Goal: Task Accomplishment & Management: Complete application form

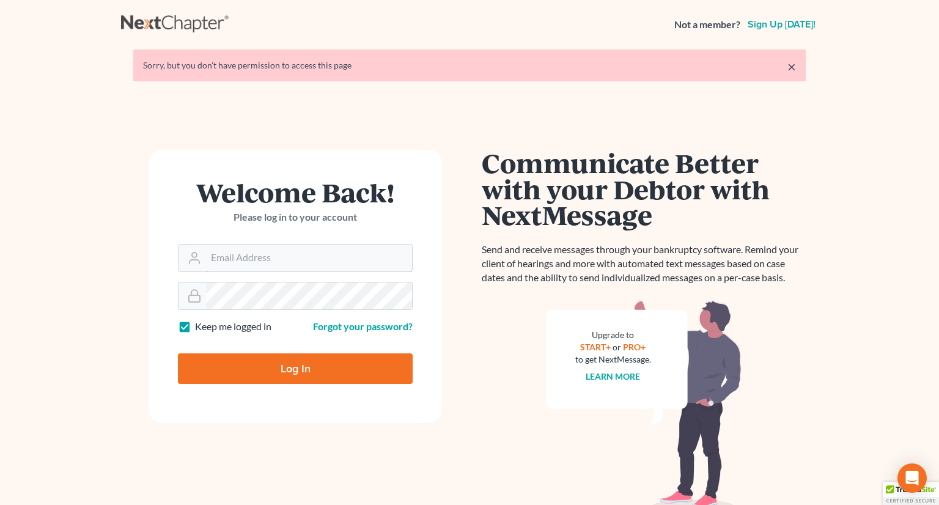
type input "[EMAIL_ADDRESS][DOMAIN_NAME]"
click at [255, 364] on input "Log In" at bounding box center [295, 368] width 235 height 31
type input "Thinking..."
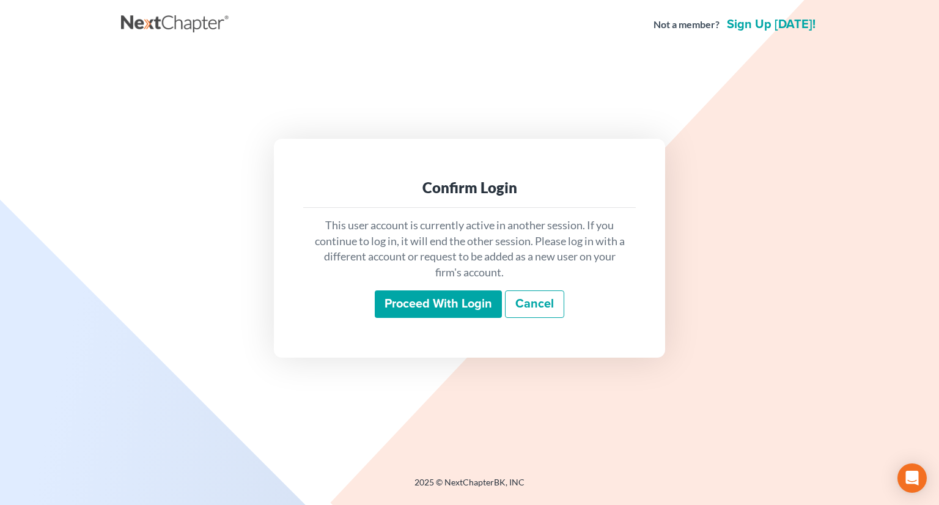
click at [413, 304] on input "Proceed with login" at bounding box center [438, 304] width 127 height 28
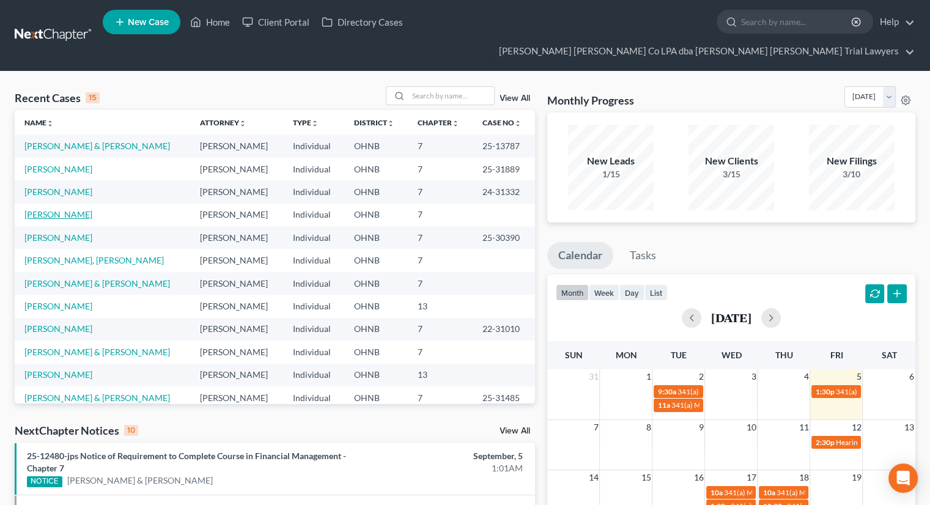
click at [46, 209] on link "[PERSON_NAME]" at bounding box center [58, 214] width 68 height 10
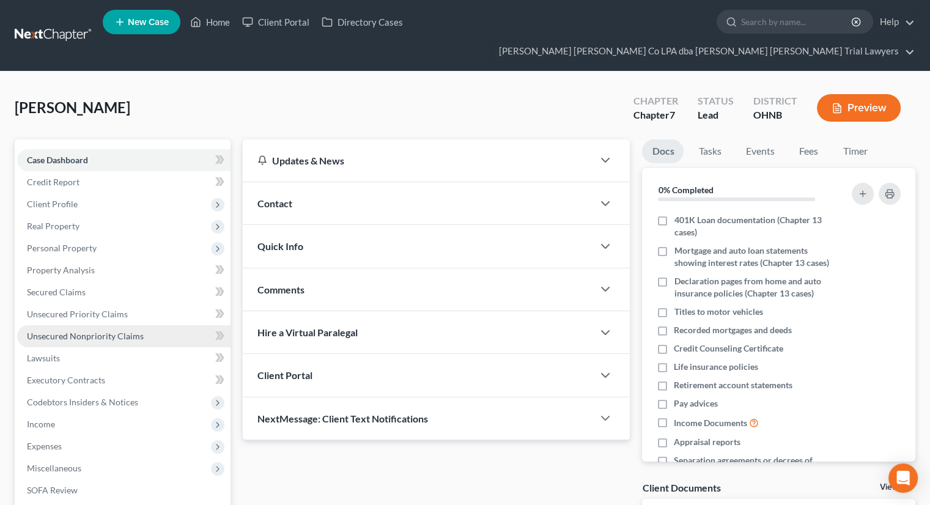
click at [68, 331] on span "Unsecured Nonpriority Claims" at bounding box center [85, 336] width 117 height 10
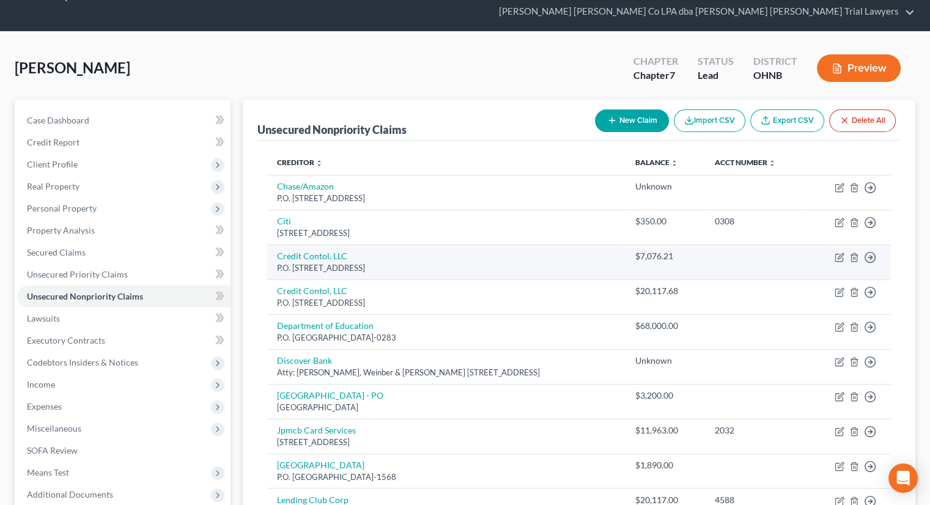
scroll to position [61, 0]
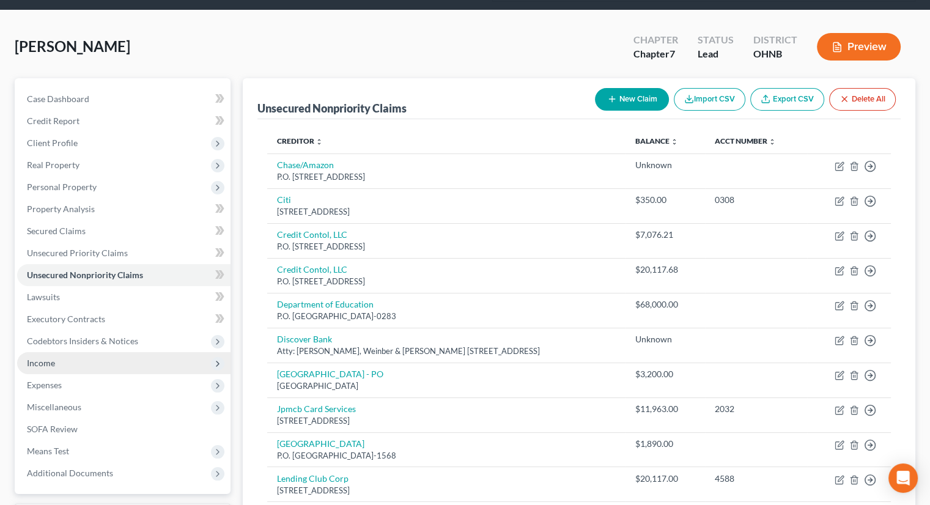
click at [51, 358] on span "Income" at bounding box center [41, 363] width 28 height 10
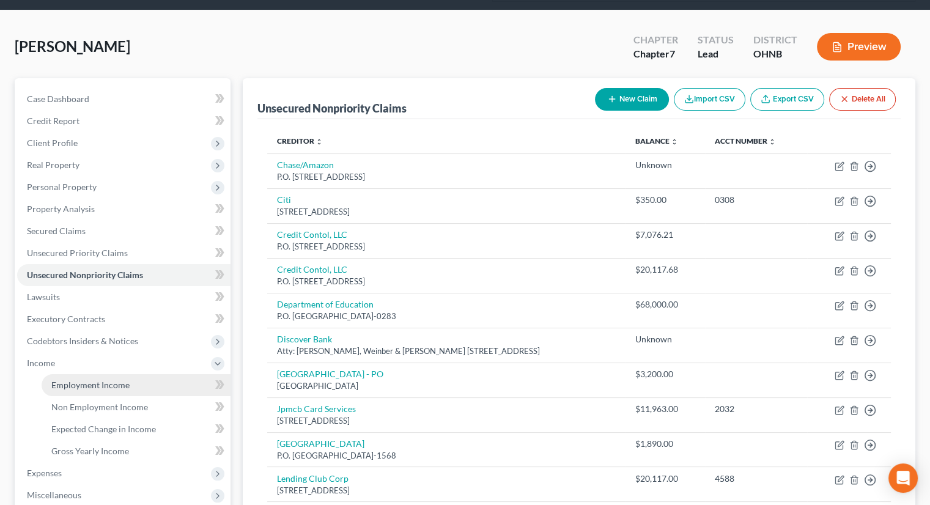
click at [90, 380] on span "Employment Income" at bounding box center [90, 385] width 78 height 10
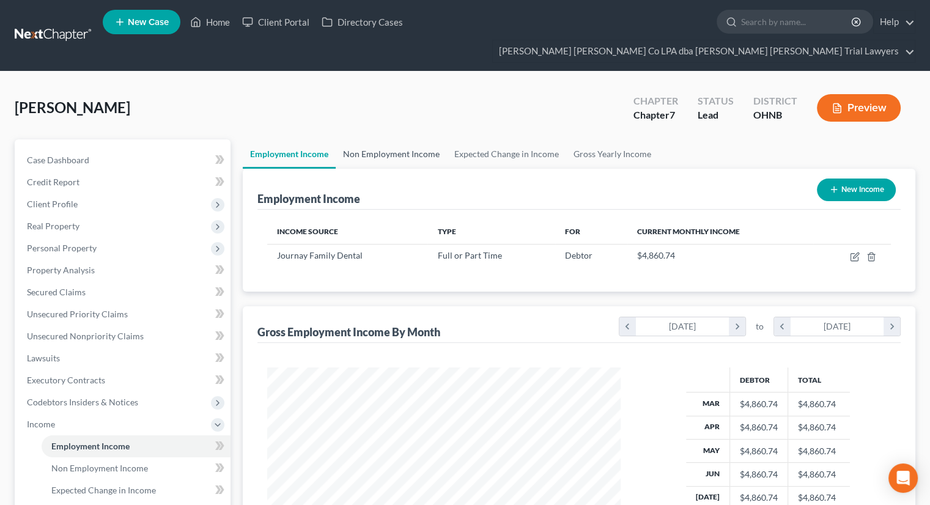
scroll to position [218, 377]
click at [369, 139] on link "Non Employment Income" at bounding box center [391, 153] width 111 height 29
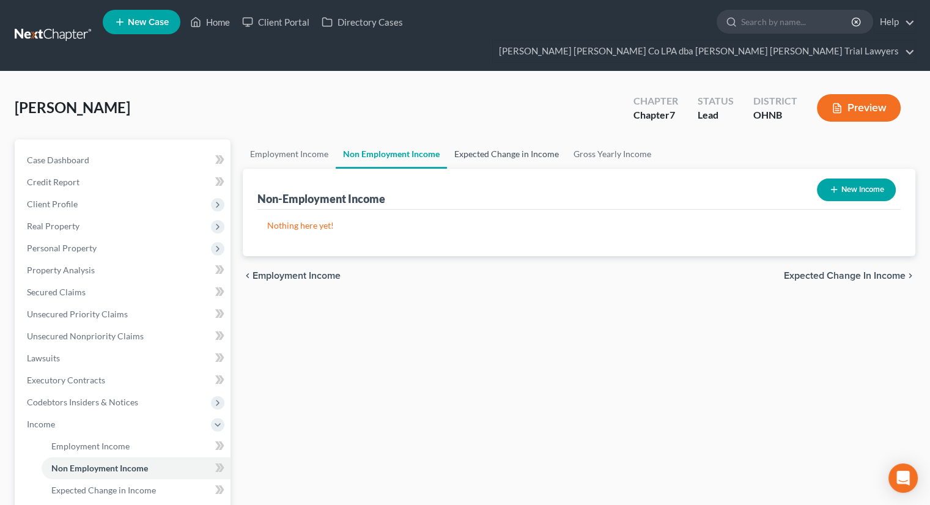
click at [464, 139] on link "Expected Change in Income" at bounding box center [506, 153] width 119 height 29
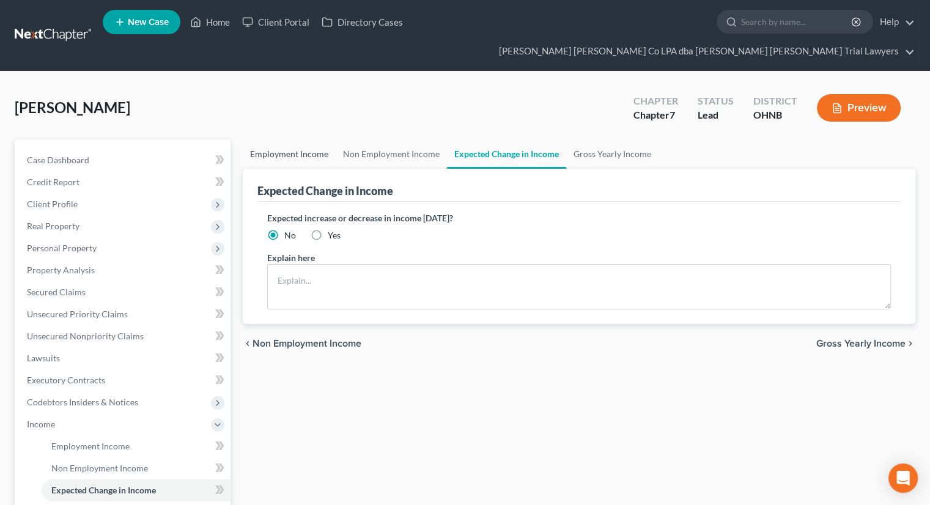
click at [320, 139] on link "Employment Income" at bounding box center [289, 153] width 93 height 29
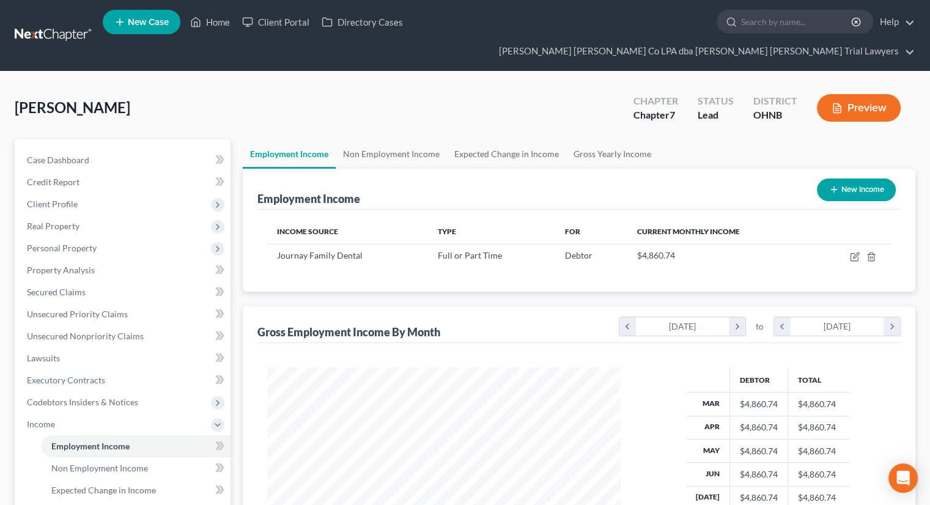
scroll to position [218, 377]
click at [68, 199] on span "Client Profile" at bounding box center [52, 204] width 51 height 10
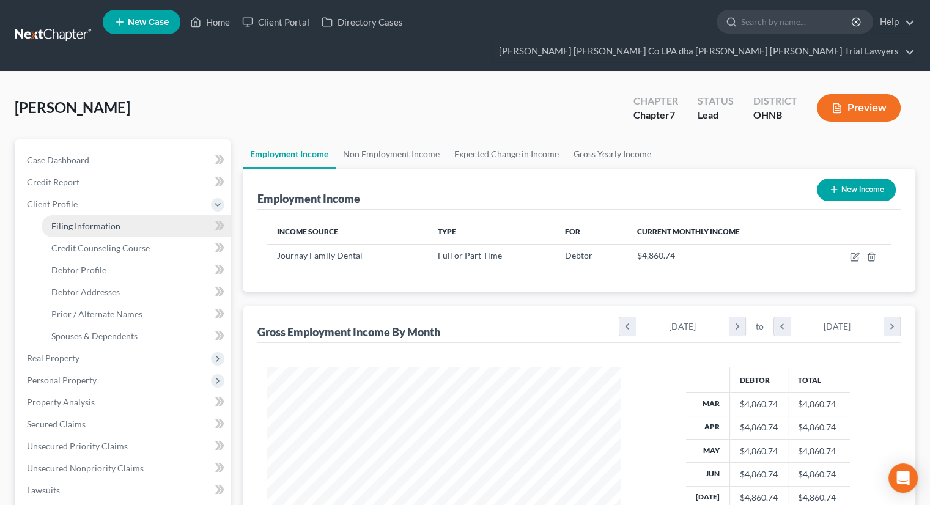
click at [75, 215] on link "Filing Information" at bounding box center [136, 226] width 189 height 22
select select "1"
select select "0"
select select "36"
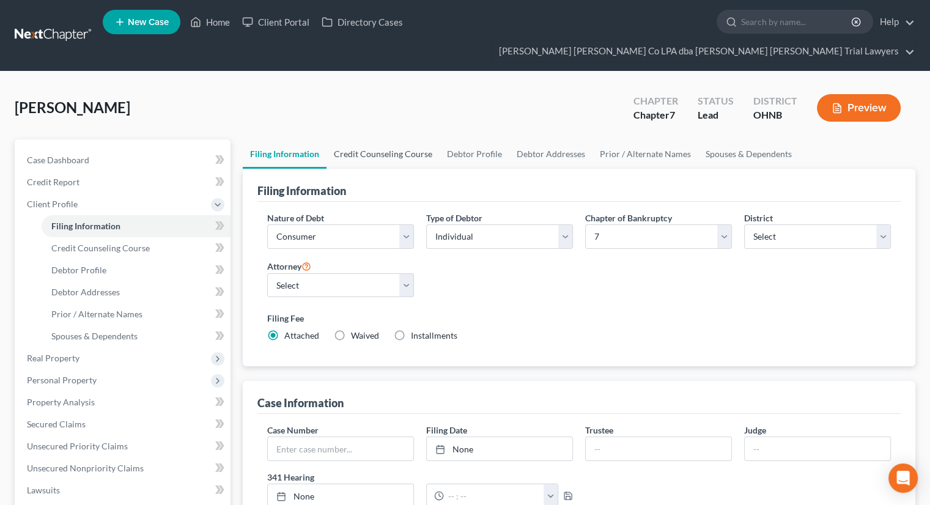
click at [350, 139] on link "Credit Counseling Course" at bounding box center [382, 153] width 113 height 29
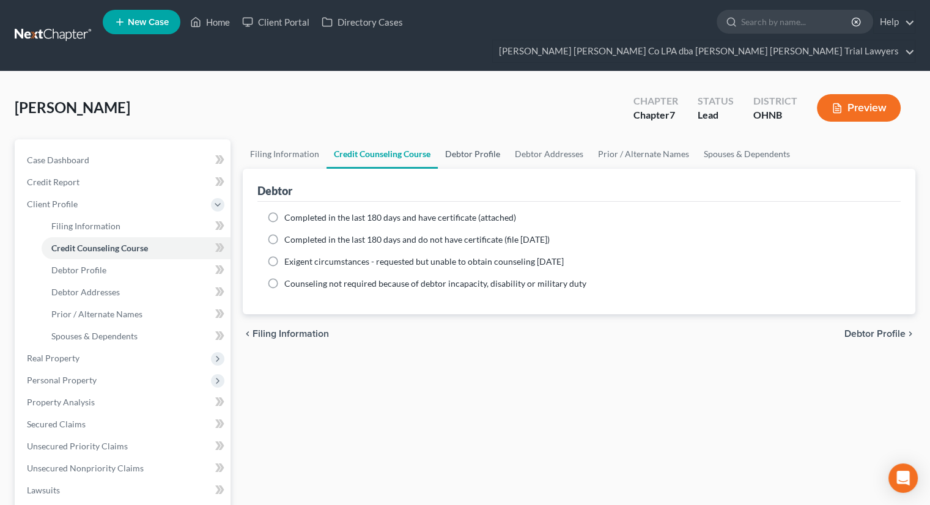
click at [454, 139] on link "Debtor Profile" at bounding box center [473, 153] width 70 height 29
select select "0"
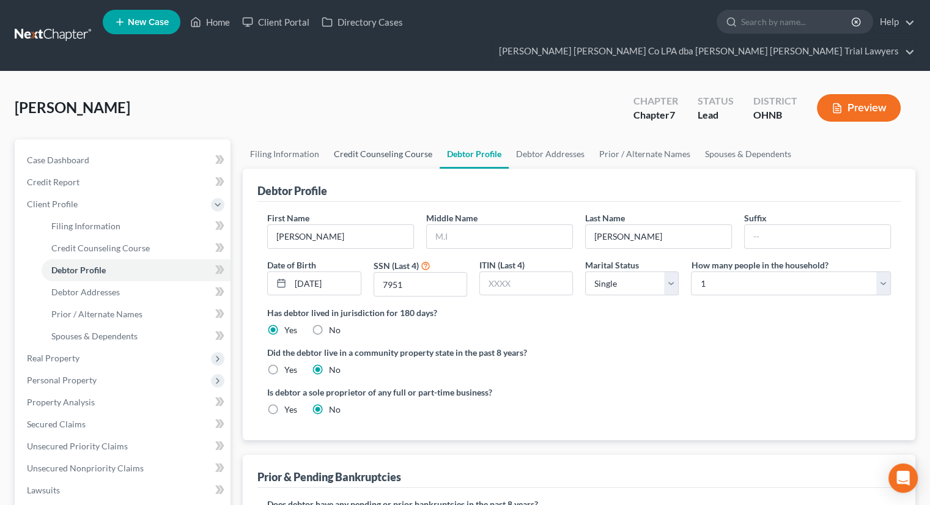
click at [341, 139] on link "Credit Counseling Course" at bounding box center [382, 153] width 113 height 29
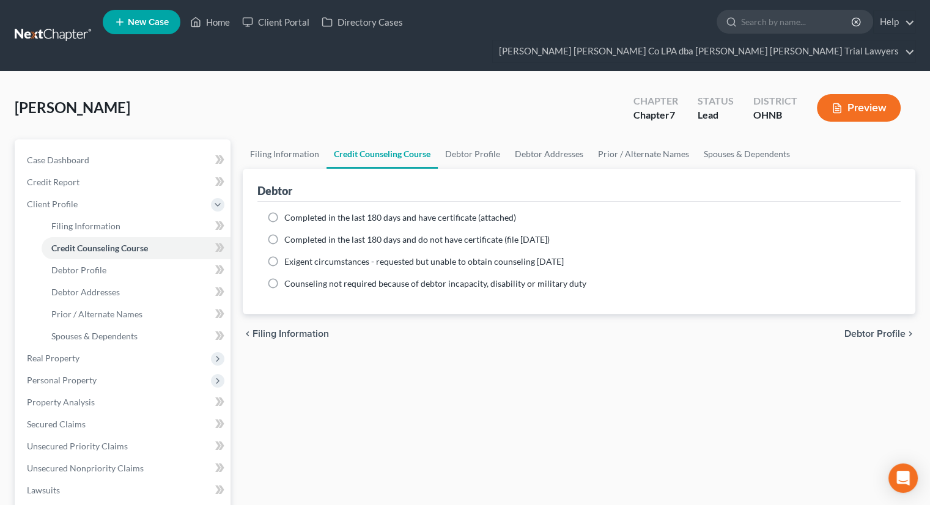
drag, startPoint x: 271, startPoint y: 215, endPoint x: 285, endPoint y: 224, distance: 15.9
click at [284, 233] on label "Completed in the last 180 days and do not have certificate (file [DATE])" at bounding box center [416, 239] width 265 height 12
click at [289, 233] on input "Completed in the last 180 days and do not have certificate (file [DATE])" at bounding box center [293, 237] width 8 height 8
radio input "true"
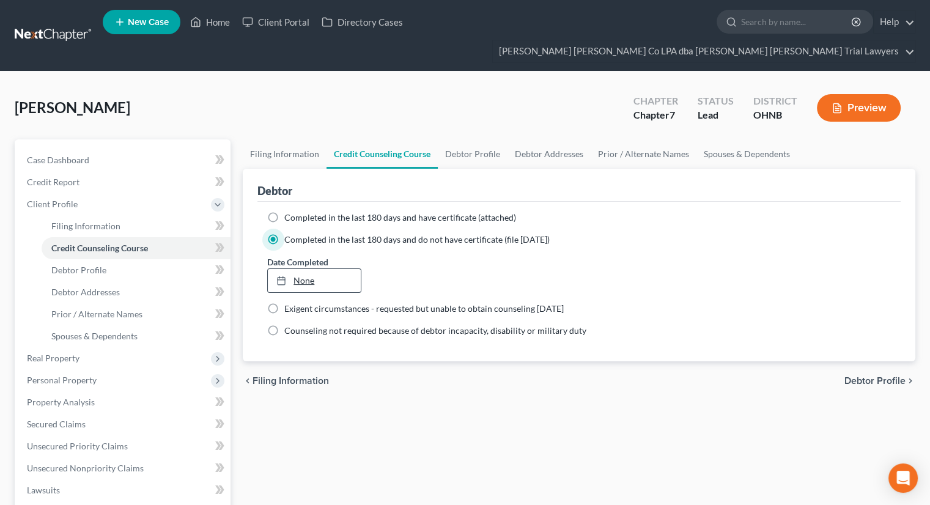
click at [307, 269] on link "None" at bounding box center [314, 280] width 92 height 23
type input "[DATE]"
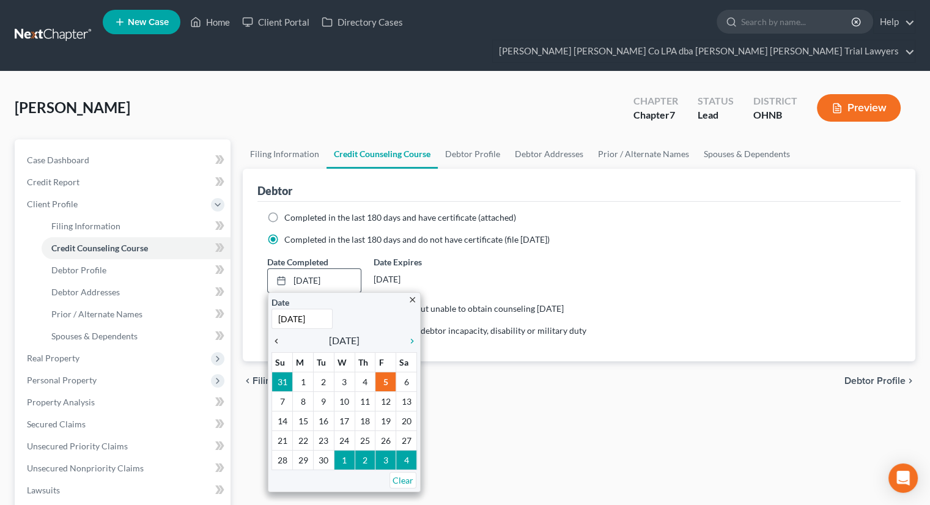
click at [279, 336] on icon "chevron_left" at bounding box center [279, 341] width 16 height 10
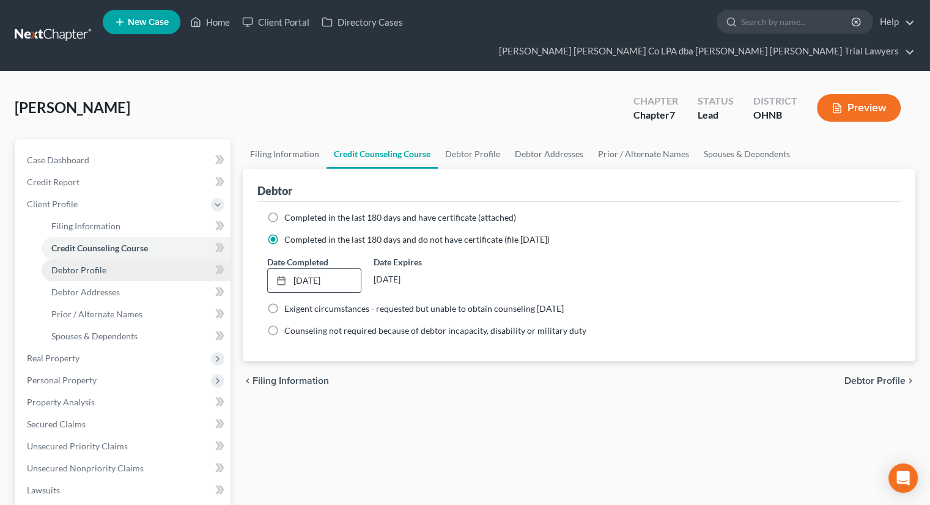
click at [75, 265] on span "Debtor Profile" at bounding box center [78, 270] width 55 height 10
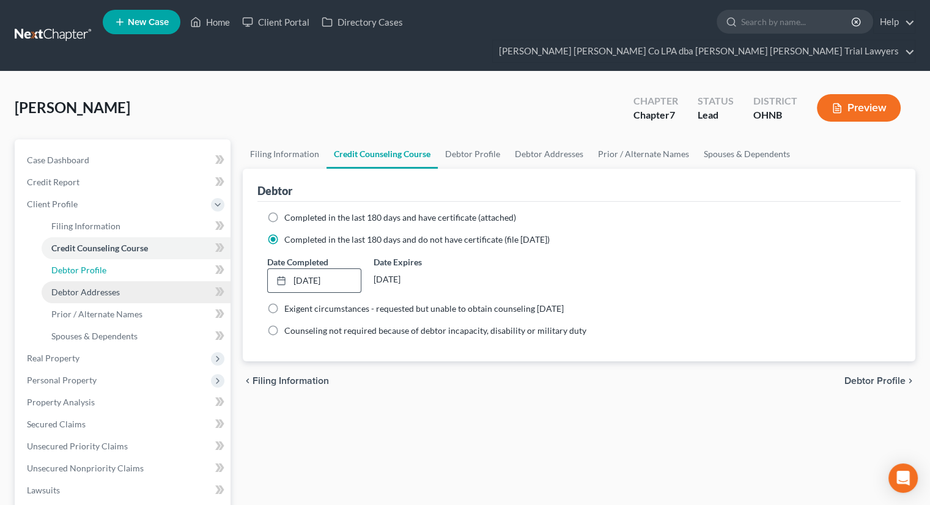
select select "0"
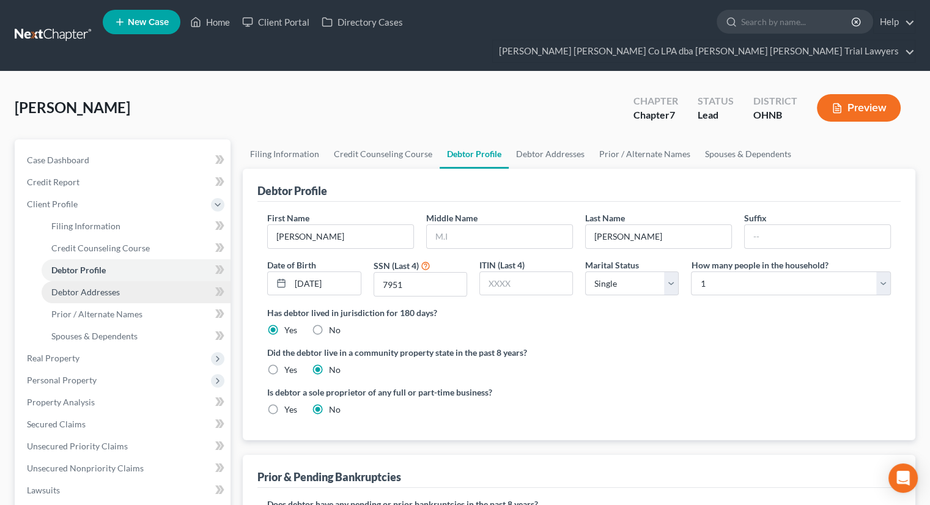
click at [84, 287] on span "Debtor Addresses" at bounding box center [85, 292] width 68 height 10
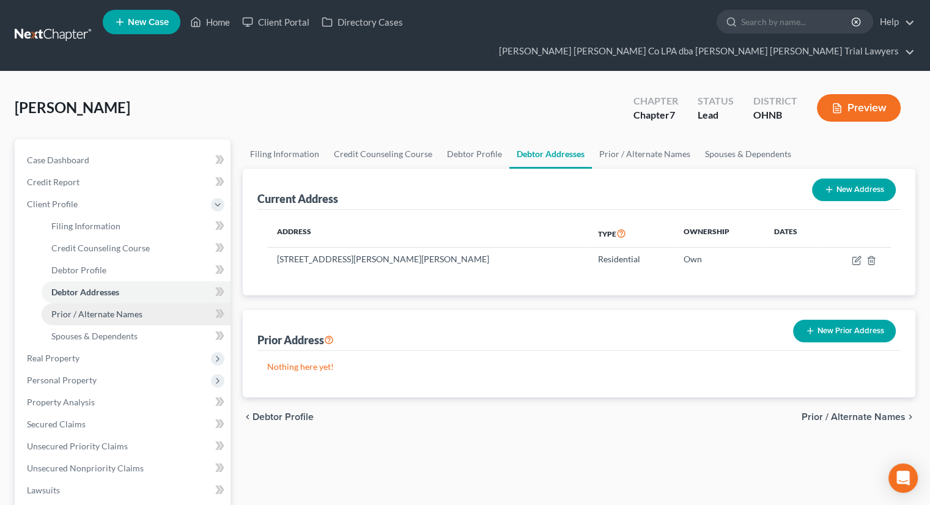
click at [93, 309] on span "Prior / Alternate Names" at bounding box center [96, 314] width 91 height 10
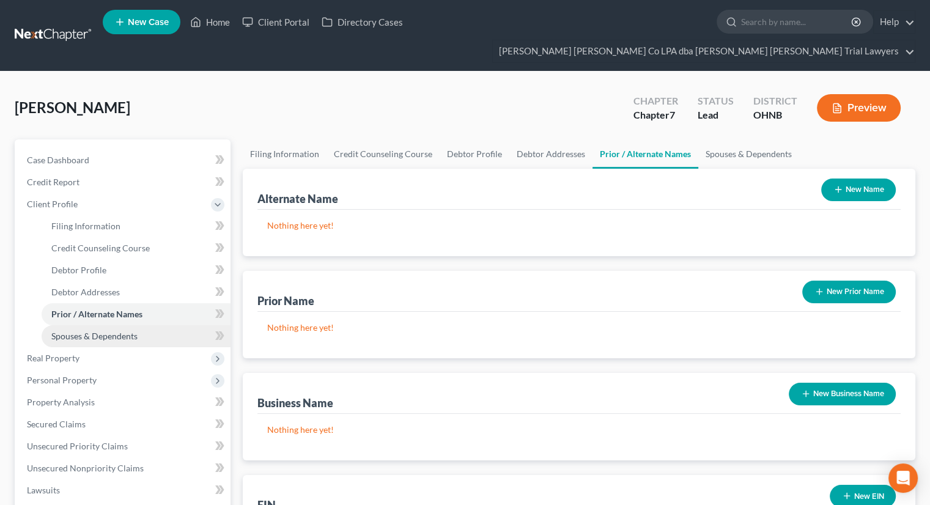
click at [92, 331] on span "Spouses & Dependents" at bounding box center [94, 336] width 86 height 10
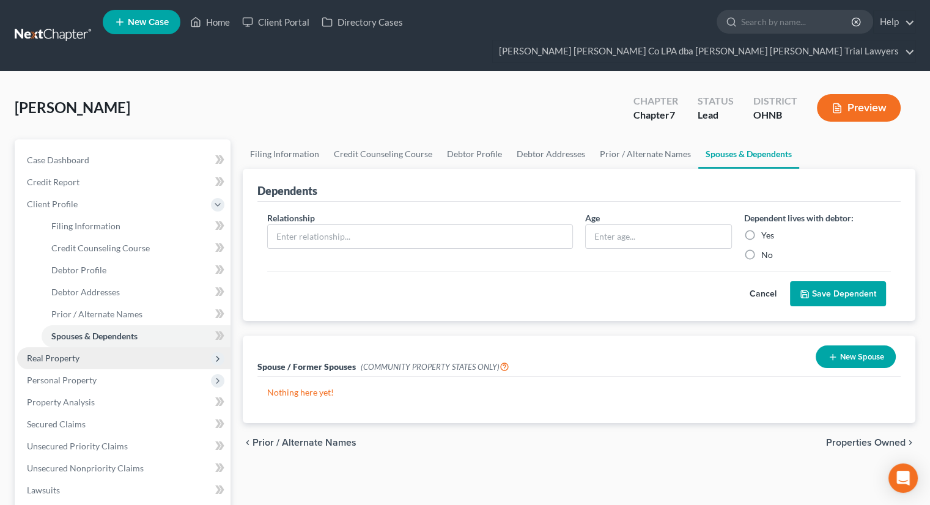
click at [78, 353] on span "Real Property" at bounding box center [53, 358] width 53 height 10
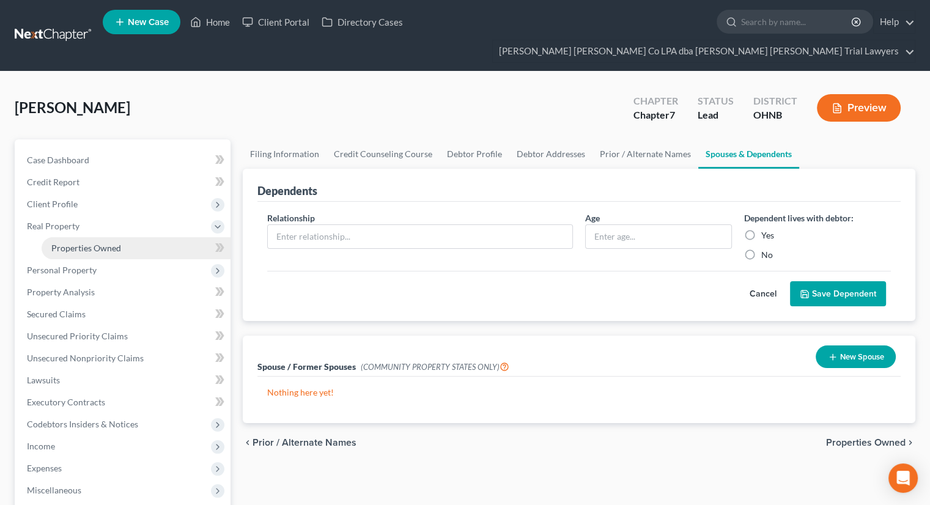
click at [86, 237] on link "Properties Owned" at bounding box center [136, 248] width 189 height 22
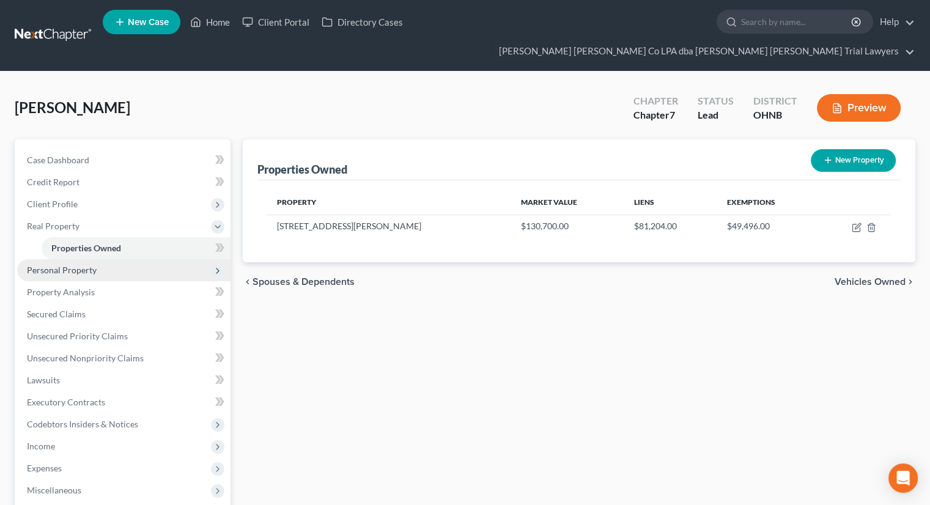
click at [86, 259] on span "Personal Property" at bounding box center [123, 270] width 213 height 22
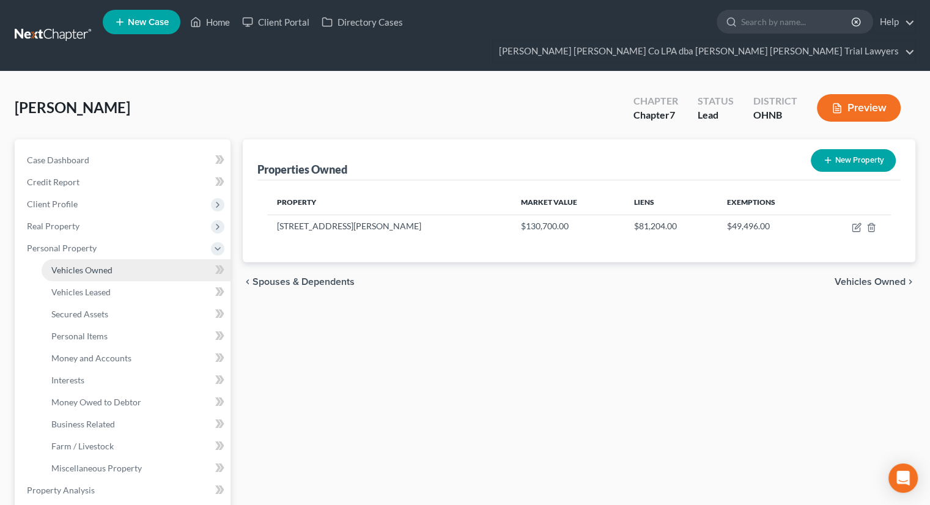
click at [83, 265] on span "Vehicles Owned" at bounding box center [81, 270] width 61 height 10
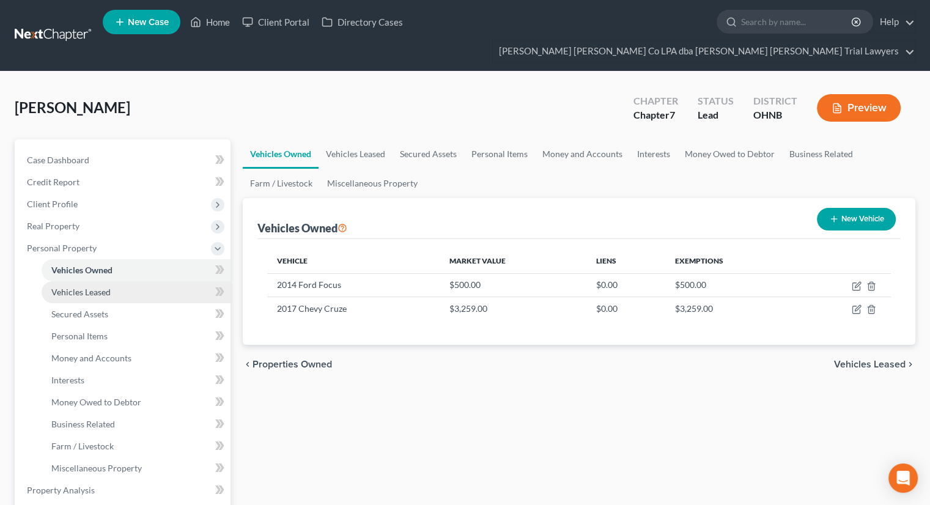
click at [82, 287] on span "Vehicles Leased" at bounding box center [80, 292] width 59 height 10
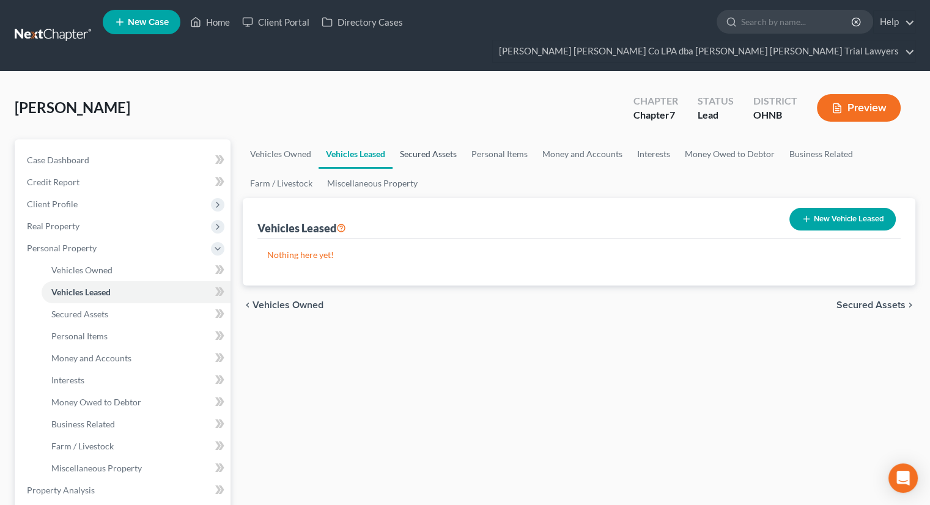
click at [425, 139] on link "Secured Assets" at bounding box center [428, 153] width 72 height 29
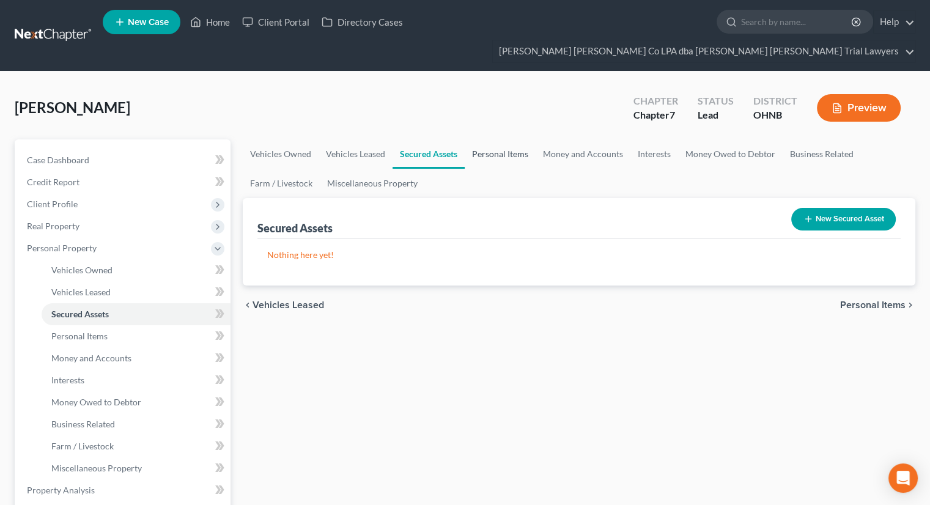
click at [487, 139] on link "Personal Items" at bounding box center [500, 153] width 71 height 29
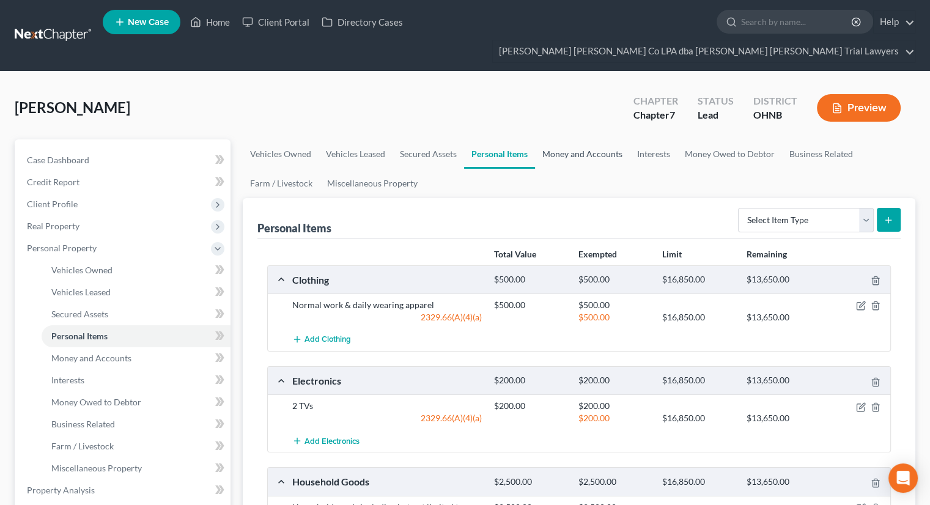
click at [565, 139] on link "Money and Accounts" at bounding box center [582, 153] width 95 height 29
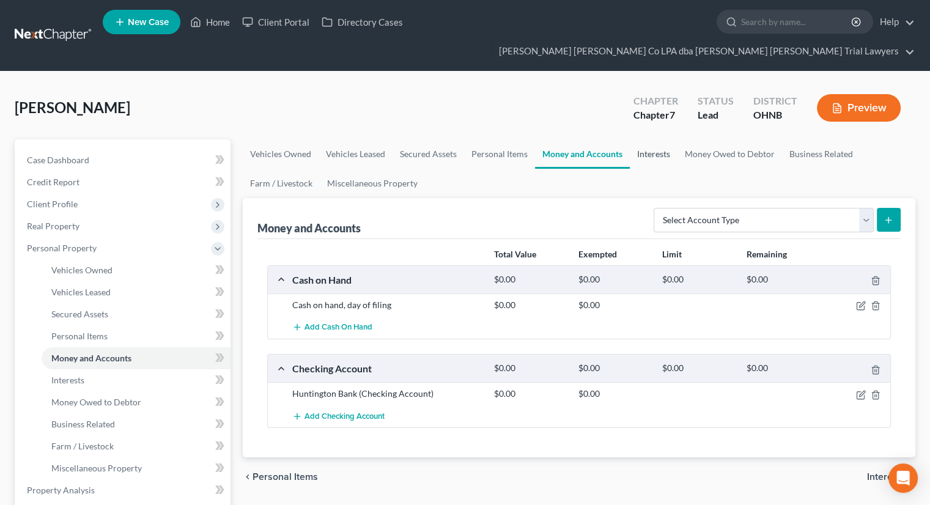
drag, startPoint x: 665, startPoint y: 131, endPoint x: 672, endPoint y: 131, distance: 7.3
click at [664, 139] on link "Interests" at bounding box center [654, 153] width 48 height 29
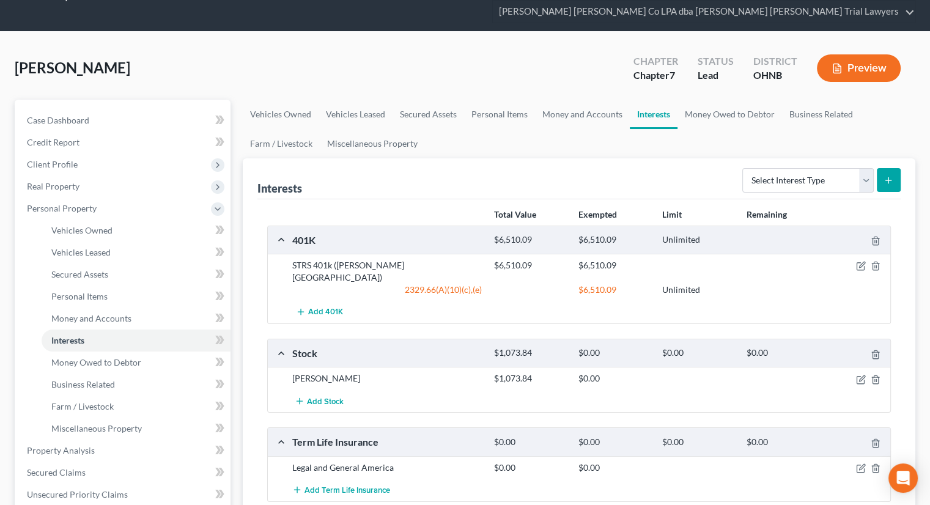
scroll to position [122, 0]
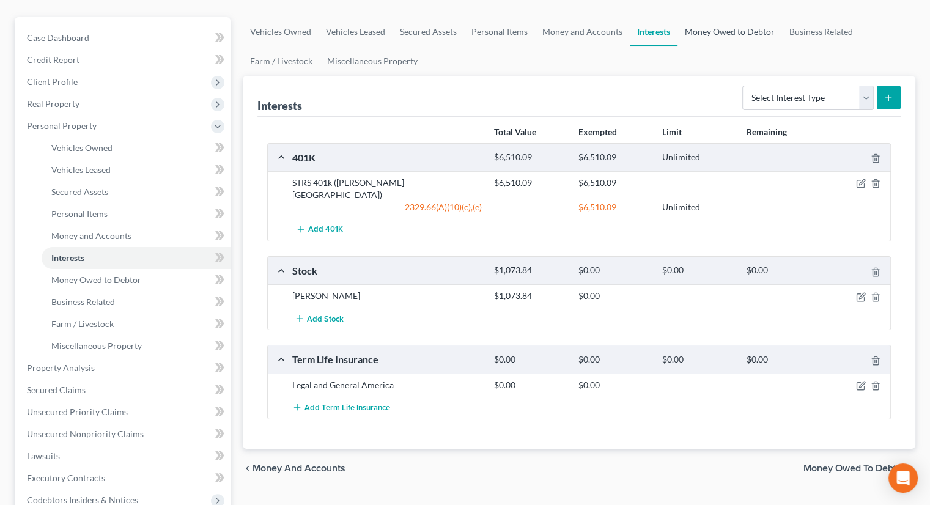
click at [742, 17] on link "Money Owed to Debtor" at bounding box center [729, 31] width 105 height 29
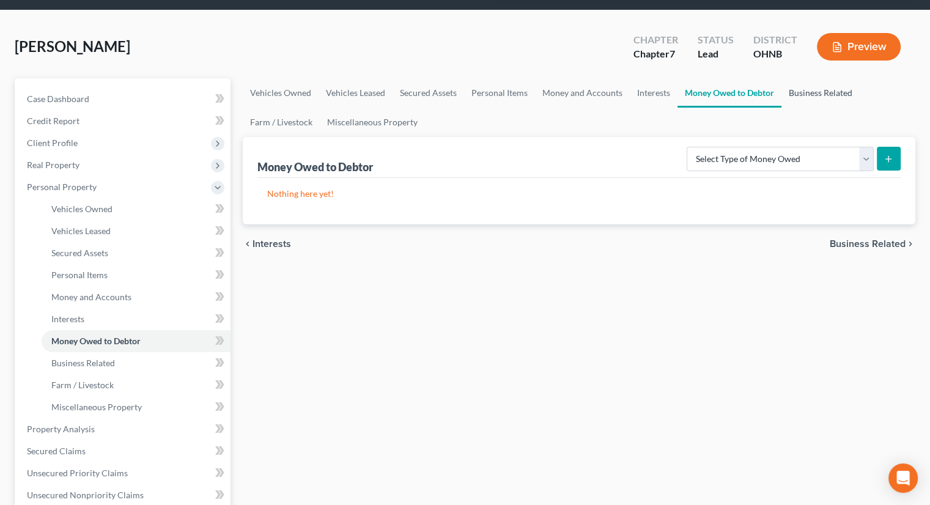
drag, startPoint x: 797, startPoint y: 73, endPoint x: 776, endPoint y: 73, distance: 21.4
click at [797, 78] on link "Business Related" at bounding box center [820, 92] width 78 height 29
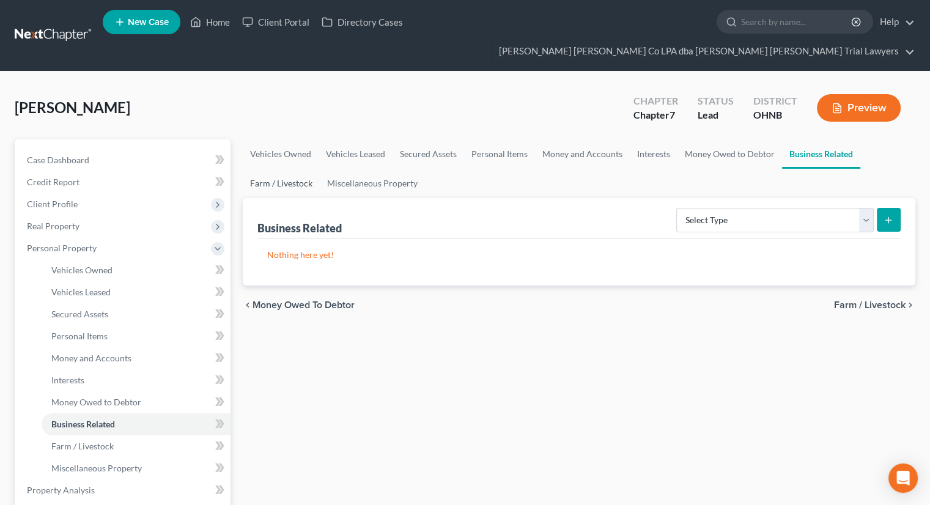
drag, startPoint x: 294, startPoint y: 157, endPoint x: 312, endPoint y: 157, distance: 18.3
click at [294, 169] on link "Farm / Livestock" at bounding box center [281, 183] width 77 height 29
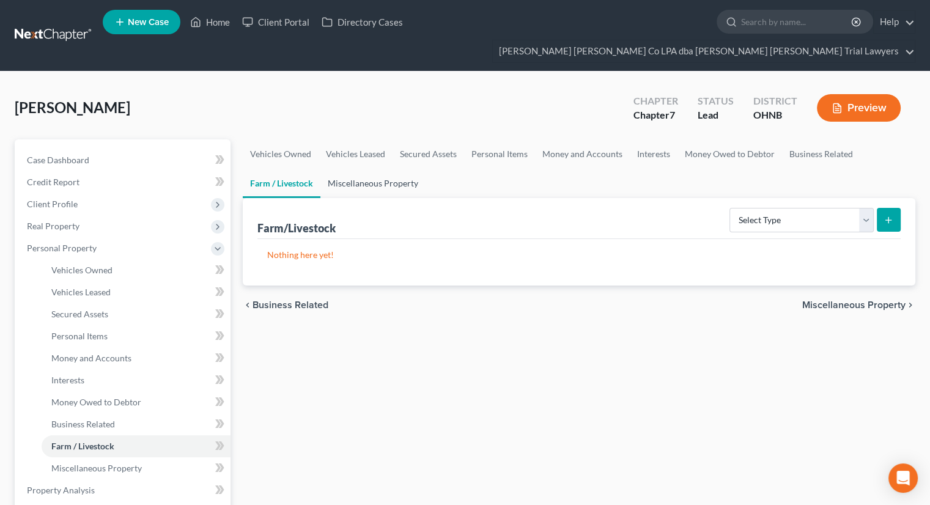
click at [381, 169] on link "Miscellaneous Property" at bounding box center [372, 183] width 105 height 29
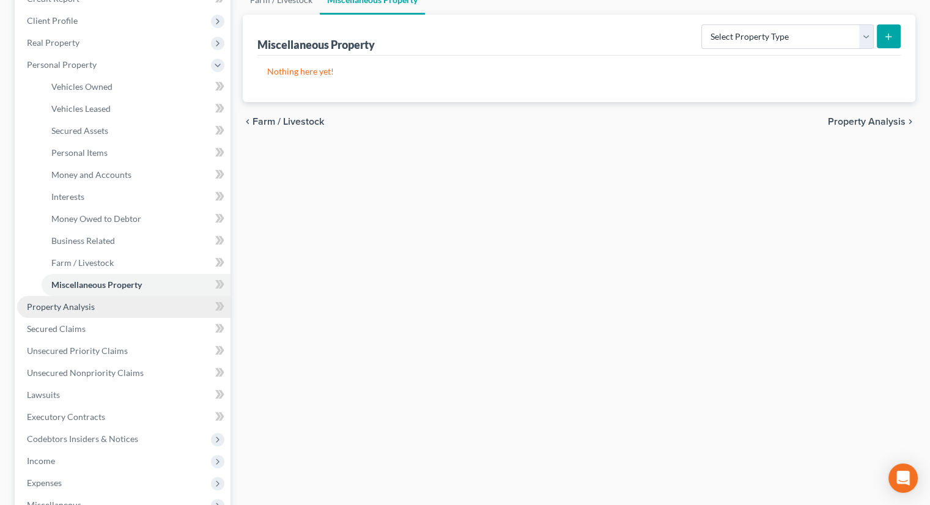
click at [96, 296] on link "Property Analysis" at bounding box center [123, 307] width 213 height 22
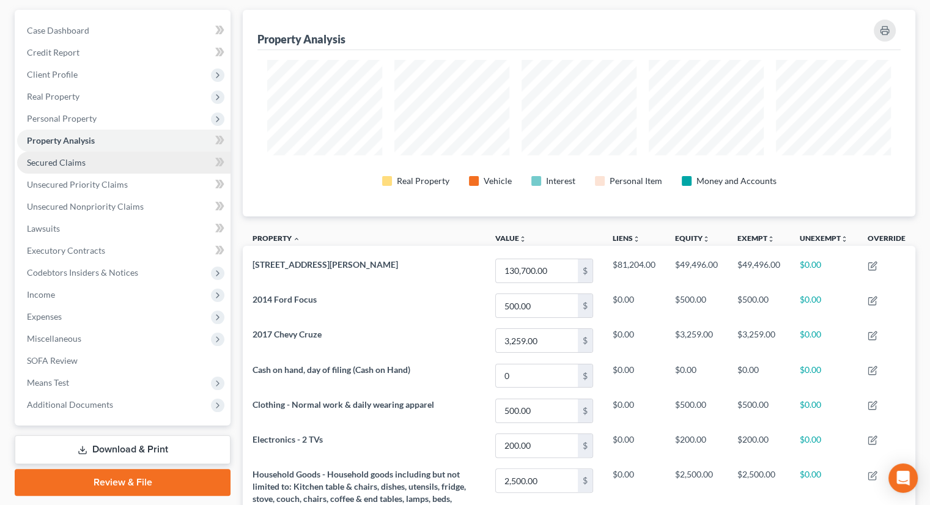
scroll to position [50, 0]
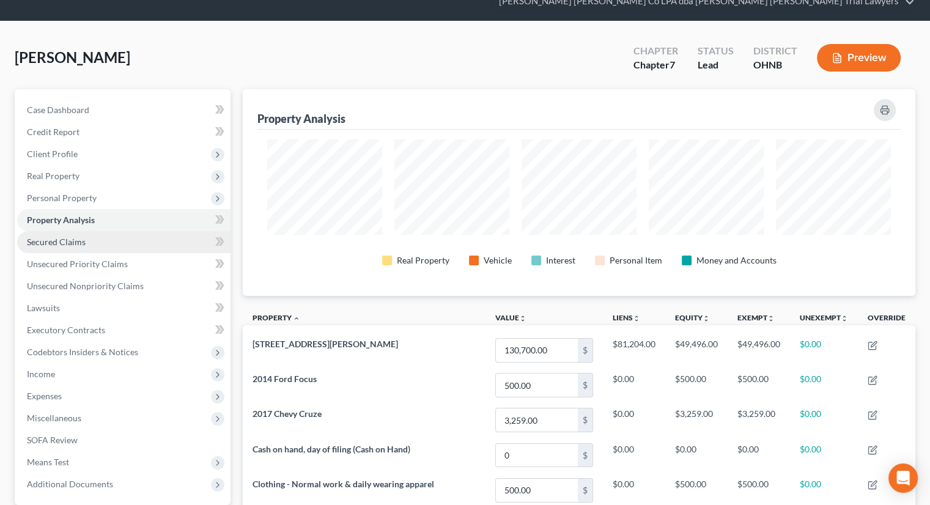
click at [68, 237] on span "Secured Claims" at bounding box center [56, 242] width 59 height 10
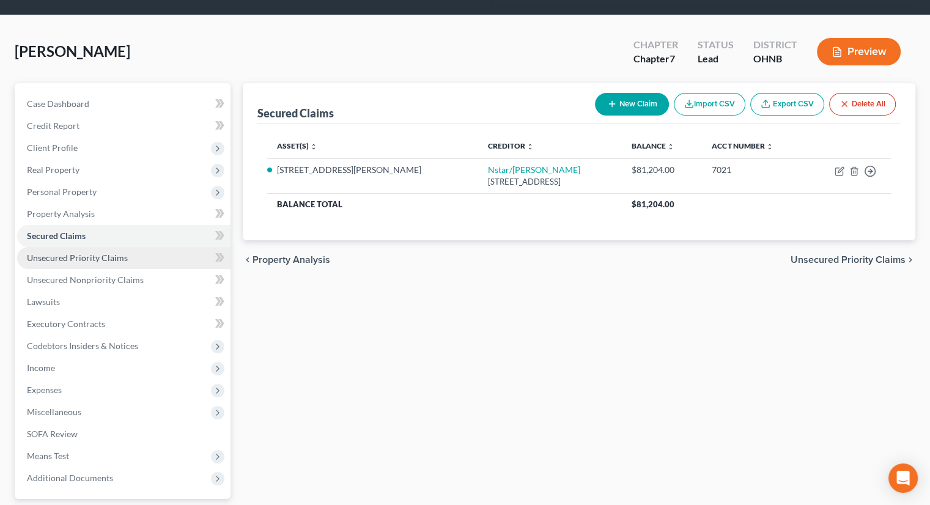
scroll to position [122, 0]
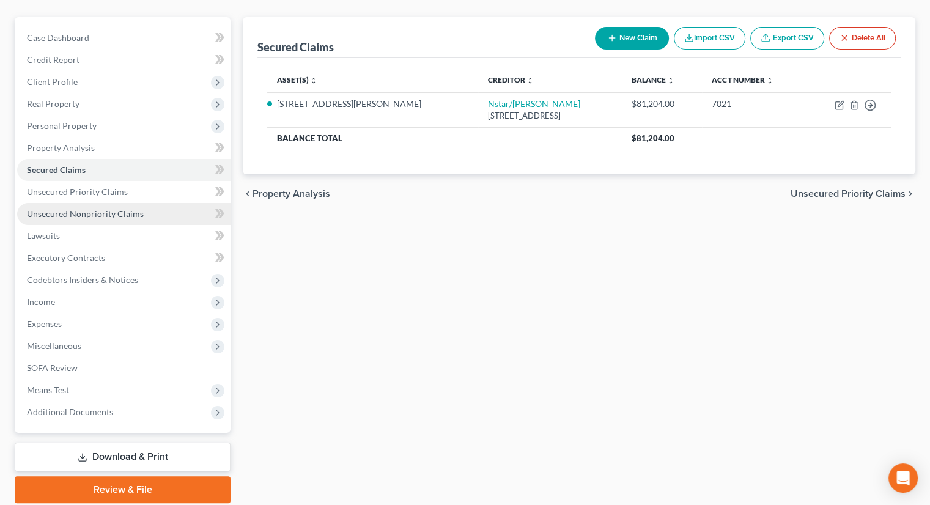
click at [103, 208] on span "Unsecured Nonpriority Claims" at bounding box center [85, 213] width 117 height 10
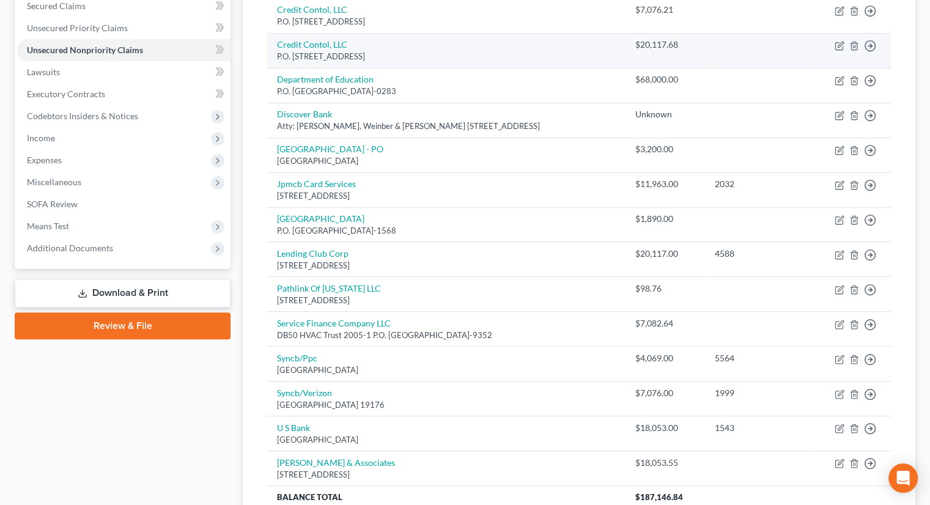
scroll to position [306, 0]
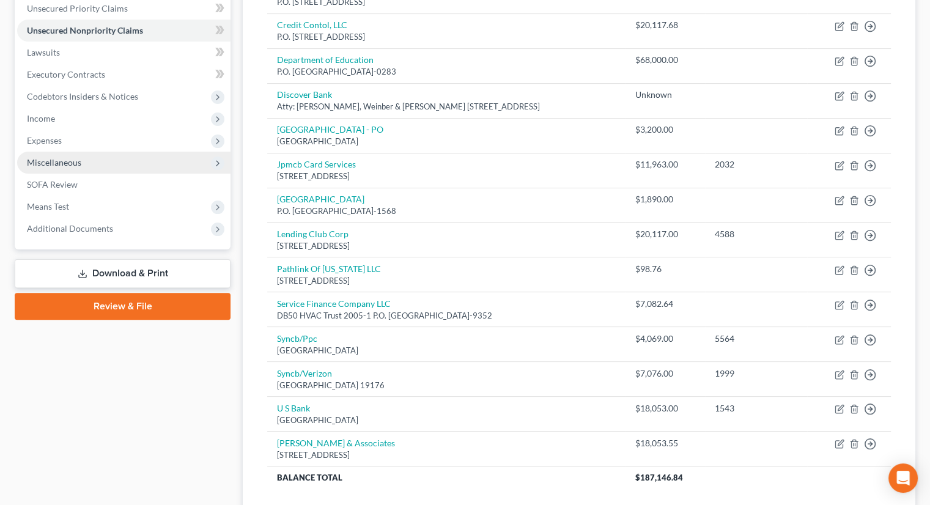
click at [70, 157] on span "Miscellaneous" at bounding box center [54, 162] width 54 height 10
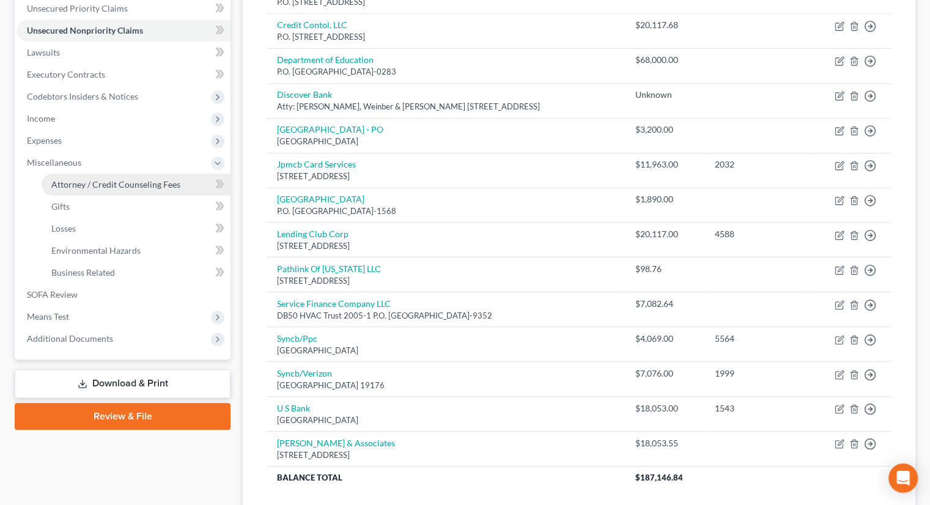
click at [84, 179] on span "Attorney / Credit Counseling Fees" at bounding box center [115, 184] width 129 height 10
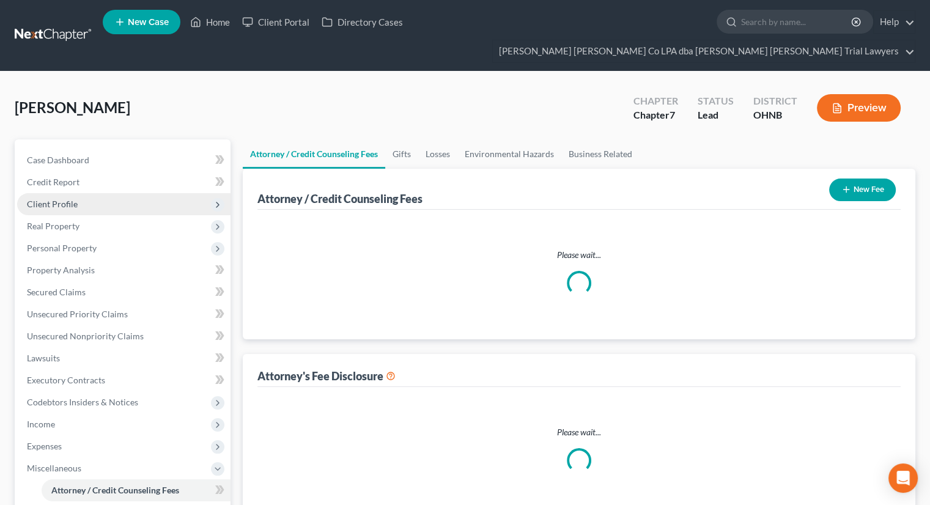
select select "0"
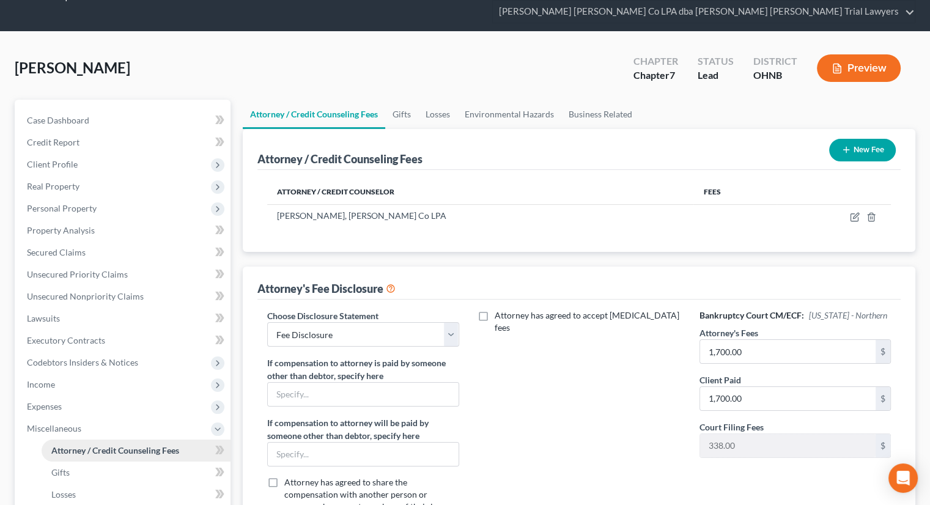
scroll to position [61, 0]
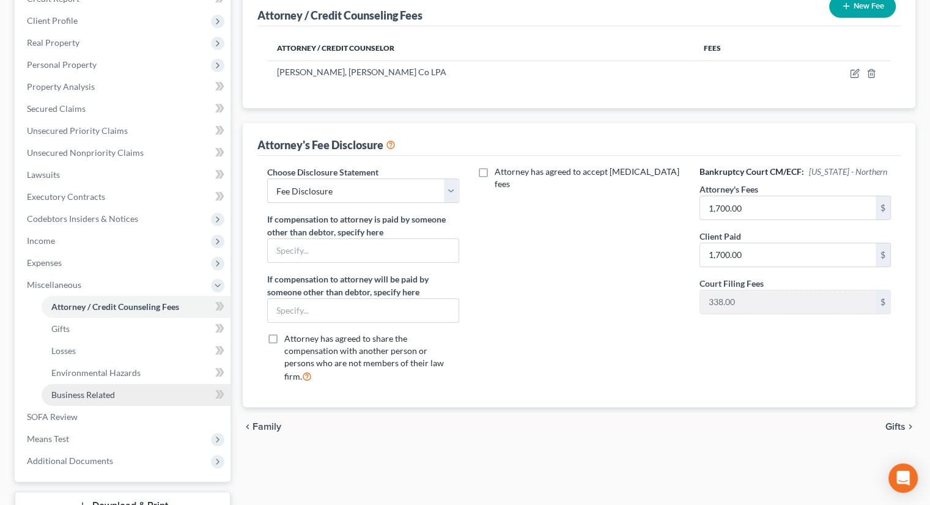
click at [79, 389] on span "Business Related" at bounding box center [83, 394] width 64 height 10
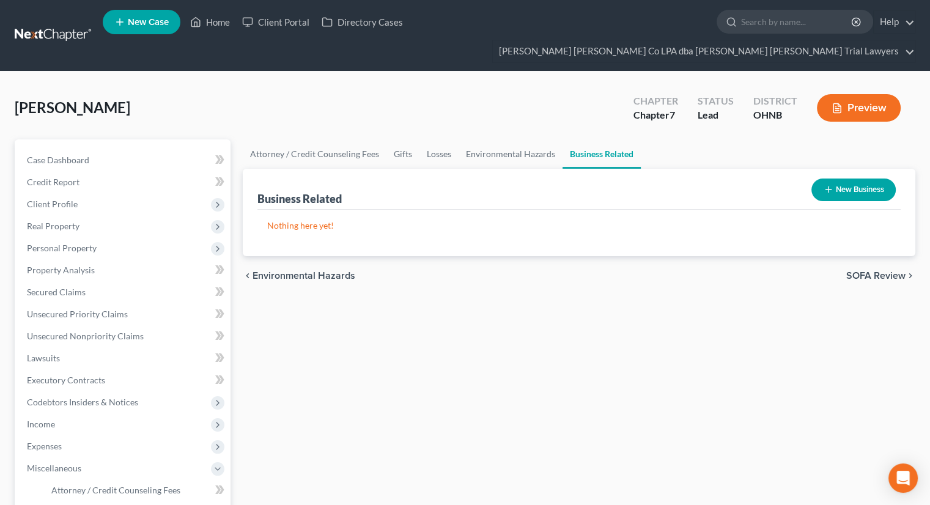
click at [842, 178] on button "New Business" at bounding box center [853, 189] width 84 height 23
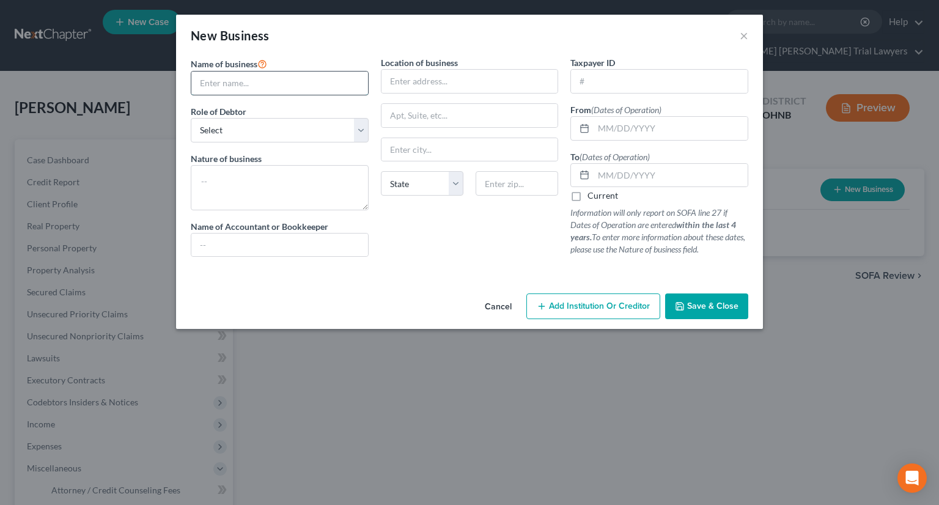
click at [314, 81] on input "text" at bounding box center [279, 83] width 177 height 23
type input "[PERSON_NAME]"
click at [295, 125] on select "Select A member of a limited liability company (LLC) or limited liability partn…" at bounding box center [280, 130] width 178 height 24
select select "sole_proprietor"
click at [191, 118] on select "Select A member of a limited liability company (LLC) or limited liability partn…" at bounding box center [280, 130] width 178 height 24
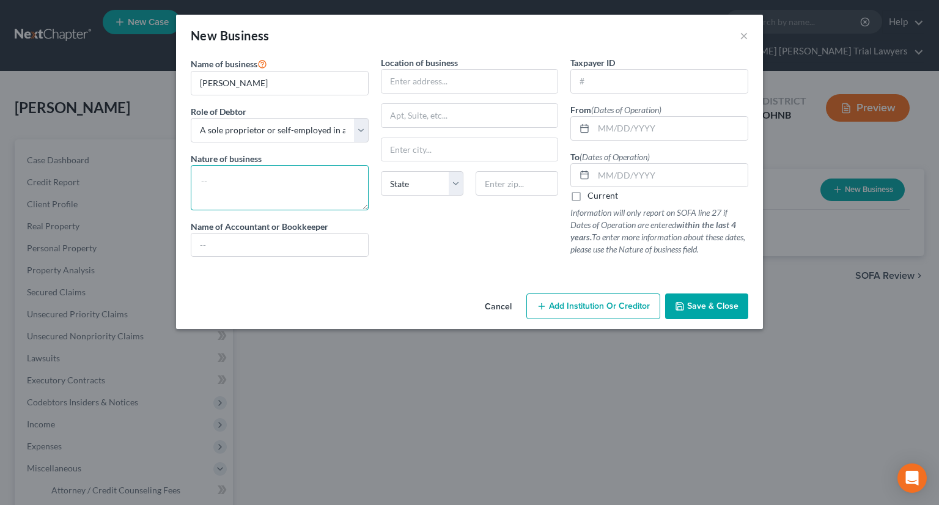
click at [242, 185] on textarea at bounding box center [280, 187] width 178 height 45
click at [271, 179] on textarea "Sch C FBlus insturctor" at bounding box center [280, 187] width 178 height 45
click at [229, 179] on textarea "Sch C FBlus instructor" at bounding box center [280, 187] width 178 height 45
type textarea "Sch CFBlus instructor"
click at [314, 249] on input "text" at bounding box center [279, 244] width 177 height 23
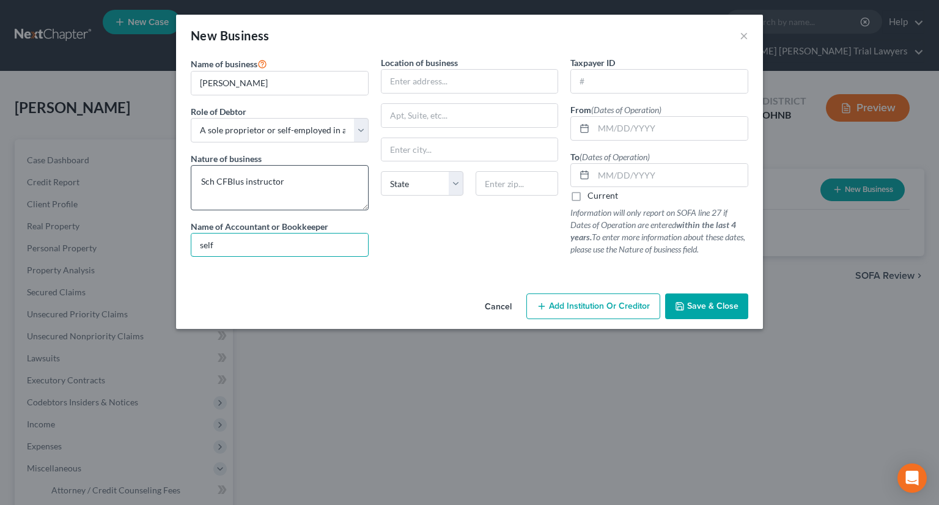
type input "self"
click at [227, 179] on textarea "Sch CFBlus instructor" at bounding box center [280, 187] width 178 height 45
type textarea "Sch C Blus instructor"
click at [446, 86] on input "text" at bounding box center [469, 81] width 177 height 23
type input "[STREET_ADDRESS][PERSON_NAME]"
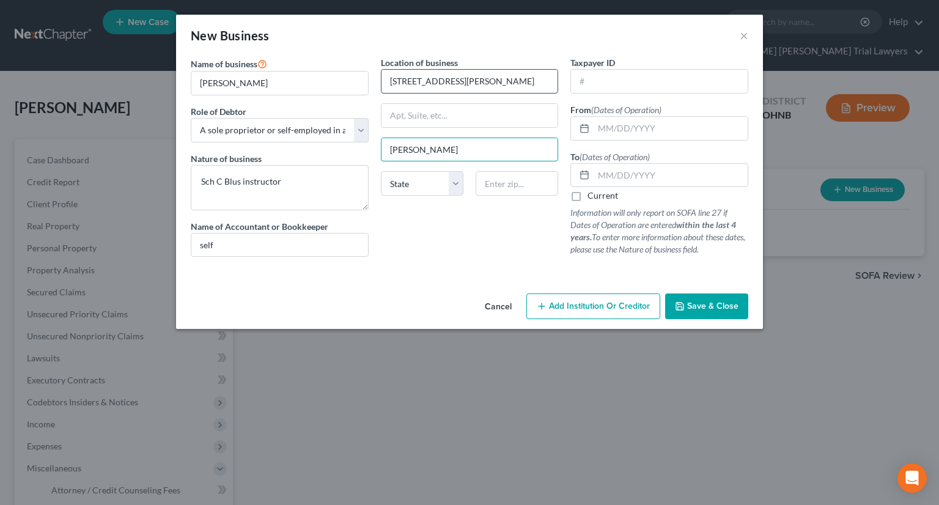
type input "[PERSON_NAME]"
select select "36"
type input "43410"
click at [704, 304] on span "Save & Close" at bounding box center [712, 306] width 51 height 10
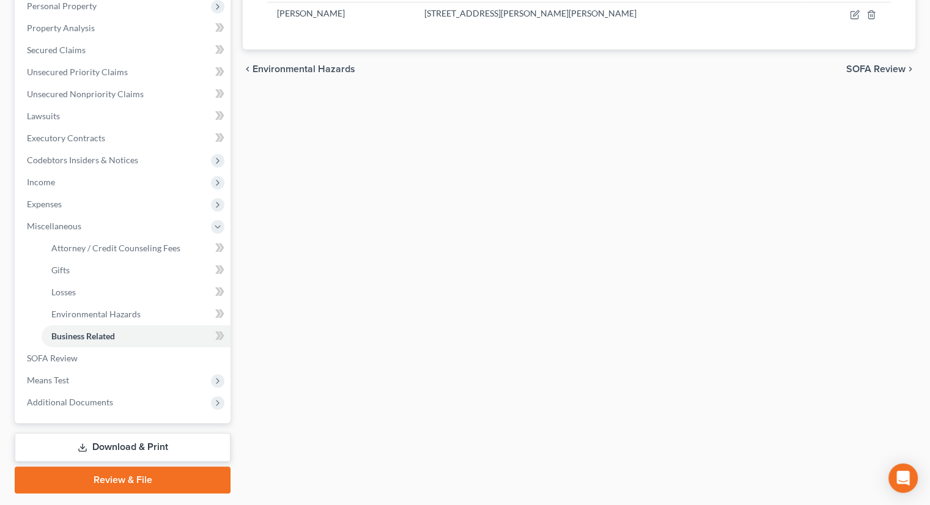
scroll to position [244, 0]
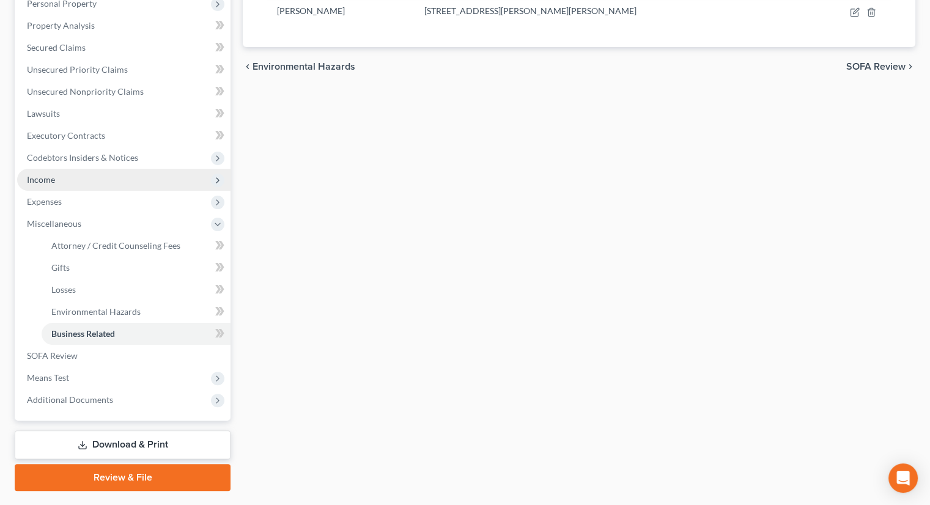
click at [65, 169] on span "Income" at bounding box center [123, 180] width 213 height 22
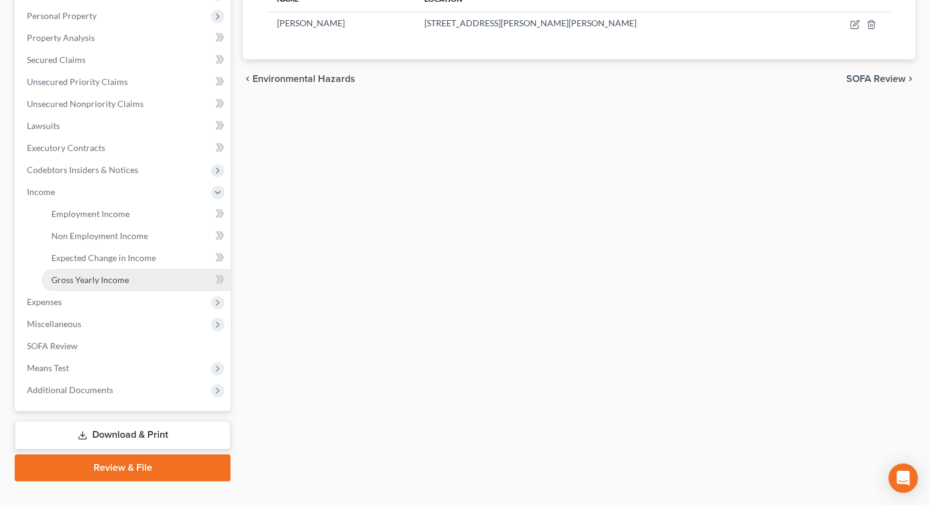
click at [87, 274] on span "Gross Yearly Income" at bounding box center [90, 279] width 78 height 10
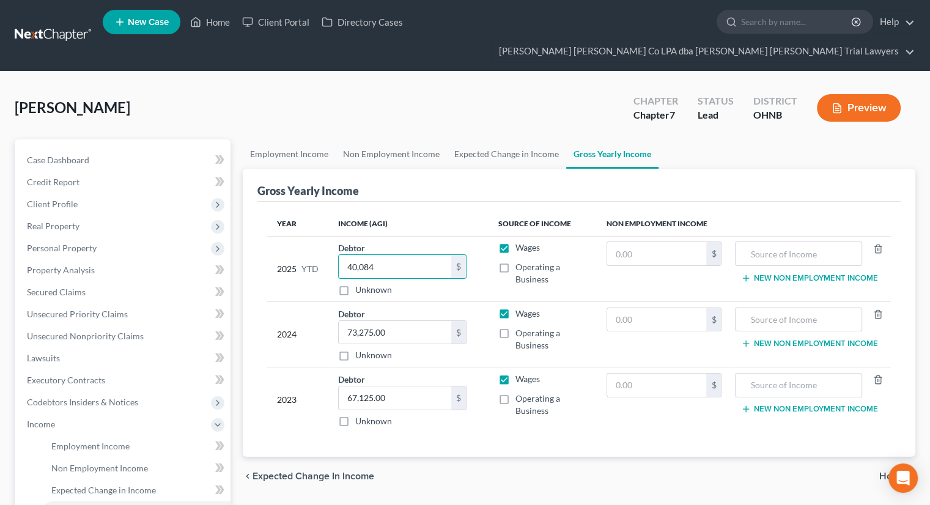
type input "40,084"
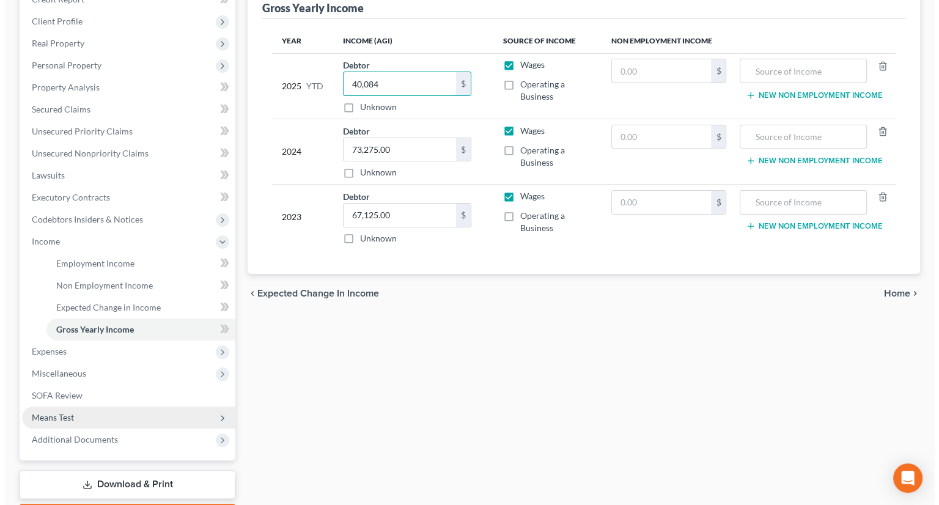
scroll to position [183, 0]
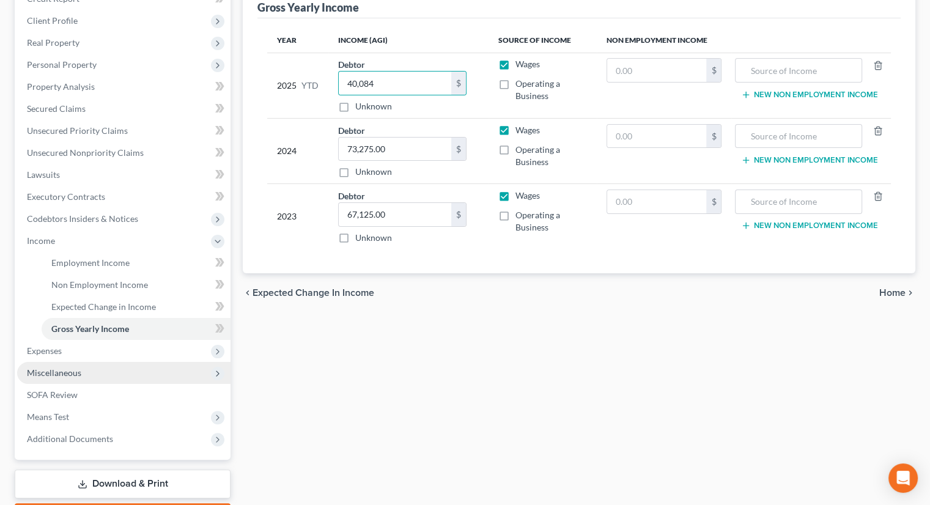
click at [126, 362] on span "Miscellaneous" at bounding box center [123, 373] width 213 height 22
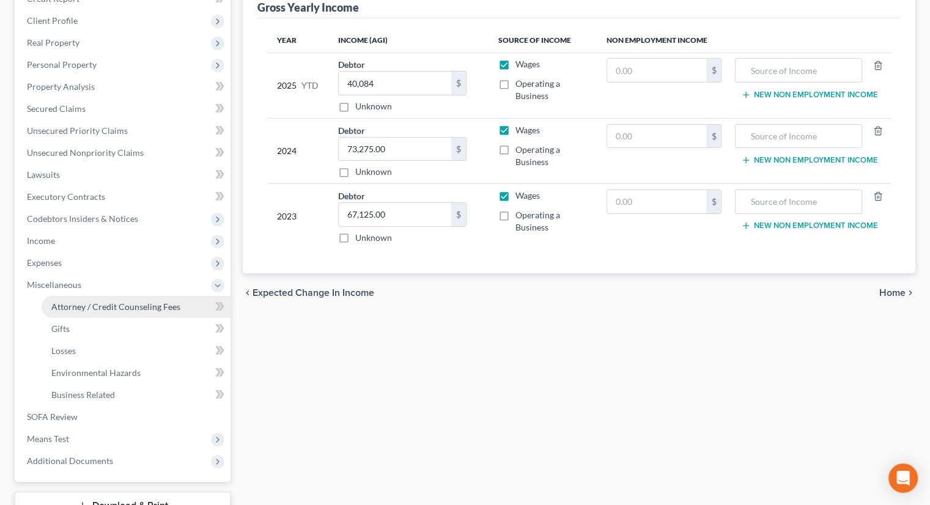
click at [126, 296] on link "Attorney / Credit Counseling Fees" at bounding box center [136, 307] width 189 height 22
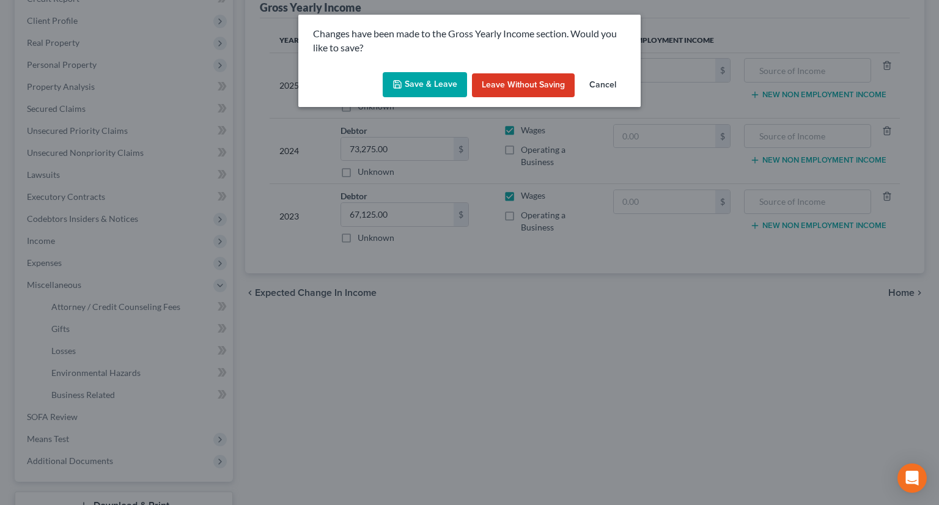
click at [421, 83] on button "Save & Leave" at bounding box center [425, 85] width 84 height 26
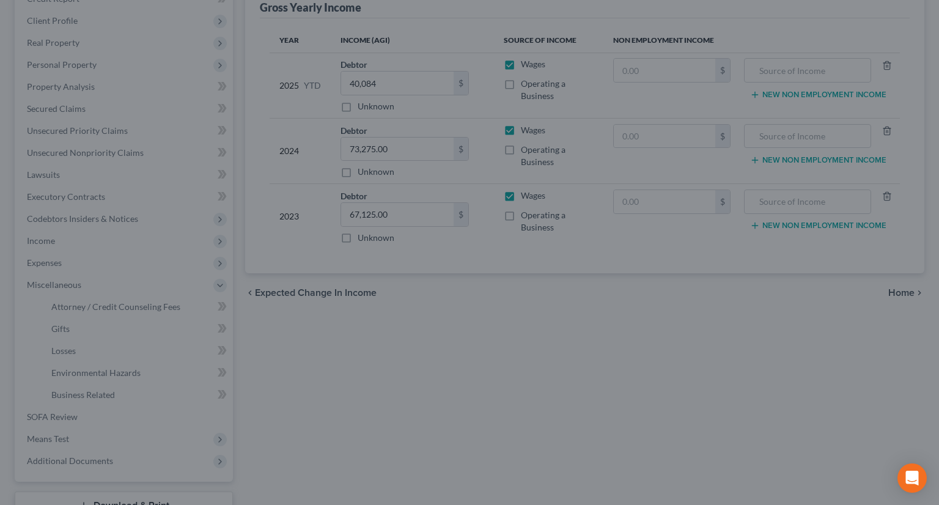
select select "0"
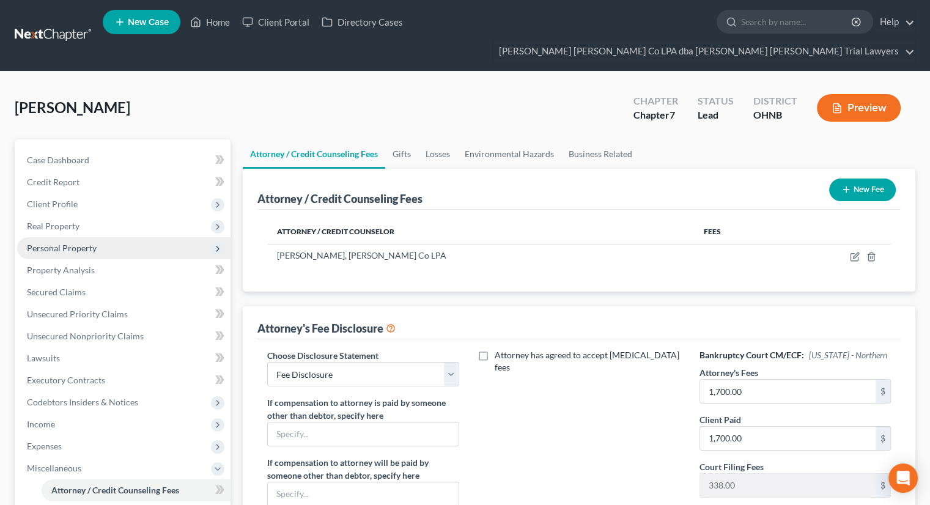
click at [93, 243] on span "Personal Property" at bounding box center [62, 248] width 70 height 10
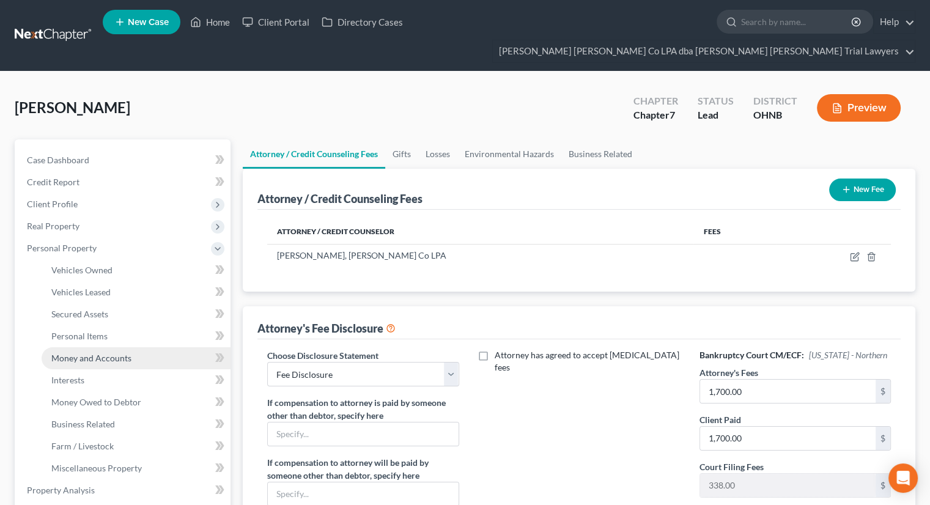
click at [119, 353] on span "Money and Accounts" at bounding box center [91, 358] width 80 height 10
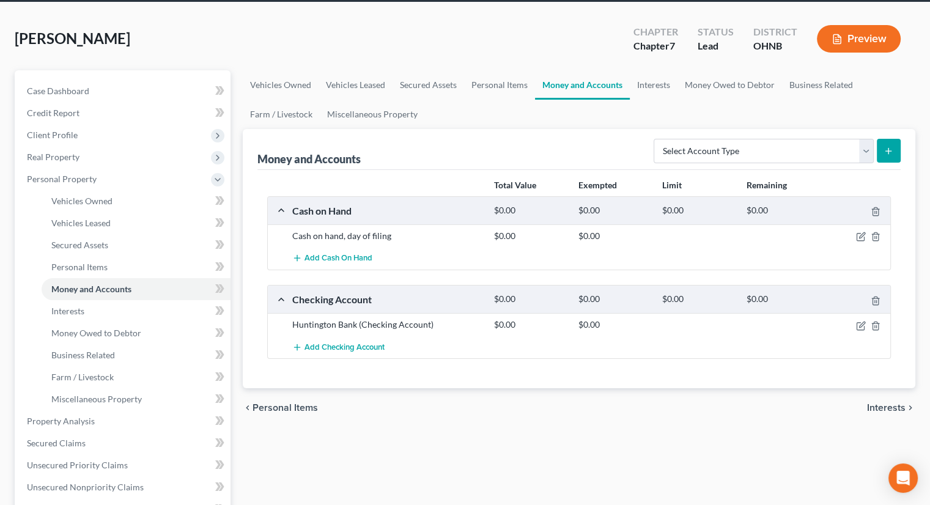
scroll to position [122, 0]
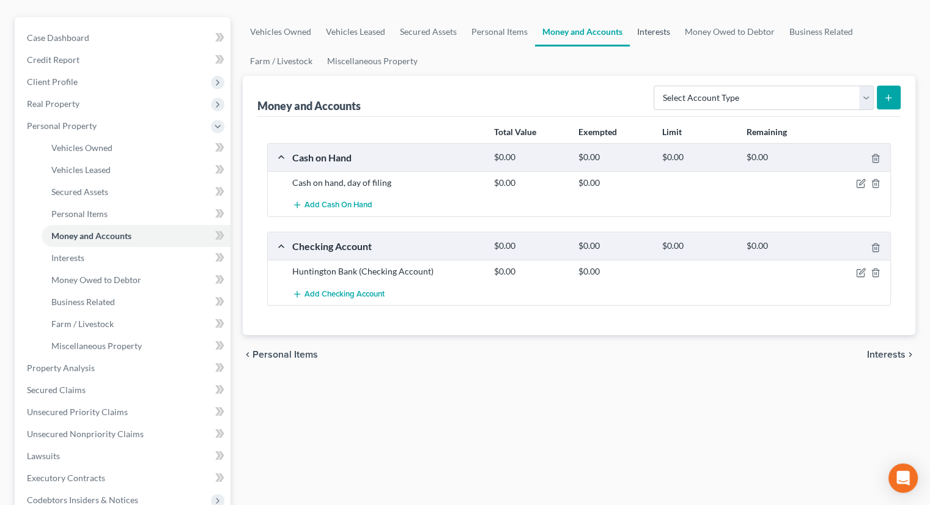
click at [645, 17] on link "Interests" at bounding box center [654, 31] width 48 height 29
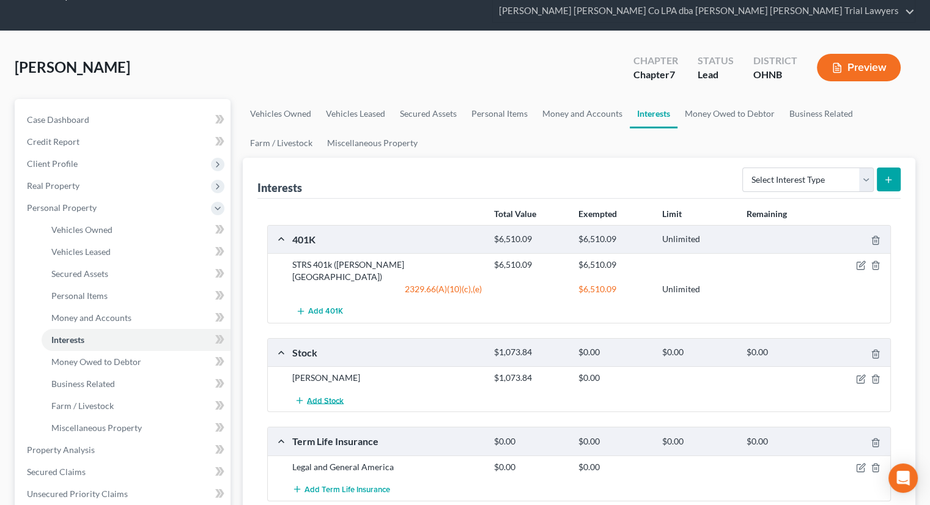
scroll to position [122, 0]
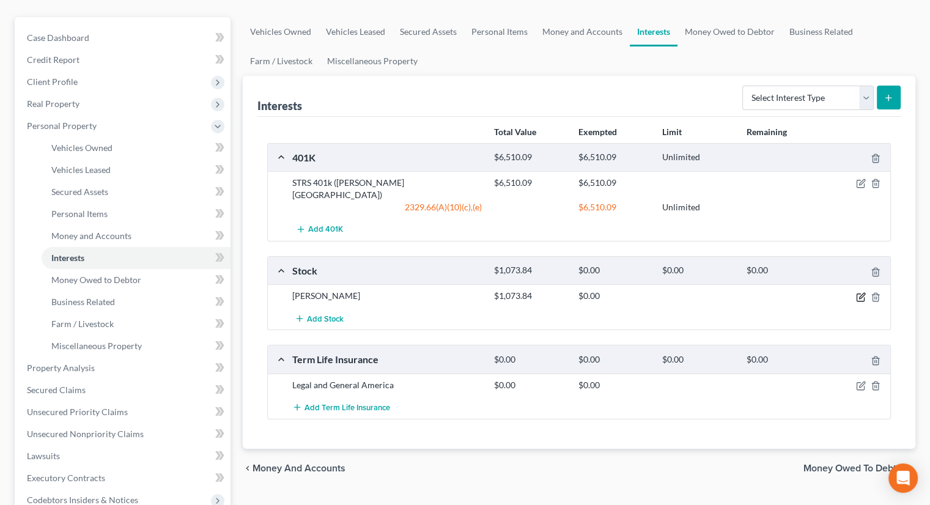
click at [858, 292] on icon "button" at bounding box center [861, 297] width 10 height 10
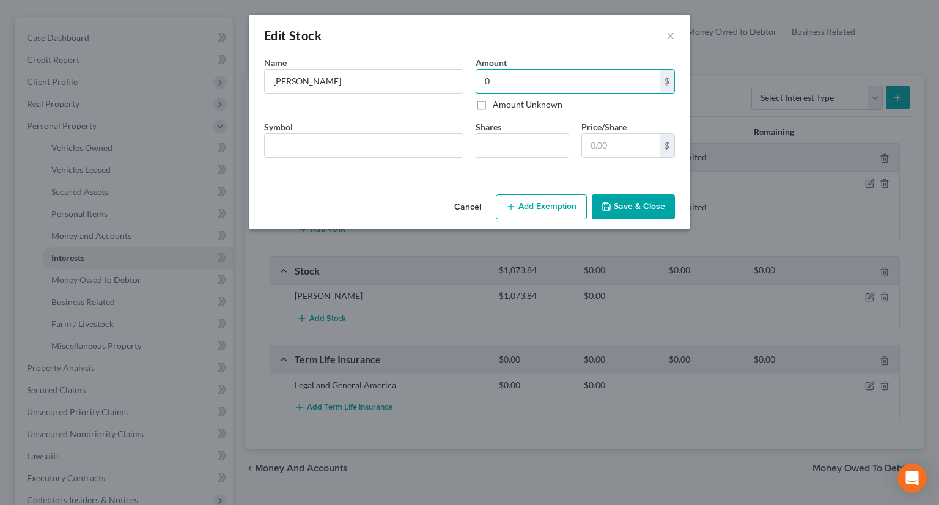
type input "0"
click at [647, 205] on button "Save & Close" at bounding box center [633, 207] width 83 height 26
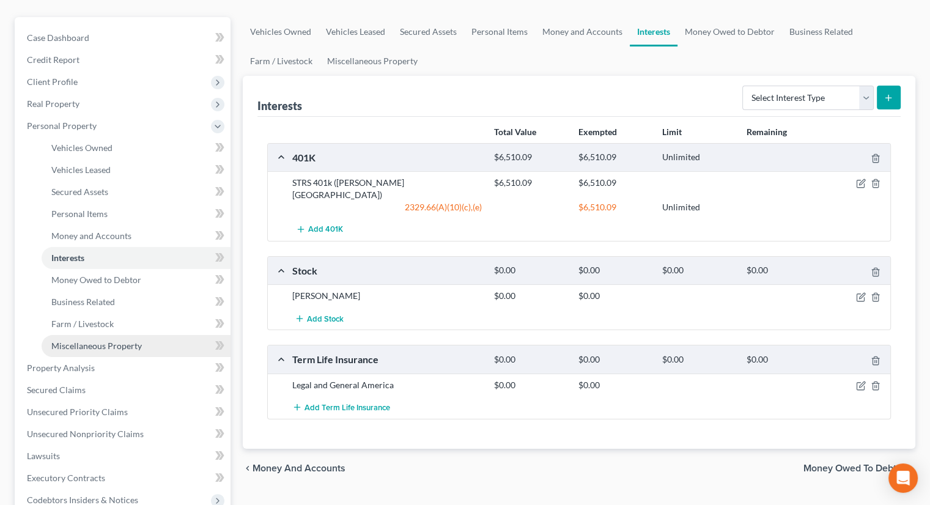
click at [118, 335] on link "Miscellaneous Property" at bounding box center [136, 346] width 189 height 22
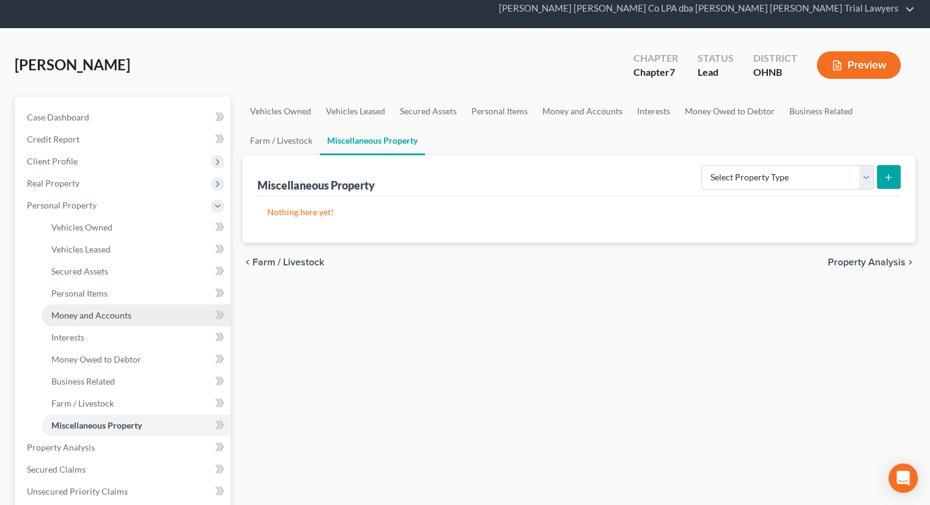
scroll to position [122, 0]
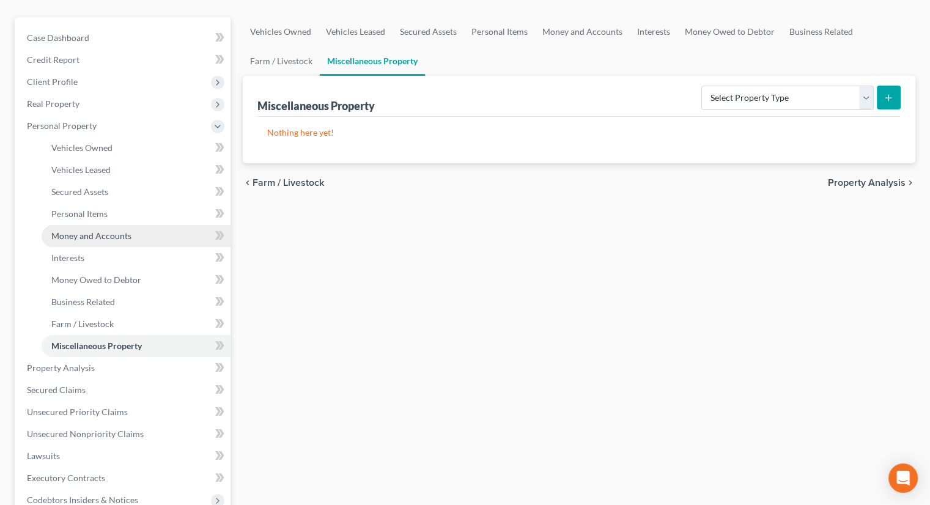
click at [94, 230] on span "Money and Accounts" at bounding box center [91, 235] width 80 height 10
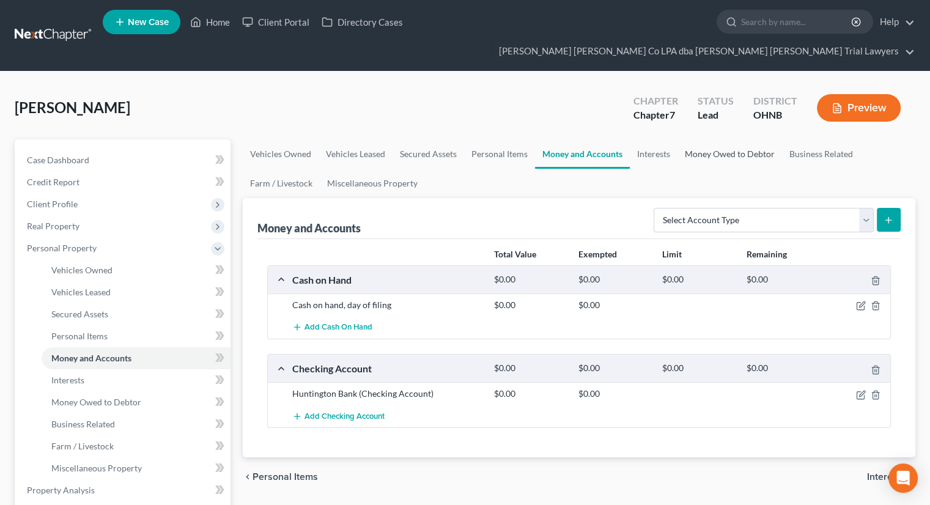
click at [725, 139] on link "Money Owed to Debtor" at bounding box center [729, 153] width 105 height 29
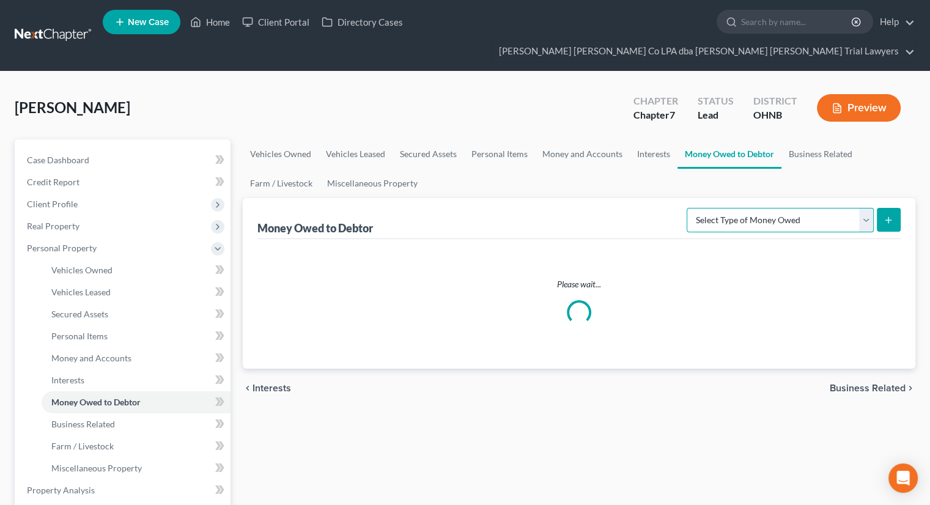
click at [718, 208] on select "Select Type of Money Owed Accounts Receivable Alimony Child Support Claims Agai…" at bounding box center [779, 220] width 187 height 24
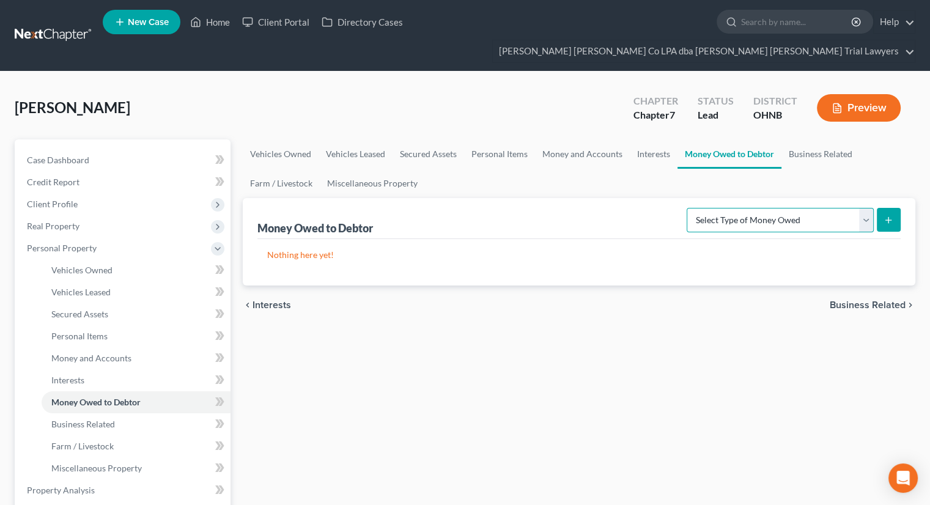
select select "expected_tax_refund"
click at [689, 208] on select "Select Type of Money Owed Accounts Receivable Alimony Child Support Claims Agai…" at bounding box center [779, 220] width 187 height 24
click at [888, 215] on icon "submit" at bounding box center [888, 220] width 10 height 10
select select "0"
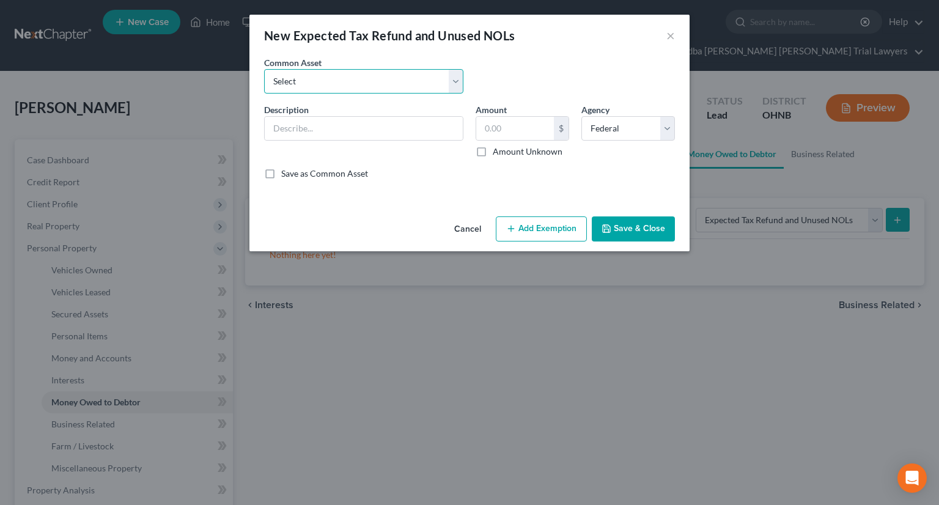
click at [294, 83] on select "Select Anticipated tax refunds; Federal & State Anticipated tax refunds; Federa…" at bounding box center [363, 81] width 199 height 24
select select "0"
click at [264, 69] on select "Select Anticipated tax refunds; Federal & State Anticipated tax refunds; Federa…" at bounding box center [363, 81] width 199 height 24
type input "Anticipated tax refunds; Federal & State"
type input "0.00"
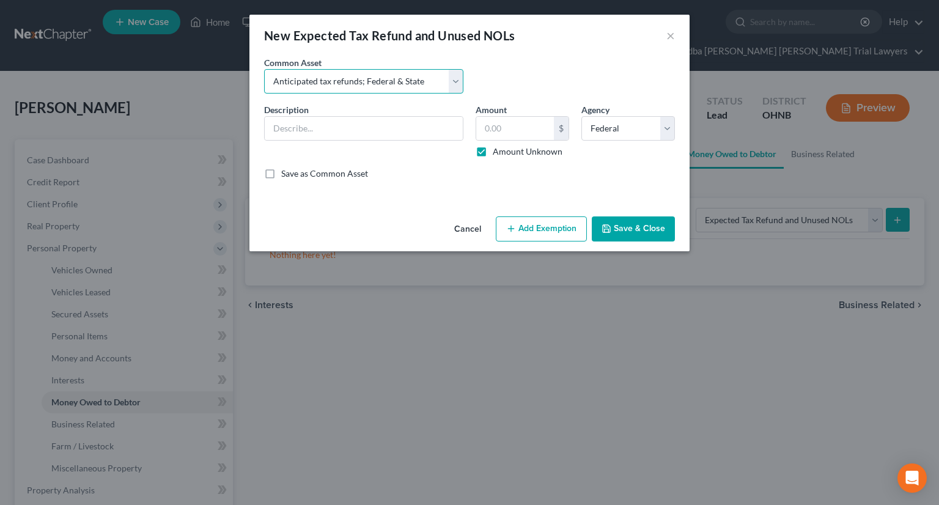
checkbox input "true"
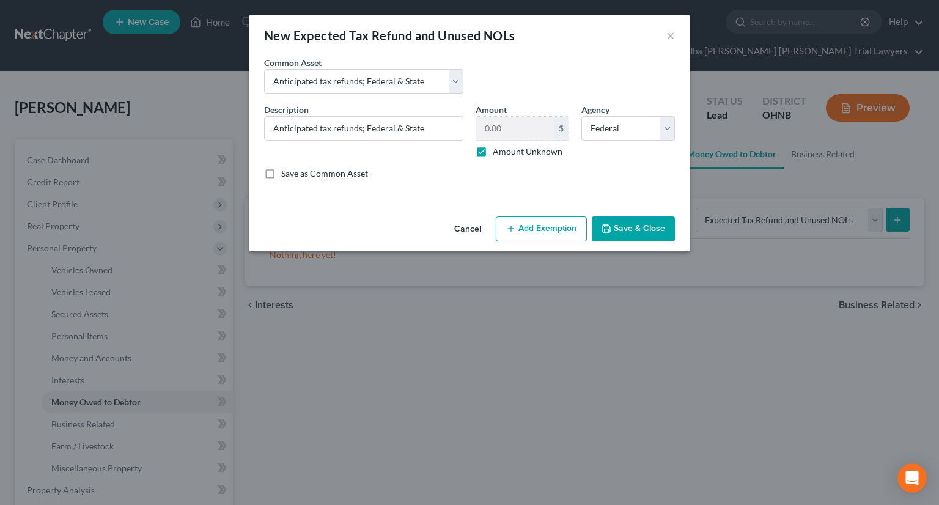
click at [527, 227] on button "Add Exemption" at bounding box center [541, 229] width 91 height 26
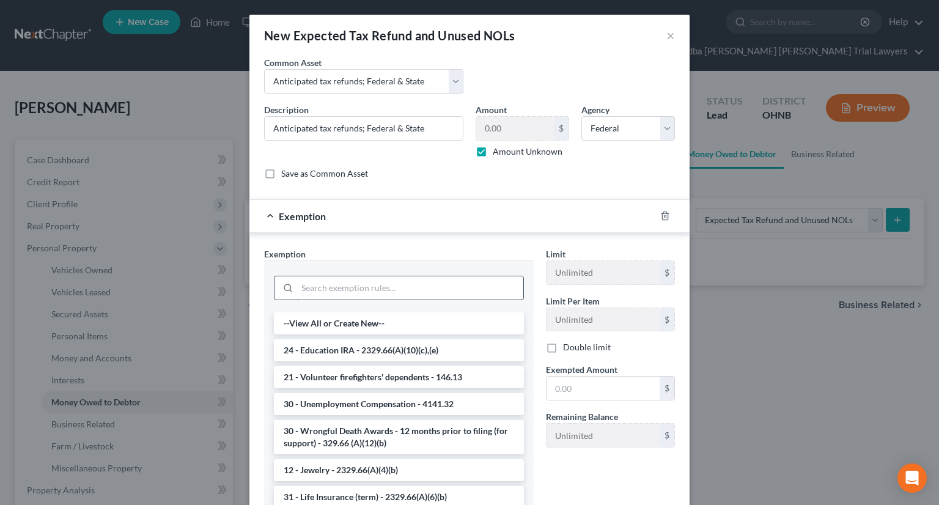
click at [329, 288] on input "search" at bounding box center [410, 287] width 226 height 23
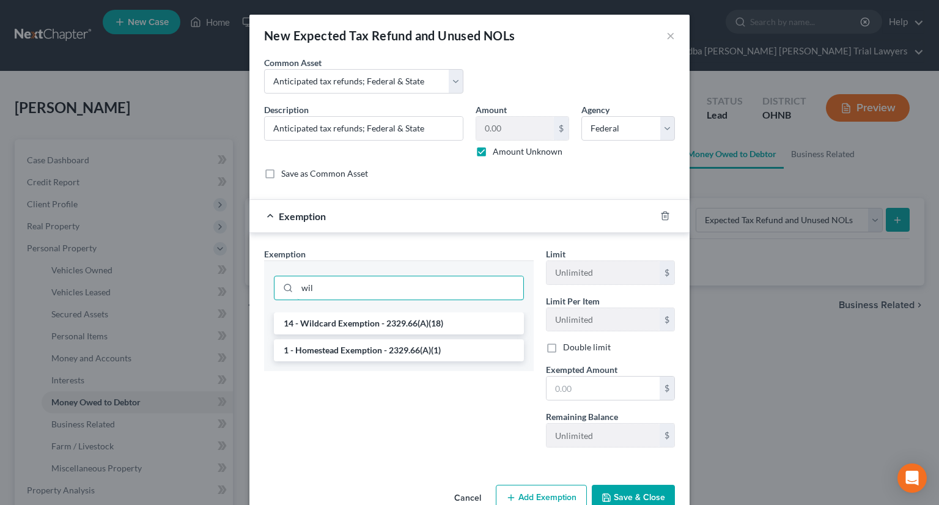
type input "wil"
click at [323, 328] on li "14 - Wildcard Exemption - 2329.66(A)(18)" at bounding box center [399, 323] width 250 height 22
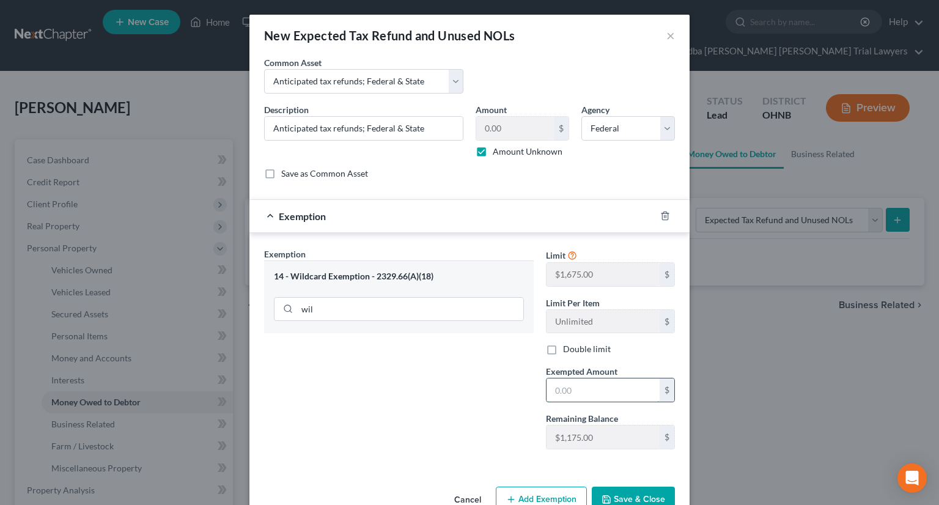
click at [561, 378] on input "text" at bounding box center [602, 389] width 113 height 23
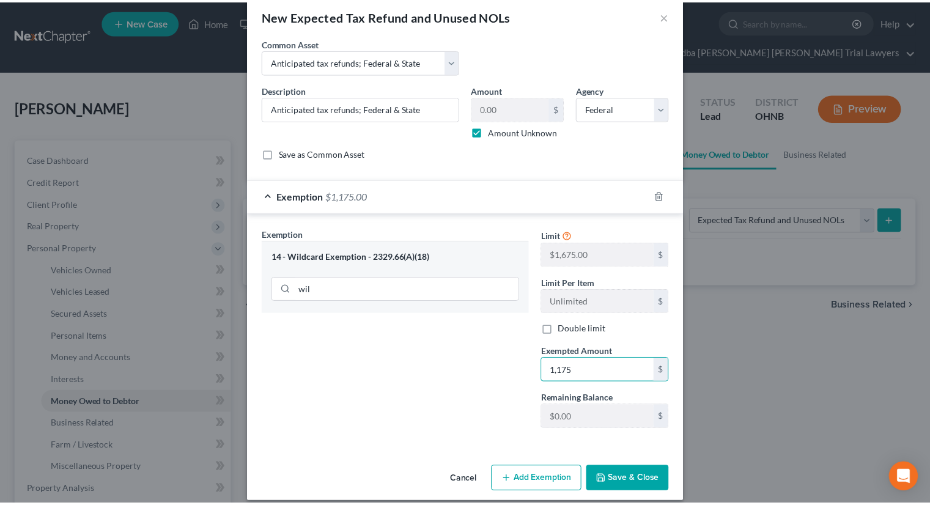
scroll to position [30, 0]
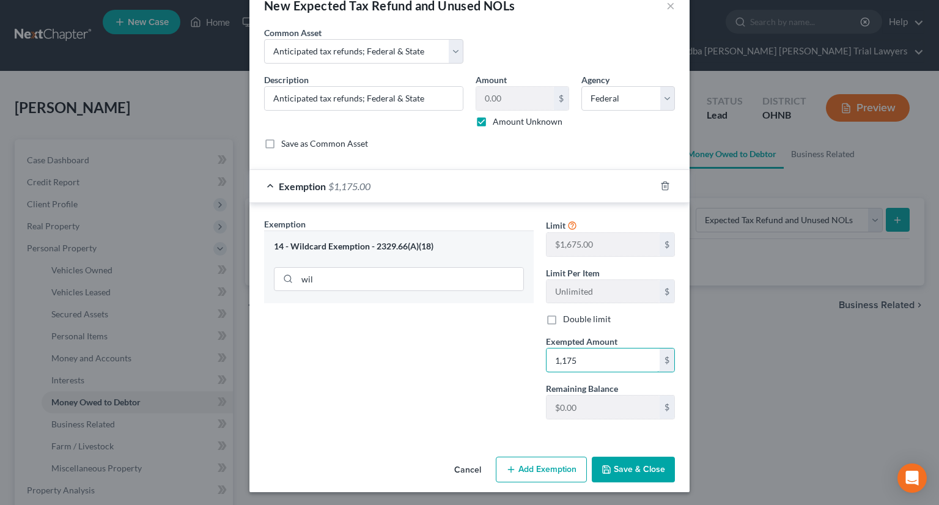
type input "1,175"
click at [617, 469] on button "Save & Close" at bounding box center [633, 470] width 83 height 26
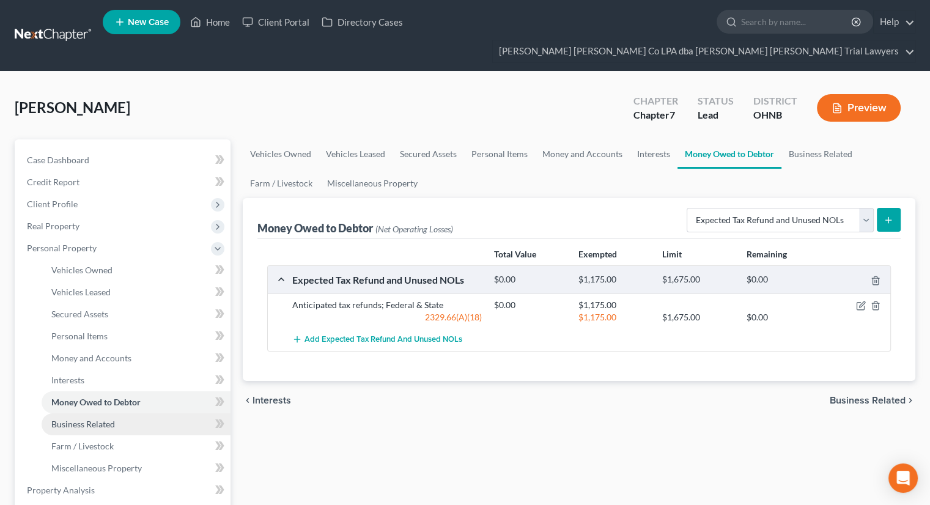
click at [99, 419] on span "Business Related" at bounding box center [83, 424] width 64 height 10
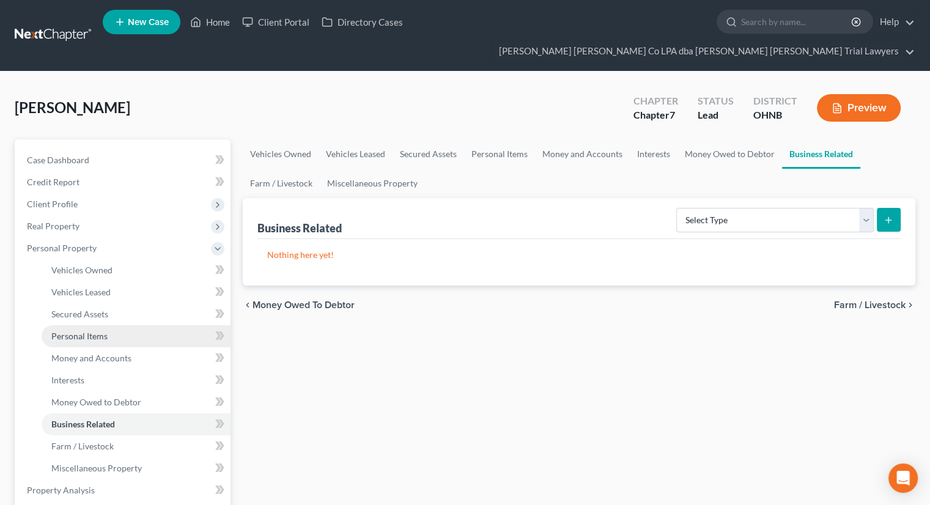
click at [100, 331] on span "Personal Items" at bounding box center [79, 336] width 56 height 10
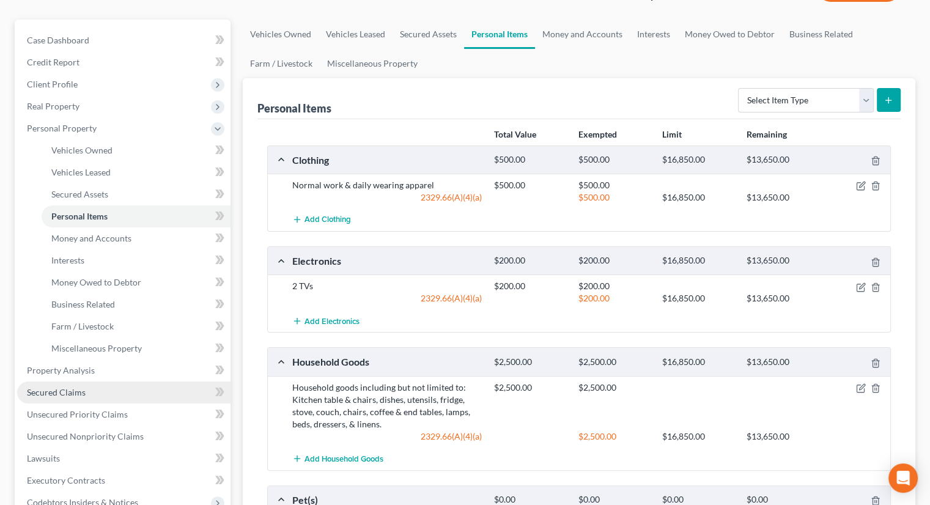
click at [78, 387] on span "Secured Claims" at bounding box center [56, 392] width 59 height 10
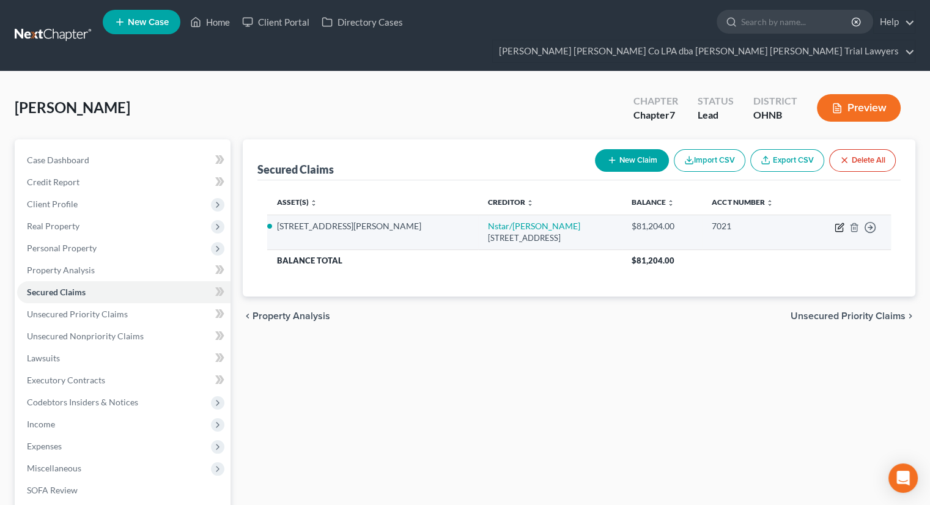
click at [841, 223] on icon "button" at bounding box center [840, 226] width 6 height 6
select select "45"
select select "2"
select select "0"
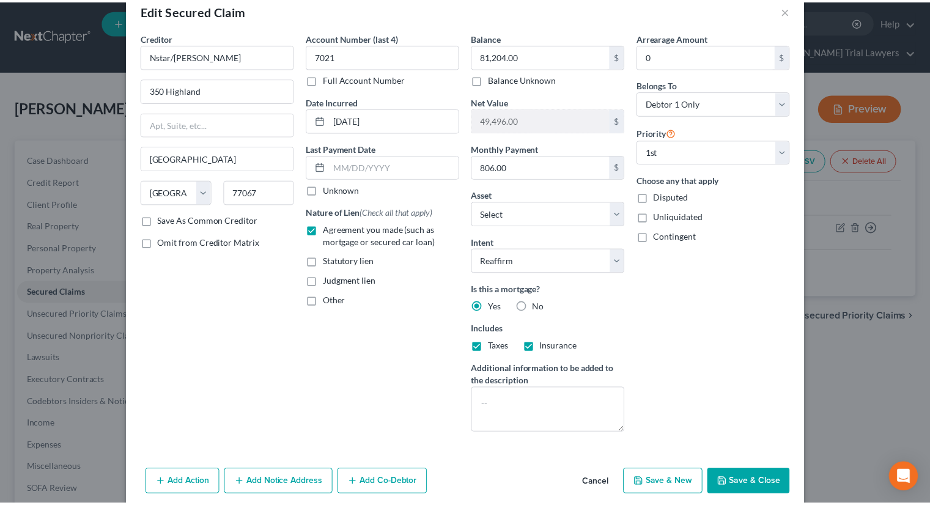
scroll to position [49, 0]
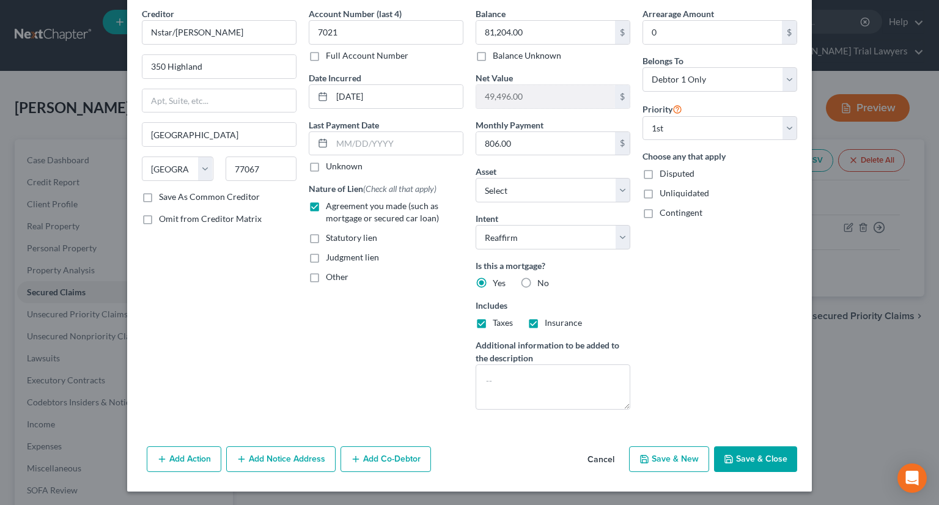
click at [735, 451] on button "Save & Close" at bounding box center [755, 459] width 83 height 26
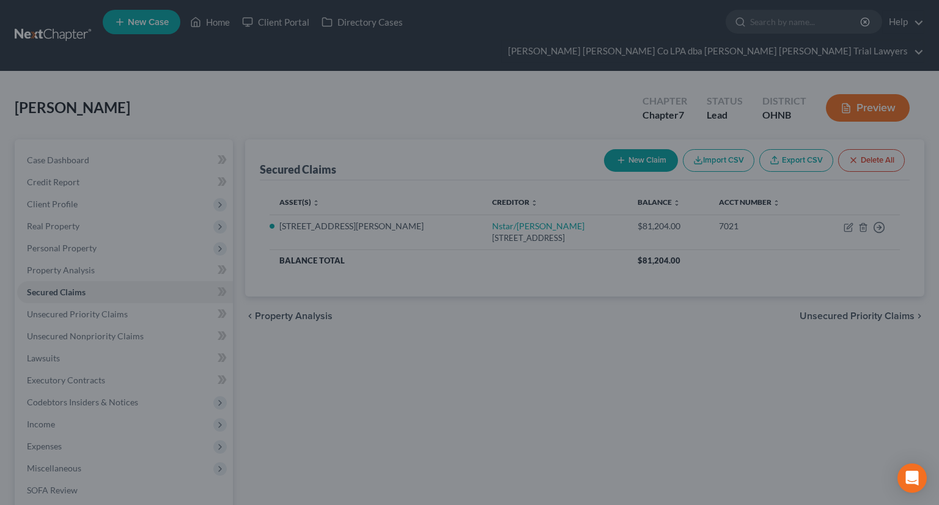
select select "2"
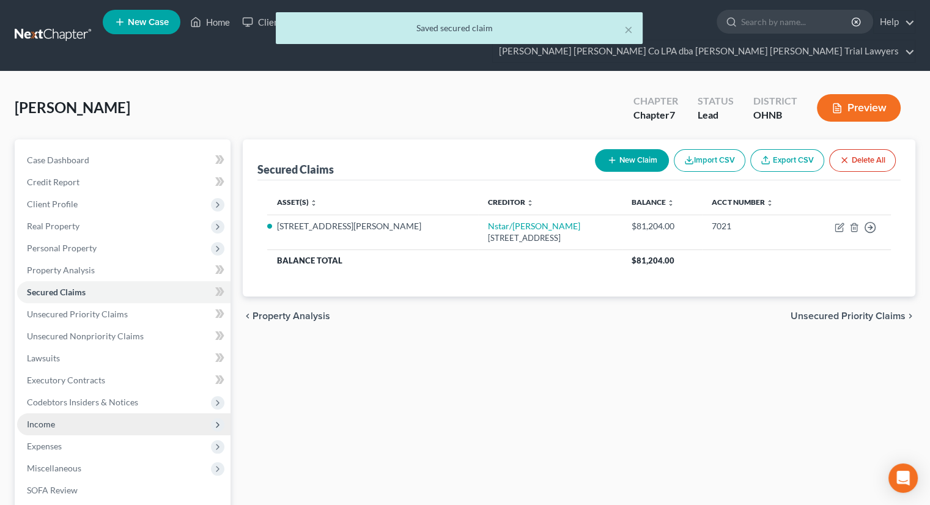
click at [92, 413] on span "Income" at bounding box center [123, 424] width 213 height 22
click at [100, 441] on span "Employment Income" at bounding box center [90, 446] width 78 height 10
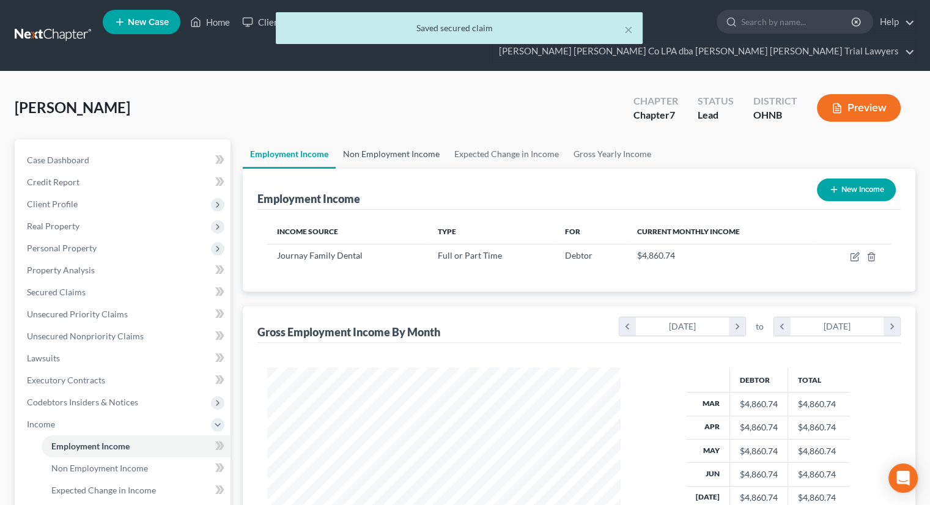
scroll to position [218, 377]
click at [386, 139] on link "Non Employment Income" at bounding box center [391, 153] width 111 height 29
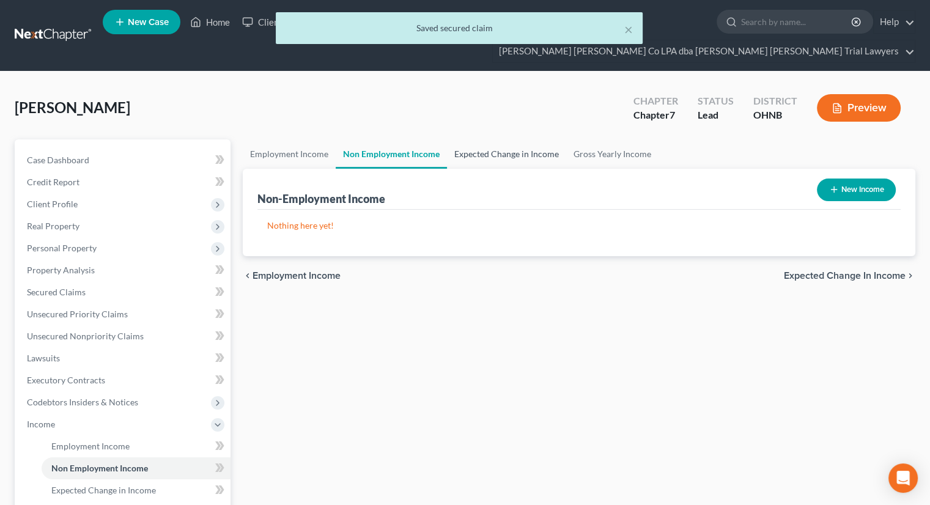
click at [474, 139] on link "Expected Change in Income" at bounding box center [506, 153] width 119 height 29
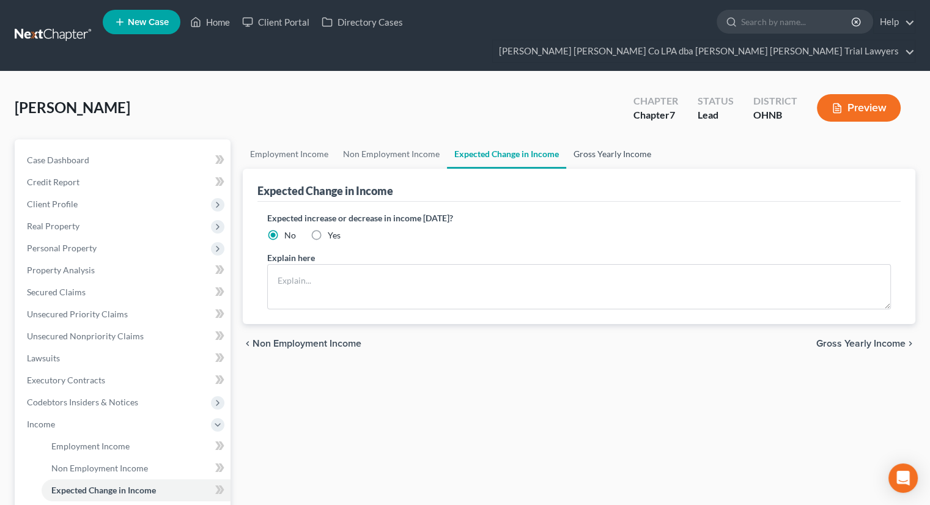
click at [619, 139] on link "Gross Yearly Income" at bounding box center [612, 153] width 92 height 29
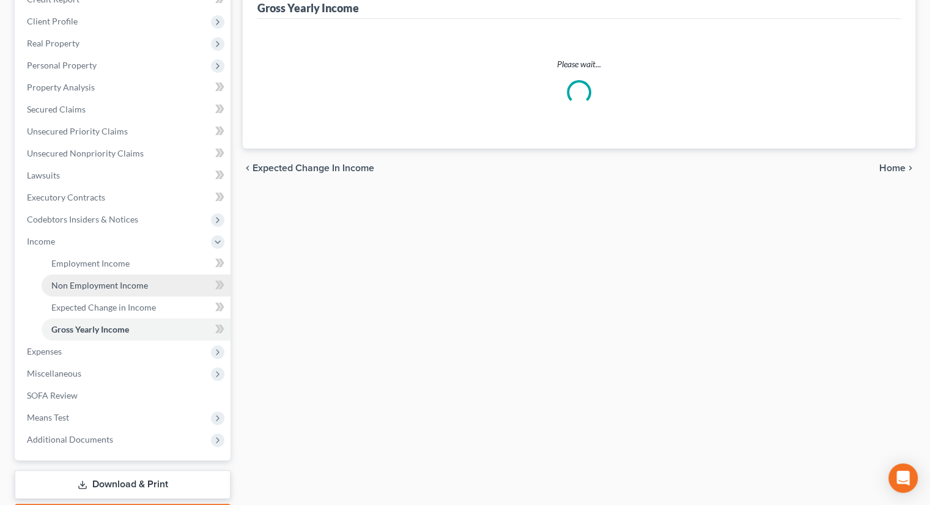
scroll to position [183, 0]
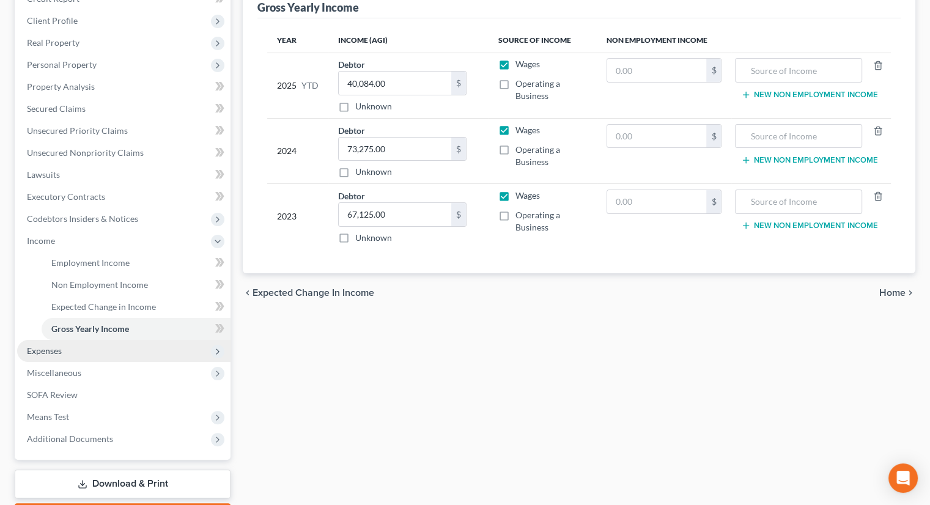
click at [82, 340] on span "Expenses" at bounding box center [123, 351] width 213 height 22
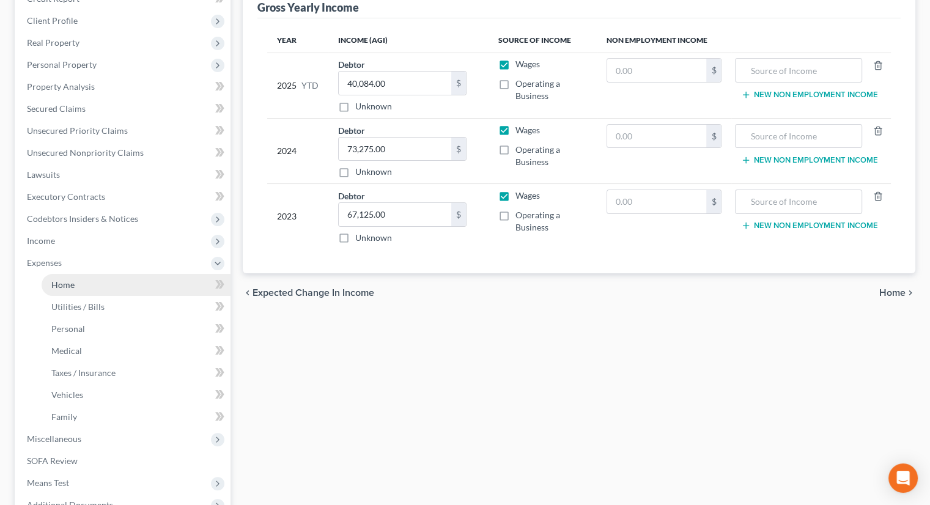
click at [83, 274] on link "Home" at bounding box center [136, 285] width 189 height 22
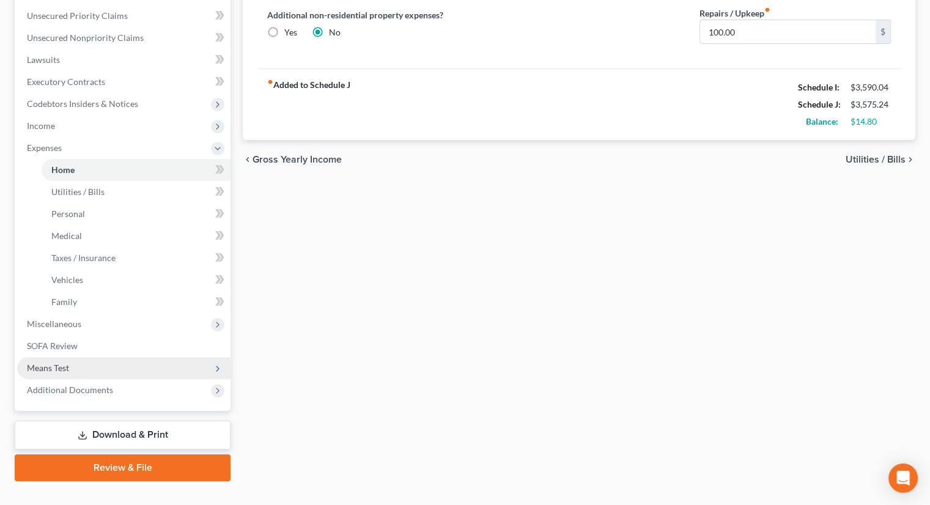
click at [92, 357] on span "Means Test" at bounding box center [123, 368] width 213 height 22
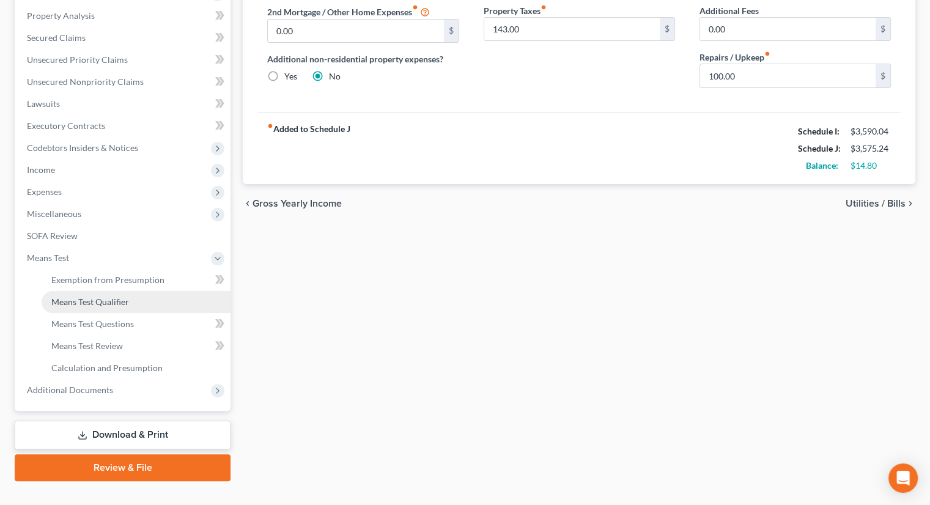
click at [112, 296] on span "Means Test Qualifier" at bounding box center [90, 301] width 78 height 10
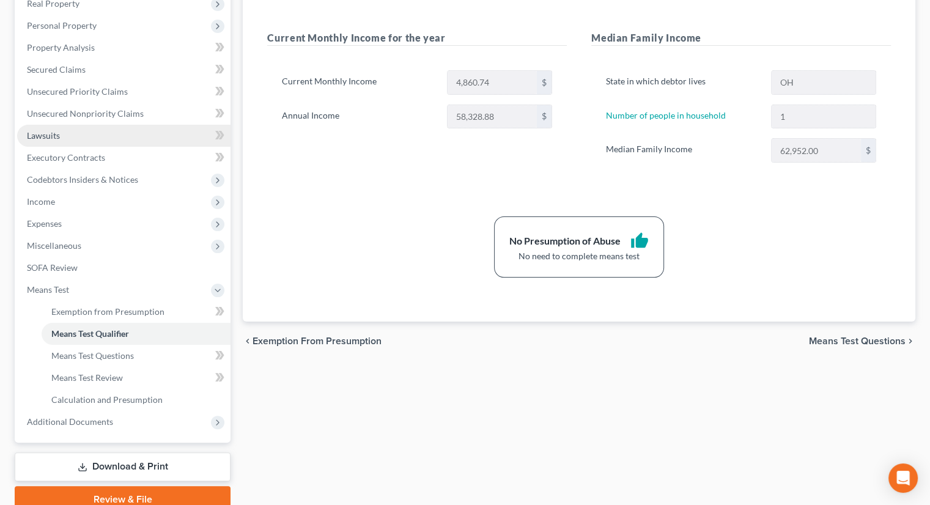
scroll to position [254, 0]
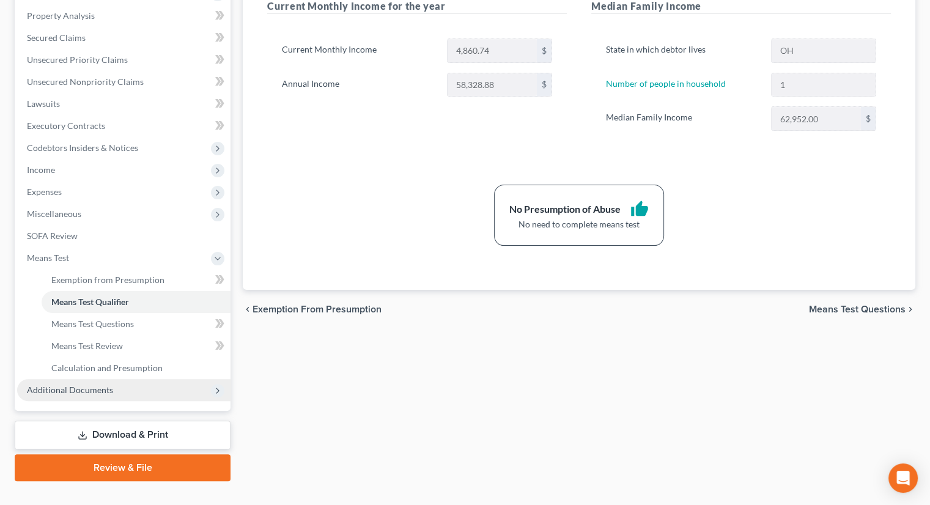
click at [87, 384] on span "Additional Documents" at bounding box center [70, 389] width 86 height 10
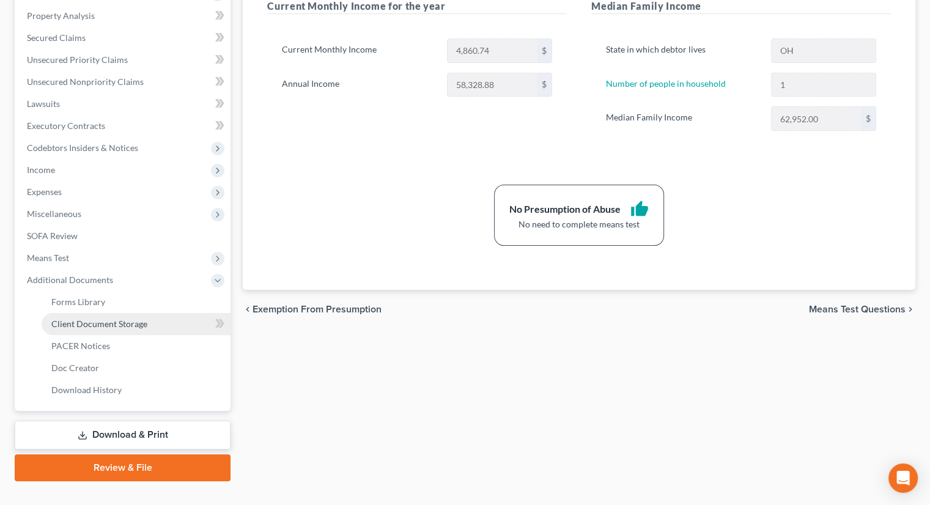
click at [99, 318] on span "Client Document Storage" at bounding box center [99, 323] width 96 height 10
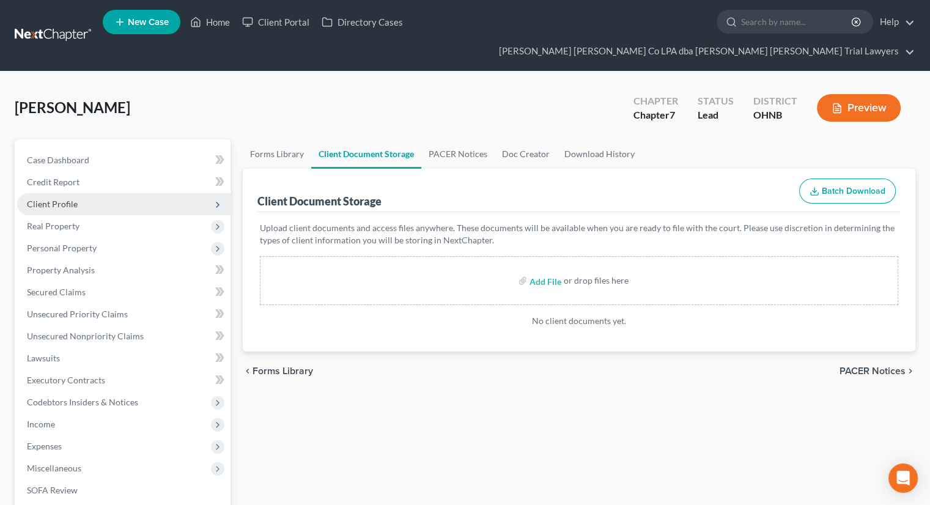
click at [95, 193] on span "Client Profile" at bounding box center [123, 204] width 213 height 22
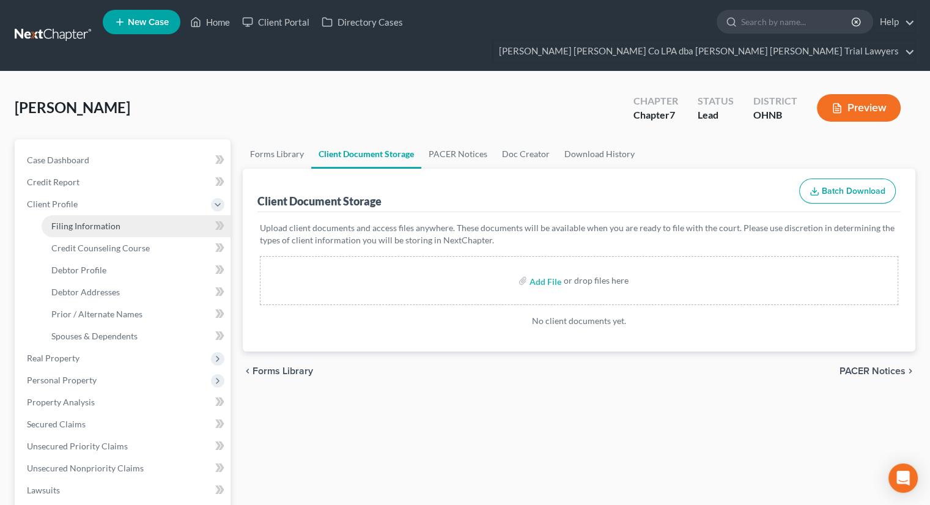
click at [100, 221] on span "Filing Information" at bounding box center [85, 226] width 69 height 10
select select "1"
select select "0"
select select "61"
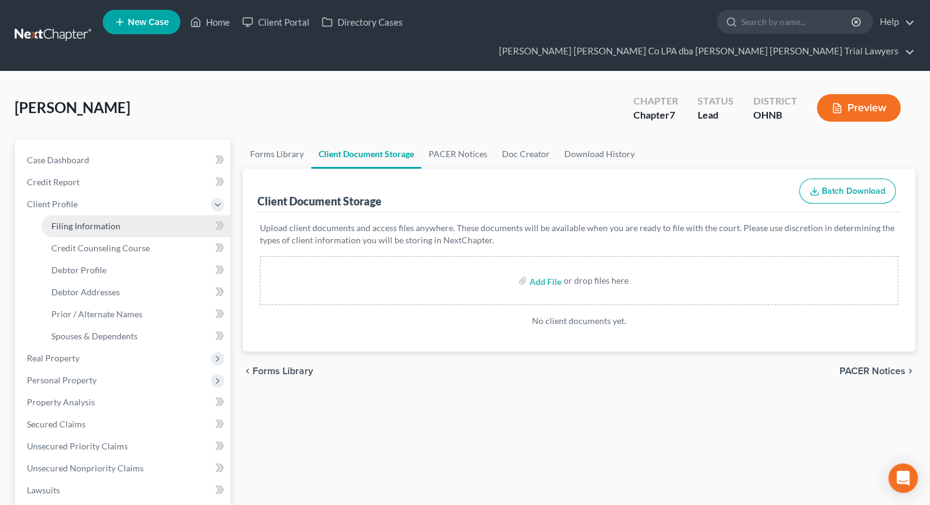
select select "0"
select select "36"
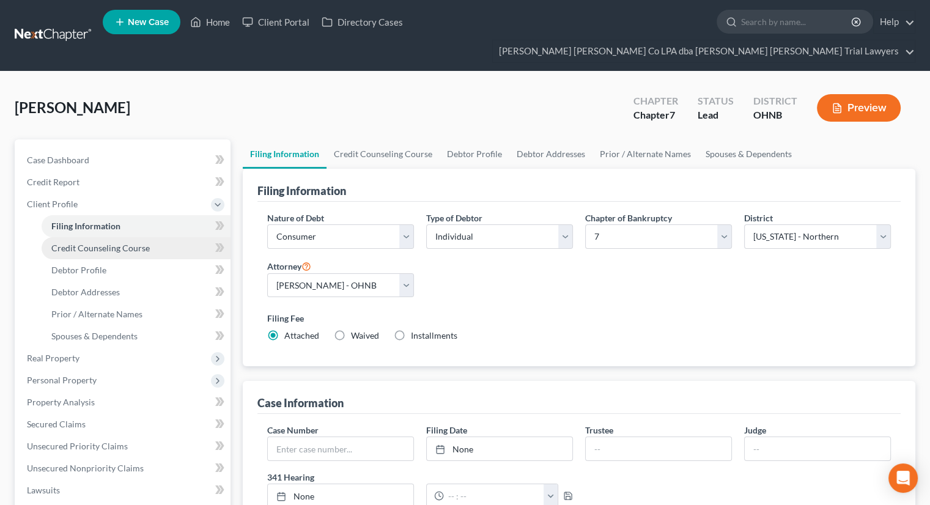
click at [109, 243] on span "Credit Counseling Course" at bounding box center [100, 248] width 98 height 10
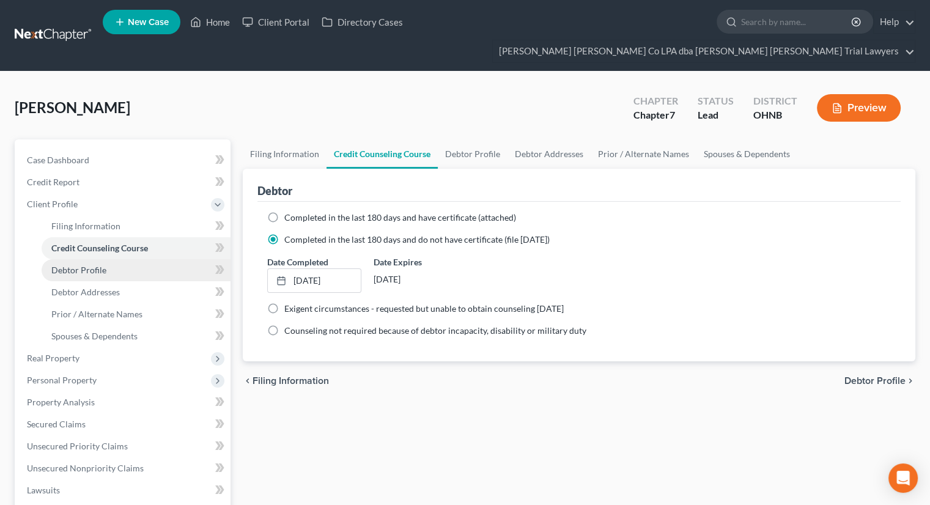
click at [112, 259] on link "Debtor Profile" at bounding box center [136, 270] width 189 height 22
select select "0"
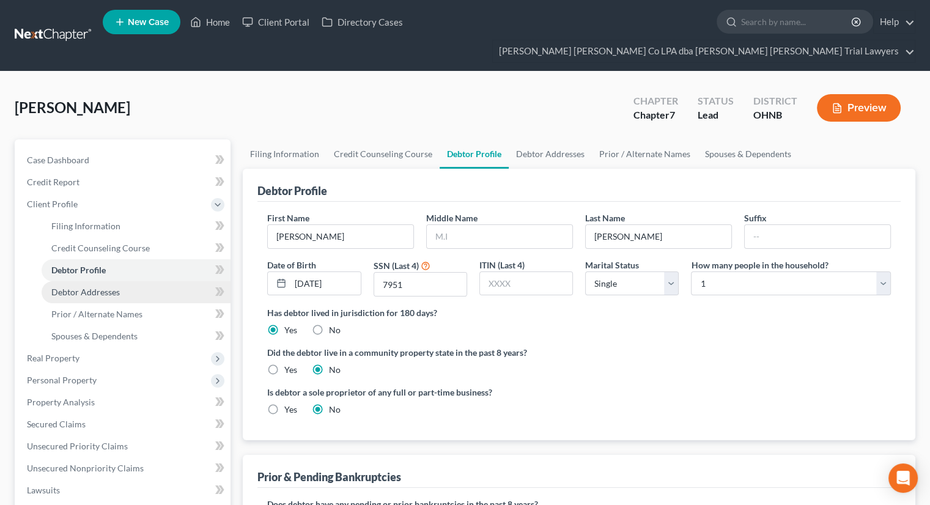
click at [115, 287] on span "Debtor Addresses" at bounding box center [85, 292] width 68 height 10
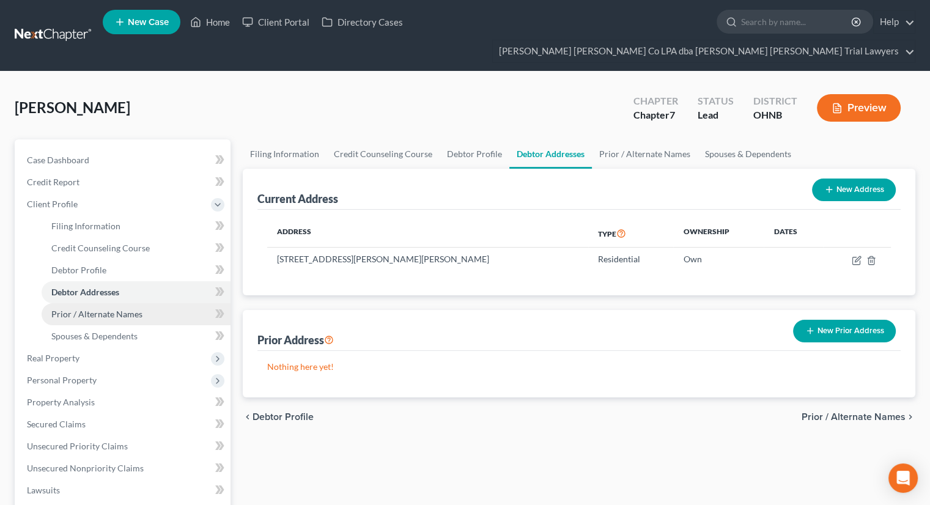
click at [111, 303] on link "Prior / Alternate Names" at bounding box center [136, 314] width 189 height 22
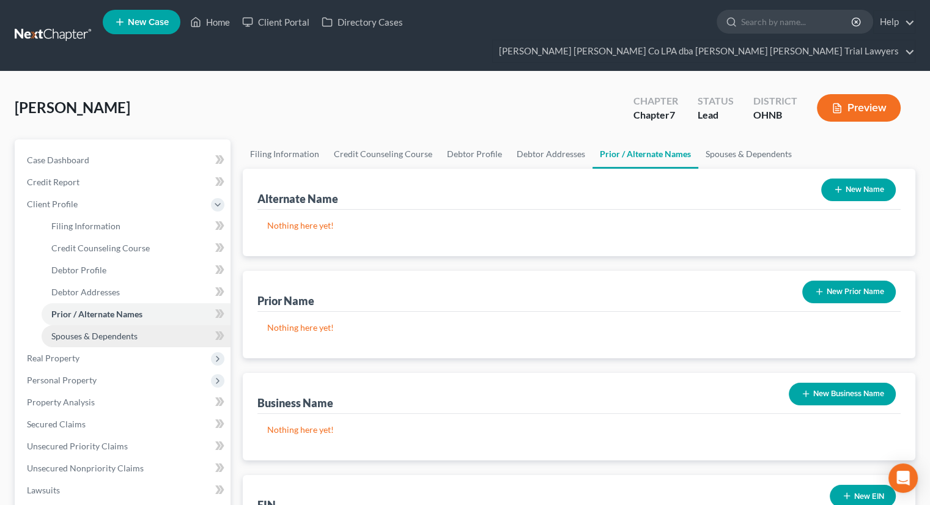
click at [111, 331] on span "Spouses & Dependents" at bounding box center [94, 336] width 86 height 10
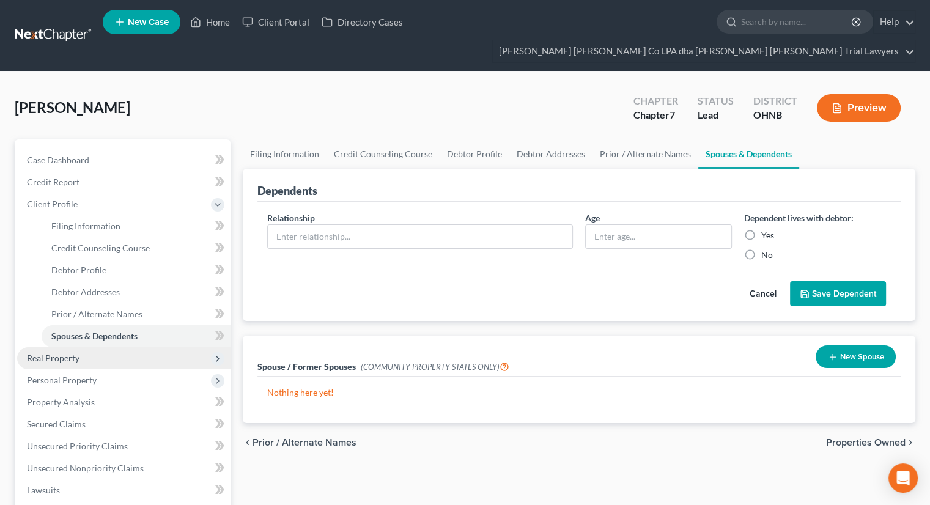
click at [101, 347] on span "Real Property" at bounding box center [123, 358] width 213 height 22
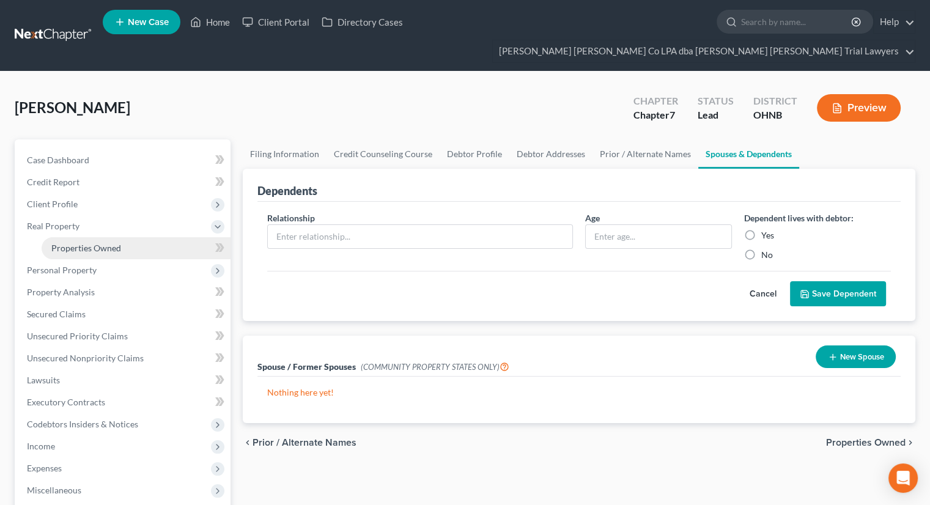
click at [135, 237] on link "Properties Owned" at bounding box center [136, 248] width 189 height 22
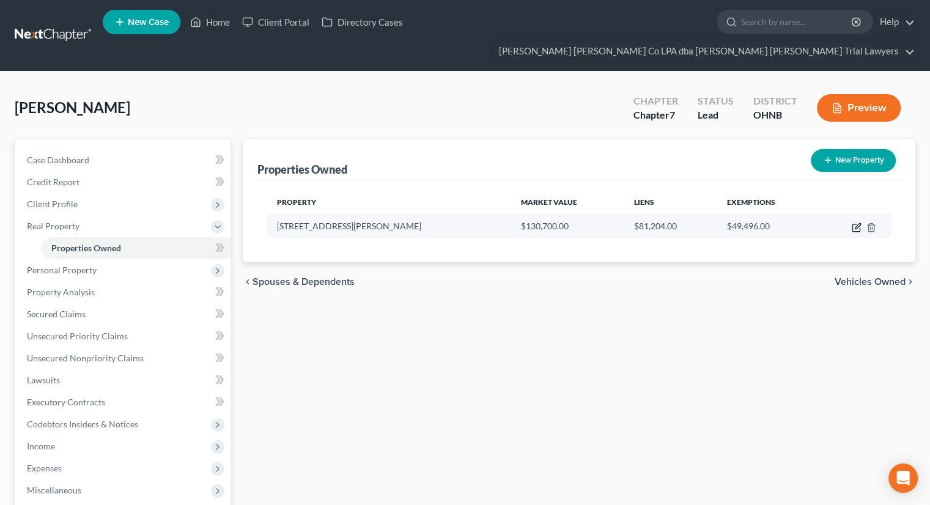
click at [854, 222] on icon "button" at bounding box center [856, 227] width 10 height 10
select select "36"
select select "0"
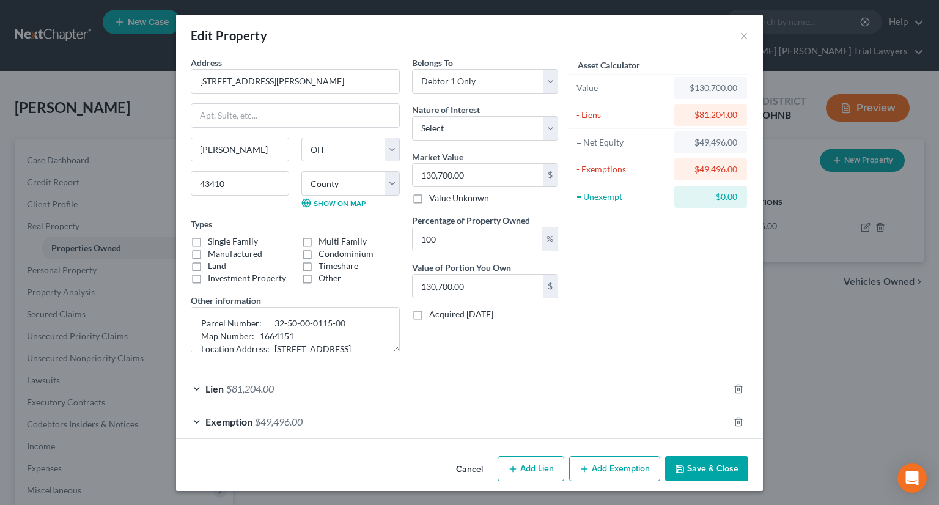
click at [208, 243] on label "Single Family" at bounding box center [233, 241] width 50 height 12
click at [213, 243] on input "Single Family" at bounding box center [217, 239] width 8 height 8
checkbox input "true"
click at [704, 469] on button "Save & Close" at bounding box center [706, 469] width 83 height 26
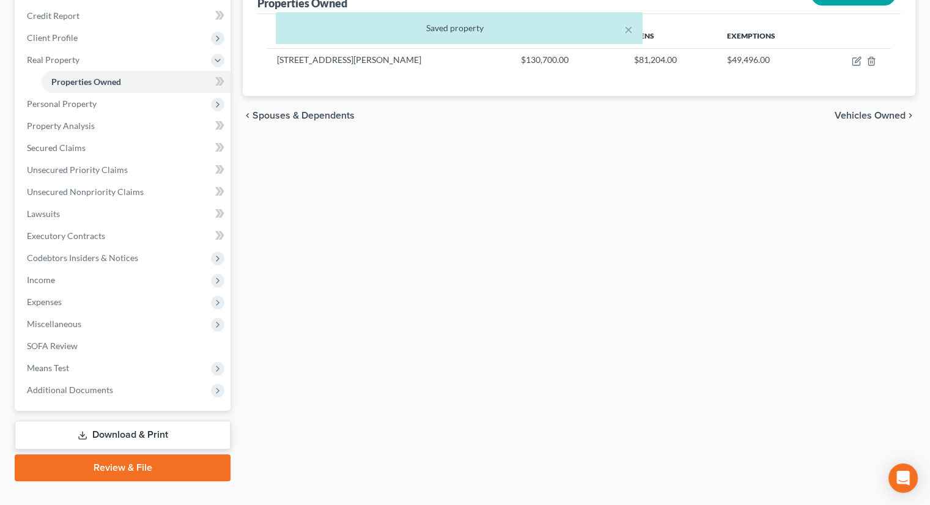
click at [128, 421] on link "Download & Print" at bounding box center [123, 435] width 216 height 29
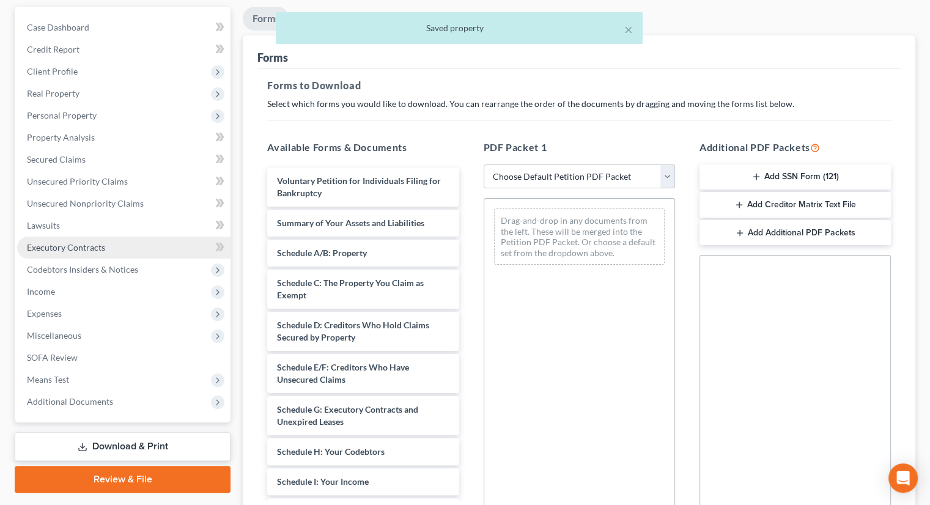
scroll to position [249, 0]
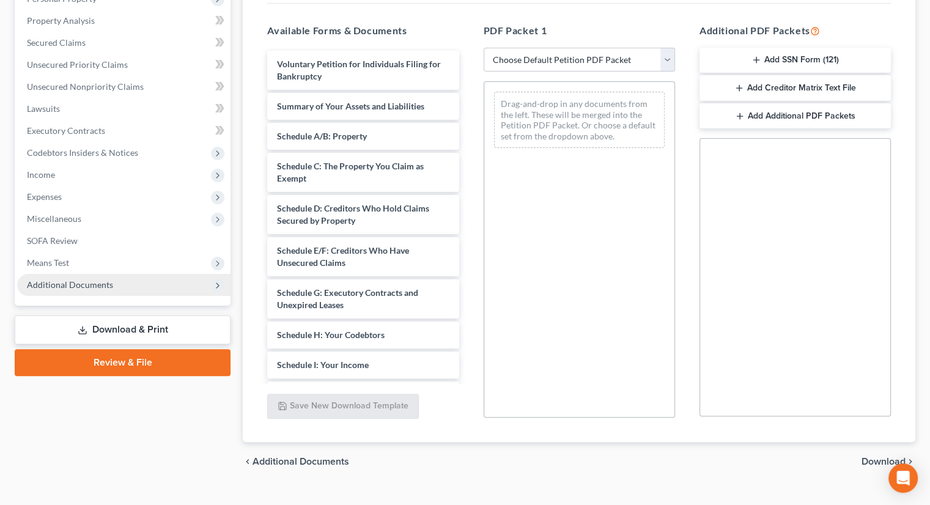
click at [70, 279] on span "Additional Documents" at bounding box center [70, 284] width 86 height 10
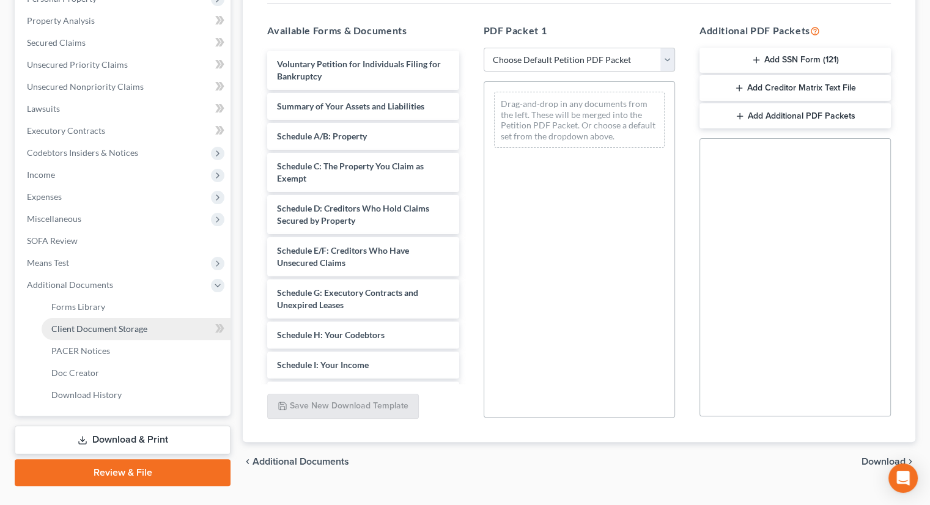
click at [83, 323] on span "Client Document Storage" at bounding box center [99, 328] width 96 height 10
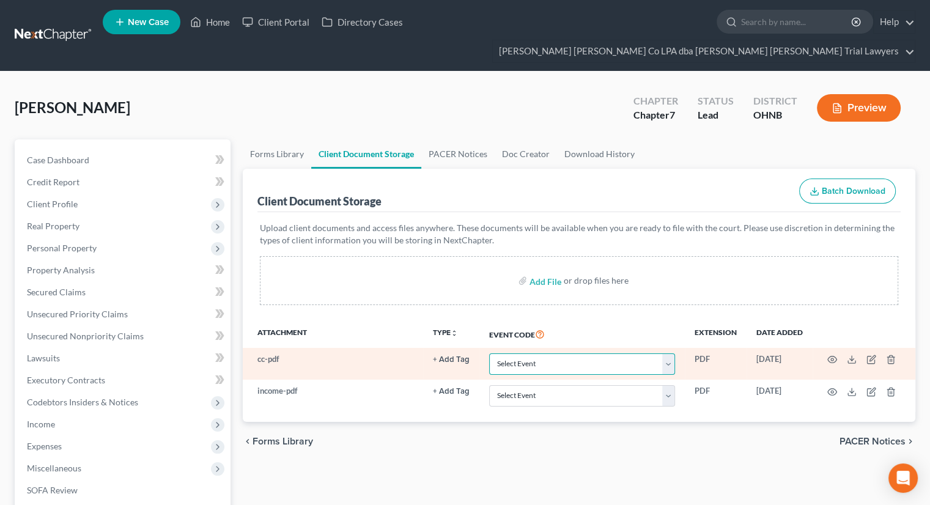
click at [570, 353] on select "Select Event 20 Largest Unsecured Creditors Amended List of Creditors (Fee) Ame…" at bounding box center [582, 363] width 186 height 21
select select "5"
click at [489, 353] on select "Select Event 20 Largest Unsecured Creditors Amended List of Creditors (Fee) Ame…" at bounding box center [582, 363] width 186 height 21
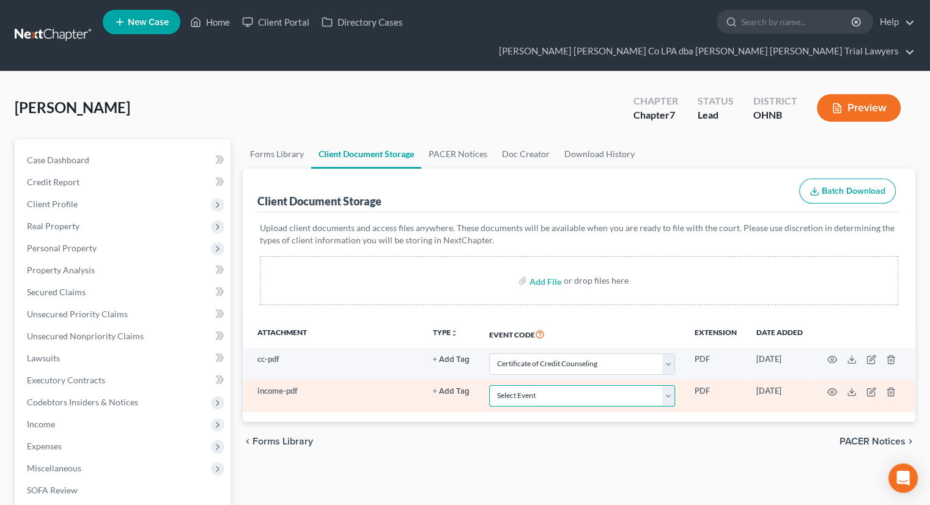
click at [510, 385] on select "Select Event 20 Largest Unsecured Creditors Amended List of Creditors (Fee) Ame…" at bounding box center [582, 395] width 186 height 21
select select "20"
click at [489, 385] on select "Select Event 20 Largest Unsecured Creditors Amended List of Creditors (Fee) Ame…" at bounding box center [582, 395] width 186 height 21
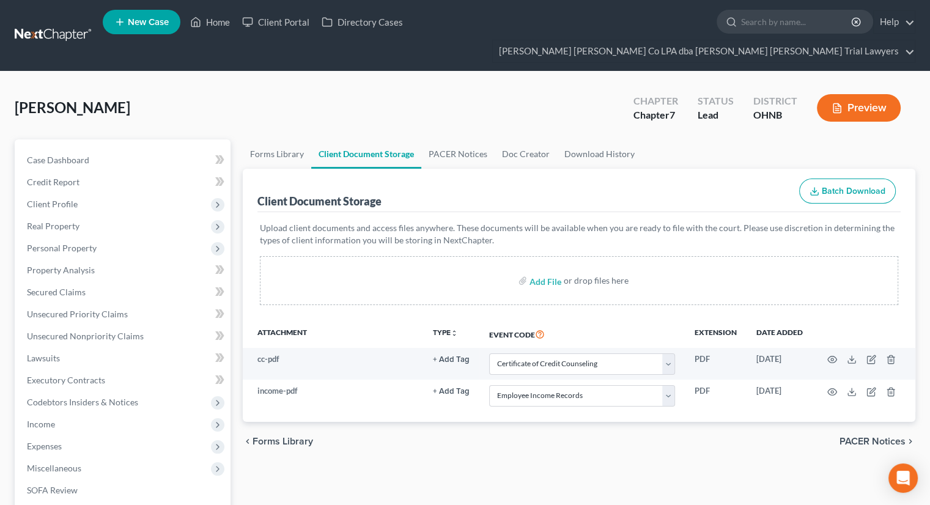
click at [505, 462] on div "Forms Library Client Document Storage PACER Notices Doc Creator Download Histor…" at bounding box center [579, 437] width 685 height 596
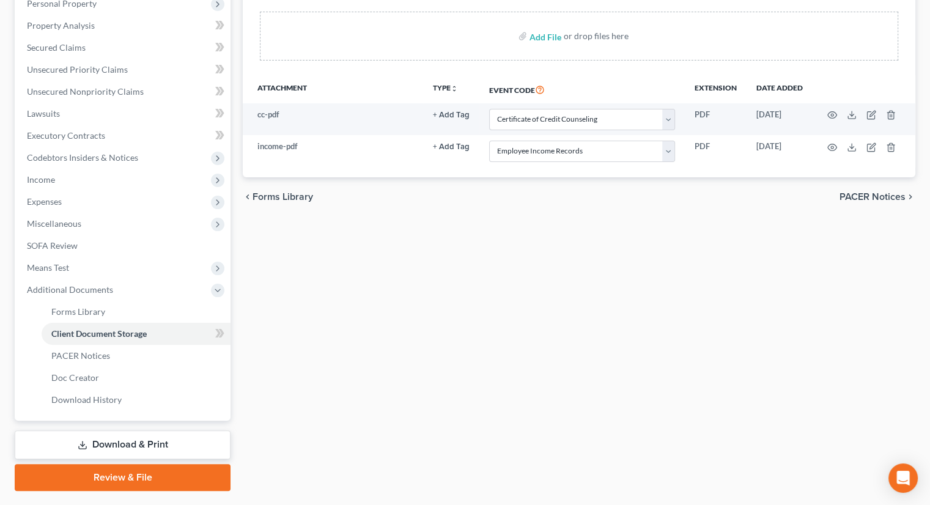
click at [112, 430] on link "Download & Print" at bounding box center [123, 444] width 216 height 29
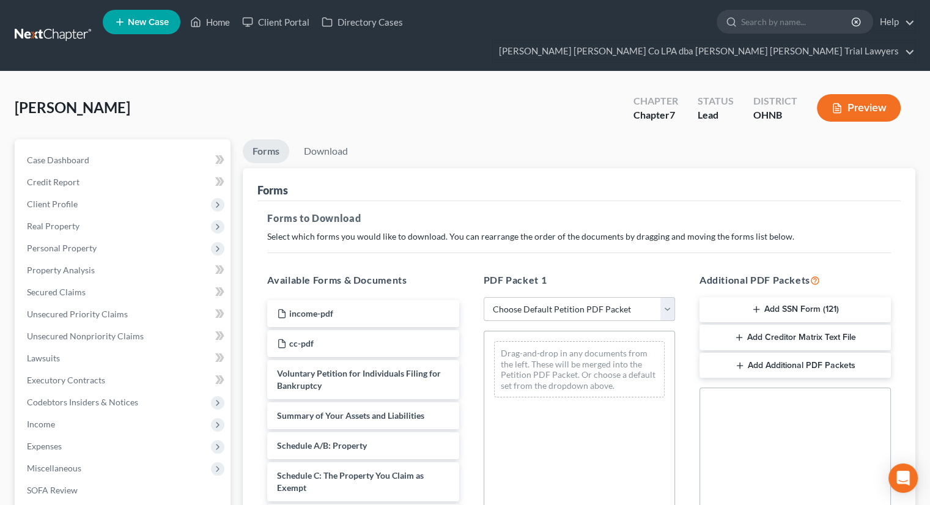
click at [543, 297] on select "Choose Default Petition PDF Packet Complete Bankruptcy Petition (all forms and …" at bounding box center [578, 309] width 191 height 24
select select "3"
click at [483, 297] on select "Choose Default Petition PDF Packet Complete Bankruptcy Petition (all forms and …" at bounding box center [578, 309] width 191 height 24
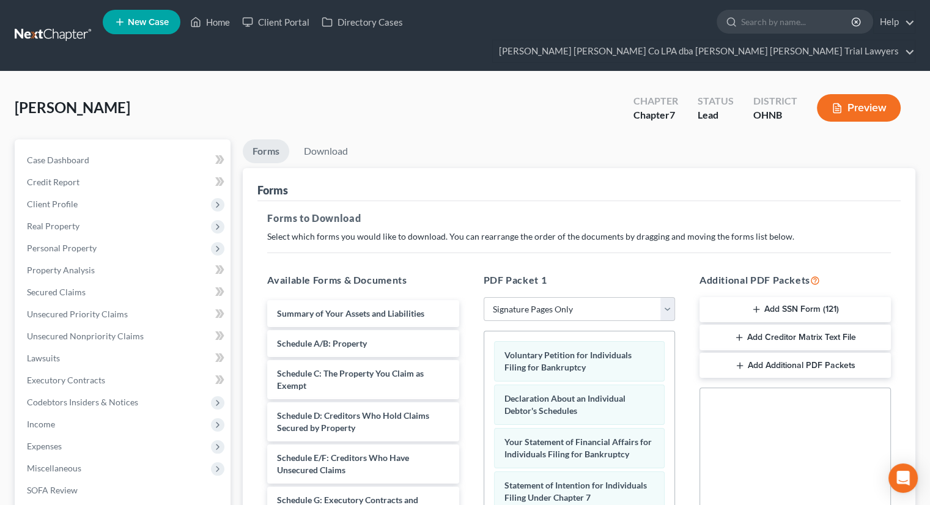
click at [714, 325] on button "Add Creditor Matrix Text File" at bounding box center [794, 338] width 191 height 26
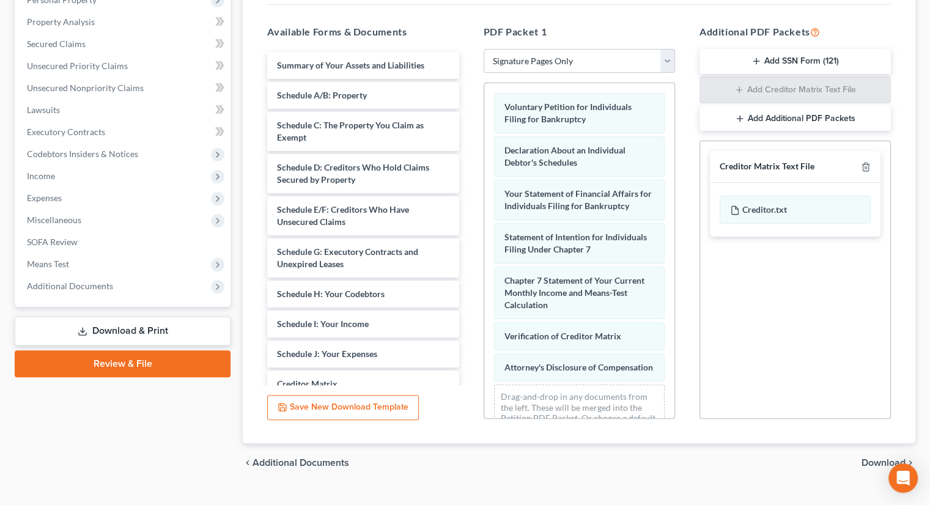
scroll to position [249, 0]
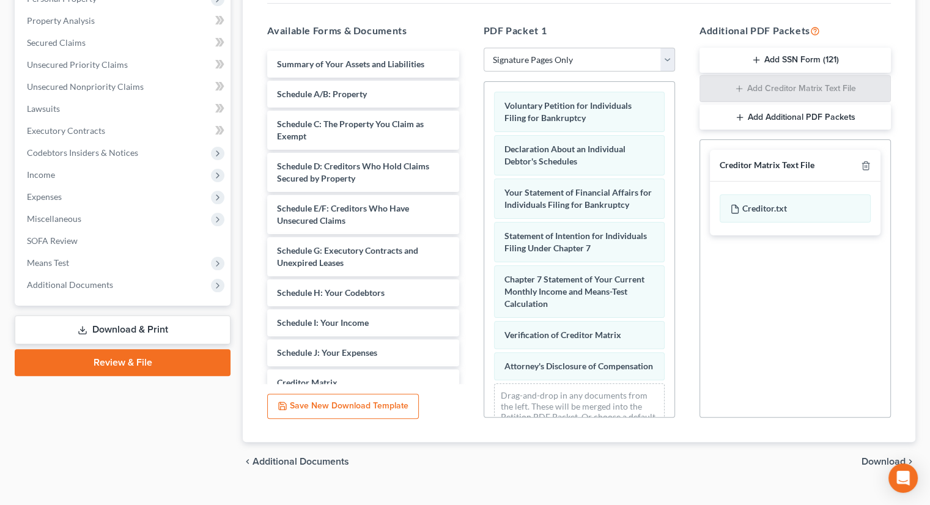
click at [875, 457] on span "Download" at bounding box center [883, 462] width 44 height 10
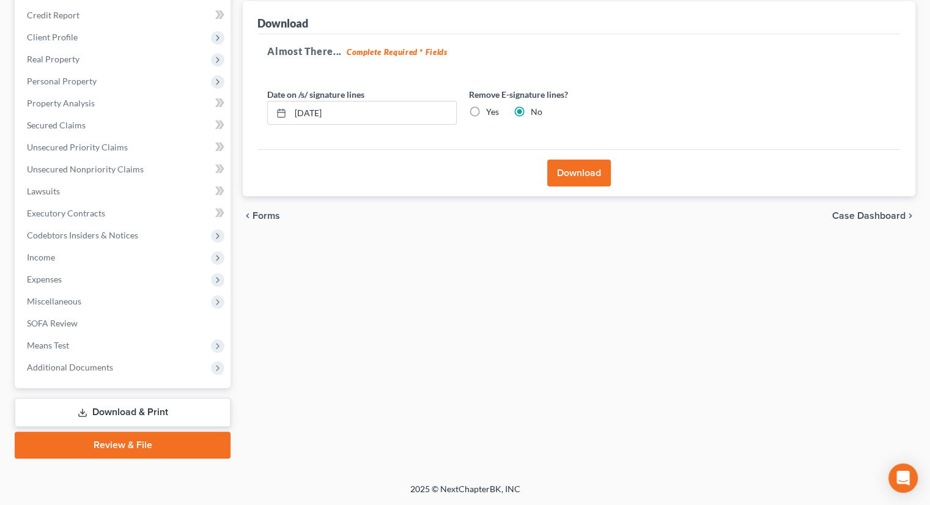
scroll to position [144, 0]
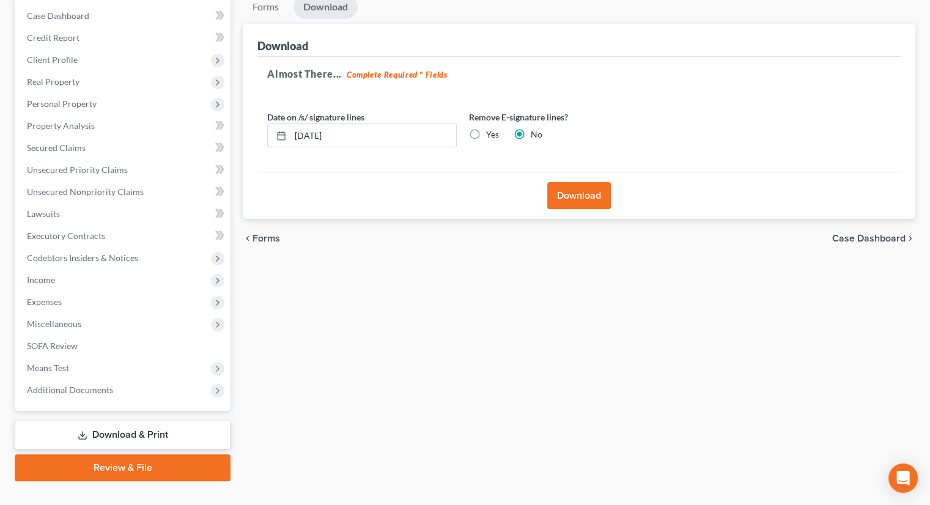
drag, startPoint x: 583, startPoint y: 175, endPoint x: 531, endPoint y: 193, distance: 54.9
click at [582, 182] on button "Download" at bounding box center [579, 195] width 64 height 27
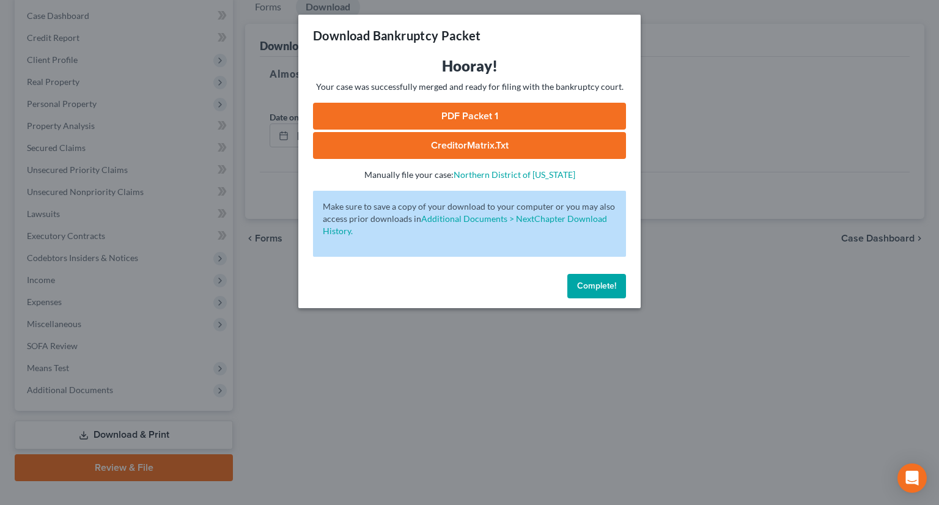
click at [415, 120] on link "PDF Packet 1" at bounding box center [469, 116] width 313 height 27
click at [413, 145] on link "CreditorMatrix.txt" at bounding box center [469, 145] width 313 height 27
drag, startPoint x: 597, startPoint y: 287, endPoint x: 548, endPoint y: 133, distance: 160.8
click at [597, 287] on span "Complete!" at bounding box center [596, 286] width 39 height 10
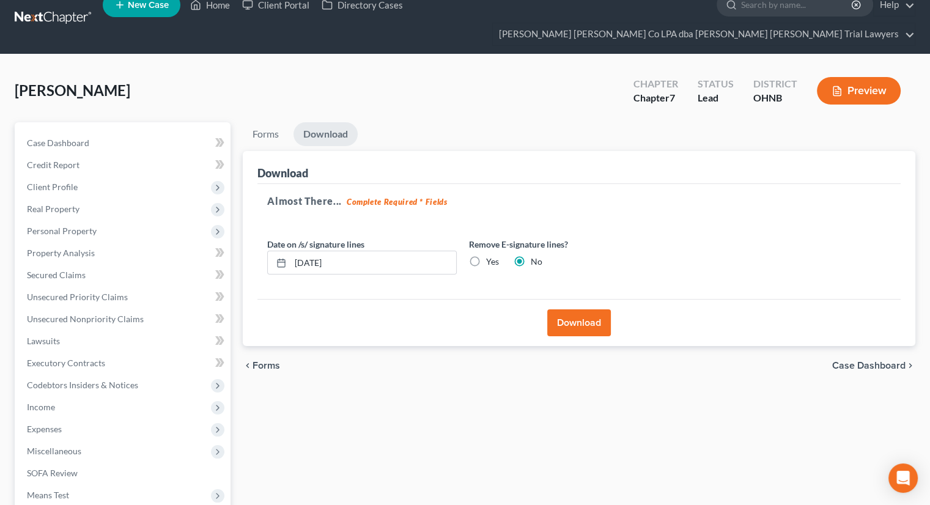
scroll to position [0, 0]
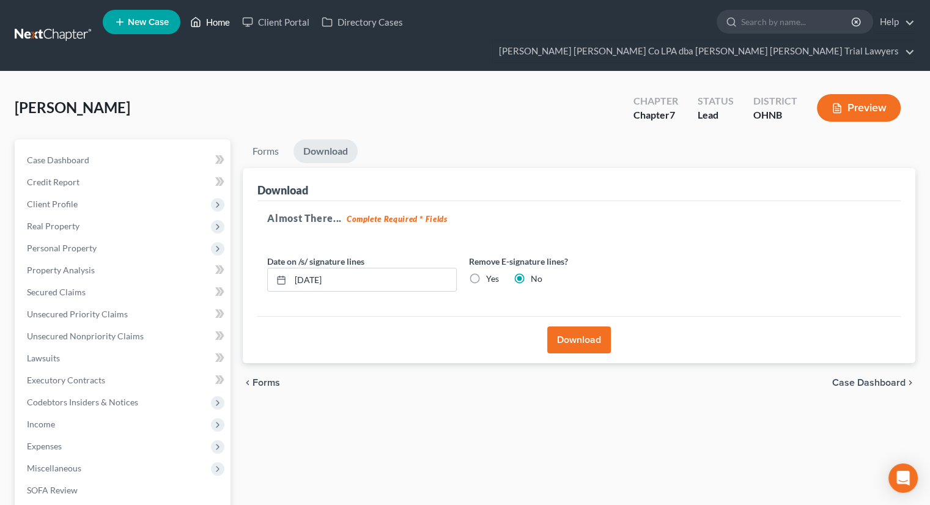
click at [215, 17] on link "Home" at bounding box center [210, 22] width 52 height 22
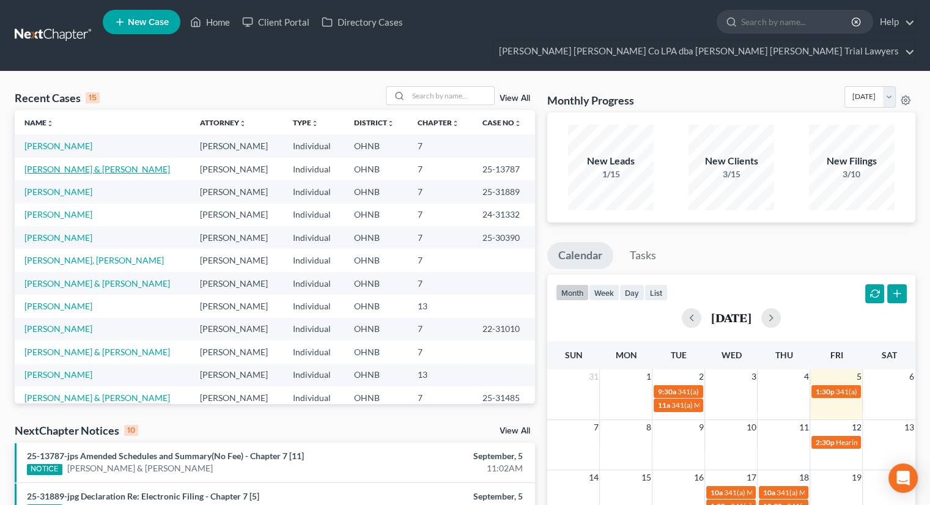
click at [66, 164] on link "[PERSON_NAME] & [PERSON_NAME]" at bounding box center [96, 169] width 145 height 10
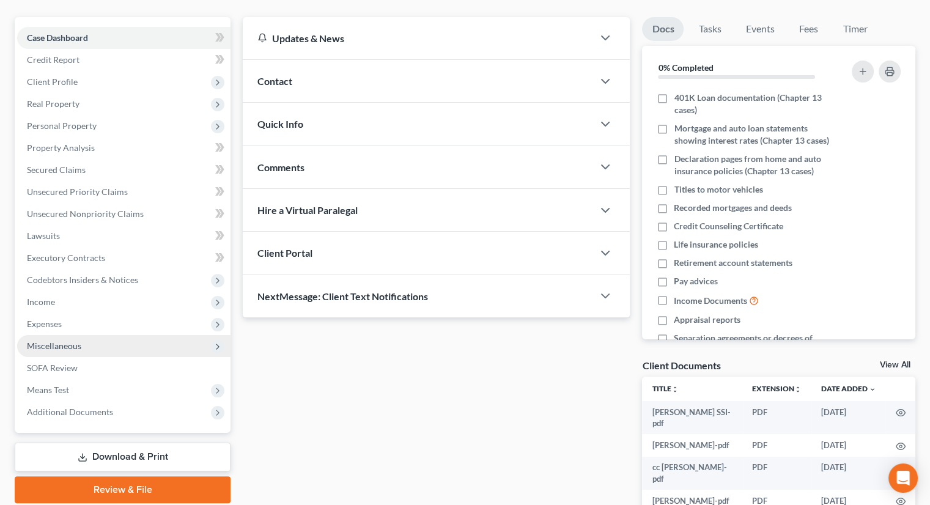
scroll to position [161, 0]
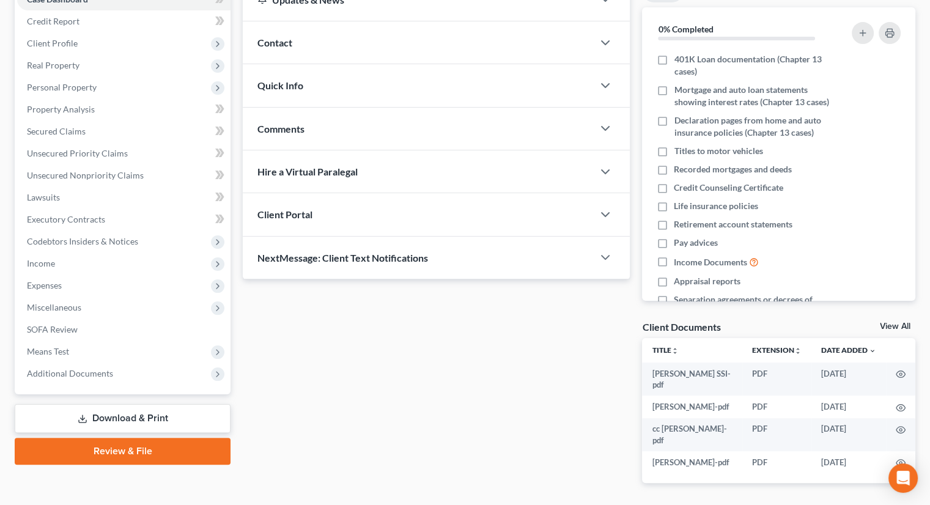
click at [108, 404] on link "Download & Print" at bounding box center [123, 418] width 216 height 29
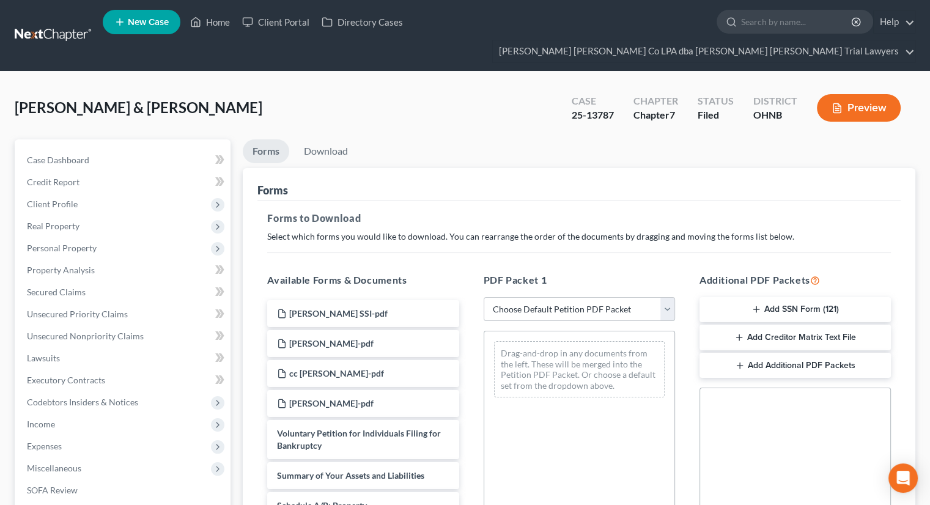
click at [562, 297] on select "Choose Default Petition PDF Packet Complete Bankruptcy Petition (all forms and …" at bounding box center [578, 309] width 191 height 24
click at [560, 297] on select "Choose Default Petition PDF Packet Complete Bankruptcy Petition (all forms and …" at bounding box center [578, 309] width 191 height 24
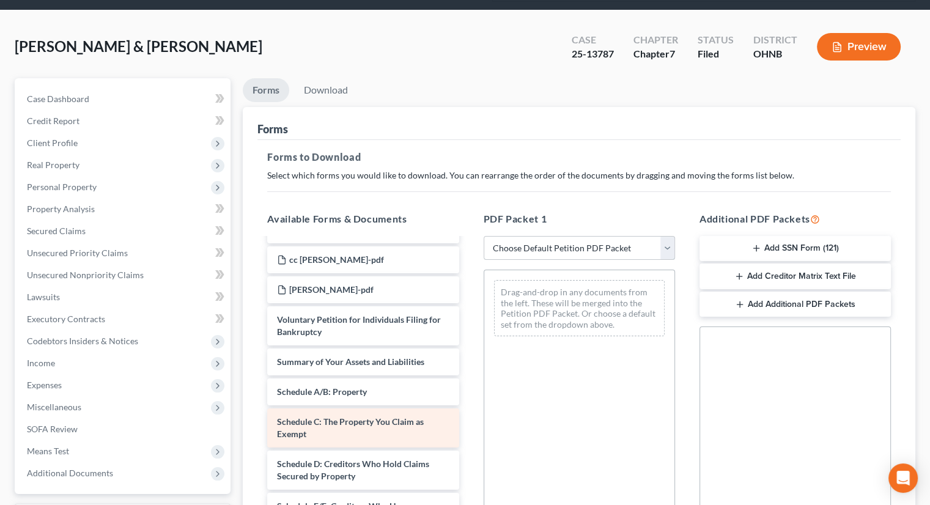
scroll to position [32, 0]
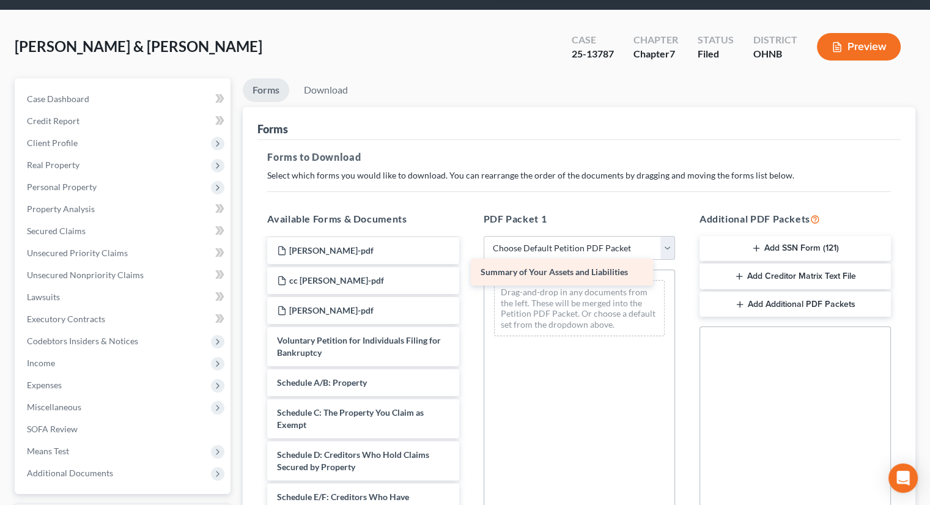
drag, startPoint x: 351, startPoint y: 361, endPoint x: 556, endPoint y: 273, distance: 222.1
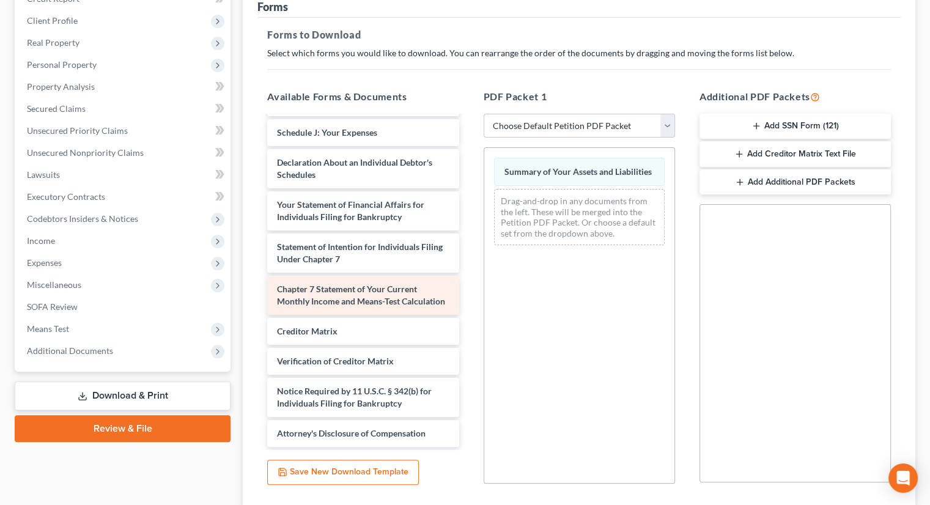
scroll to position [430, 0]
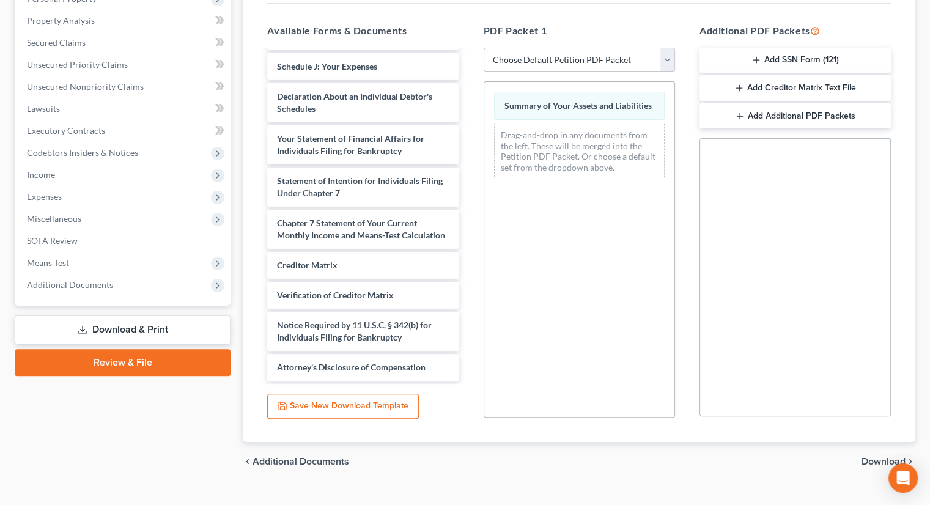
click at [880, 457] on span "Download" at bounding box center [883, 462] width 44 height 10
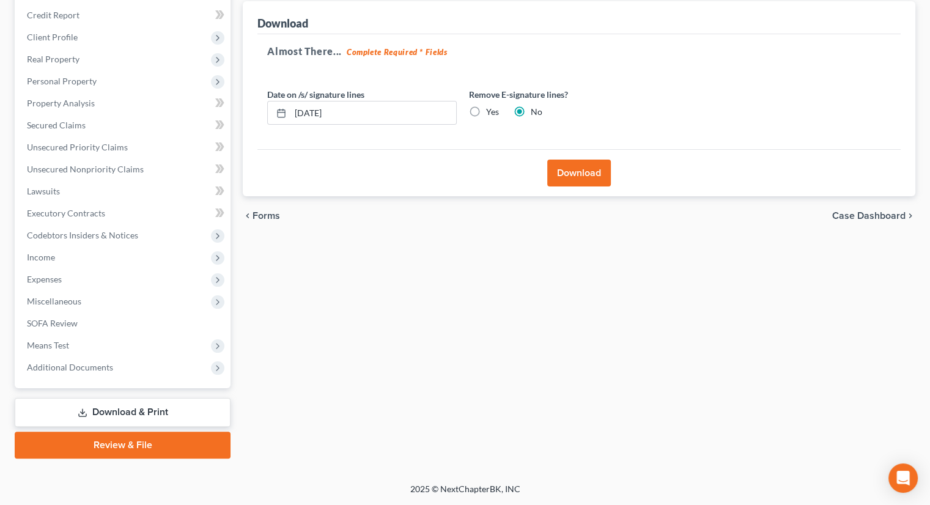
scroll to position [144, 0]
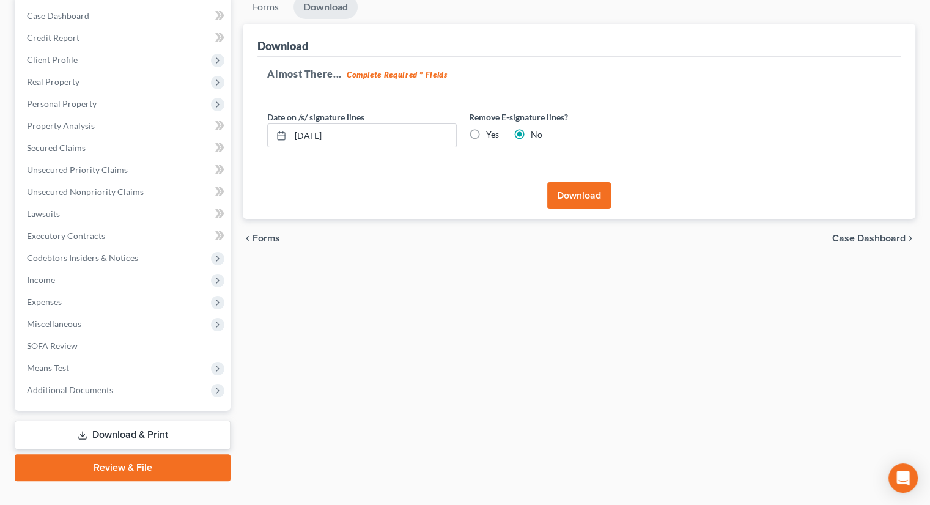
click at [557, 182] on button "Download" at bounding box center [579, 195] width 64 height 27
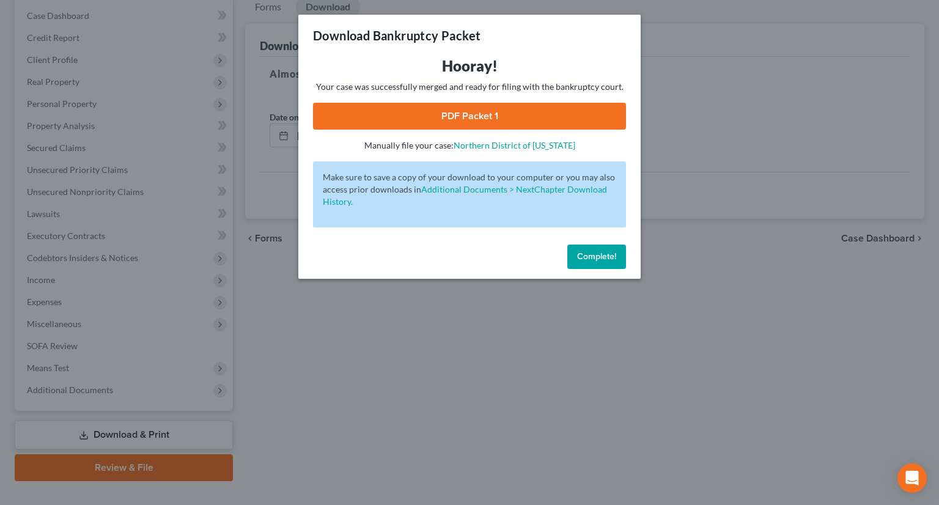
click at [443, 126] on link "PDF Packet 1" at bounding box center [469, 116] width 313 height 27
click at [614, 264] on button "Complete!" at bounding box center [596, 256] width 59 height 24
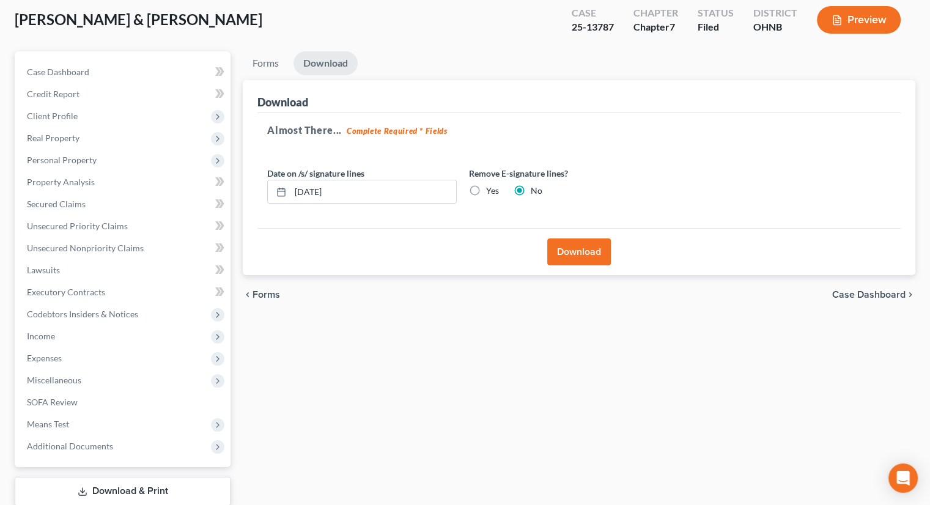
scroll to position [22, 0]
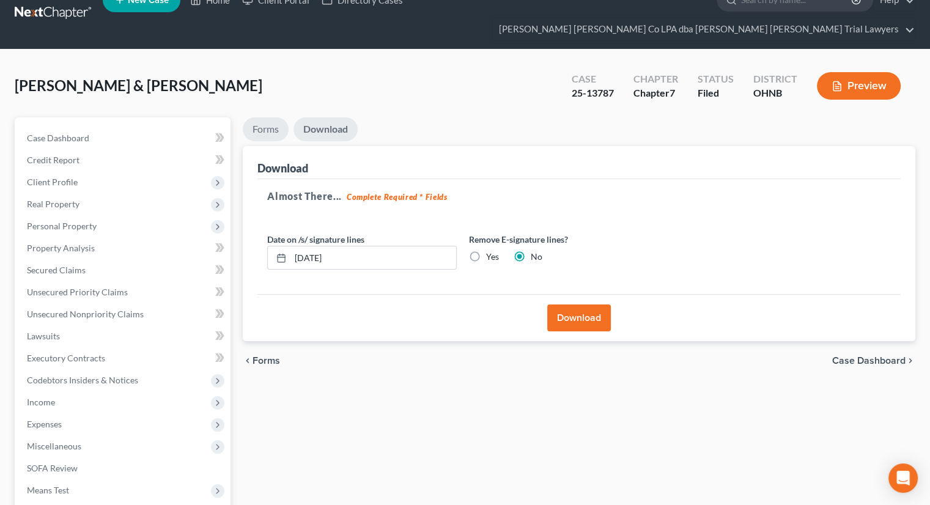
click at [271, 117] on link "Forms" at bounding box center [266, 129] width 46 height 24
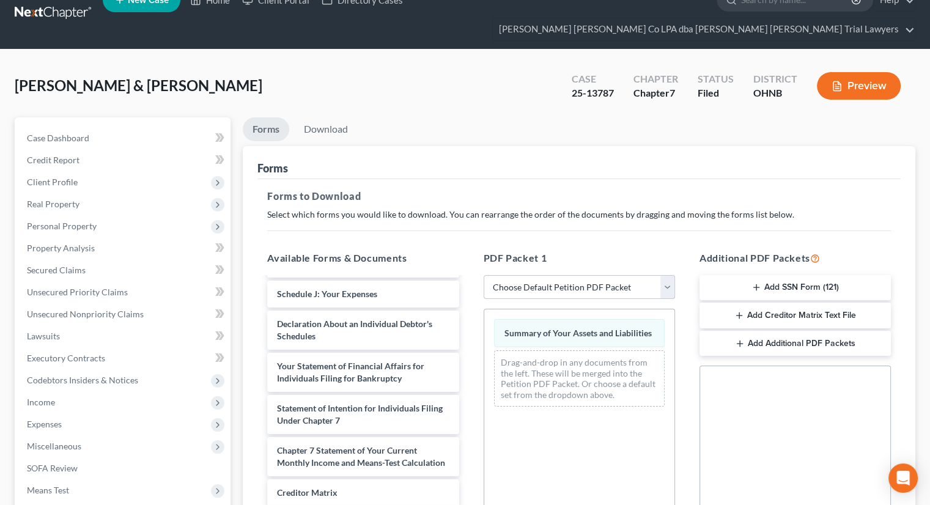
click at [523, 275] on select "Choose Default Petition PDF Packet Complete Bankruptcy Petition (all forms and …" at bounding box center [578, 287] width 191 height 24
select select "2"
click at [483, 275] on select "Choose Default Petition PDF Packet Complete Bankruptcy Petition (all forms and …" at bounding box center [578, 287] width 191 height 24
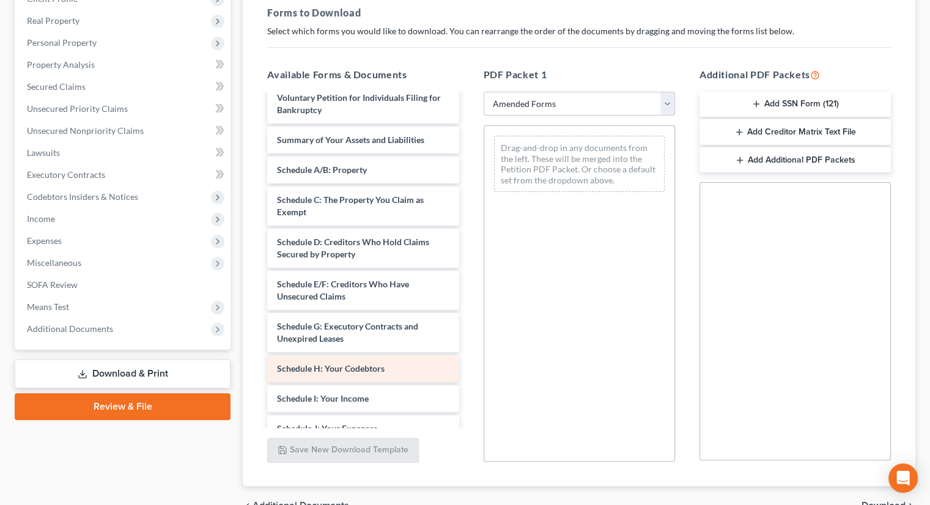
scroll to position [0, 0]
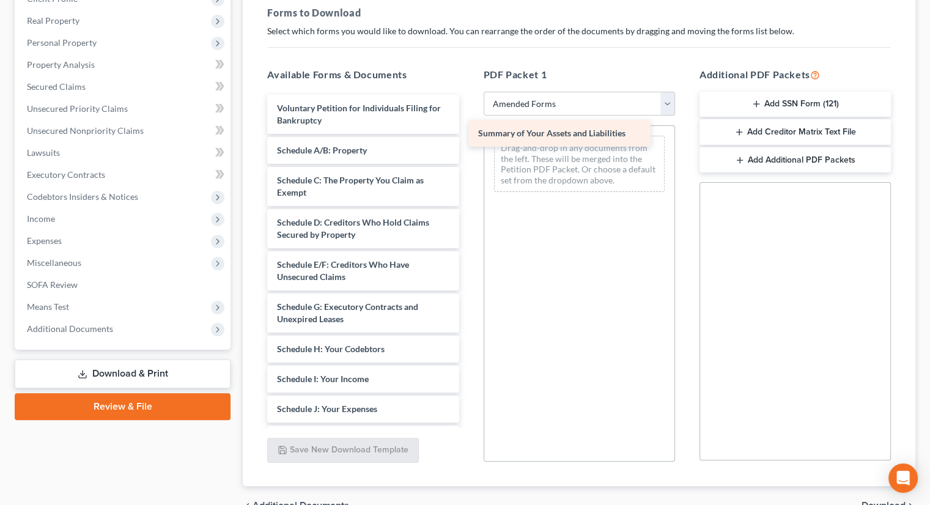
drag, startPoint x: 351, startPoint y: 127, endPoint x: 554, endPoint y: 133, distance: 203.0
click at [468, 133] on div "Summary of Your Assets and Liabilities Voluntary Petition for Individuals Filin…" at bounding box center [362, 409] width 211 height 628
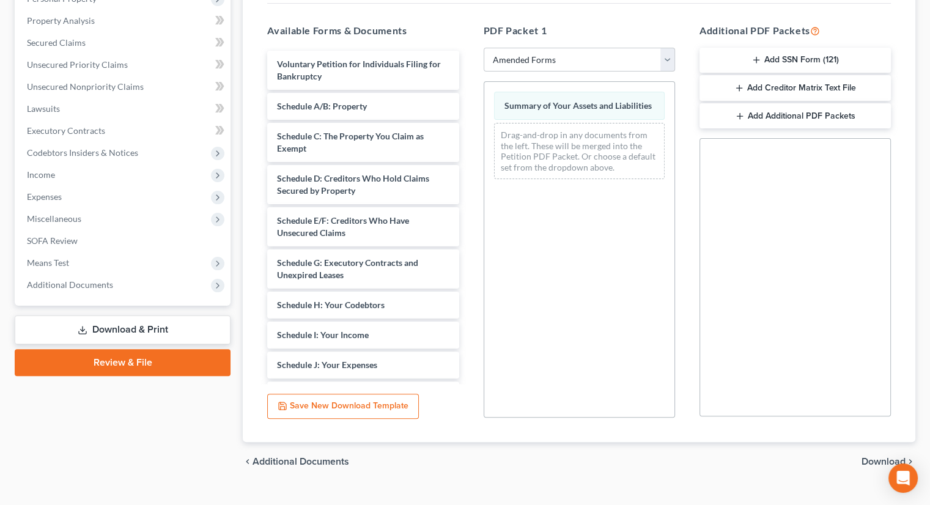
click at [879, 457] on span "Download" at bounding box center [883, 462] width 44 height 10
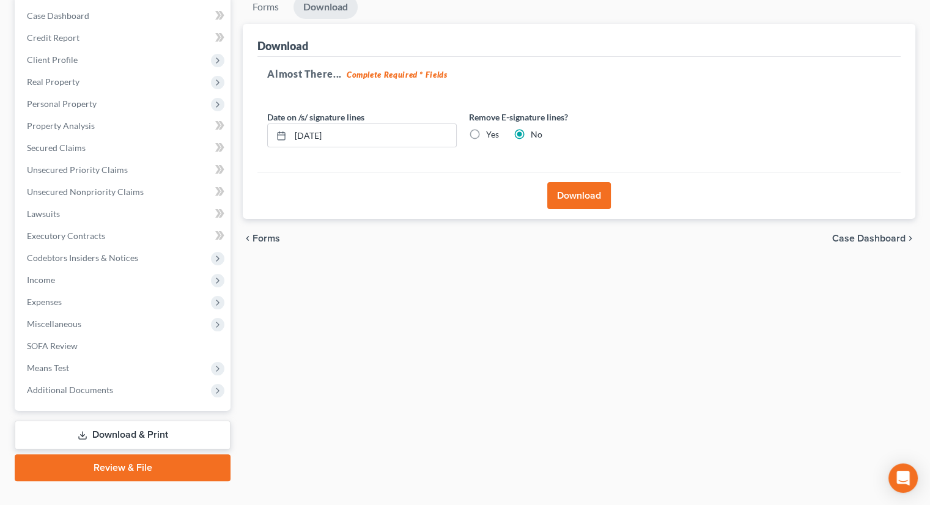
click at [585, 147] on div "Almost There... Complete Required * Fields Date on /s/ signature lines [DATE] R…" at bounding box center [578, 115] width 643 height 116
click at [591, 182] on button "Download" at bounding box center [579, 195] width 64 height 27
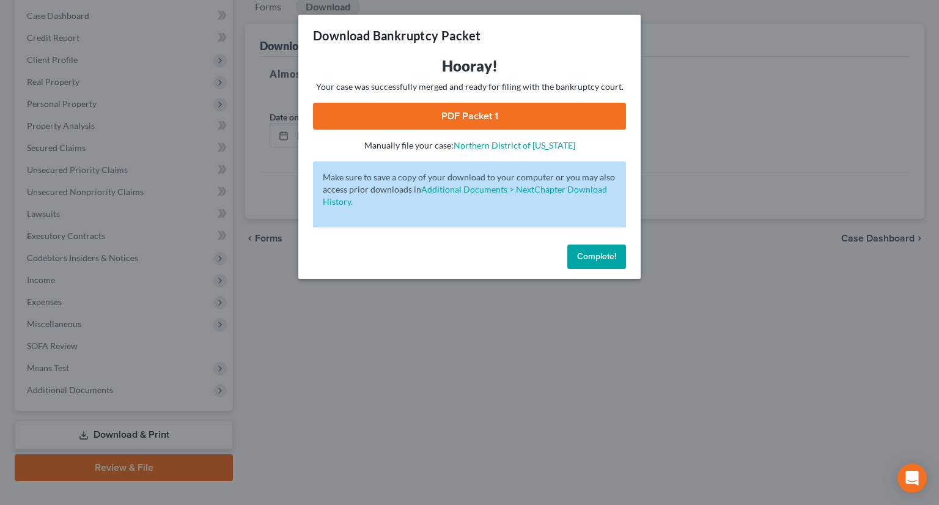
click at [494, 111] on link "PDF Packet 1" at bounding box center [469, 116] width 313 height 27
drag, startPoint x: 597, startPoint y: 257, endPoint x: 586, endPoint y: 224, distance: 34.8
click at [597, 257] on span "Complete!" at bounding box center [596, 256] width 39 height 10
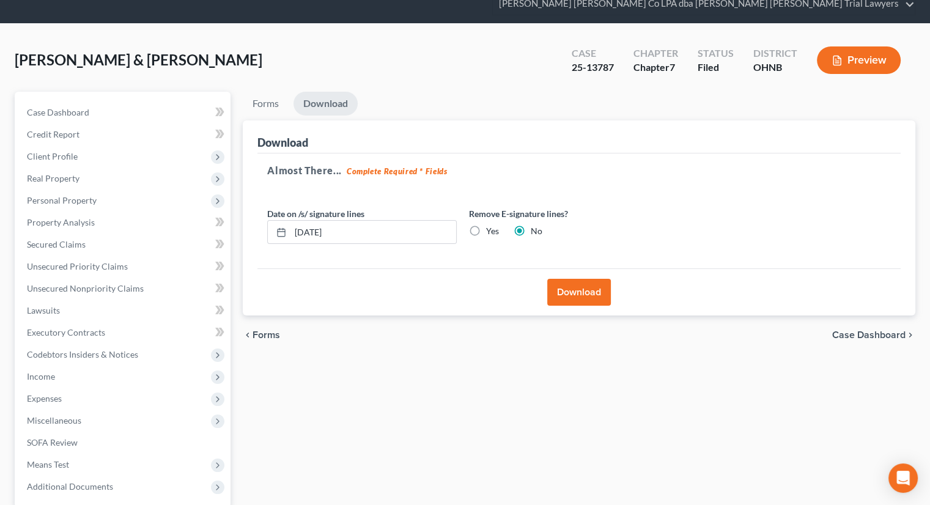
scroll to position [0, 0]
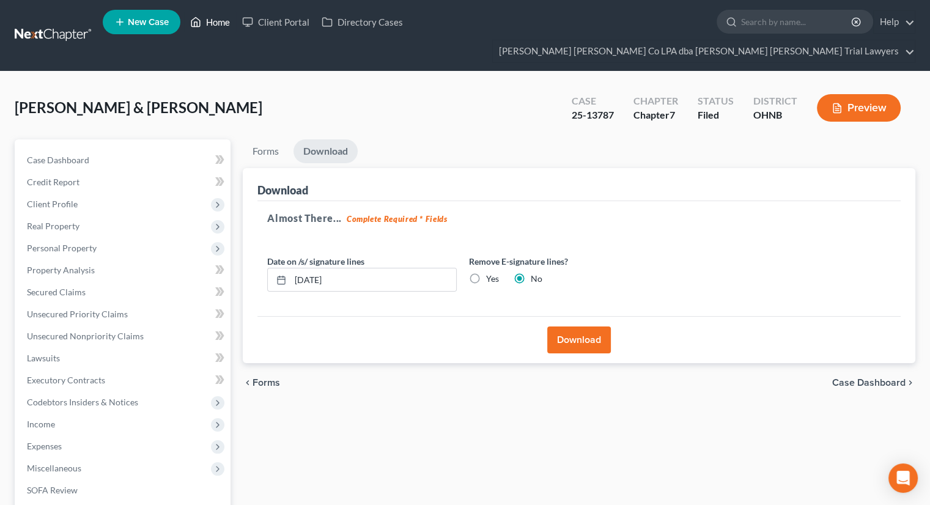
click at [216, 23] on link "Home" at bounding box center [210, 22] width 52 height 22
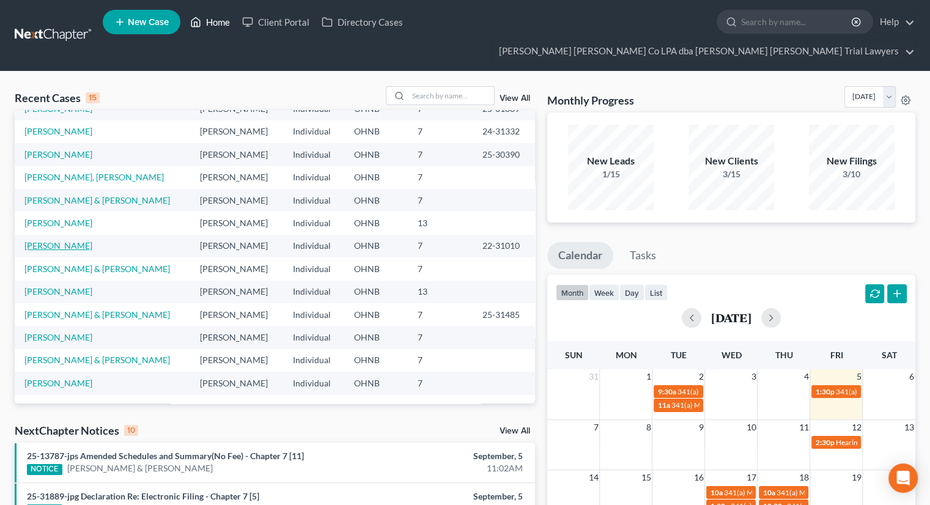
scroll to position [84, 0]
click at [43, 377] on link "[PERSON_NAME]" at bounding box center [58, 382] width 68 height 10
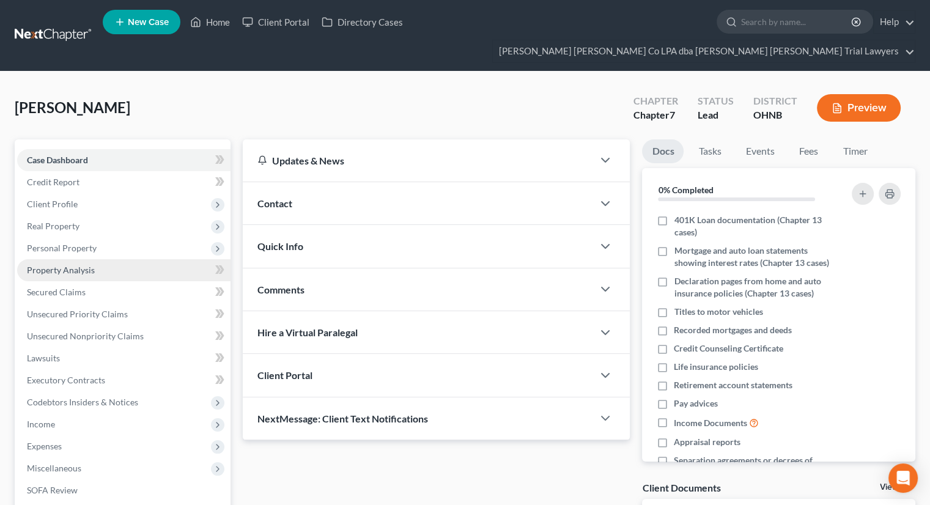
click at [84, 265] on span "Property Analysis" at bounding box center [61, 270] width 68 height 10
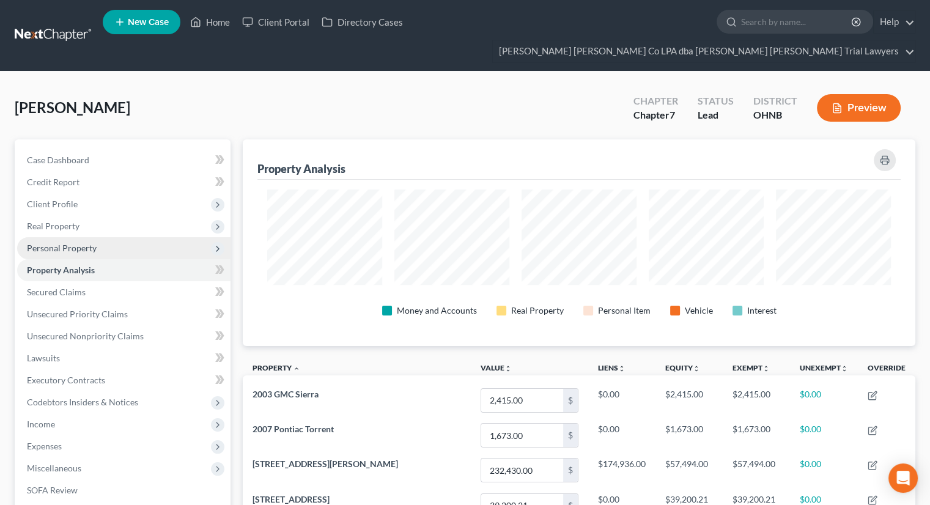
click at [90, 237] on span "Personal Property" at bounding box center [123, 248] width 213 height 22
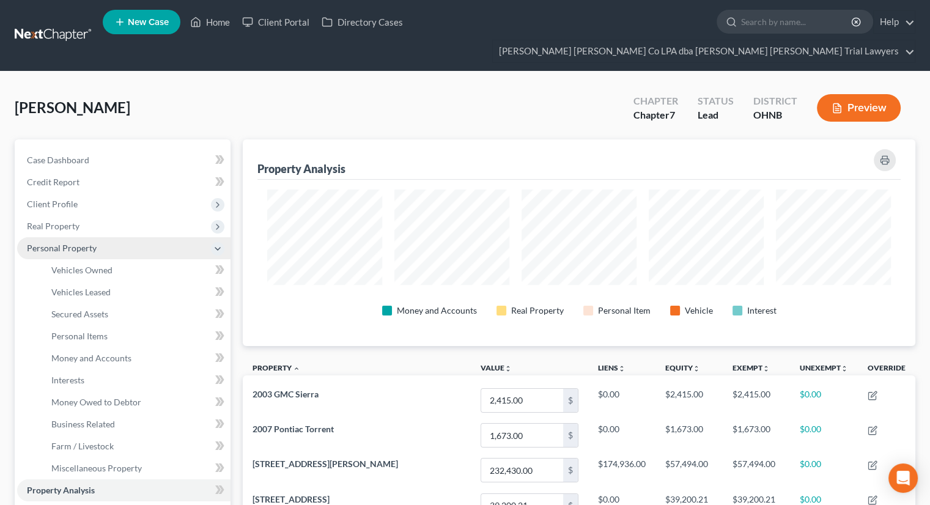
scroll to position [207, 672]
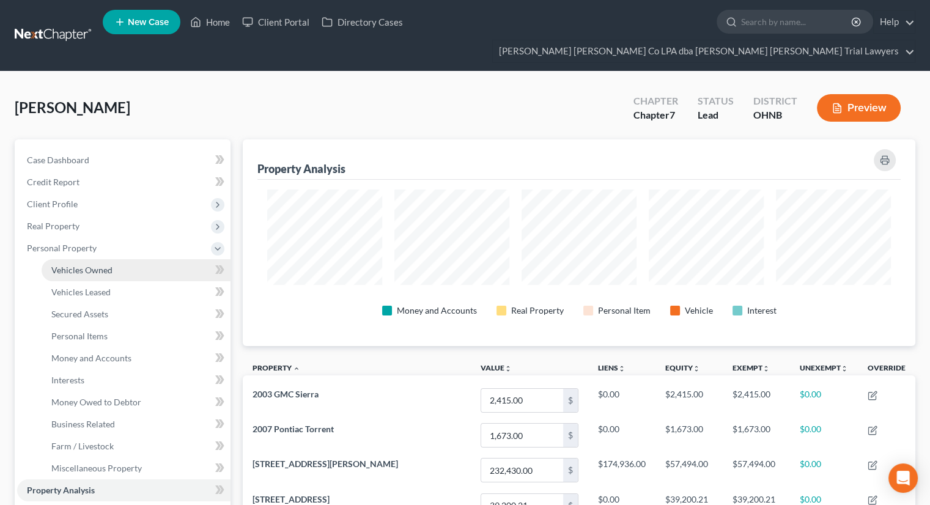
click at [94, 265] on span "Vehicles Owned" at bounding box center [81, 270] width 61 height 10
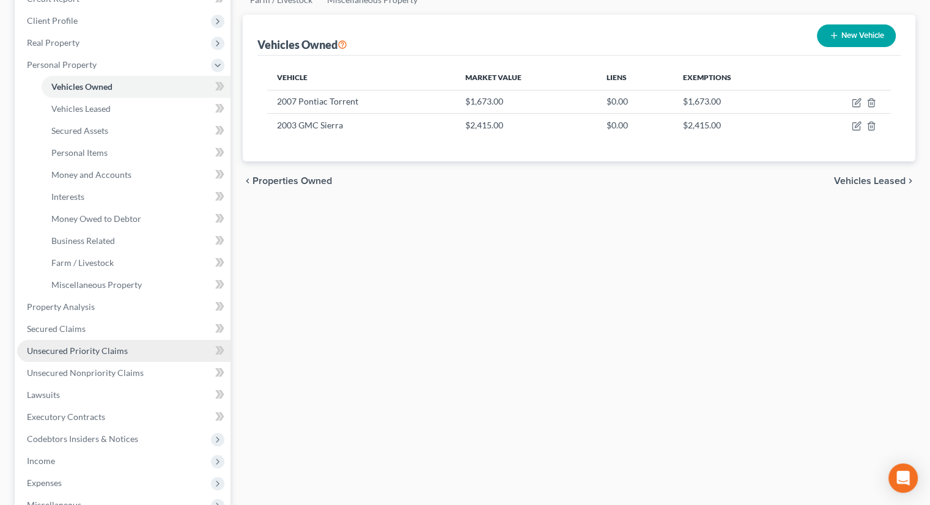
click at [137, 340] on link "Unsecured Priority Claims" at bounding box center [123, 351] width 213 height 22
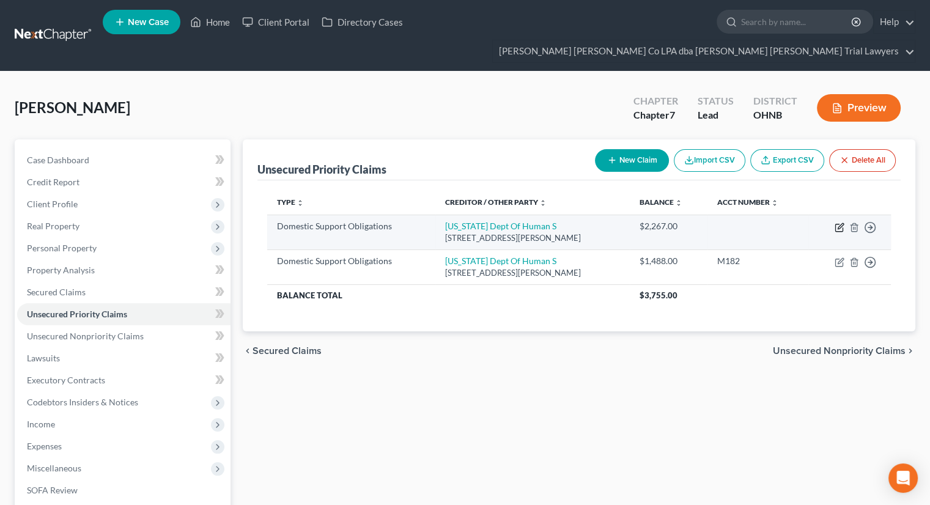
click at [840, 222] on icon "button" at bounding box center [839, 227] width 10 height 10
select select "36"
select select "0"
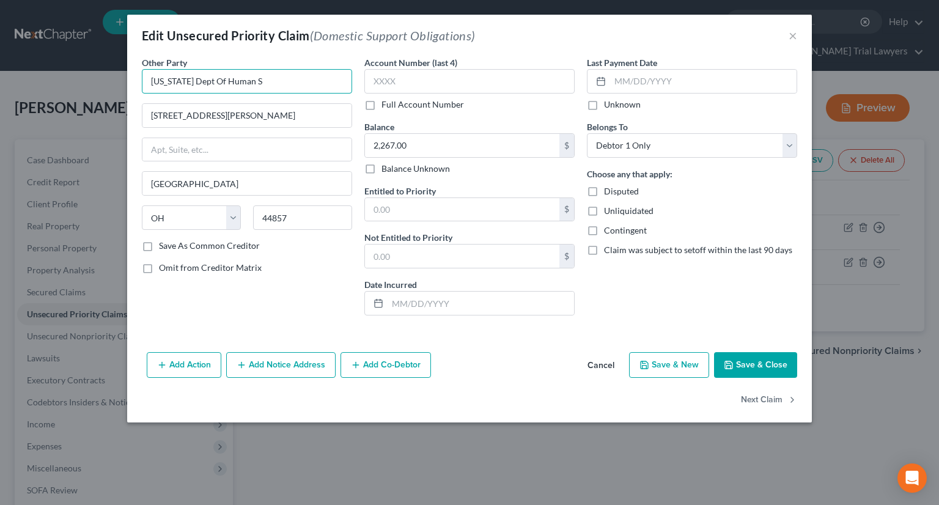
click at [293, 79] on input "[US_STATE] Dept Of Human S" at bounding box center [247, 81] width 210 height 24
type input "[US_STATE] Dept Of Human S [PERSON_NAME]"
click at [770, 365] on button "Save & Close" at bounding box center [755, 365] width 83 height 26
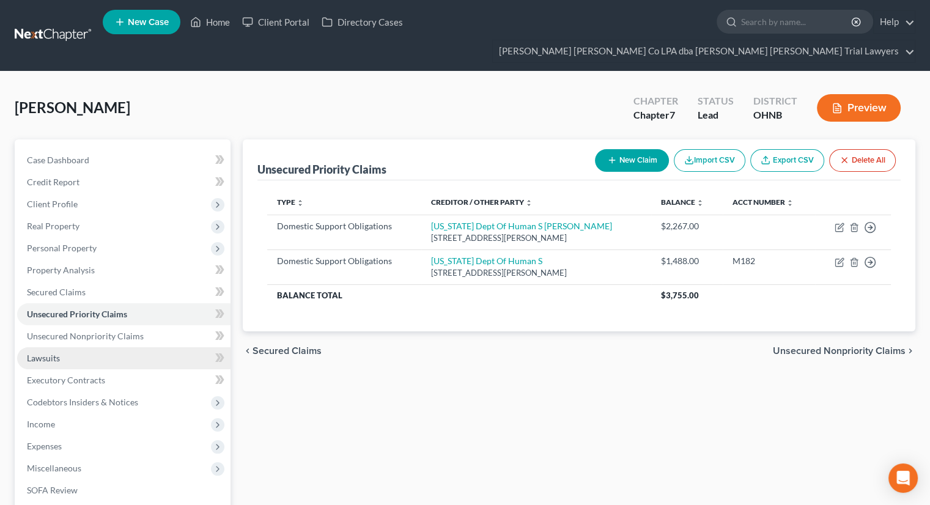
click at [108, 347] on link "Lawsuits" at bounding box center [123, 358] width 213 height 22
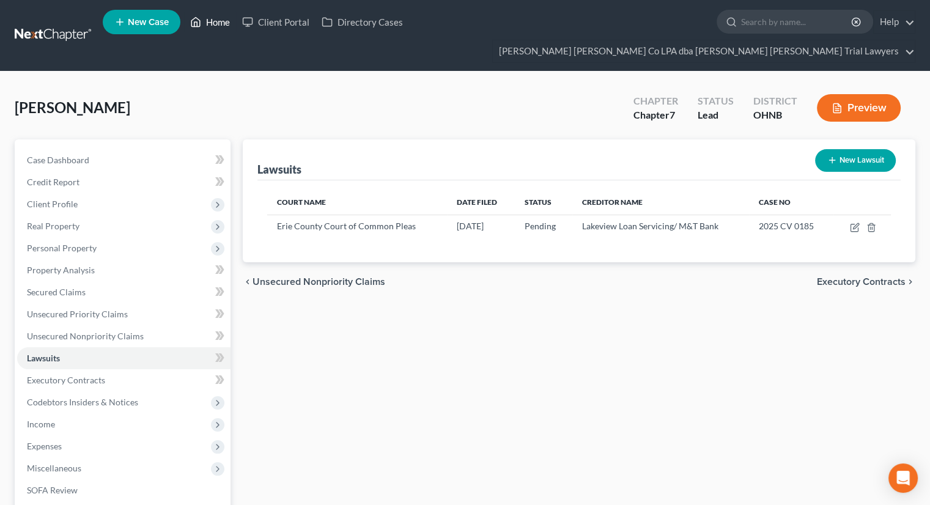
click at [200, 27] on icon at bounding box center [196, 22] width 9 height 9
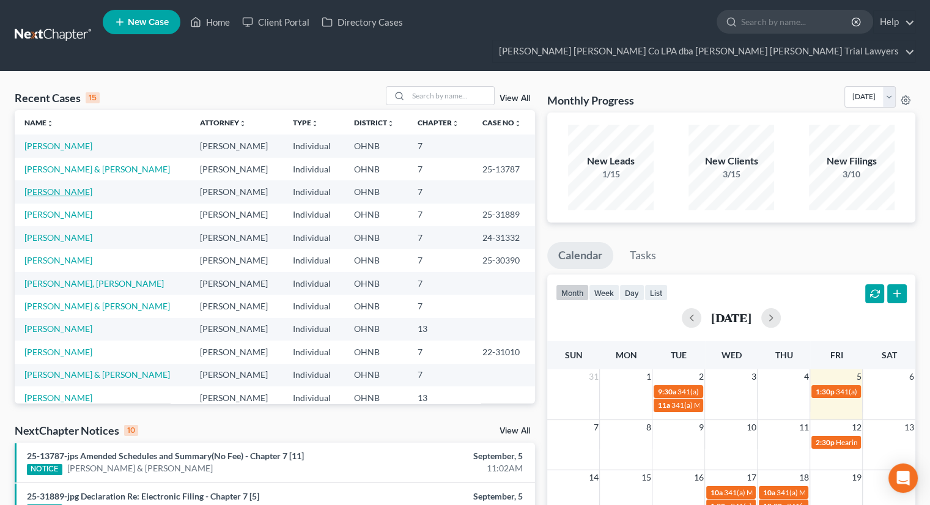
click at [64, 186] on link "[PERSON_NAME]" at bounding box center [58, 191] width 68 height 10
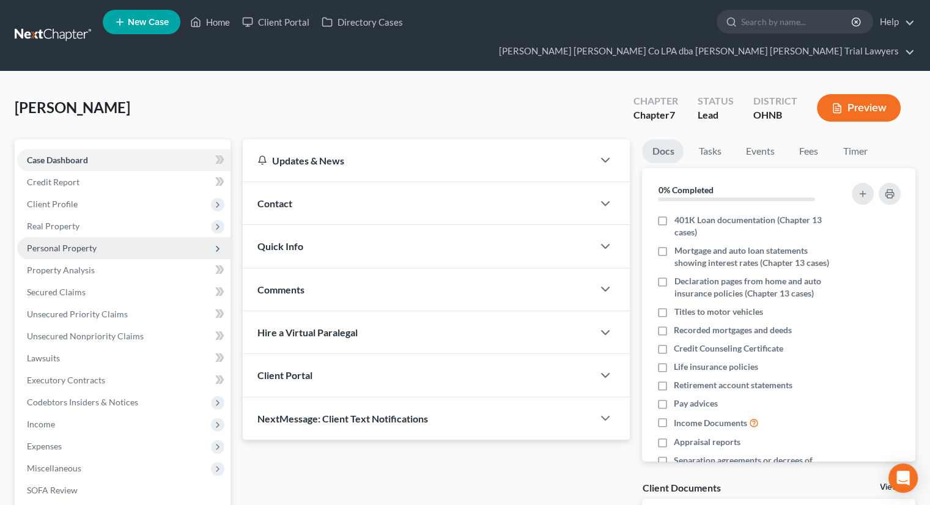
click at [128, 237] on span "Personal Property" at bounding box center [123, 248] width 213 height 22
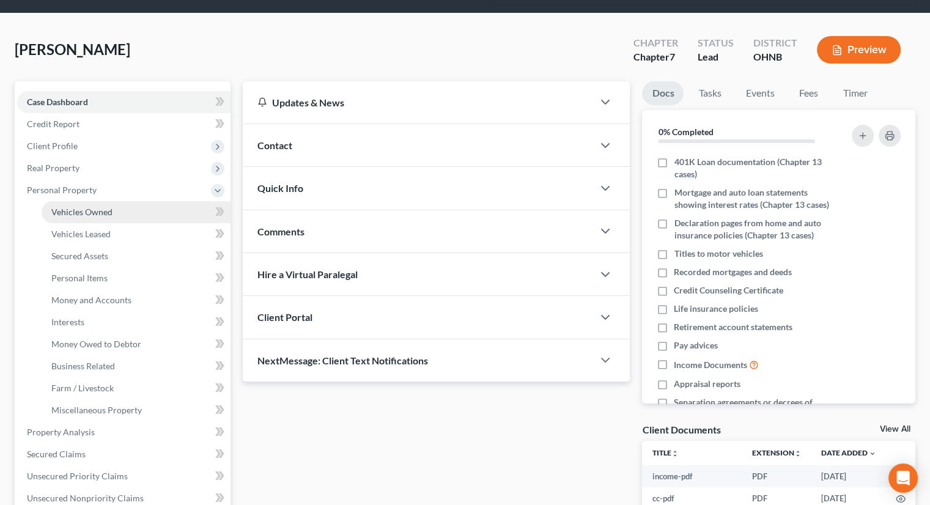
scroll to position [122, 0]
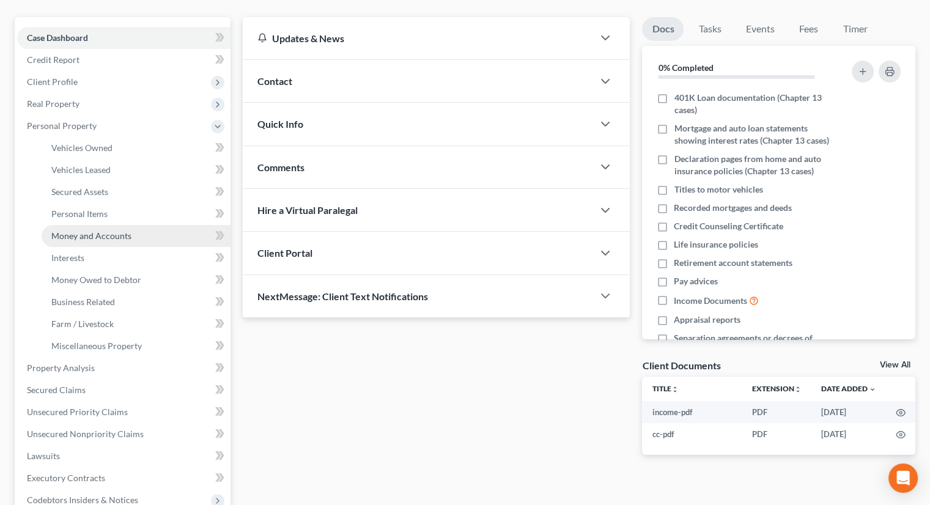
click at [111, 225] on link "Money and Accounts" at bounding box center [136, 236] width 189 height 22
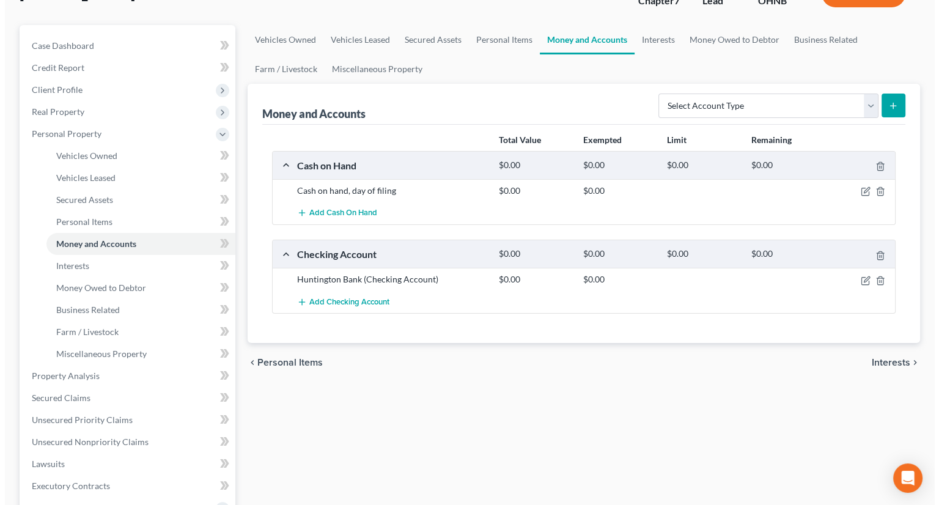
scroll to position [122, 0]
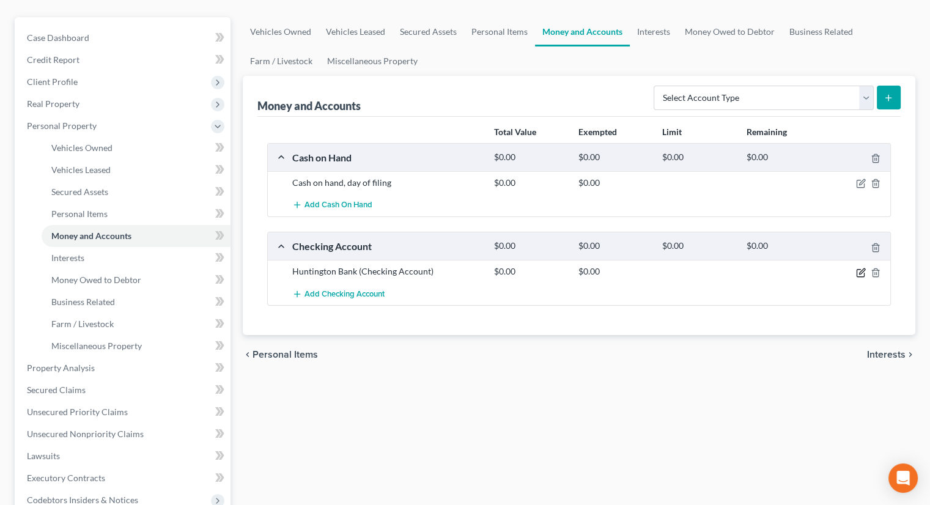
click at [859, 268] on icon "button" at bounding box center [862, 271] width 6 height 6
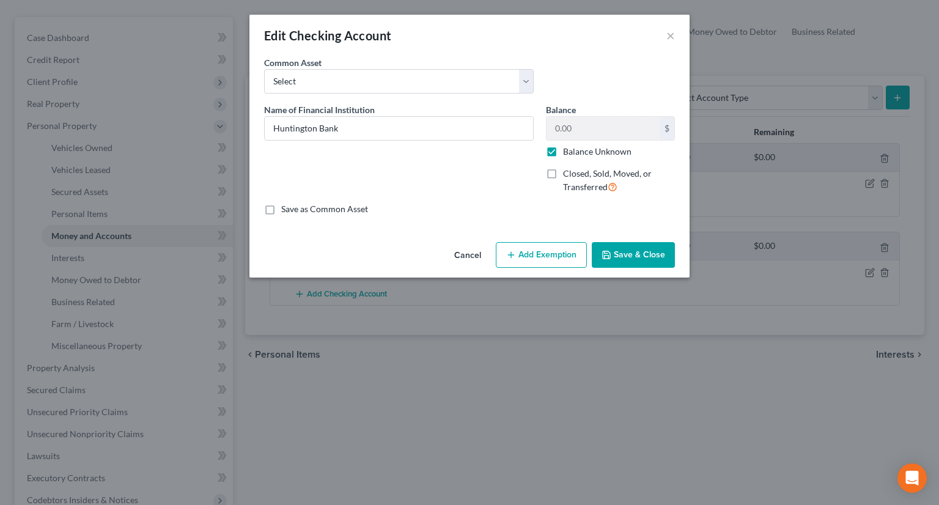
click at [563, 153] on label "Balance Unknown" at bounding box center [597, 151] width 68 height 12
click at [568, 153] on input "Balance Unknown" at bounding box center [572, 149] width 8 height 8
checkbox input "false"
drag, startPoint x: 370, startPoint y: 128, endPoint x: 337, endPoint y: 128, distance: 33.0
click at [333, 128] on input "Huntington Bank72.92" at bounding box center [399, 128] width 268 height 23
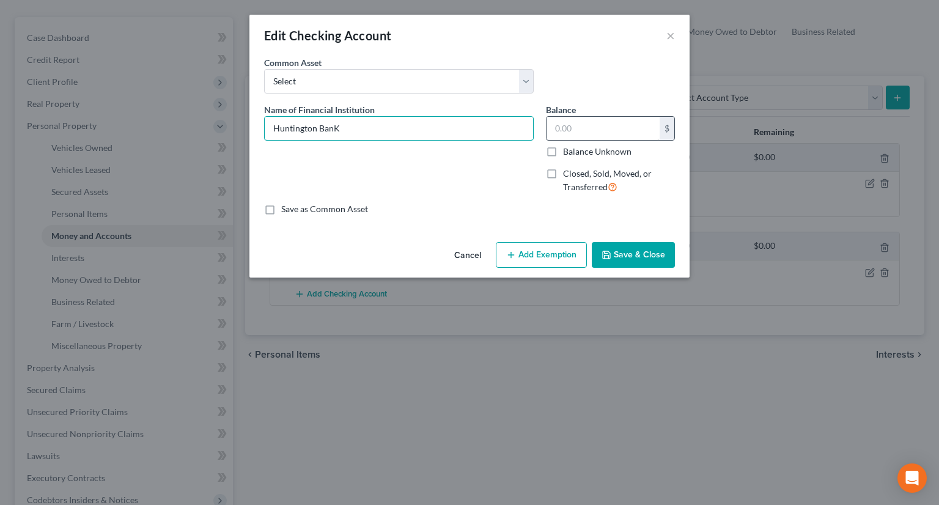
type input "Huntington BanK"
click at [565, 122] on input "text" at bounding box center [602, 128] width 113 height 23
type input "72.92"
click at [543, 250] on button "Add Exemption" at bounding box center [541, 255] width 91 height 26
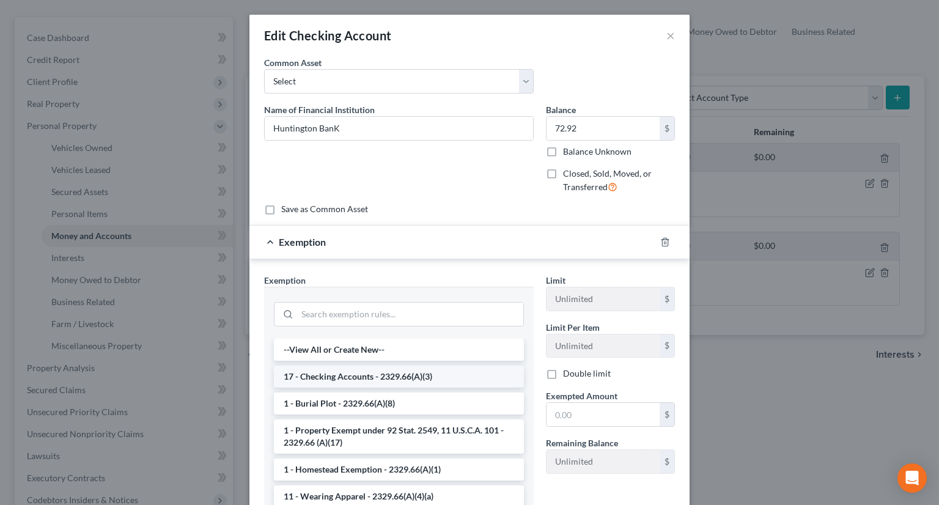
click at [364, 383] on li "17 - Checking Accounts - 2329.66(A)(3)" at bounding box center [399, 377] width 250 height 22
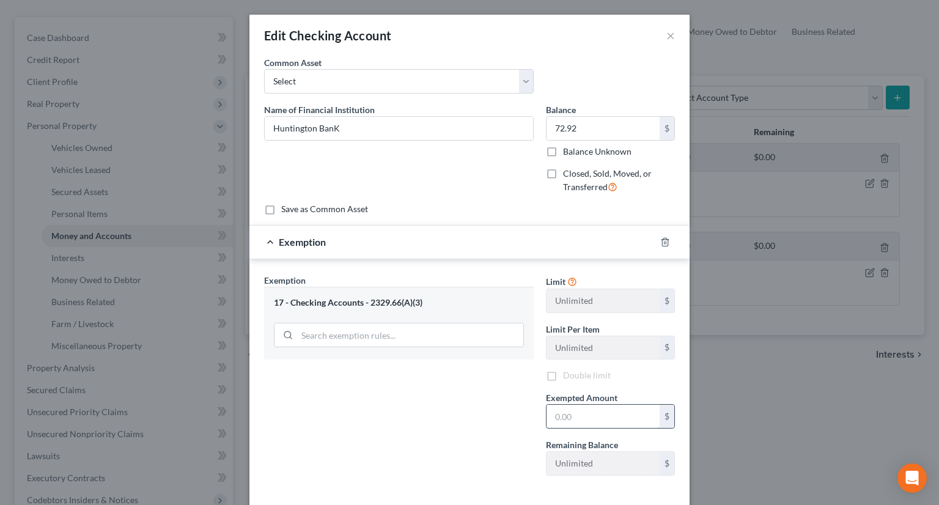
click at [548, 414] on input "text" at bounding box center [602, 416] width 113 height 23
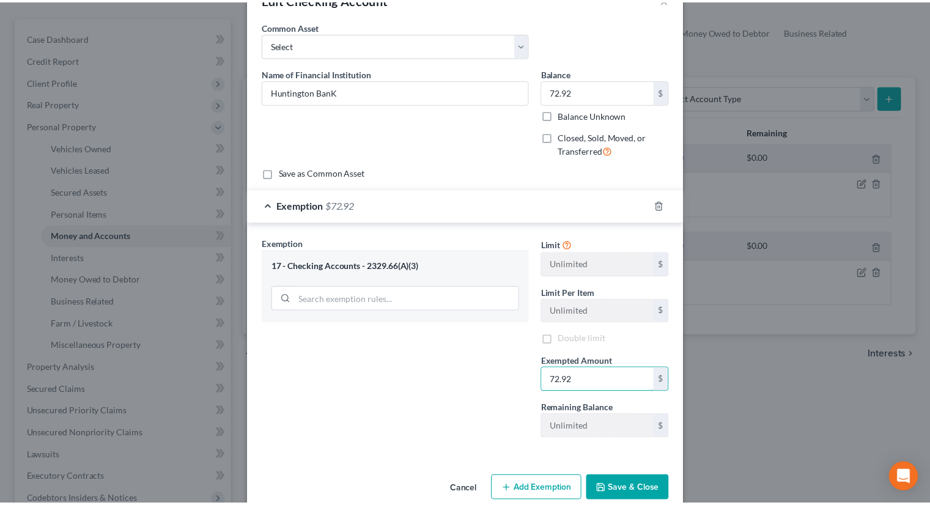
scroll to position [56, 0]
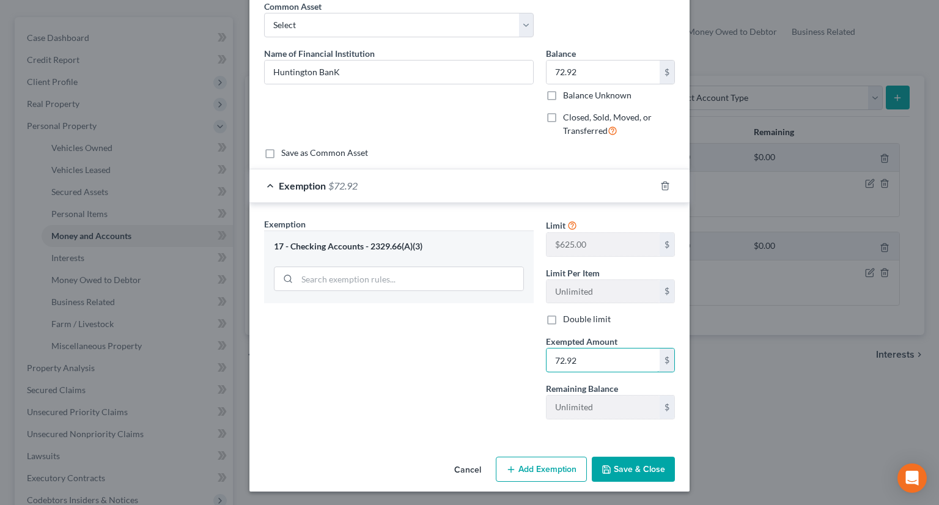
type input "72.92"
click at [605, 465] on icon "button" at bounding box center [606, 470] width 10 height 10
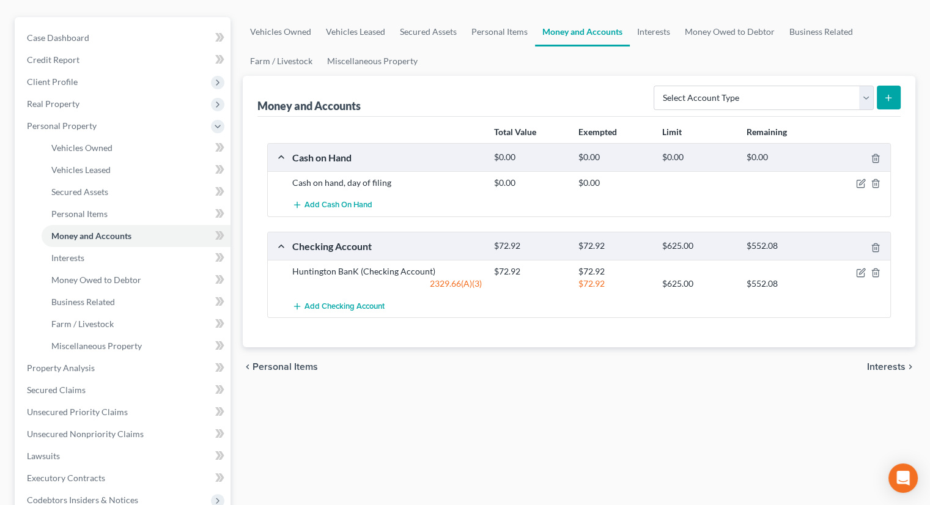
scroll to position [61, 0]
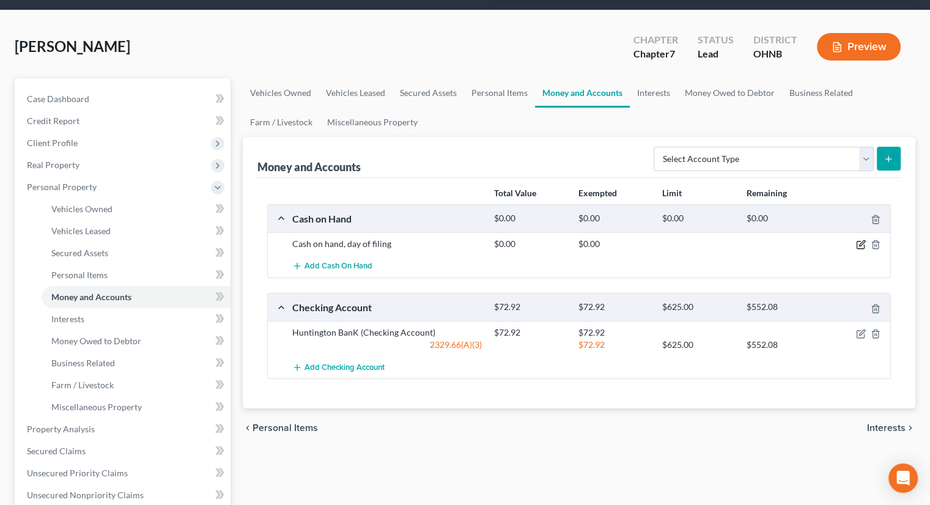
click at [861, 241] on icon "button" at bounding box center [859, 244] width 7 height 7
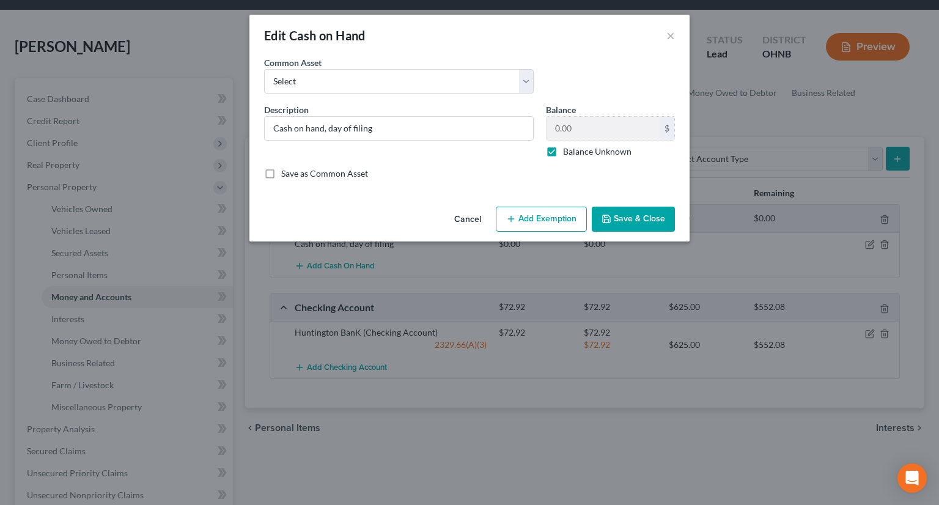
click at [563, 152] on label "Balance Unknown" at bounding box center [597, 151] width 68 height 12
click at [568, 152] on input "Balance Unknown" at bounding box center [572, 149] width 8 height 8
checkbox input "false"
click at [587, 131] on input "0.00" at bounding box center [602, 128] width 113 height 23
type input "1.48"
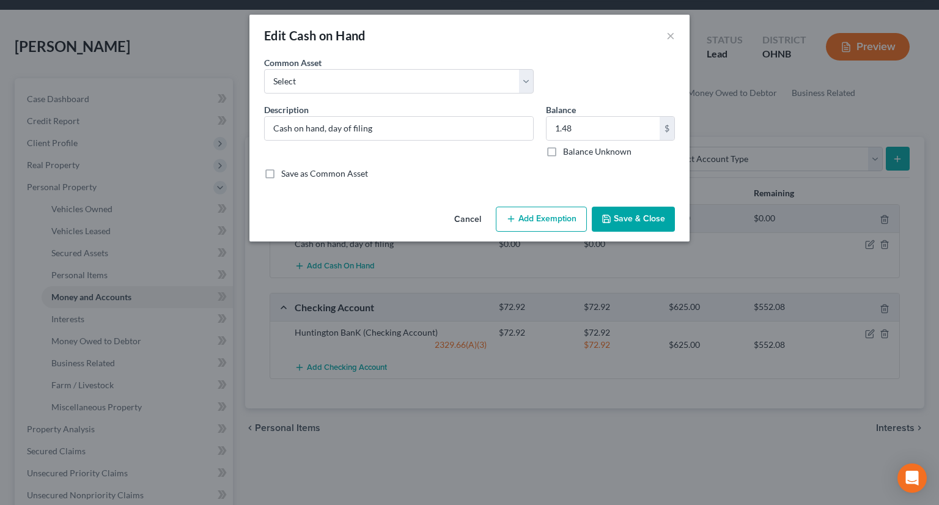
click at [545, 225] on button "Add Exemption" at bounding box center [541, 220] width 91 height 26
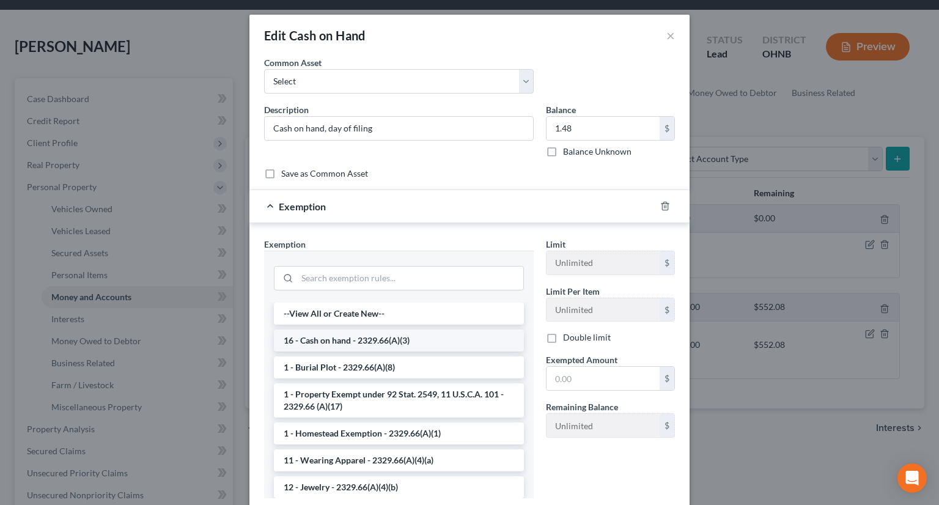
click at [375, 336] on li "16 - Cash on hand - 2329.66(A)(3)" at bounding box center [399, 340] width 250 height 22
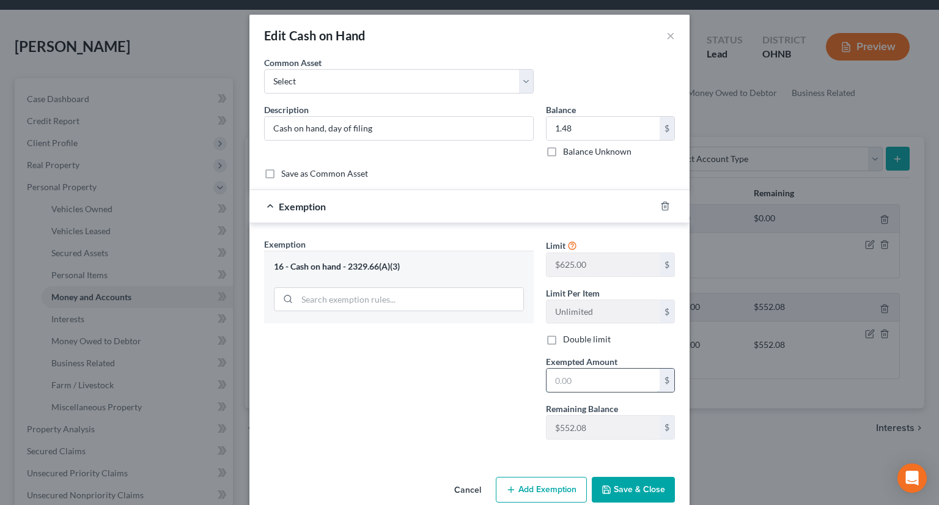
drag, startPoint x: 550, startPoint y: 380, endPoint x: 551, endPoint y: 367, distance: 13.5
click at [551, 381] on input "text" at bounding box center [602, 380] width 113 height 23
type input "1.48"
click at [623, 487] on button "Save & Close" at bounding box center [633, 490] width 83 height 26
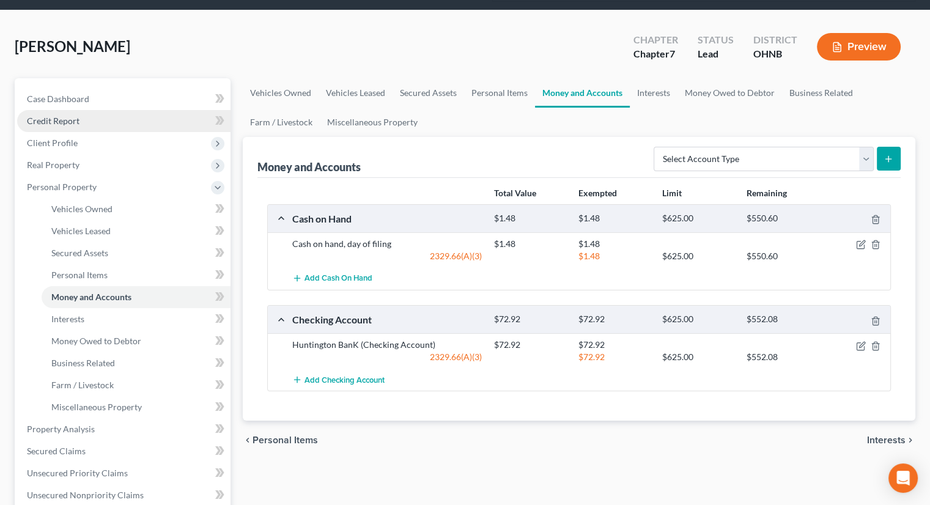
click at [106, 110] on link "Credit Report" at bounding box center [123, 121] width 213 height 22
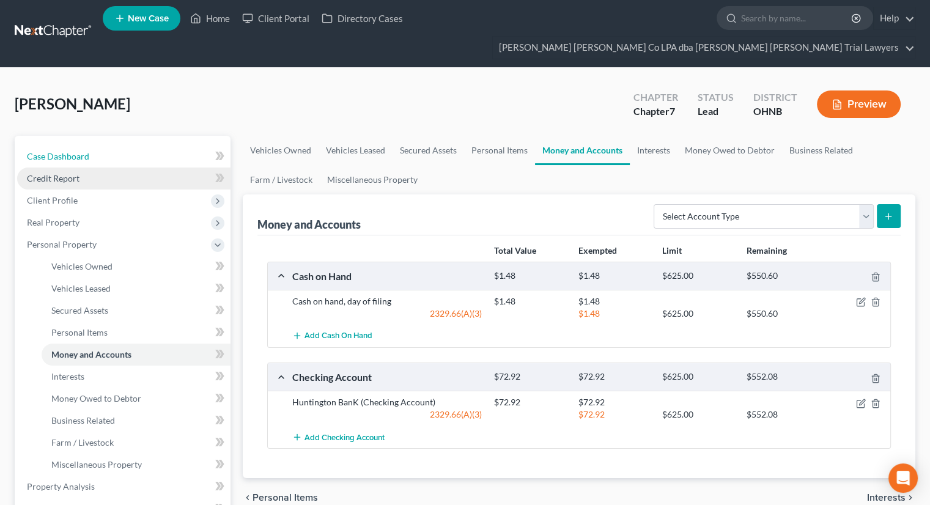
drag, startPoint x: 100, startPoint y: 125, endPoint x: 95, endPoint y: 149, distance: 24.5
click at [100, 145] on link "Case Dashboard" at bounding box center [123, 156] width 213 height 22
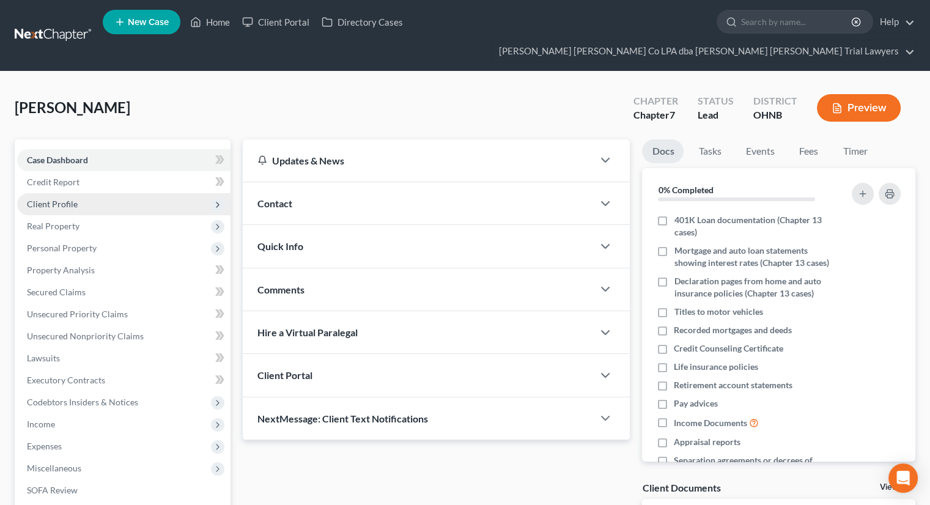
click at [79, 193] on span "Client Profile" at bounding box center [123, 204] width 213 height 22
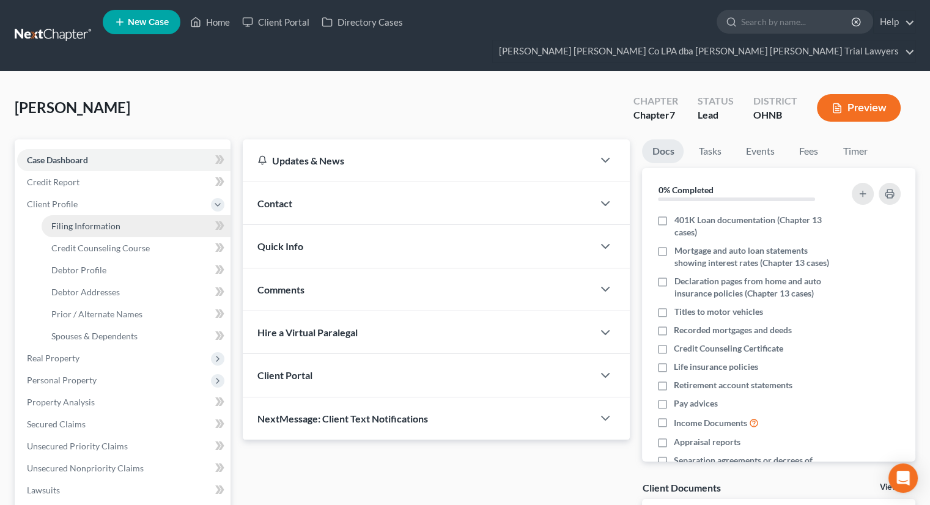
click at [86, 221] on span "Filing Information" at bounding box center [85, 226] width 69 height 10
select select "1"
select select "0"
select select "61"
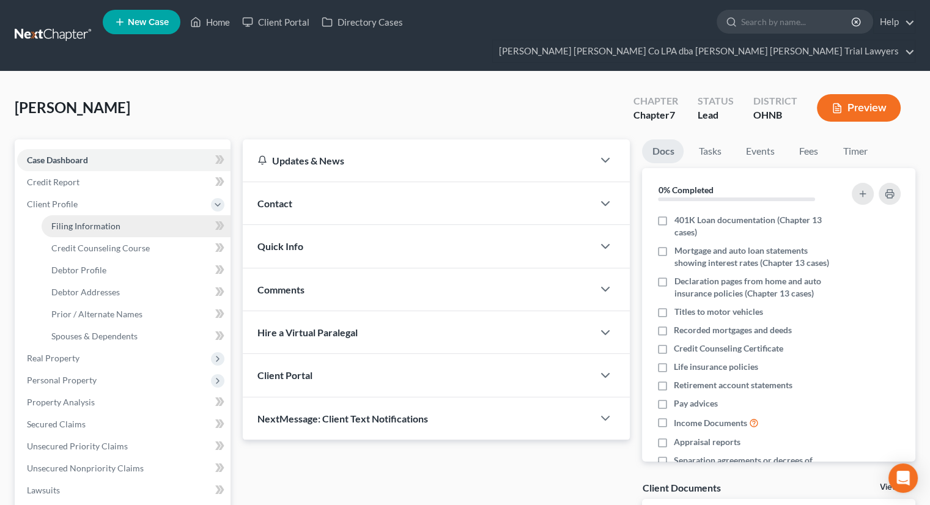
select select "0"
select select "36"
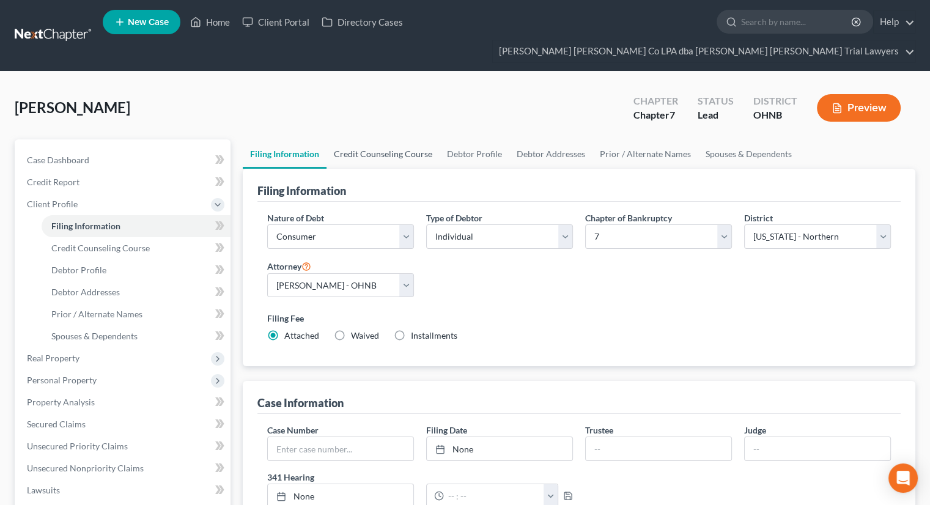
click at [380, 139] on link "Credit Counseling Course" at bounding box center [382, 153] width 113 height 29
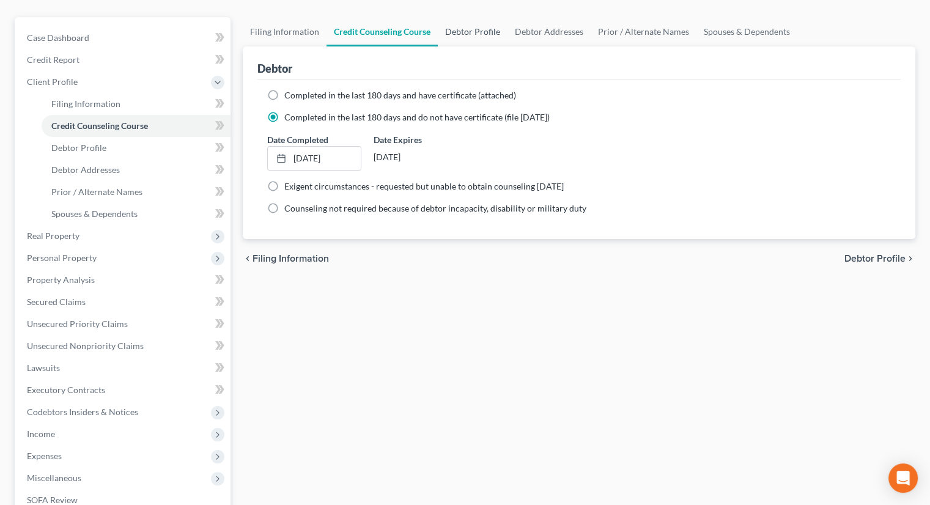
click at [482, 17] on link "Debtor Profile" at bounding box center [473, 31] width 70 height 29
select select "0"
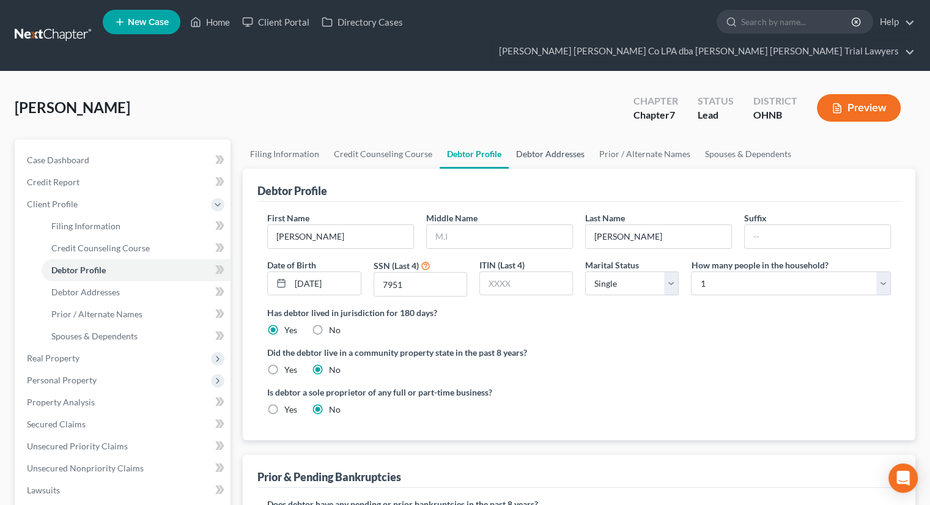
click at [553, 139] on link "Debtor Addresses" at bounding box center [550, 153] width 83 height 29
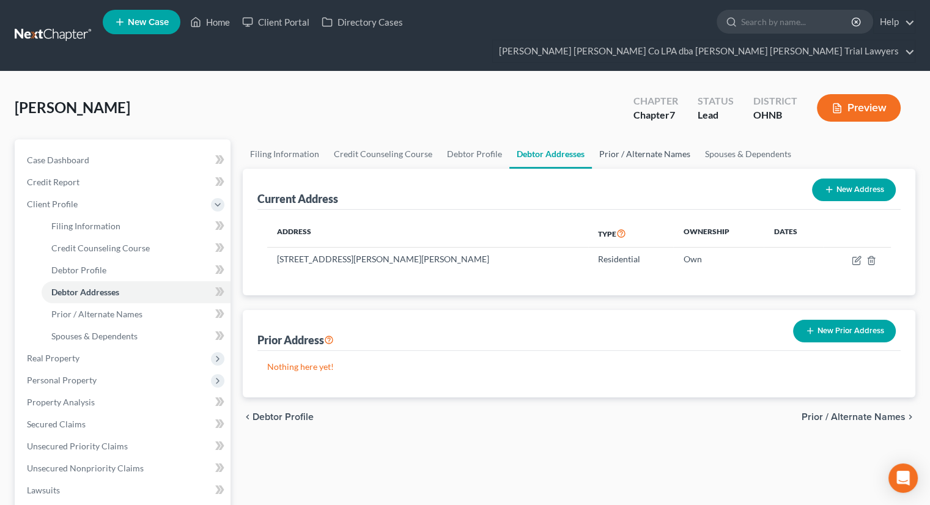
click at [632, 139] on link "Prior / Alternate Names" at bounding box center [645, 153] width 106 height 29
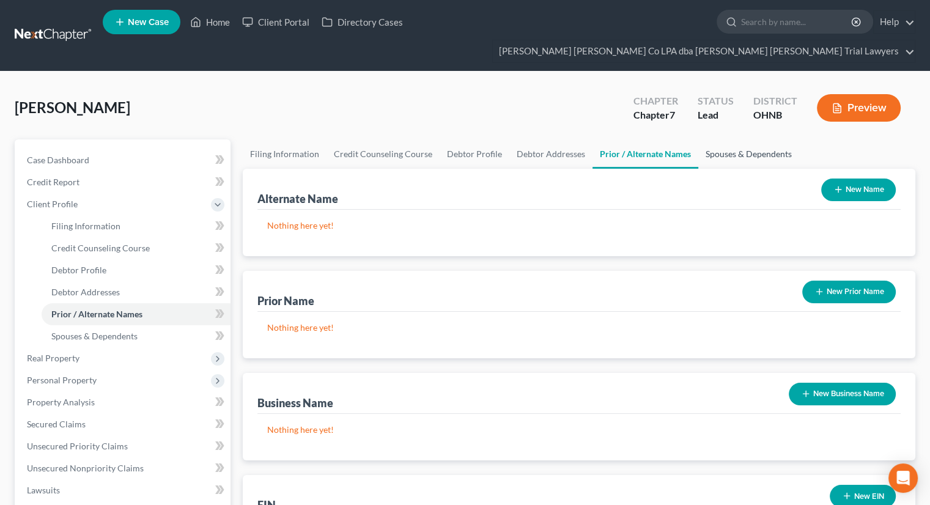
click at [760, 139] on link "Spouses & Dependents" at bounding box center [748, 153] width 101 height 29
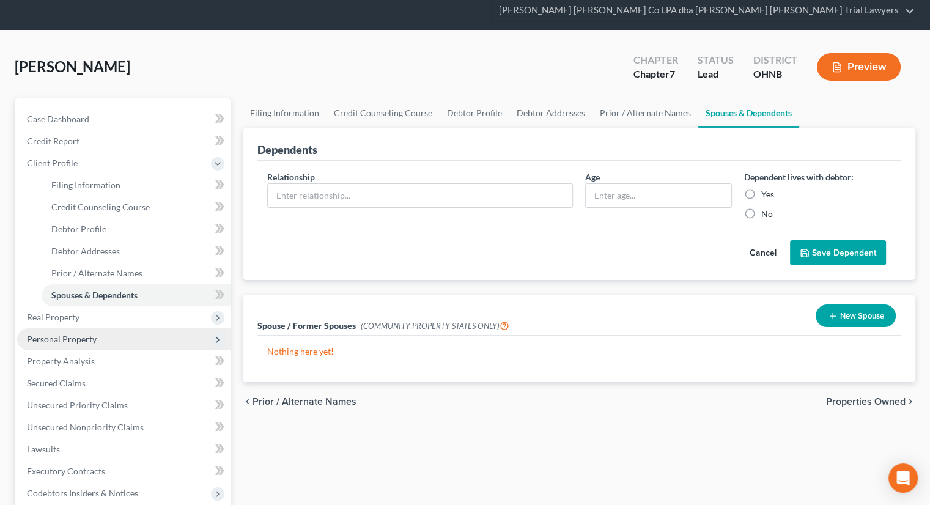
scroll to position [122, 0]
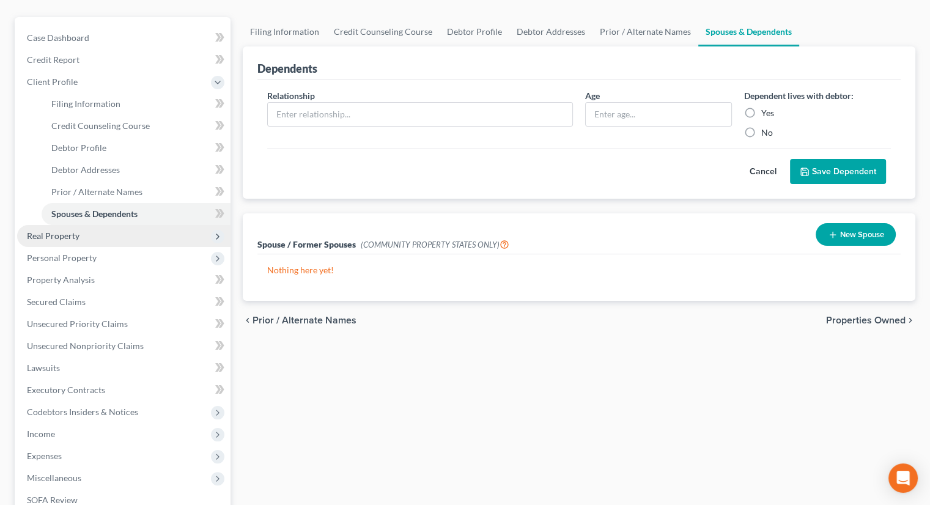
click at [73, 230] on span "Real Property" at bounding box center [53, 235] width 53 height 10
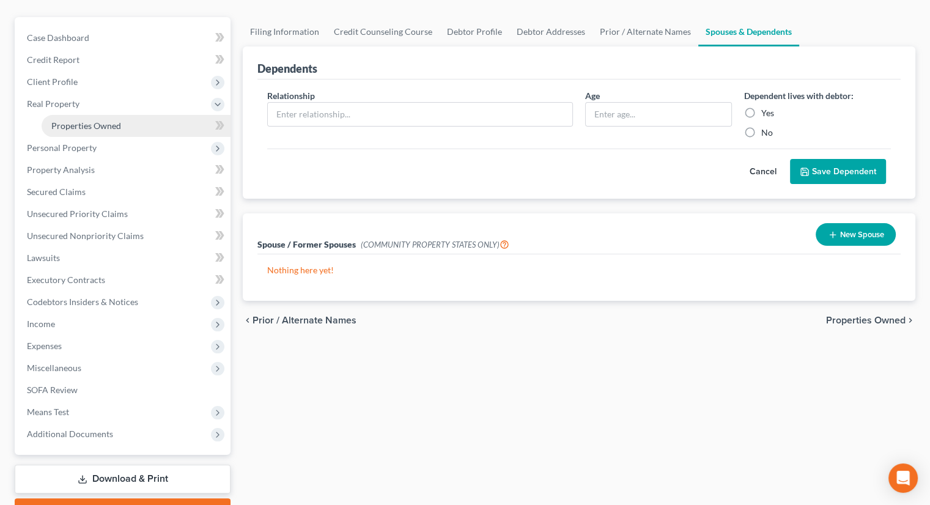
click at [112, 120] on span "Properties Owned" at bounding box center [86, 125] width 70 height 10
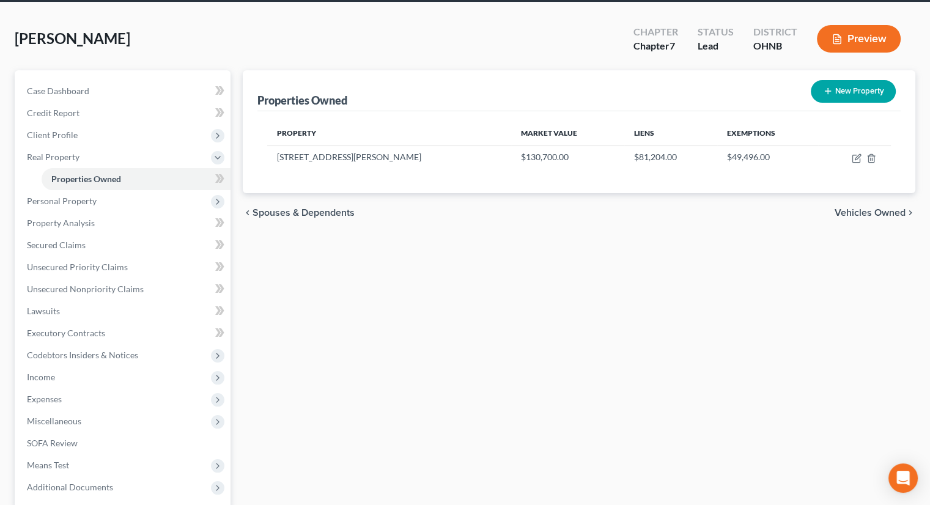
scroll to position [122, 0]
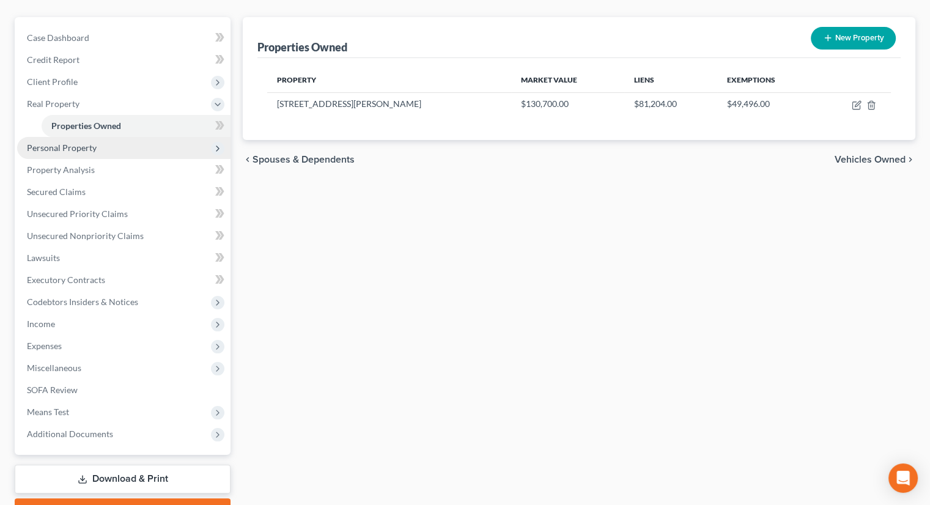
click at [97, 137] on span "Personal Property" at bounding box center [123, 148] width 213 height 22
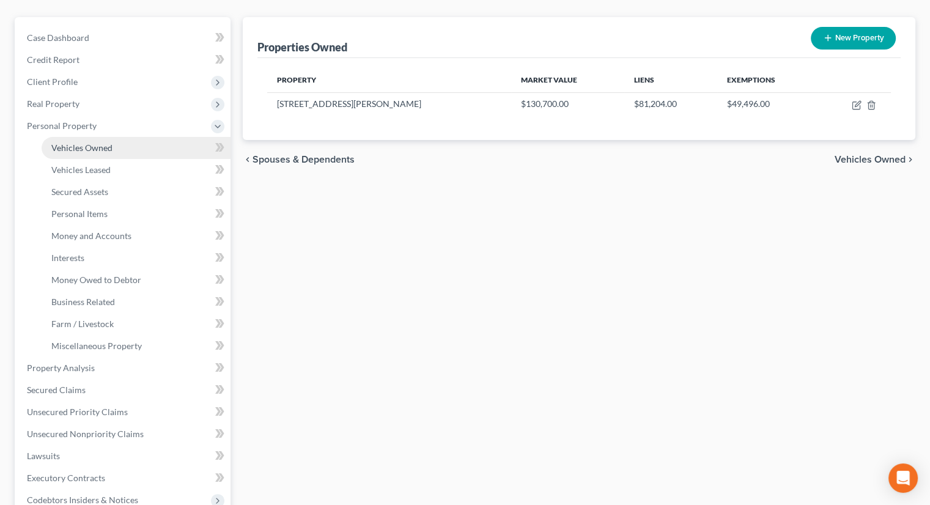
click at [103, 137] on link "Vehicles Owned" at bounding box center [136, 148] width 189 height 22
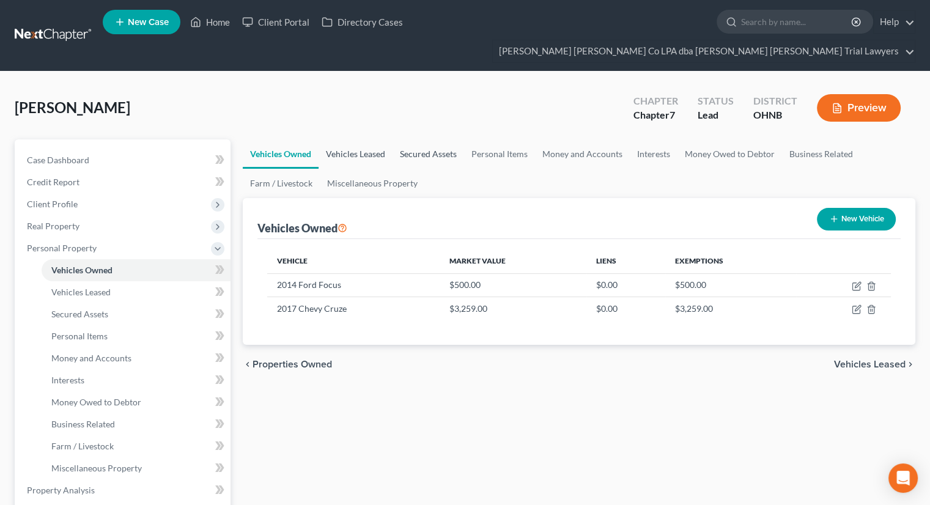
drag, startPoint x: 359, startPoint y: 128, endPoint x: 436, endPoint y: 125, distance: 77.1
click at [360, 139] on link "Vehicles Leased" at bounding box center [355, 153] width 74 height 29
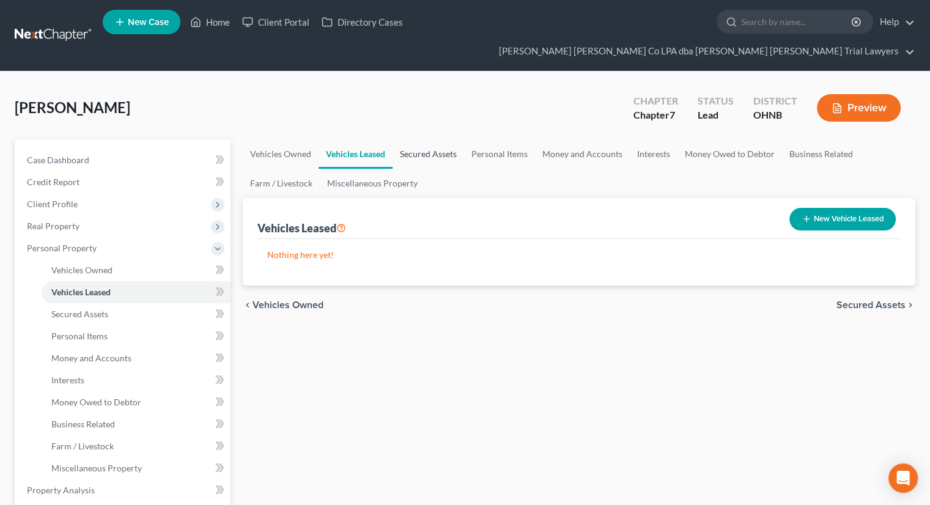
click at [436, 139] on link "Secured Assets" at bounding box center [428, 153] width 72 height 29
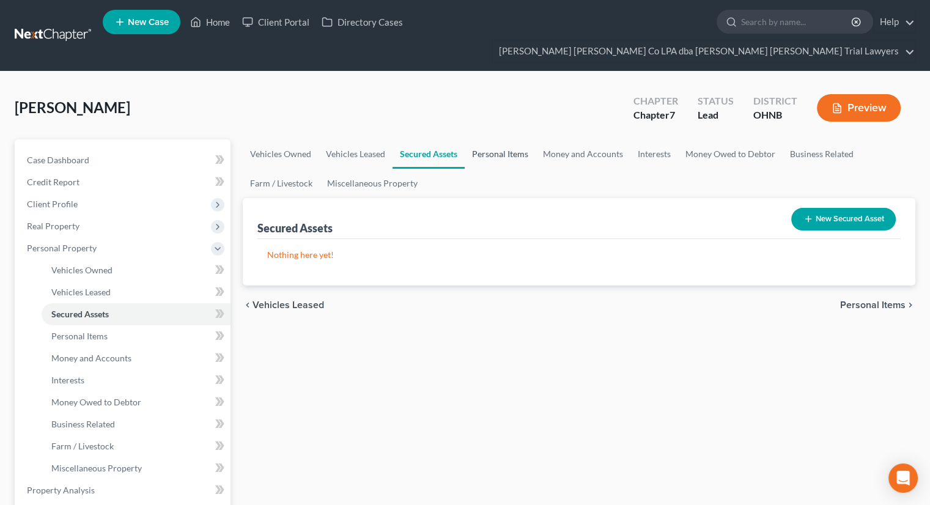
click at [502, 139] on link "Personal Items" at bounding box center [500, 153] width 71 height 29
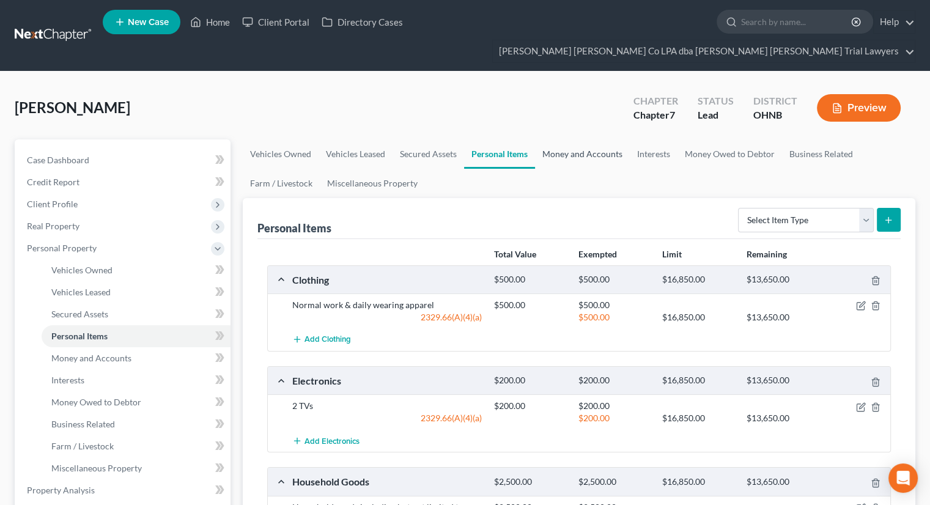
click at [560, 139] on link "Money and Accounts" at bounding box center [582, 153] width 95 height 29
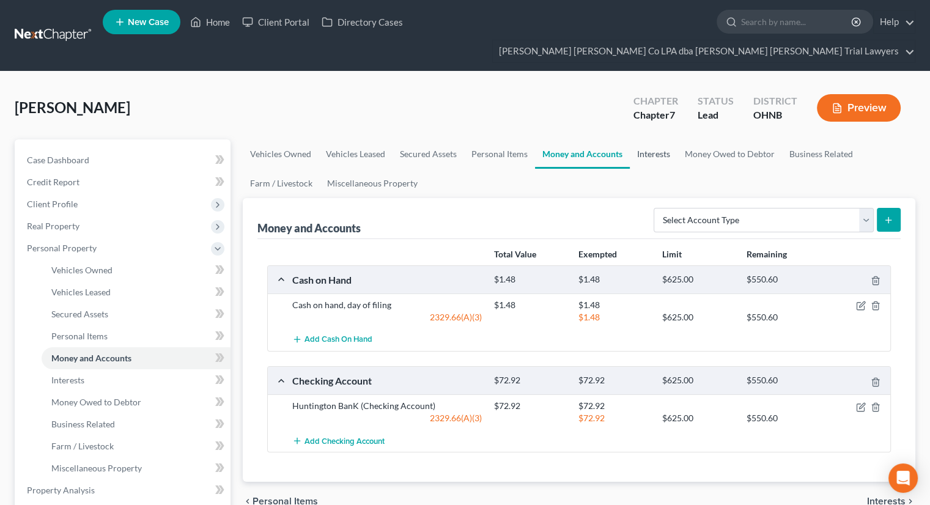
drag, startPoint x: 663, startPoint y: 133, endPoint x: 674, endPoint y: 134, distance: 10.4
click at [663, 139] on link "Interests" at bounding box center [654, 153] width 48 height 29
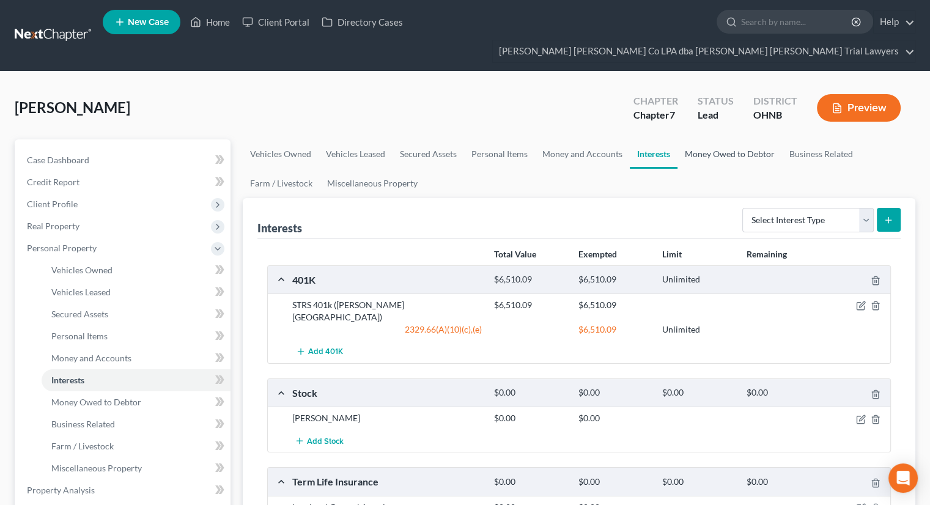
click at [758, 139] on link "Money Owed to Debtor" at bounding box center [729, 153] width 105 height 29
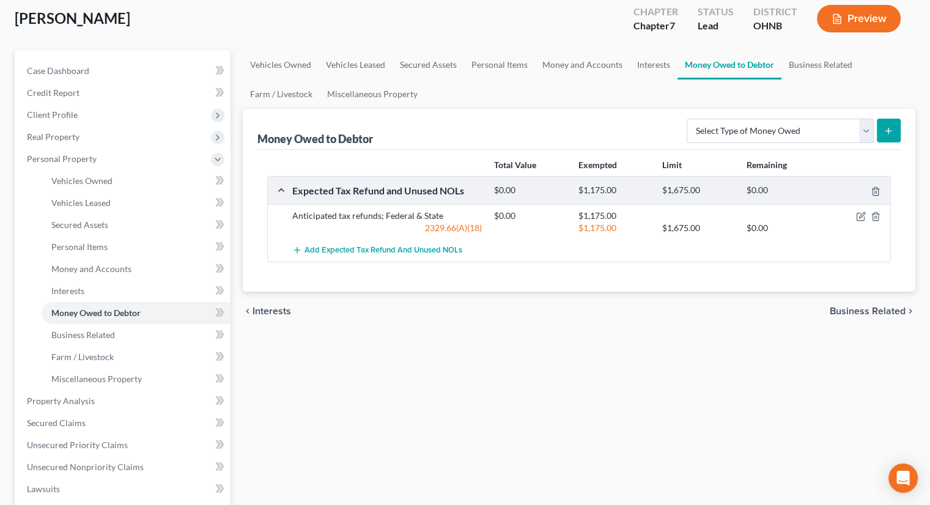
scroll to position [61, 0]
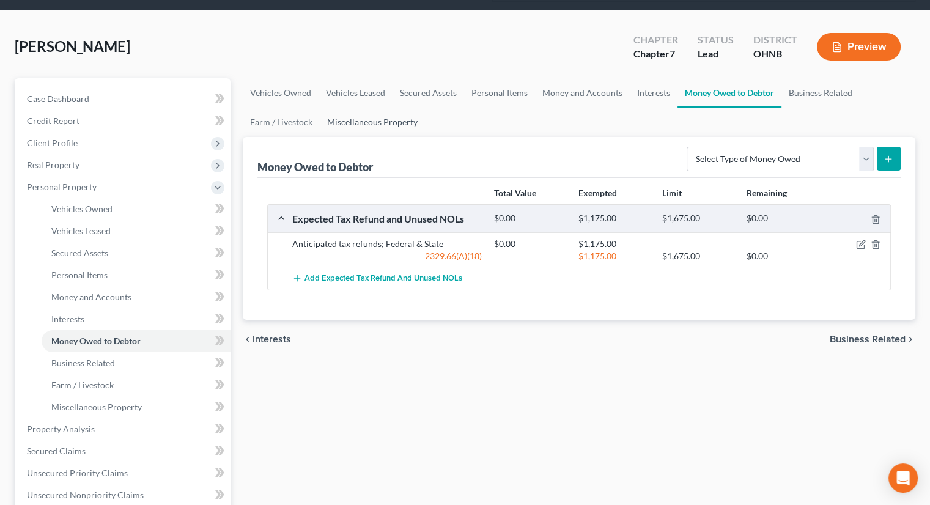
click at [372, 108] on link "Miscellaneous Property" at bounding box center [372, 122] width 105 height 29
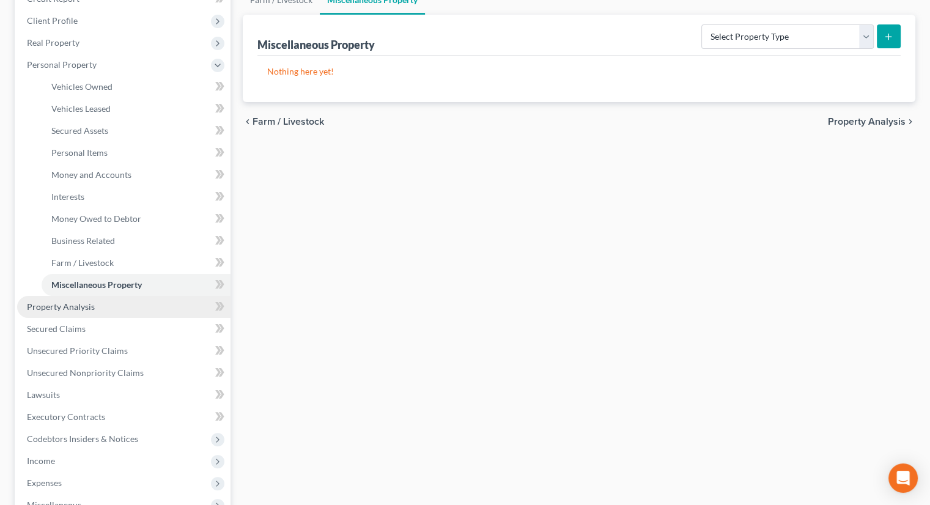
click at [103, 296] on link "Property Analysis" at bounding box center [123, 307] width 213 height 22
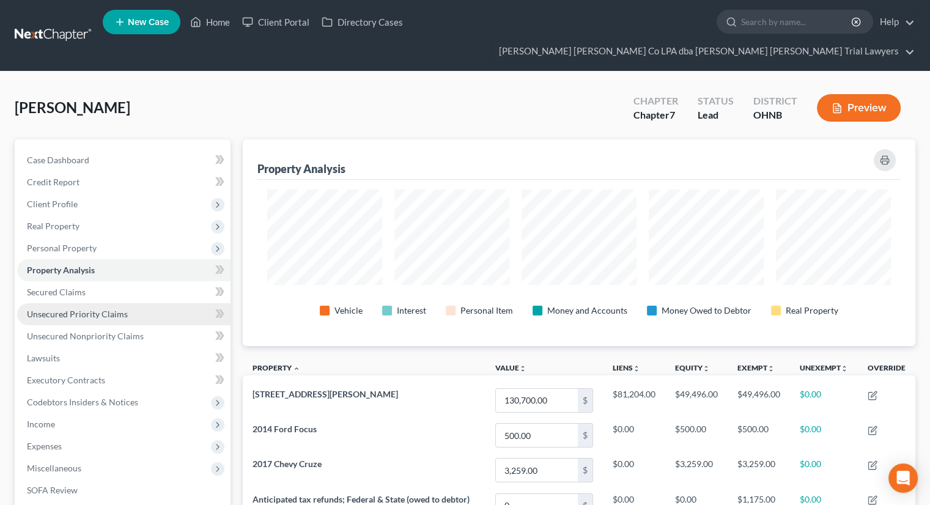
scroll to position [207, 672]
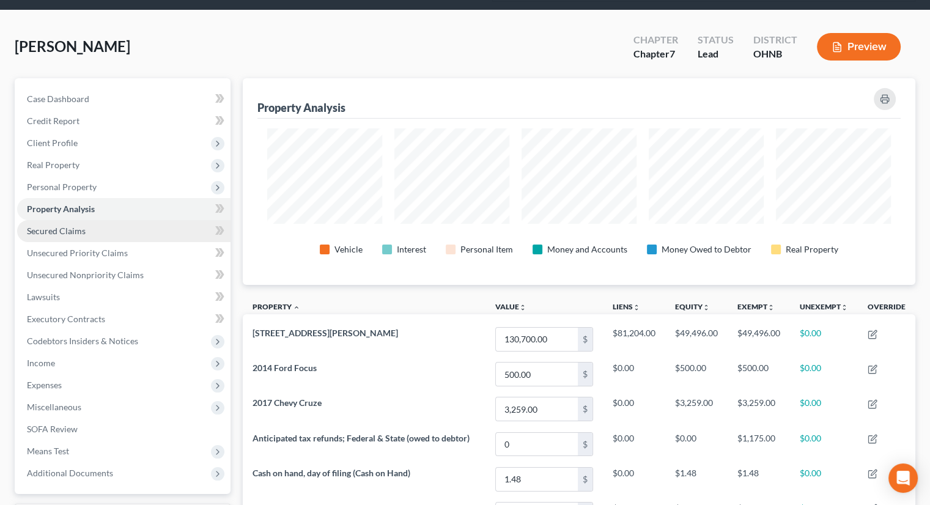
click at [78, 226] on span "Secured Claims" at bounding box center [56, 231] width 59 height 10
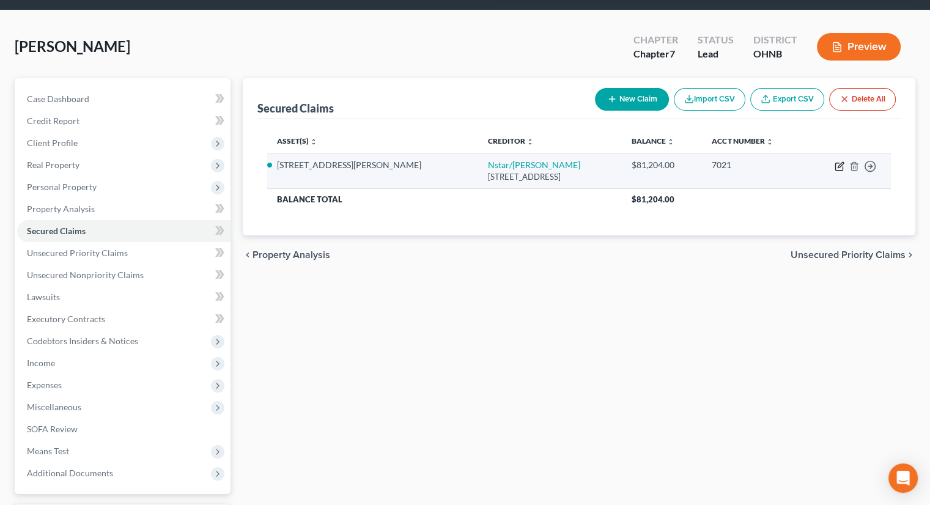
click at [840, 161] on icon "button" at bounding box center [839, 166] width 10 height 10
select select "45"
select select "14"
select select "2"
select select "0"
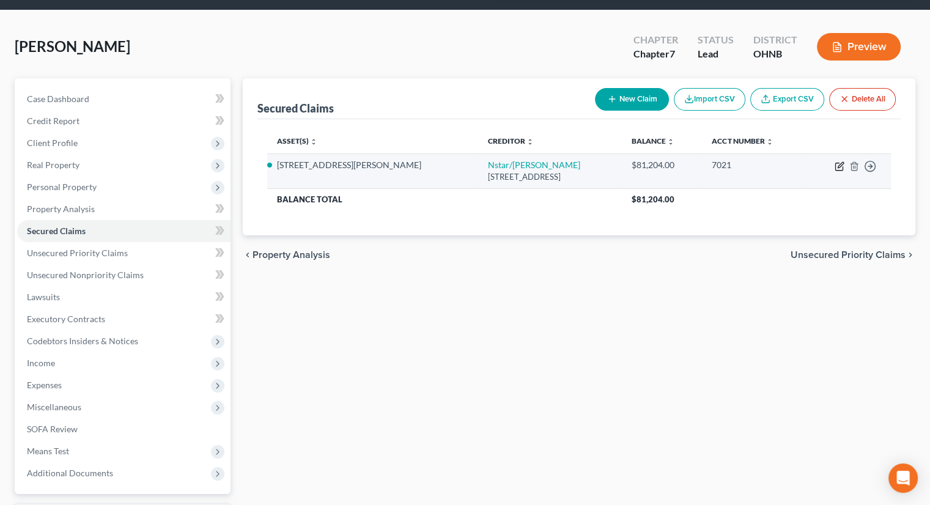
select select "0"
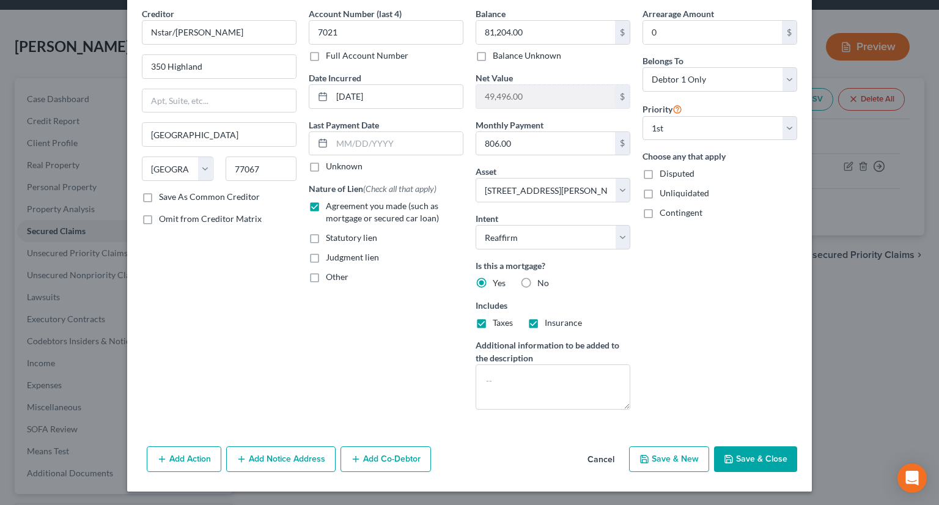
click at [755, 453] on button "Save & Close" at bounding box center [755, 459] width 83 height 26
select select "14"
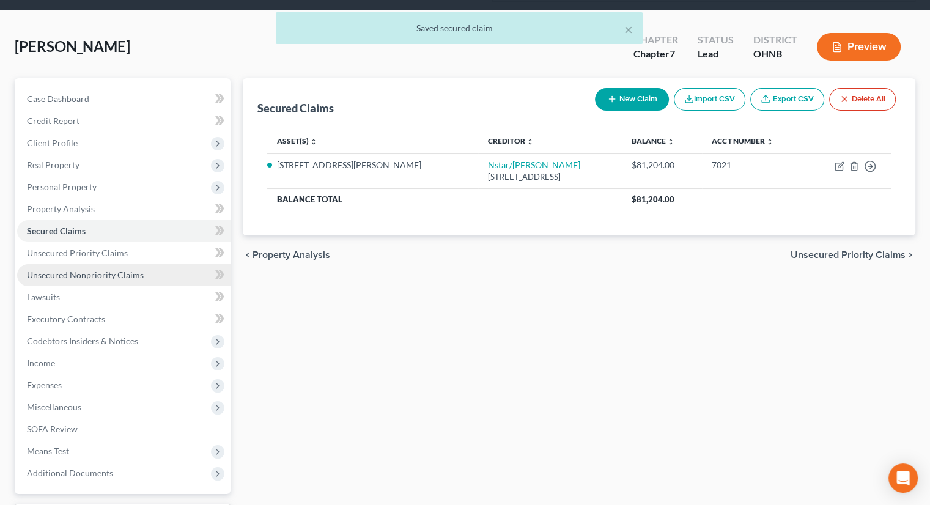
click at [110, 264] on link "Unsecured Nonpriority Claims" at bounding box center [123, 275] width 213 height 22
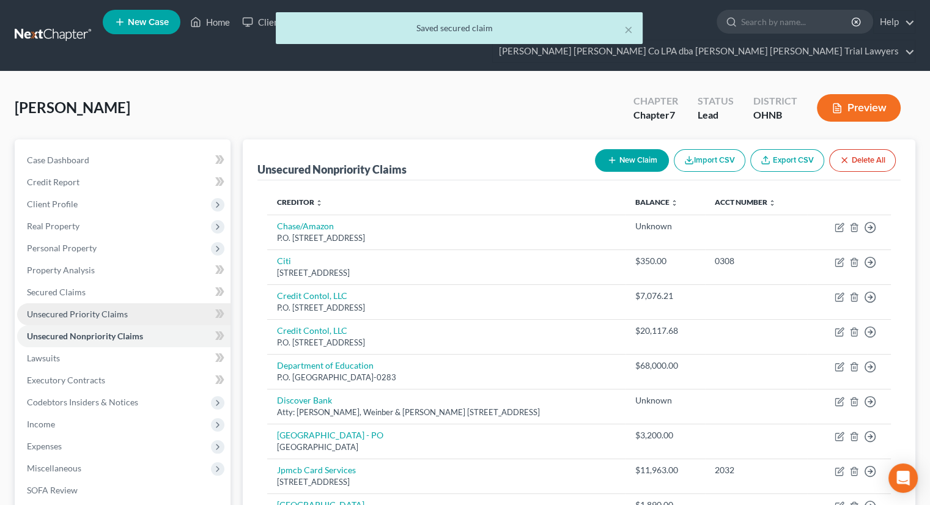
click at [133, 303] on link "Unsecured Priority Claims" at bounding box center [123, 314] width 213 height 22
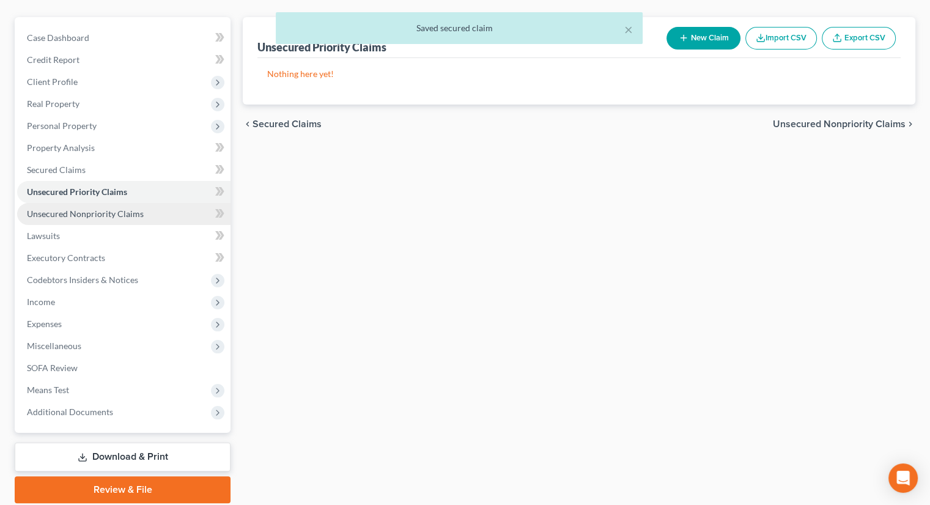
click at [101, 208] on span "Unsecured Nonpriority Claims" at bounding box center [85, 213] width 117 height 10
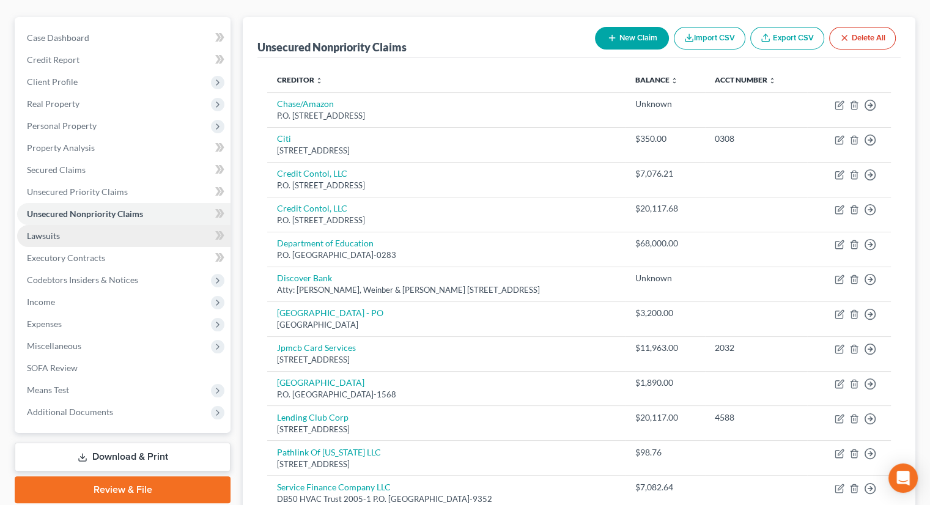
click at [61, 225] on link "Lawsuits" at bounding box center [123, 236] width 213 height 22
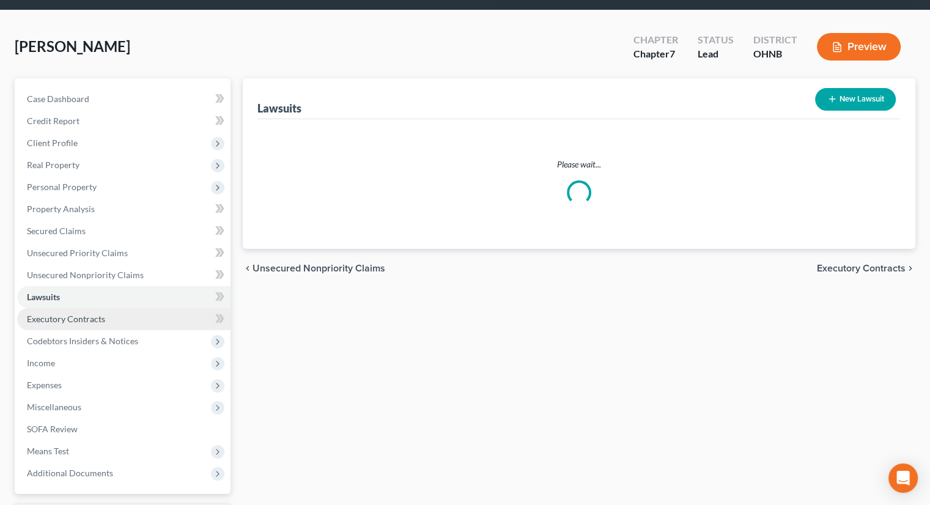
click at [95, 314] on span "Executory Contracts" at bounding box center [66, 319] width 78 height 10
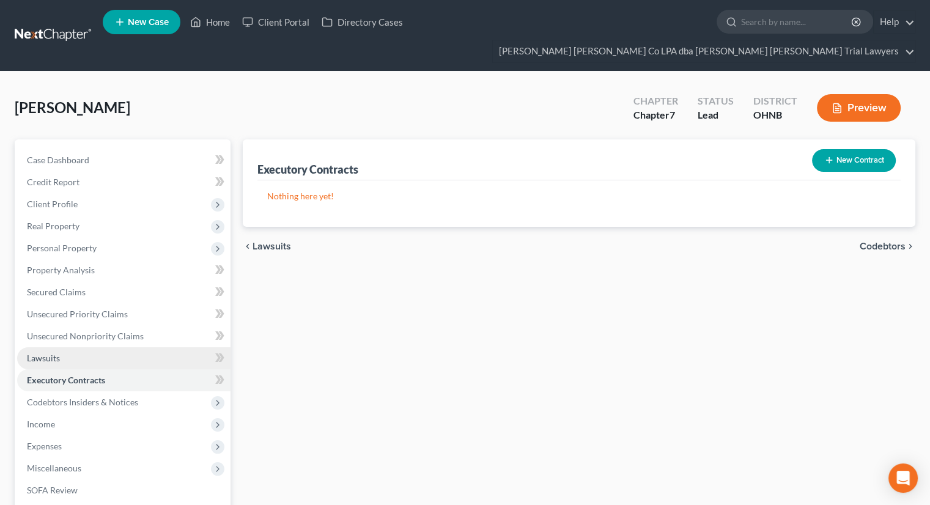
click at [76, 347] on link "Lawsuits" at bounding box center [123, 358] width 213 height 22
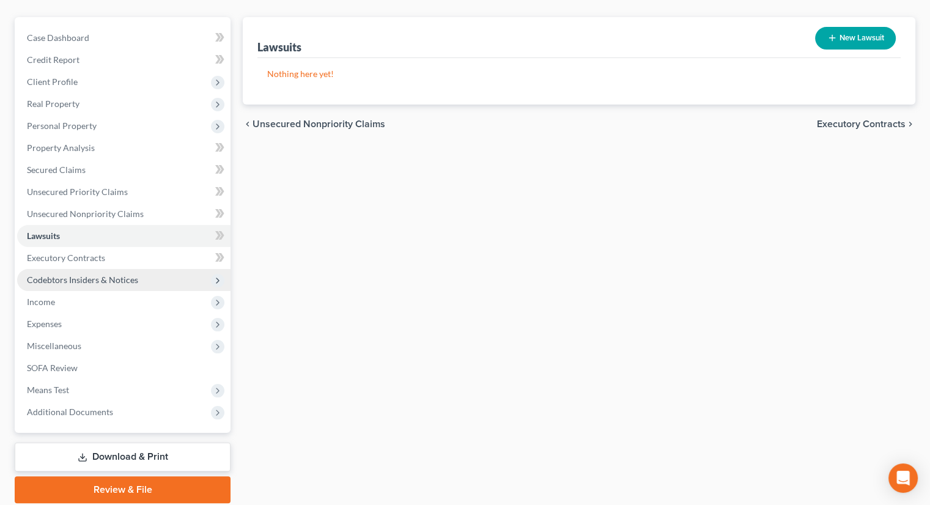
click at [78, 274] on span "Codebtors Insiders & Notices" at bounding box center [82, 279] width 111 height 10
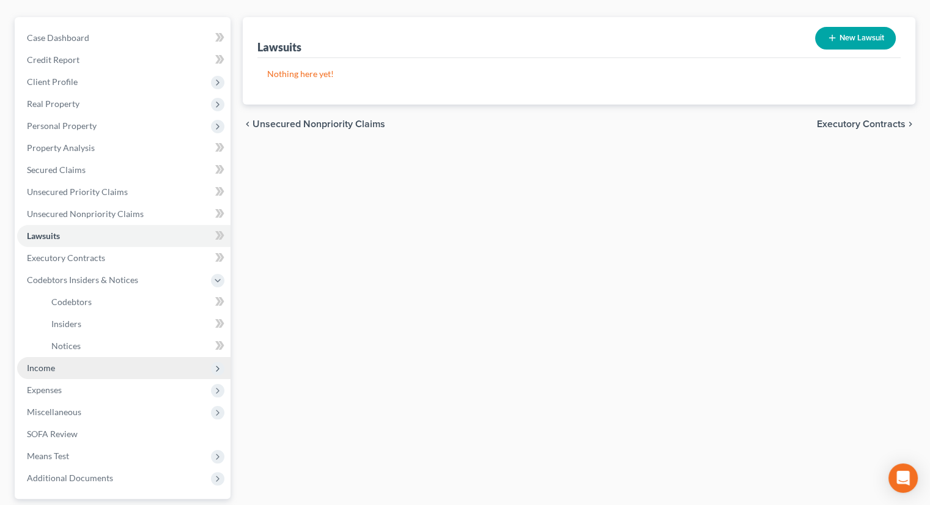
click at [72, 357] on span "Income" at bounding box center [123, 368] width 213 height 22
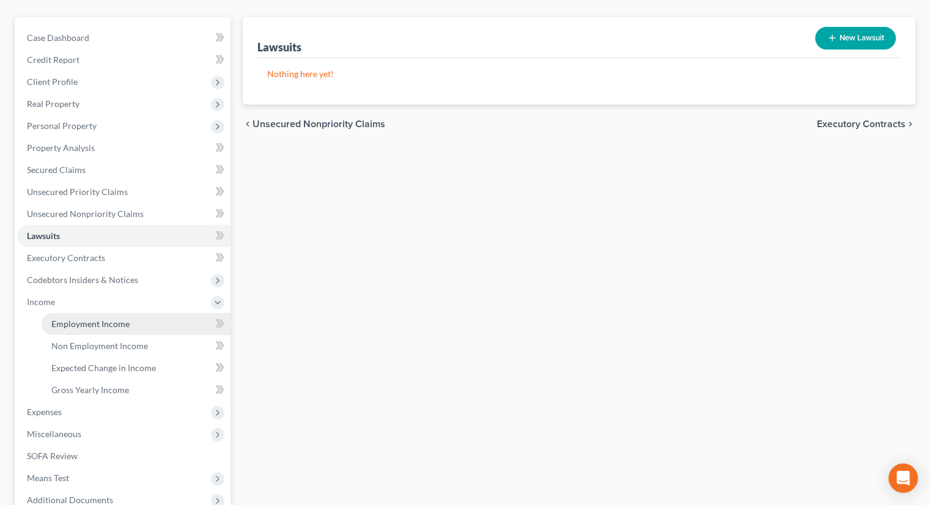
click at [77, 318] on span "Employment Income" at bounding box center [90, 323] width 78 height 10
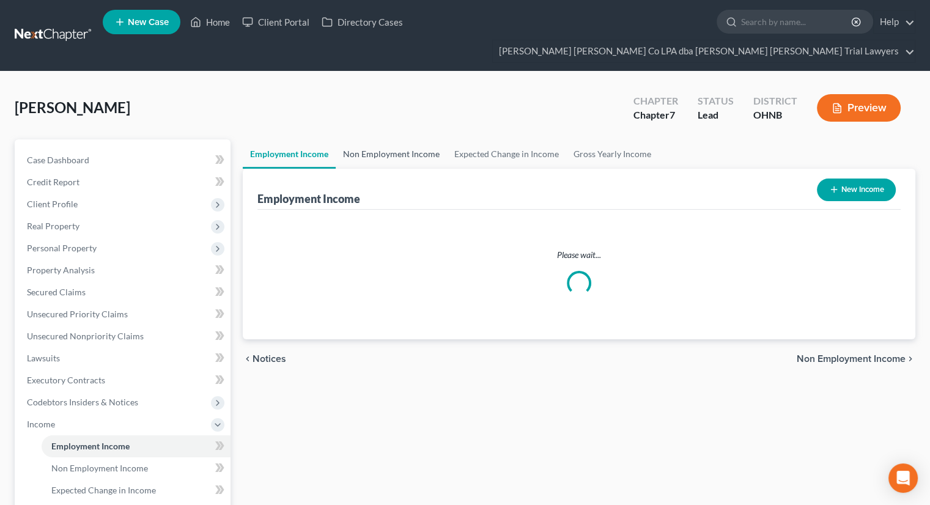
click at [400, 139] on link "Non Employment Income" at bounding box center [391, 153] width 111 height 29
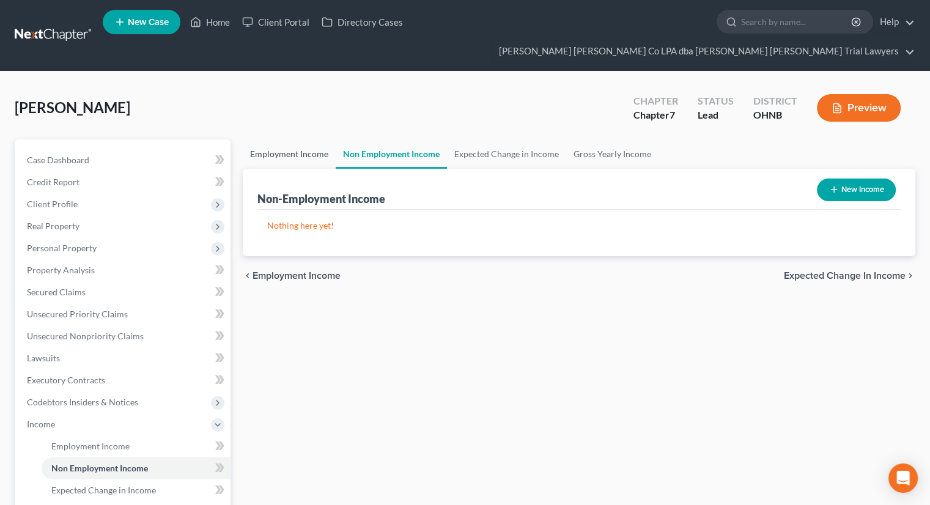
click at [318, 139] on link "Employment Income" at bounding box center [289, 153] width 93 height 29
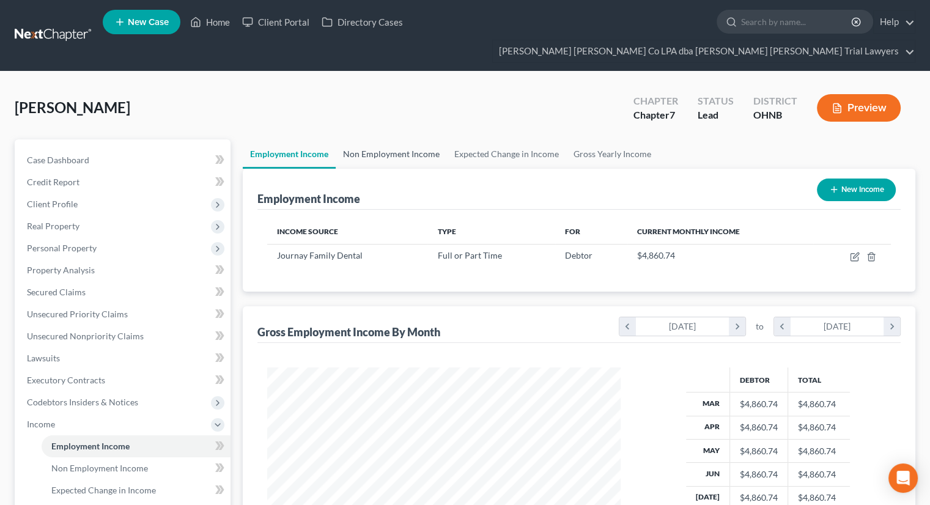
click at [413, 139] on link "Non Employment Income" at bounding box center [391, 153] width 111 height 29
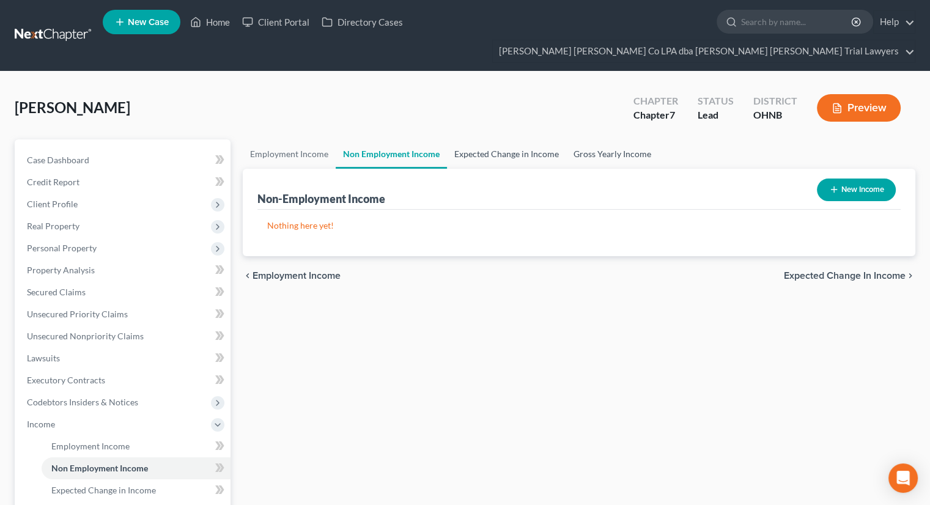
drag, startPoint x: 493, startPoint y: 130, endPoint x: 578, endPoint y: 133, distance: 85.0
click at [493, 139] on link "Expected Change in Income" at bounding box center [506, 153] width 119 height 29
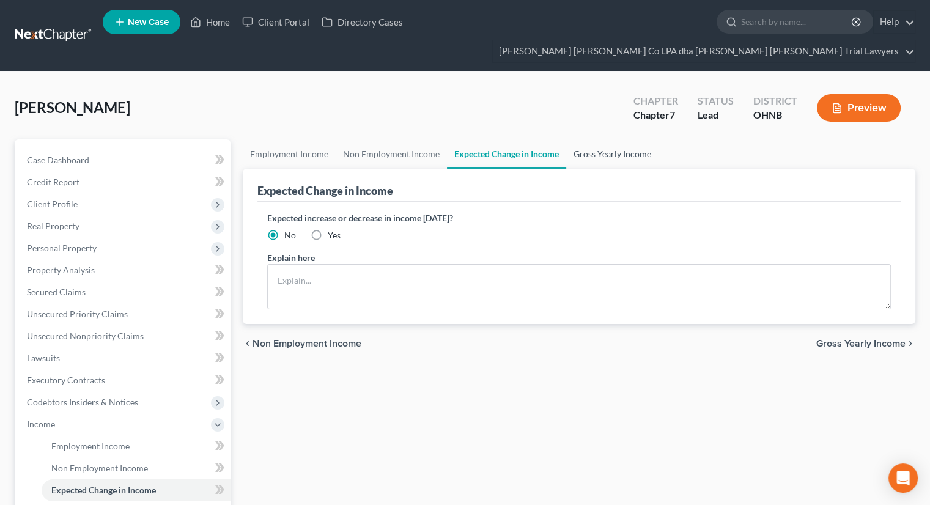
click at [589, 139] on link "Gross Yearly Income" at bounding box center [612, 153] width 92 height 29
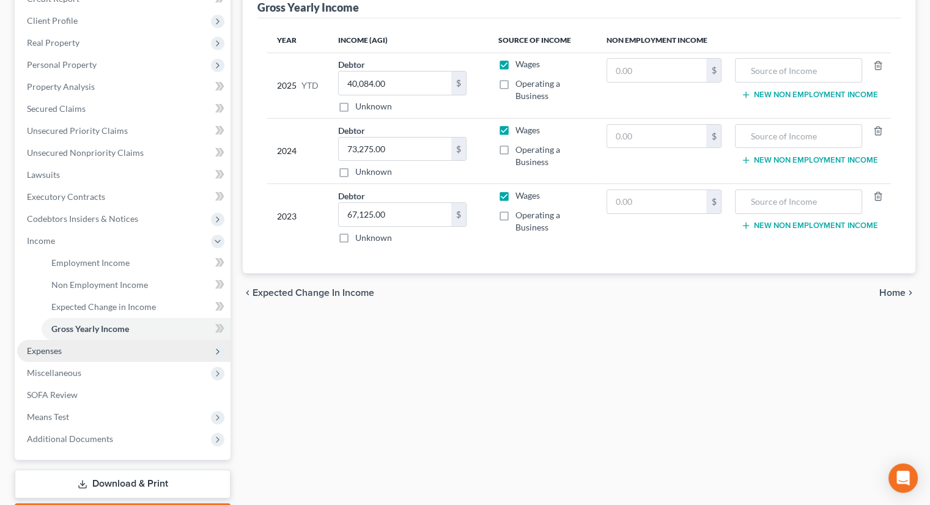
click at [89, 340] on span "Expenses" at bounding box center [123, 351] width 213 height 22
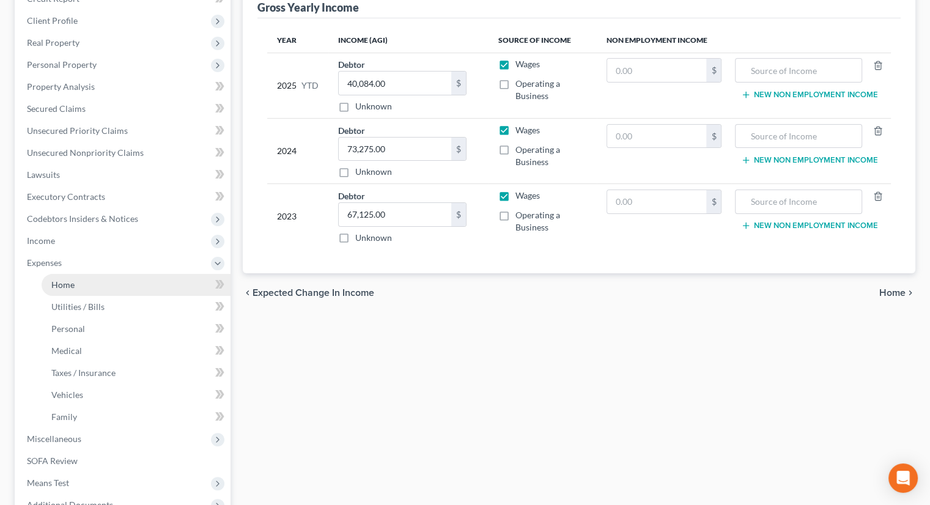
click at [80, 274] on link "Home" at bounding box center [136, 285] width 189 height 22
click at [96, 274] on link "Home" at bounding box center [136, 285] width 189 height 22
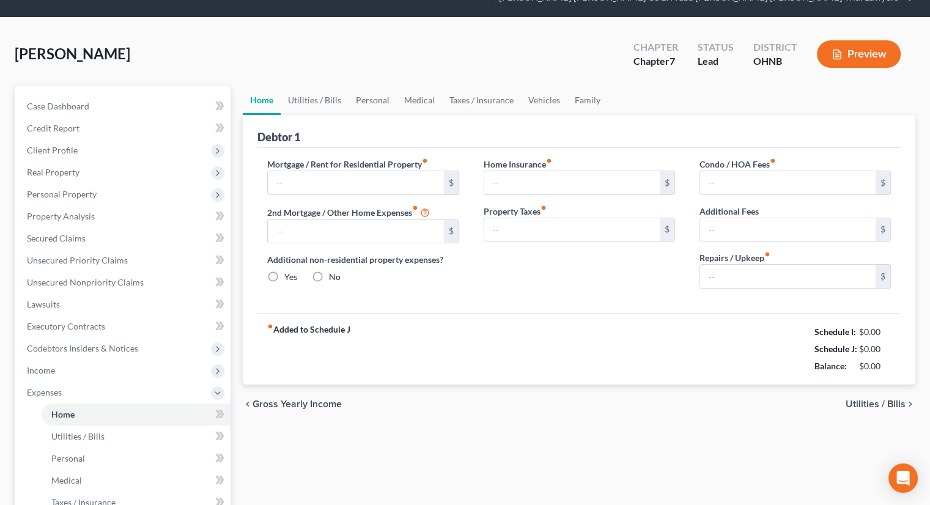
type input "463.21"
type input "0.00"
radio input "true"
type input "200.37"
type input "143.00"
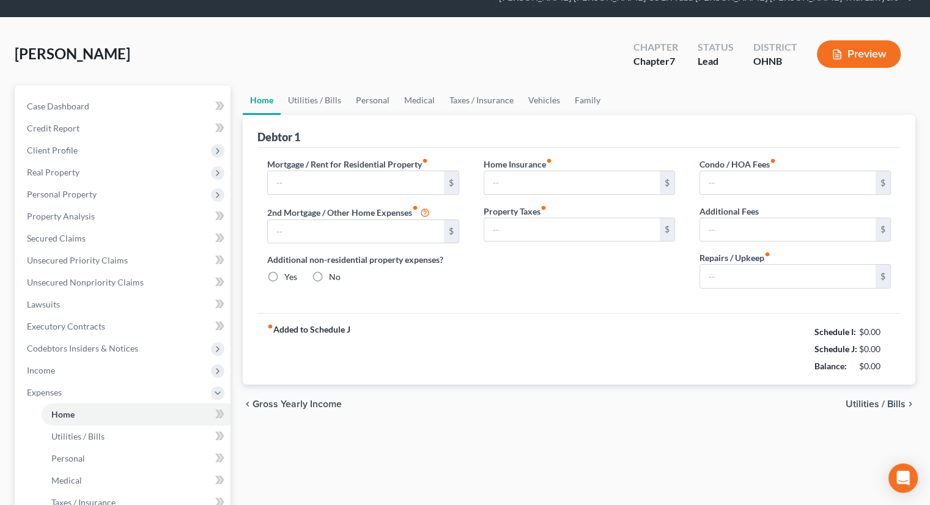
type input "0.00"
type input "100.00"
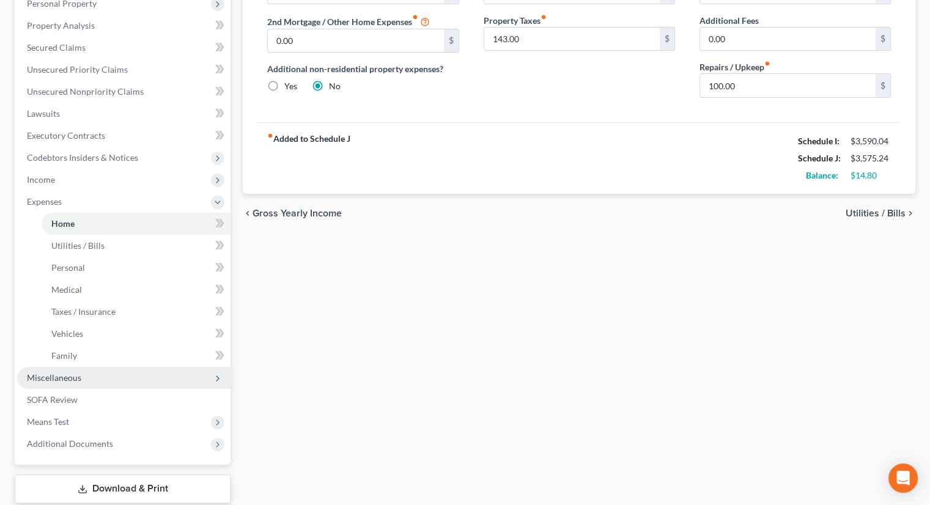
click at [87, 367] on span "Miscellaneous" at bounding box center [123, 378] width 213 height 22
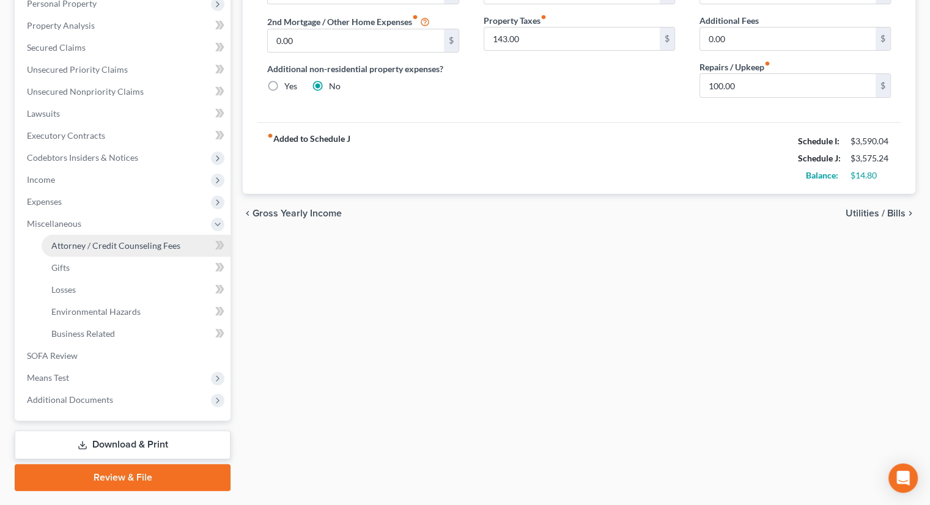
click at [108, 235] on link "Attorney / Credit Counseling Fees" at bounding box center [136, 246] width 189 height 22
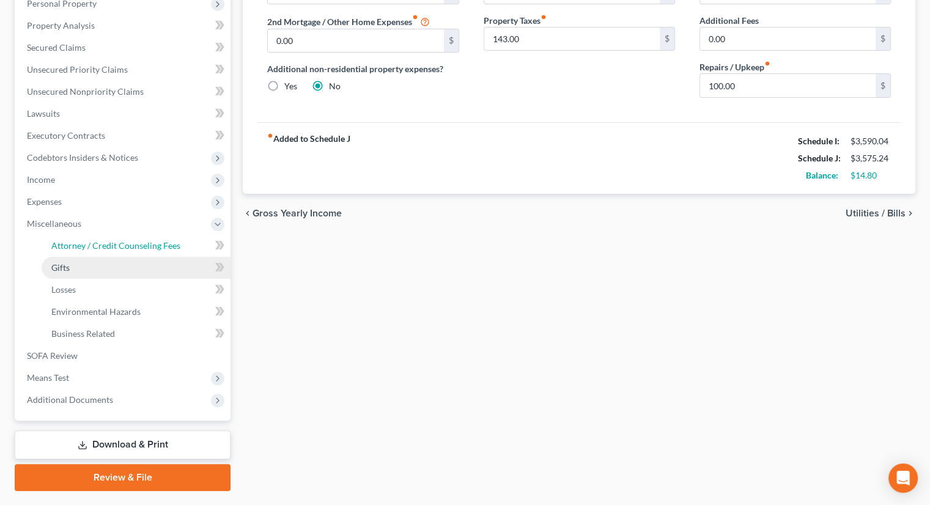
select select "0"
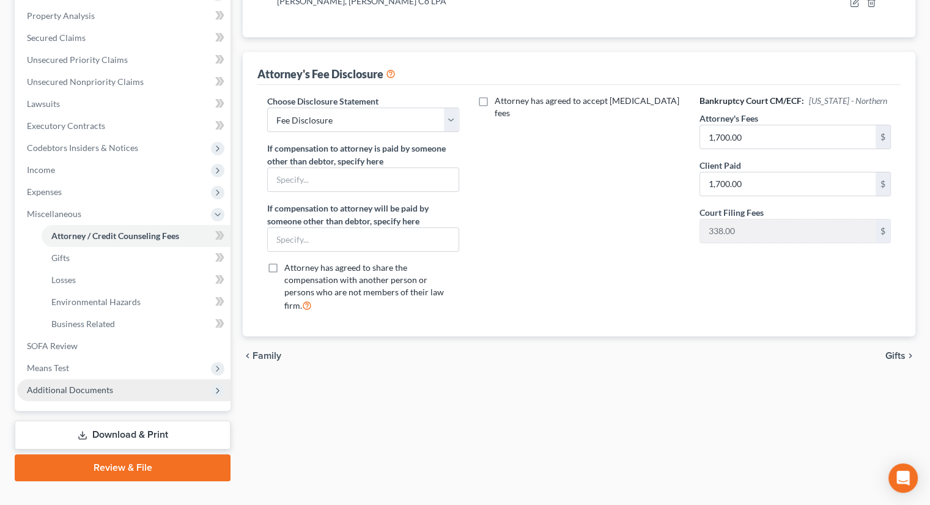
click at [86, 384] on span "Additional Documents" at bounding box center [70, 389] width 86 height 10
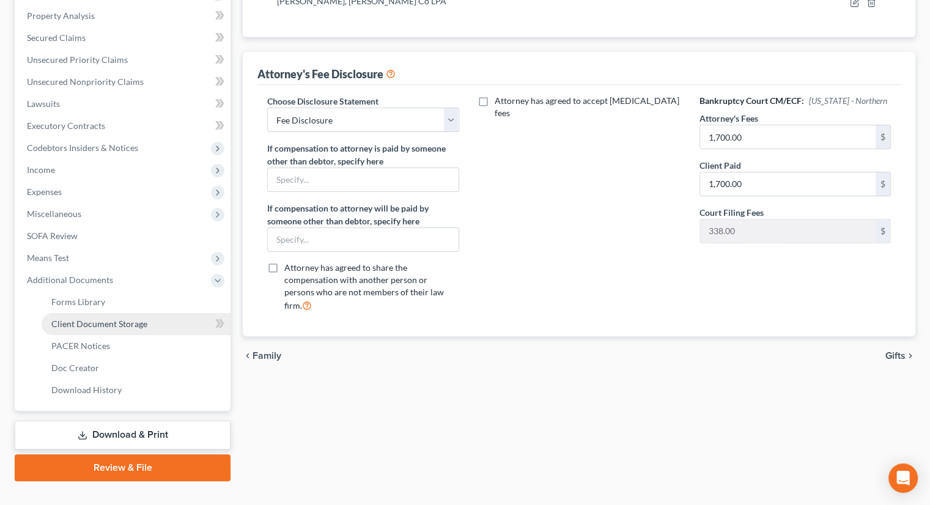
click at [97, 318] on span "Client Document Storage" at bounding box center [99, 323] width 96 height 10
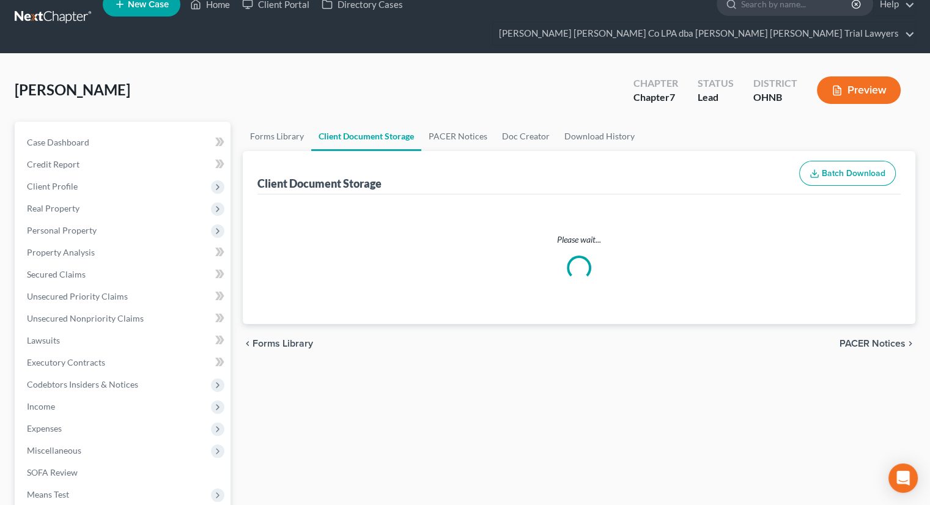
select select "5"
select select "20"
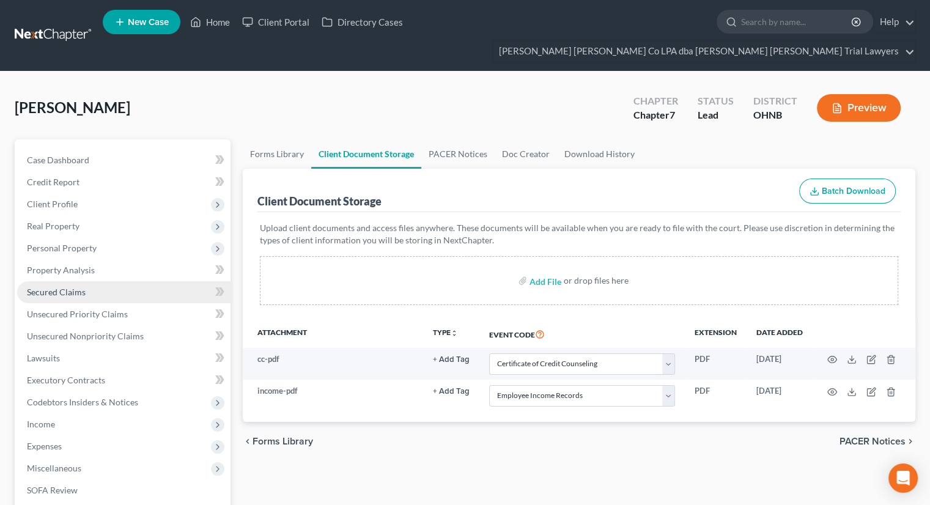
click at [78, 287] on span "Secured Claims" at bounding box center [56, 292] width 59 height 10
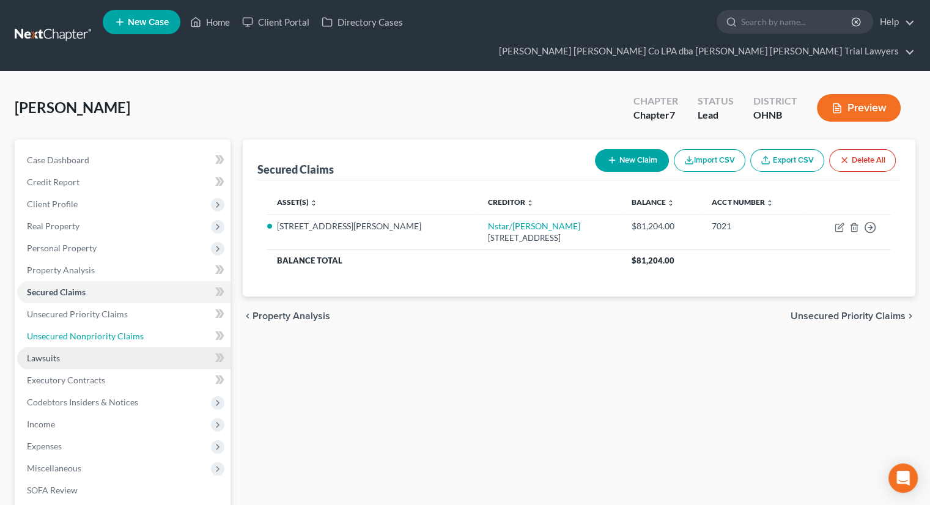
click at [72, 331] on span "Unsecured Nonpriority Claims" at bounding box center [85, 336] width 117 height 10
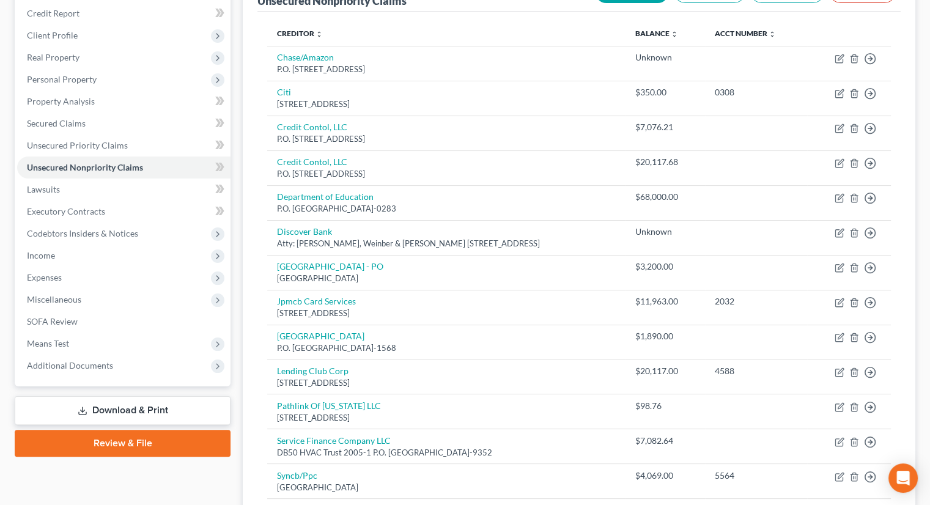
scroll to position [183, 0]
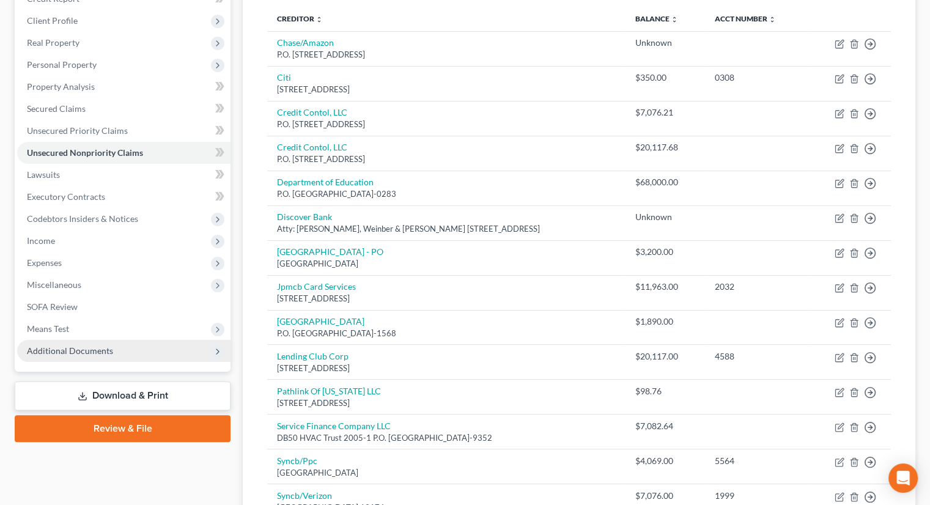
click at [71, 345] on span "Additional Documents" at bounding box center [70, 350] width 86 height 10
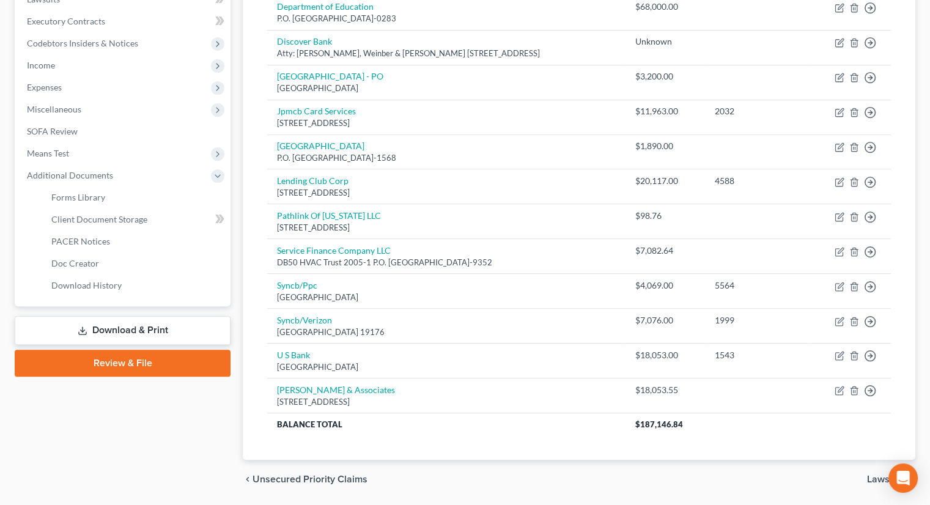
scroll to position [367, 0]
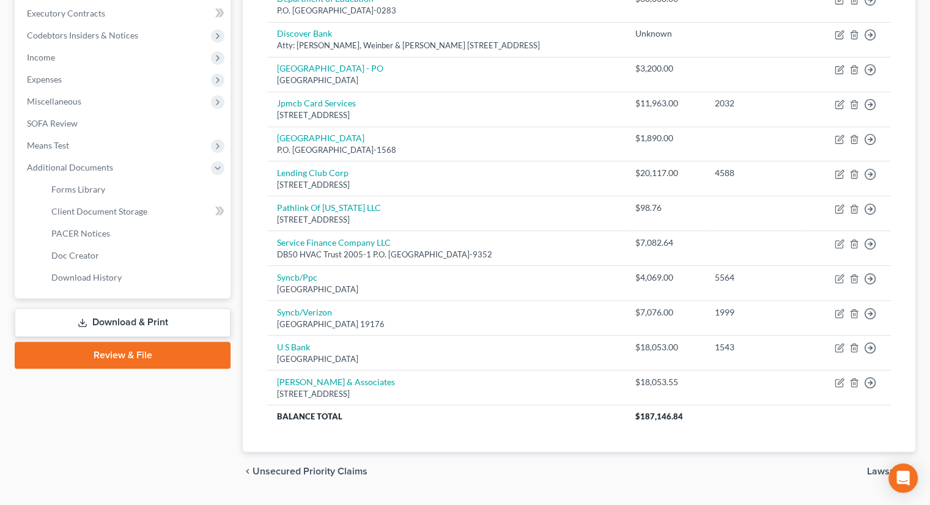
click at [122, 342] on link "Review & File" at bounding box center [123, 355] width 216 height 27
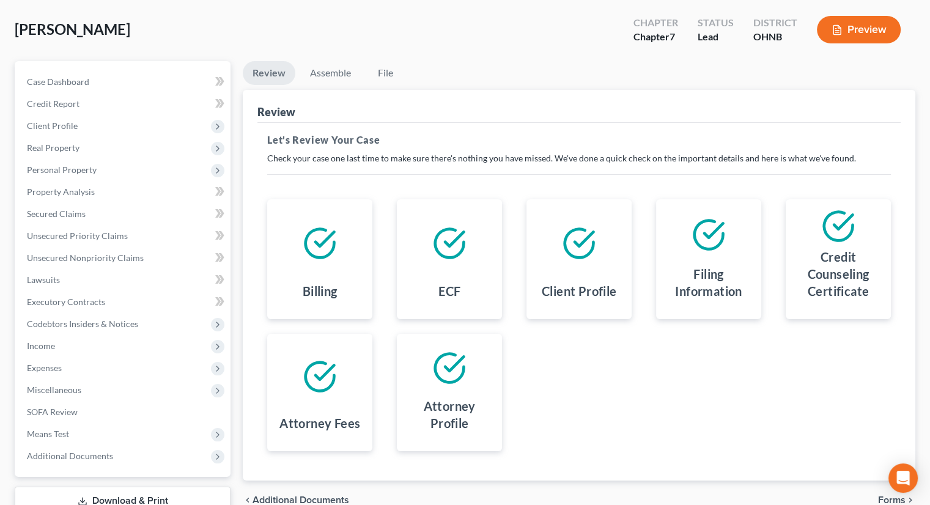
scroll to position [144, 0]
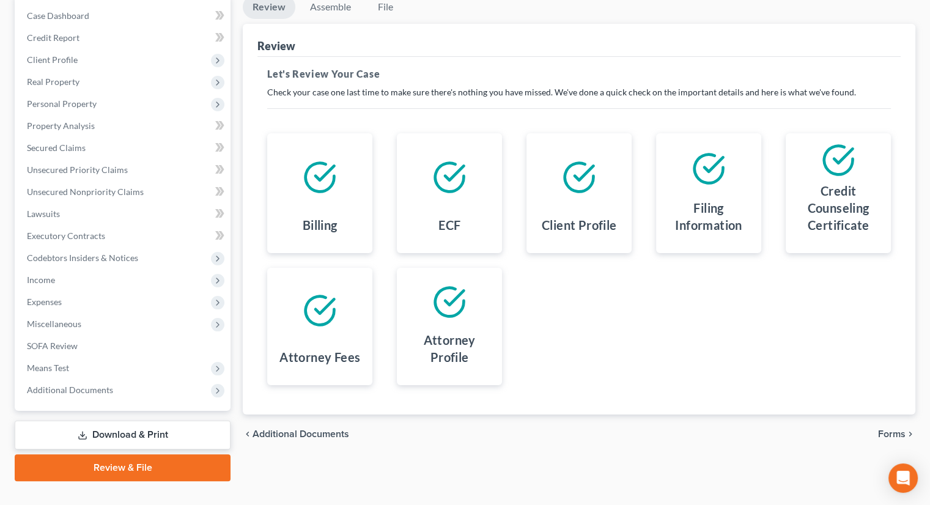
click at [887, 414] on div "chevron_left Additional Documents Forms chevron_right" at bounding box center [579, 433] width 672 height 39
click at [887, 429] on span "Forms" at bounding box center [892, 434] width 28 height 10
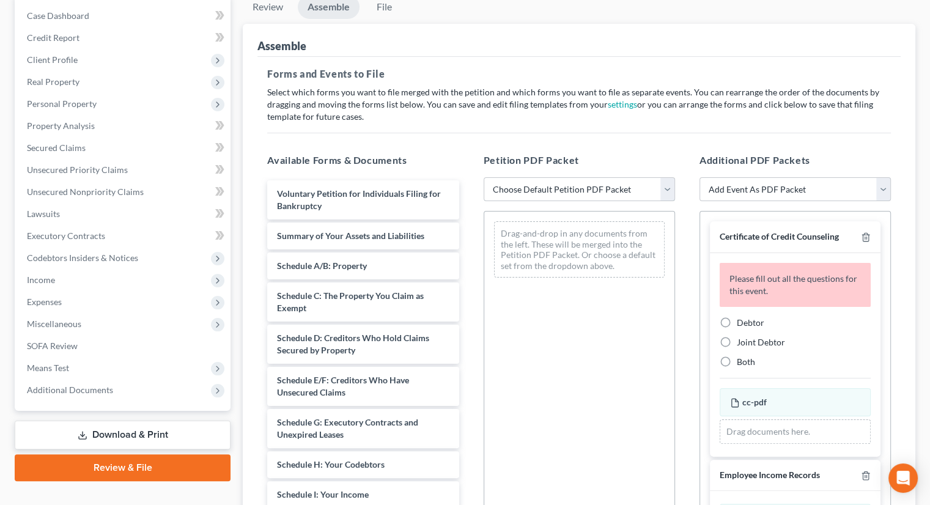
click at [604, 177] on select "Choose Default Petition PDF Packet Complete Bankruptcy Petition (all forms and …" at bounding box center [578, 189] width 191 height 24
select select "0"
click at [483, 177] on select "Choose Default Petition PDF Packet Complete Bankruptcy Petition (all forms and …" at bounding box center [578, 189] width 191 height 24
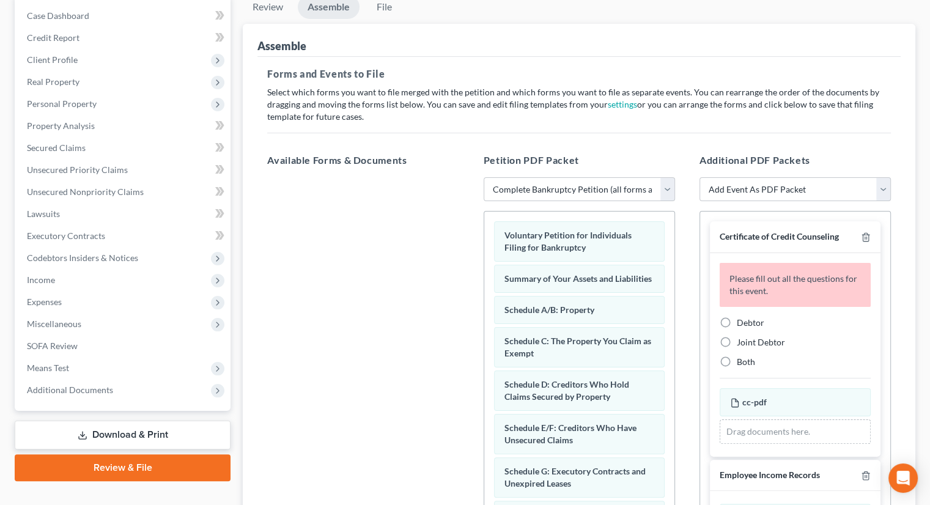
click at [737, 317] on label "Debtor" at bounding box center [751, 323] width 28 height 12
click at [741, 317] on input "Debtor" at bounding box center [745, 321] width 8 height 8
radio input "true"
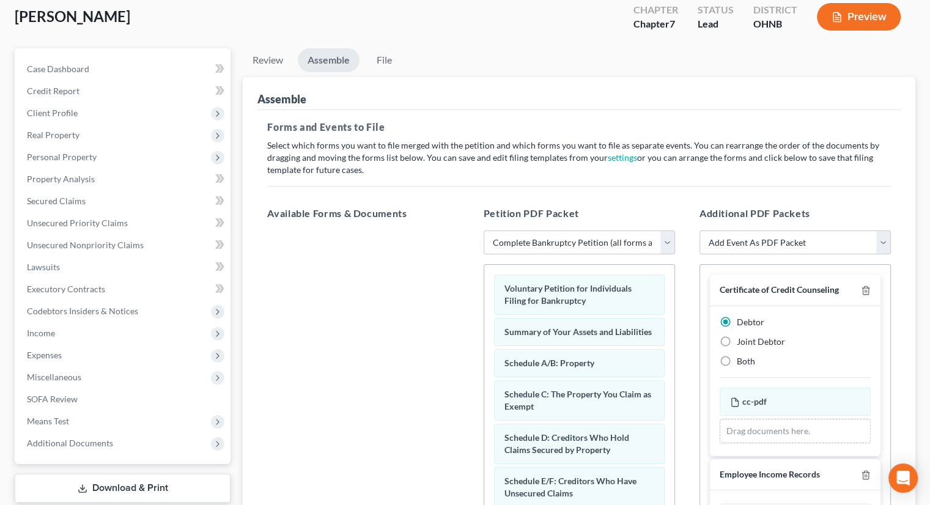
scroll to position [0, 0]
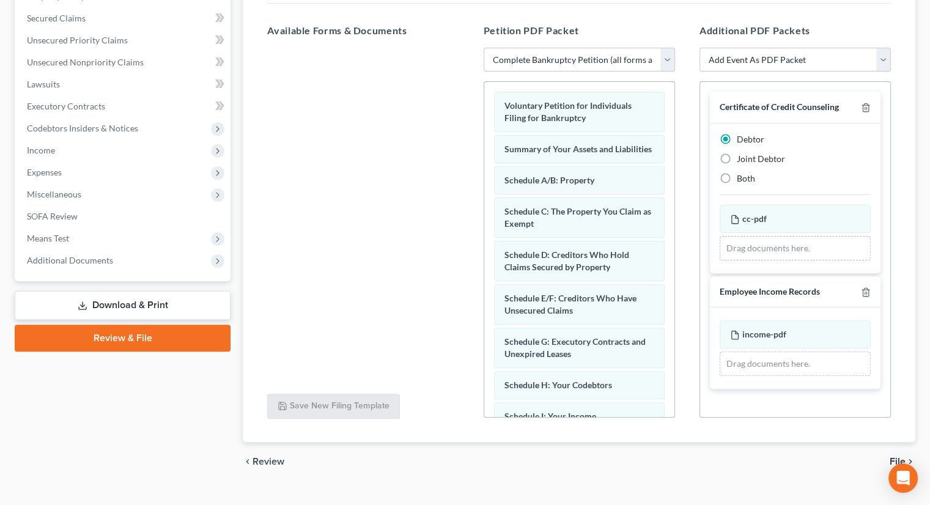
click at [901, 457] on span "File" at bounding box center [897, 462] width 16 height 10
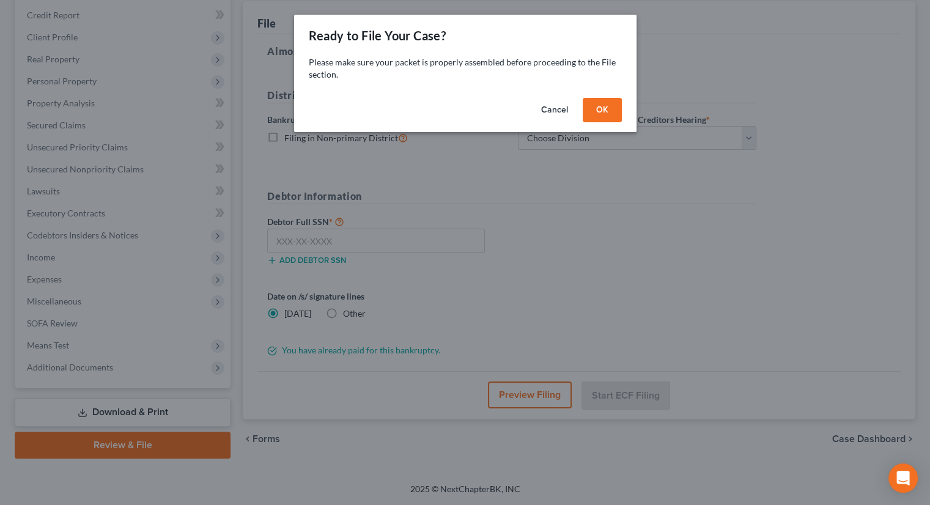
scroll to position [144, 0]
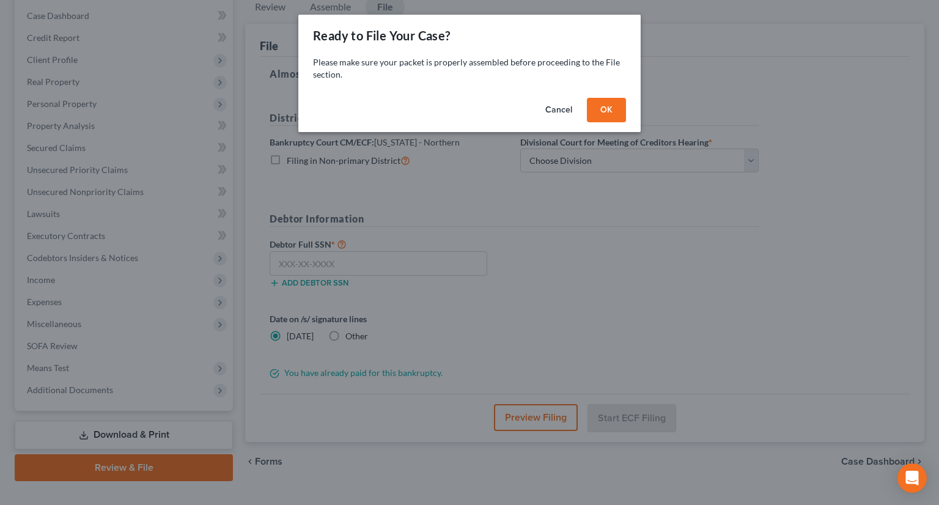
click at [603, 106] on button "OK" at bounding box center [606, 110] width 39 height 24
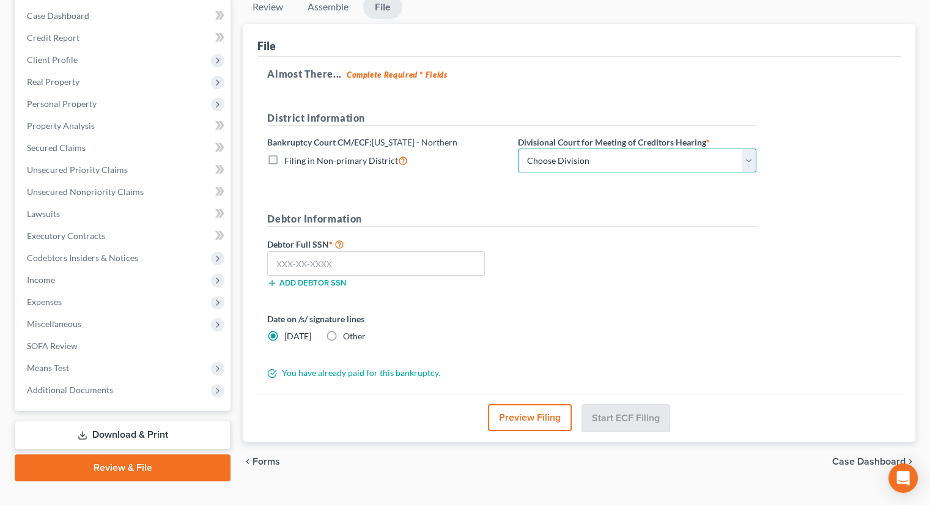
click at [591, 149] on select "Choose Division Akron [GEOGRAPHIC_DATA] [GEOGRAPHIC_DATA] [GEOGRAPHIC_DATA] [GE…" at bounding box center [637, 161] width 238 height 24
select select "3"
click at [518, 149] on select "Choose Division Akron [GEOGRAPHIC_DATA] [GEOGRAPHIC_DATA] [GEOGRAPHIC_DATA] [GE…" at bounding box center [637, 161] width 238 height 24
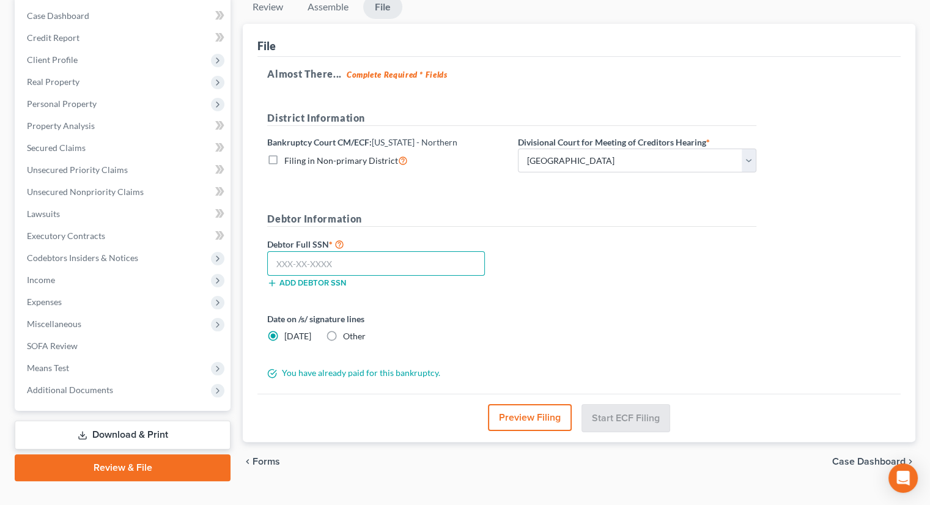
click at [429, 251] on input "text" at bounding box center [376, 263] width 218 height 24
type input "298-74-7951"
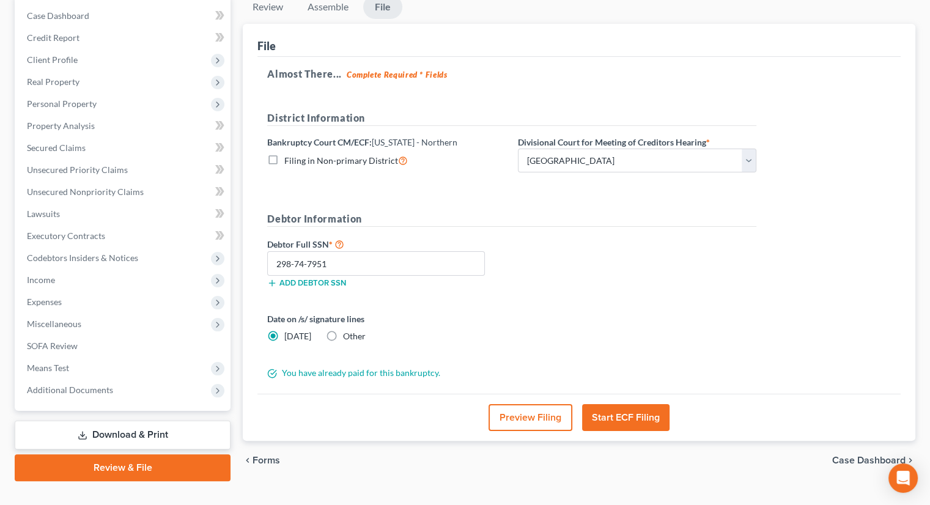
click at [639, 404] on button "Start ECF Filing" at bounding box center [625, 417] width 87 height 27
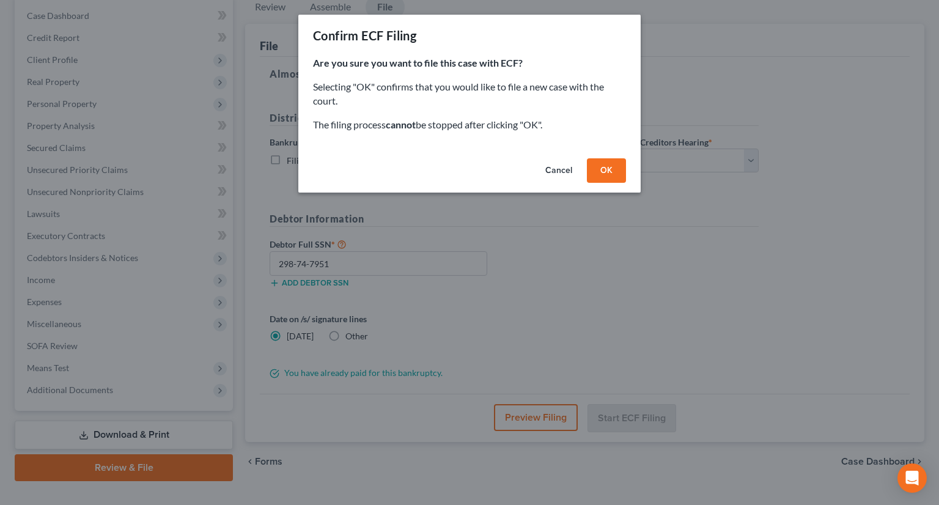
click at [606, 177] on button "OK" at bounding box center [606, 170] width 39 height 24
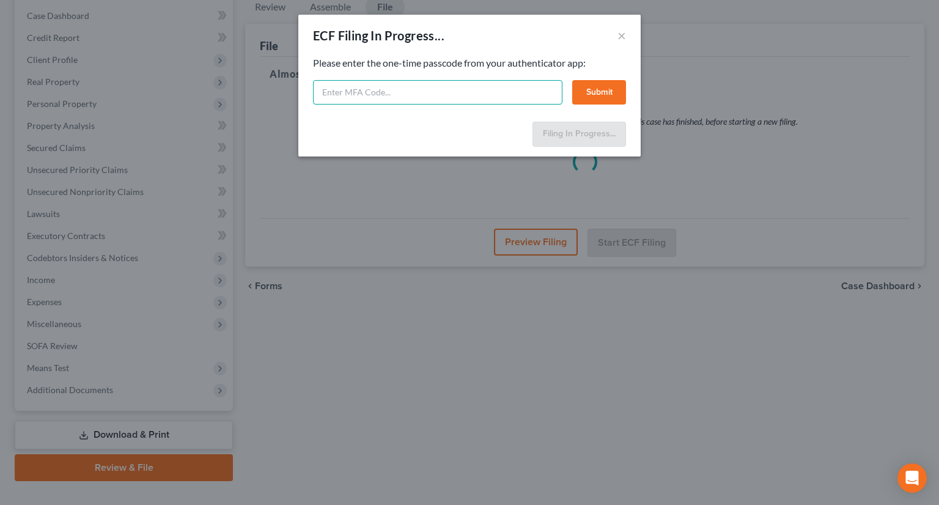
click at [469, 86] on input "text" at bounding box center [437, 92] width 249 height 24
type input "484651"
click at [606, 98] on button "Submit" at bounding box center [599, 92] width 54 height 24
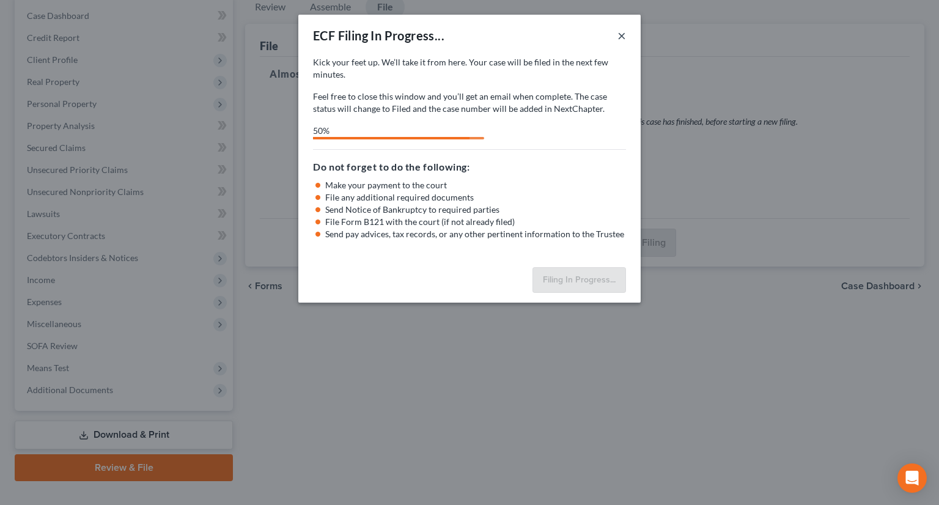
drag, startPoint x: 619, startPoint y: 36, endPoint x: 408, endPoint y: 117, distance: 225.2
click at [619, 36] on button "×" at bounding box center [621, 35] width 9 height 15
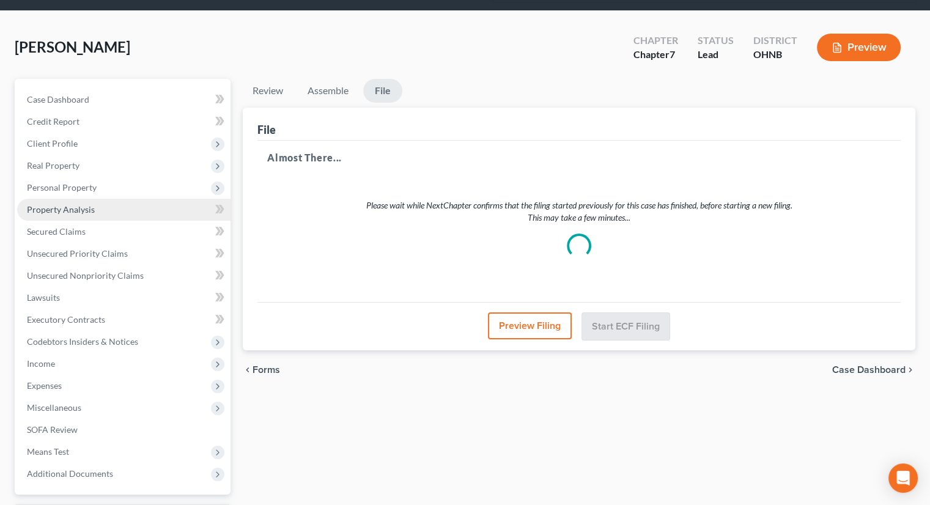
scroll to position [0, 0]
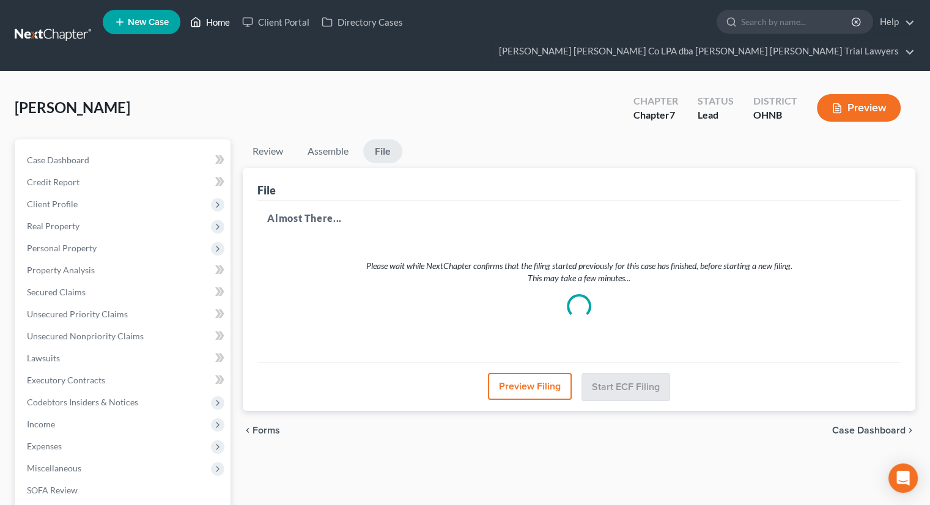
click at [216, 22] on link "Home" at bounding box center [210, 22] width 52 height 22
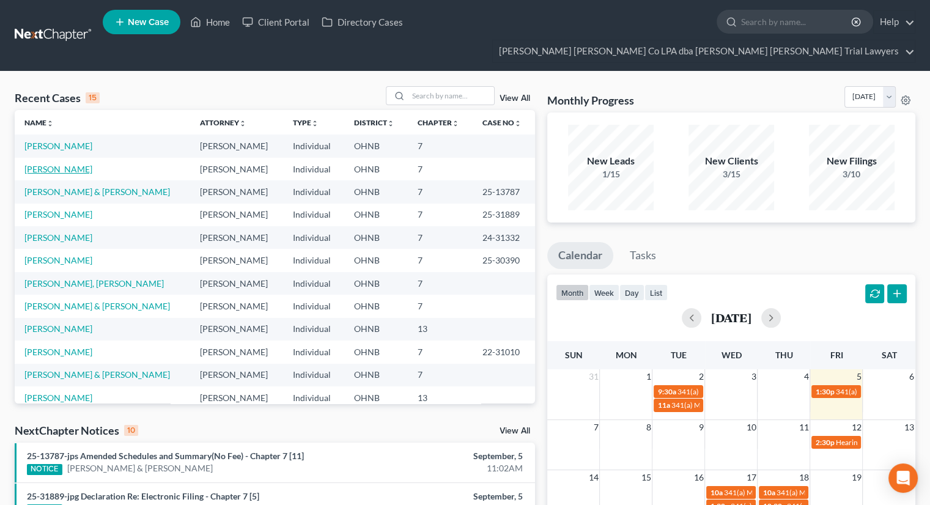
click at [56, 164] on link "[PERSON_NAME]" at bounding box center [58, 169] width 68 height 10
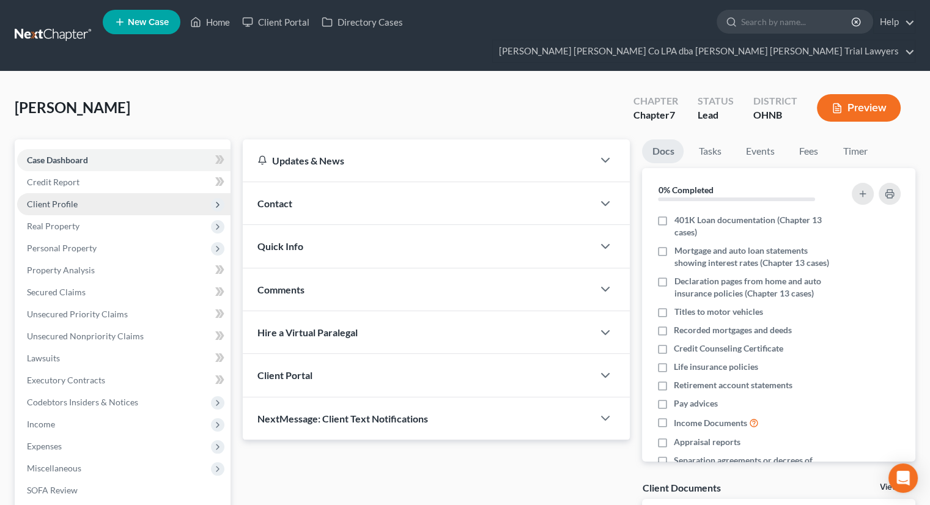
click at [109, 193] on span "Client Profile" at bounding box center [123, 204] width 213 height 22
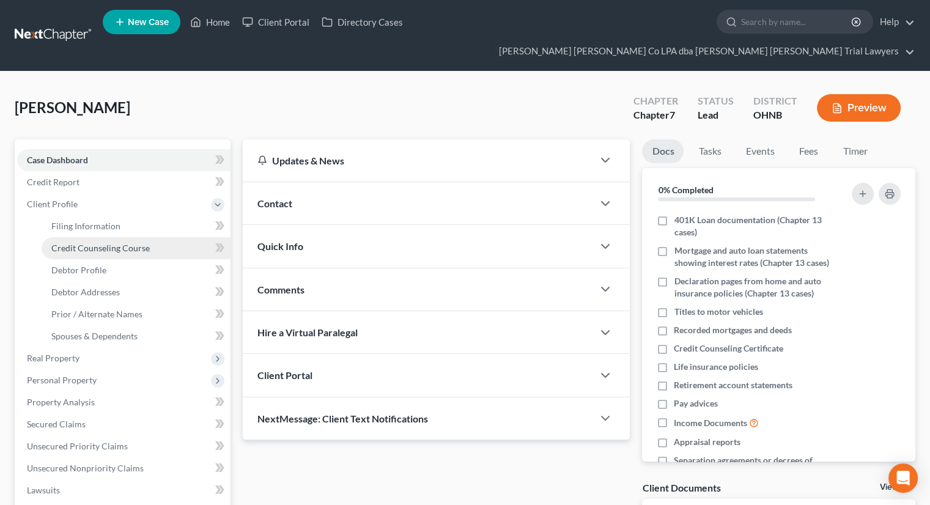
click at [122, 243] on span "Credit Counseling Course" at bounding box center [100, 248] width 98 height 10
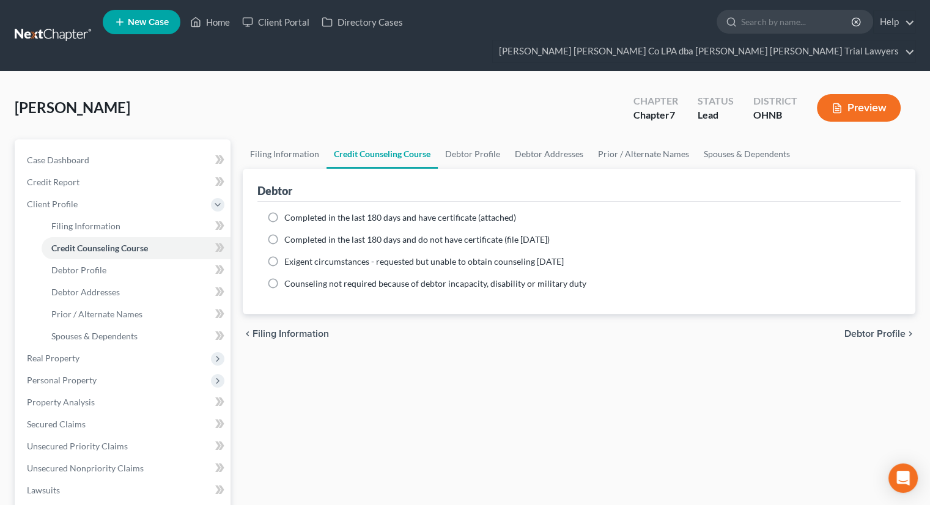
drag, startPoint x: 272, startPoint y: 216, endPoint x: 574, endPoint y: 448, distance: 381.0
click at [284, 233] on label "Completed in the last 180 days and do not have certificate (file [DATE])" at bounding box center [416, 239] width 265 height 12
click at [289, 233] on input "Completed in the last 180 days and do not have certificate (file [DATE])" at bounding box center [293, 237] width 8 height 8
radio input "true"
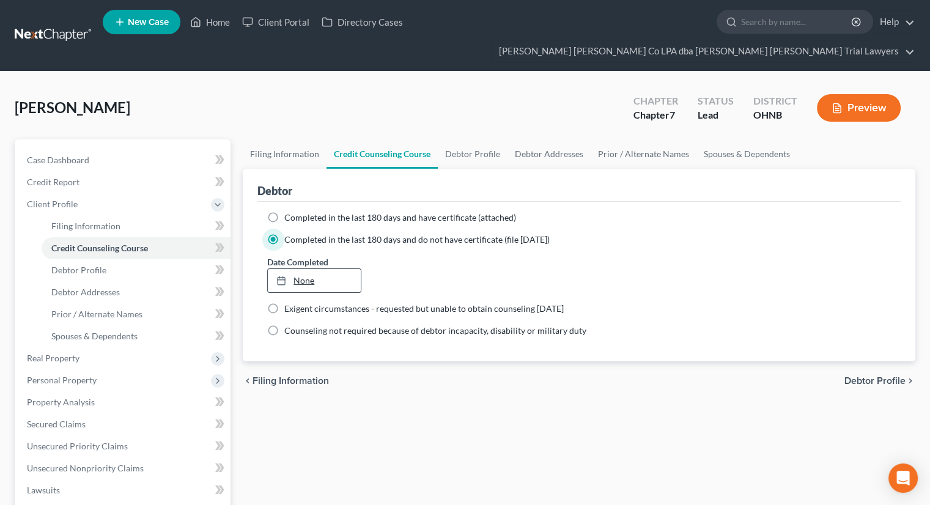
type input "[DATE]"
click at [302, 269] on link "None" at bounding box center [314, 280] width 92 height 23
click at [127, 281] on link "Debtor Addresses" at bounding box center [136, 292] width 189 height 22
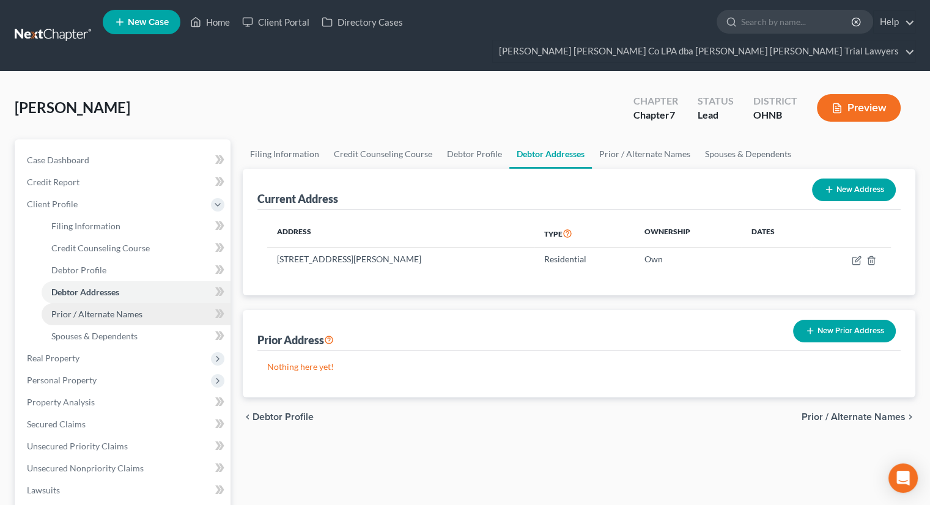
click at [128, 309] on span "Prior / Alternate Names" at bounding box center [96, 314] width 91 height 10
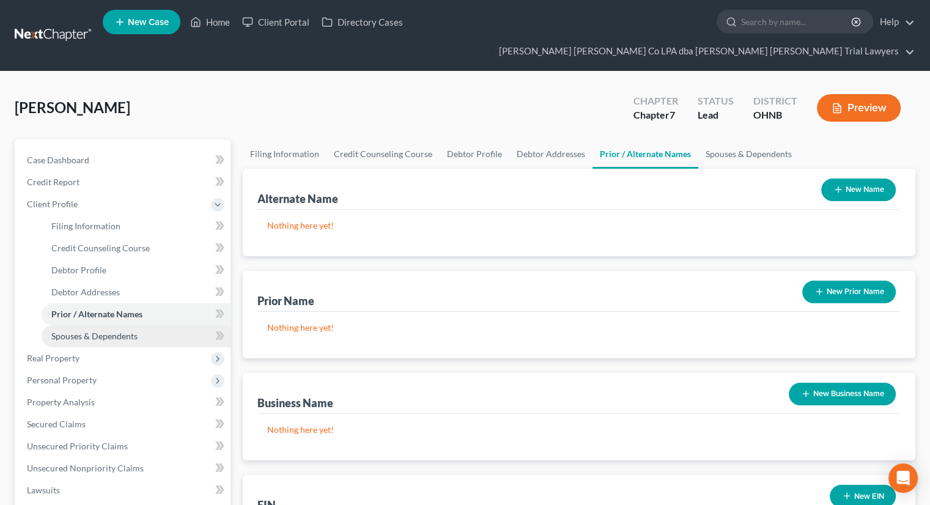
click at [130, 331] on span "Spouses & Dependents" at bounding box center [94, 336] width 86 height 10
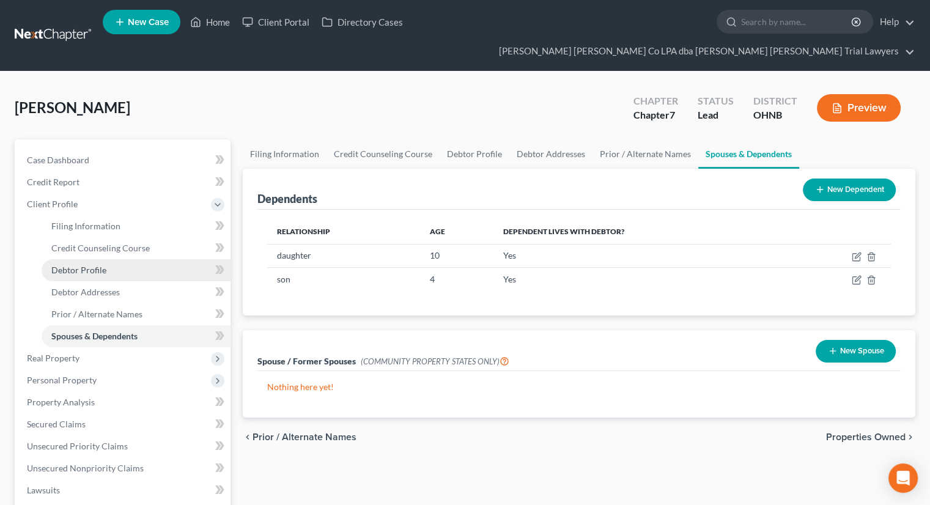
click at [109, 259] on link "Debtor Profile" at bounding box center [136, 270] width 189 height 22
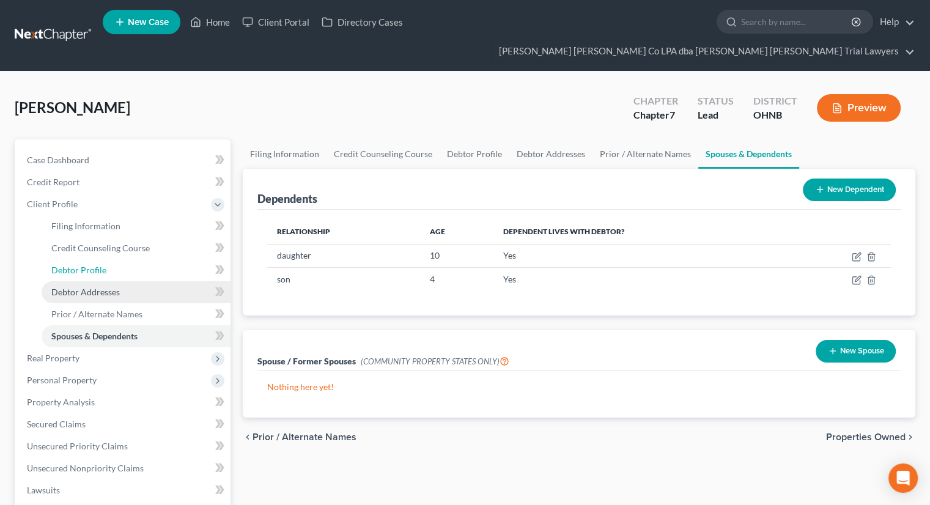
select select "0"
select select "2"
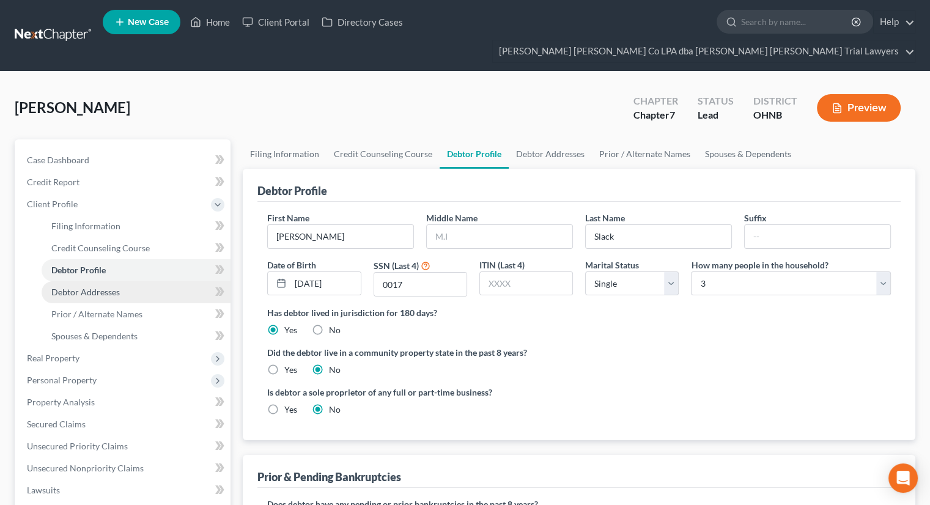
click at [114, 287] on span "Debtor Addresses" at bounding box center [85, 292] width 68 height 10
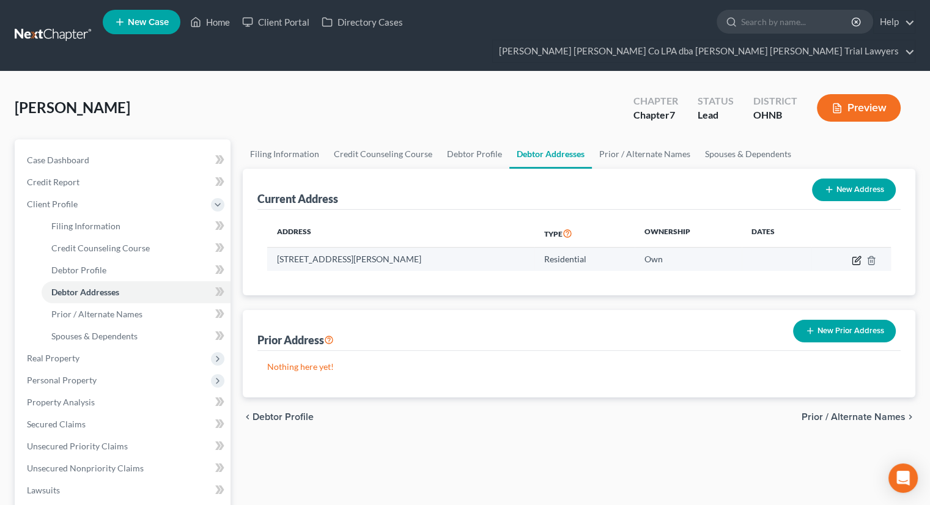
click at [857, 255] on icon "button" at bounding box center [856, 260] width 10 height 10
select select "36"
select select "21"
select select "0"
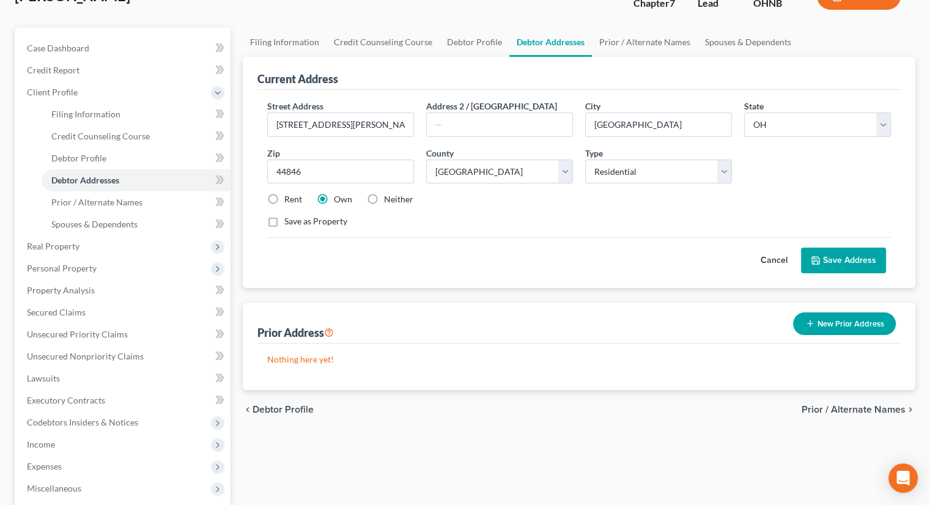
scroll to position [122, 0]
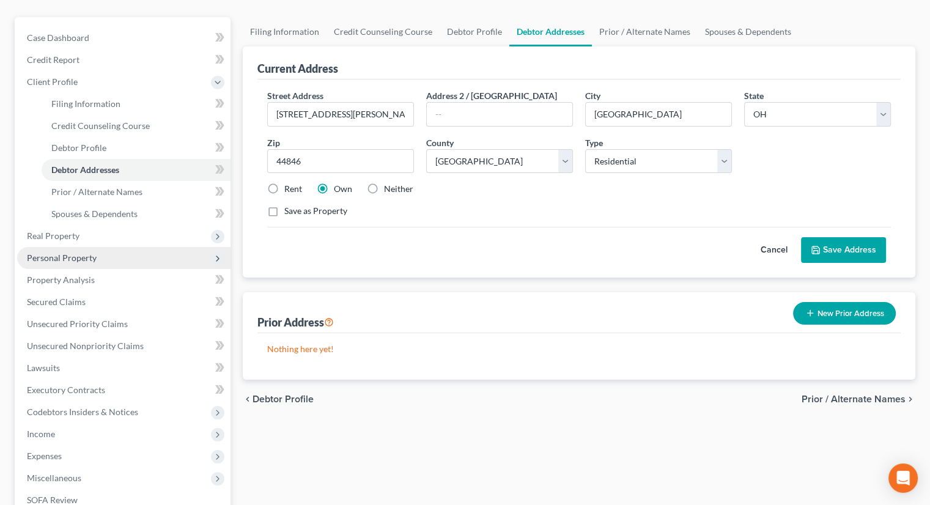
click at [127, 247] on span "Personal Property" at bounding box center [123, 258] width 213 height 22
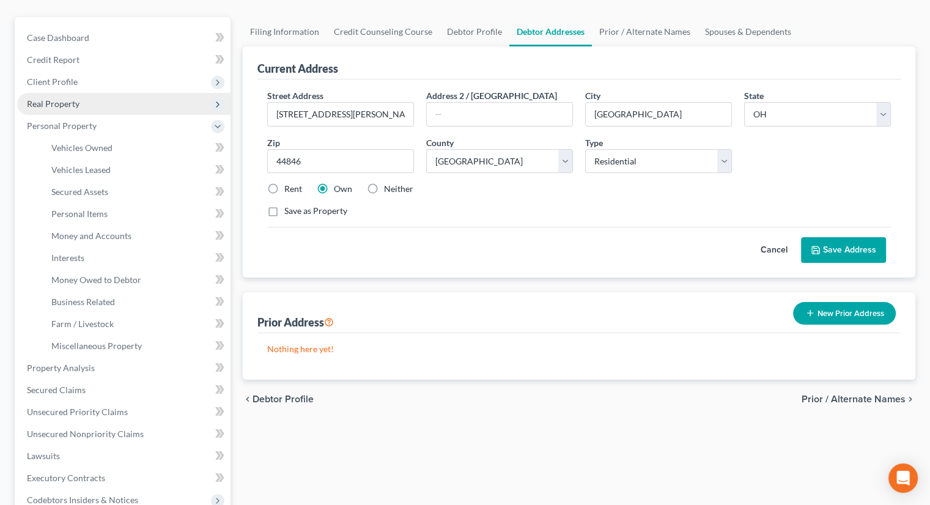
click at [61, 98] on span "Real Property" at bounding box center [53, 103] width 53 height 10
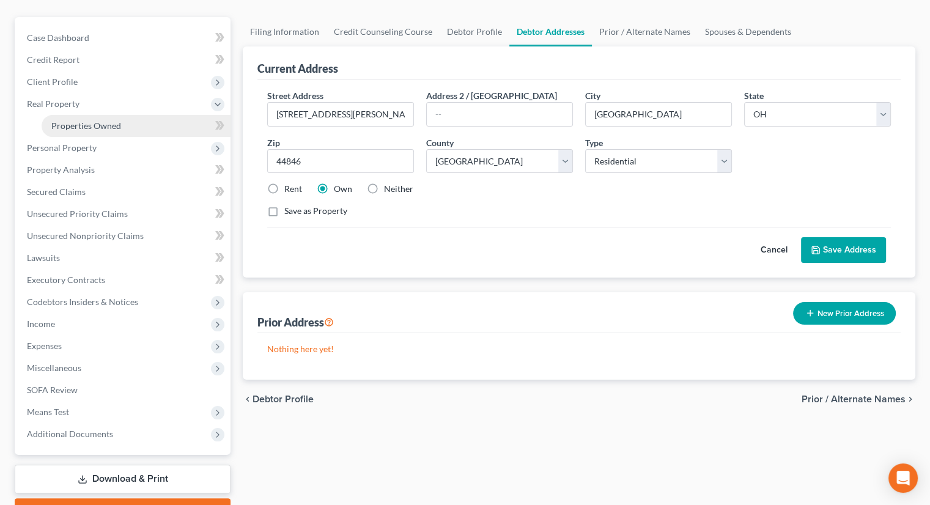
click at [69, 120] on span "Properties Owned" at bounding box center [86, 125] width 70 height 10
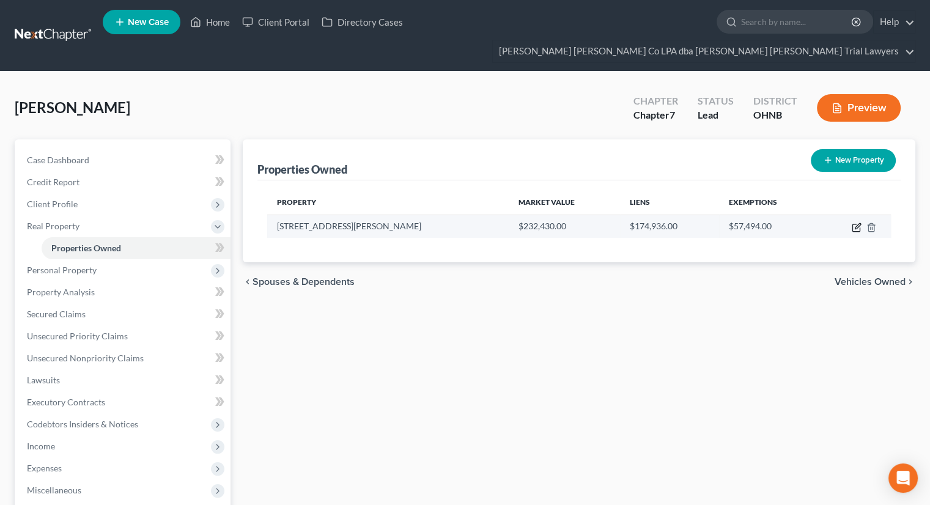
click at [859, 223] on icon "button" at bounding box center [858, 226] width 6 height 6
select select "36"
select select "21"
select select "0"
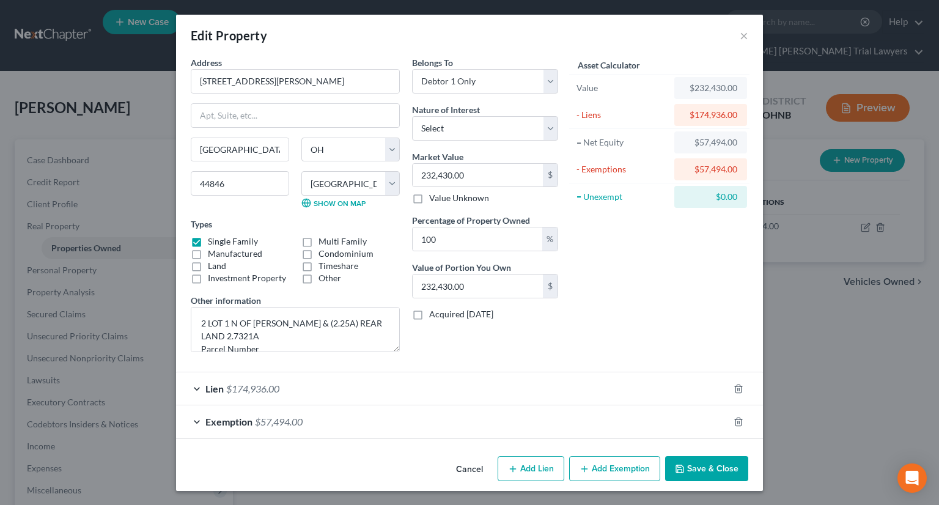
click at [689, 470] on button "Save & Close" at bounding box center [706, 469] width 83 height 26
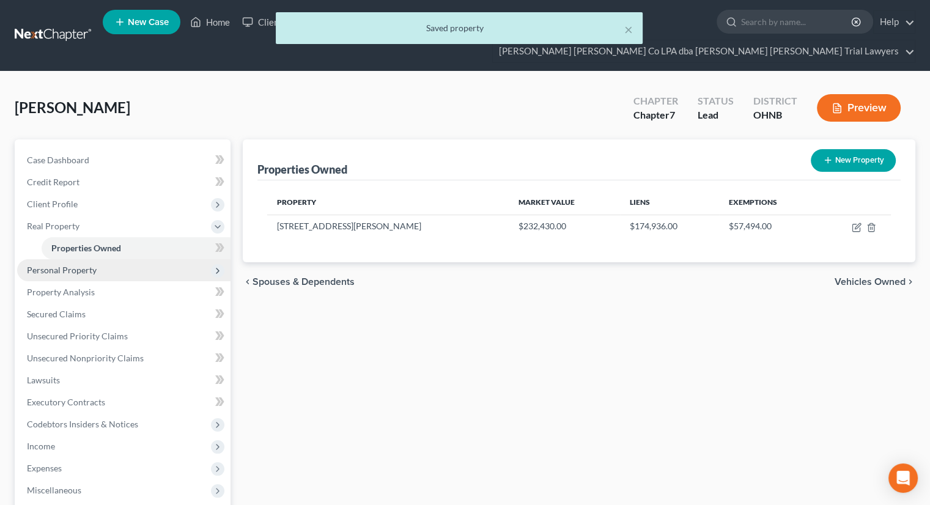
click at [115, 259] on span "Personal Property" at bounding box center [123, 270] width 213 height 22
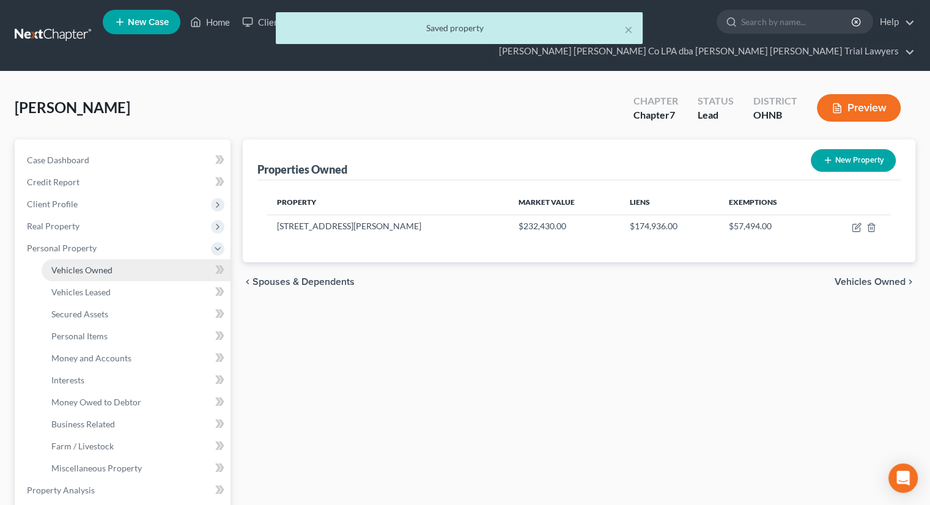
click at [114, 259] on link "Vehicles Owned" at bounding box center [136, 270] width 189 height 22
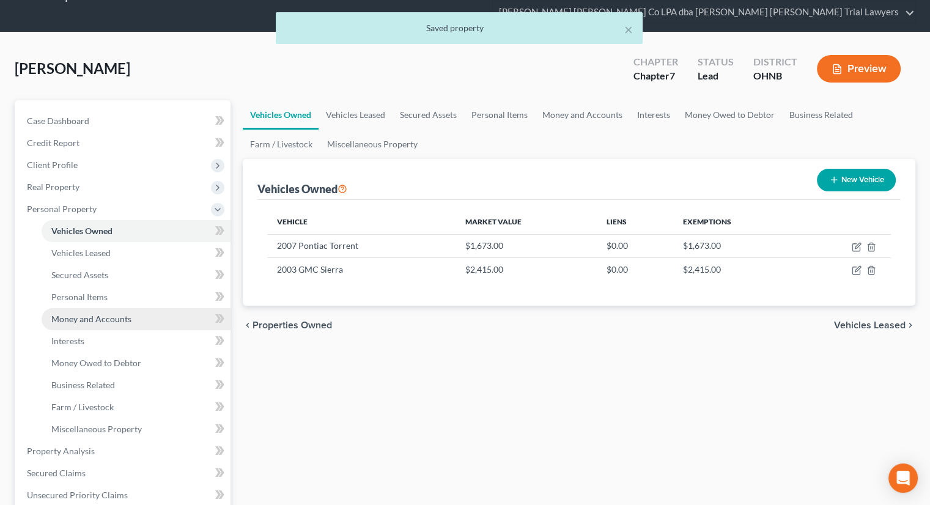
scroll to position [61, 0]
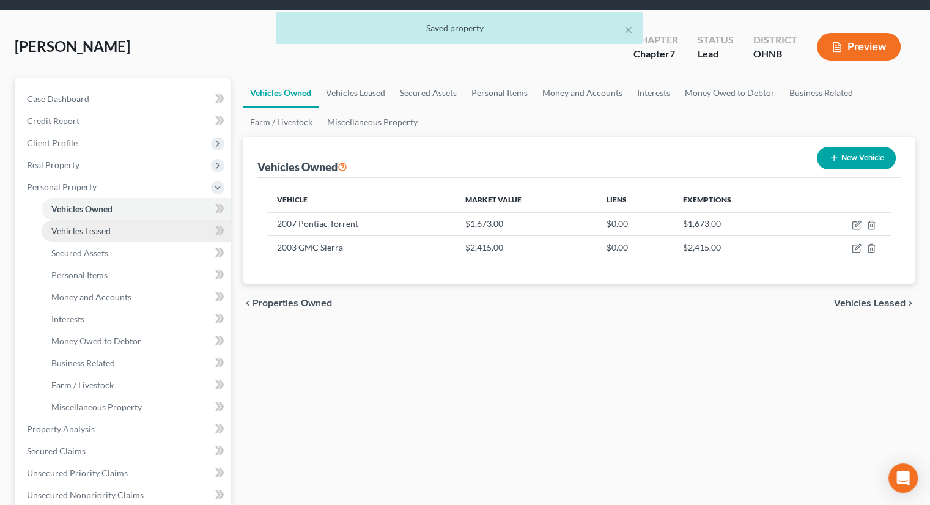
click at [97, 226] on span "Vehicles Leased" at bounding box center [80, 231] width 59 height 10
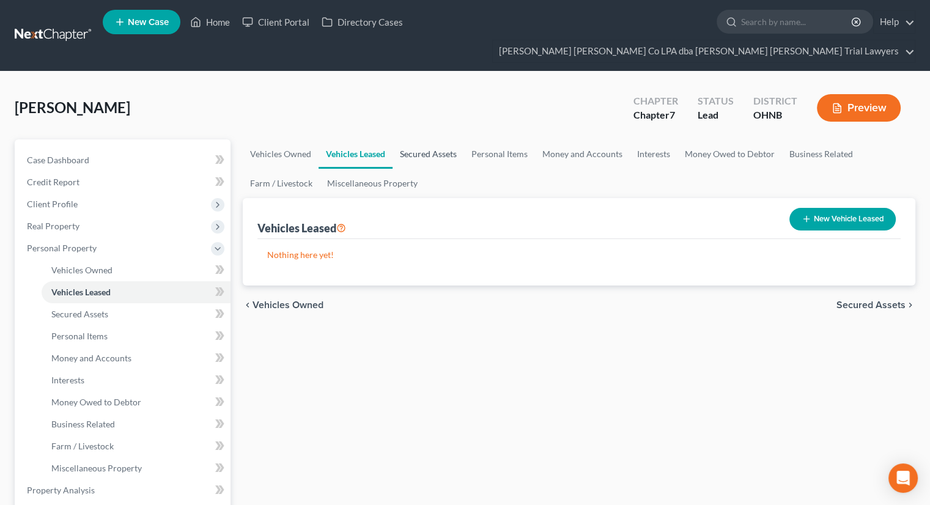
click at [447, 139] on link "Secured Assets" at bounding box center [428, 153] width 72 height 29
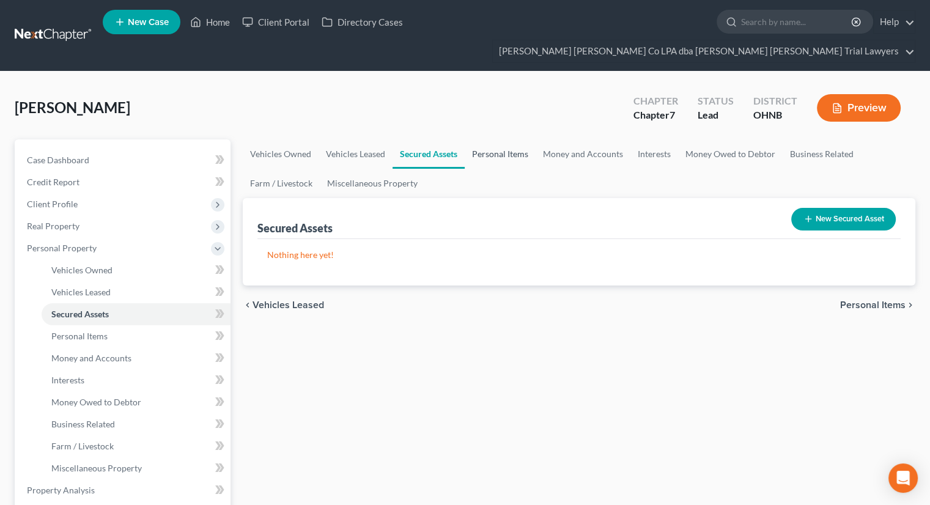
click at [487, 139] on link "Personal Items" at bounding box center [500, 153] width 71 height 29
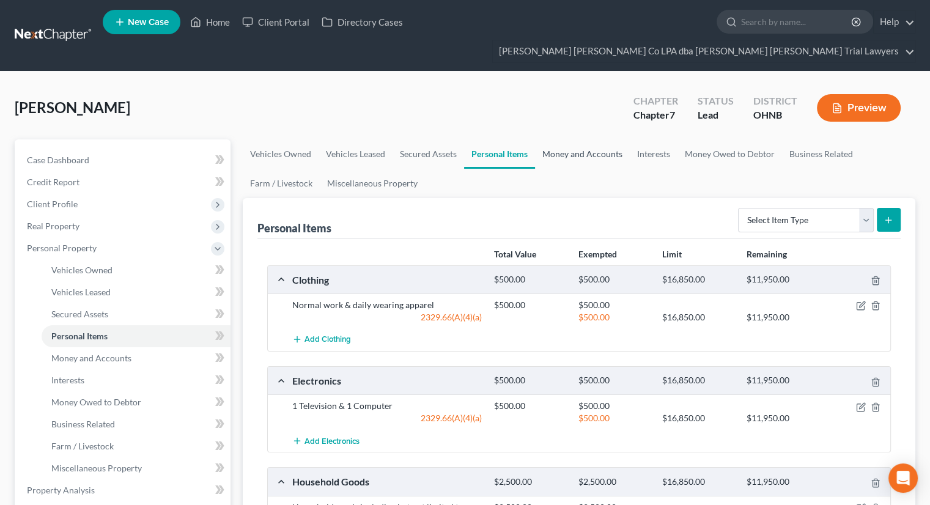
click at [559, 139] on link "Money and Accounts" at bounding box center [582, 153] width 95 height 29
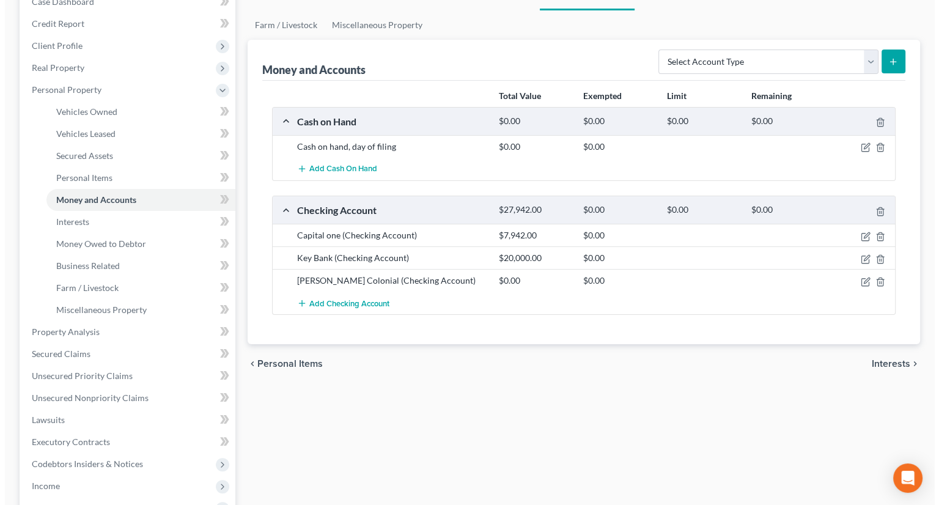
scroll to position [183, 0]
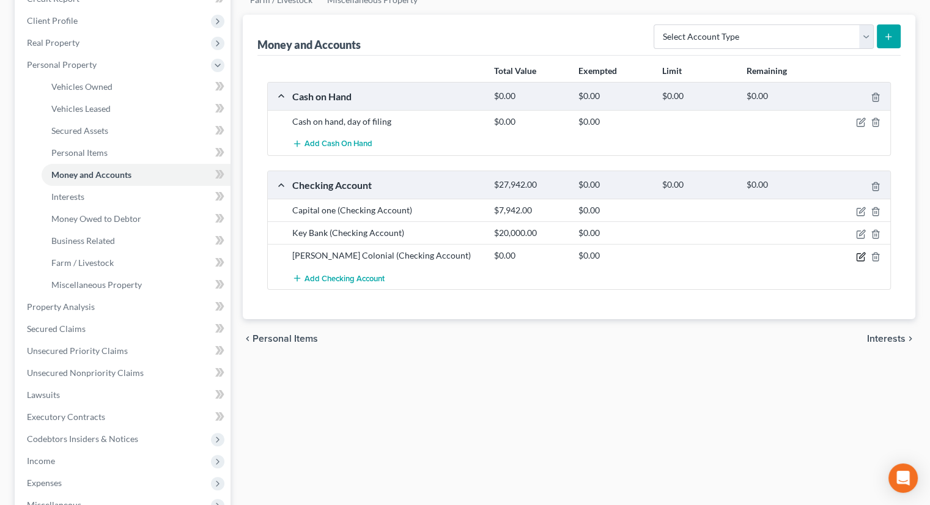
click at [863, 253] on icon "button" at bounding box center [859, 256] width 7 height 7
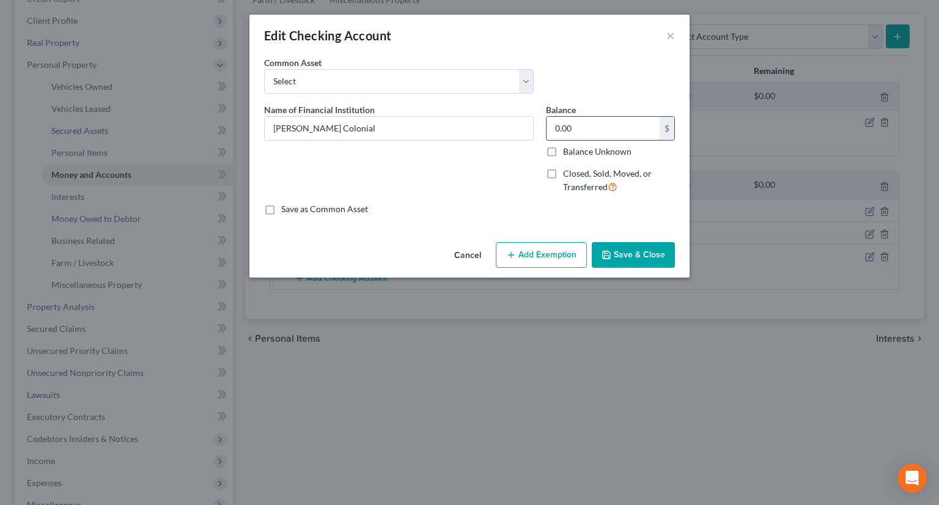
click at [563, 134] on input "0.00" at bounding box center [602, 128] width 113 height 23
type input "769.44"
click at [545, 253] on button "Add Exemption" at bounding box center [541, 255] width 91 height 26
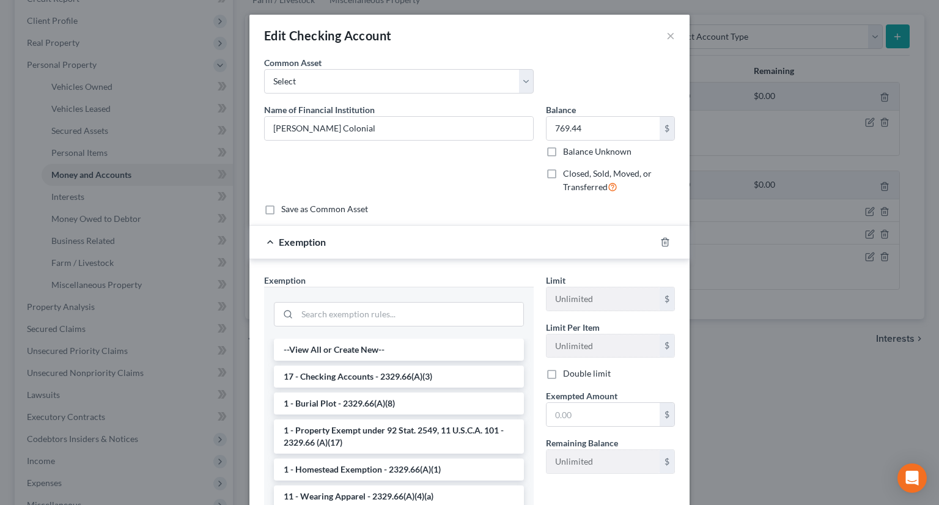
drag, startPoint x: 347, startPoint y: 382, endPoint x: 505, endPoint y: 403, distance: 159.7
click at [348, 382] on li "17 - Checking Accounts - 2329.66(A)(3)" at bounding box center [399, 377] width 250 height 22
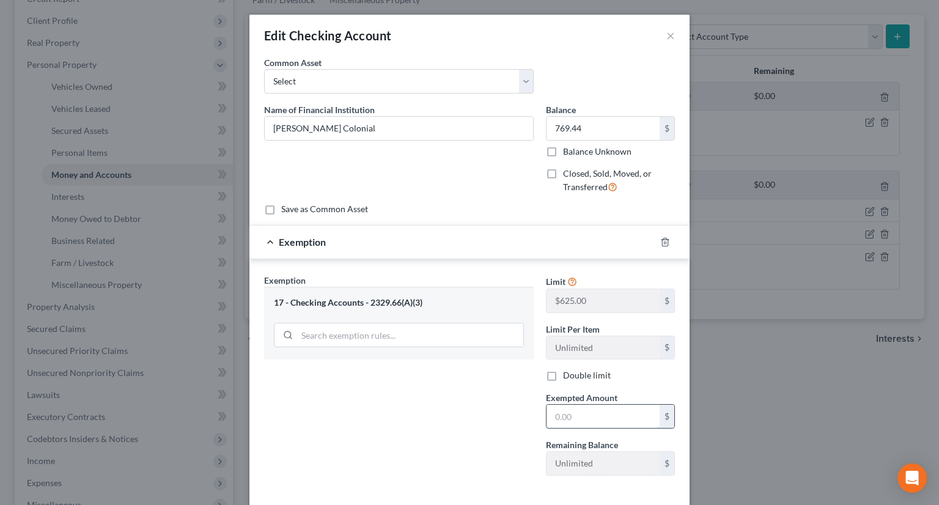
click at [565, 416] on input "text" at bounding box center [602, 416] width 113 height 23
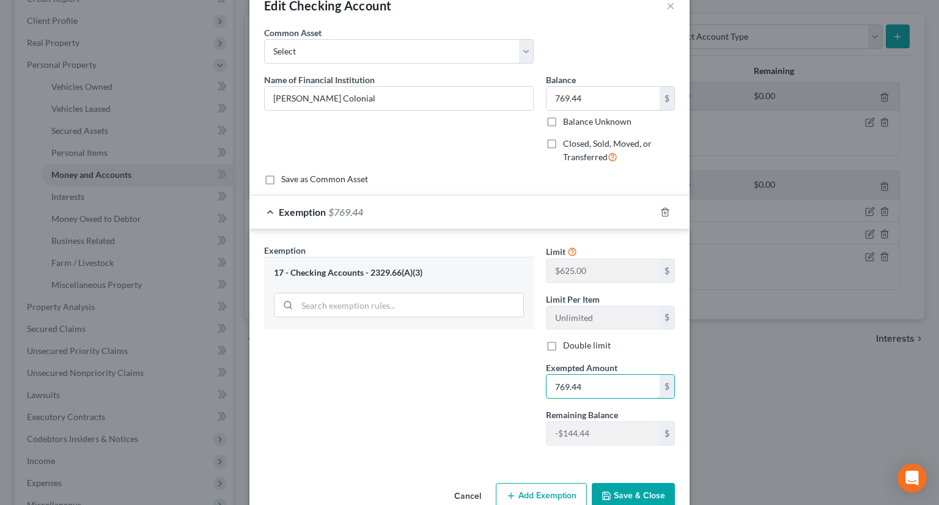
scroll to position [56, 0]
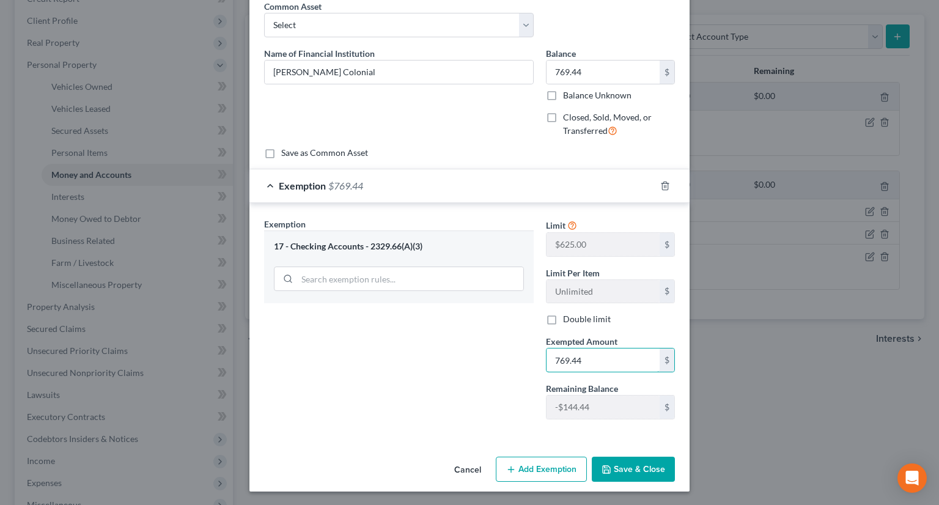
type input "769.44"
click at [534, 470] on button "Add Exemption" at bounding box center [541, 470] width 91 height 26
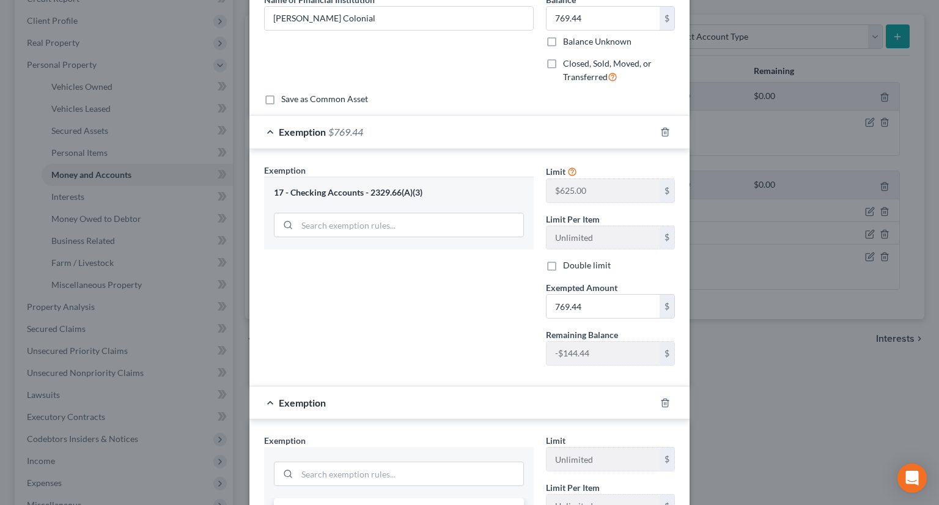
scroll to position [178, 0]
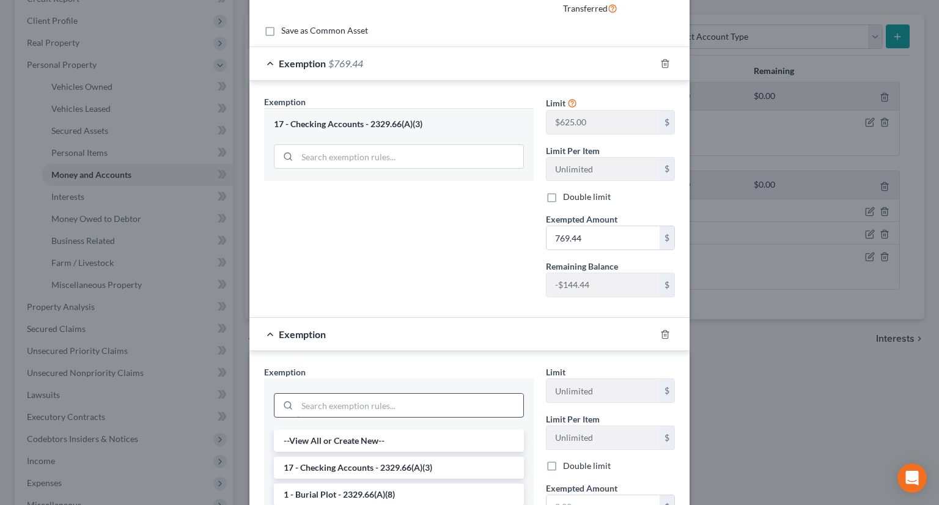
click at [357, 403] on input "search" at bounding box center [410, 405] width 226 height 23
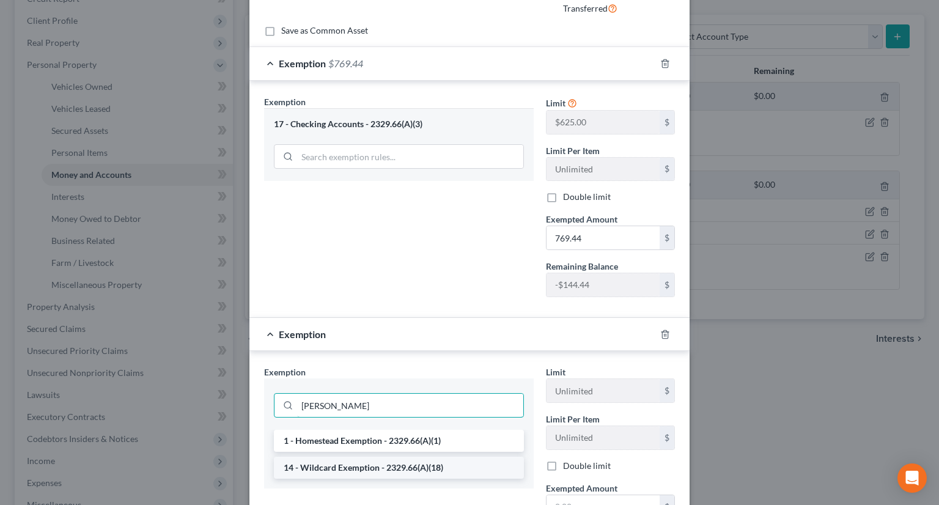
type input "[PERSON_NAME]"
click at [369, 472] on li "14 - Wildcard Exemption - 2329.66(A)(18)" at bounding box center [399, 468] width 250 height 22
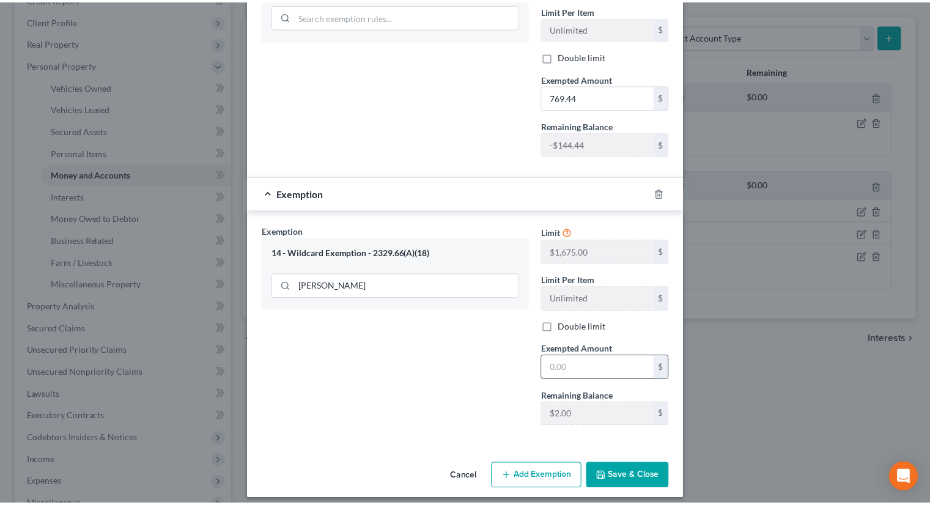
scroll to position [325, 0]
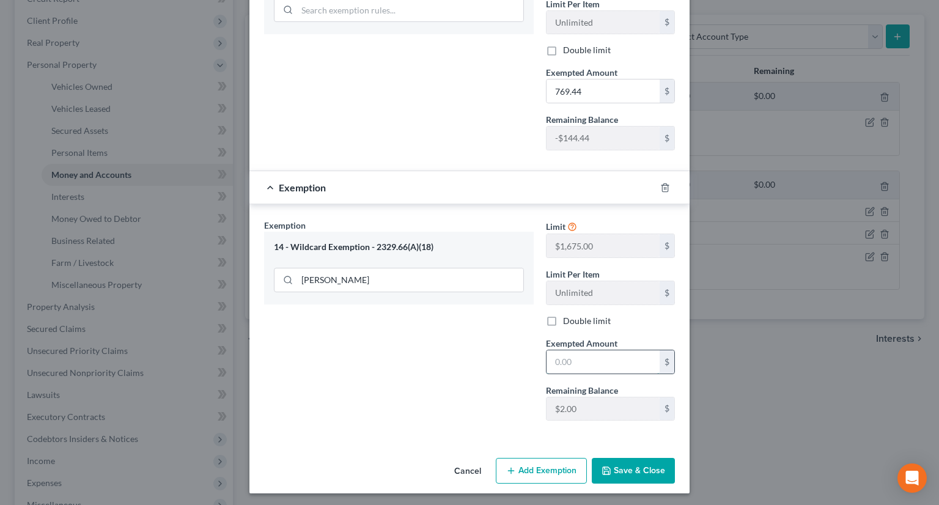
click at [593, 361] on input "text" at bounding box center [602, 361] width 113 height 23
type input "144.44"
click at [624, 473] on button "Save & Close" at bounding box center [633, 471] width 83 height 26
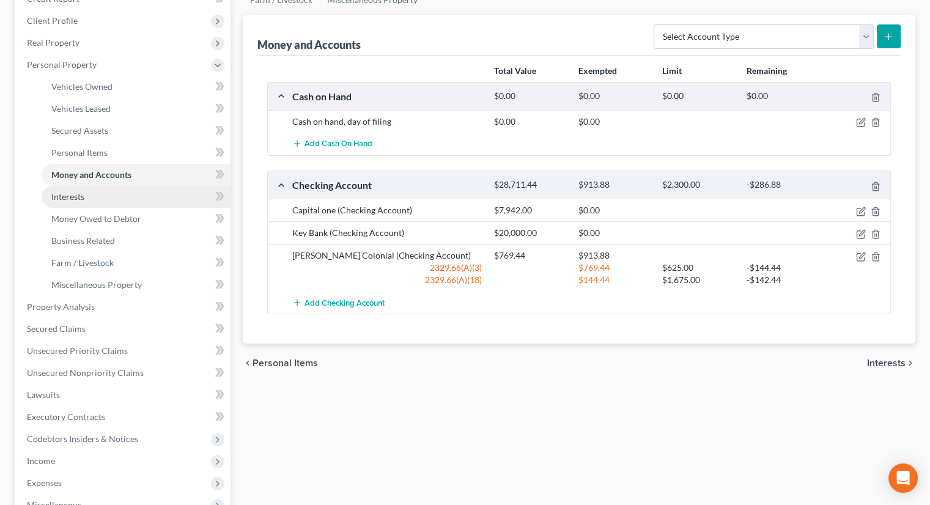
click at [88, 186] on link "Interests" at bounding box center [136, 197] width 189 height 22
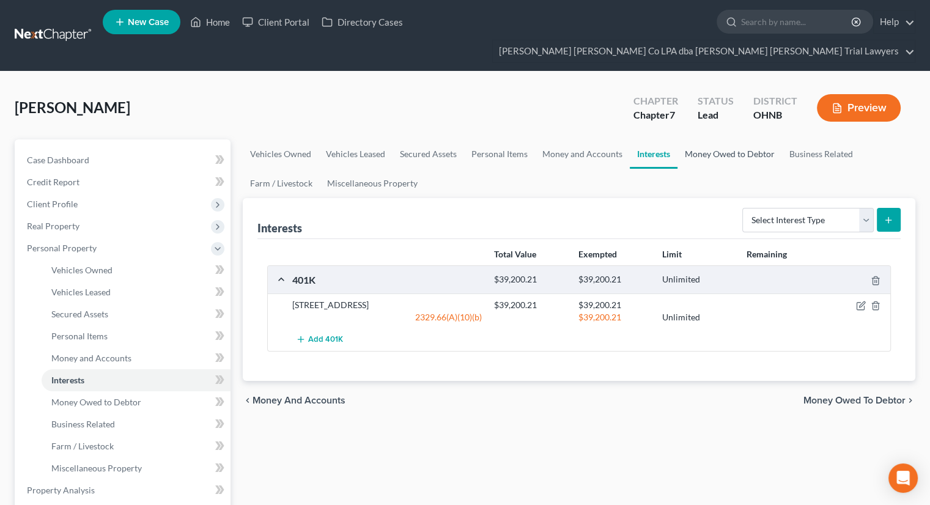
click at [702, 139] on link "Money Owed to Debtor" at bounding box center [729, 153] width 105 height 29
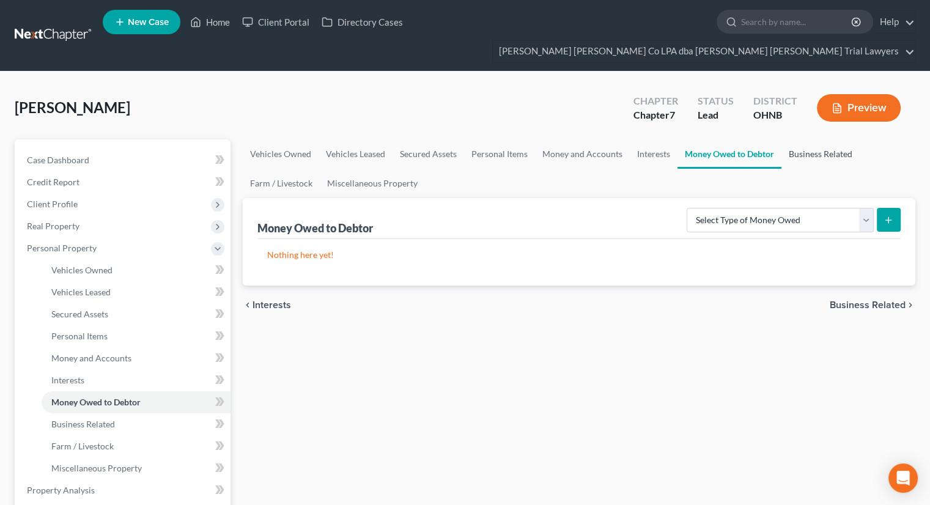
click at [811, 139] on link "Business Related" at bounding box center [820, 153] width 78 height 29
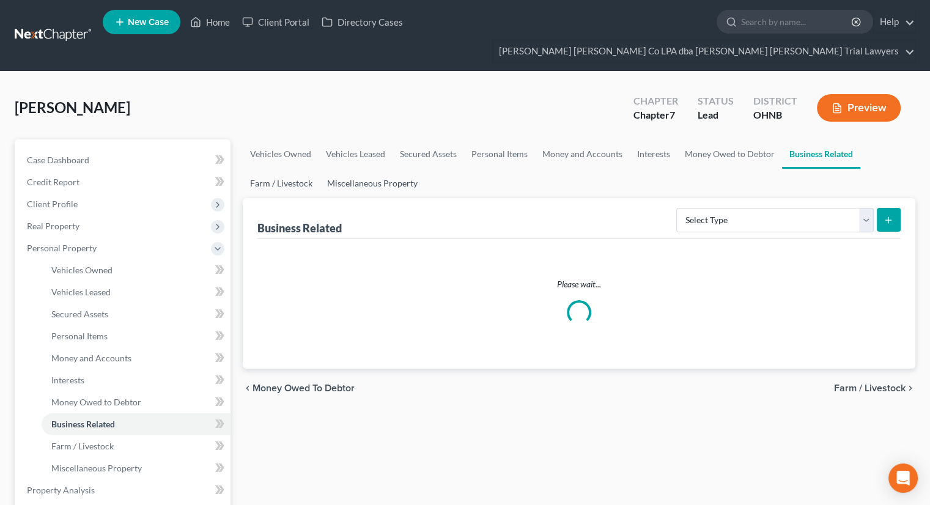
click at [281, 169] on link "Farm / Livestock" at bounding box center [281, 183] width 77 height 29
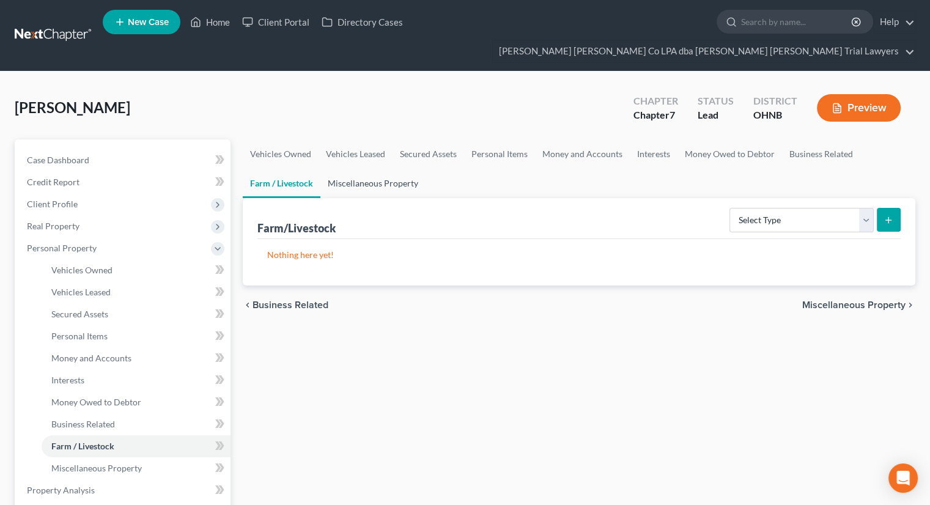
click at [405, 169] on link "Miscellaneous Property" at bounding box center [372, 183] width 105 height 29
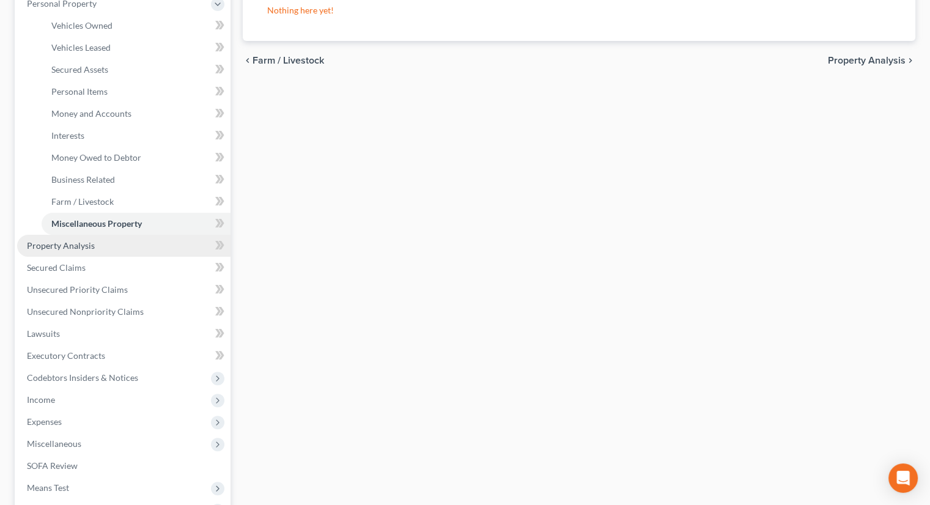
click at [71, 240] on span "Property Analysis" at bounding box center [61, 245] width 68 height 10
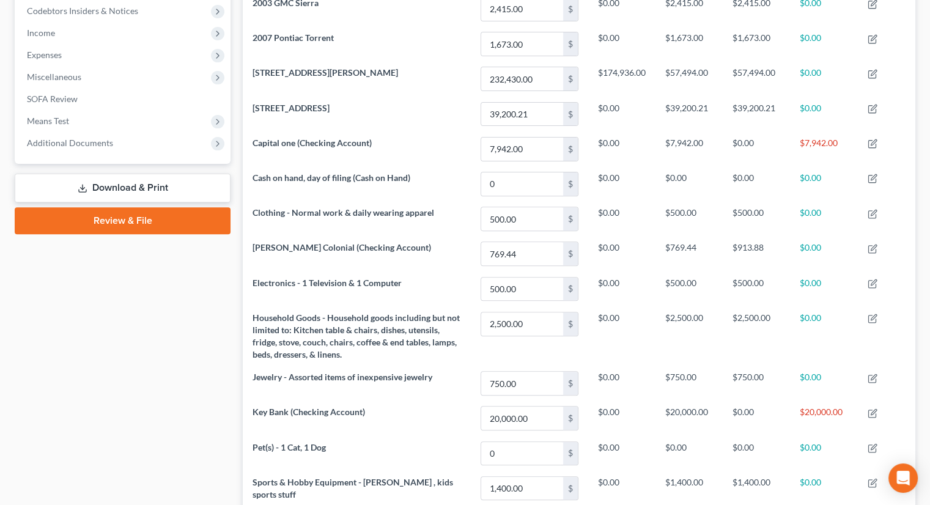
scroll to position [181, 0]
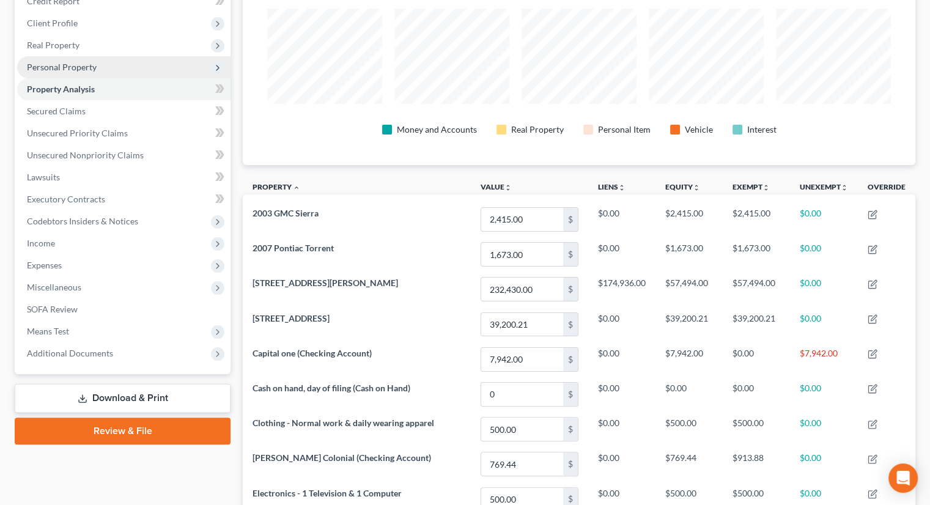
click at [80, 62] on span "Personal Property" at bounding box center [62, 67] width 70 height 10
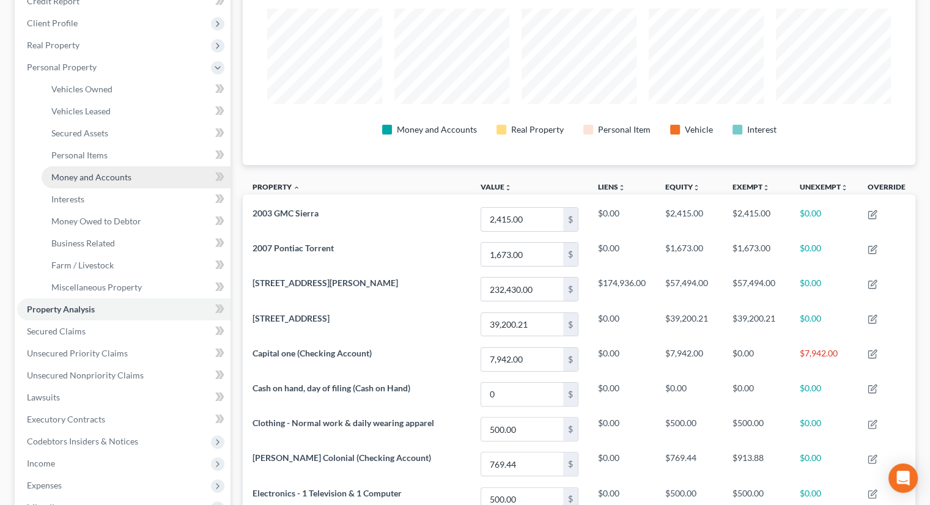
click at [90, 172] on span "Money and Accounts" at bounding box center [91, 177] width 80 height 10
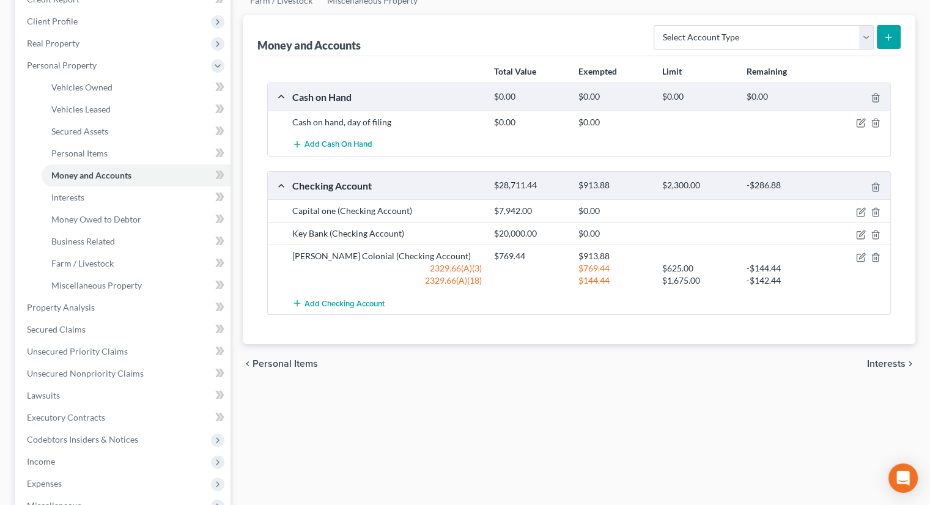
scroll to position [183, 0]
click at [860, 207] on icon "button" at bounding box center [861, 212] width 10 height 10
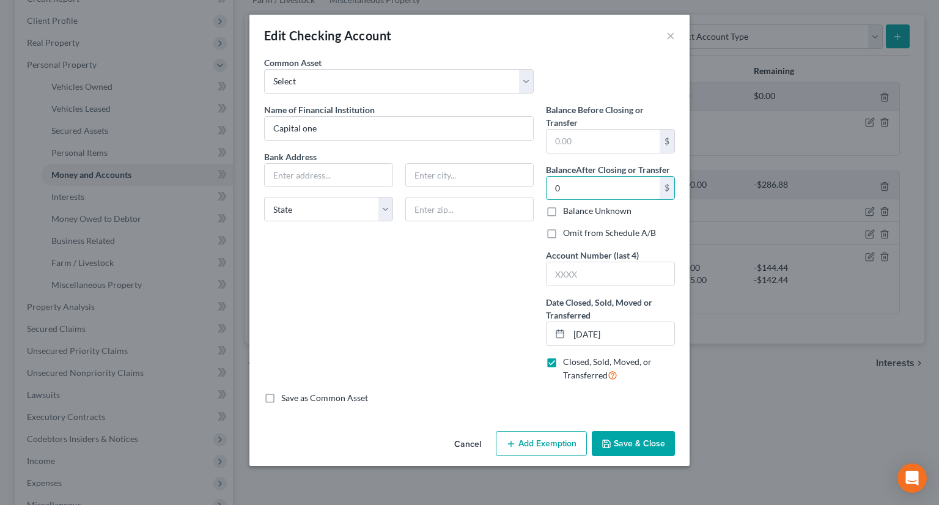
type input "0"
click at [639, 445] on button "Save & Close" at bounding box center [633, 444] width 83 height 26
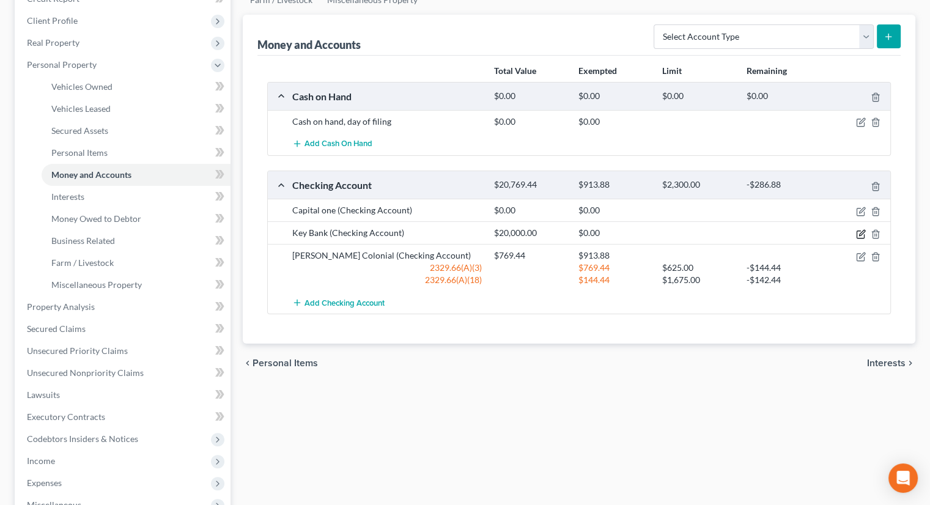
click at [862, 229] on icon "button" at bounding box center [861, 234] width 10 height 10
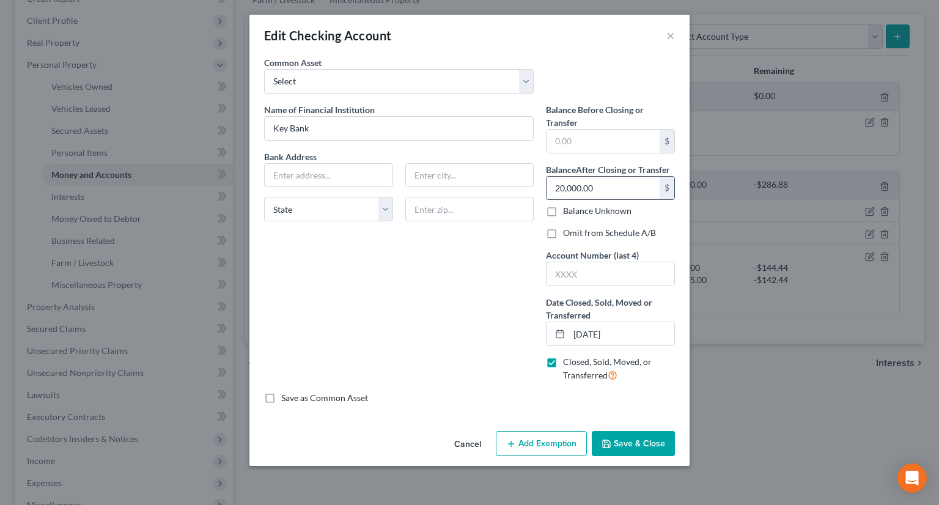
click at [605, 182] on input "20,000.00" at bounding box center [602, 188] width 113 height 23
type input "0"
click at [642, 448] on button "Save & Close" at bounding box center [633, 444] width 83 height 26
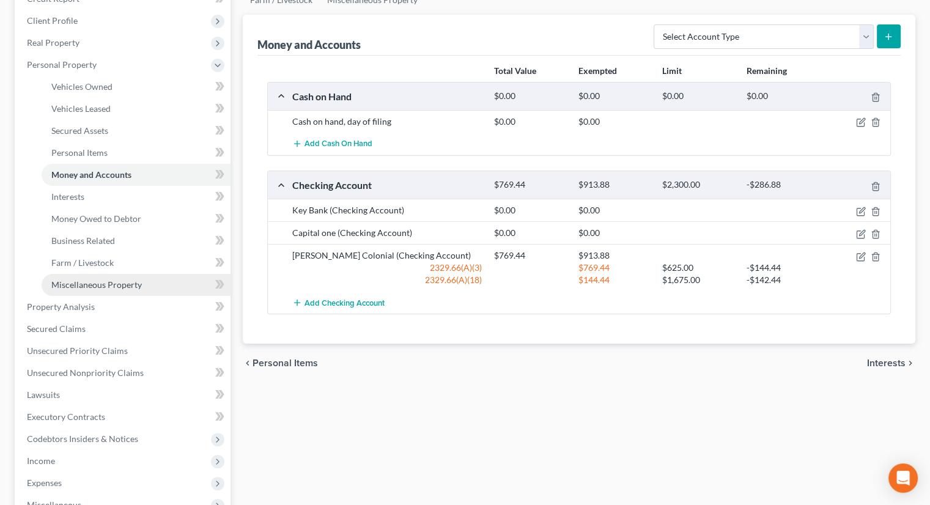
click at [117, 274] on link "Miscellaneous Property" at bounding box center [136, 285] width 189 height 22
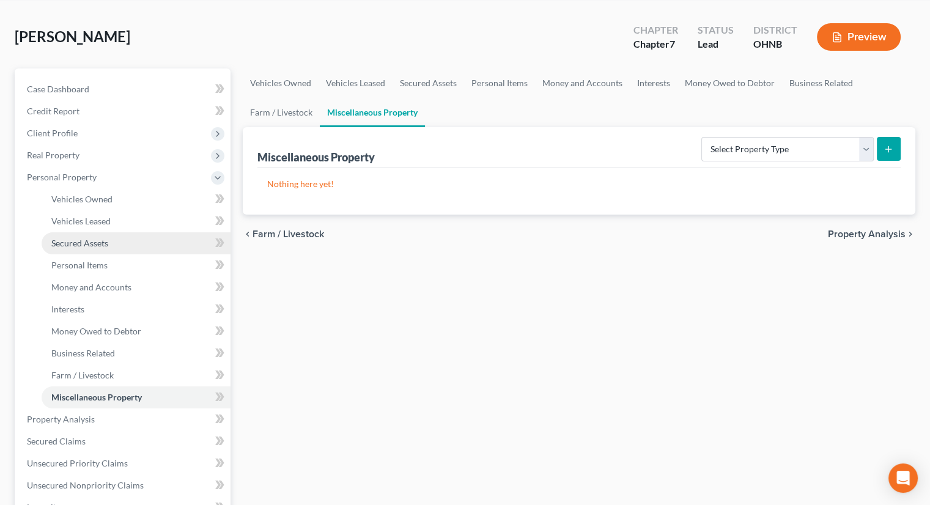
scroll to position [183, 0]
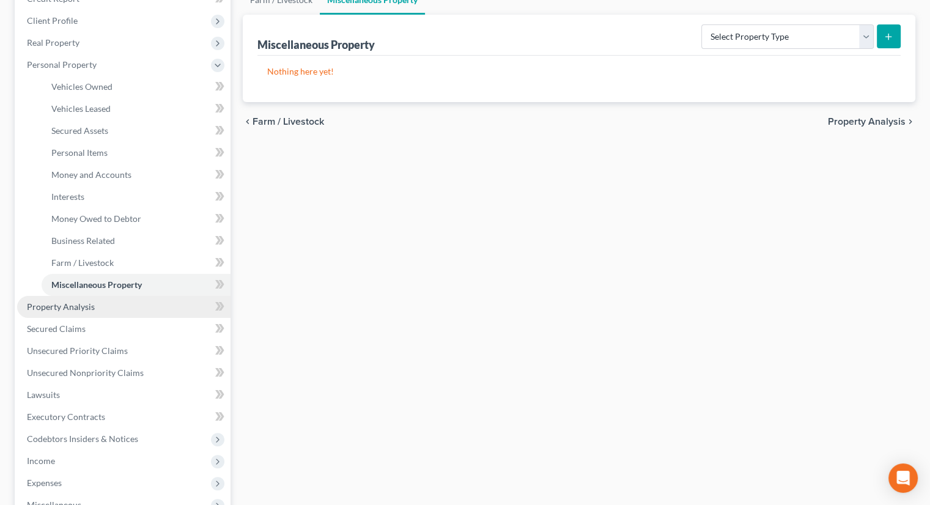
click at [92, 296] on link "Property Analysis" at bounding box center [123, 307] width 213 height 22
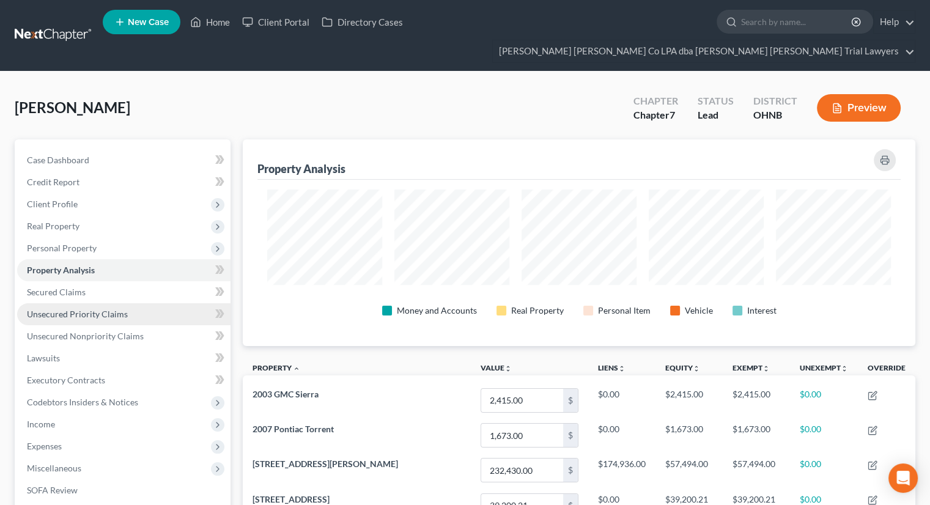
scroll to position [207, 672]
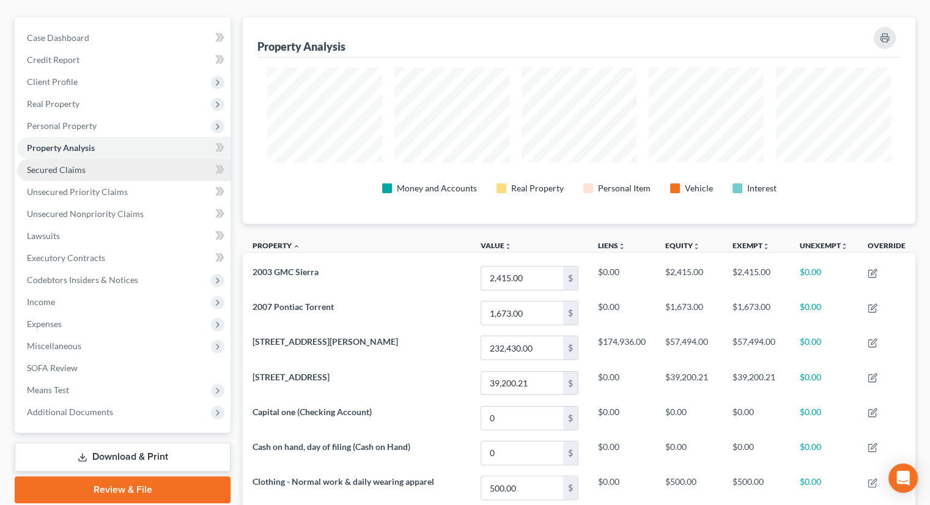
click at [77, 159] on link "Secured Claims" at bounding box center [123, 170] width 213 height 22
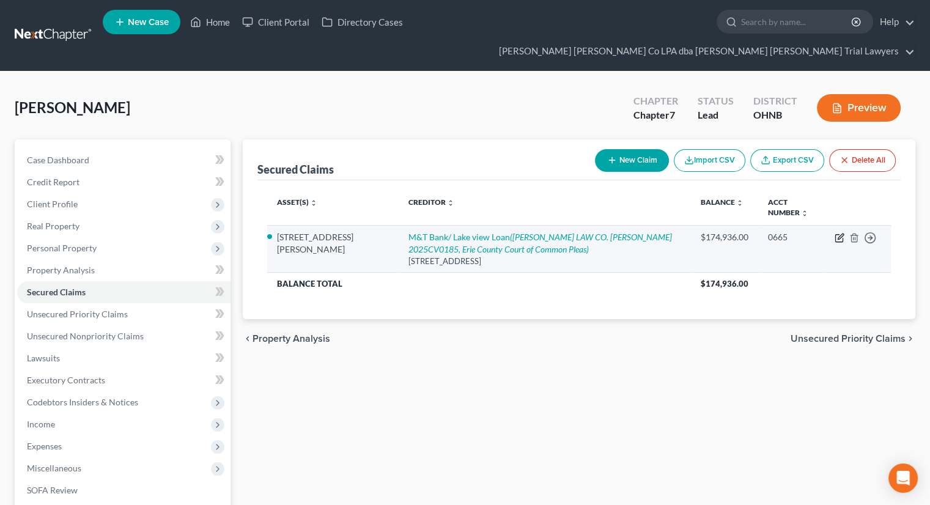
click at [836, 233] on icon "button" at bounding box center [839, 238] width 10 height 10
select select "35"
select select "4"
select select "2"
select select "0"
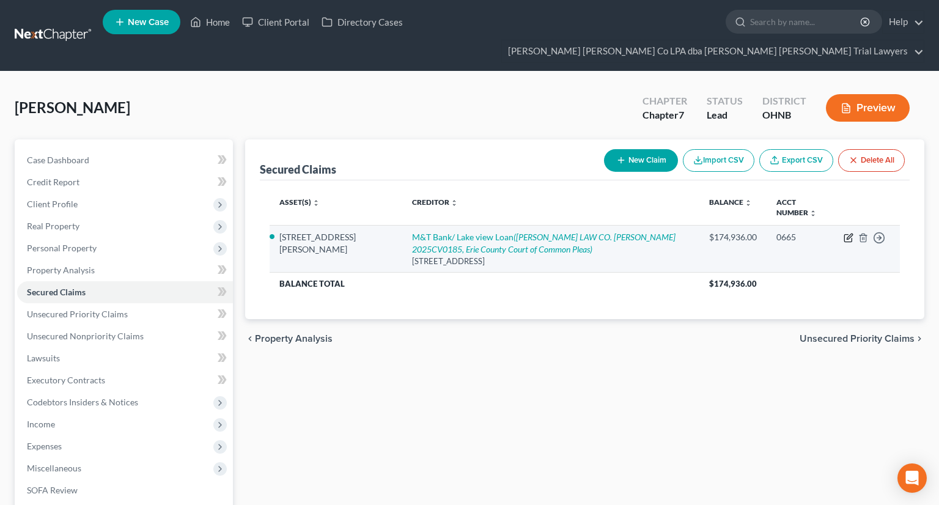
select select "0"
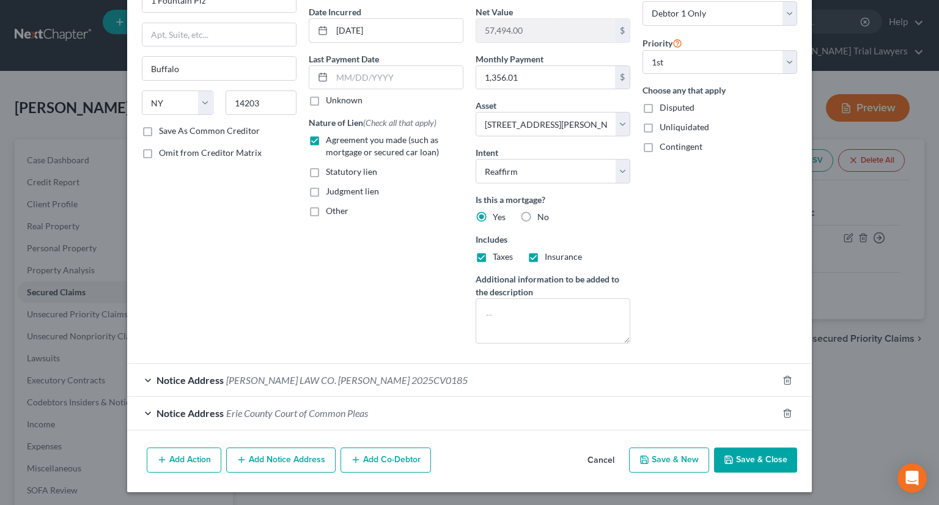
click at [775, 448] on button "Save & Close" at bounding box center [755, 460] width 83 height 26
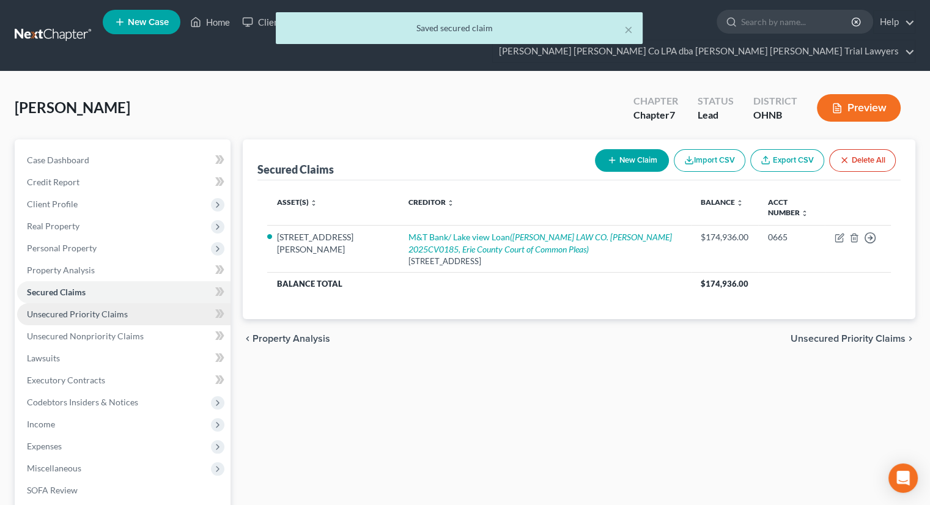
click at [127, 303] on link "Unsecured Priority Claims" at bounding box center [123, 314] width 213 height 22
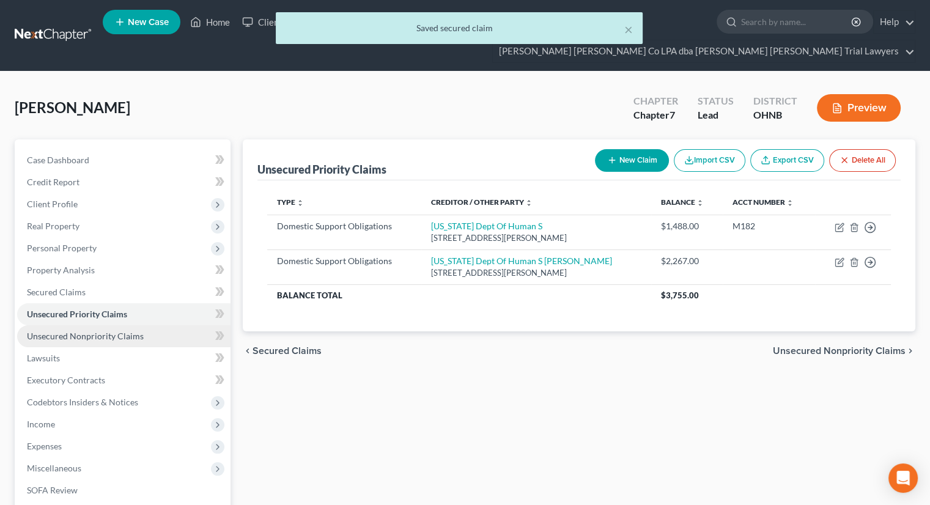
click at [131, 331] on span "Unsecured Nonpriority Claims" at bounding box center [85, 336] width 117 height 10
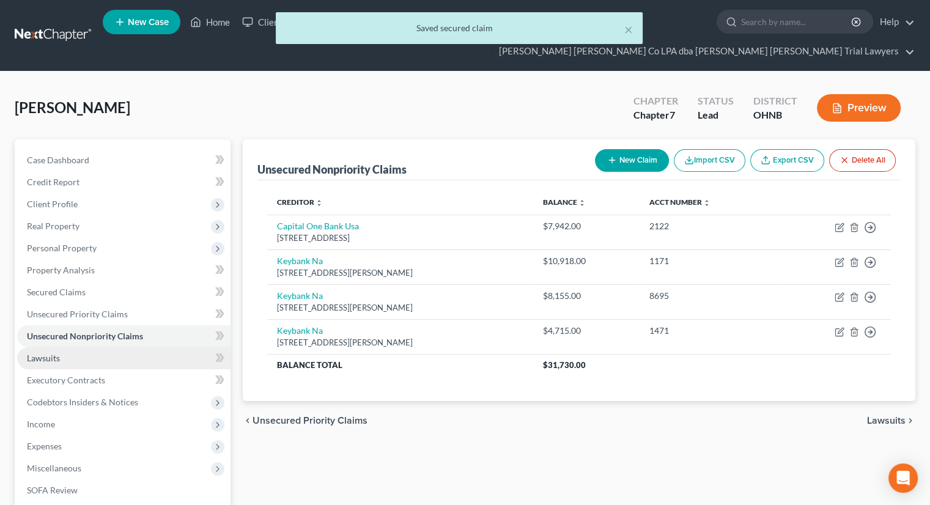
click at [122, 347] on link "Lawsuits" at bounding box center [123, 358] width 213 height 22
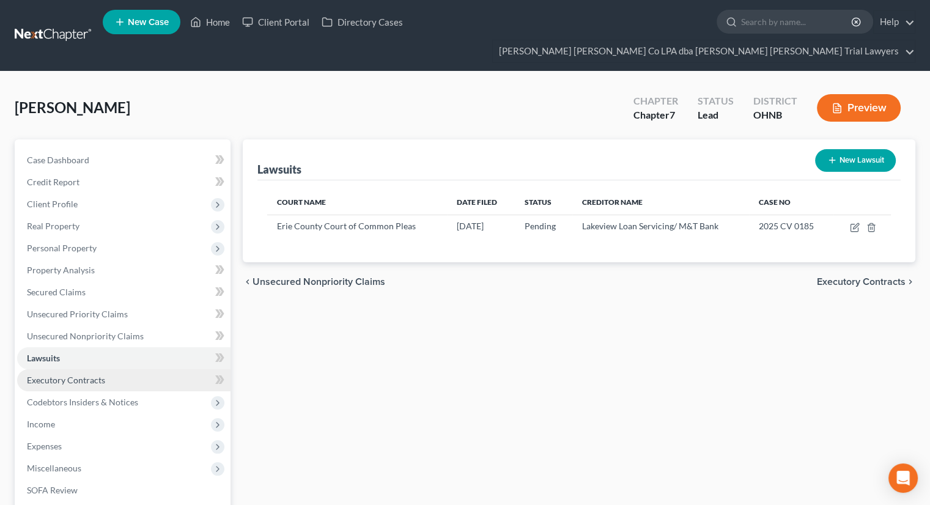
click at [124, 369] on link "Executory Contracts" at bounding box center [123, 380] width 213 height 22
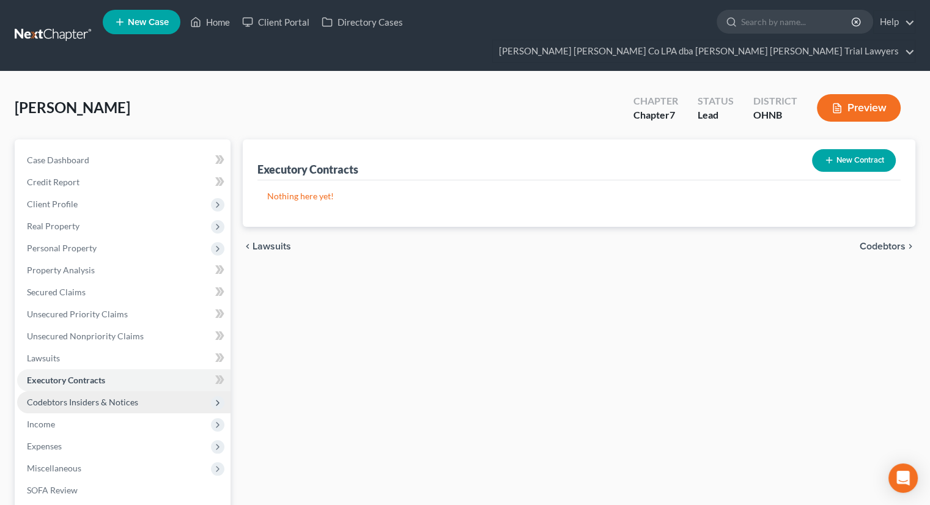
click at [125, 397] on span "Codebtors Insiders & Notices" at bounding box center [82, 402] width 111 height 10
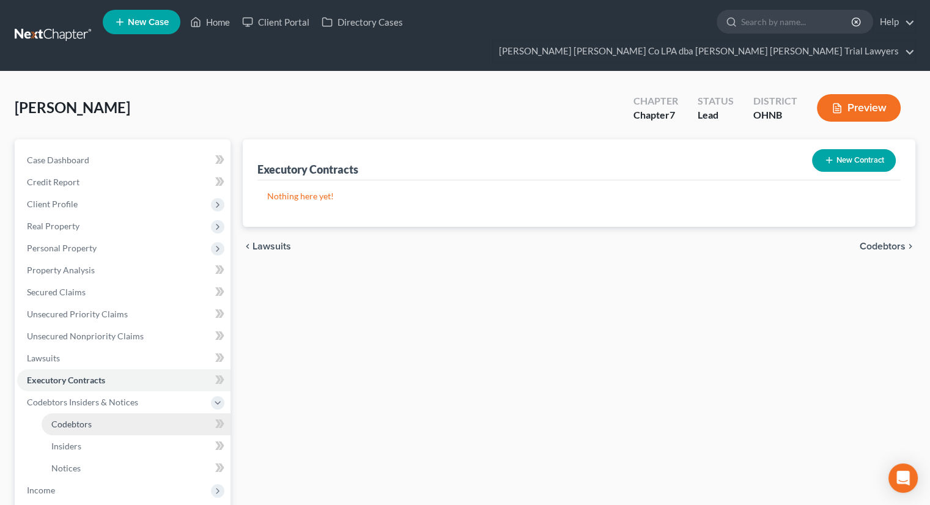
click at [119, 413] on link "Codebtors" at bounding box center [136, 424] width 189 height 22
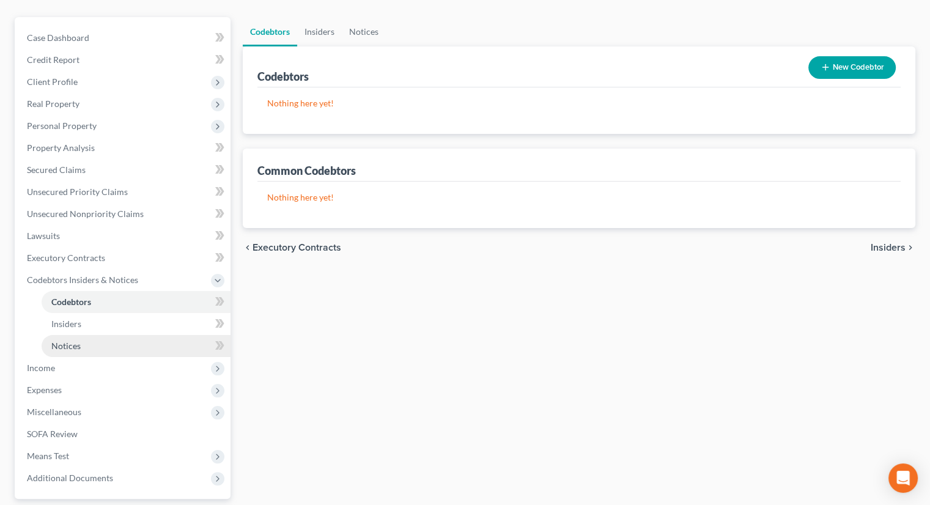
click at [115, 335] on link "Notices" at bounding box center [136, 346] width 189 height 22
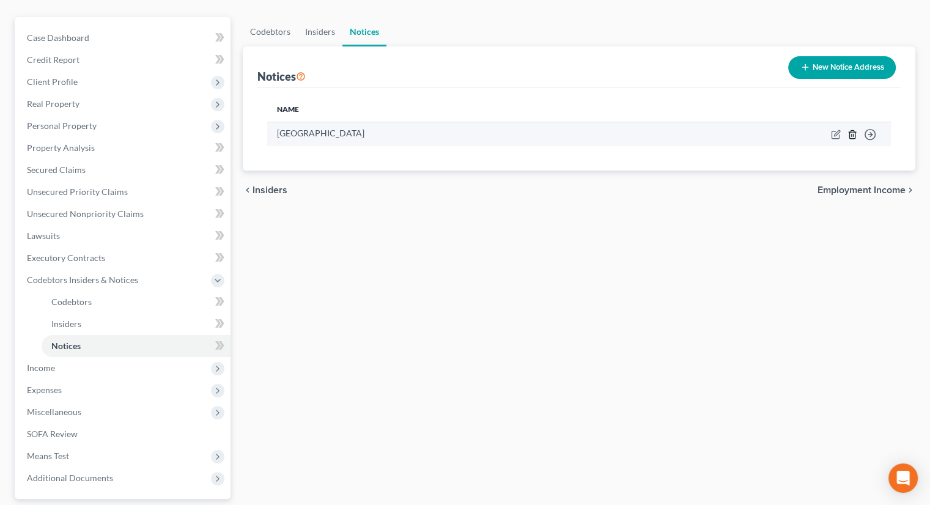
click at [850, 130] on icon "button" at bounding box center [852, 135] width 10 height 10
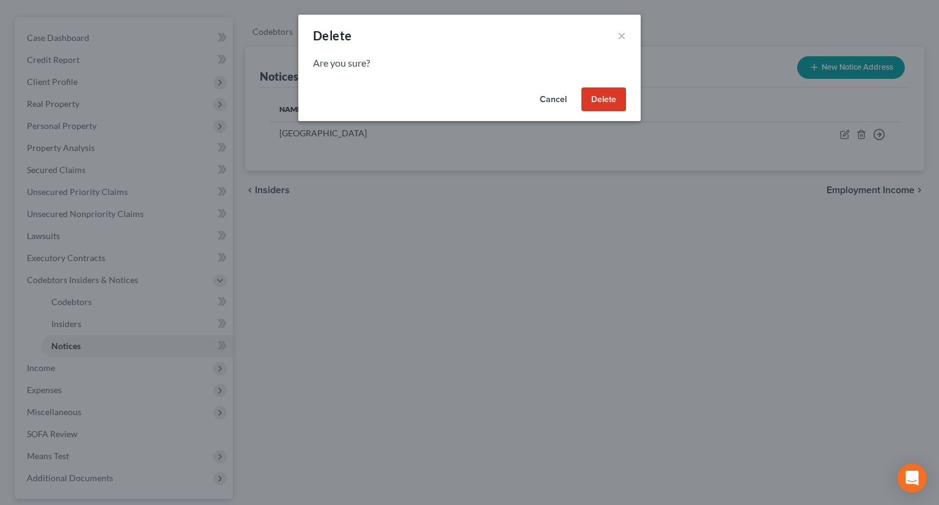
click at [611, 97] on button "Delete" at bounding box center [603, 99] width 45 height 24
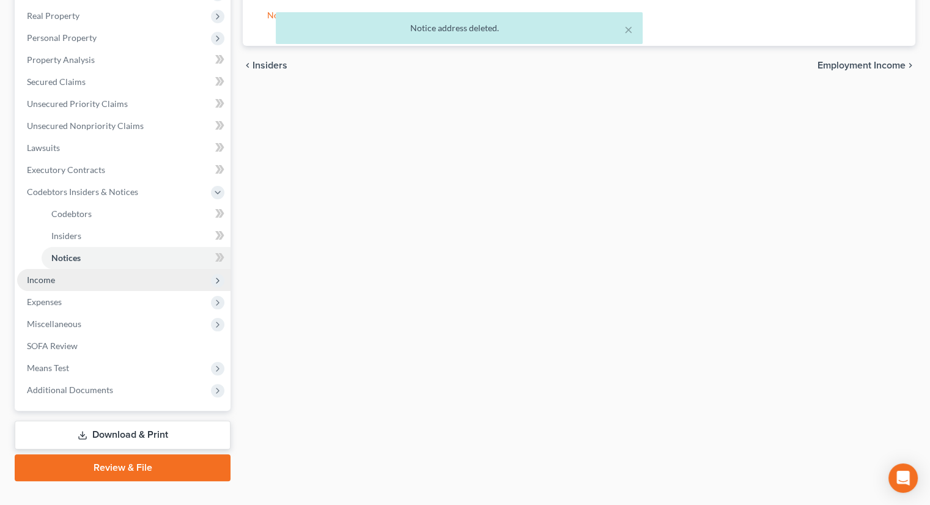
click at [81, 269] on span "Income" at bounding box center [123, 280] width 213 height 22
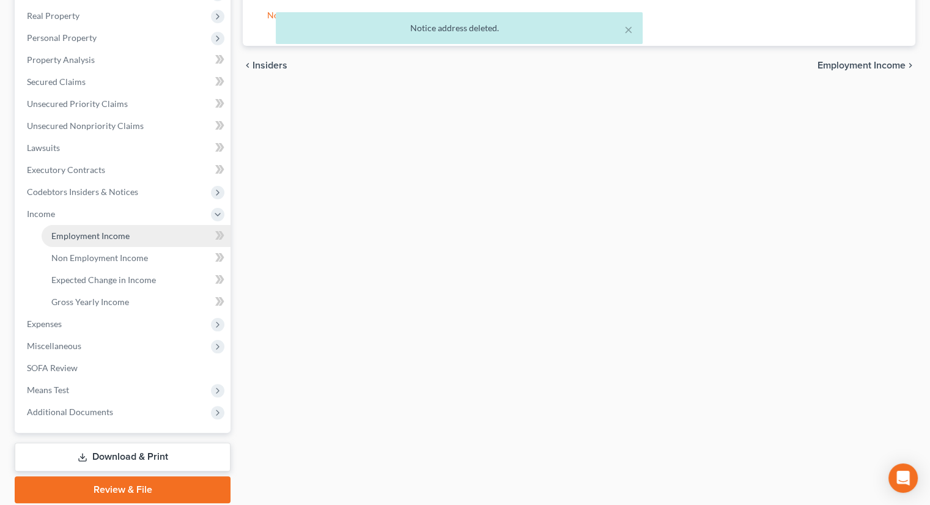
click at [88, 230] on span "Employment Income" at bounding box center [90, 235] width 78 height 10
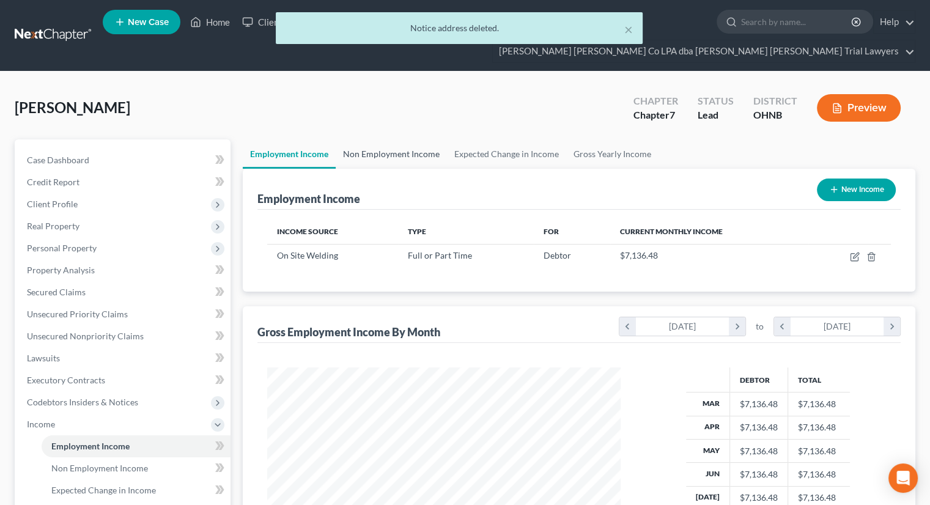
click at [377, 139] on link "Non Employment Income" at bounding box center [391, 153] width 111 height 29
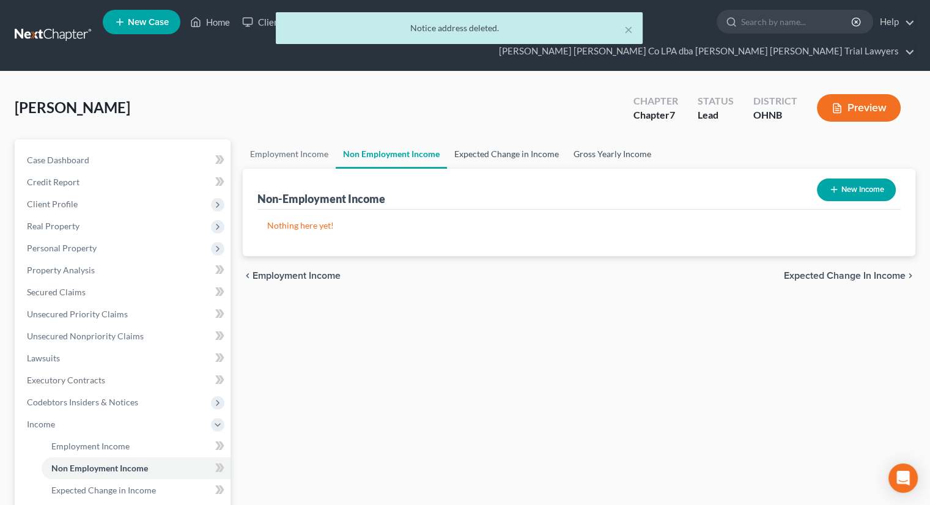
drag, startPoint x: 487, startPoint y: 133, endPoint x: 568, endPoint y: 134, distance: 81.3
click at [488, 139] on link "Expected Change in Income" at bounding box center [506, 153] width 119 height 29
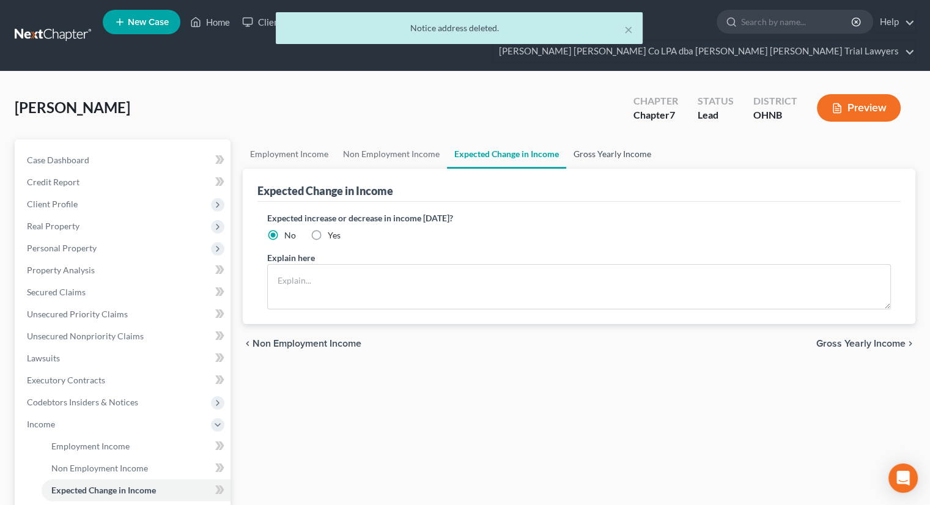
drag, startPoint x: 616, startPoint y: 131, endPoint x: 594, endPoint y: 143, distance: 24.6
click at [616, 139] on link "Gross Yearly Income" at bounding box center [612, 153] width 92 height 29
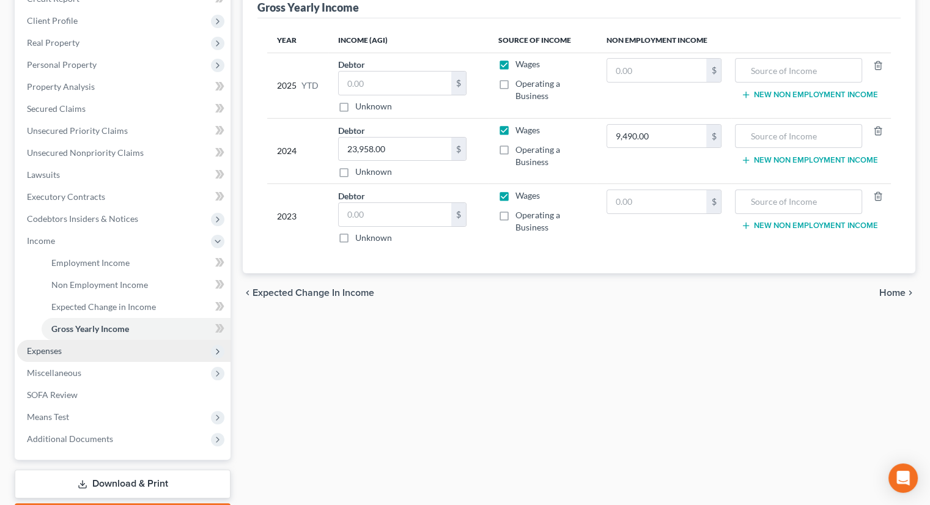
click at [164, 340] on span "Expenses" at bounding box center [123, 351] width 213 height 22
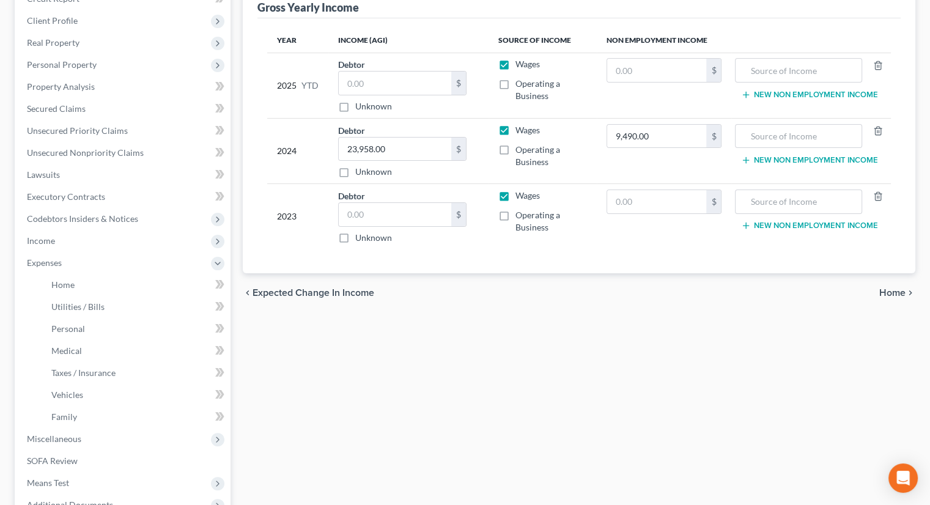
click at [355, 100] on label "Unknown" at bounding box center [373, 106] width 37 height 12
click at [360, 100] on input "Unknown" at bounding box center [364, 104] width 8 height 8
checkbox input "true"
type input "0.00"
click at [351, 203] on input "text" at bounding box center [395, 214] width 112 height 23
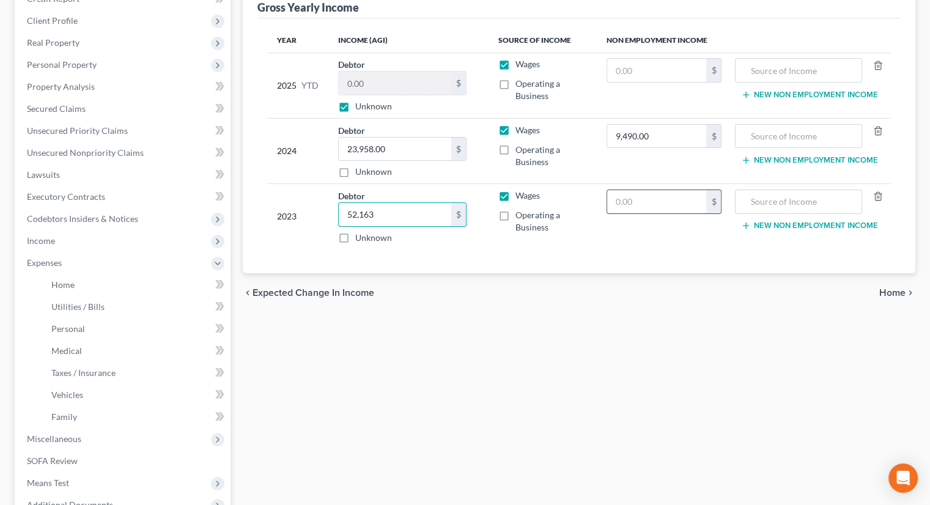
type input "52,163"
click at [631, 190] on input "text" at bounding box center [657, 201] width 100 height 23
type input "15,773"
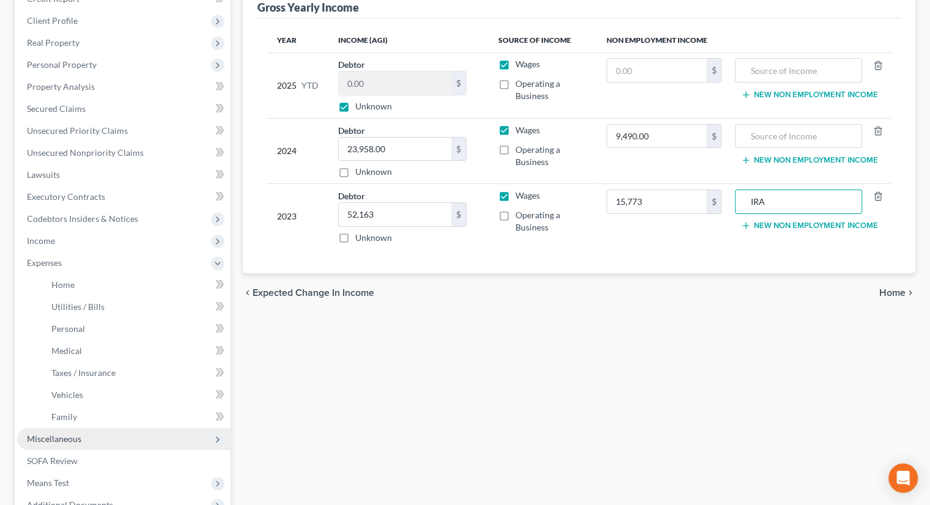
type input "IRA"
click at [98, 428] on span "Miscellaneous" at bounding box center [123, 439] width 213 height 22
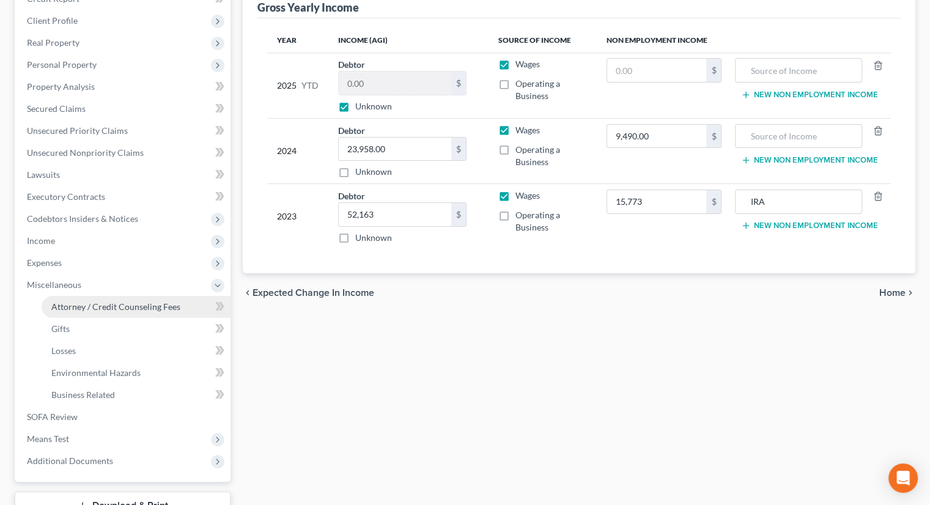
click at [125, 301] on span "Attorney / Credit Counseling Fees" at bounding box center [115, 306] width 129 height 10
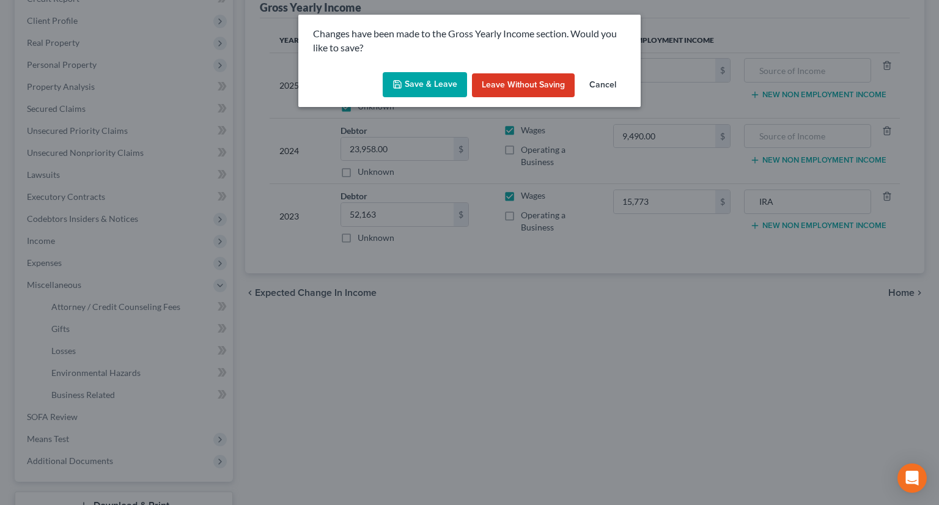
click at [430, 79] on button "Save & Leave" at bounding box center [425, 85] width 84 height 26
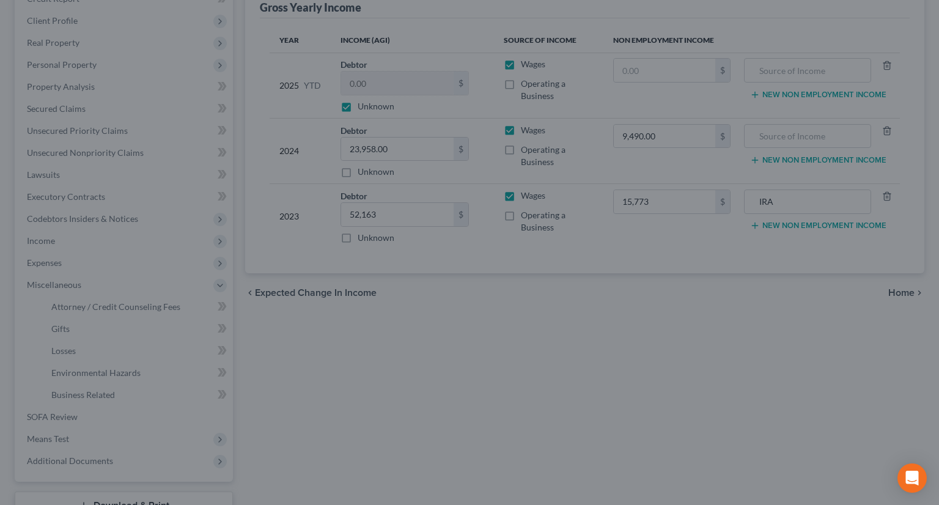
select select "0"
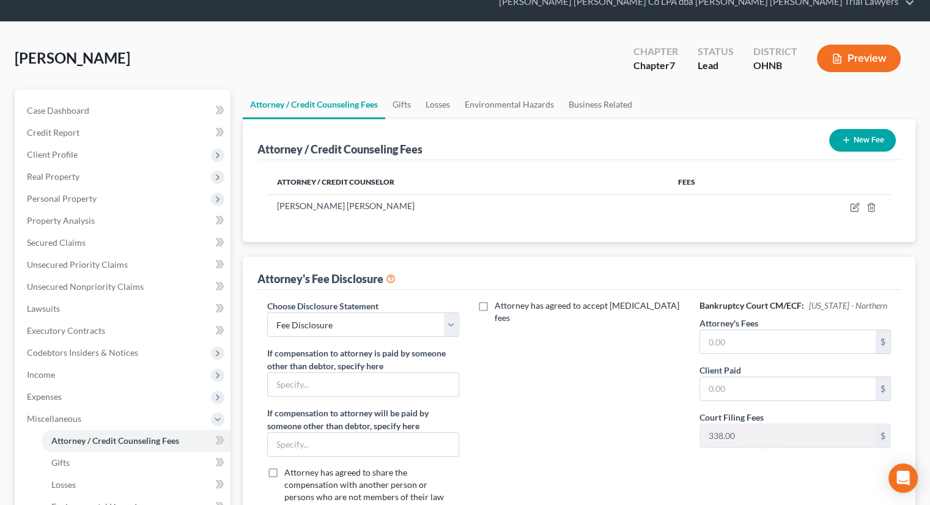
scroll to position [122, 0]
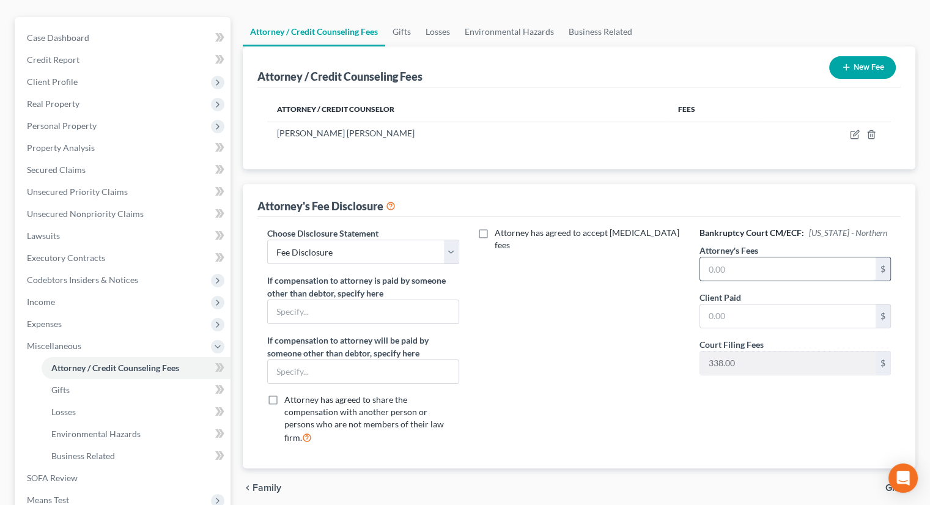
click at [731, 257] on input "text" at bounding box center [787, 268] width 175 height 23
type input "1,700"
click at [798, 304] on input "text" at bounding box center [787, 315] width 175 height 23
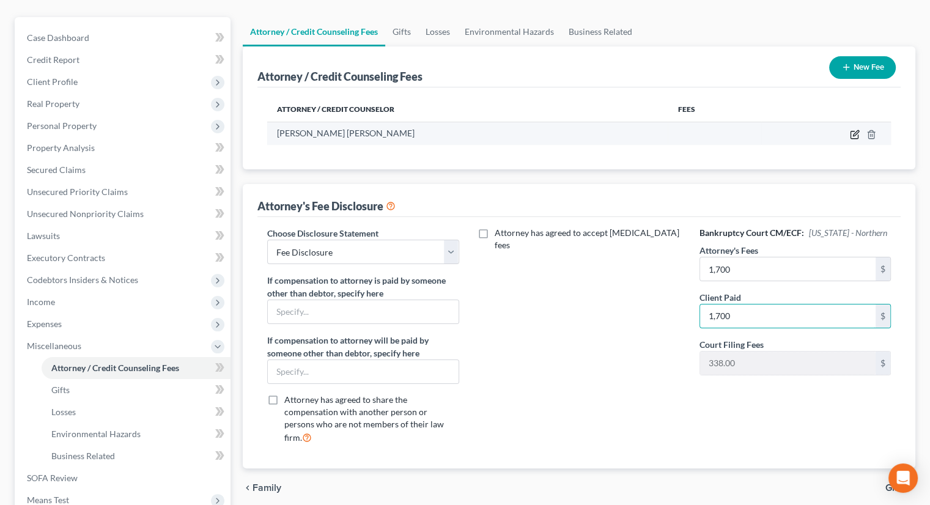
type input "1,700"
click at [856, 130] on icon "button" at bounding box center [856, 133] width 6 height 6
select select "36"
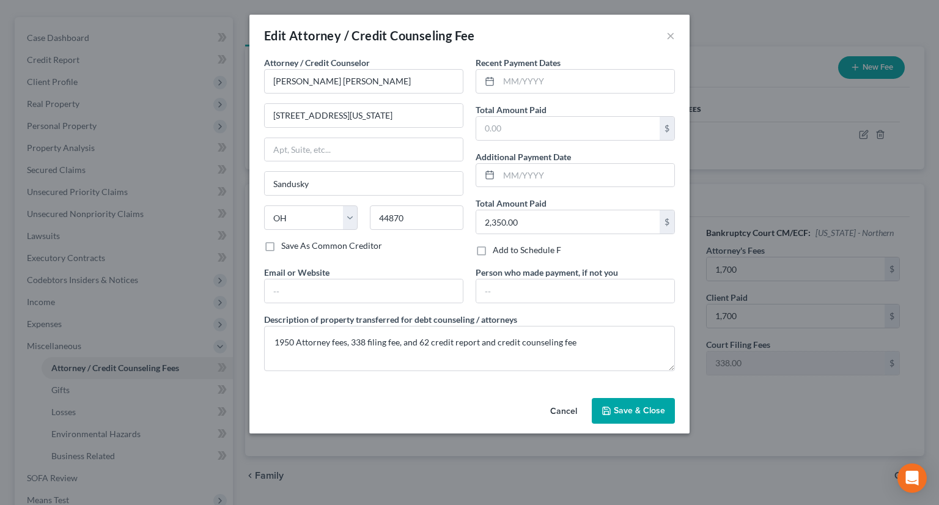
click at [617, 402] on button "Save & Close" at bounding box center [633, 411] width 83 height 26
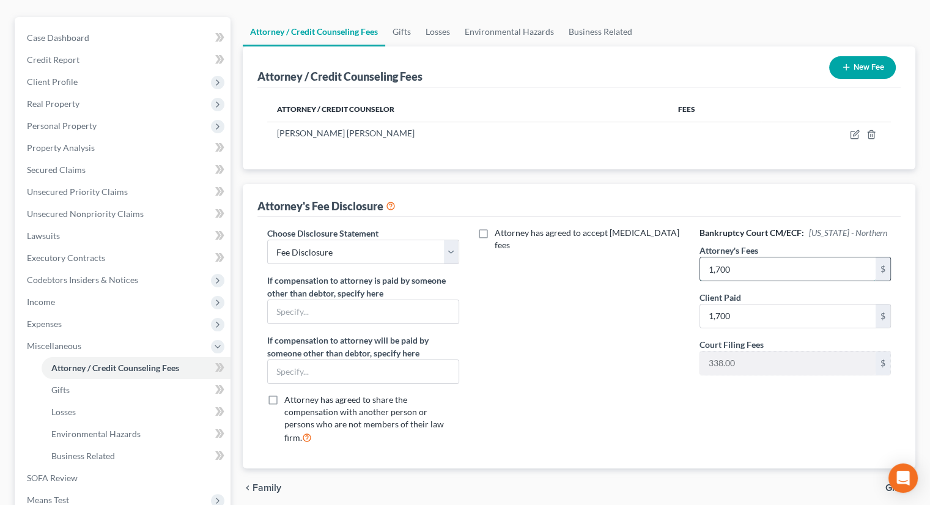
click at [755, 257] on input "1,700" at bounding box center [787, 268] width 175 height 23
type input "1,950"
click at [735, 304] on input "1,700" at bounding box center [787, 315] width 175 height 23
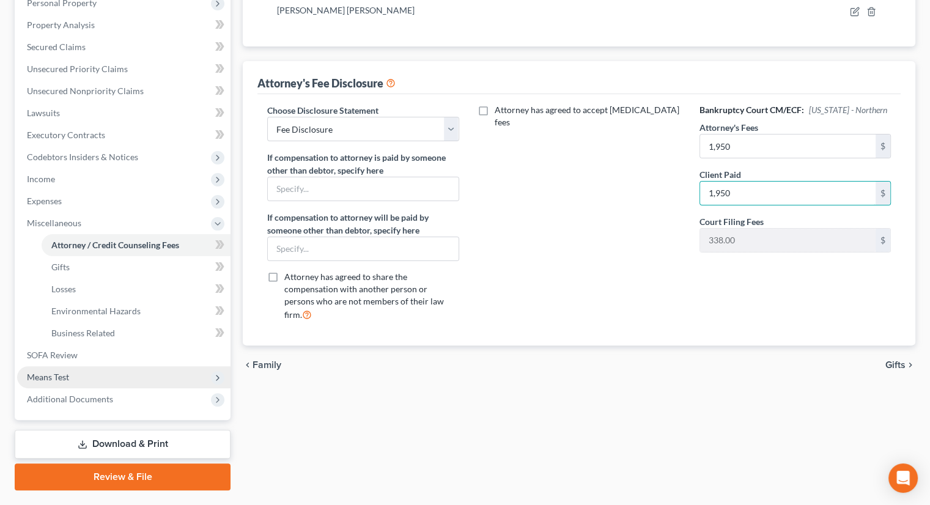
scroll to position [254, 0]
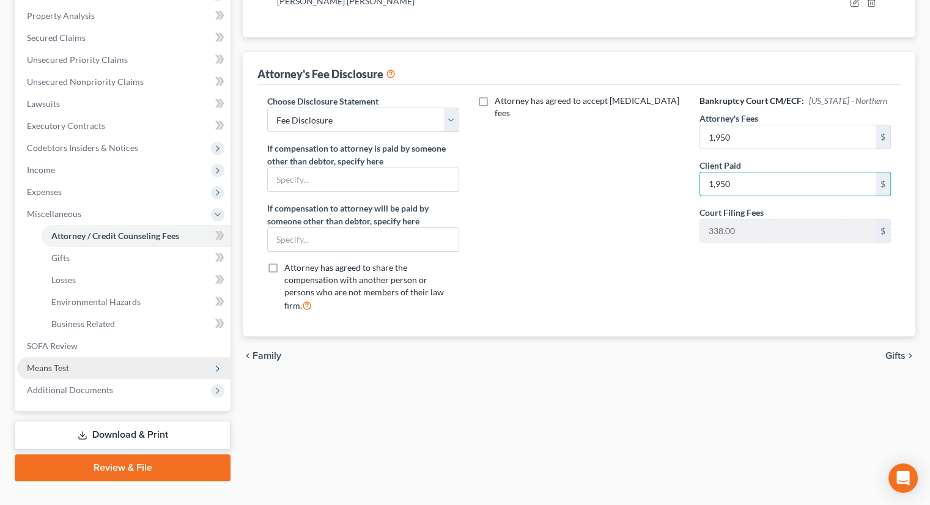
type input "1,950"
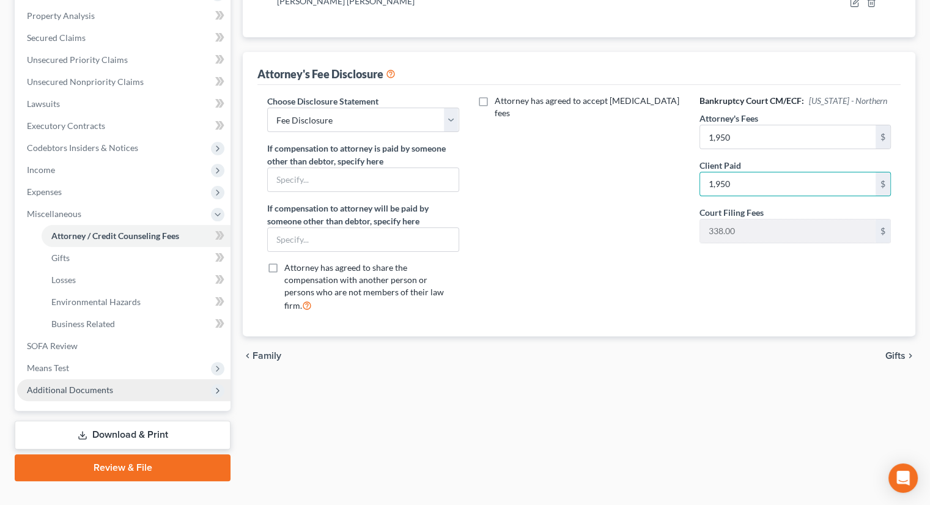
click at [70, 357] on span "Means Test" at bounding box center [123, 368] width 213 height 22
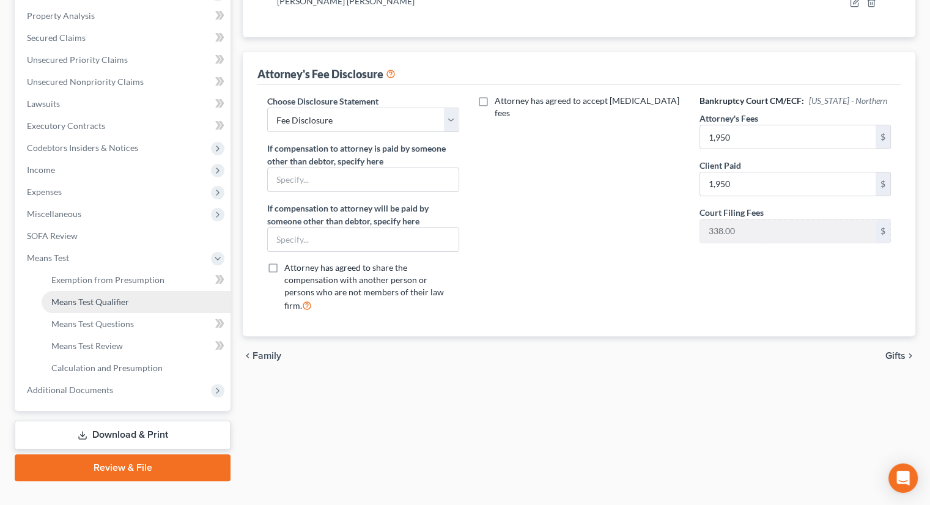
click at [103, 296] on span "Means Test Qualifier" at bounding box center [90, 301] width 78 height 10
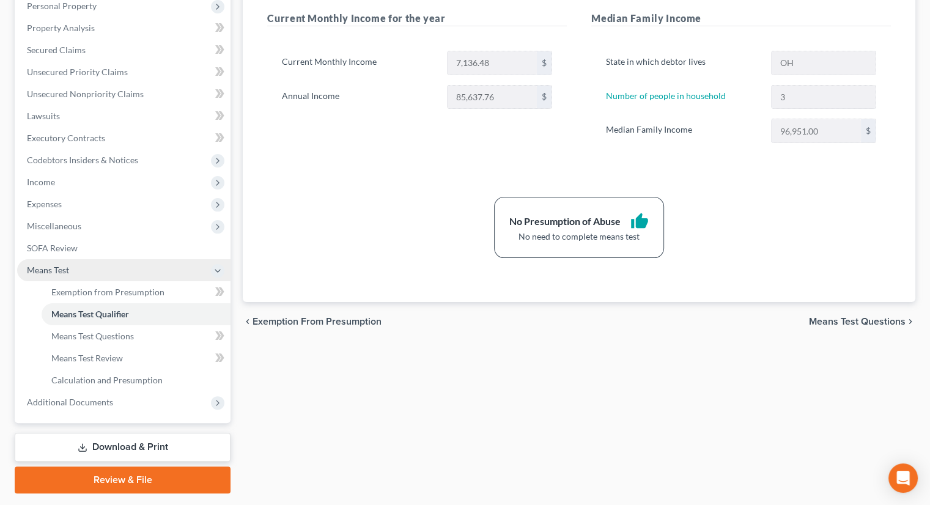
scroll to position [244, 0]
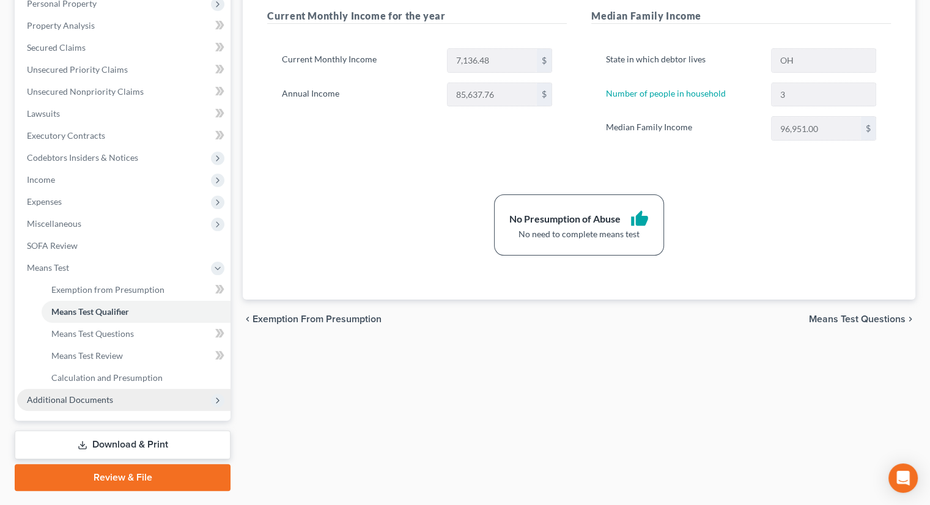
click at [109, 394] on span "Additional Documents" at bounding box center [70, 399] width 86 height 10
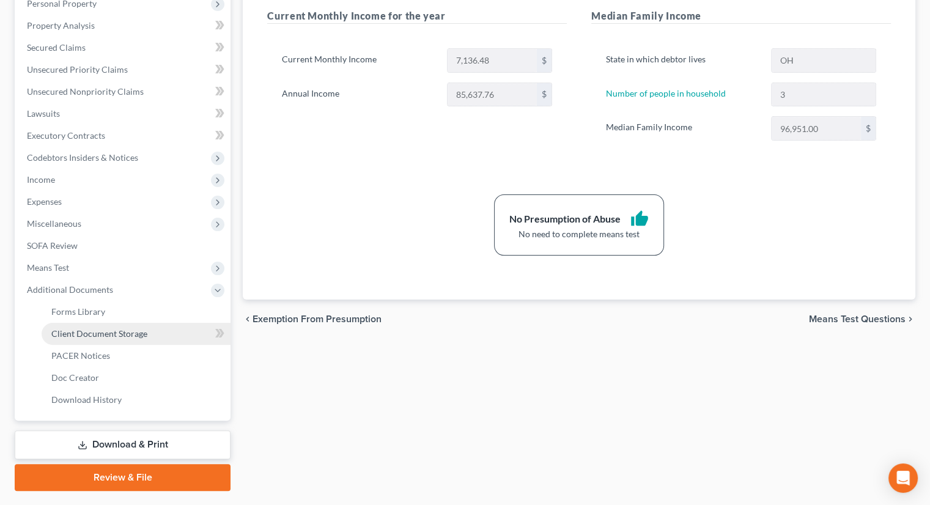
click at [122, 323] on link "Client Document Storage" at bounding box center [136, 334] width 189 height 22
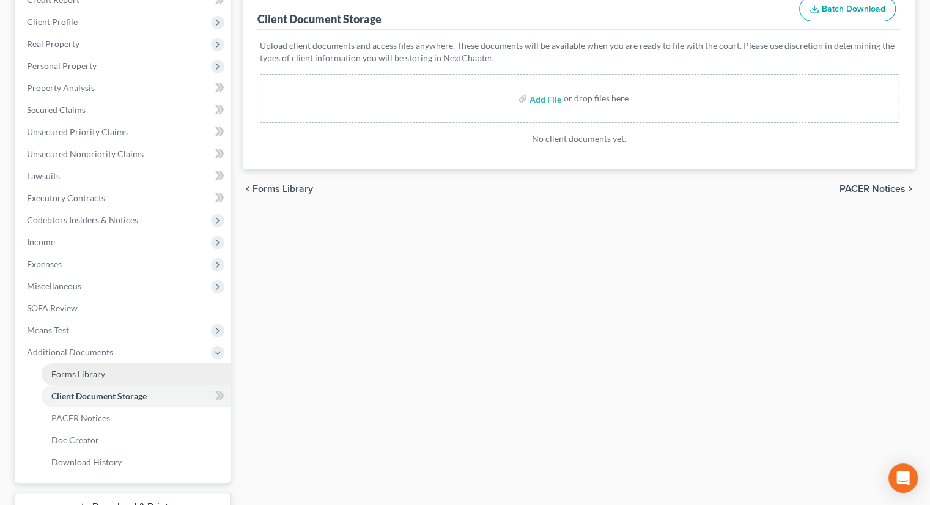
scroll to position [183, 0]
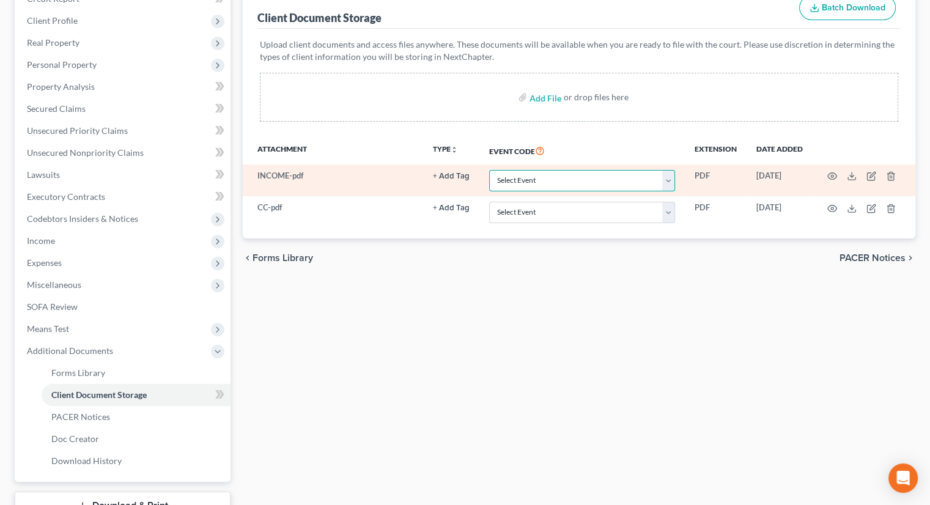
drag, startPoint x: 528, startPoint y: 160, endPoint x: 528, endPoint y: 167, distance: 7.3
click at [528, 170] on select "Select Event 20 Largest Unsecured Creditors Amended List of Creditors (Fee) Ame…" at bounding box center [582, 180] width 186 height 21
select select "20"
click at [489, 170] on select "Select Event 20 Largest Unsecured Creditors Amended List of Creditors (Fee) Ame…" at bounding box center [582, 180] width 186 height 21
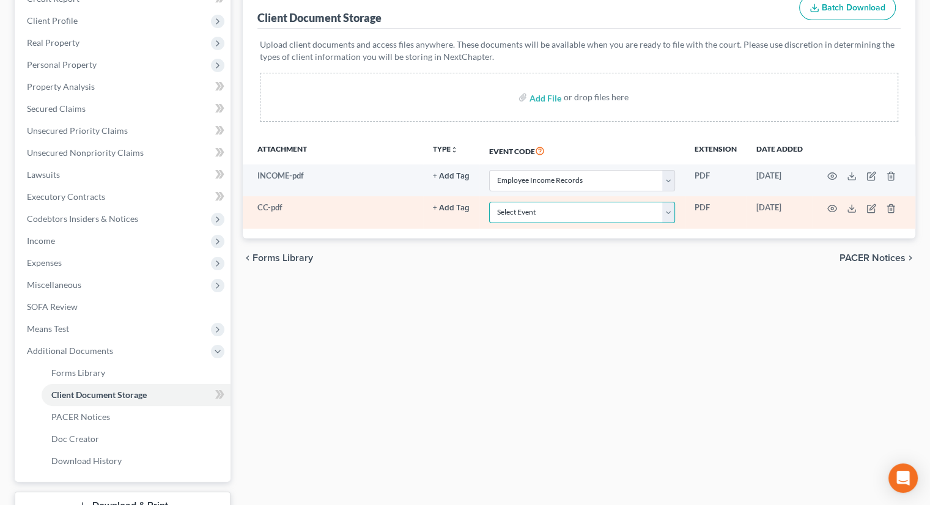
click at [531, 202] on select "Select Event 20 Largest Unsecured Creditors Amended List of Creditors (Fee) Ame…" at bounding box center [582, 212] width 186 height 21
select select "5"
click at [489, 202] on select "Select Event 20 Largest Unsecured Creditors Amended List of Creditors (Fee) Ame…" at bounding box center [582, 212] width 186 height 21
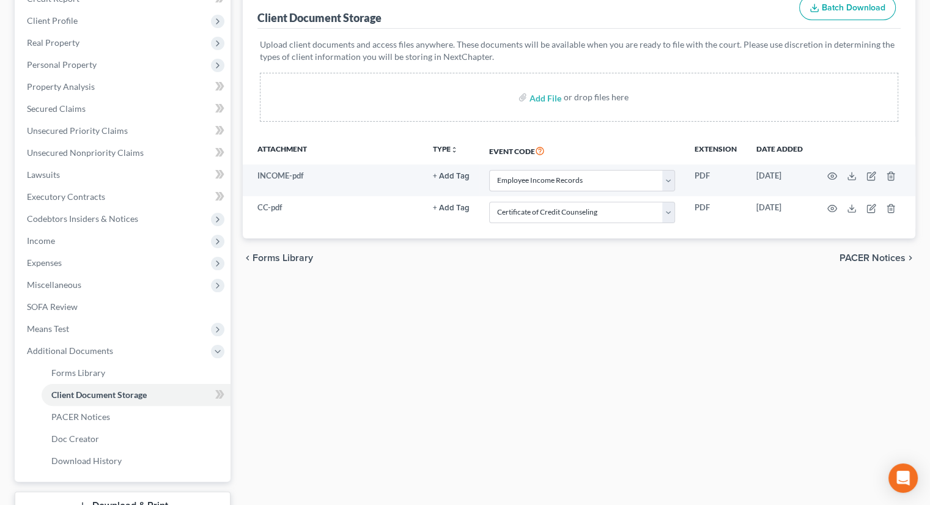
click at [501, 316] on div "Forms Library Client Document Storage PACER Notices Doc Creator Download Histor…" at bounding box center [579, 254] width 685 height 596
click at [64, 252] on span "Expenses" at bounding box center [123, 263] width 213 height 22
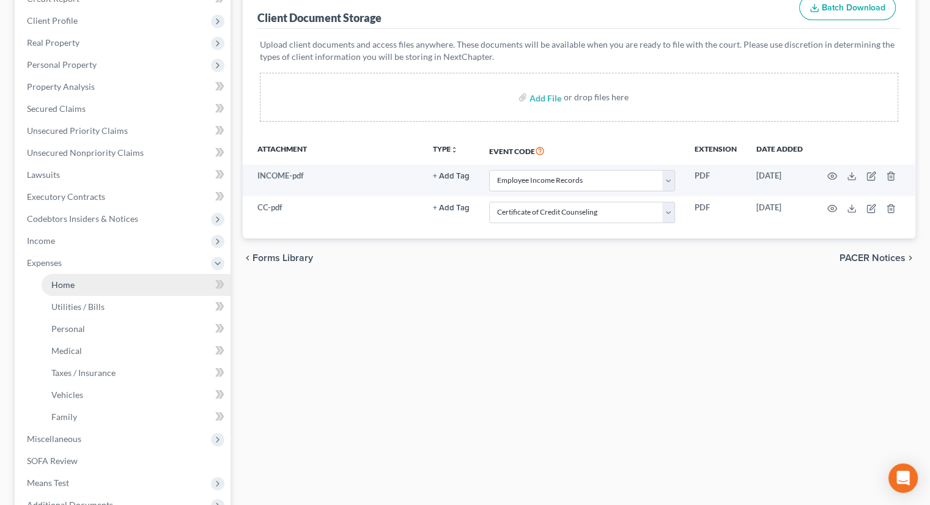
click at [73, 279] on span "Home" at bounding box center [62, 284] width 23 height 10
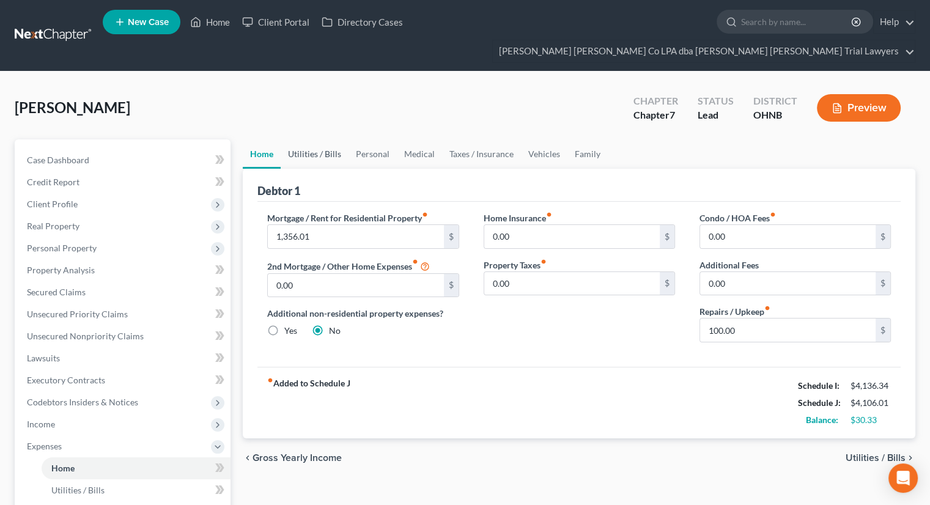
click at [322, 139] on link "Utilities / Bills" at bounding box center [315, 153] width 68 height 29
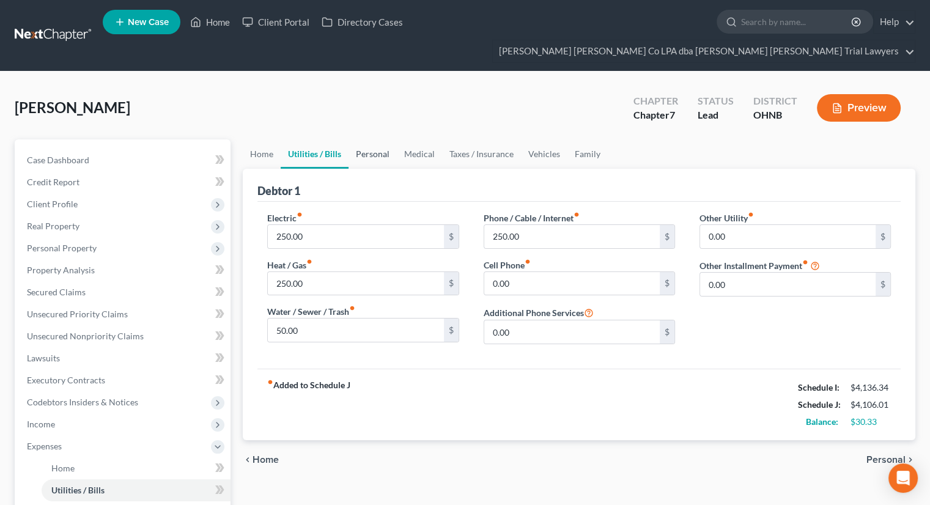
click at [370, 139] on link "Personal" at bounding box center [372, 153] width 48 height 29
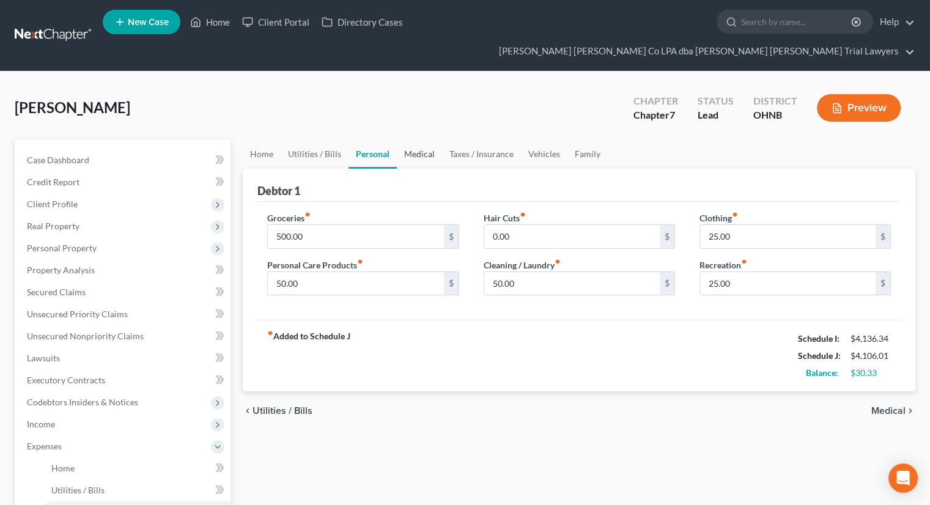
click at [426, 139] on link "Medical" at bounding box center [419, 153] width 45 height 29
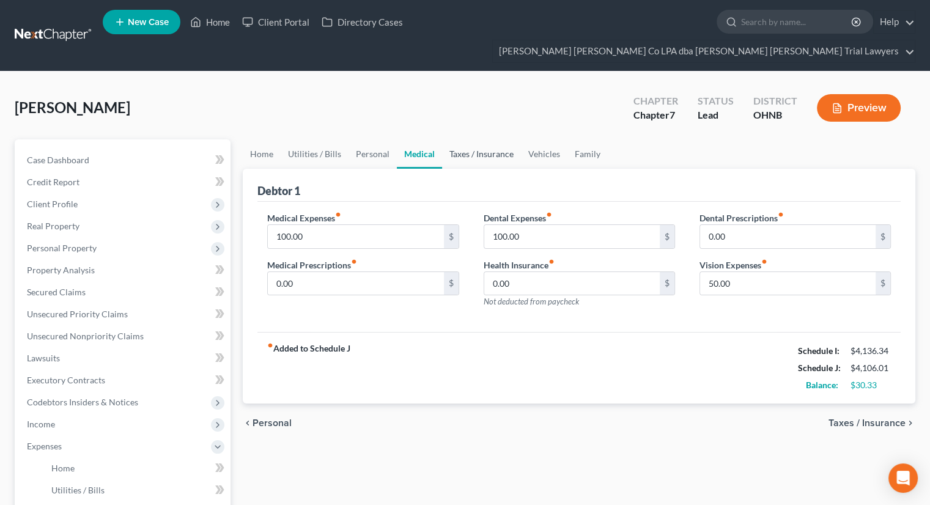
click at [465, 139] on link "Taxes / Insurance" at bounding box center [481, 153] width 79 height 29
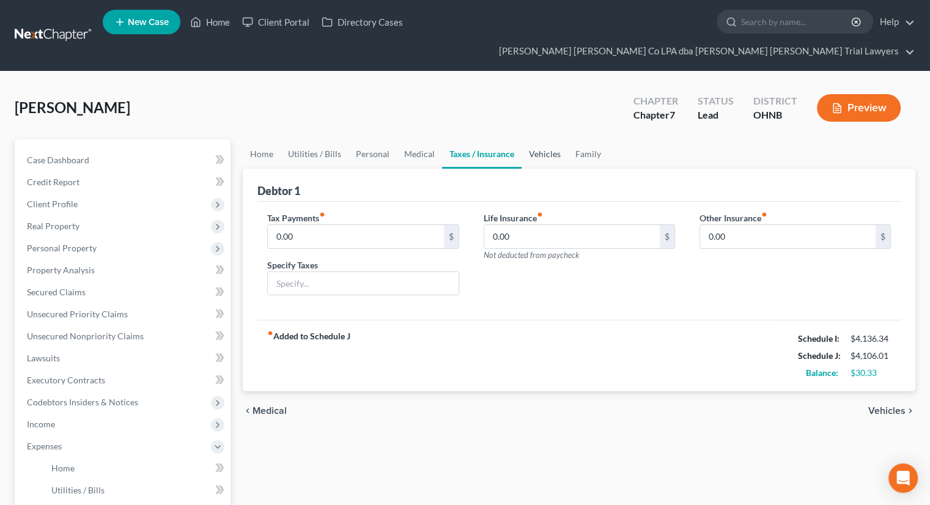
click at [543, 139] on link "Vehicles" at bounding box center [544, 153] width 46 height 29
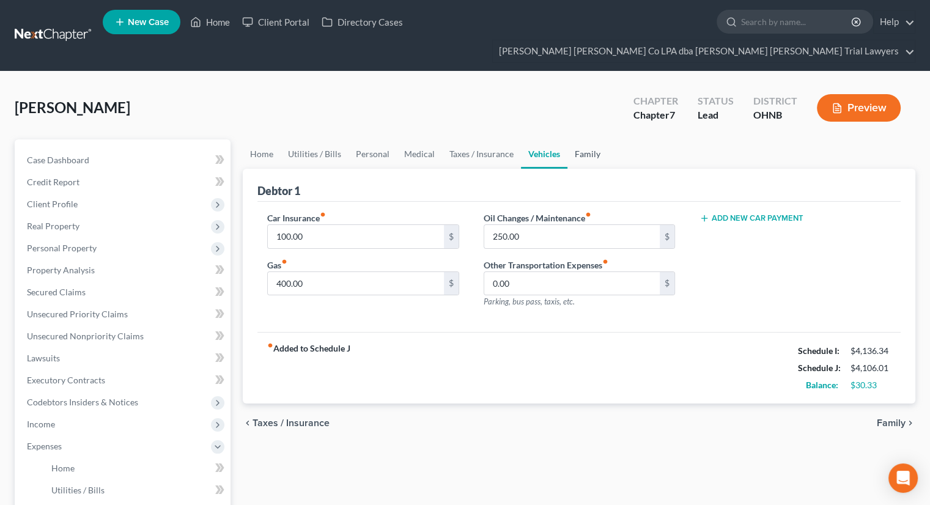
click at [587, 139] on link "Family" at bounding box center [587, 153] width 40 height 29
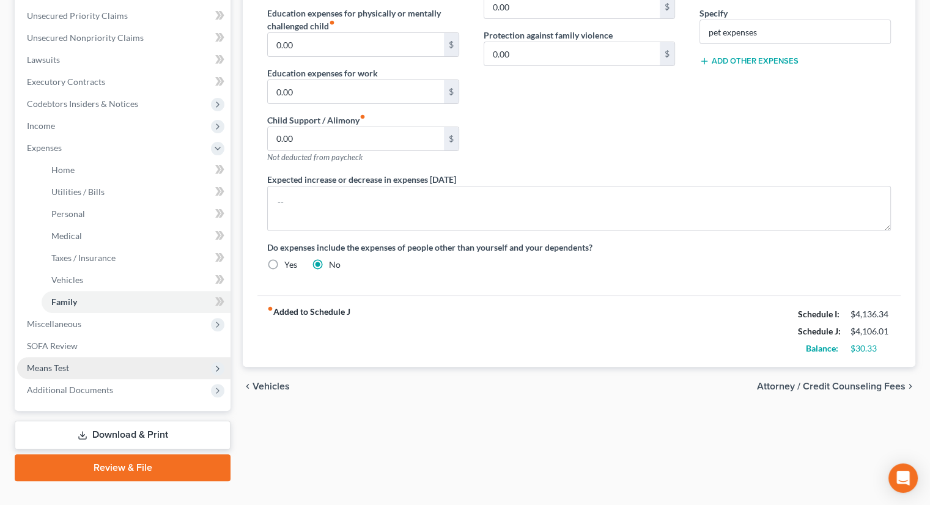
click at [98, 357] on span "Means Test" at bounding box center [123, 368] width 213 height 22
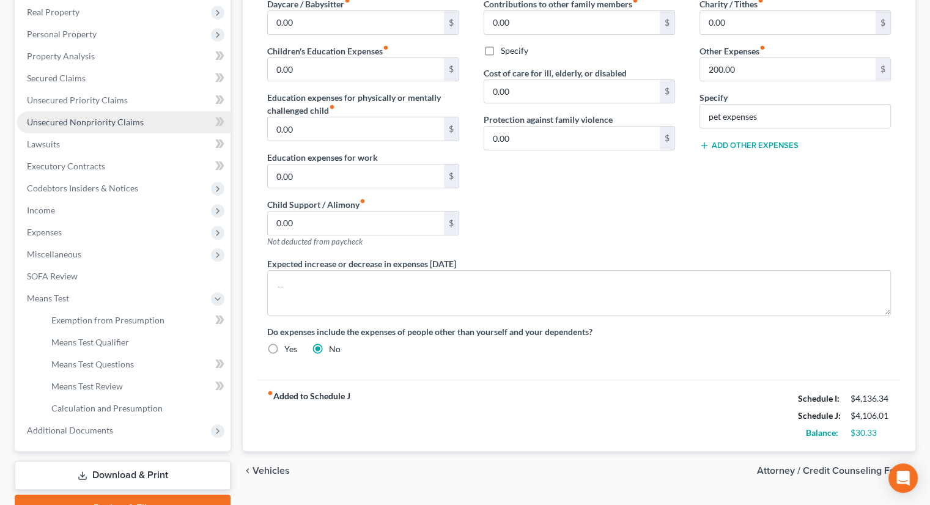
scroll to position [193, 0]
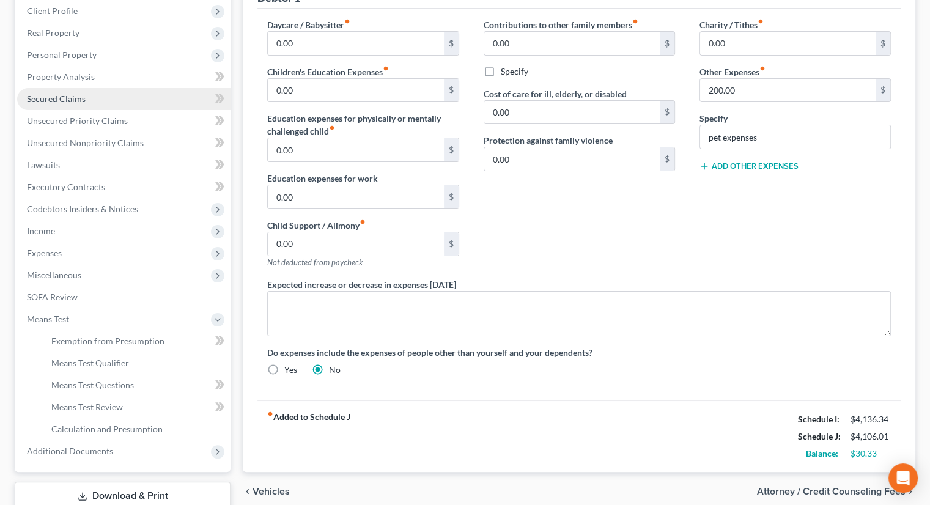
click at [81, 94] on span "Secured Claims" at bounding box center [56, 99] width 59 height 10
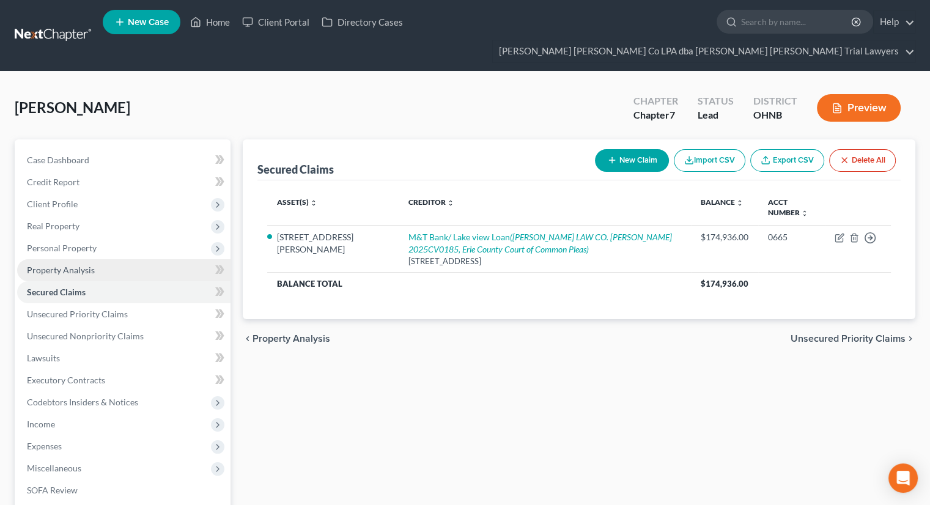
click at [107, 259] on link "Property Analysis" at bounding box center [123, 270] width 213 height 22
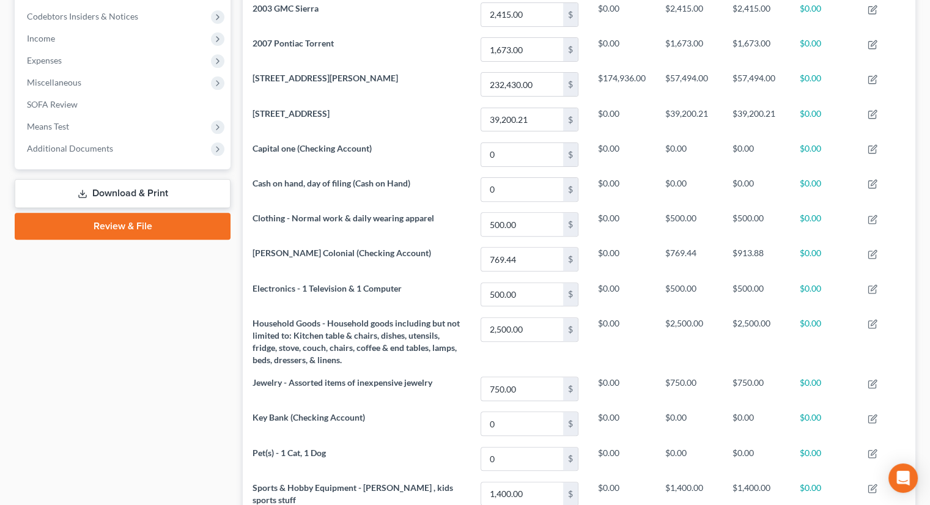
scroll to position [487, 0]
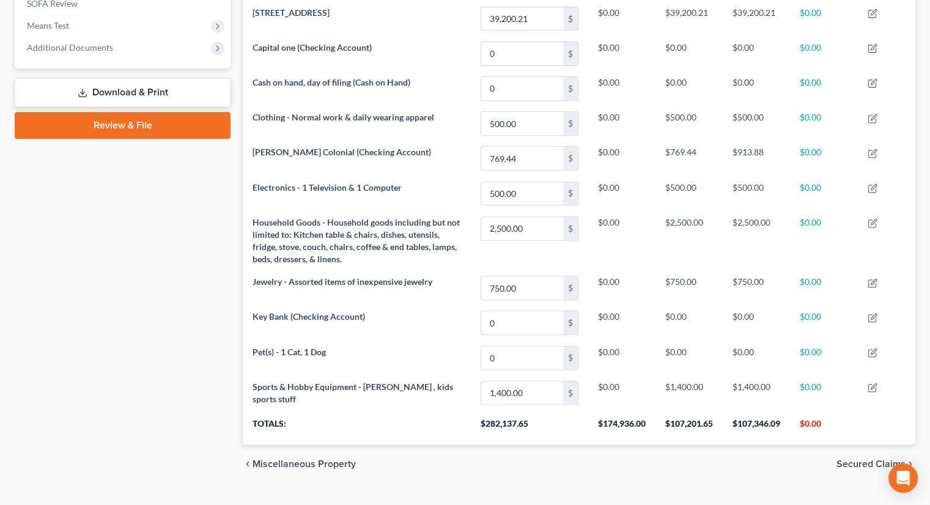
click at [137, 112] on link "Review & File" at bounding box center [123, 125] width 216 height 27
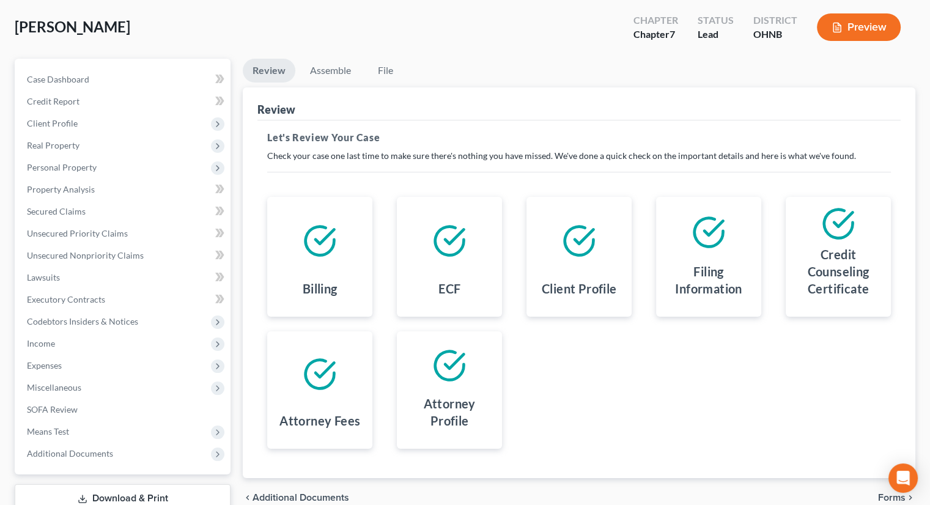
scroll to position [144, 0]
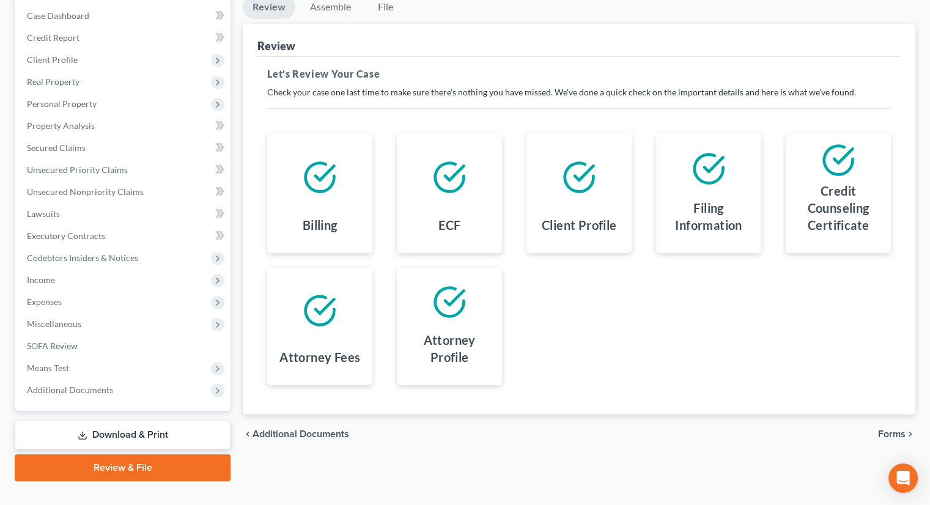
click at [889, 429] on span "Forms" at bounding box center [892, 434] width 28 height 10
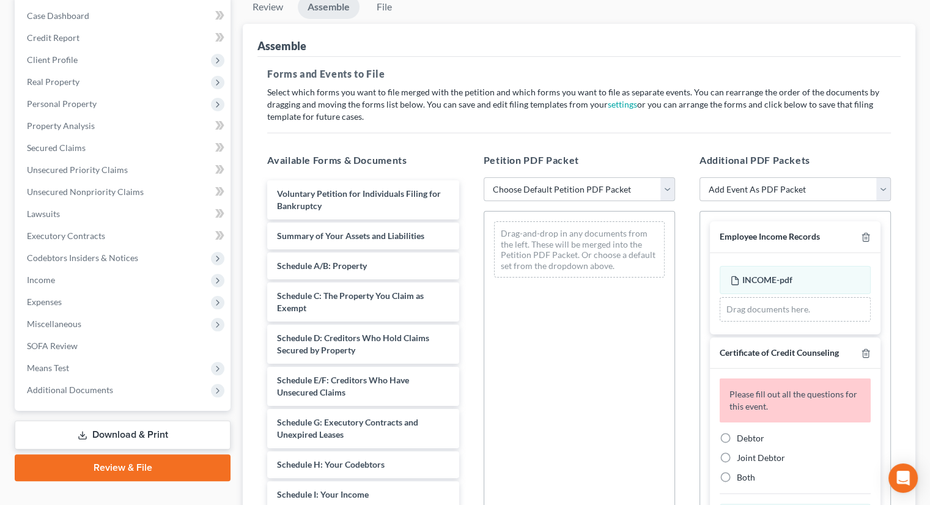
click at [584, 177] on select "Choose Default Petition PDF Packet Complete Bankruptcy Petition (all forms and …" at bounding box center [578, 189] width 191 height 24
select select "0"
click at [483, 177] on select "Choose Default Petition PDF Packet Complete Bankruptcy Petition (all forms and …" at bounding box center [578, 189] width 191 height 24
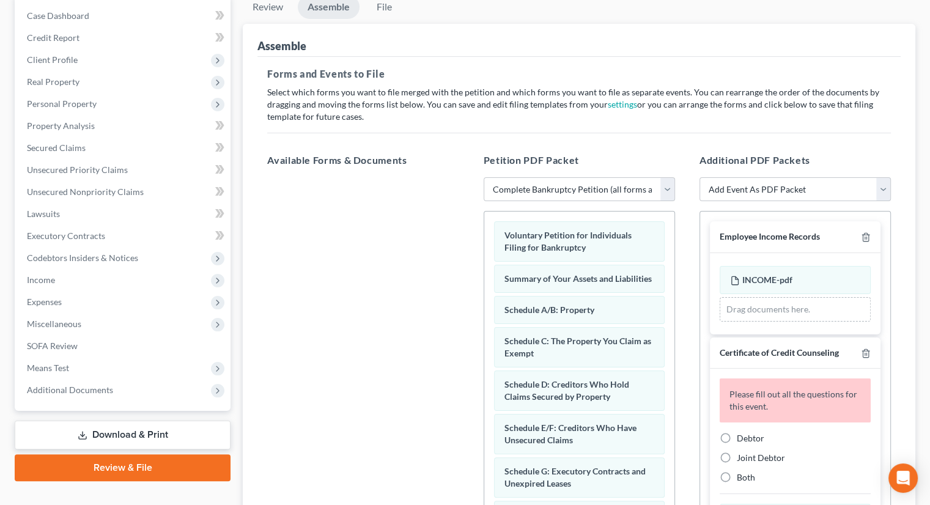
click at [737, 432] on label "Debtor" at bounding box center [751, 438] width 28 height 12
click at [741, 432] on input "Debtor" at bounding box center [745, 436] width 8 height 8
radio input "true"
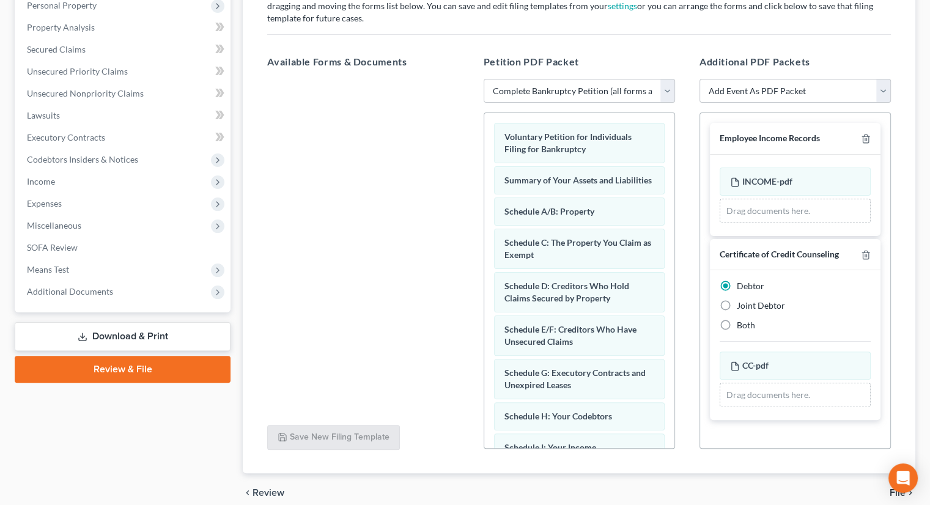
scroll to position [274, 0]
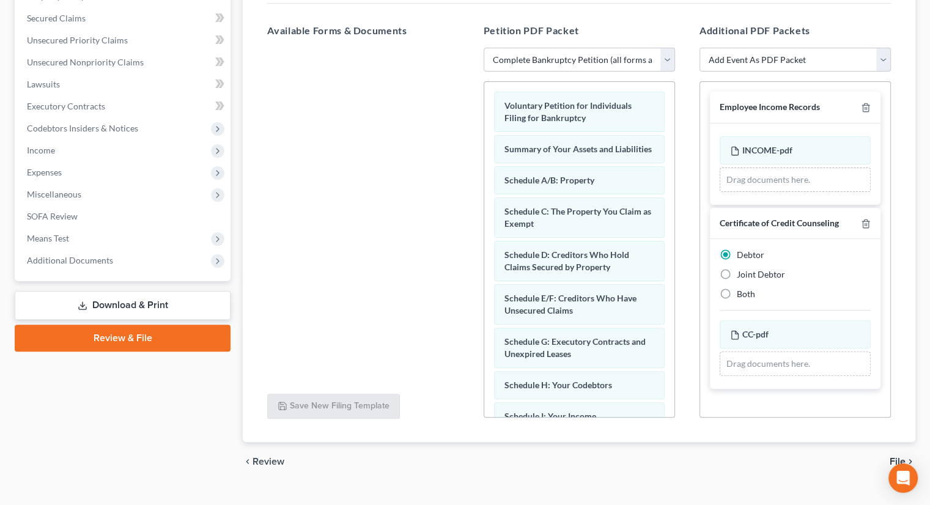
click at [895, 457] on span "File" at bounding box center [897, 462] width 16 height 10
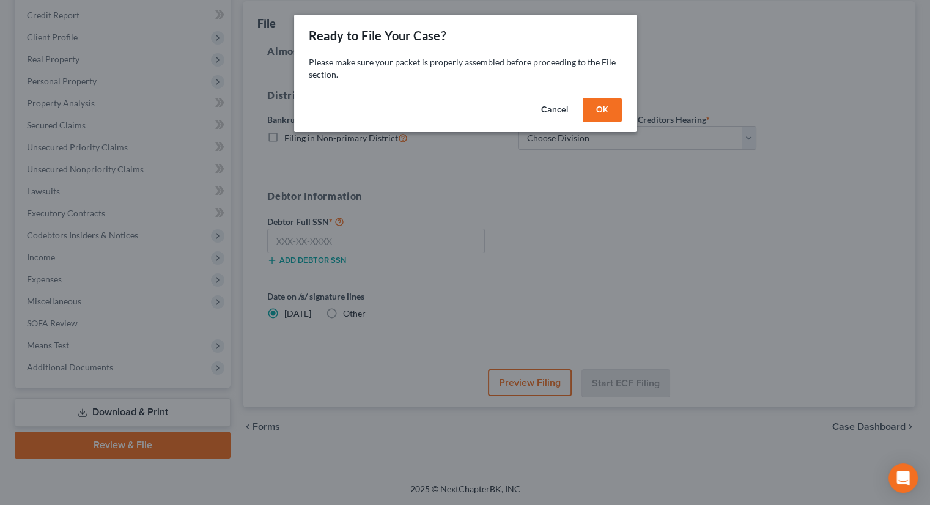
scroll to position [144, 0]
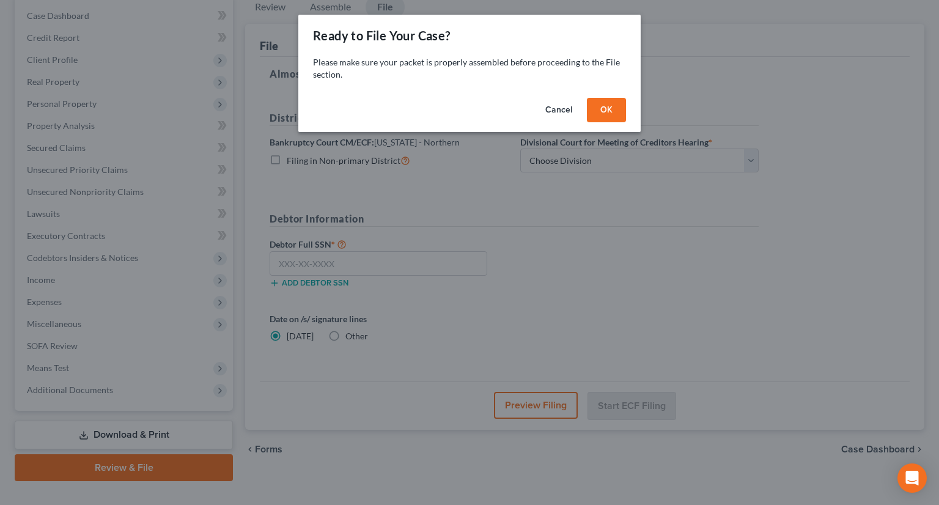
click at [616, 110] on button "OK" at bounding box center [606, 110] width 39 height 24
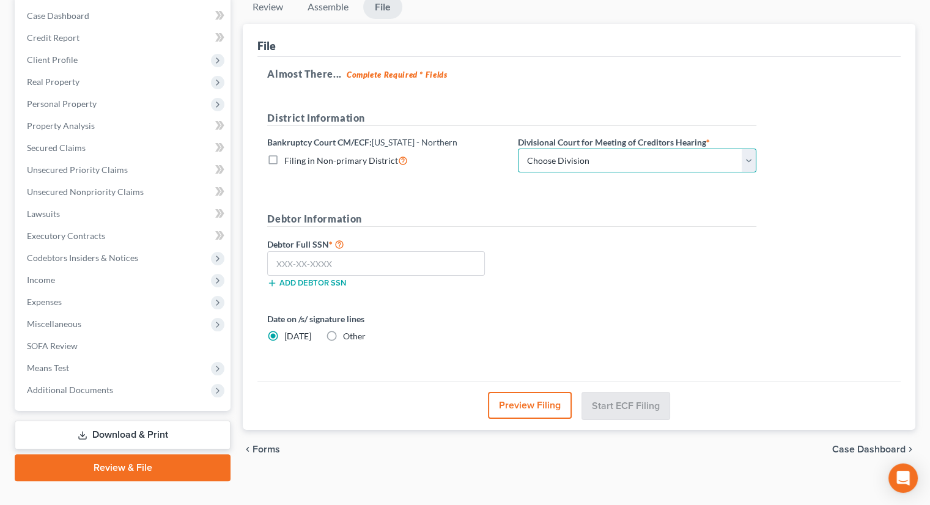
click at [597, 149] on select "Choose Division Akron [GEOGRAPHIC_DATA] [GEOGRAPHIC_DATA] [GEOGRAPHIC_DATA] [GE…" at bounding box center [637, 161] width 238 height 24
select select "3"
click at [518, 149] on select "Choose Division Akron [GEOGRAPHIC_DATA] [GEOGRAPHIC_DATA] [GEOGRAPHIC_DATA] [GE…" at bounding box center [637, 161] width 238 height 24
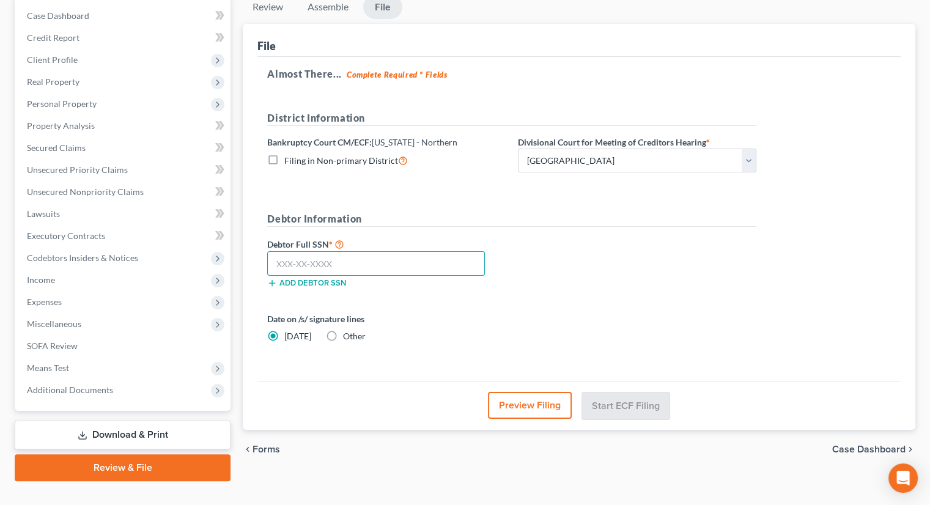
click at [357, 251] on input "text" at bounding box center [376, 263] width 218 height 24
type input "280-82-0017"
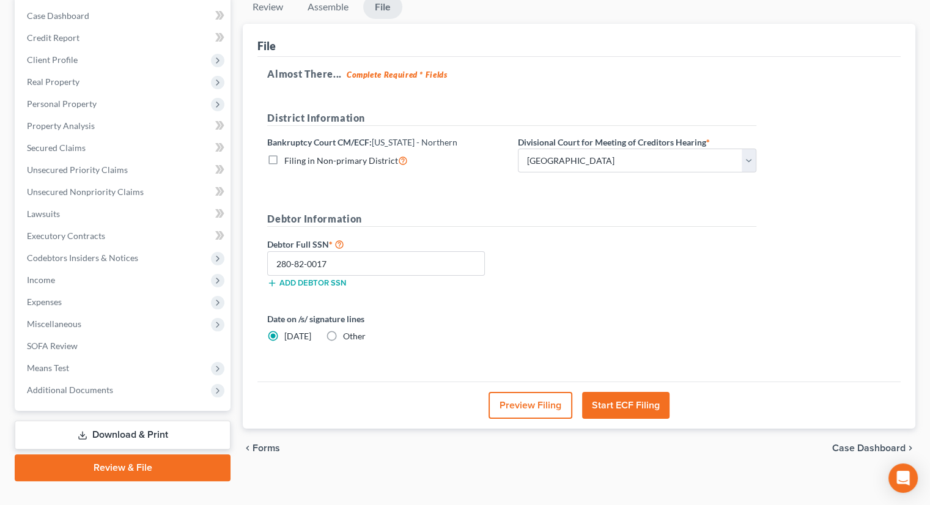
click at [628, 392] on button "Start ECF Filing" at bounding box center [625, 405] width 87 height 27
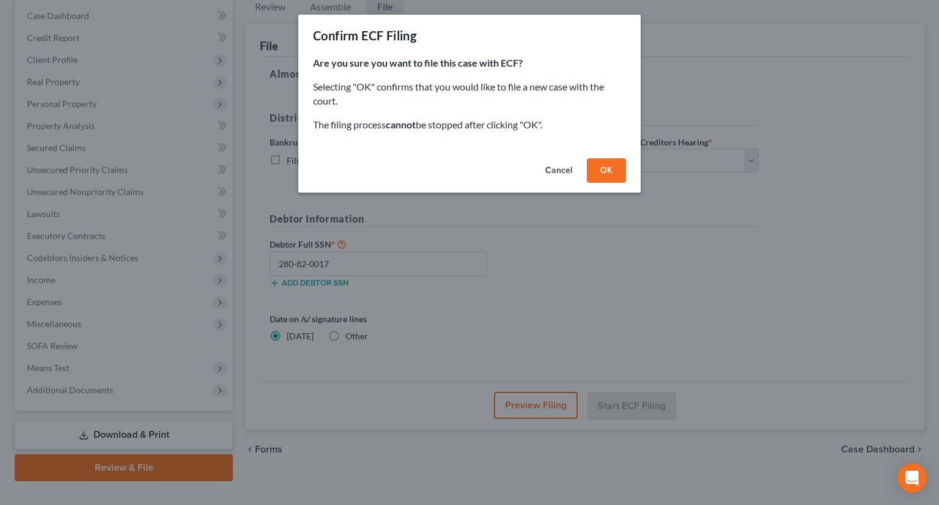
click at [618, 167] on button "OK" at bounding box center [606, 170] width 39 height 24
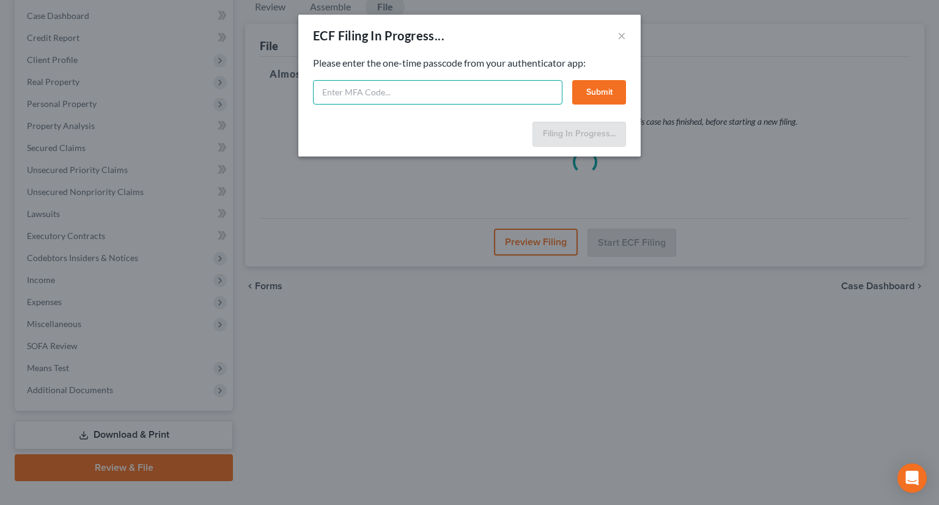
click at [468, 96] on input "text" at bounding box center [437, 92] width 249 height 24
type input "263576"
click at [603, 92] on button "Submit" at bounding box center [599, 92] width 54 height 24
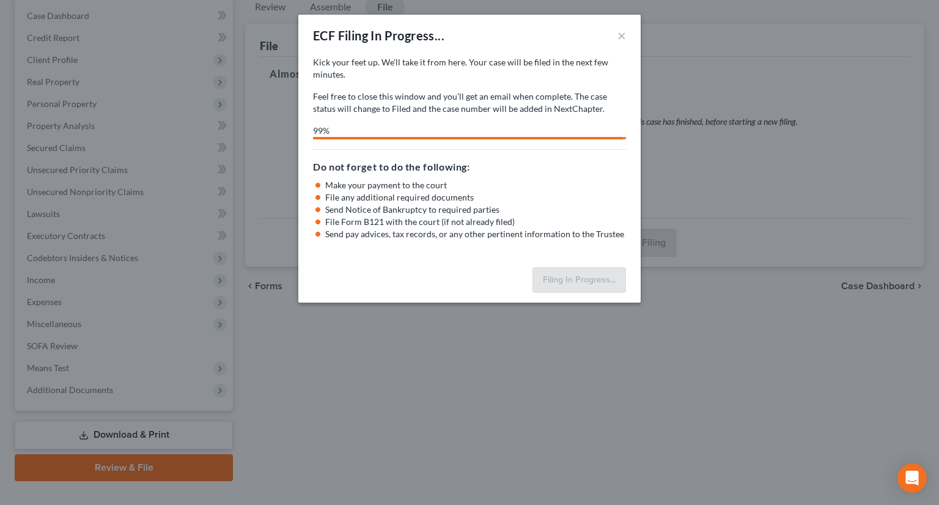
select select "3"
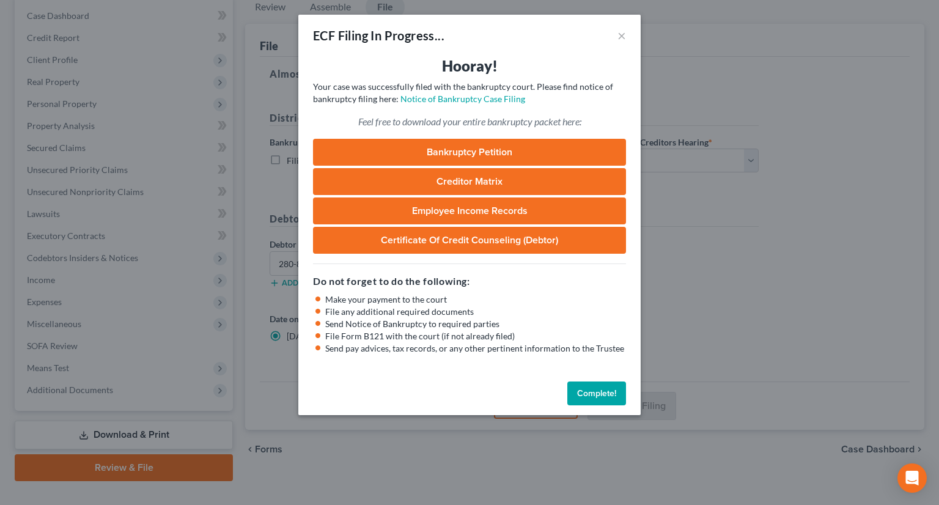
drag, startPoint x: 590, startPoint y: 386, endPoint x: 268, endPoint y: 27, distance: 482.6
click at [591, 386] on button "Complete!" at bounding box center [596, 393] width 59 height 24
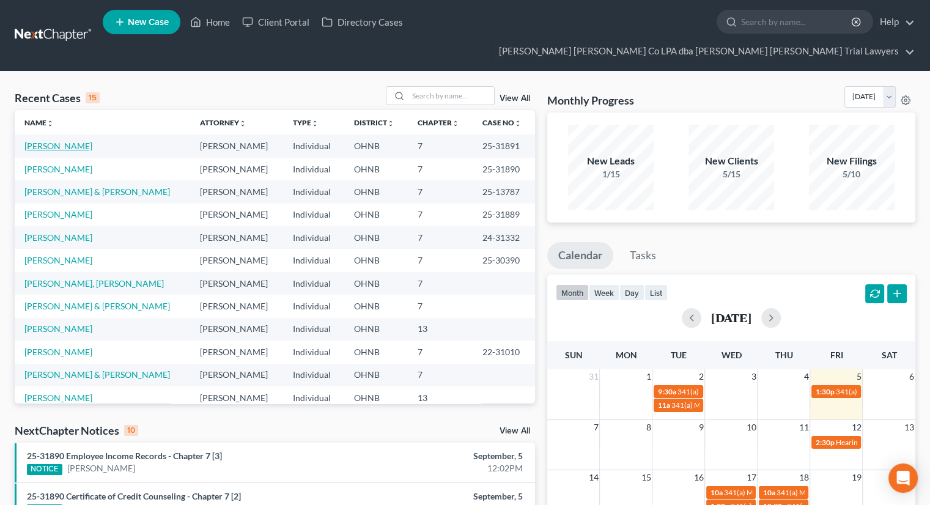
click at [53, 141] on link "[PERSON_NAME]" at bounding box center [58, 146] width 68 height 10
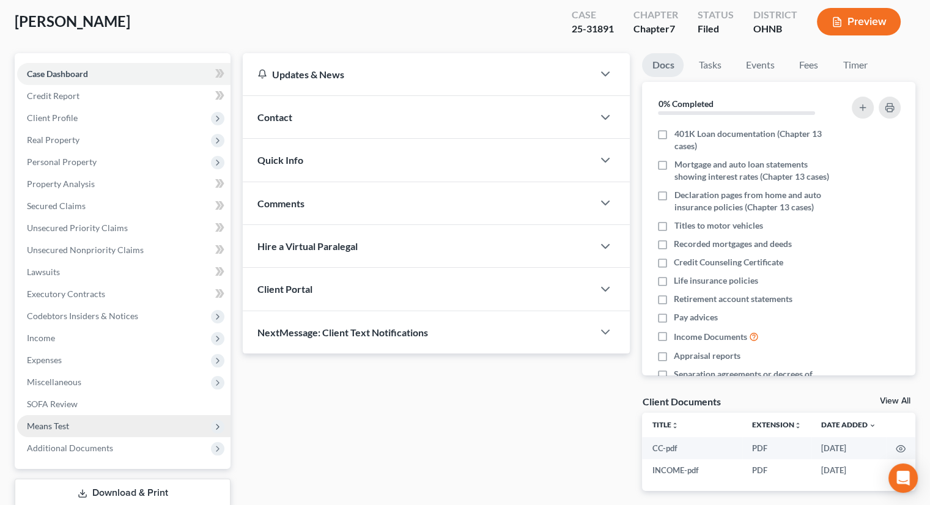
scroll to position [144, 0]
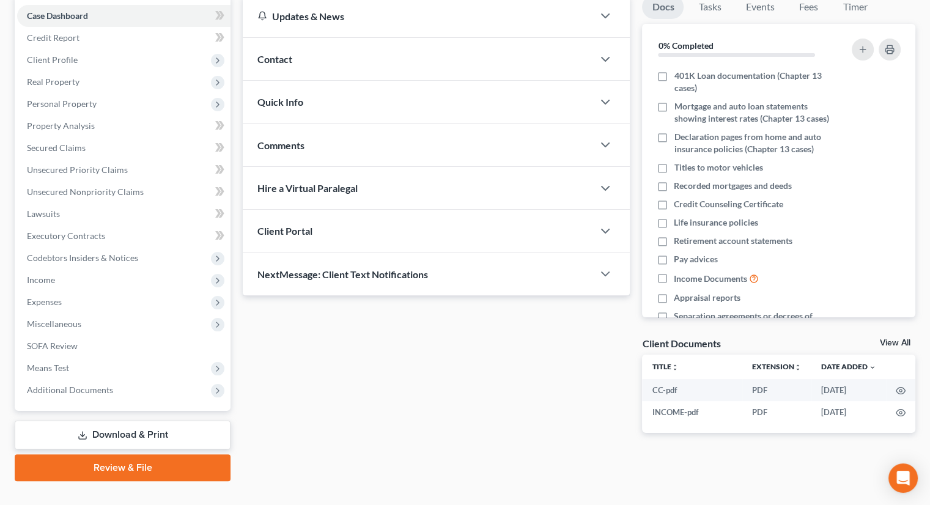
click at [114, 421] on link "Download & Print" at bounding box center [123, 435] width 216 height 29
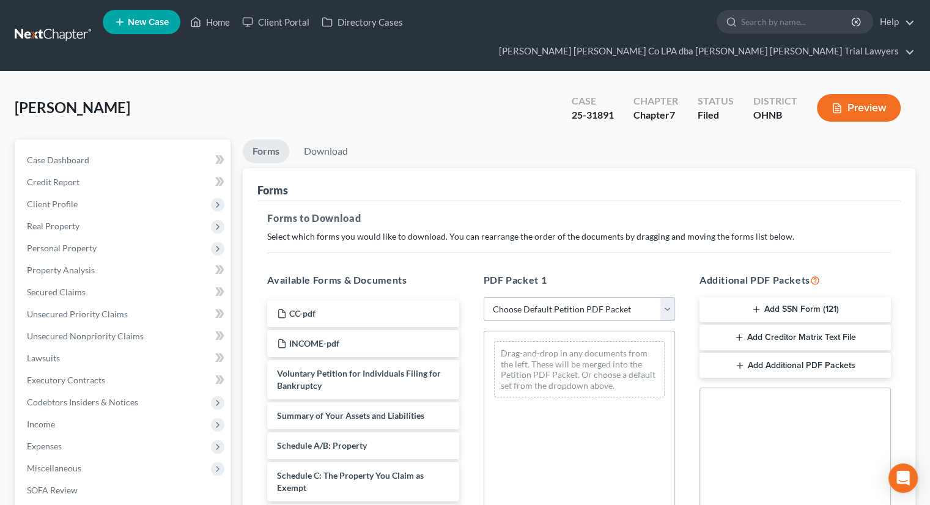
click at [513, 297] on select "Choose Default Petition PDF Packet Complete Bankruptcy Petition (all forms and …" at bounding box center [578, 309] width 191 height 24
select select "3"
click at [483, 297] on select "Choose Default Petition PDF Packet Complete Bankruptcy Petition (all forms and …" at bounding box center [578, 309] width 191 height 24
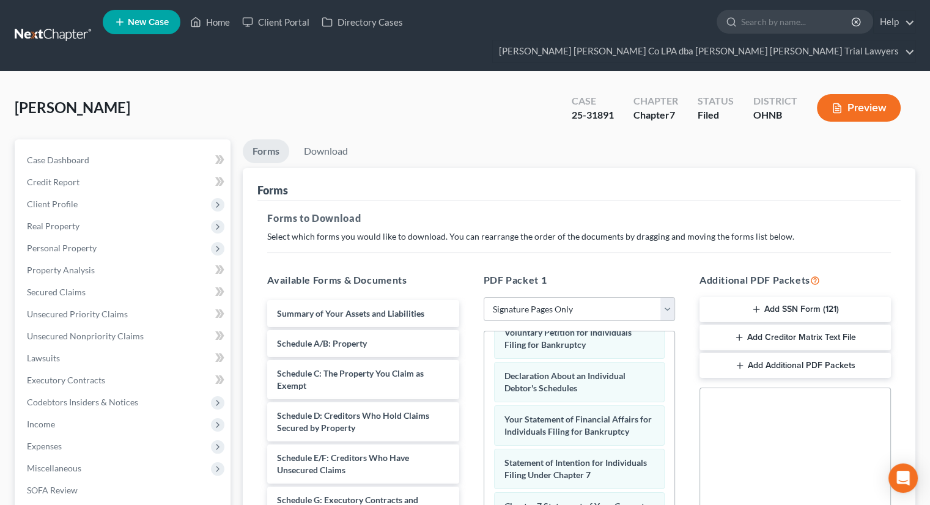
scroll to position [42, 0]
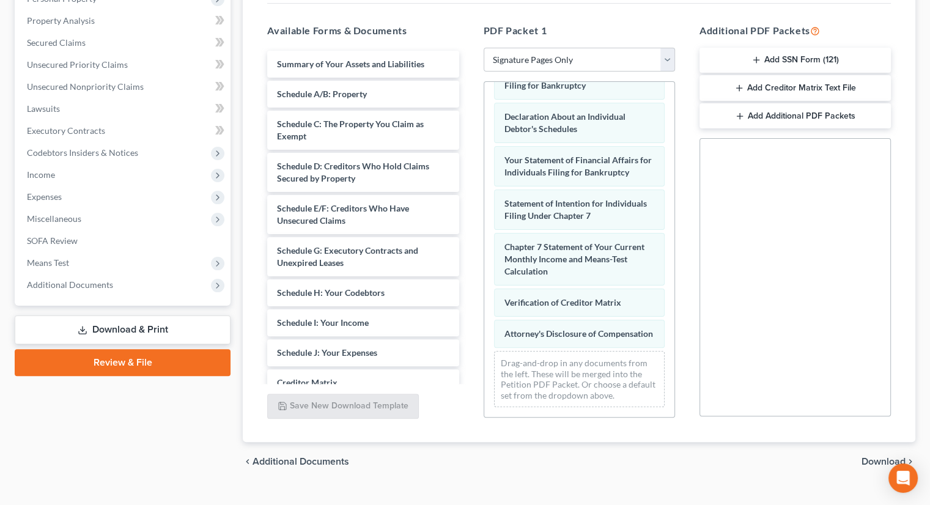
click at [869, 457] on span "Download" at bounding box center [883, 462] width 44 height 10
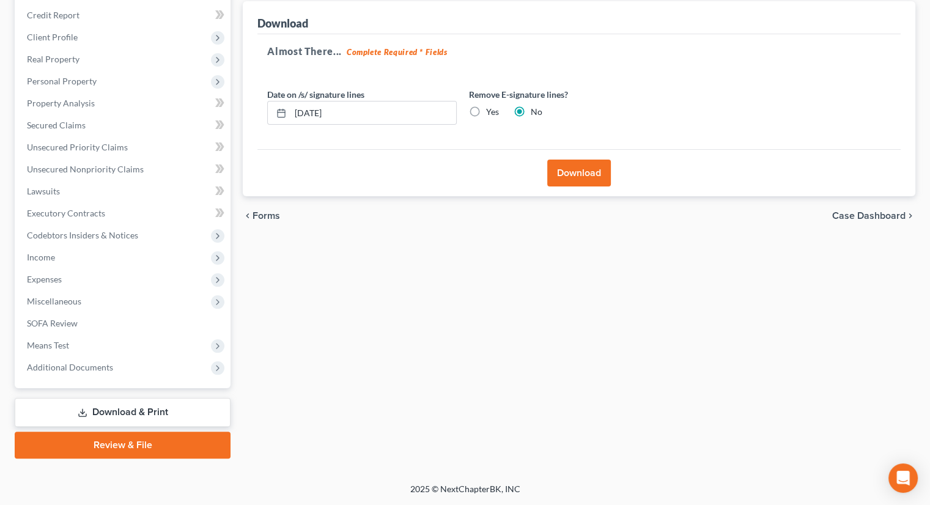
scroll to position [144, 0]
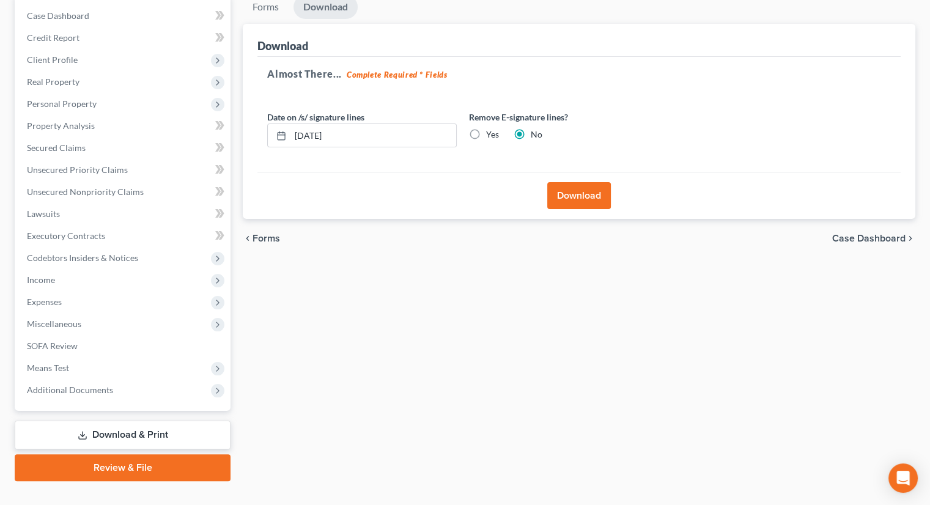
drag, startPoint x: 539, startPoint y: 173, endPoint x: 601, endPoint y: 175, distance: 62.4
click at [544, 173] on div "Download" at bounding box center [578, 195] width 643 height 47
drag, startPoint x: 597, startPoint y: 175, endPoint x: 549, endPoint y: 184, distance: 48.4
click at [597, 182] on button "Download" at bounding box center [579, 195] width 64 height 27
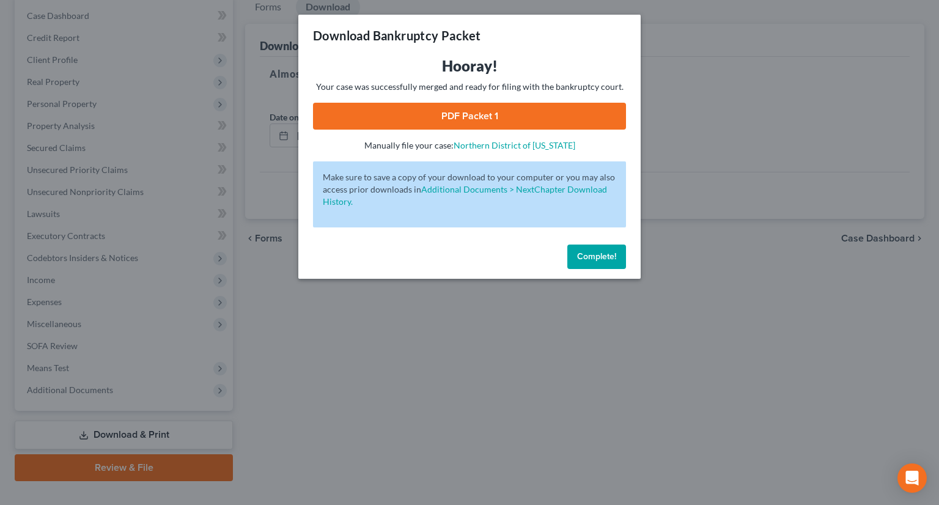
click at [461, 111] on link "PDF Packet 1" at bounding box center [469, 116] width 313 height 27
click at [577, 260] on span "Complete!" at bounding box center [596, 256] width 39 height 10
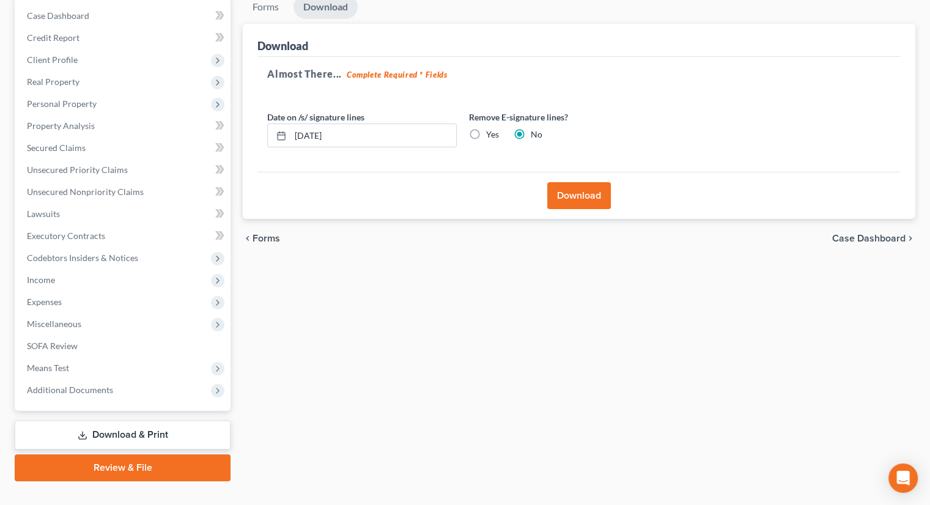
scroll to position [0, 0]
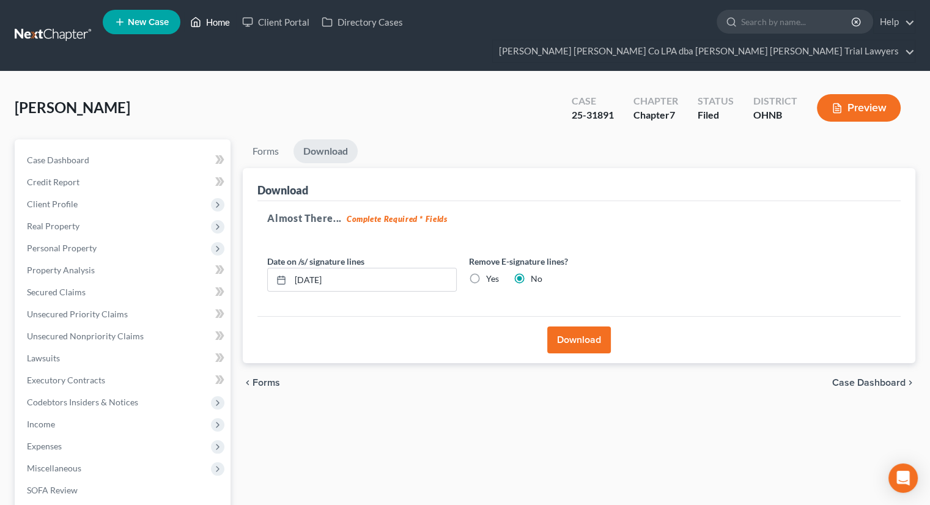
click at [201, 18] on icon at bounding box center [195, 22] width 11 height 15
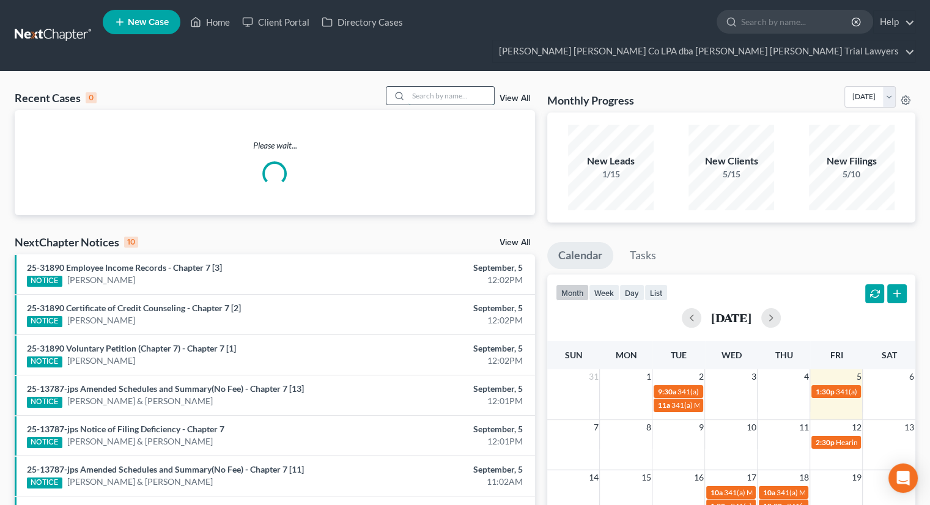
click at [447, 87] on input "search" at bounding box center [451, 96] width 86 height 18
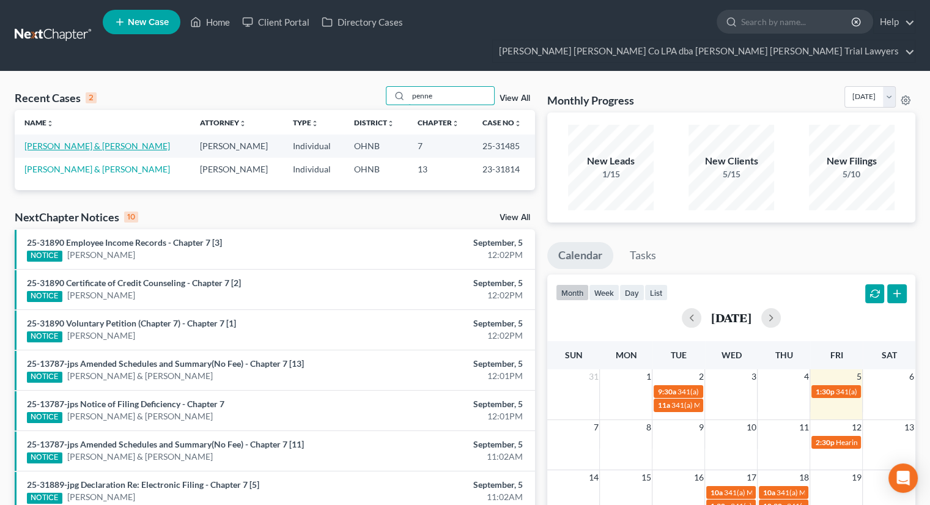
type input "penne"
click at [54, 141] on link "[PERSON_NAME] & [PERSON_NAME]" at bounding box center [96, 146] width 145 height 10
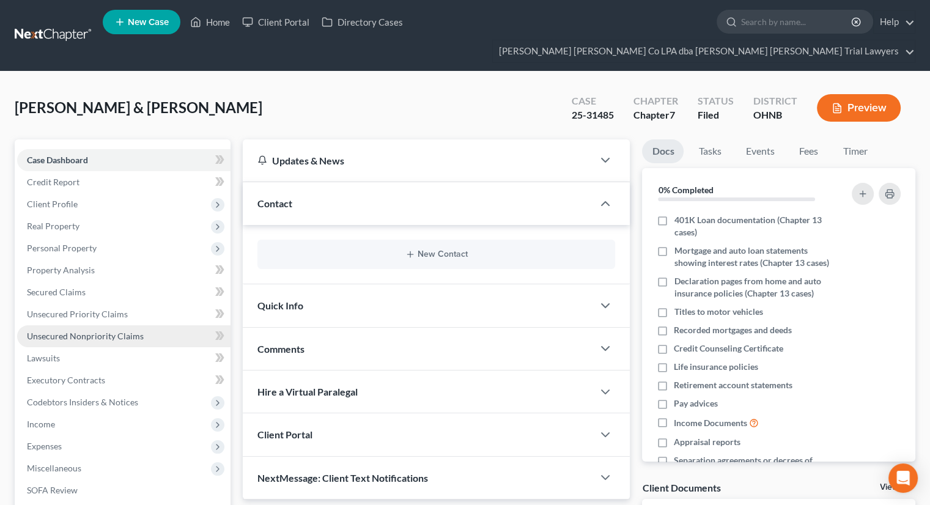
scroll to position [172, 0]
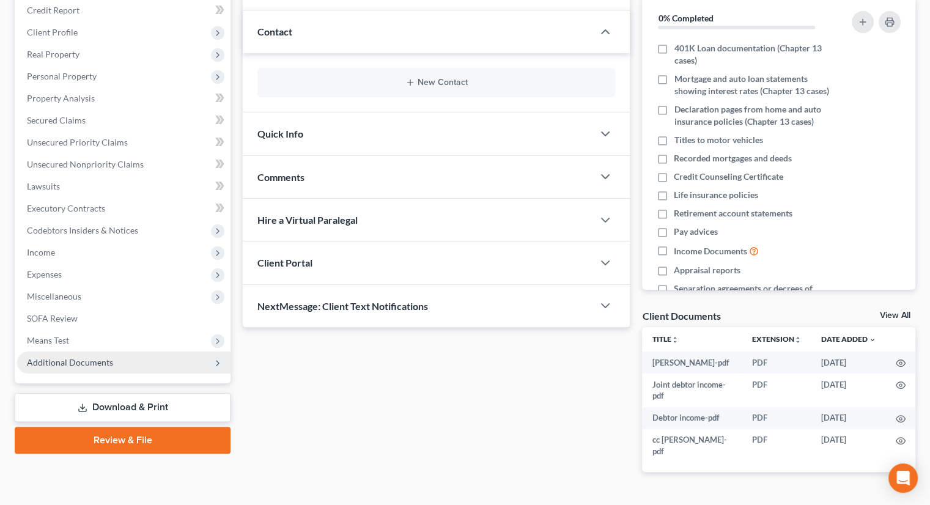
click at [117, 351] on span "Additional Documents" at bounding box center [123, 362] width 213 height 22
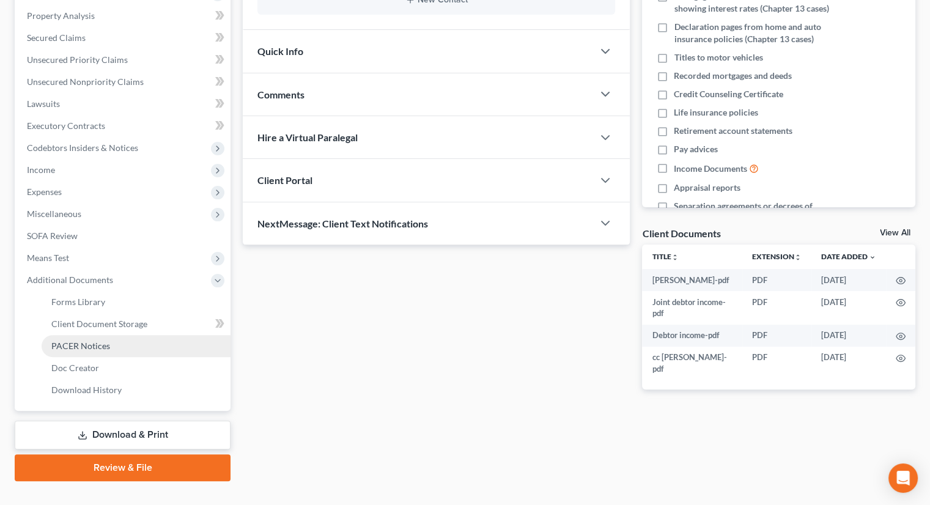
click at [122, 335] on link "PACER Notices" at bounding box center [136, 346] width 189 height 22
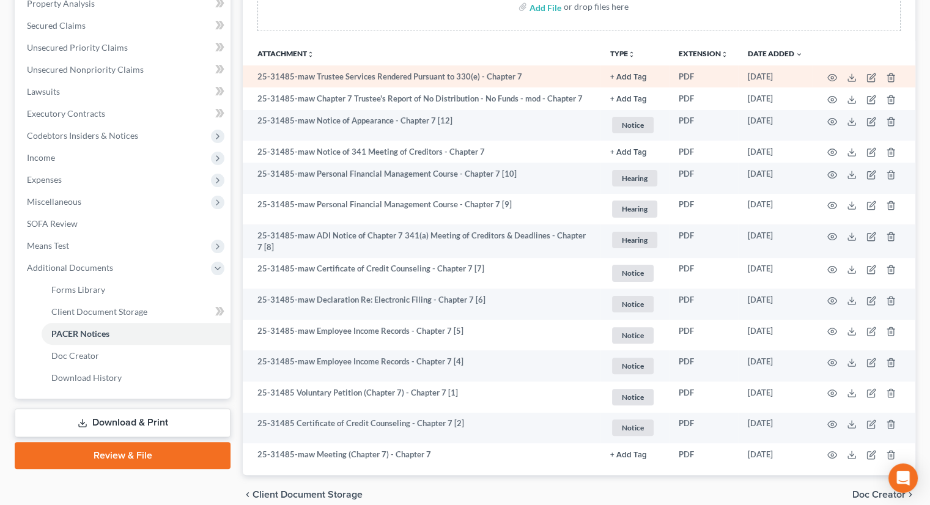
scroll to position [240, 0]
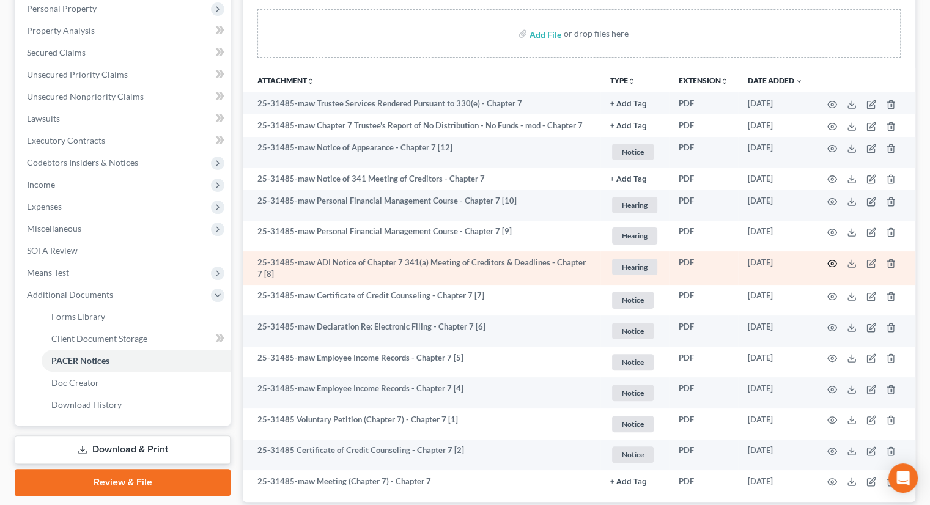
click at [831, 259] on icon "button" at bounding box center [832, 264] width 10 height 10
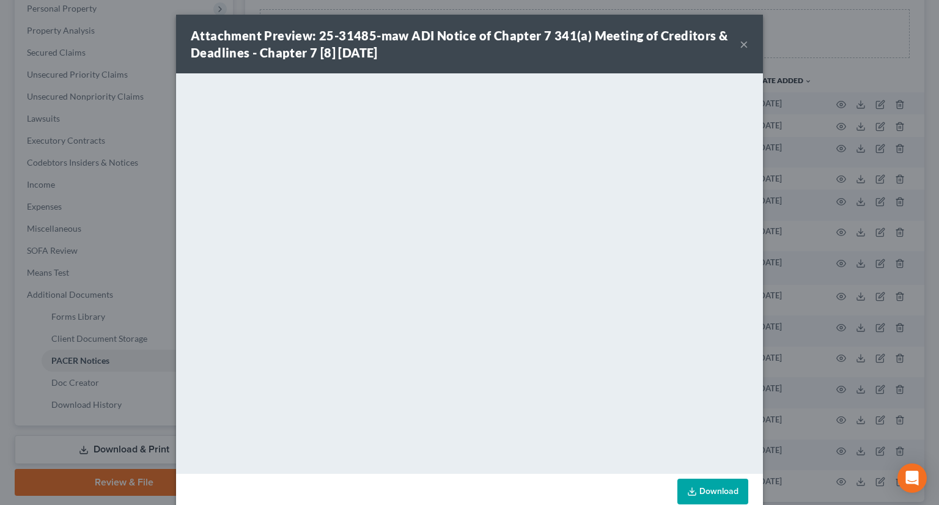
click at [740, 45] on button "×" at bounding box center [744, 44] width 9 height 15
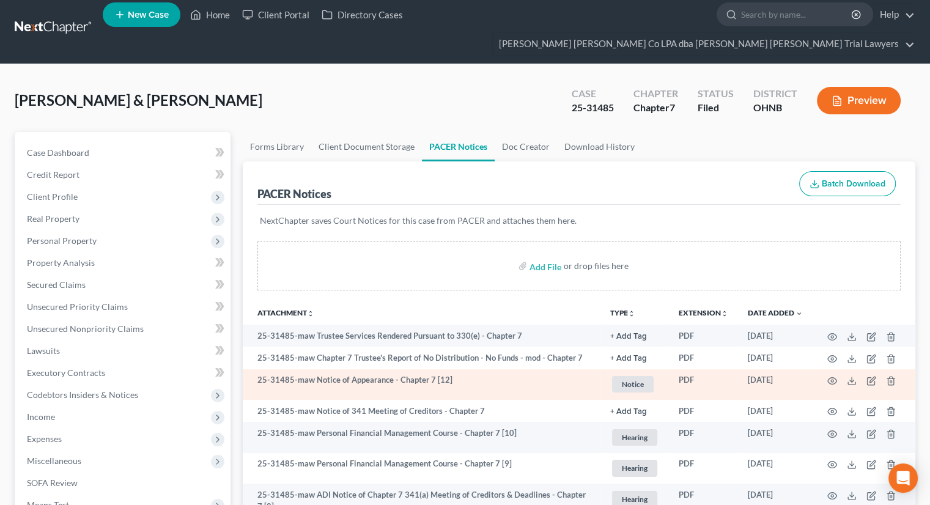
scroll to position [0, 0]
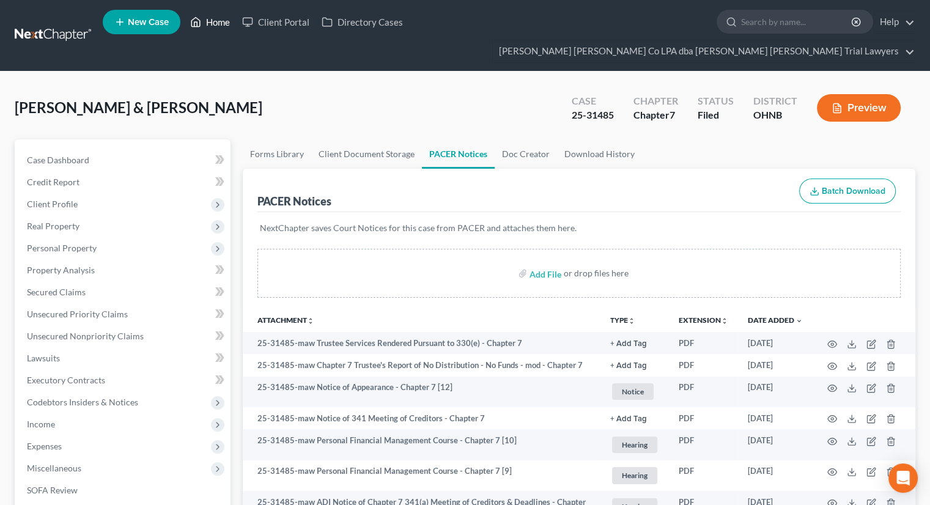
click at [209, 31] on link "Home" at bounding box center [210, 22] width 52 height 22
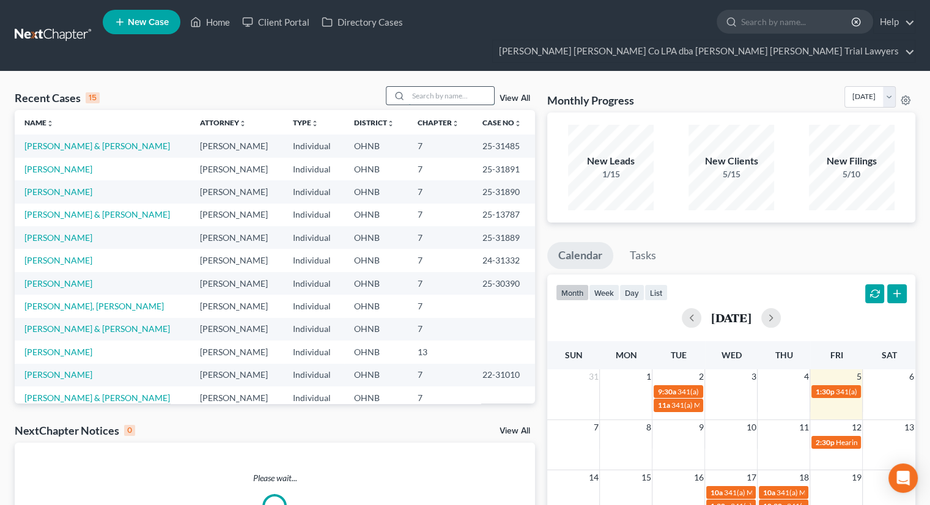
click at [461, 87] on input "search" at bounding box center [451, 96] width 86 height 18
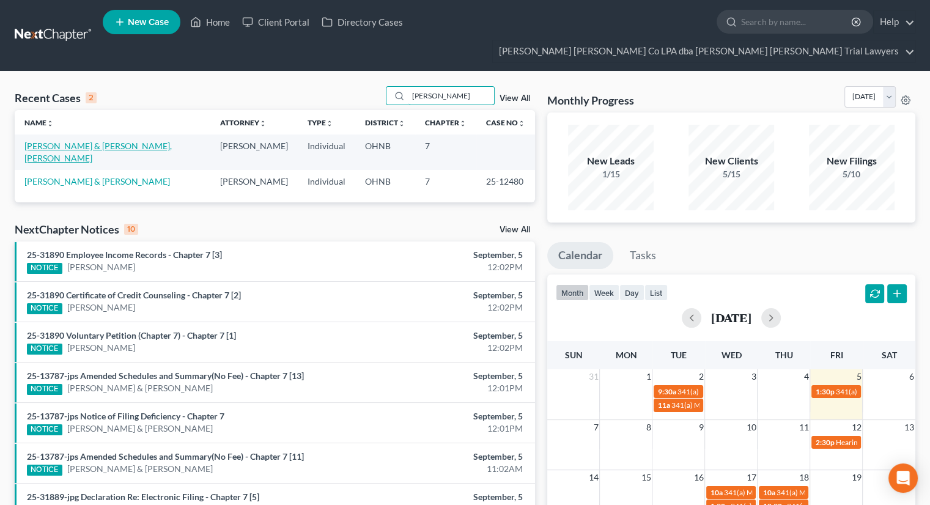
type input "soto"
click at [77, 141] on link "Soto, Heriberto & Maldonado Soto, Krishna" at bounding box center [97, 152] width 147 height 23
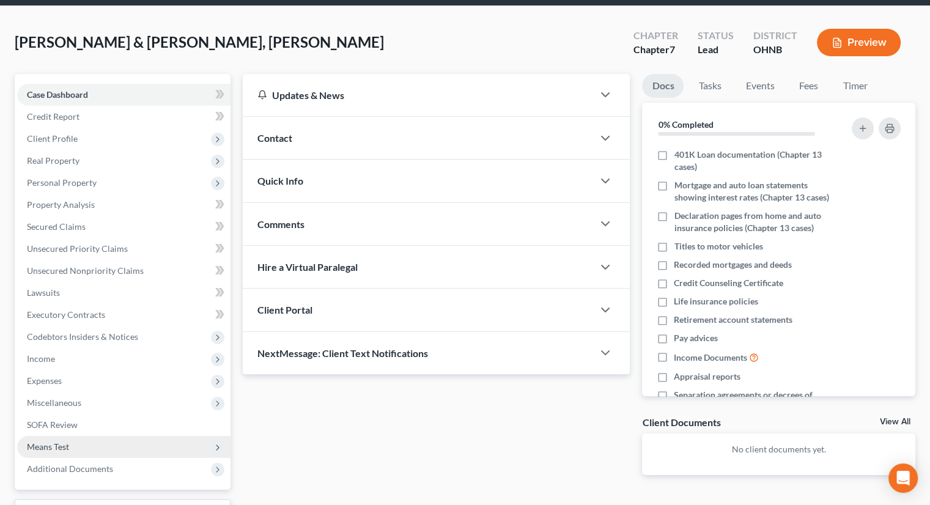
scroll to position [144, 0]
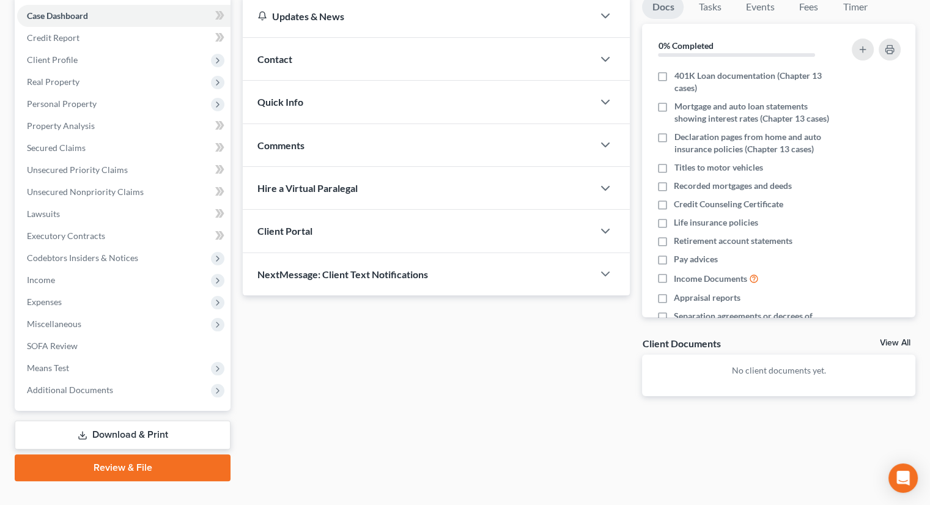
click at [117, 421] on link "Download & Print" at bounding box center [123, 435] width 216 height 29
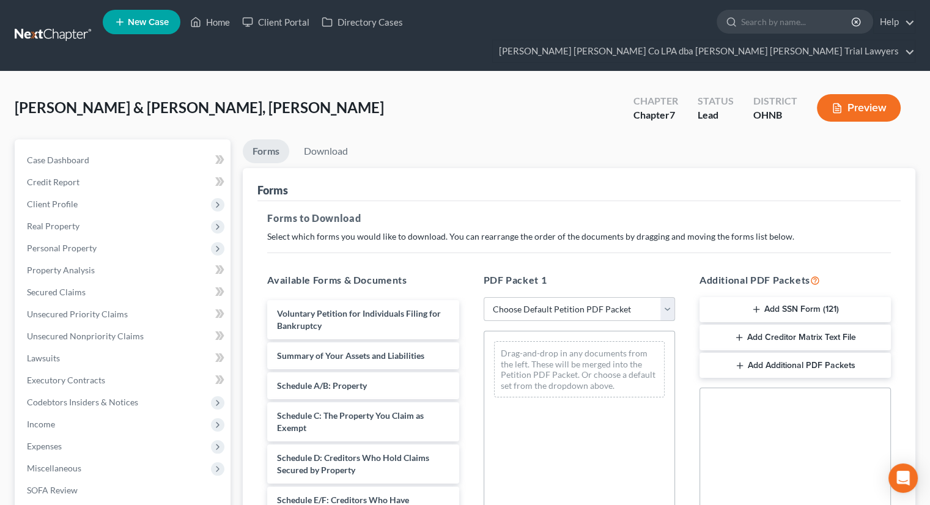
click at [532, 297] on select "Choose Default Petition PDF Packet Complete Bankruptcy Petition (all forms and …" at bounding box center [578, 309] width 191 height 24
select select "3"
click at [483, 297] on select "Choose Default Petition PDF Packet Complete Bankruptcy Petition (all forms and …" at bounding box center [578, 309] width 191 height 24
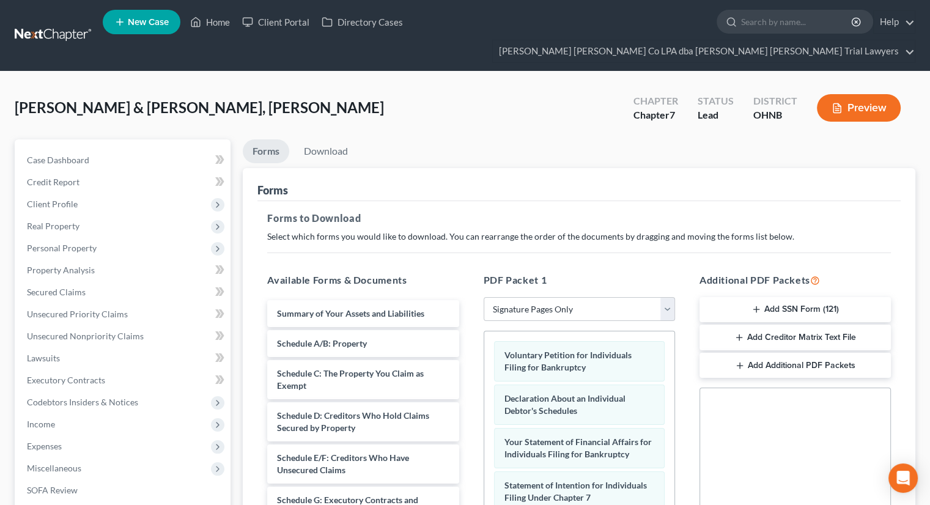
click at [735, 333] on icon "button" at bounding box center [739, 338] width 10 height 10
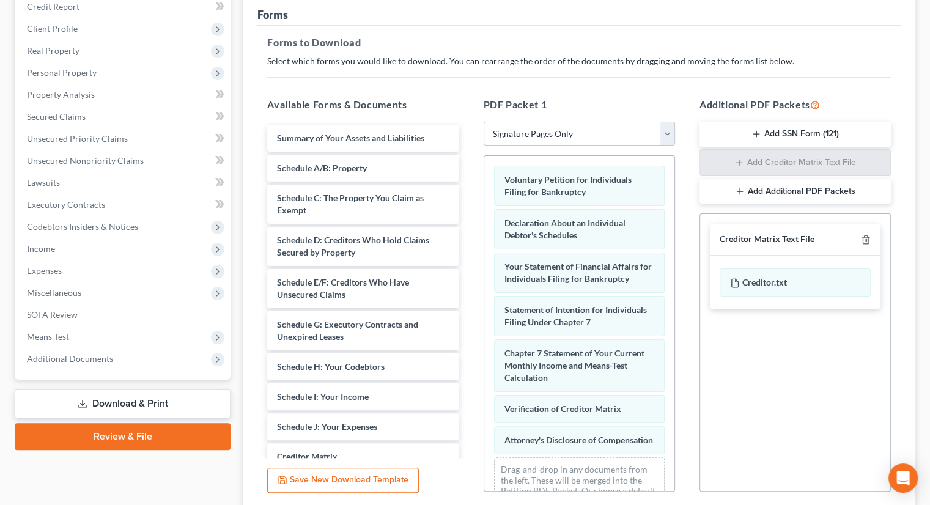
scroll to position [249, 0]
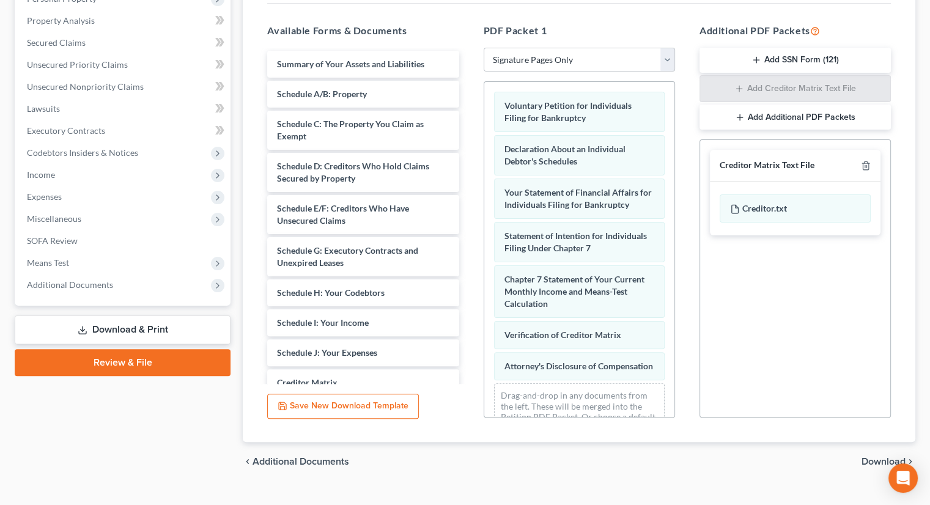
click at [879, 457] on span "Download" at bounding box center [883, 462] width 44 height 10
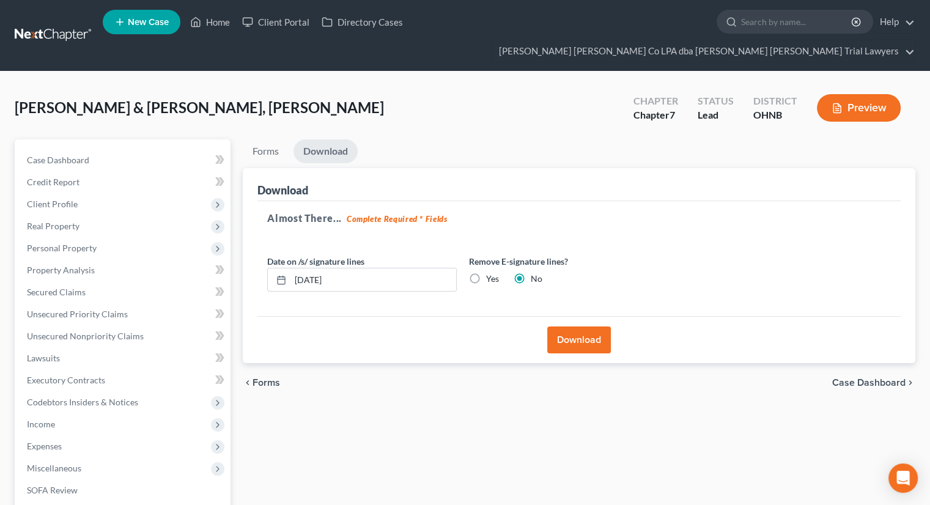
scroll to position [0, 0]
click at [579, 326] on button "Download" at bounding box center [579, 339] width 64 height 27
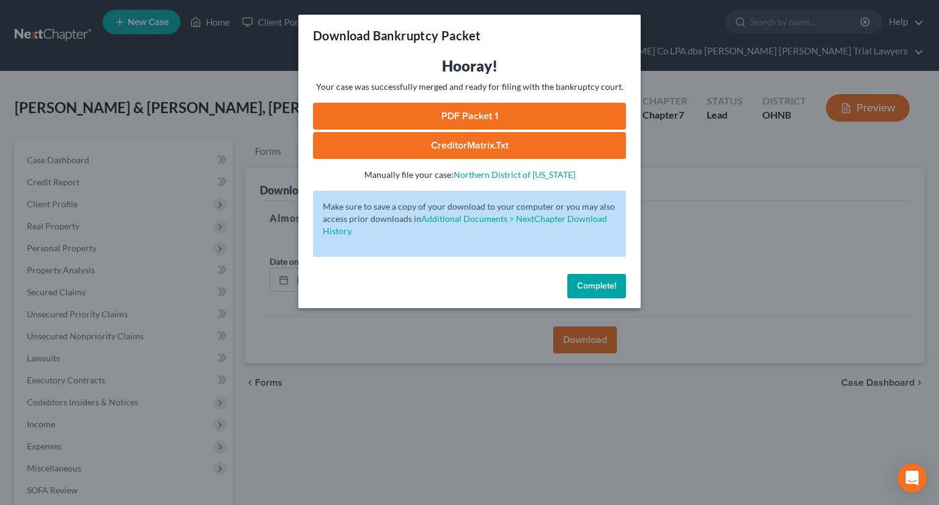
click at [443, 120] on link "PDF Packet 1" at bounding box center [469, 116] width 313 height 27
click at [600, 275] on button "Complete!" at bounding box center [596, 286] width 59 height 24
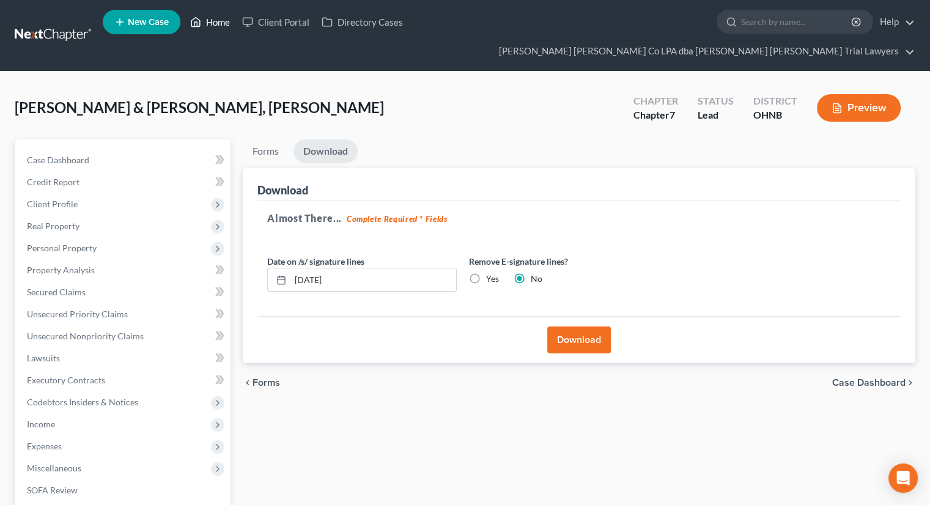
click at [204, 15] on link "Home" at bounding box center [210, 22] width 52 height 22
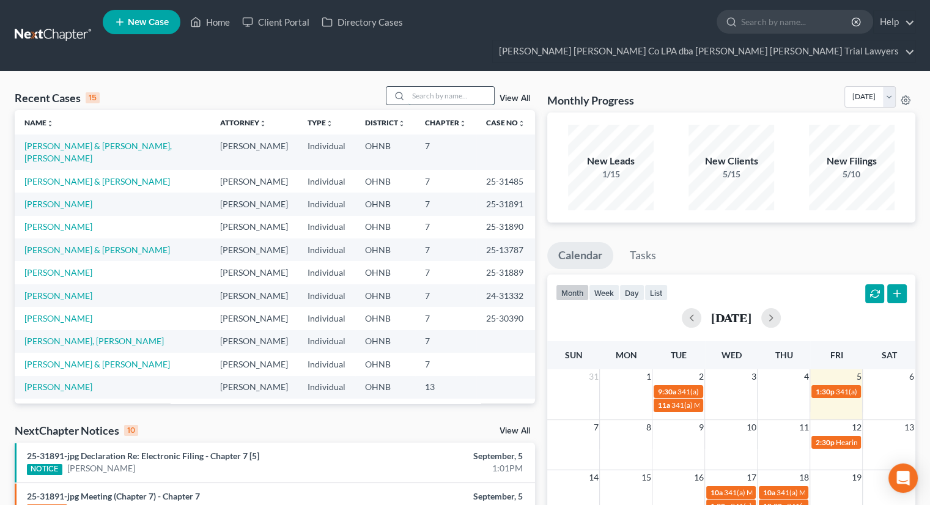
click at [428, 87] on input "search" at bounding box center [451, 96] width 86 height 18
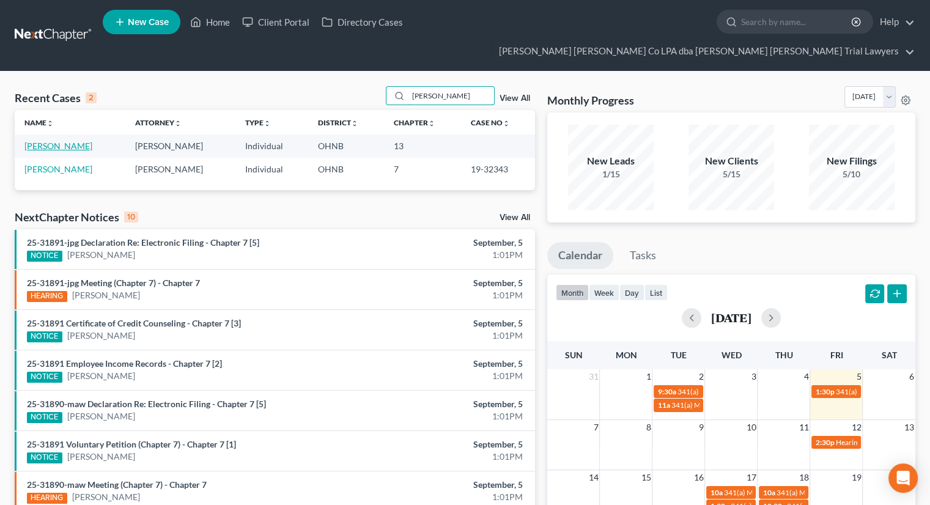
type input "pope"
click at [56, 141] on link "[PERSON_NAME]" at bounding box center [58, 146] width 68 height 10
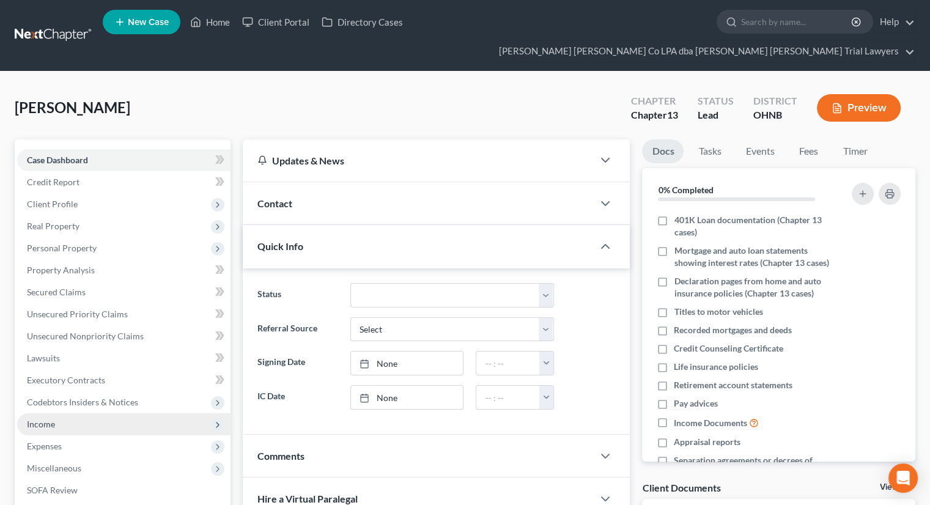
click at [72, 413] on span "Income" at bounding box center [123, 424] width 213 height 22
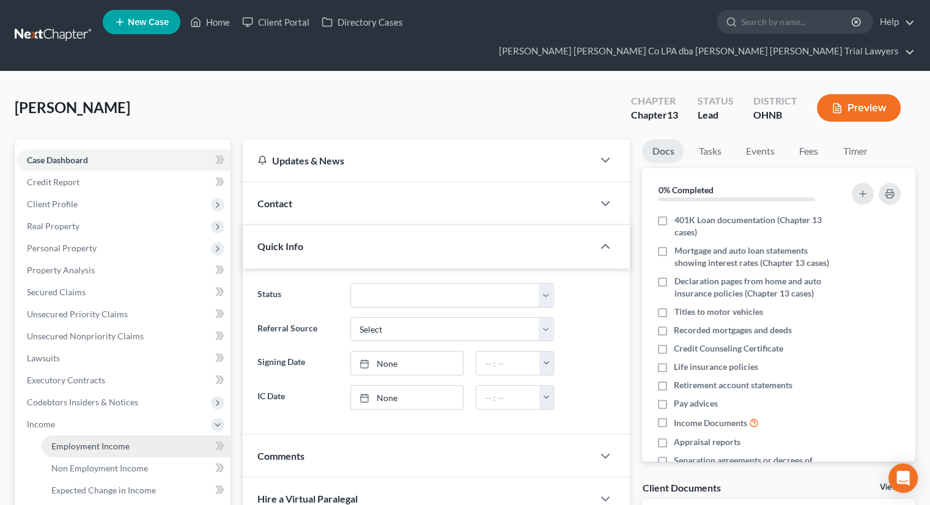
click at [78, 441] on span "Employment Income" at bounding box center [90, 446] width 78 height 10
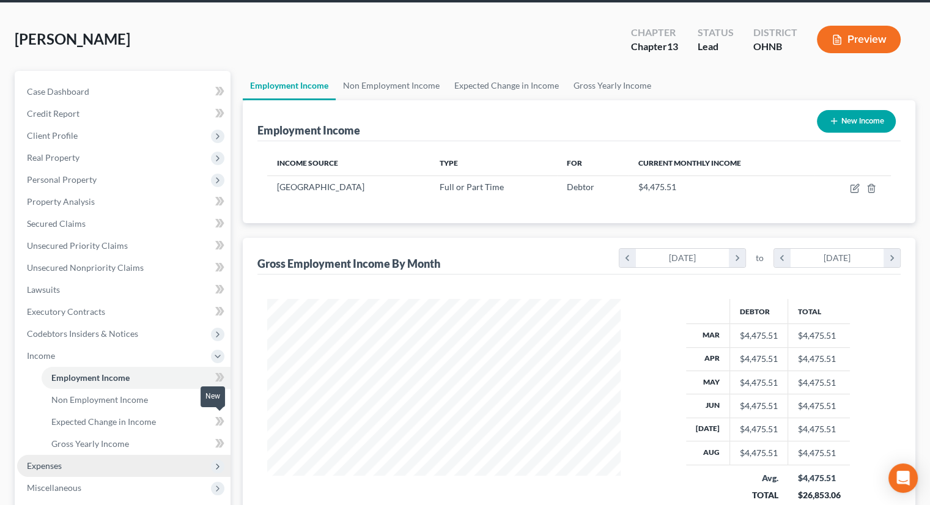
scroll to position [183, 0]
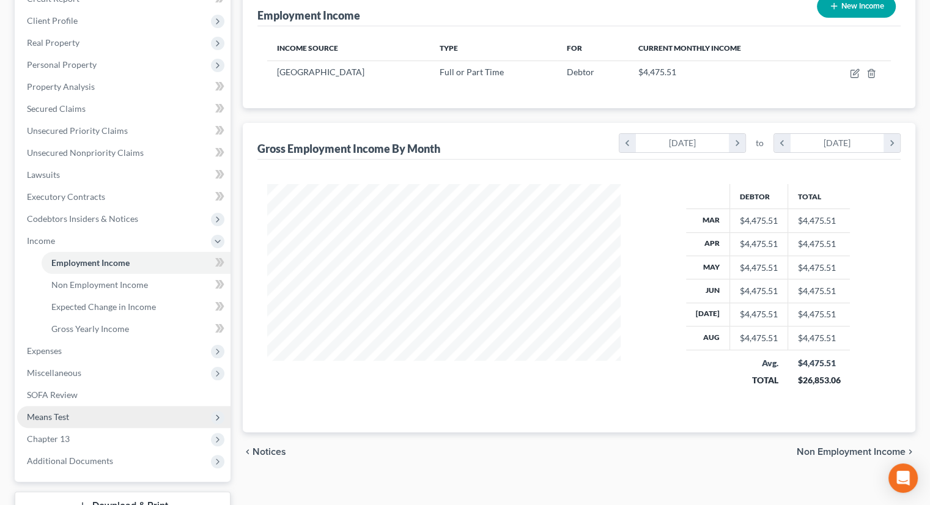
click at [84, 406] on span "Means Test" at bounding box center [123, 417] width 213 height 22
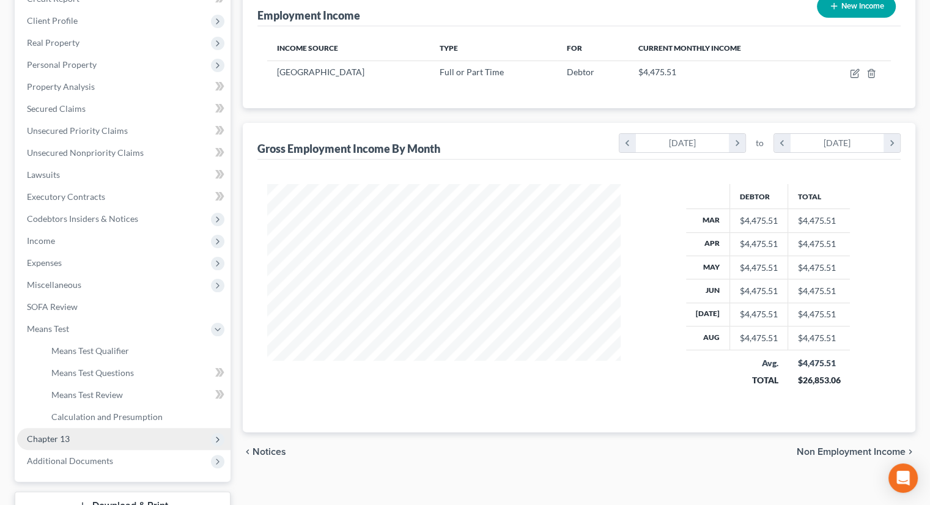
click at [81, 428] on span "Chapter 13" at bounding box center [123, 439] width 213 height 22
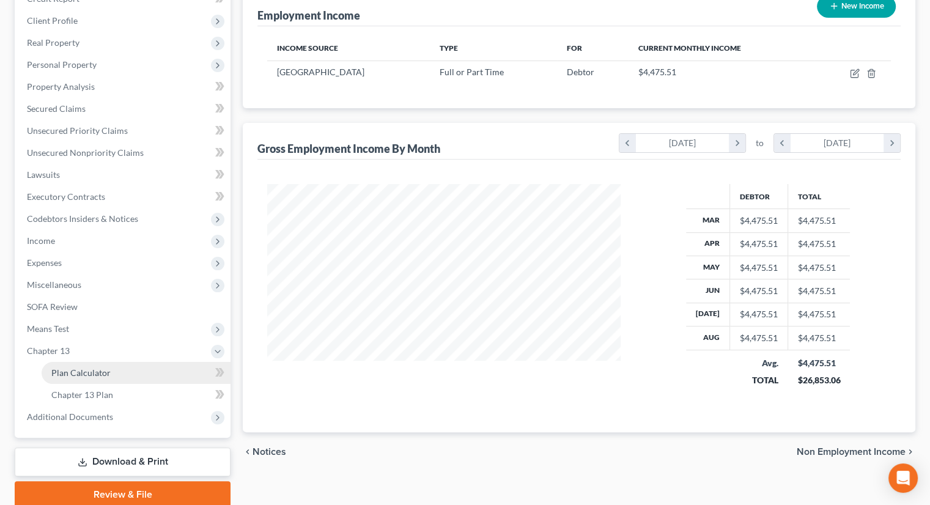
click at [87, 367] on span "Plan Calculator" at bounding box center [80, 372] width 59 height 10
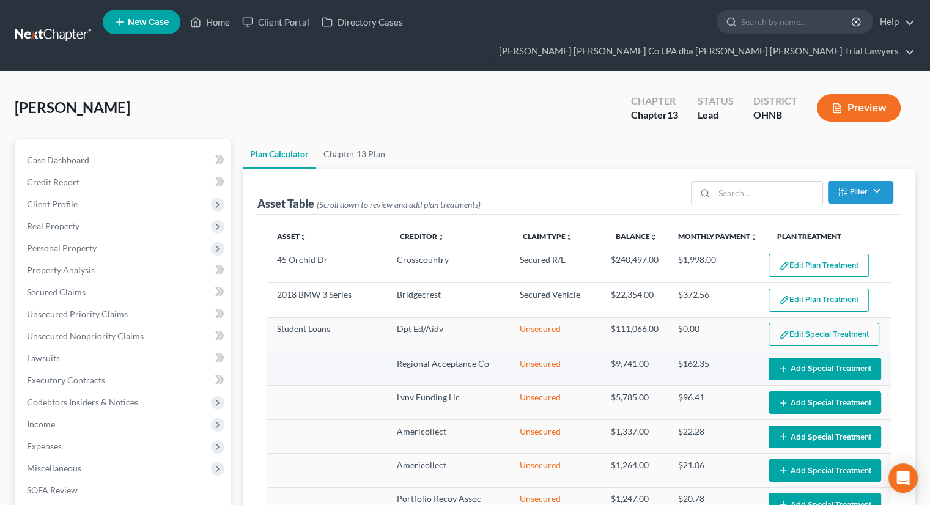
select select "59"
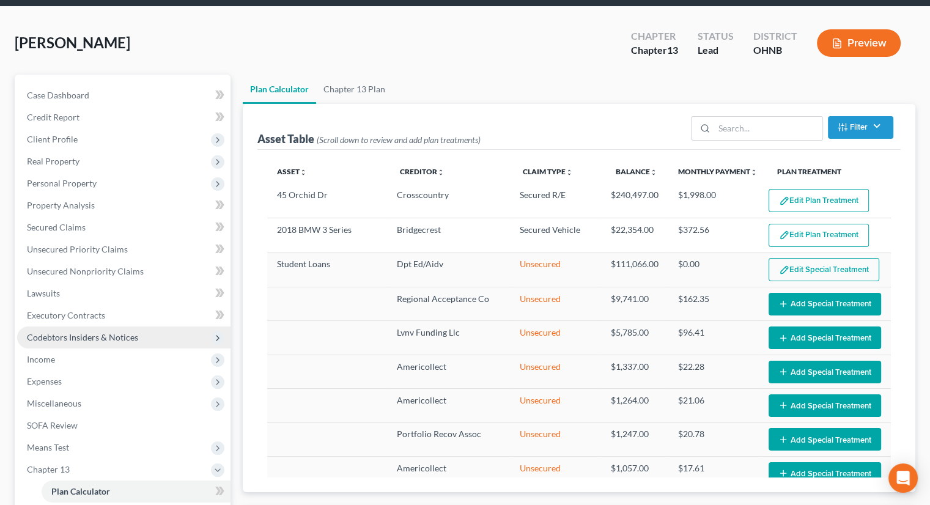
scroll to position [183, 0]
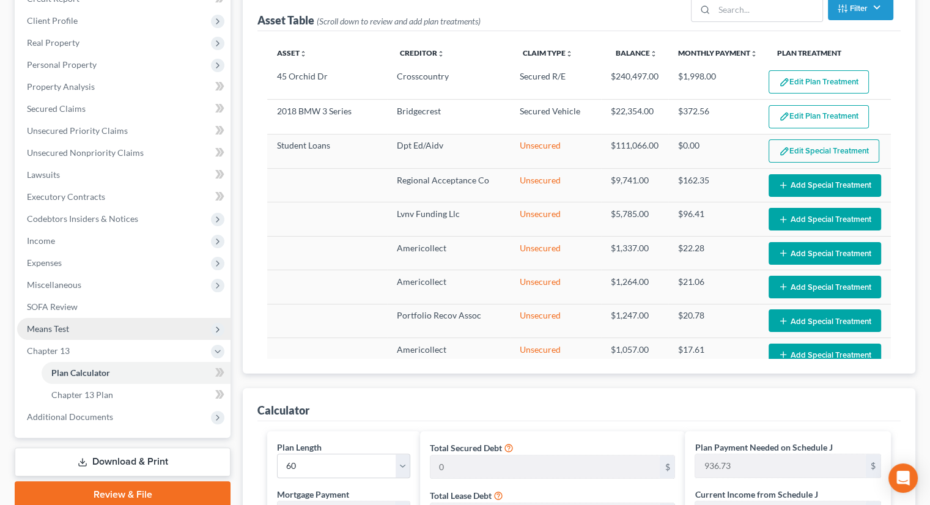
click at [61, 318] on span "Means Test" at bounding box center [123, 329] width 213 height 22
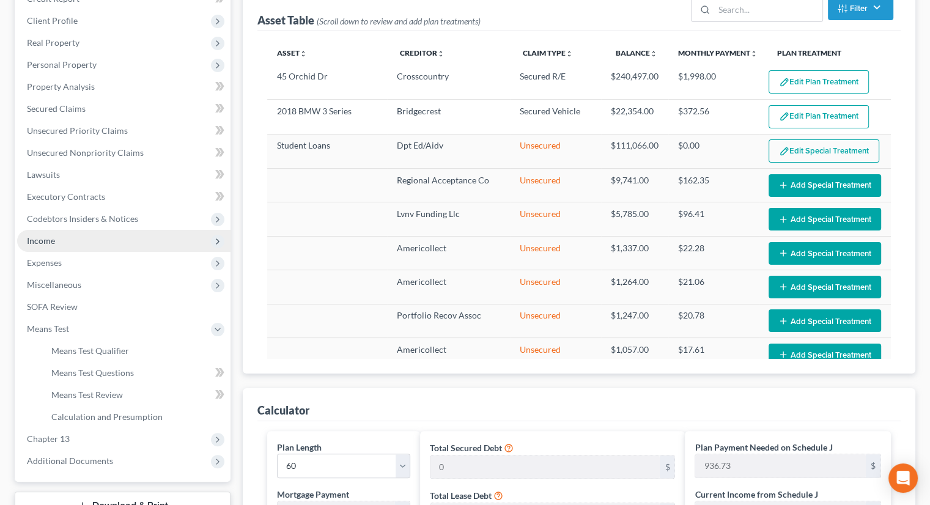
click at [71, 230] on span "Income" at bounding box center [123, 241] width 213 height 22
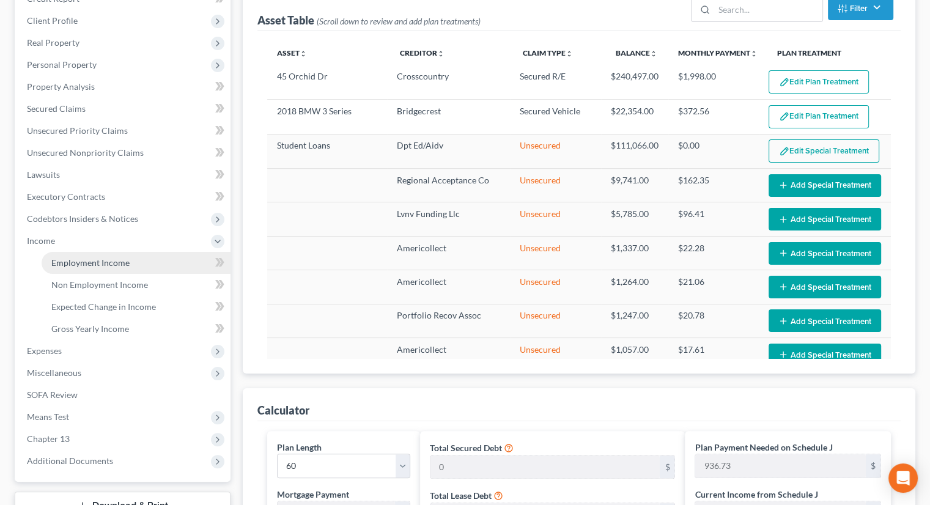
click at [76, 257] on span "Employment Income" at bounding box center [90, 262] width 78 height 10
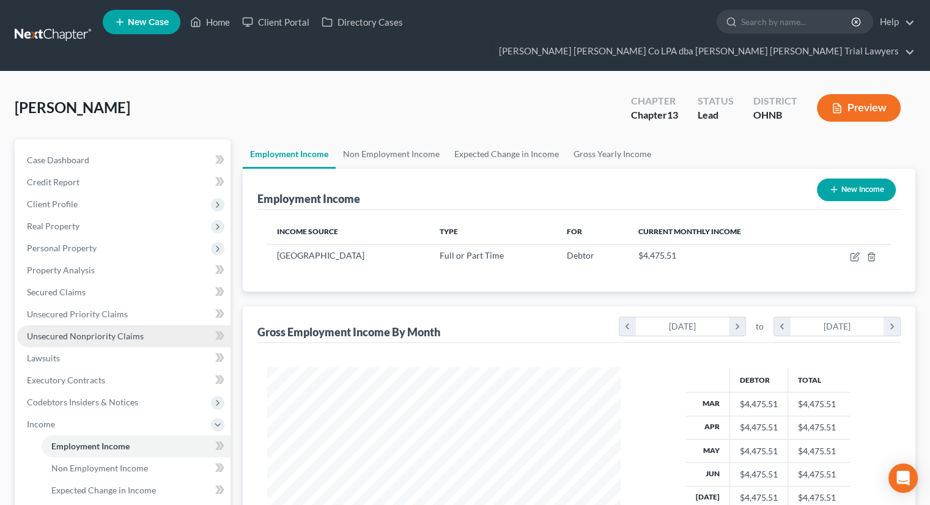
scroll to position [218, 377]
click at [392, 139] on link "Non Employment Income" at bounding box center [391, 153] width 111 height 29
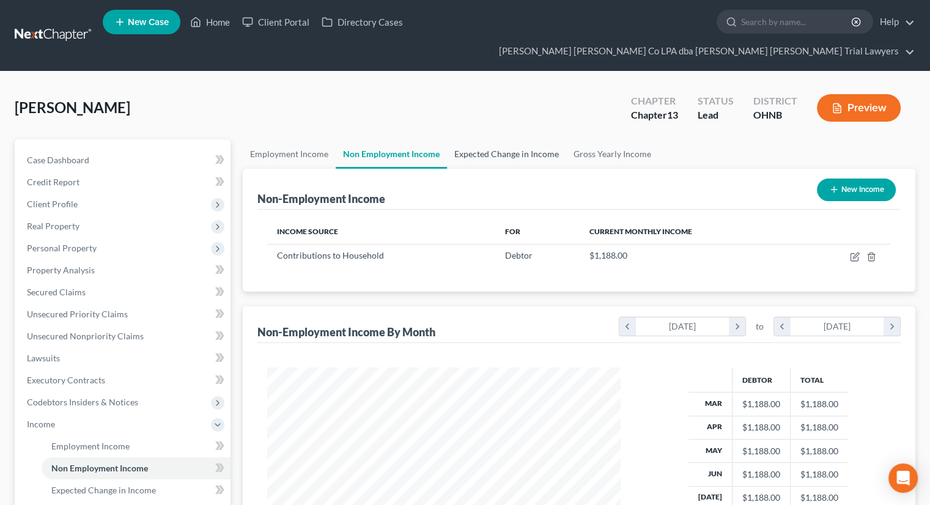
scroll to position [218, 377]
click at [467, 139] on link "Expected Change in Income" at bounding box center [506, 153] width 119 height 29
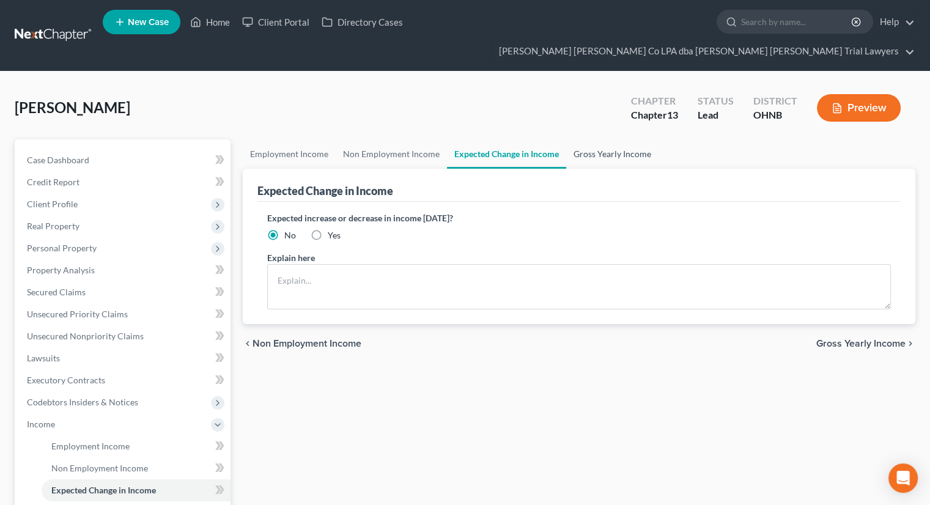
click at [584, 139] on link "Gross Yearly Income" at bounding box center [612, 153] width 92 height 29
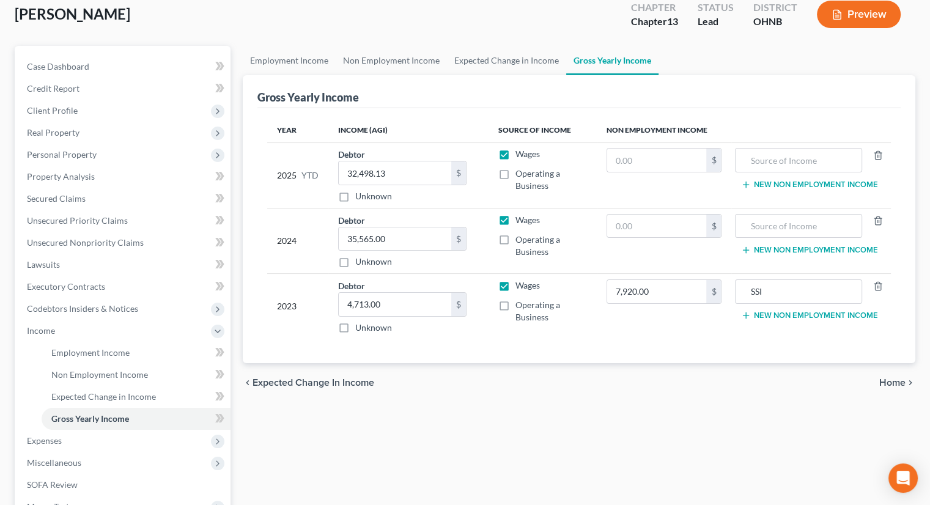
scroll to position [183, 0]
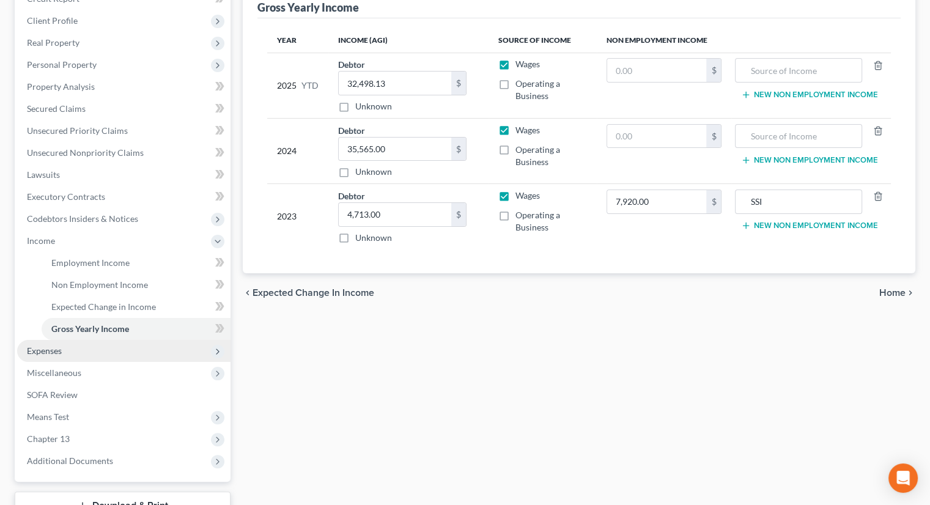
click at [85, 340] on span "Expenses" at bounding box center [123, 351] width 213 height 22
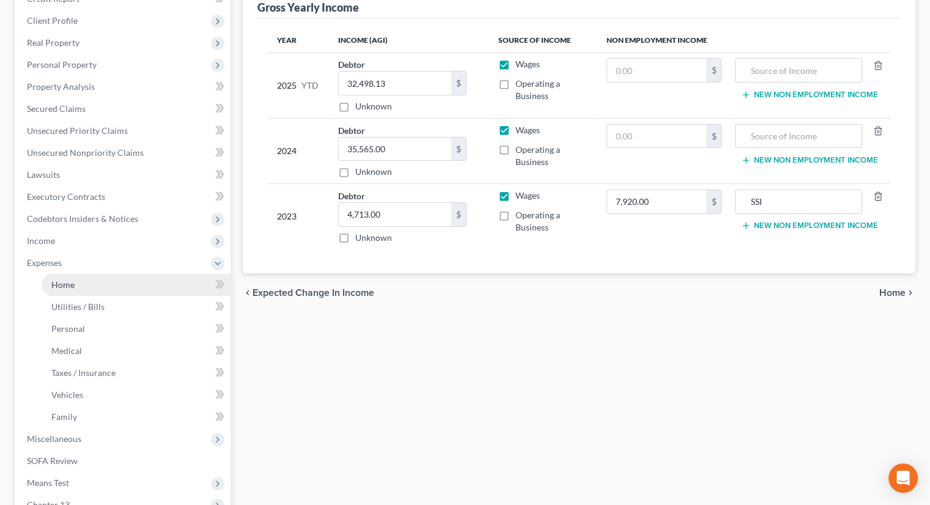
click at [90, 274] on link "Home" at bounding box center [136, 285] width 189 height 22
click at [79, 274] on link "Home" at bounding box center [136, 285] width 189 height 22
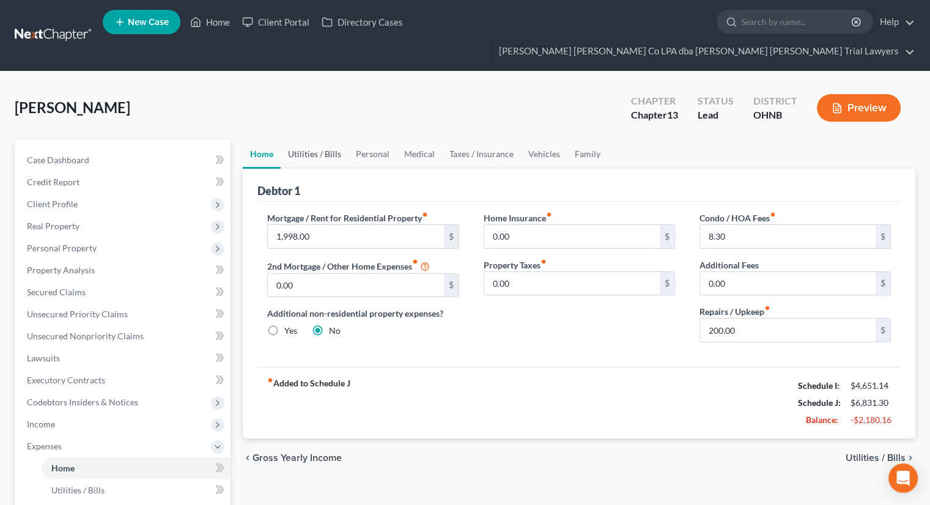
click at [314, 139] on link "Utilities / Bills" at bounding box center [315, 153] width 68 height 29
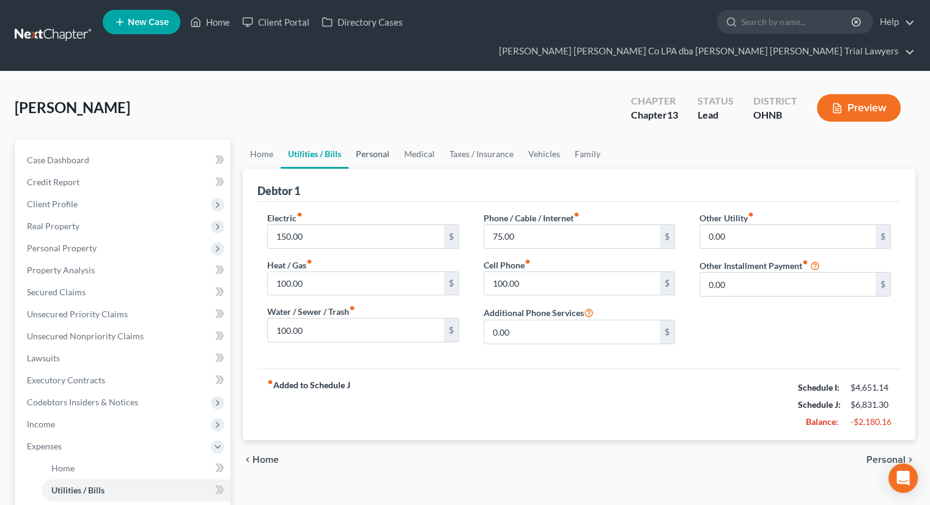
click at [369, 139] on link "Personal" at bounding box center [372, 153] width 48 height 29
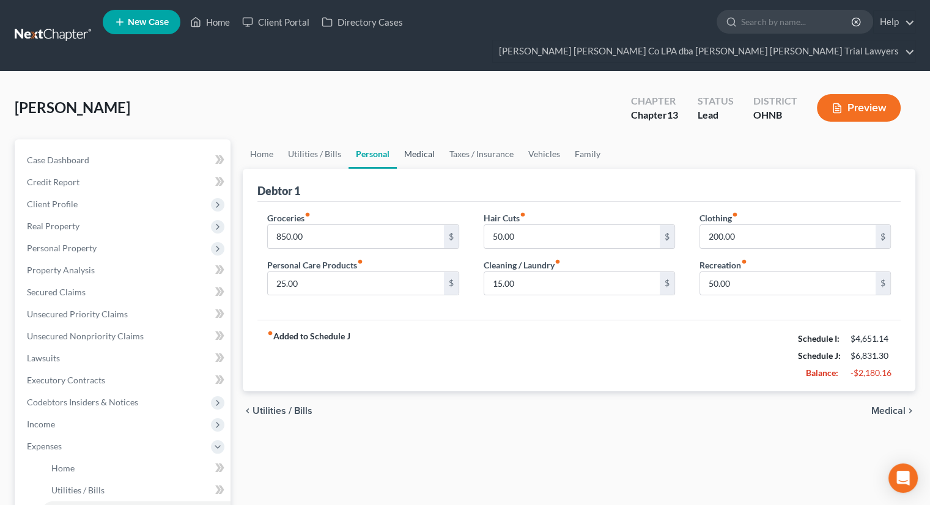
click at [408, 139] on link "Medical" at bounding box center [419, 153] width 45 height 29
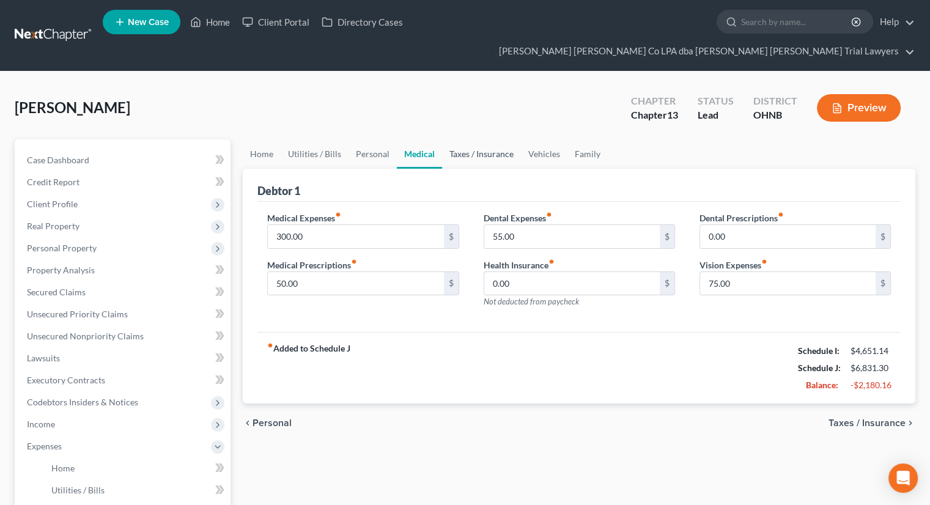
click at [461, 139] on link "Taxes / Insurance" at bounding box center [481, 153] width 79 height 29
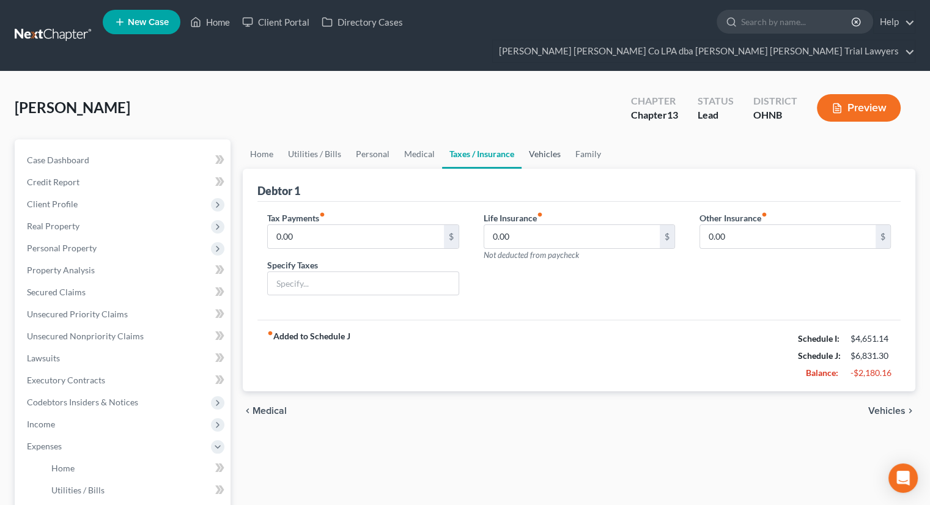
click at [533, 139] on link "Vehicles" at bounding box center [544, 153] width 46 height 29
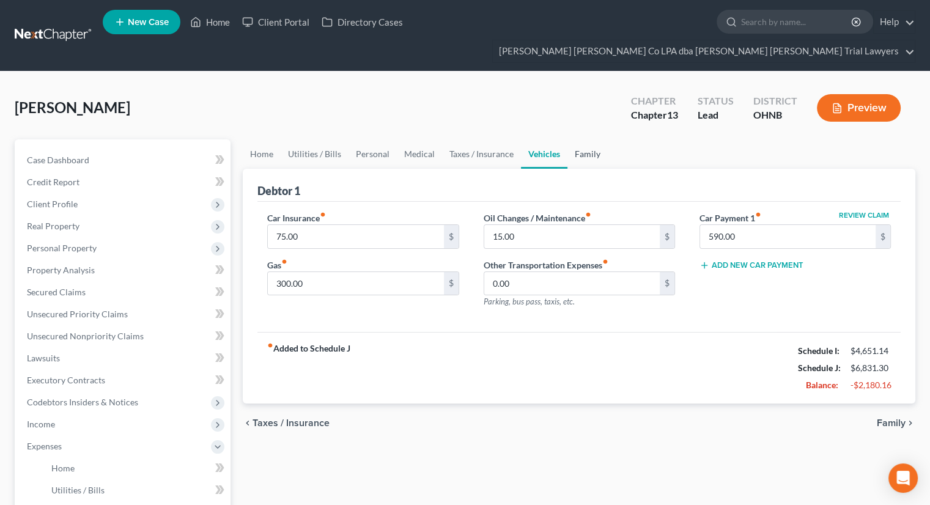
click at [587, 139] on link "Family" at bounding box center [587, 153] width 40 height 29
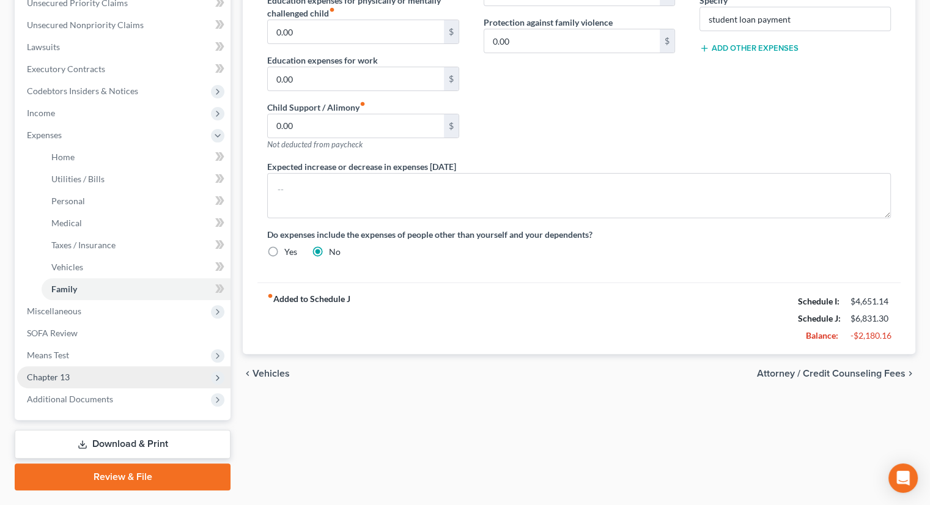
scroll to position [320, 0]
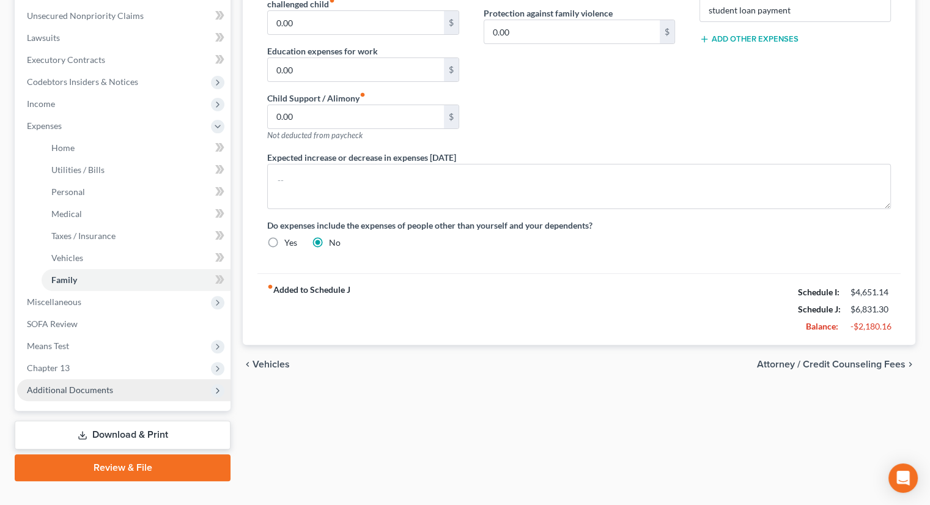
click at [117, 379] on span "Additional Documents" at bounding box center [123, 390] width 213 height 22
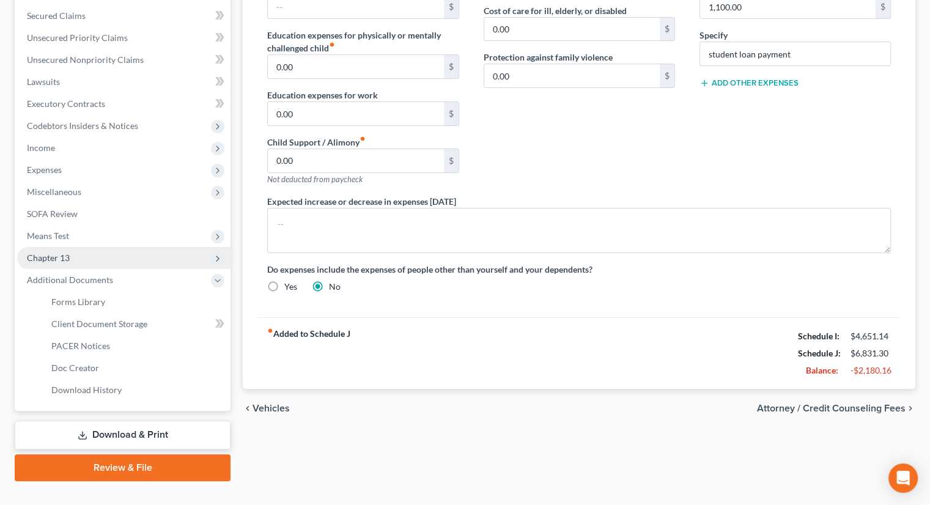
click at [72, 247] on span "Chapter 13" at bounding box center [123, 258] width 213 height 22
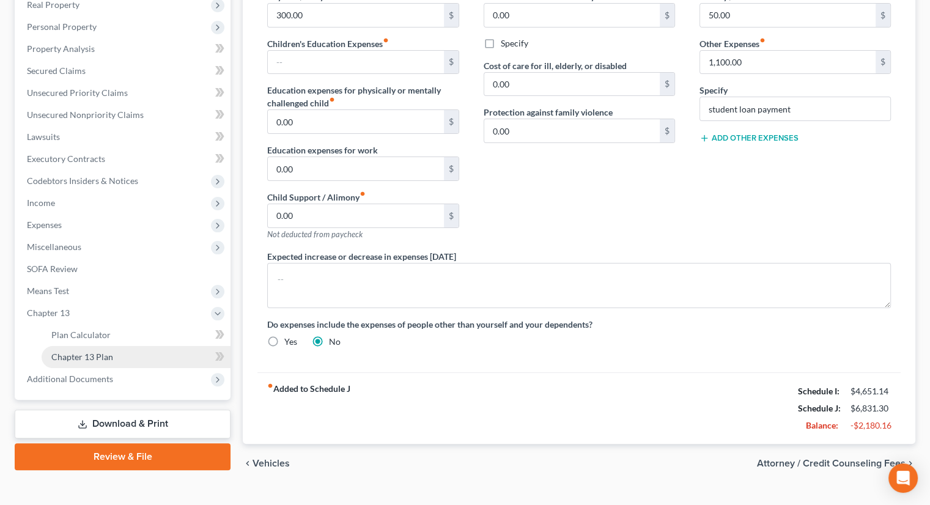
click at [94, 351] on span "Chapter 13 Plan" at bounding box center [82, 356] width 62 height 10
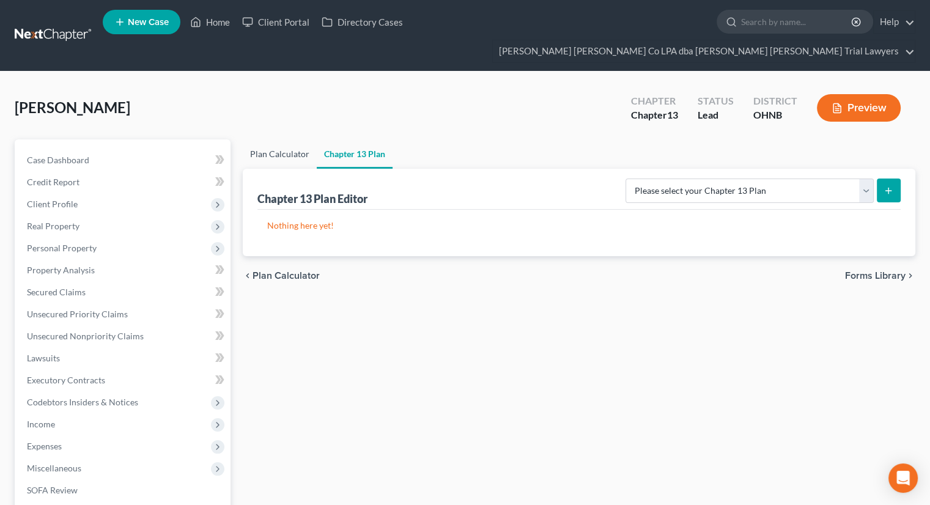
click at [285, 139] on link "Plan Calculator" at bounding box center [280, 153] width 74 height 29
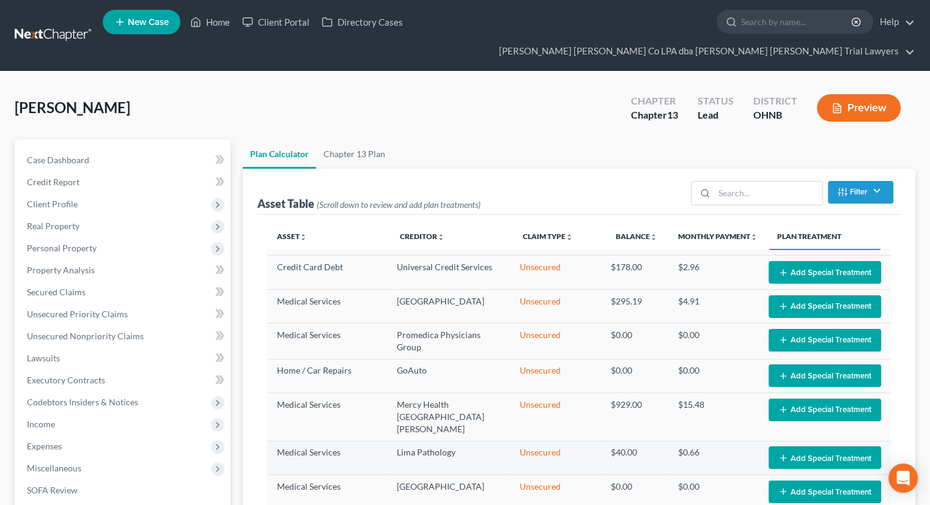
scroll to position [489, 0]
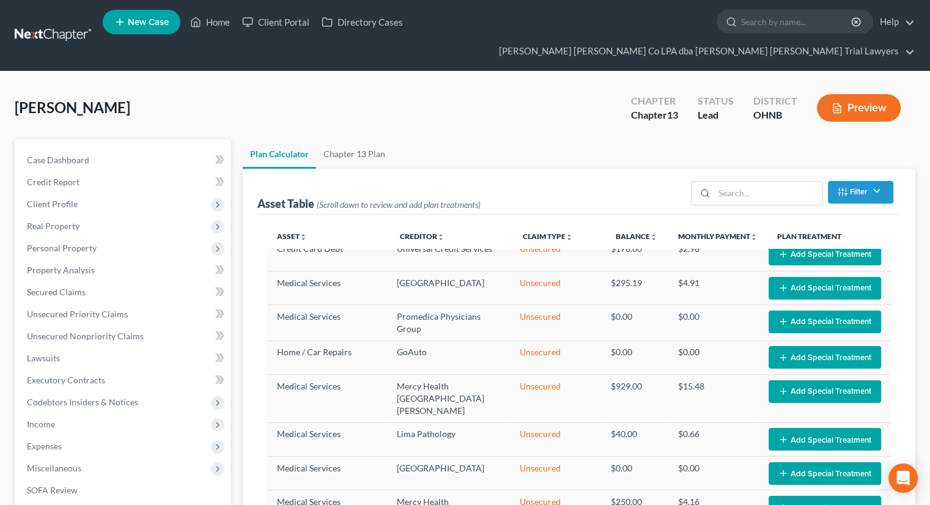
select select "59"
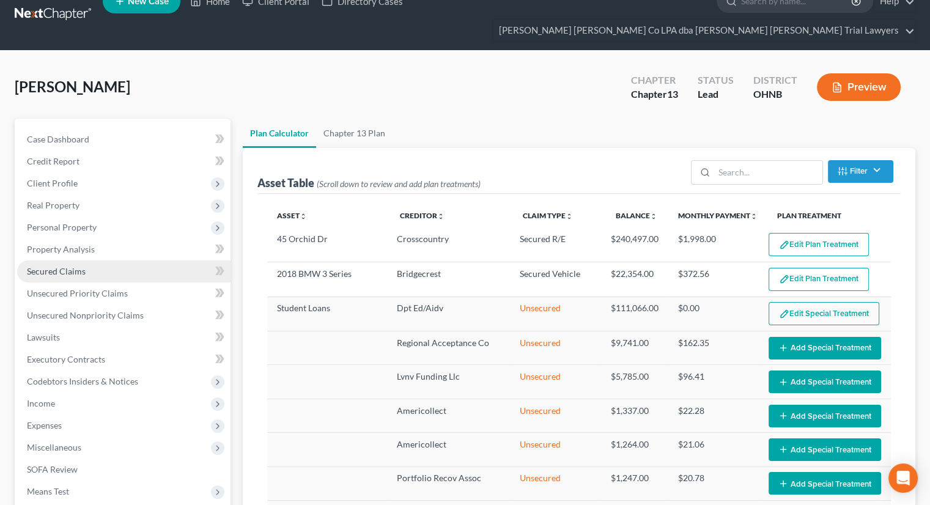
scroll to position [0, 0]
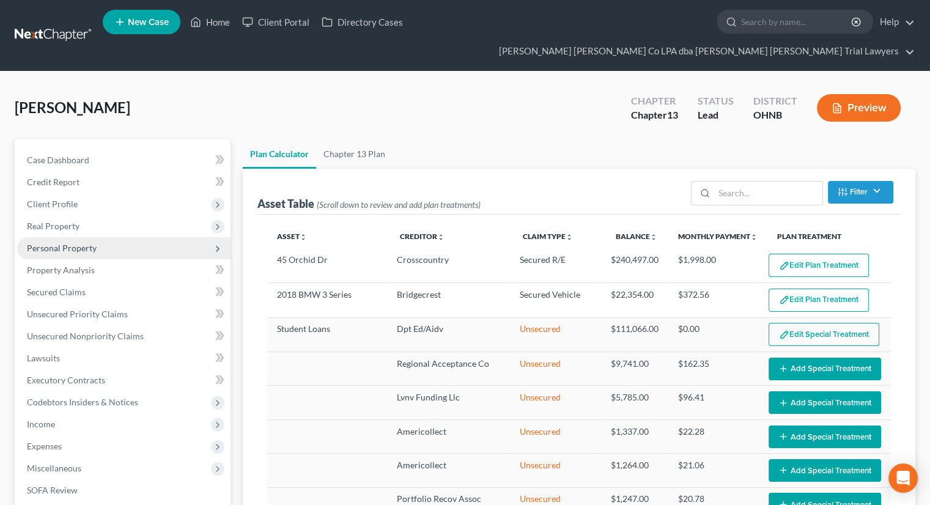
click at [92, 243] on span "Personal Property" at bounding box center [62, 248] width 70 height 10
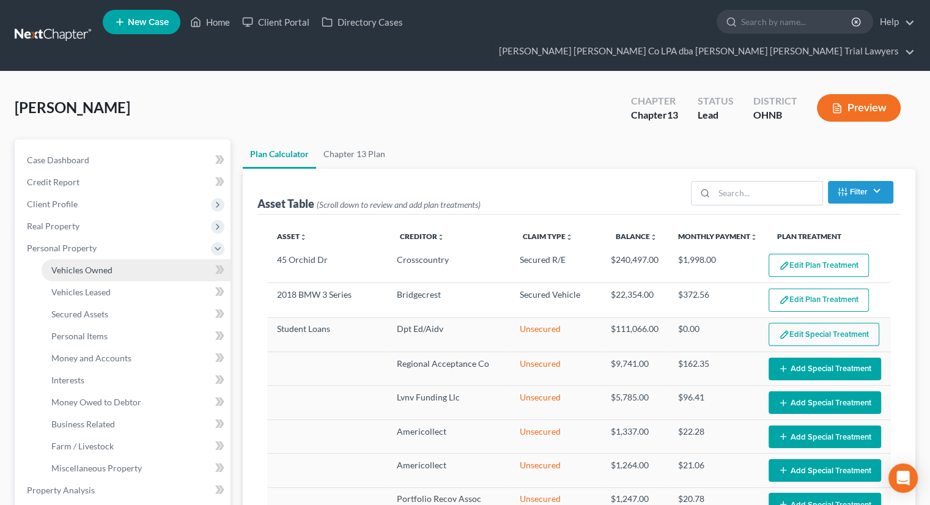
click at [92, 259] on link "Vehicles Owned" at bounding box center [136, 270] width 189 height 22
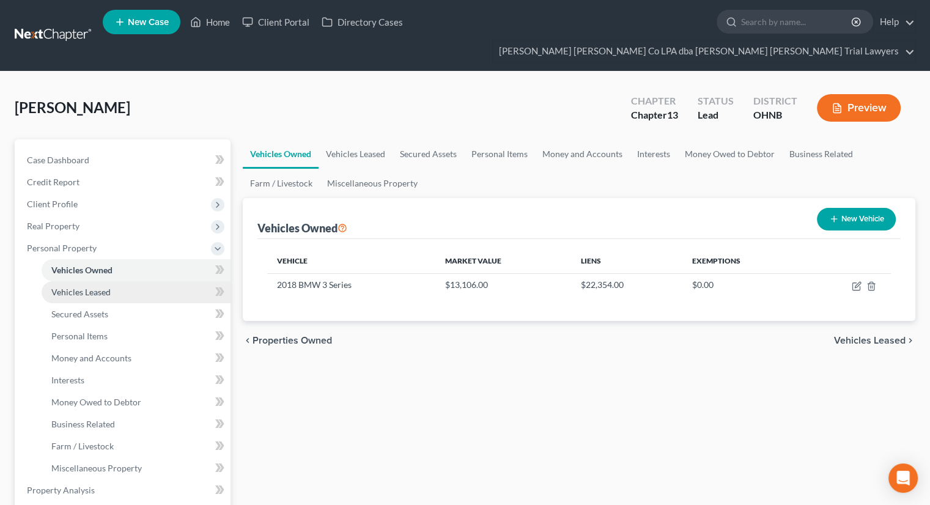
click at [108, 287] on span "Vehicles Leased" at bounding box center [80, 292] width 59 height 10
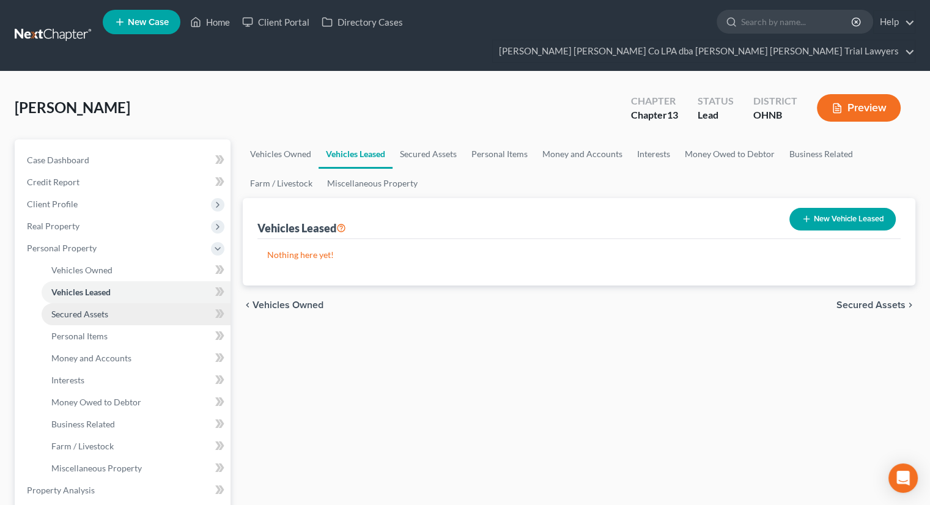
click at [111, 303] on link "Secured Assets" at bounding box center [136, 314] width 189 height 22
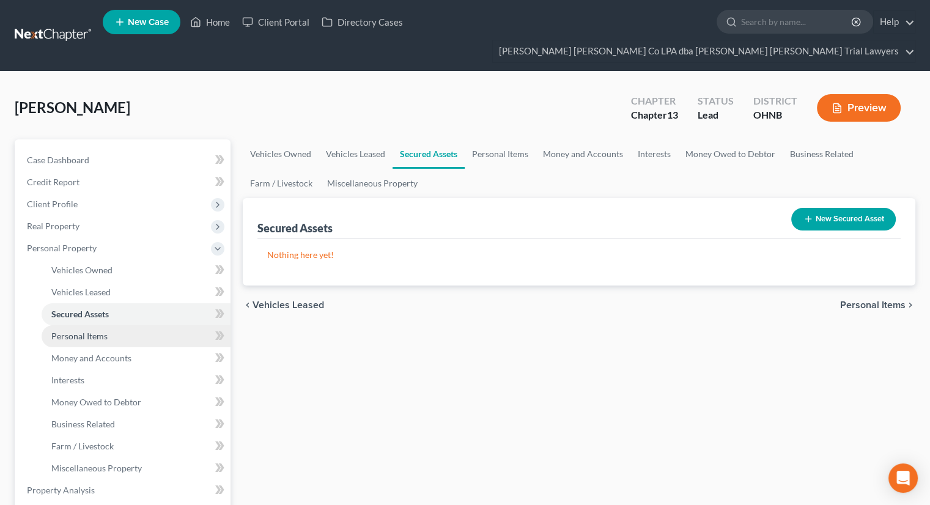
click at [109, 325] on link "Personal Items" at bounding box center [136, 336] width 189 height 22
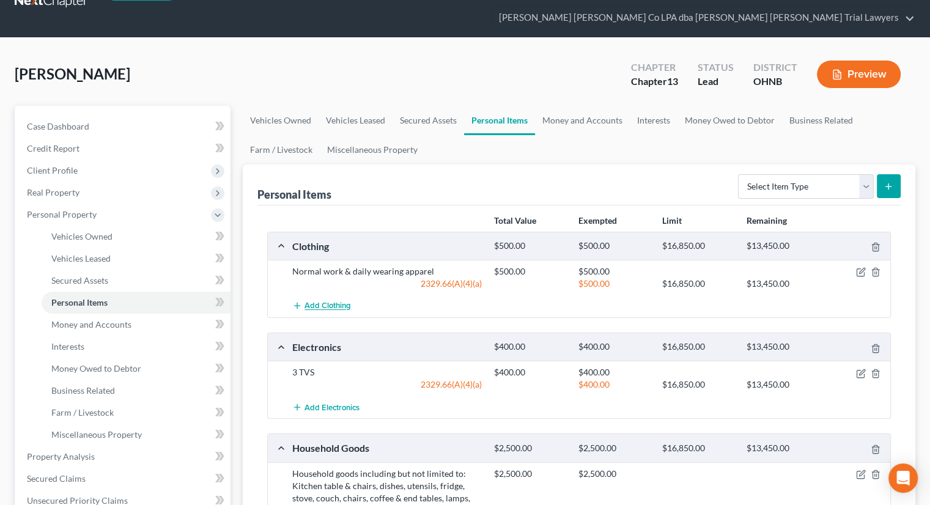
scroll to position [20, 0]
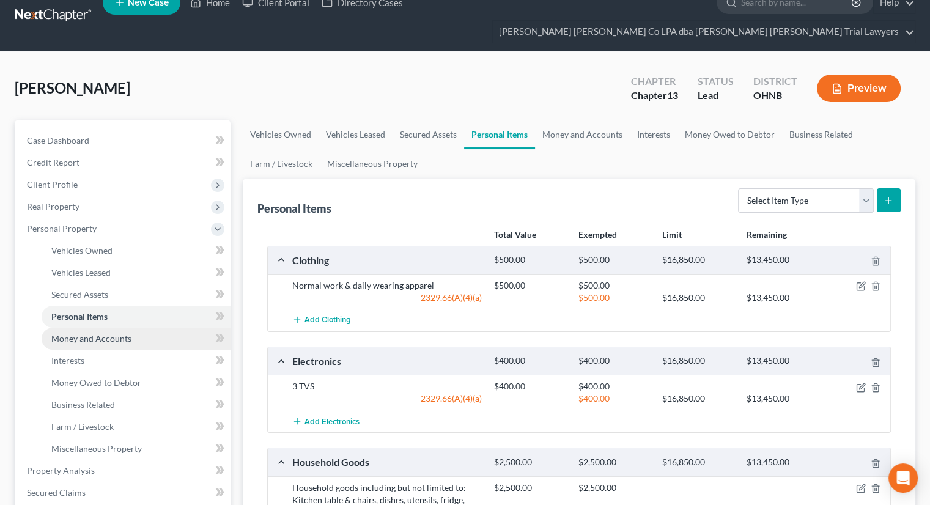
click at [166, 328] on link "Money and Accounts" at bounding box center [136, 339] width 189 height 22
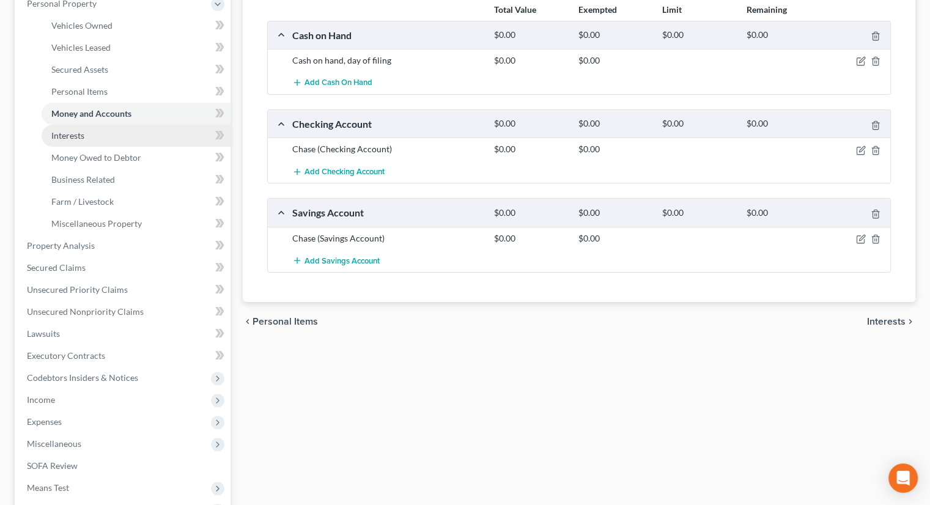
click at [90, 125] on link "Interests" at bounding box center [136, 136] width 189 height 22
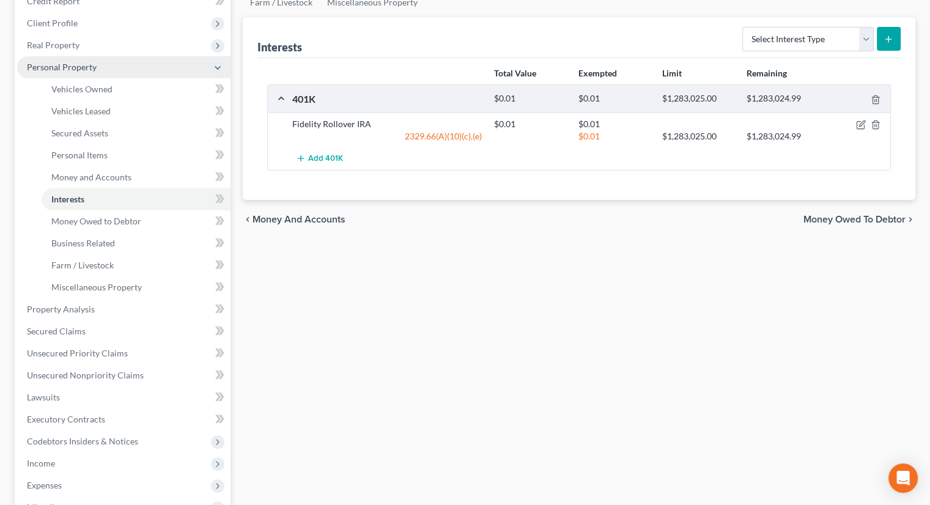
scroll to position [183, 0]
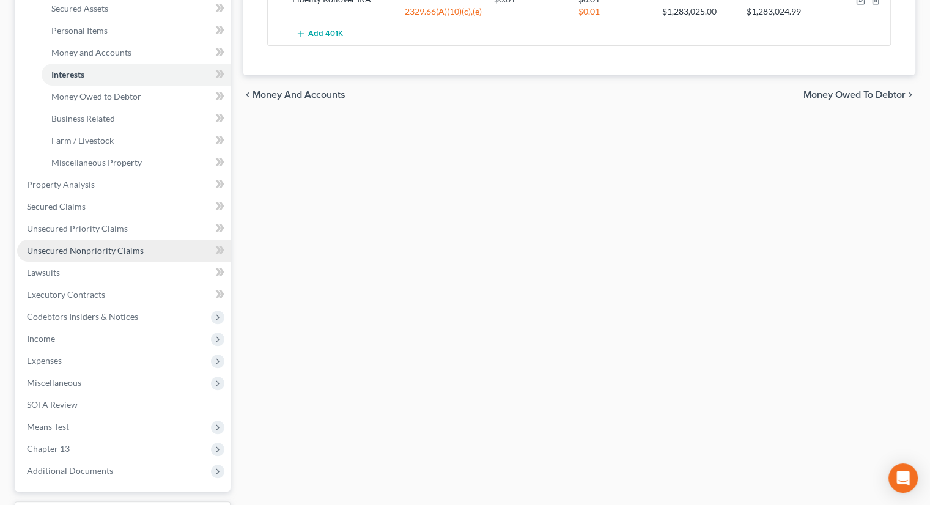
click at [99, 245] on span "Unsecured Nonpriority Claims" at bounding box center [85, 250] width 117 height 10
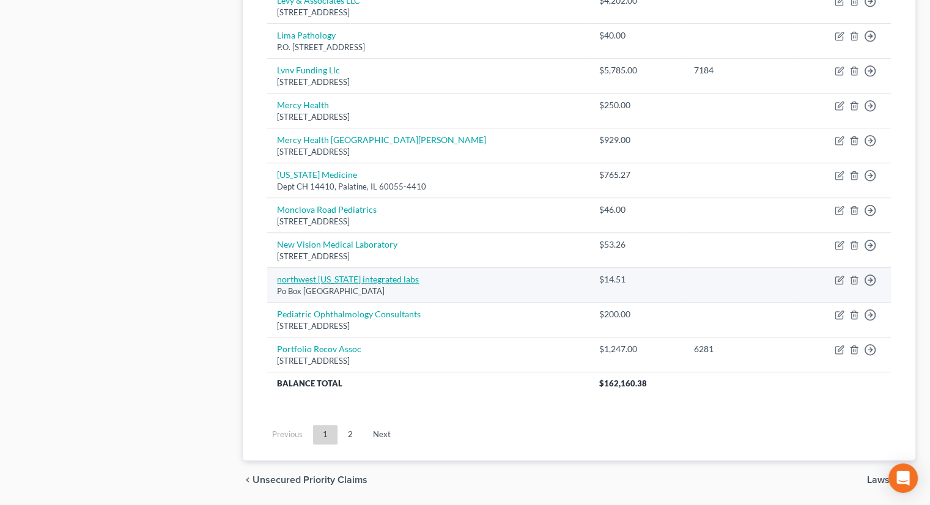
scroll to position [902, 0]
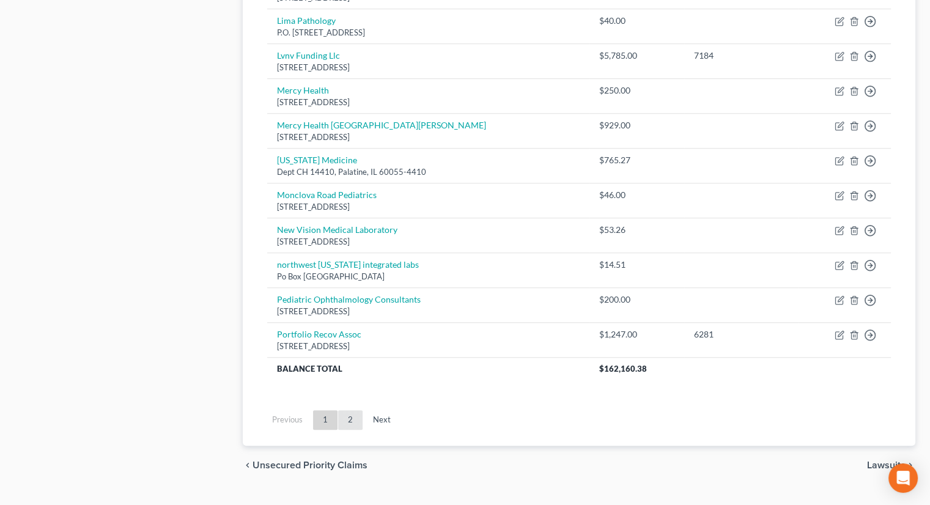
click at [348, 410] on link "2" at bounding box center [350, 420] width 24 height 20
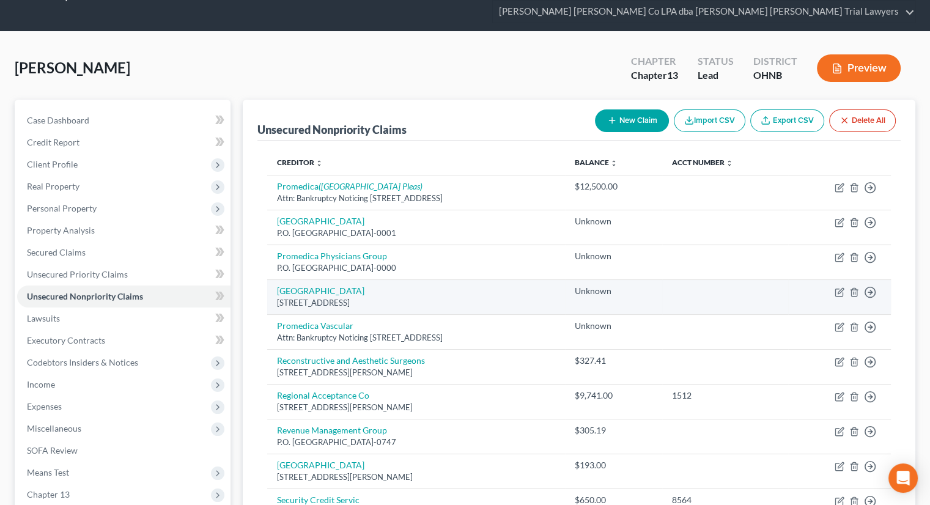
scroll to position [0, 0]
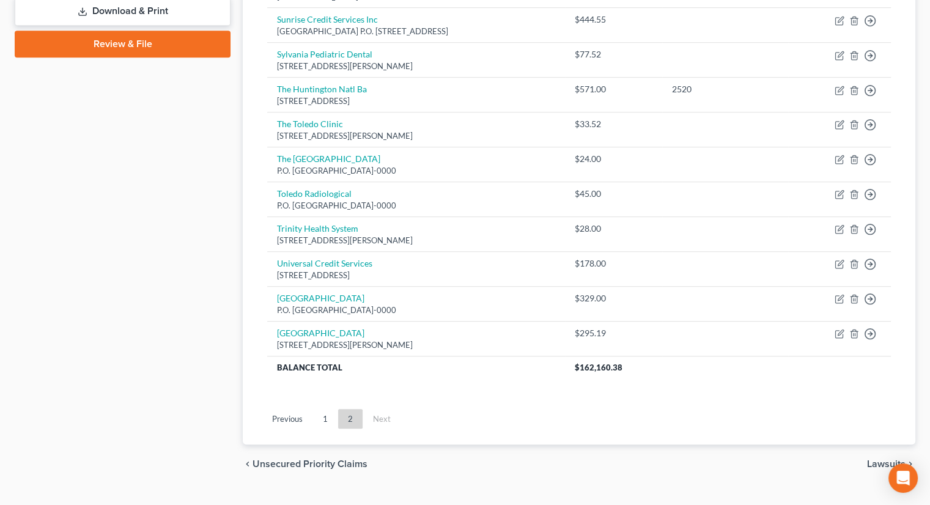
click at [316, 409] on link "1" at bounding box center [325, 419] width 24 height 20
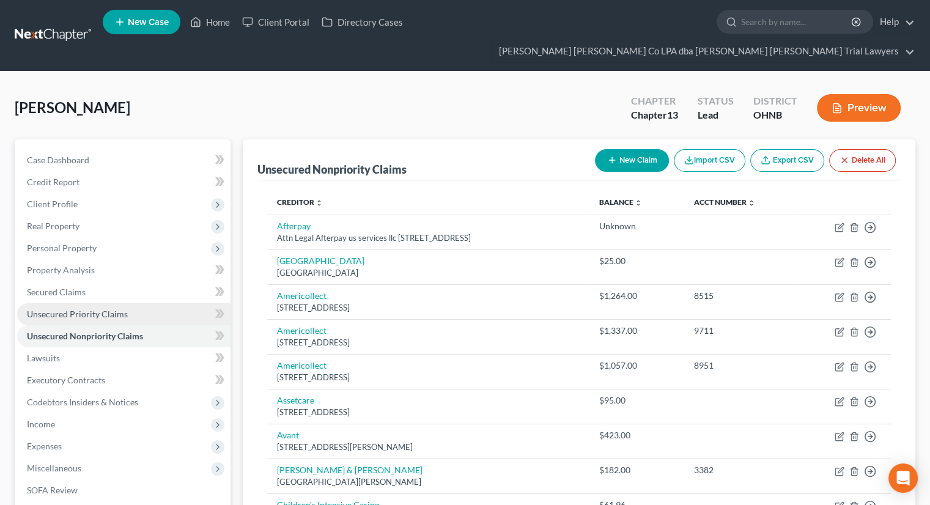
click at [110, 303] on link "Unsecured Priority Claims" at bounding box center [123, 314] width 213 height 22
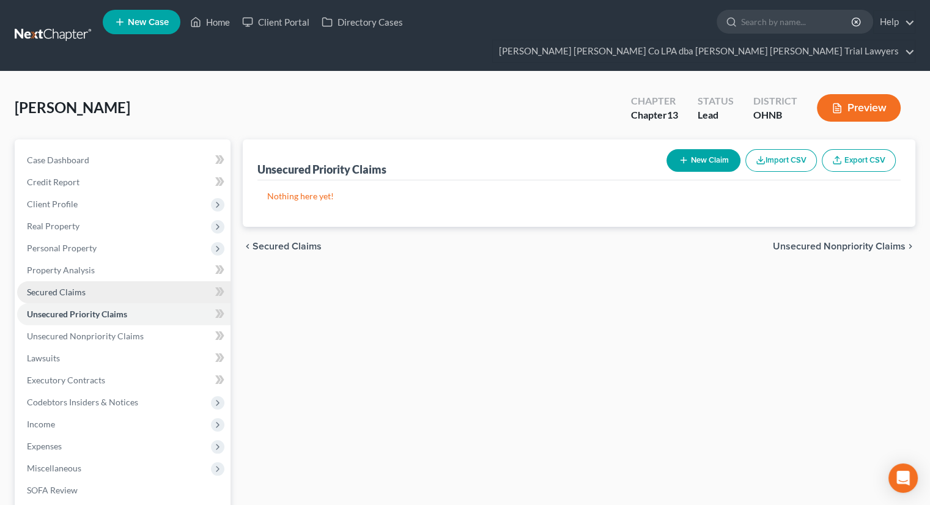
click at [55, 287] on span "Secured Claims" at bounding box center [56, 292] width 59 height 10
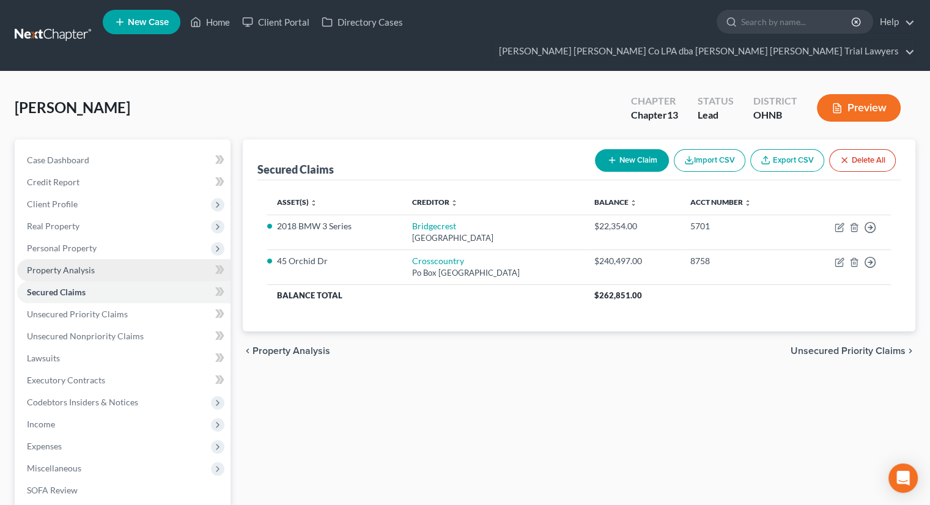
click at [94, 259] on link "Property Analysis" at bounding box center [123, 270] width 213 height 22
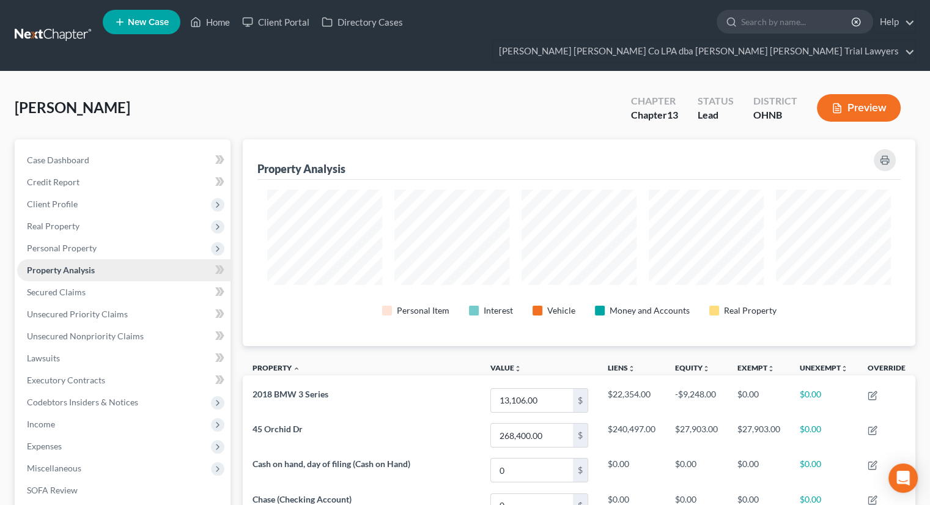
scroll to position [207, 672]
click at [100, 237] on span "Personal Property" at bounding box center [123, 248] width 213 height 22
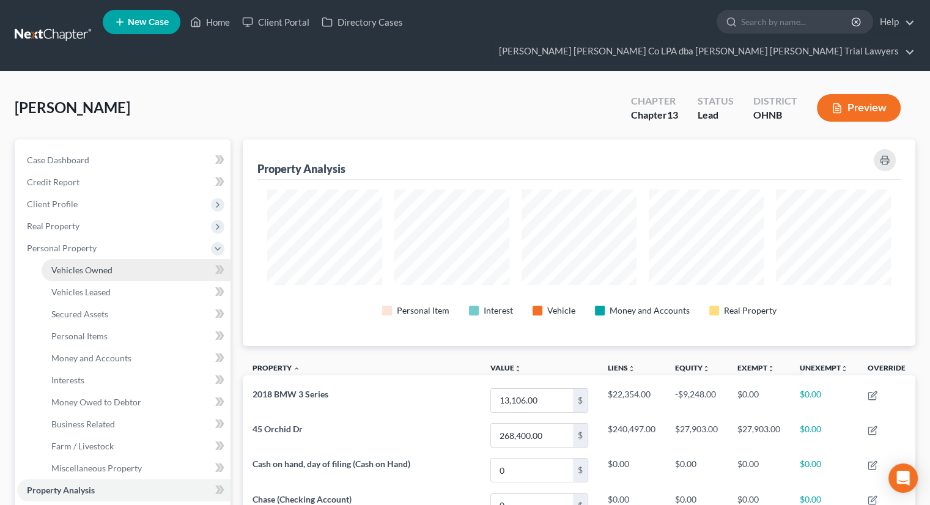
click at [104, 265] on span "Vehicles Owned" at bounding box center [81, 270] width 61 height 10
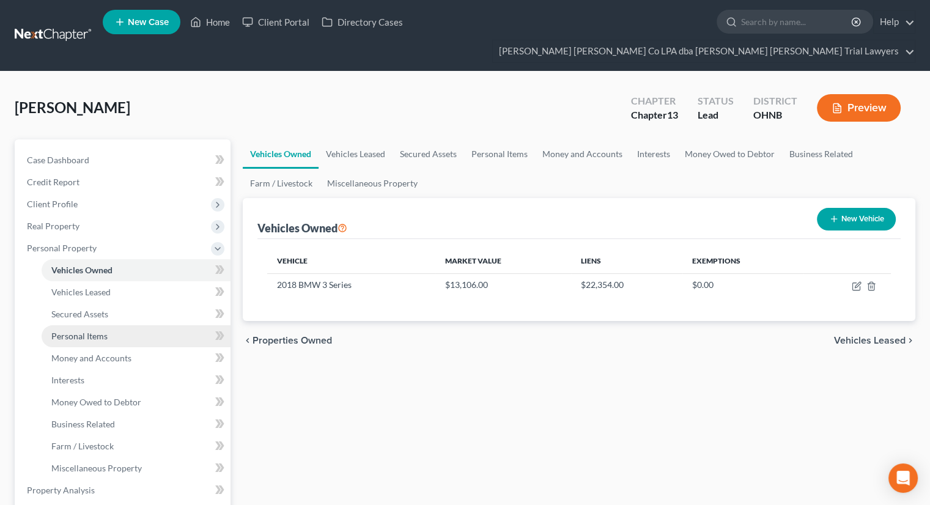
click at [112, 325] on link "Personal Items" at bounding box center [136, 336] width 189 height 22
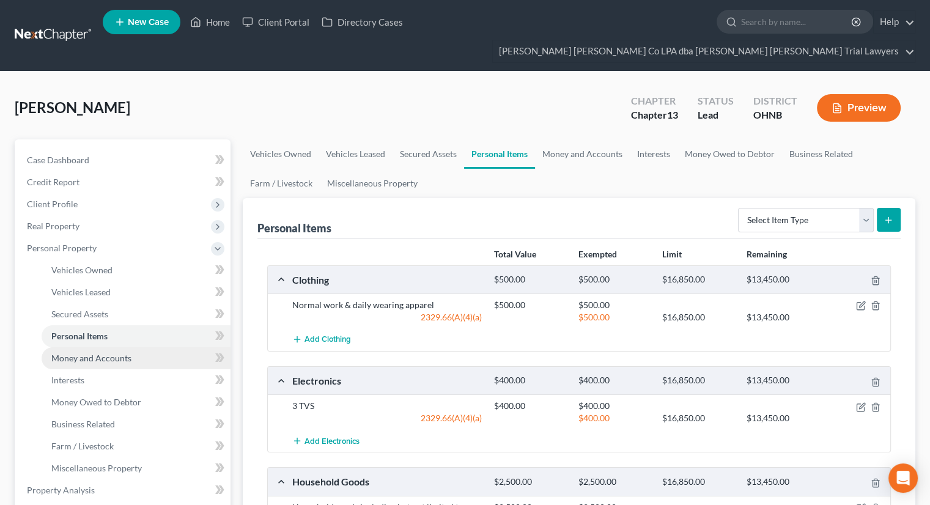
click at [98, 347] on link "Money and Accounts" at bounding box center [136, 358] width 189 height 22
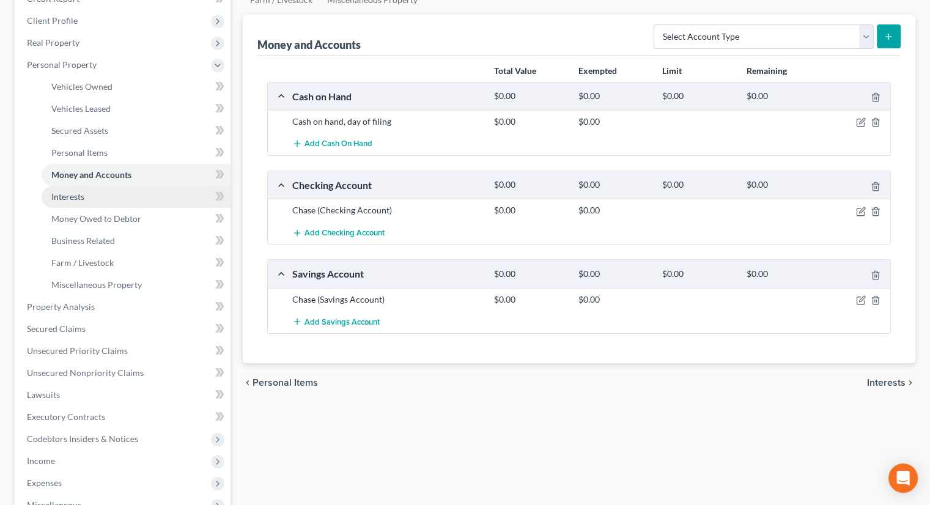
click at [65, 191] on span "Interests" at bounding box center [67, 196] width 33 height 10
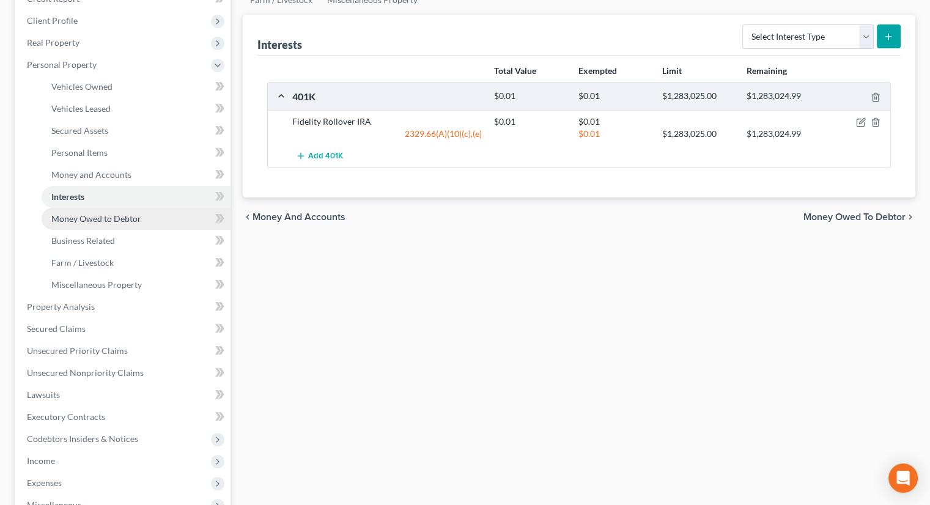
click at [116, 208] on link "Money Owed to Debtor" at bounding box center [136, 219] width 189 height 22
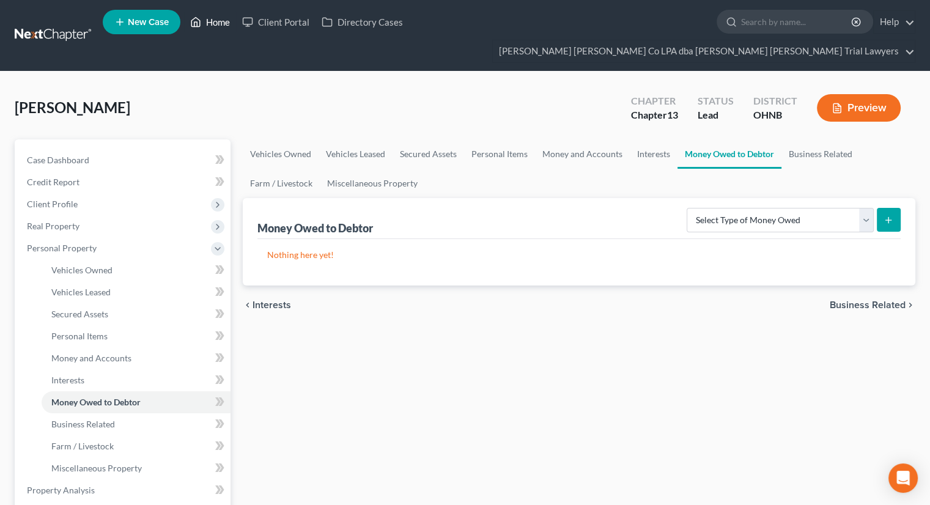
click at [207, 30] on link "Home" at bounding box center [210, 22] width 52 height 22
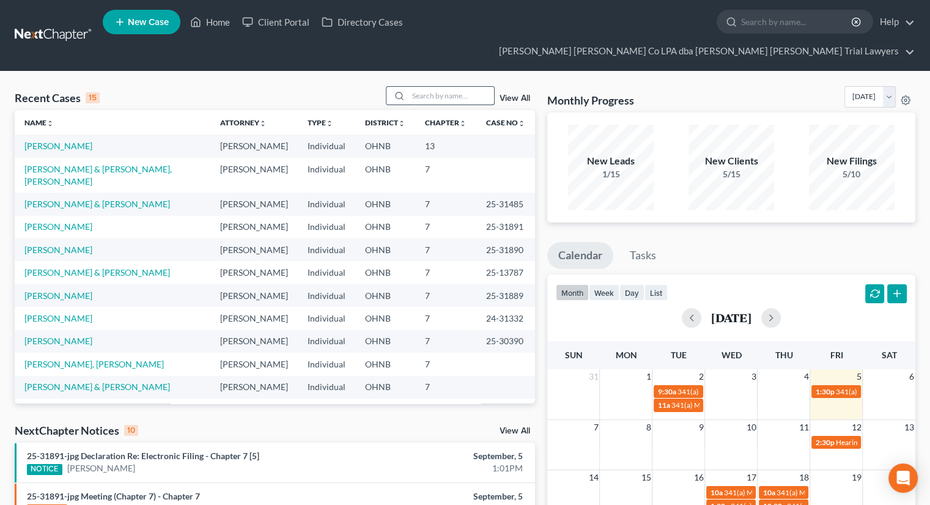
click at [417, 87] on input "search" at bounding box center [451, 96] width 86 height 18
drag, startPoint x: 417, startPoint y: 72, endPoint x: 410, endPoint y: 72, distance: 7.9
click at [410, 87] on input "search" at bounding box center [451, 96] width 86 height 18
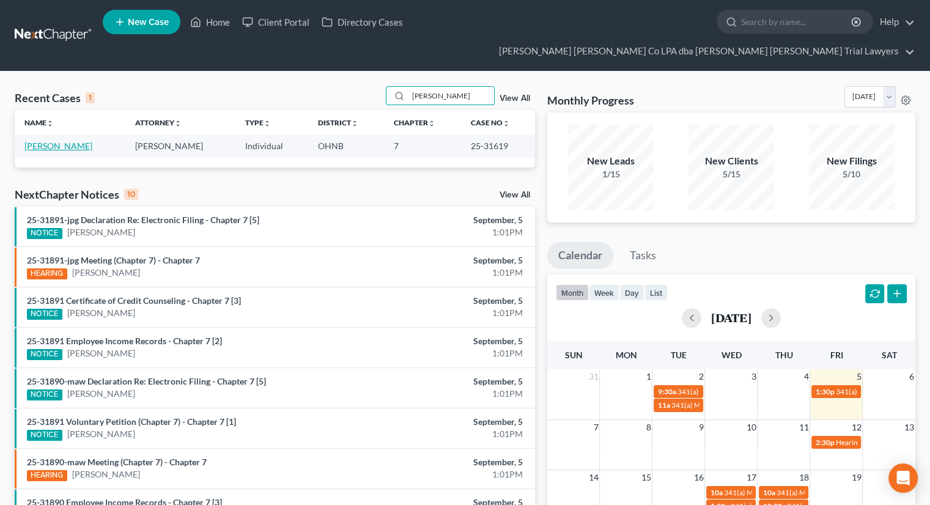
type input "hartl"
click at [67, 141] on link "Hartley, Clyde" at bounding box center [58, 146] width 68 height 10
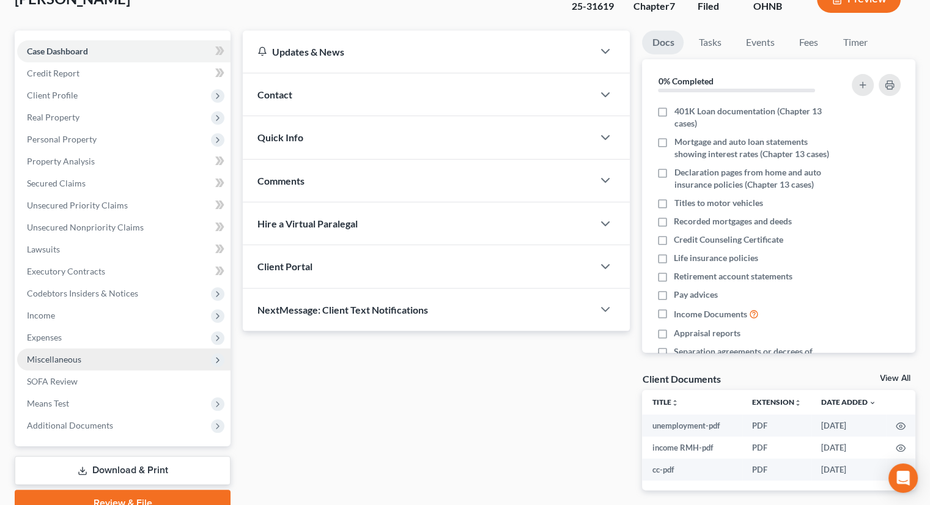
scroll to position [122, 0]
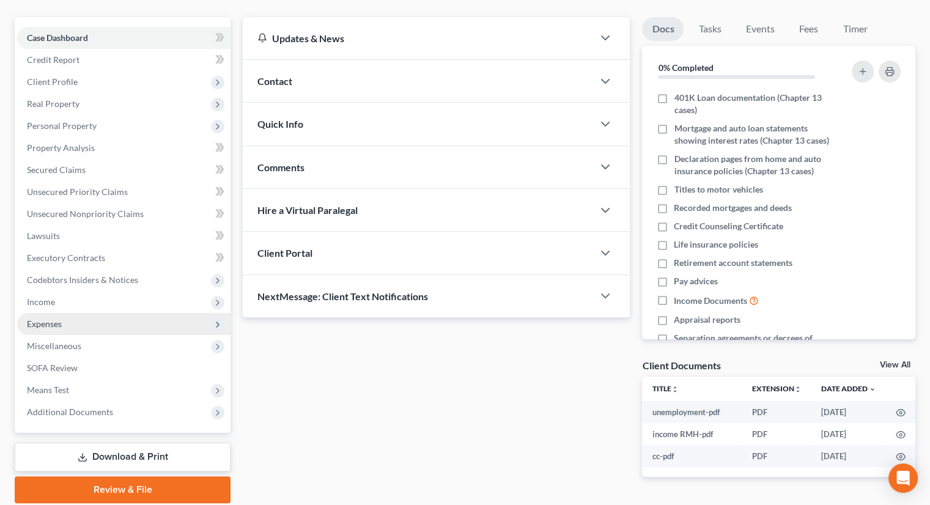
click at [61, 313] on span "Expenses" at bounding box center [123, 324] width 213 height 22
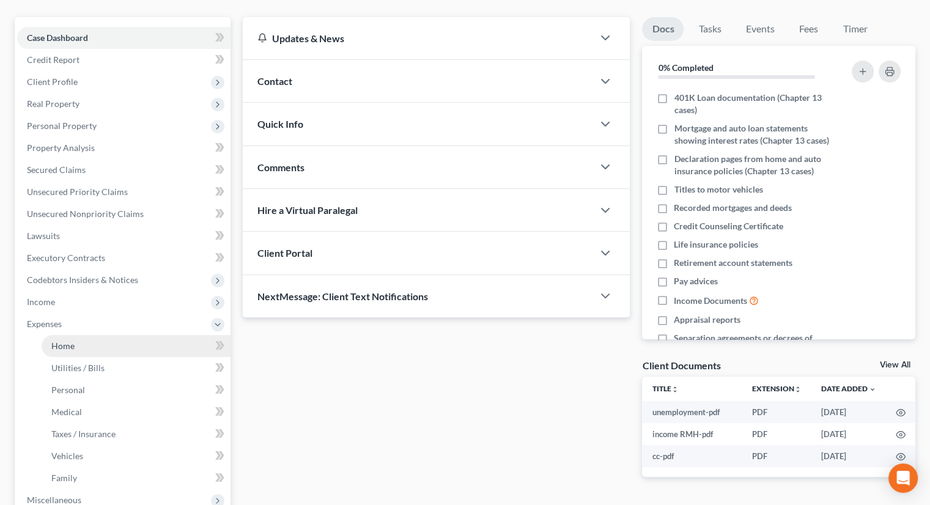
click at [109, 335] on link "Home" at bounding box center [136, 346] width 189 height 22
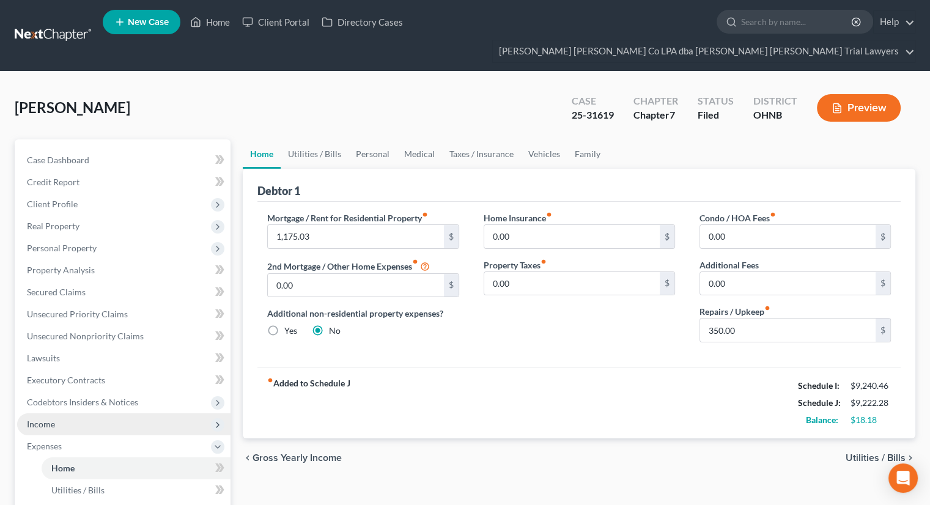
click at [103, 413] on span "Income" at bounding box center [123, 424] width 213 height 22
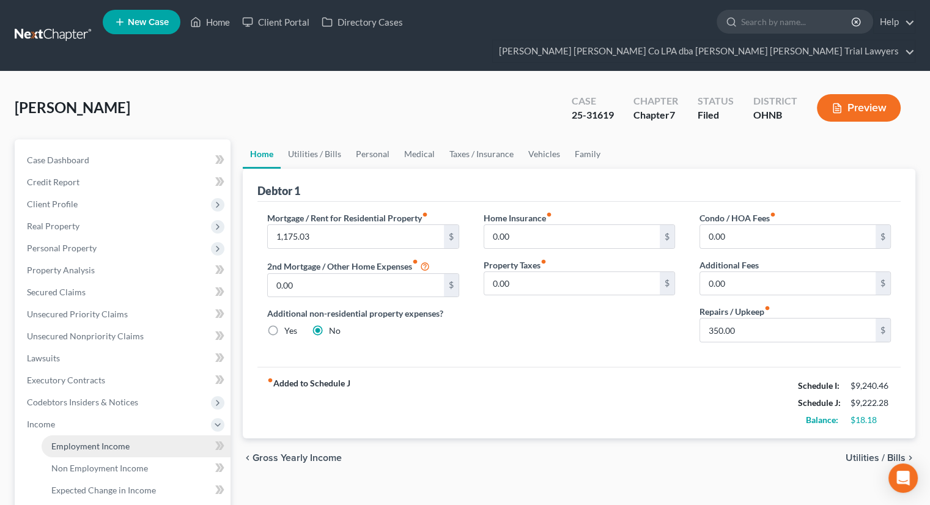
click at [105, 441] on span "Employment Income" at bounding box center [90, 446] width 78 height 10
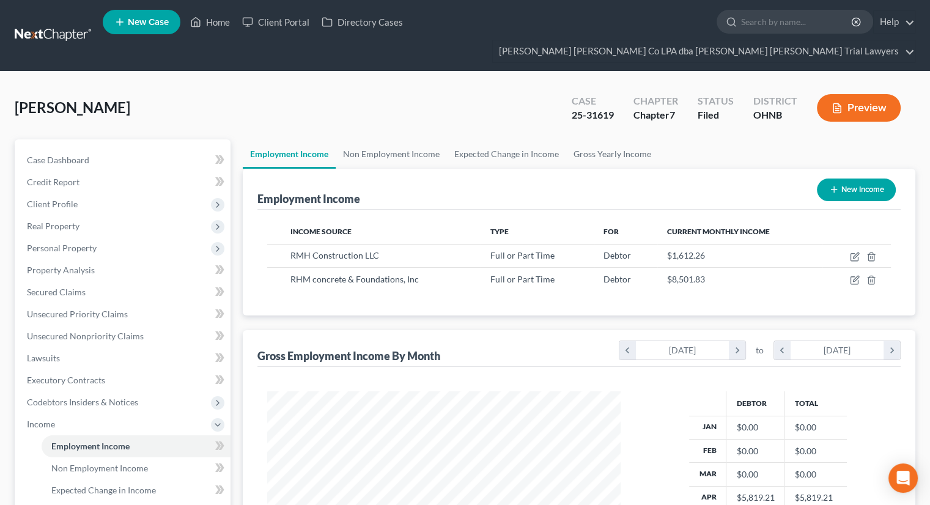
scroll to position [218, 377]
click at [361, 139] on link "Non Employment Income" at bounding box center [391, 153] width 111 height 29
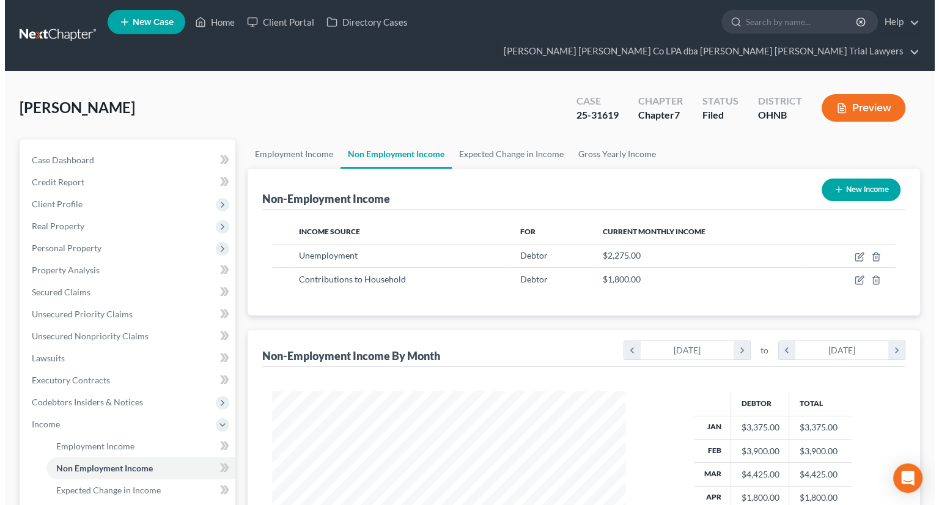
scroll to position [218, 377]
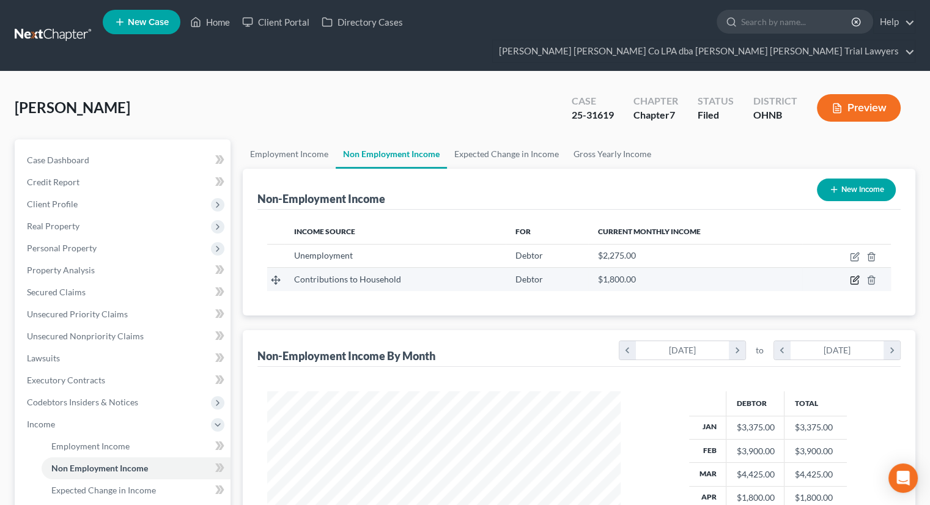
click at [856, 275] on icon "button" at bounding box center [855, 280] width 10 height 10
select select "8"
select select "0"
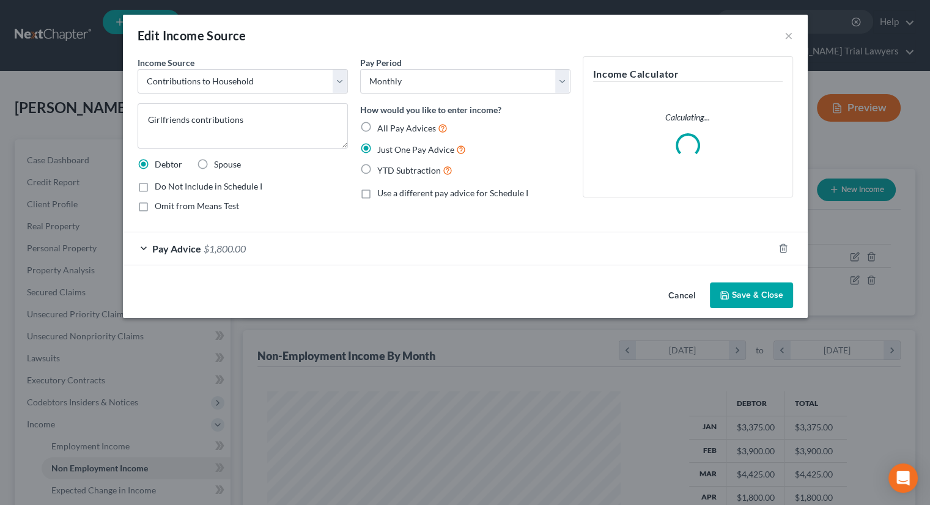
scroll to position [218, 381]
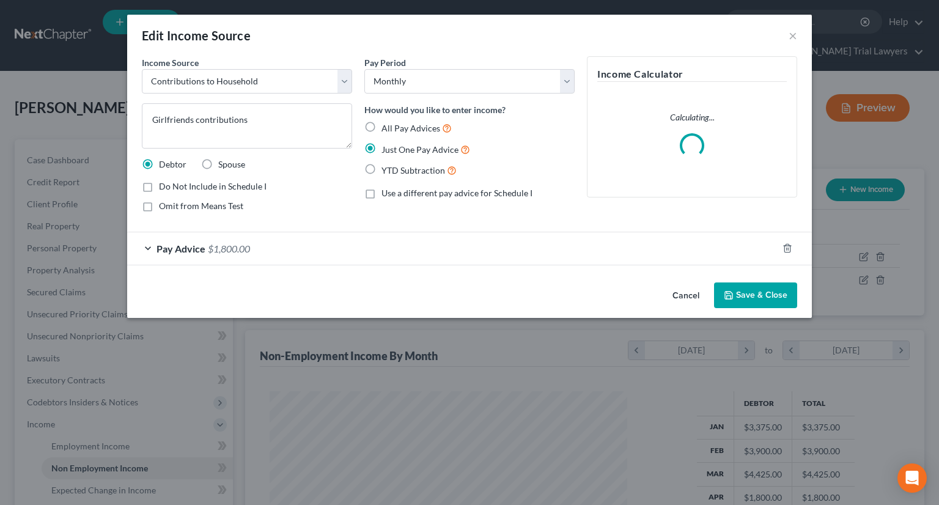
click at [391, 249] on div "Pay Advice $1,800.00" at bounding box center [452, 248] width 650 height 32
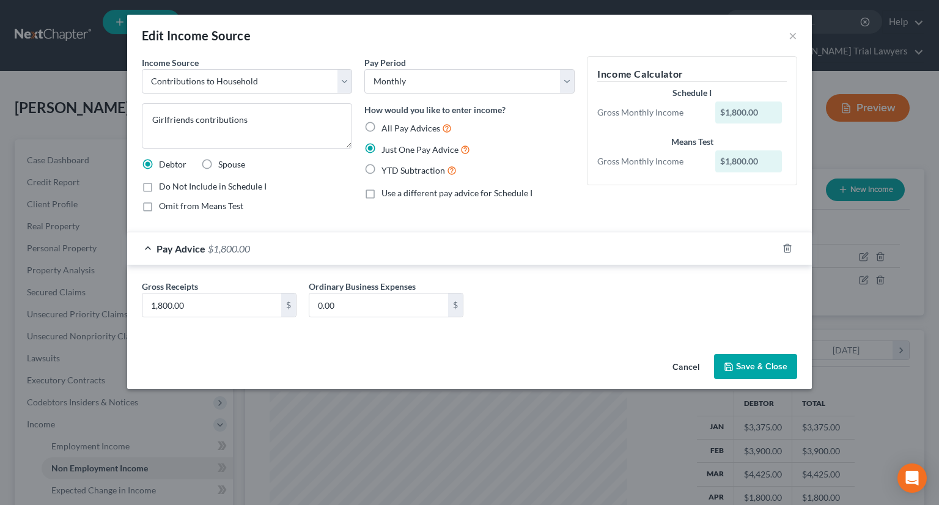
click at [755, 367] on button "Save & Close" at bounding box center [755, 367] width 83 height 26
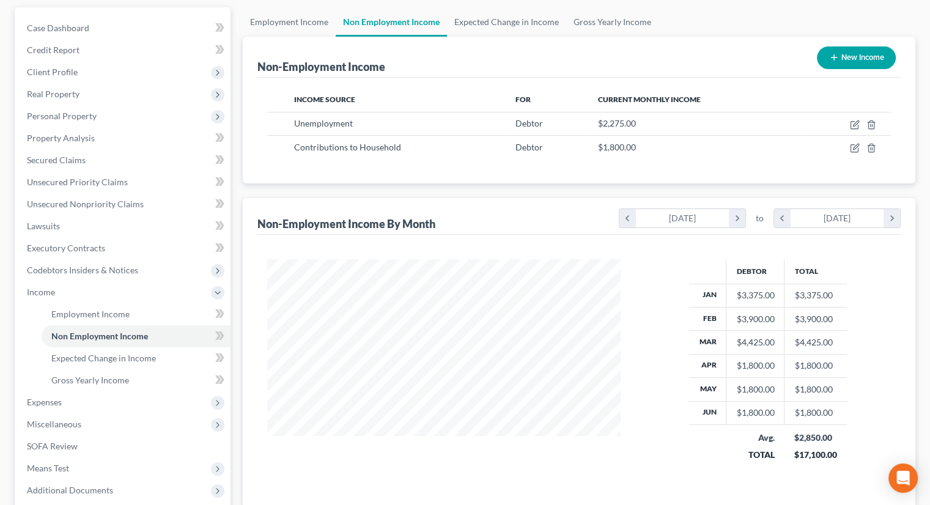
scroll to position [232, 0]
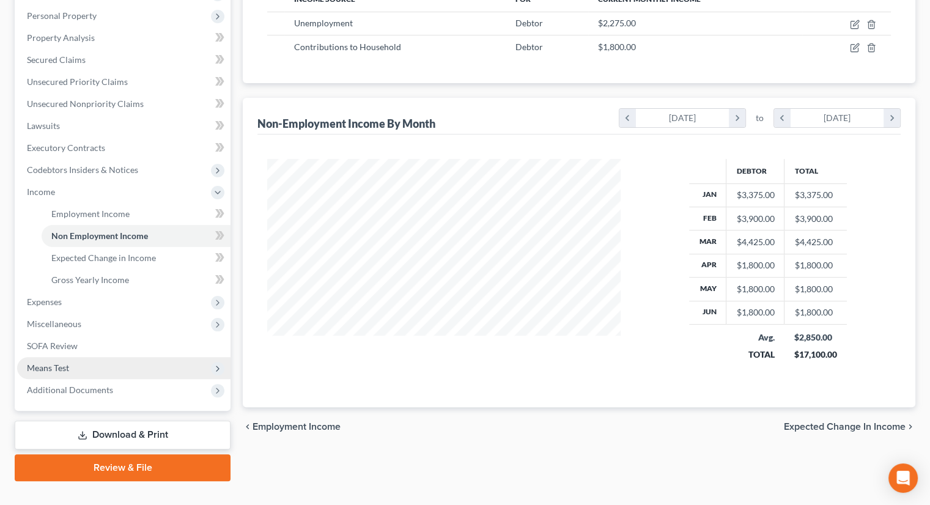
click at [81, 357] on span "Means Test" at bounding box center [123, 368] width 213 height 22
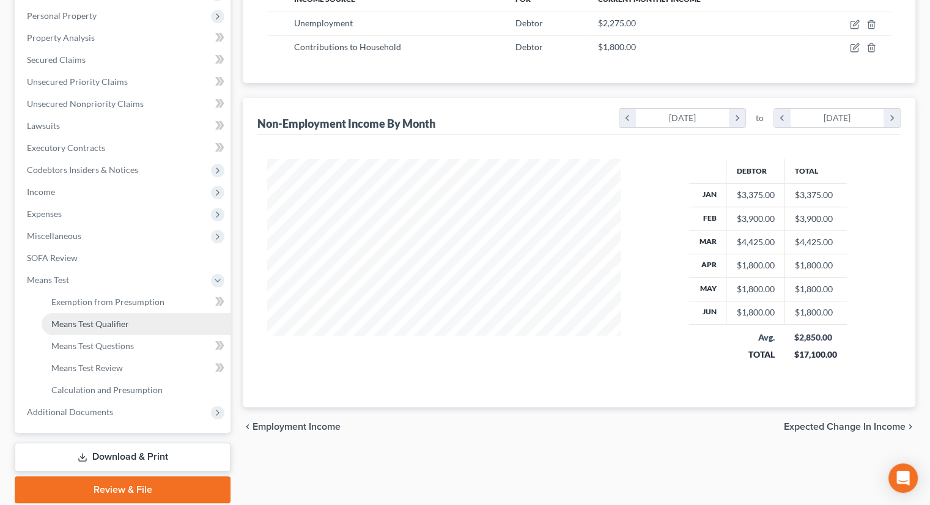
click at [101, 313] on link "Means Test Qualifier" at bounding box center [136, 324] width 189 height 22
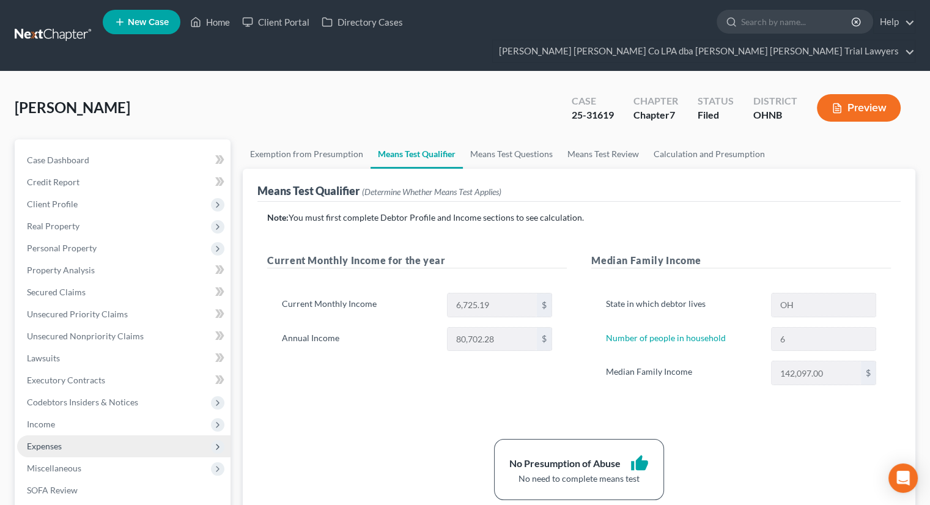
click at [71, 435] on span "Expenses" at bounding box center [123, 446] width 213 height 22
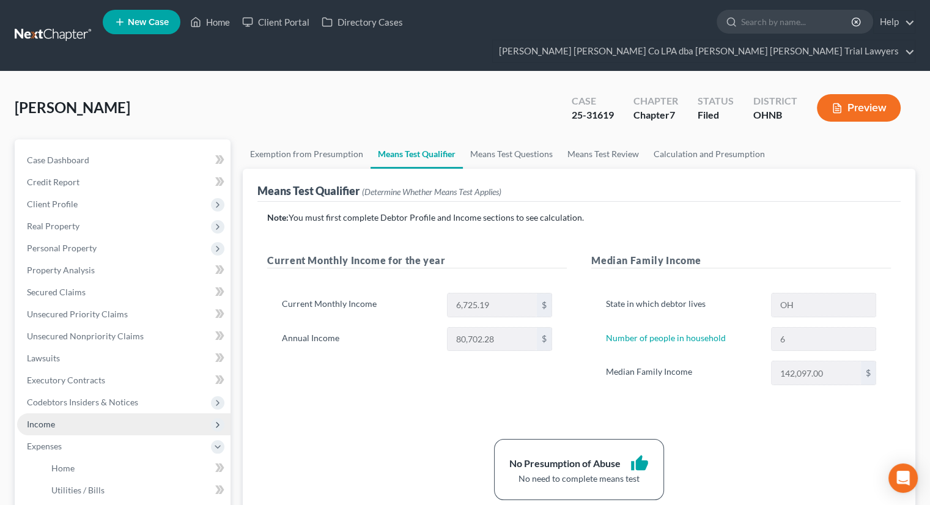
click at [64, 413] on span "Income" at bounding box center [123, 424] width 213 height 22
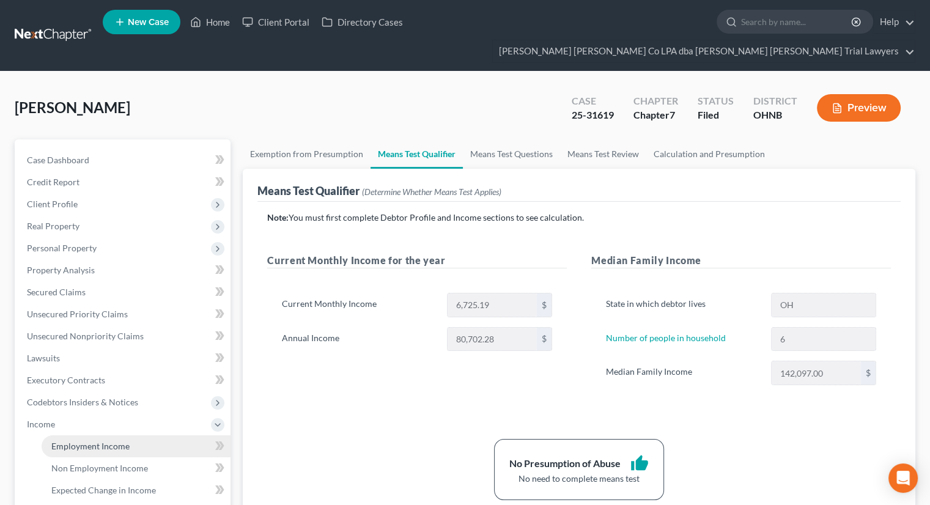
click at [67, 435] on link "Employment Income" at bounding box center [136, 446] width 189 height 22
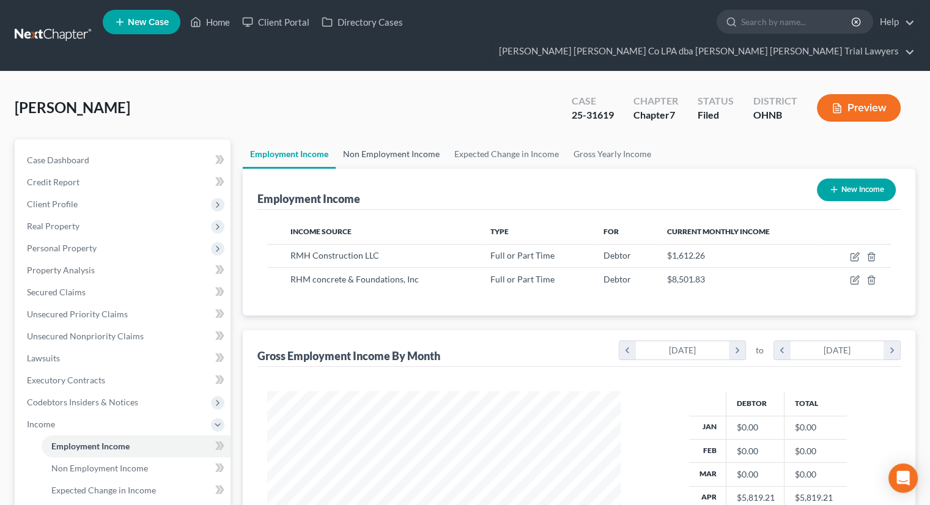
scroll to position [218, 377]
click at [410, 139] on link "Non Employment Income" at bounding box center [391, 153] width 111 height 29
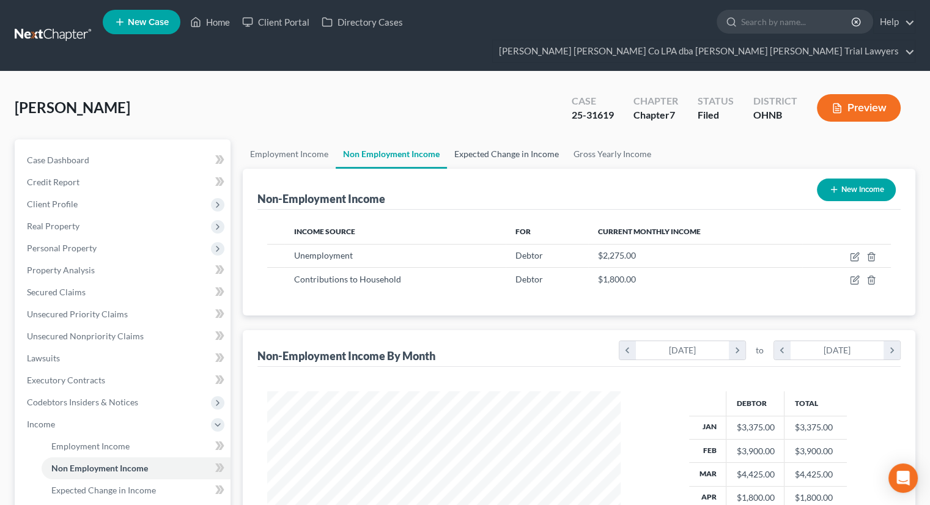
scroll to position [218, 377]
click at [515, 139] on link "Expected Change in Income" at bounding box center [506, 153] width 119 height 29
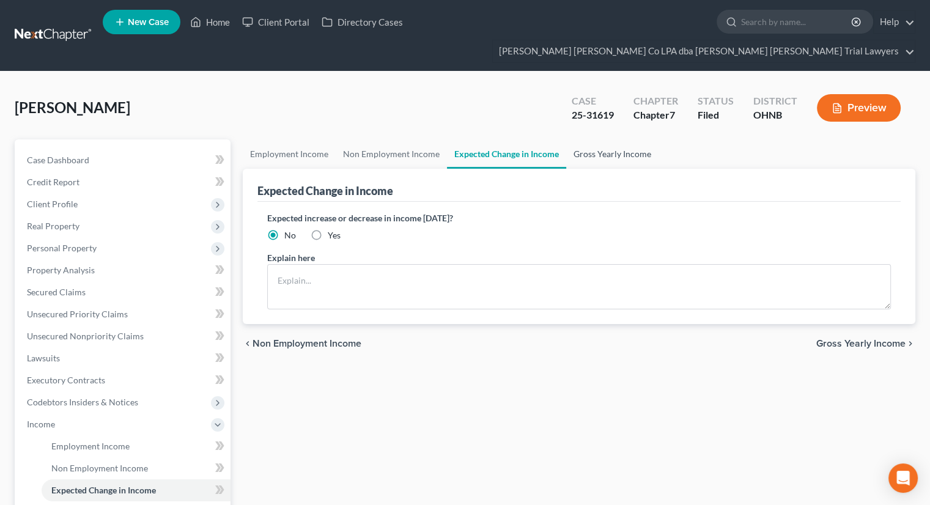
click at [605, 139] on link "Gross Yearly Income" at bounding box center [612, 153] width 92 height 29
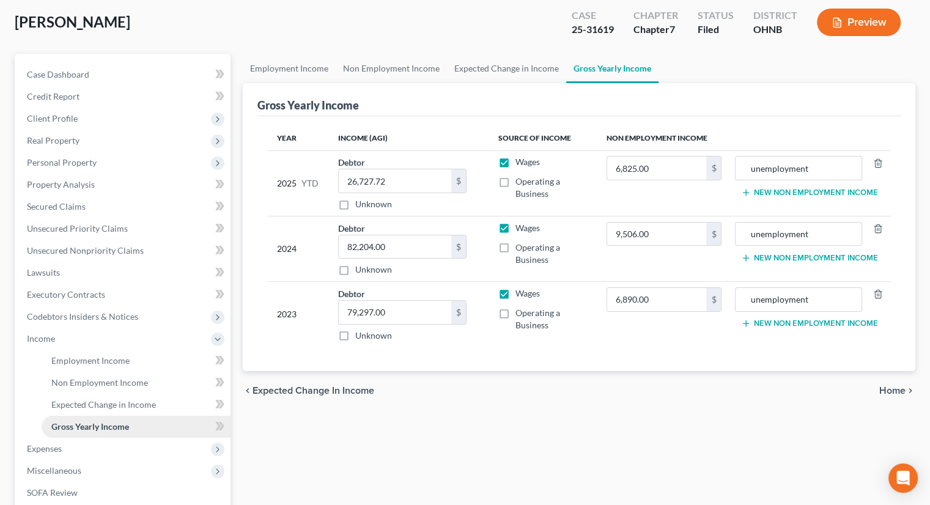
scroll to position [122, 0]
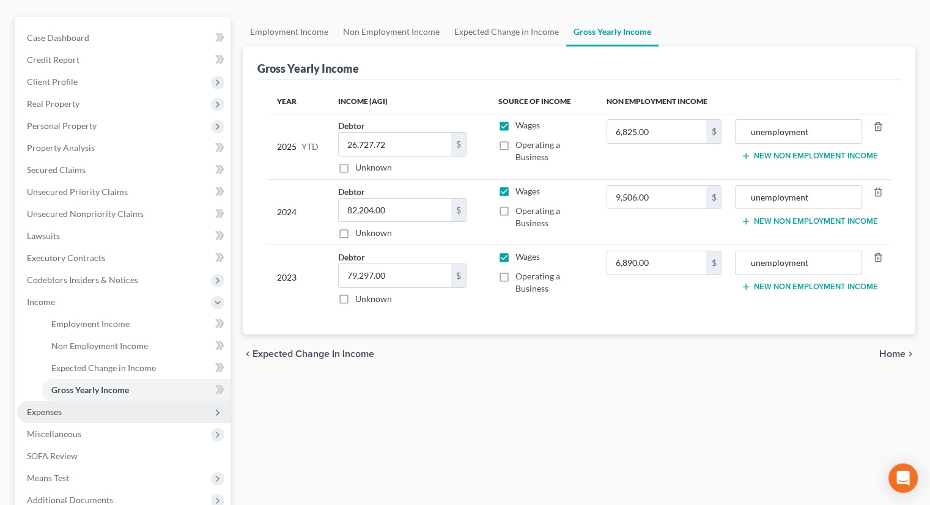
click at [98, 401] on span "Expenses" at bounding box center [123, 412] width 213 height 22
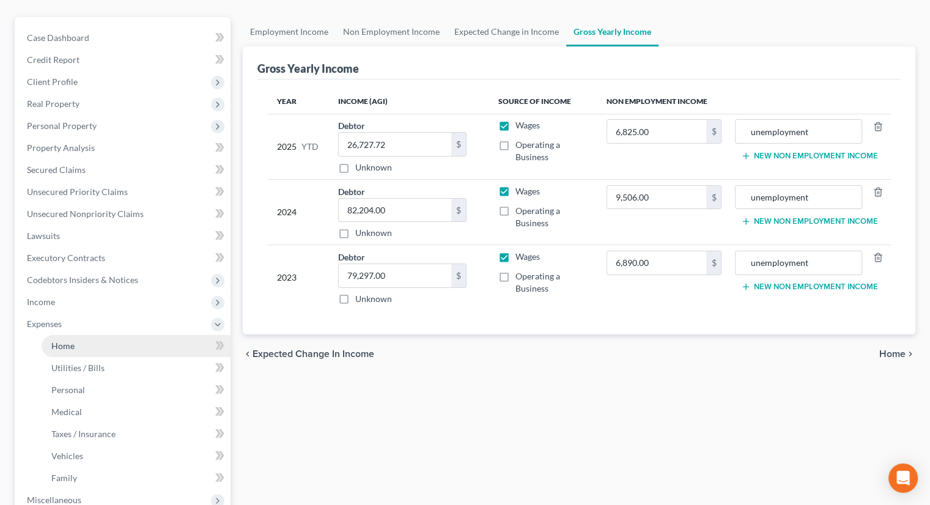
click at [90, 335] on link "Home" at bounding box center [136, 346] width 189 height 22
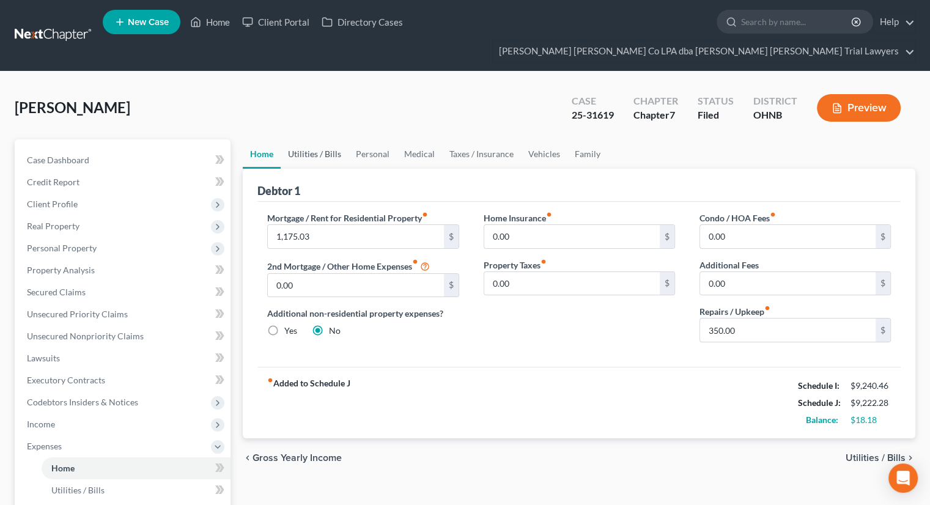
click at [313, 139] on link "Utilities / Bills" at bounding box center [315, 153] width 68 height 29
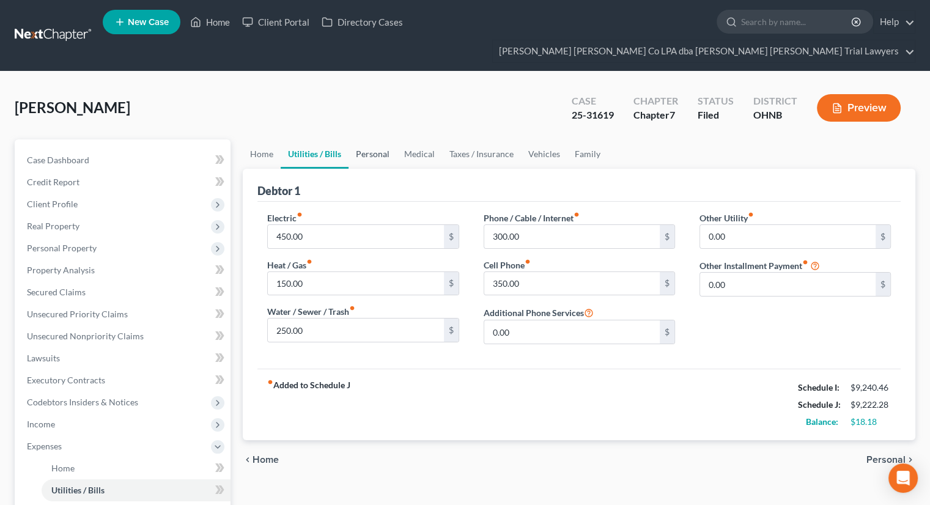
click at [374, 139] on link "Personal" at bounding box center [372, 153] width 48 height 29
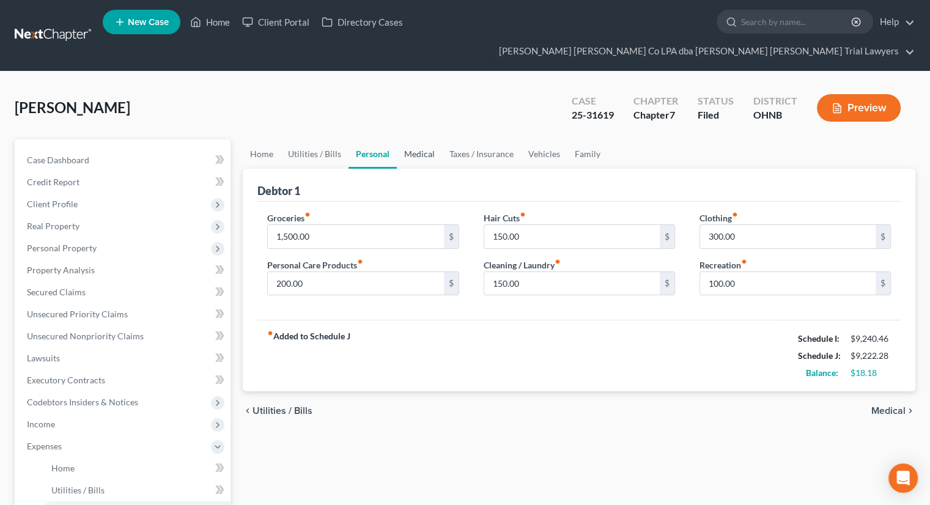
click at [430, 139] on link "Medical" at bounding box center [419, 153] width 45 height 29
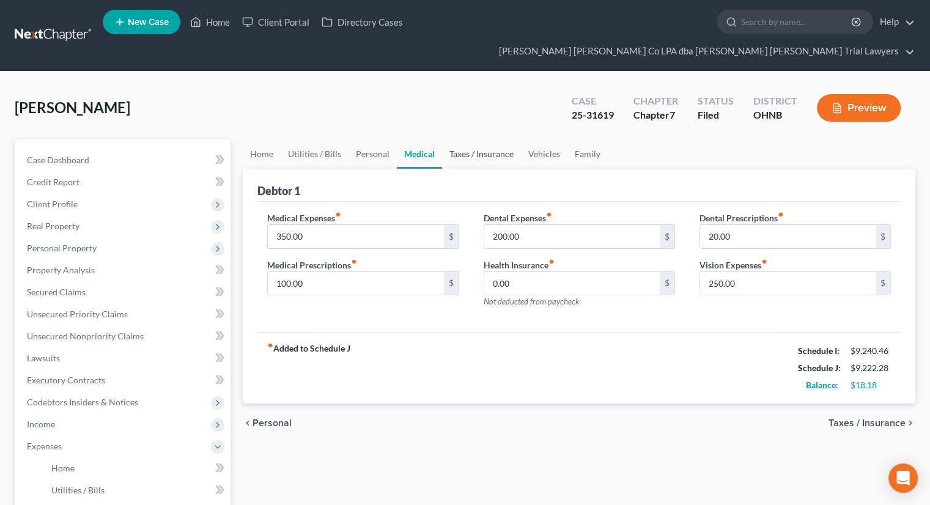
click at [470, 139] on link "Taxes / Insurance" at bounding box center [481, 153] width 79 height 29
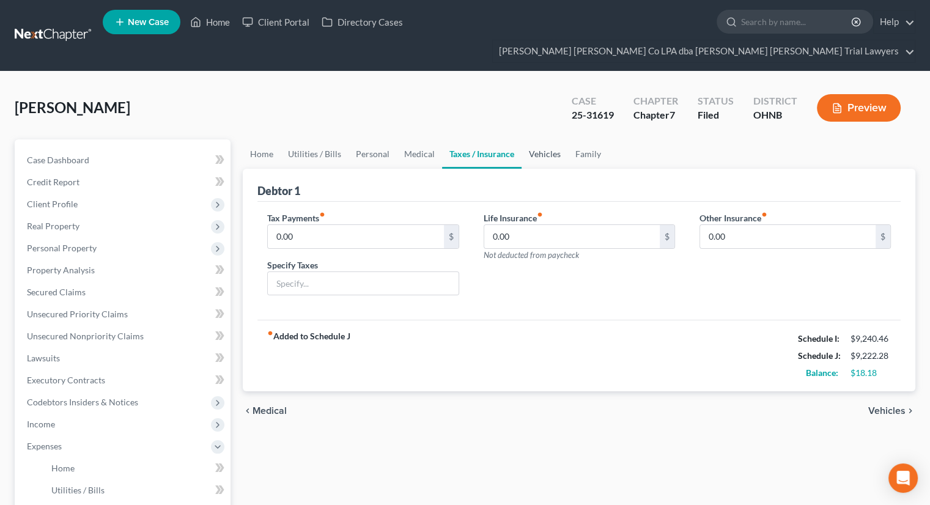
click at [554, 139] on link "Vehicles" at bounding box center [544, 153] width 46 height 29
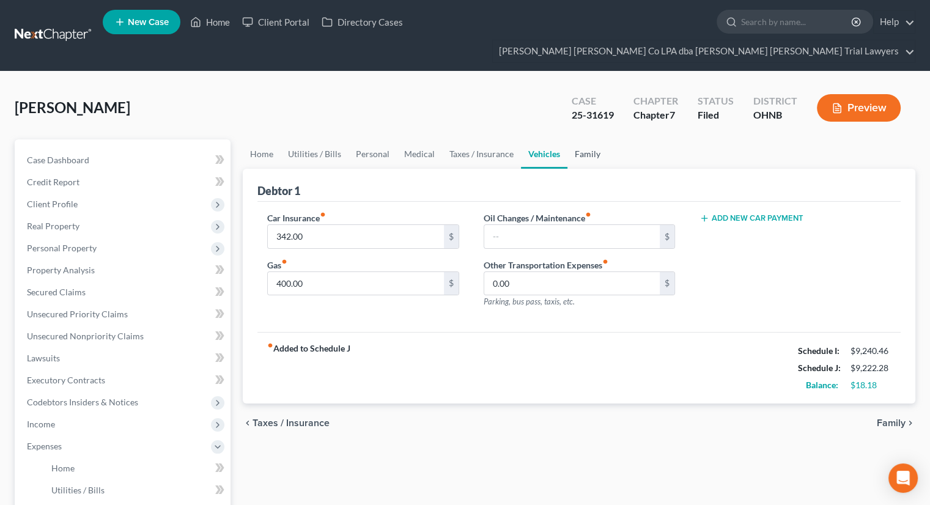
click at [581, 139] on link "Family" at bounding box center [587, 153] width 40 height 29
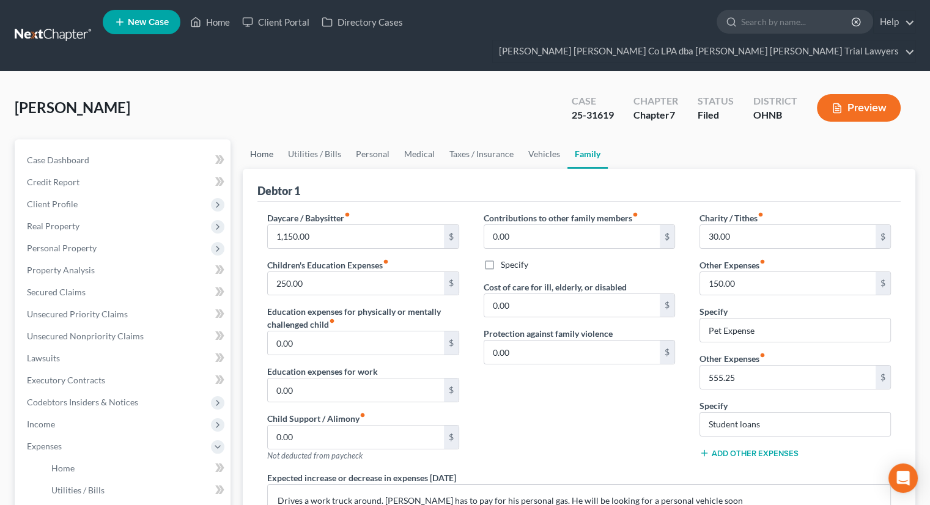
click at [270, 139] on link "Home" at bounding box center [262, 153] width 38 height 29
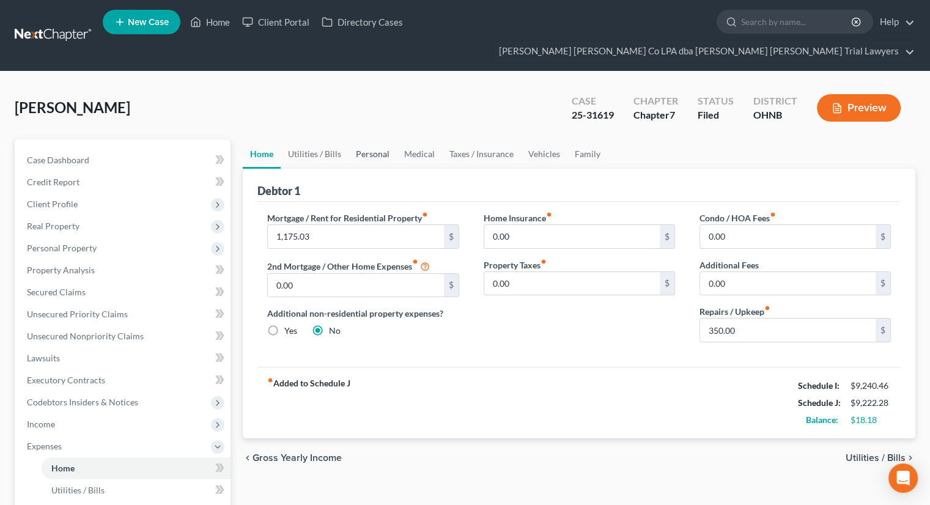
click at [362, 139] on link "Personal" at bounding box center [372, 153] width 48 height 29
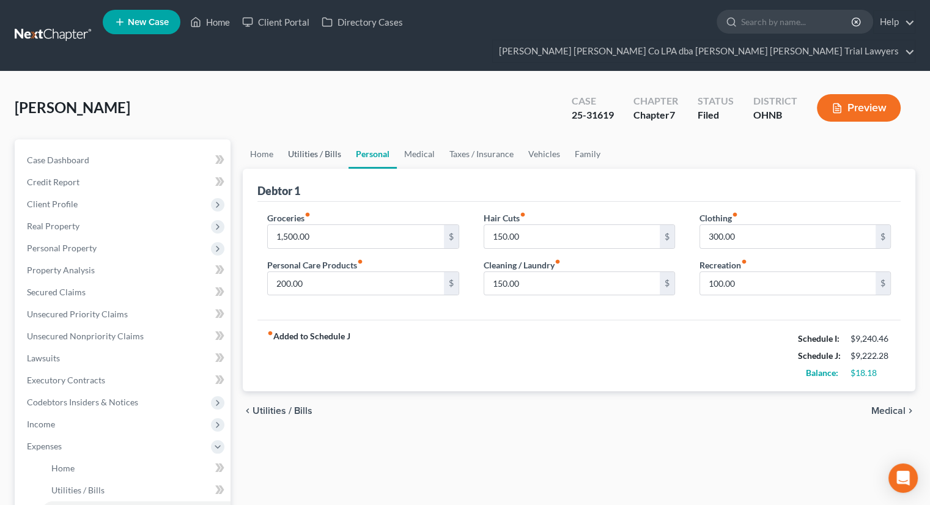
click at [322, 139] on link "Utilities / Bills" at bounding box center [315, 153] width 68 height 29
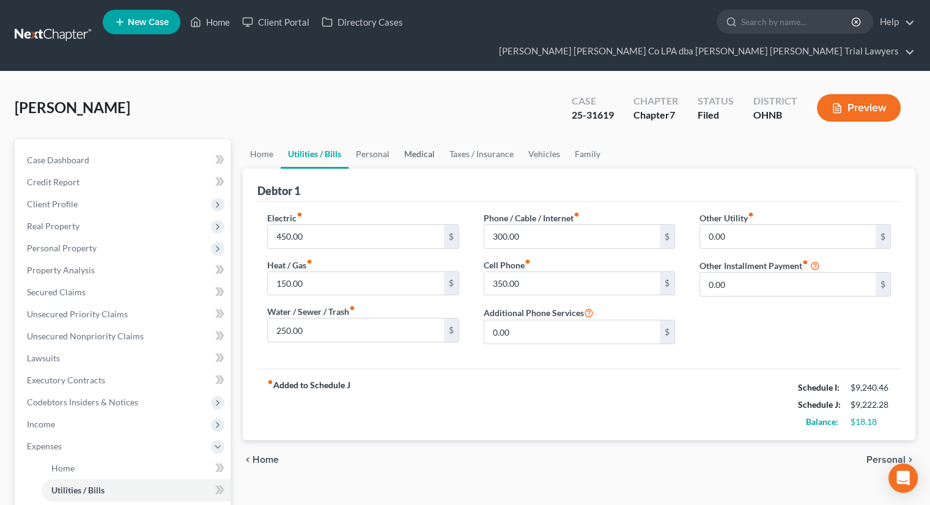
click at [425, 139] on link "Medical" at bounding box center [419, 153] width 45 height 29
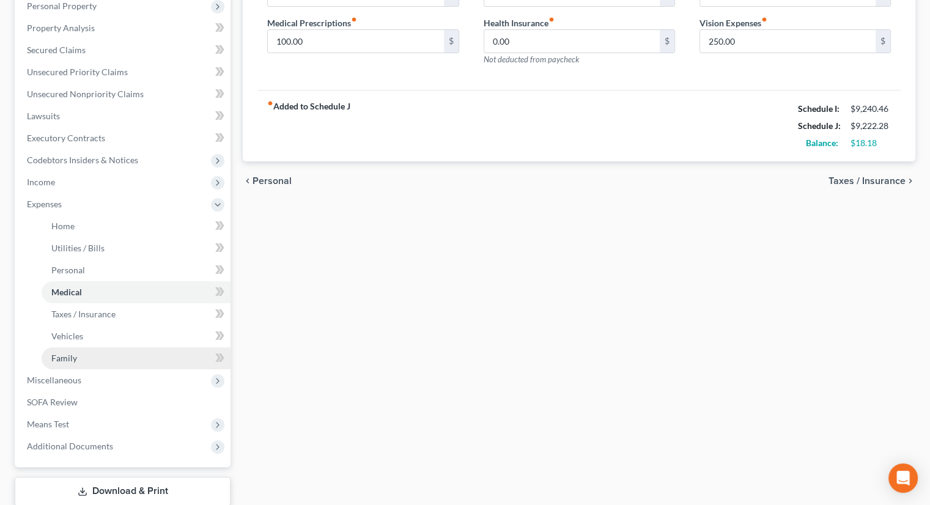
scroll to position [244, 0]
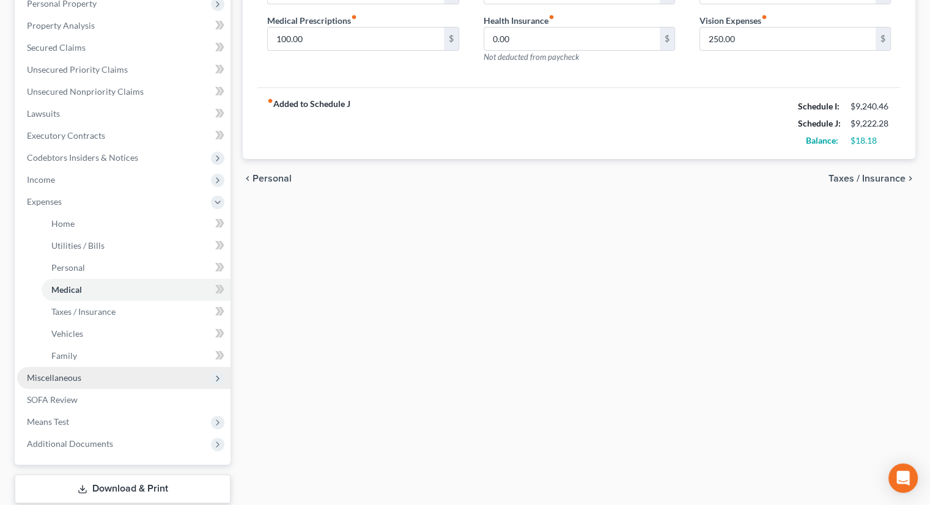
click at [92, 367] on span "Miscellaneous" at bounding box center [123, 378] width 213 height 22
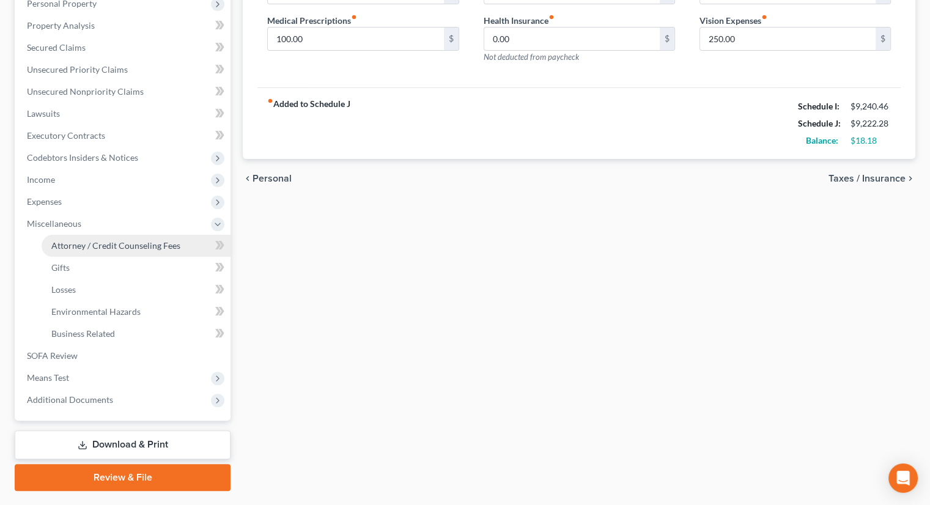
click at [106, 240] on span "Attorney / Credit Counseling Fees" at bounding box center [115, 245] width 129 height 10
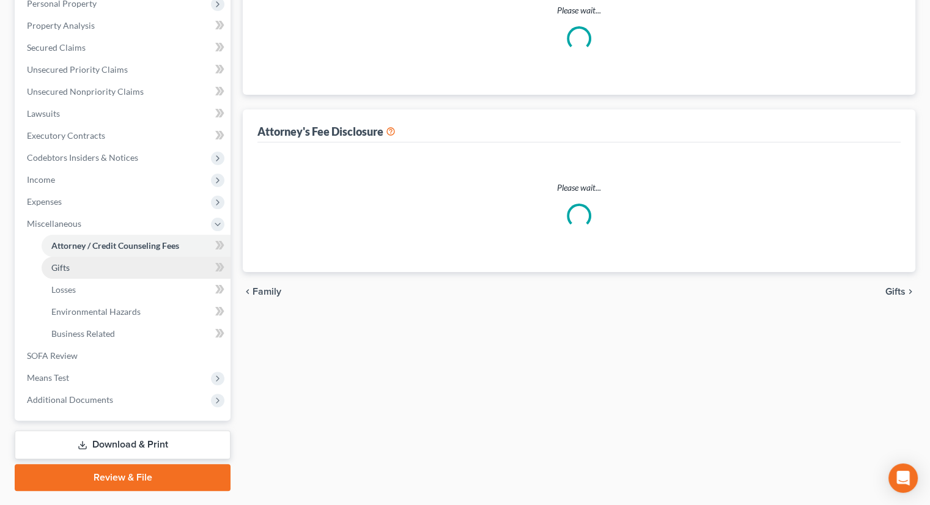
scroll to position [95, 0]
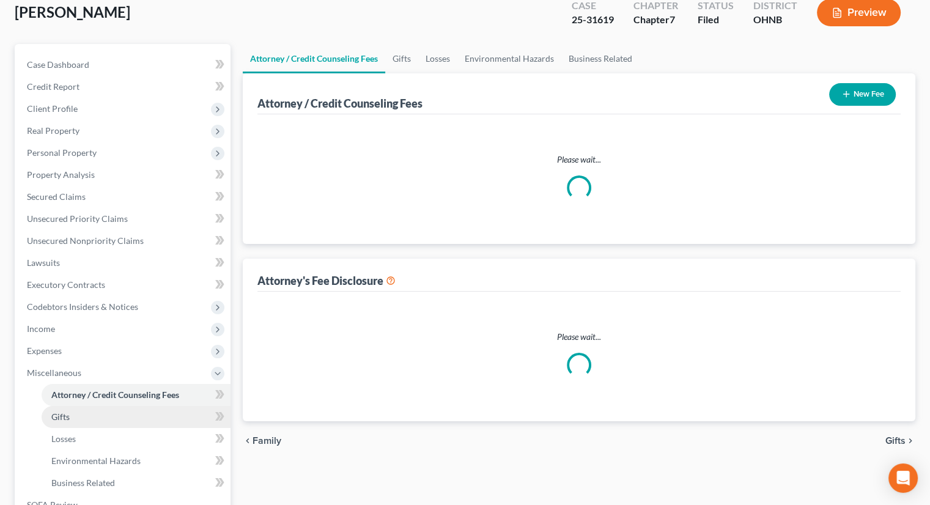
select select "0"
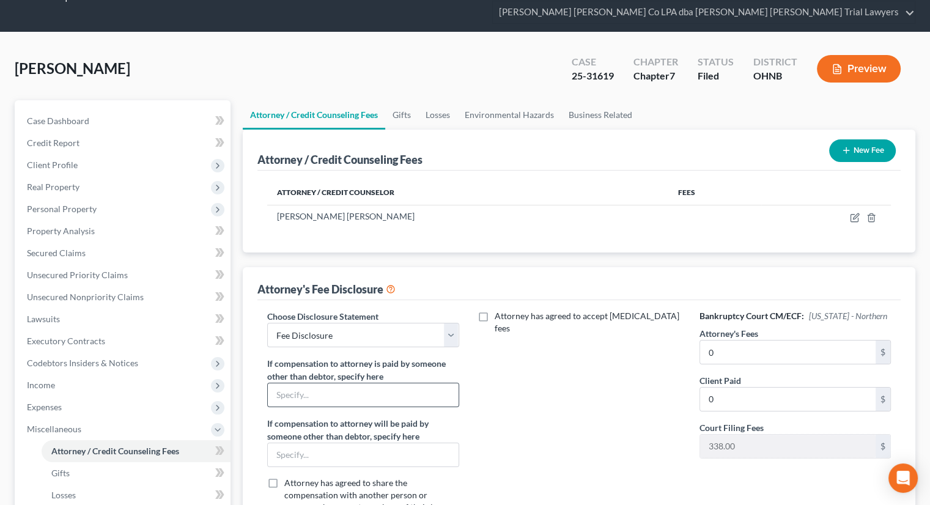
scroll to position [61, 0]
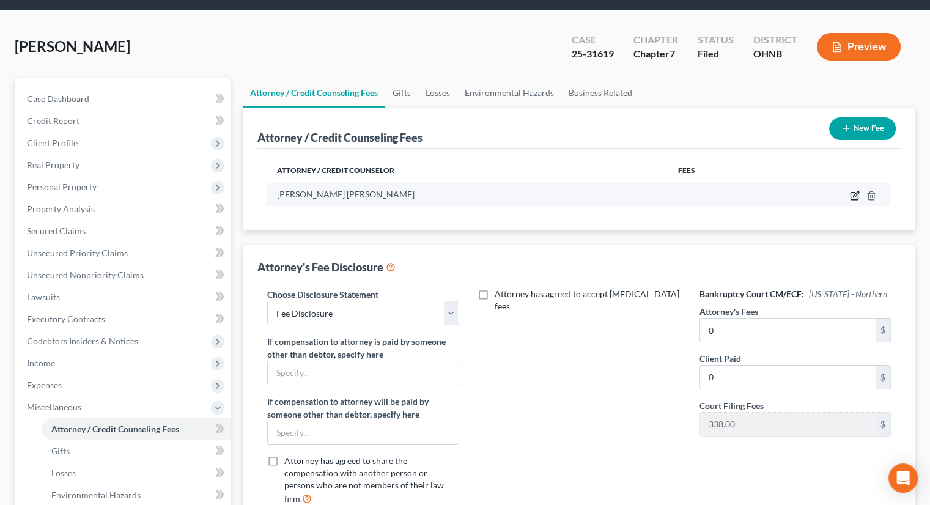
click at [853, 191] on icon "button" at bounding box center [855, 196] width 10 height 10
select select "36"
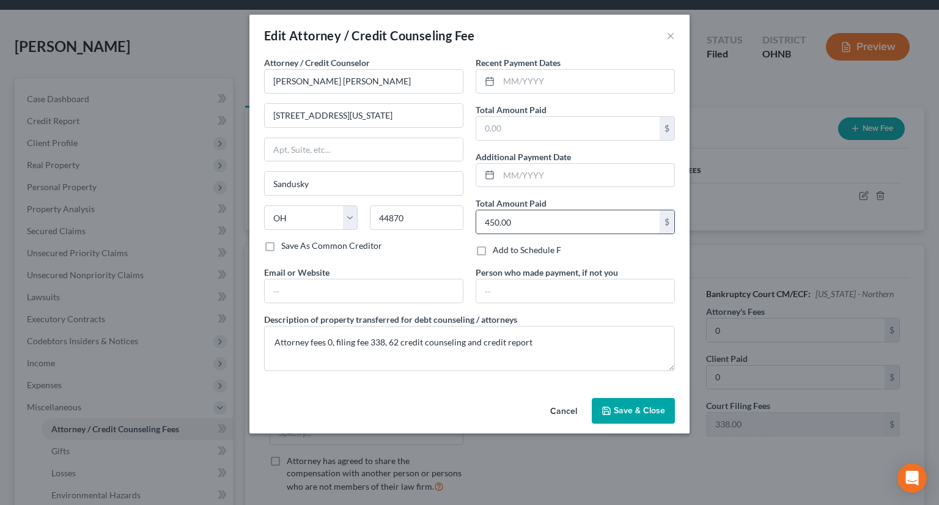
click at [513, 226] on input "450.00" at bounding box center [567, 221] width 183 height 23
drag, startPoint x: 499, startPoint y: 218, endPoint x: 479, endPoint y: 222, distance: 19.9
click at [479, 222] on input "400" at bounding box center [567, 221] width 183 height 23
type input "450"
click at [613, 414] on button "Save & Close" at bounding box center [633, 411] width 83 height 26
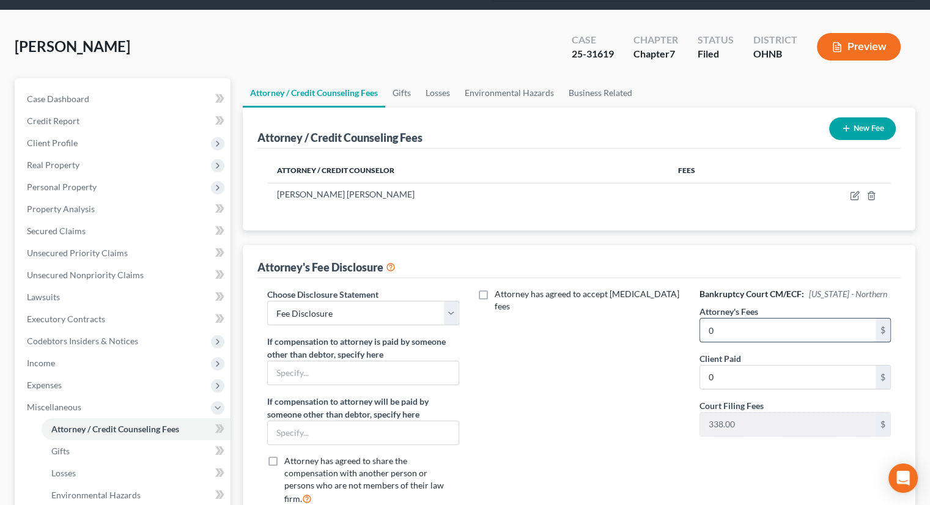
click at [716, 318] on input "0" at bounding box center [787, 329] width 175 height 23
type input "50"
click at [733, 366] on input "0" at bounding box center [787, 377] width 175 height 23
type input "50"
click at [593, 355] on div "Attorney has agreed to accept [MEDICAL_DATA] fees" at bounding box center [579, 401] width 216 height 227
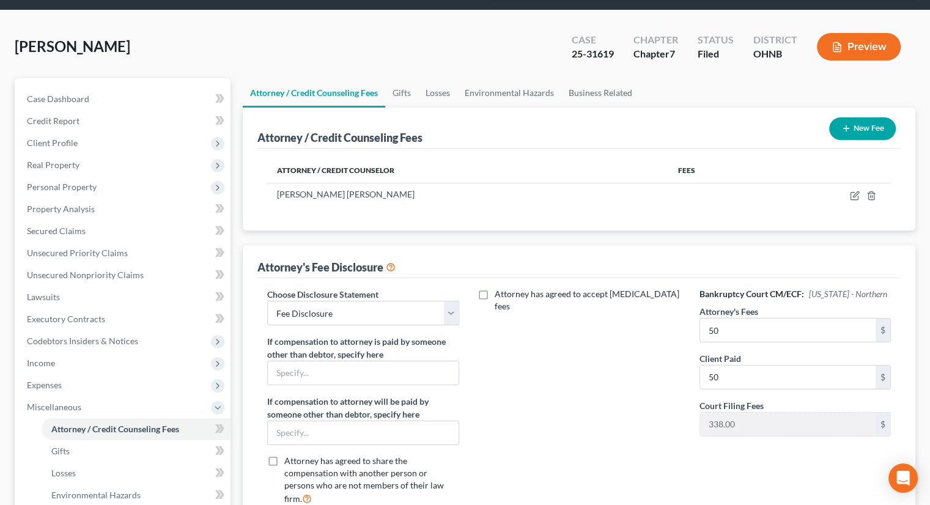
click at [630, 433] on div "Attorney has agreed to accept [MEDICAL_DATA] fees" at bounding box center [579, 401] width 216 height 227
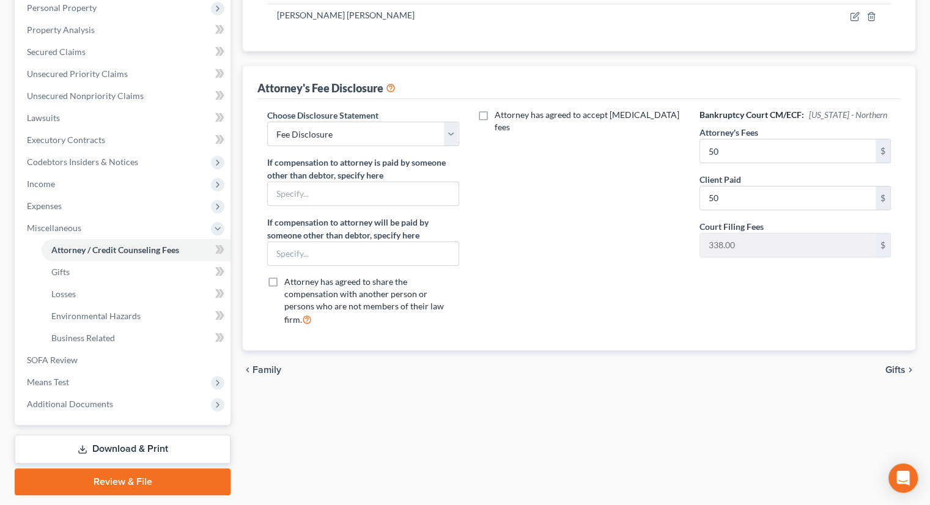
scroll to position [244, 0]
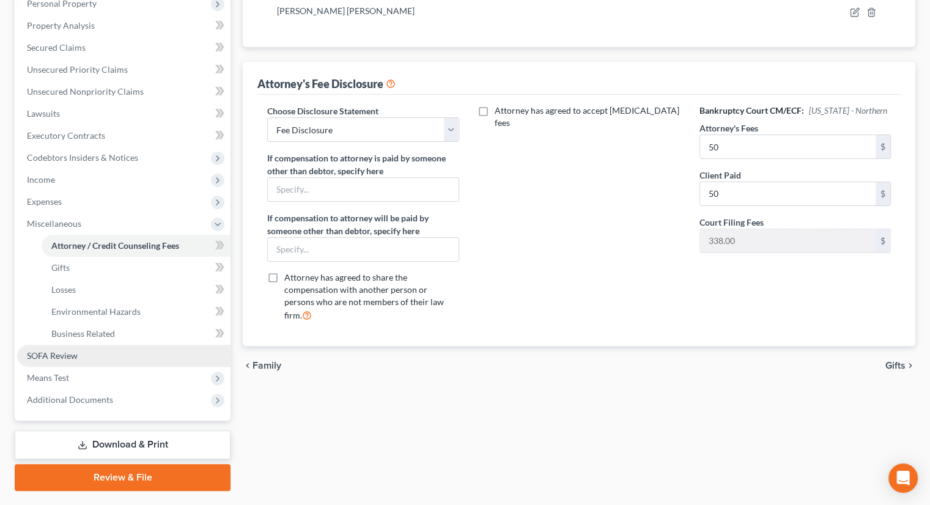
click at [102, 345] on link "SOFA Review" at bounding box center [123, 356] width 213 height 22
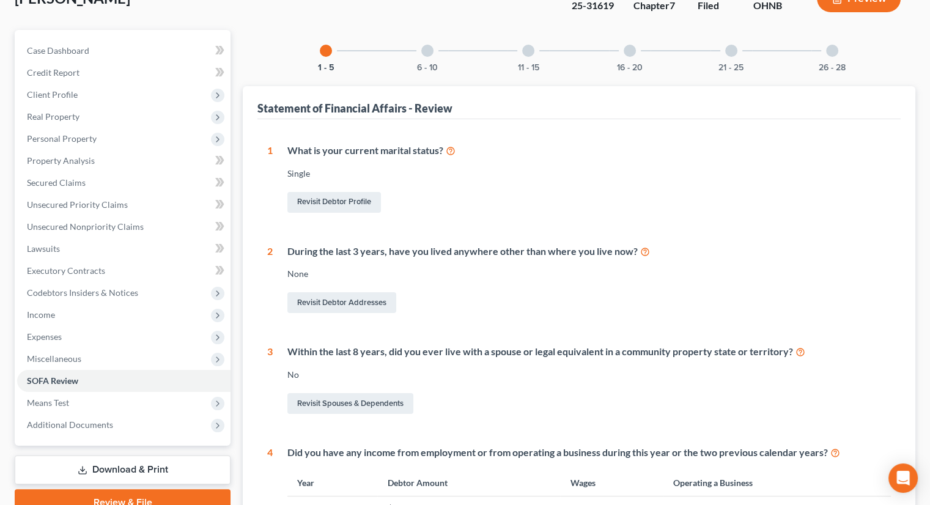
scroll to position [306, 0]
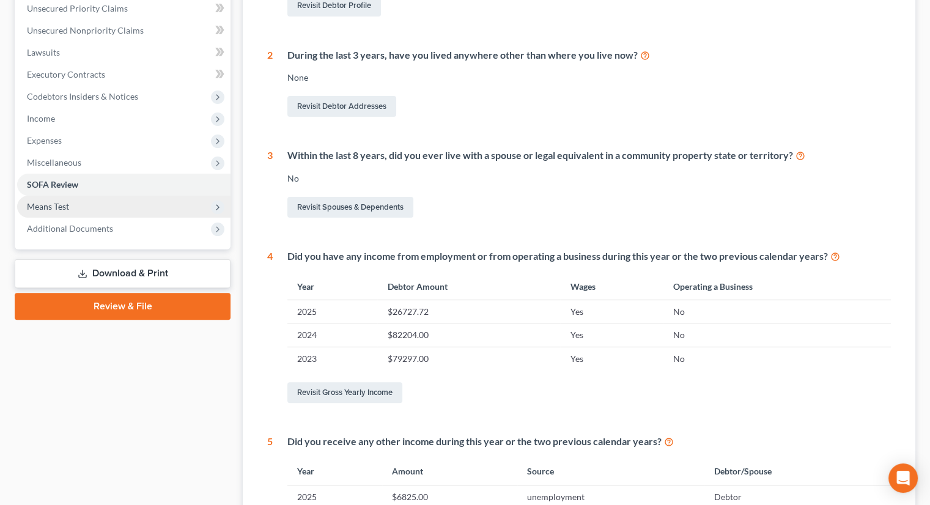
click at [67, 201] on span "Means Test" at bounding box center [48, 206] width 42 height 10
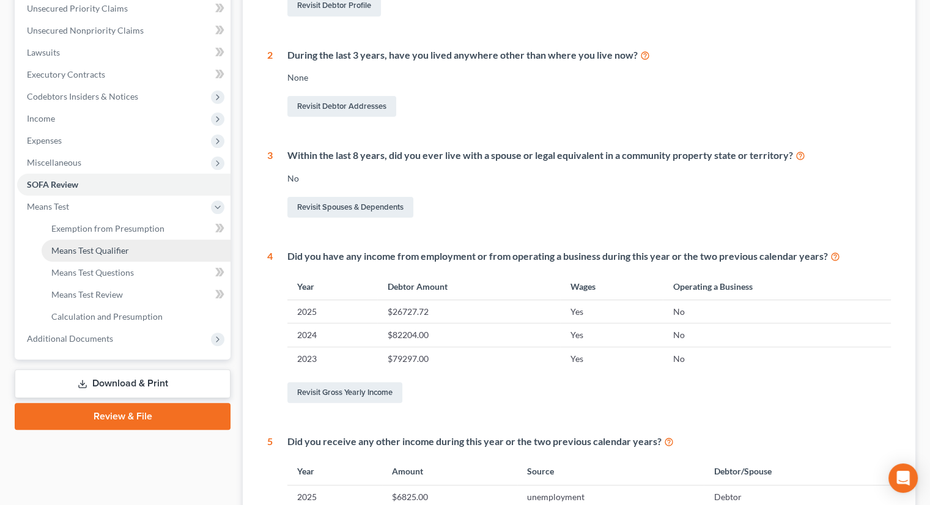
click at [83, 245] on span "Means Test Qualifier" at bounding box center [90, 250] width 78 height 10
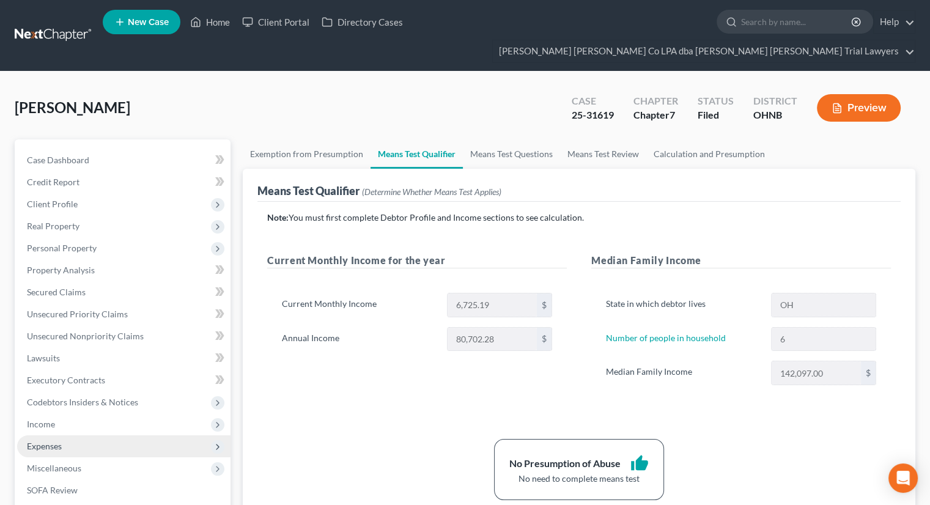
click at [186, 435] on span "Expenses" at bounding box center [123, 446] width 213 height 22
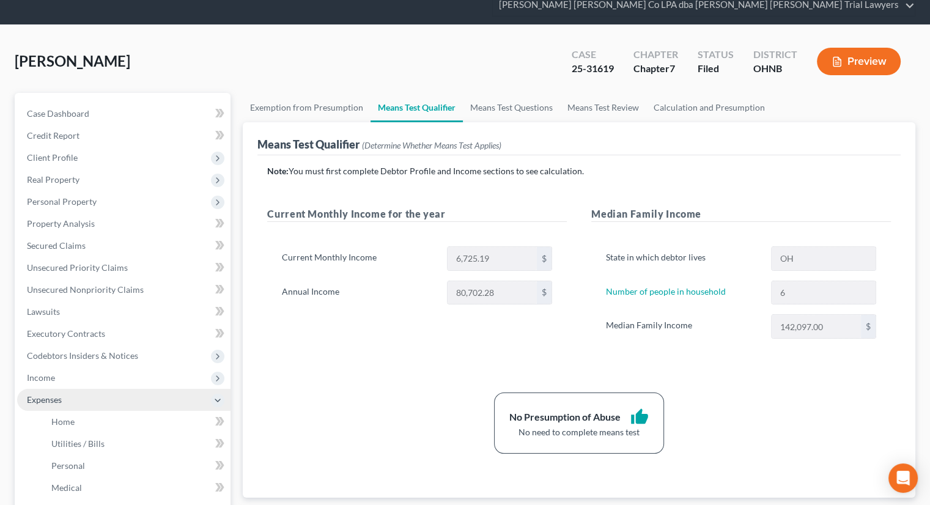
scroll to position [298, 0]
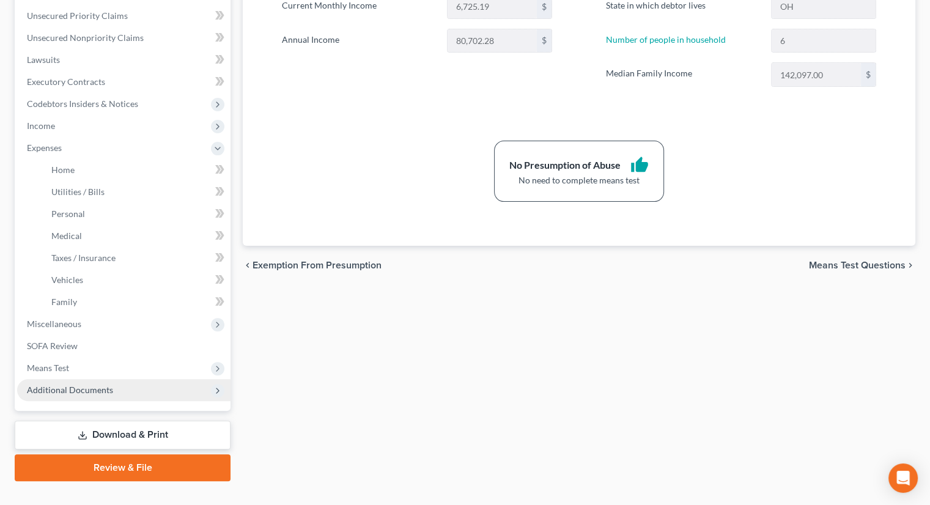
click at [127, 379] on span "Additional Documents" at bounding box center [123, 390] width 213 height 22
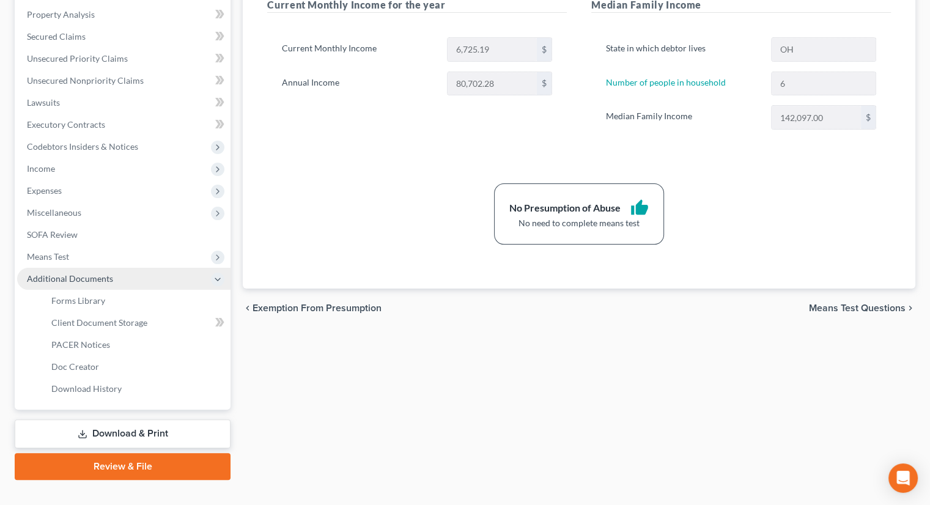
scroll to position [254, 0]
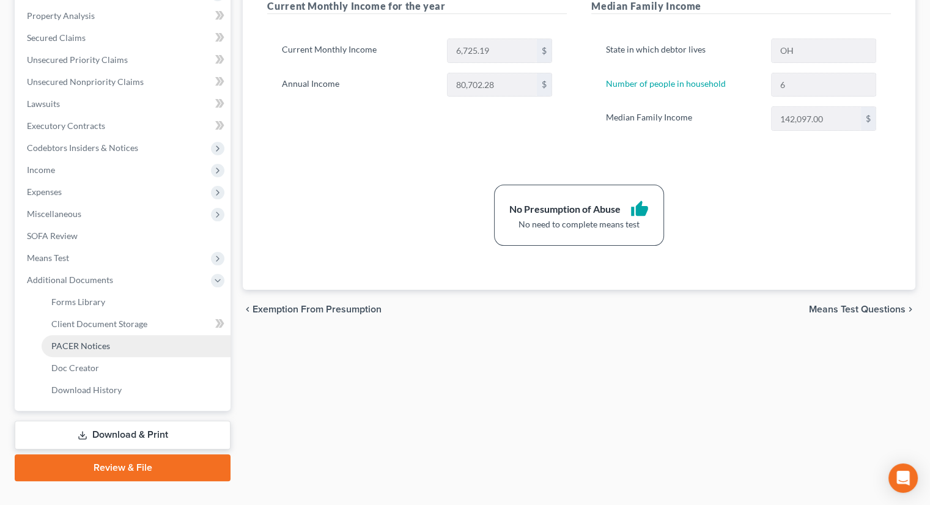
click at [120, 335] on link "PACER Notices" at bounding box center [136, 346] width 189 height 22
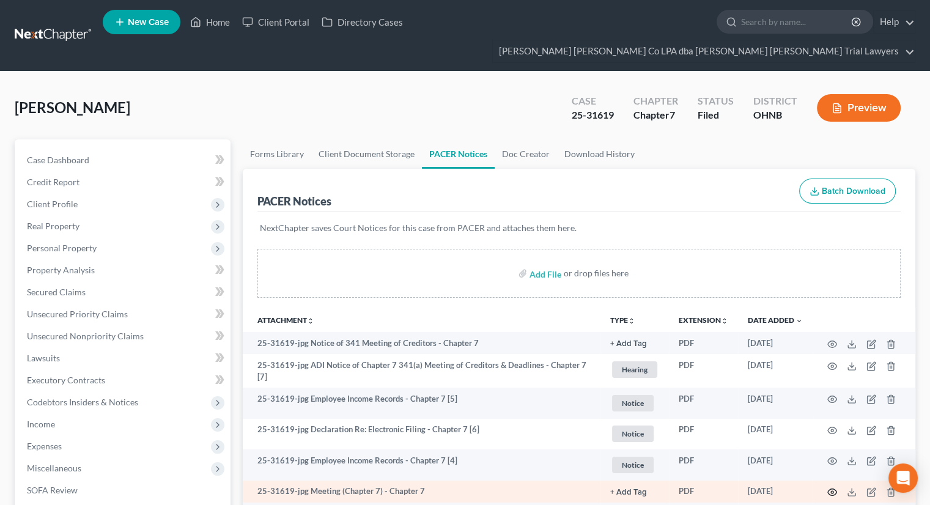
click at [831, 487] on icon "button" at bounding box center [832, 492] width 10 height 10
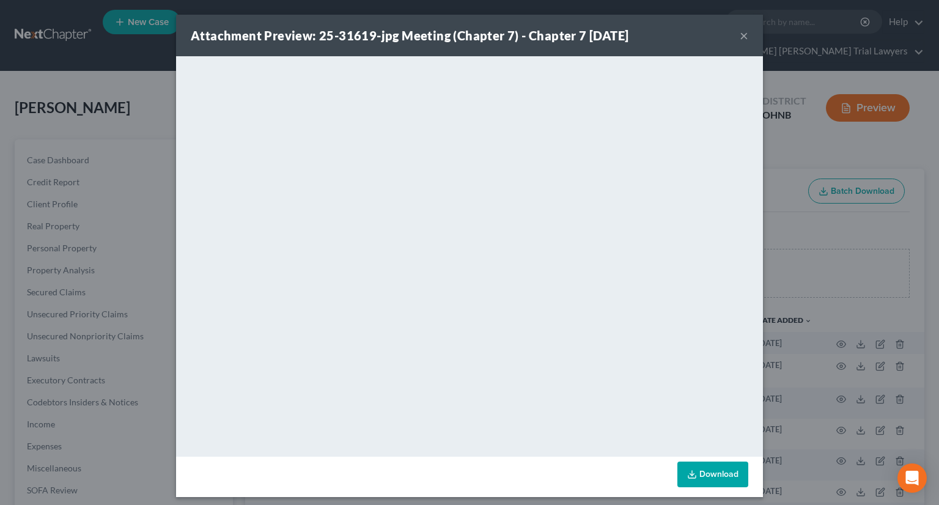
click at [740, 38] on button "×" at bounding box center [744, 35] width 9 height 15
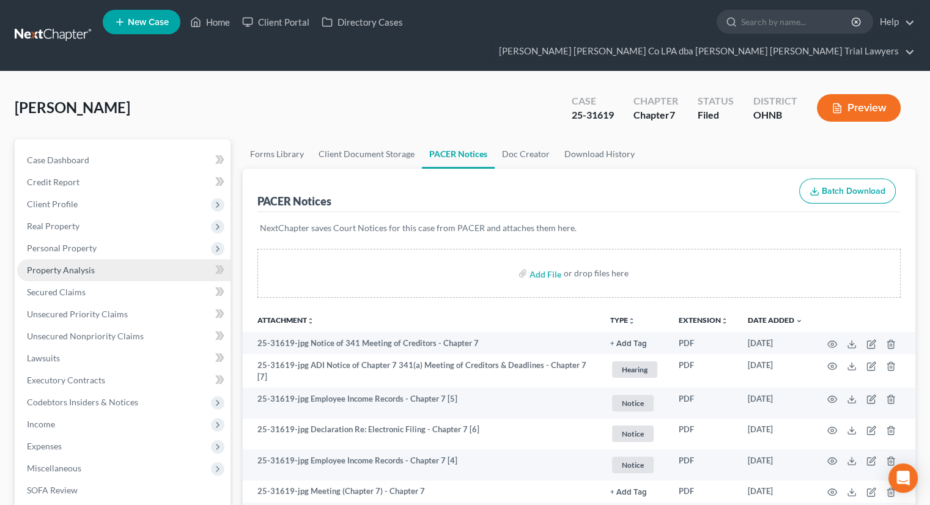
scroll to position [254, 0]
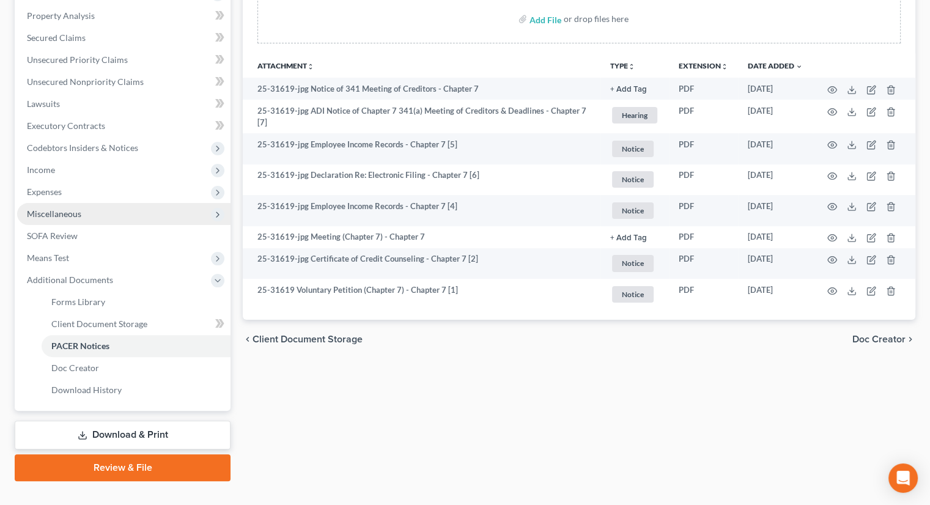
click at [66, 203] on span "Miscellaneous" at bounding box center [123, 214] width 213 height 22
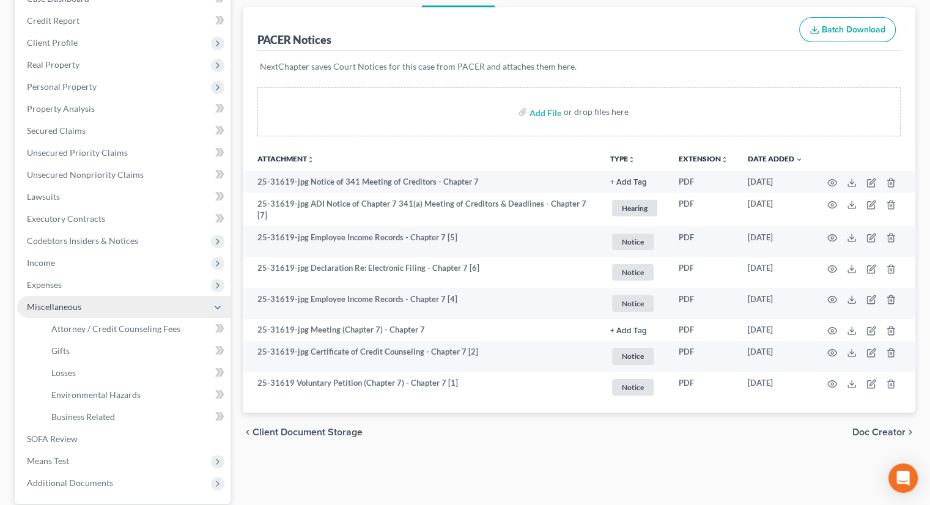
scroll to position [161, 0]
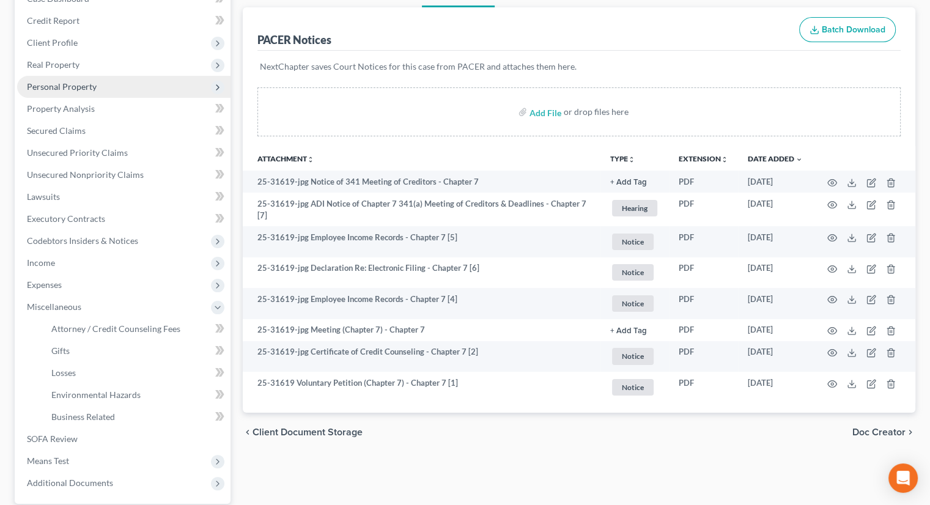
click at [90, 81] on span "Personal Property" at bounding box center [62, 86] width 70 height 10
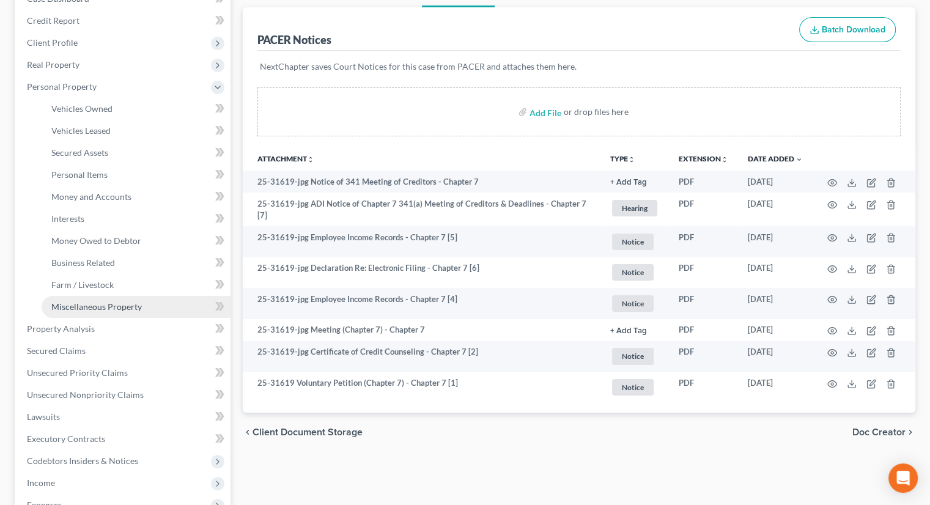
click at [103, 301] on span "Miscellaneous Property" at bounding box center [96, 306] width 90 height 10
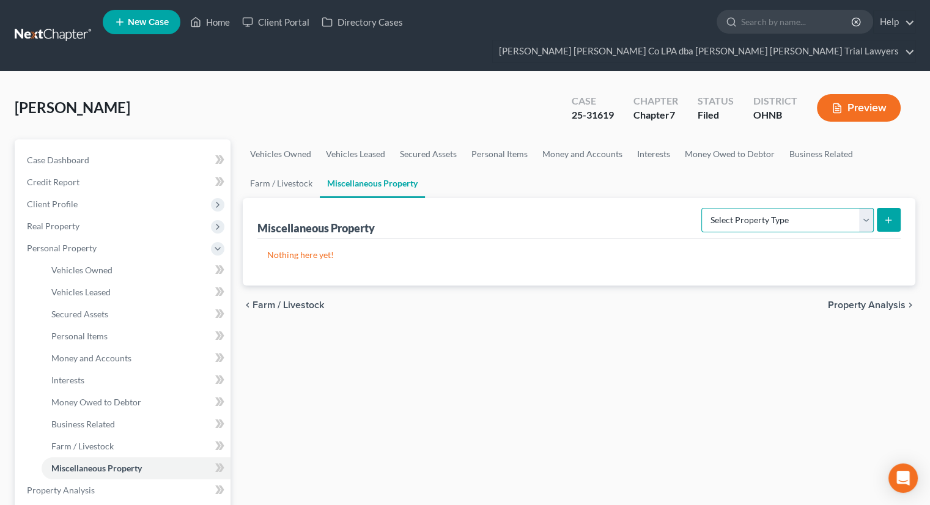
click at [726, 208] on select "Select Property Type Assigned for Creditor Benefit Within 1 Year Holding for An…" at bounding box center [787, 220] width 172 height 24
select select "transferred"
click at [701, 208] on select "Select Property Type Assigned for Creditor Benefit Within 1 Year Holding for An…" at bounding box center [787, 220] width 172 height 24
click at [806, 208] on select "Select Property Type Assigned for Creditor Benefit Within 1 Year Holding for An…" at bounding box center [787, 220] width 172 height 24
click at [701, 208] on select "Select Property Type Assigned for Creditor Benefit Within 1 Year Holding for An…" at bounding box center [787, 220] width 172 height 24
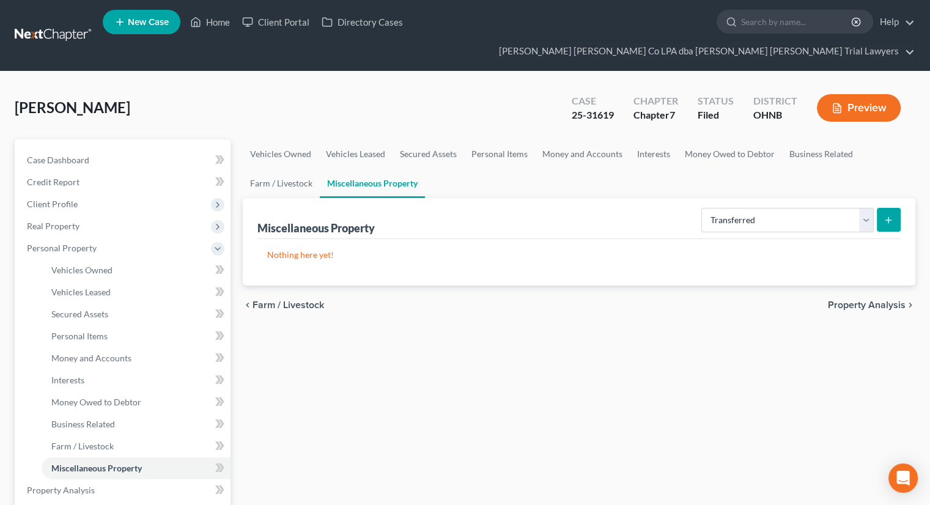
click at [885, 215] on icon "submit" at bounding box center [888, 220] width 10 height 10
select select "Ordinary (within 2 years)"
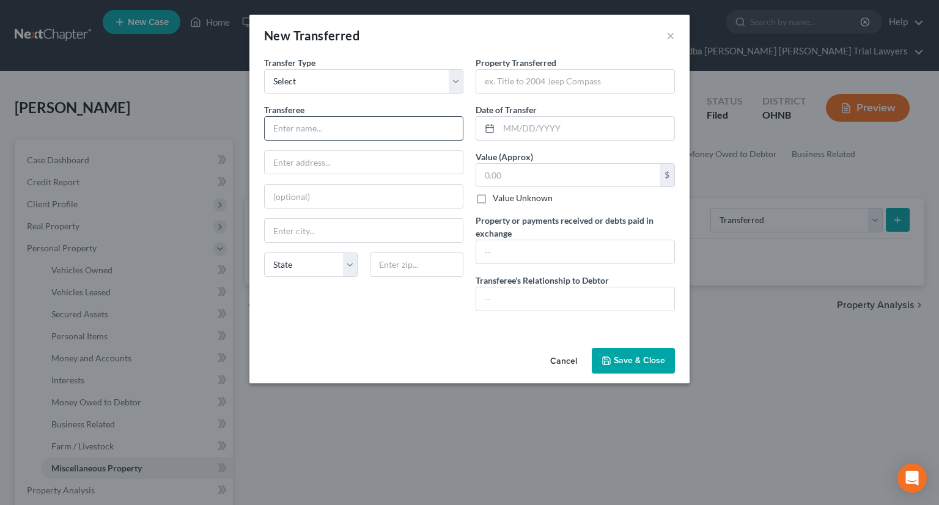
click at [372, 138] on input "text" at bounding box center [364, 128] width 198 height 23
click at [510, 164] on input "text" at bounding box center [567, 175] width 183 height 23
click at [561, 365] on button "Cancel" at bounding box center [563, 361] width 46 height 24
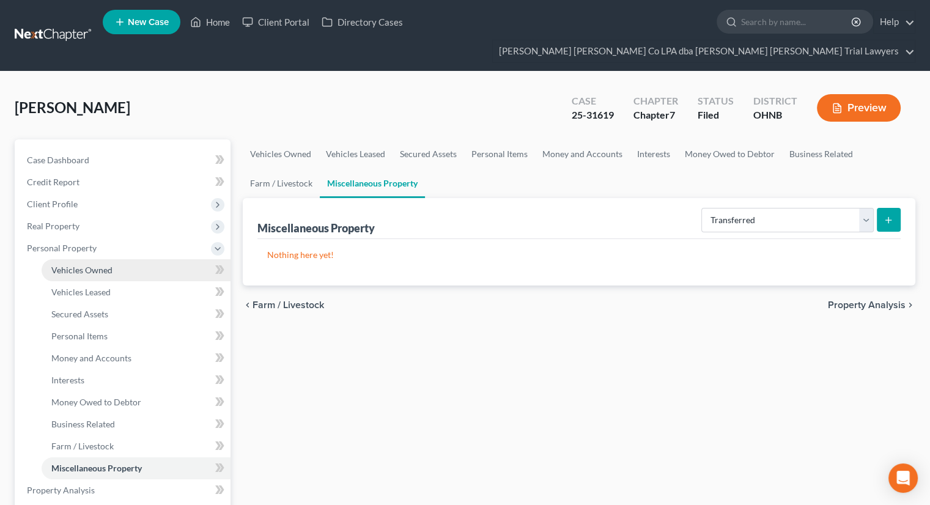
click at [95, 265] on span "Vehicles Owned" at bounding box center [81, 270] width 61 height 10
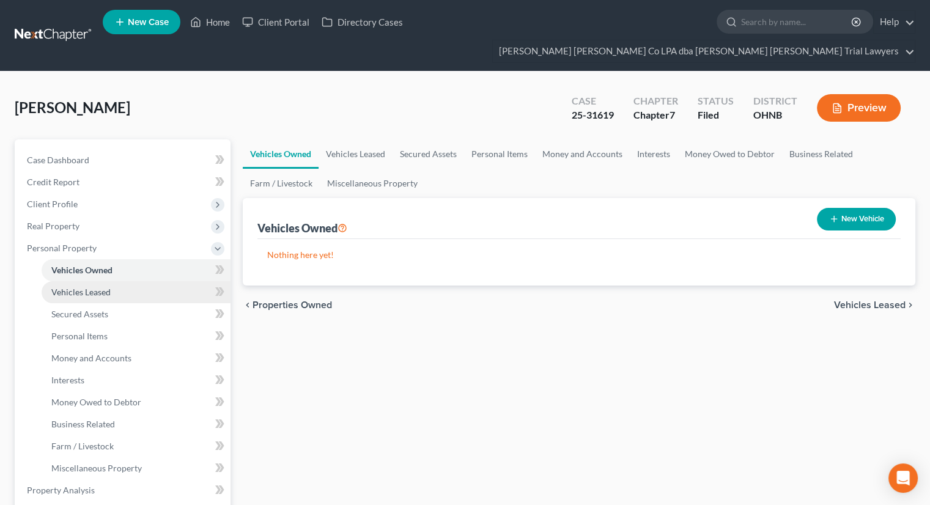
click at [90, 287] on span "Vehicles Leased" at bounding box center [80, 292] width 59 height 10
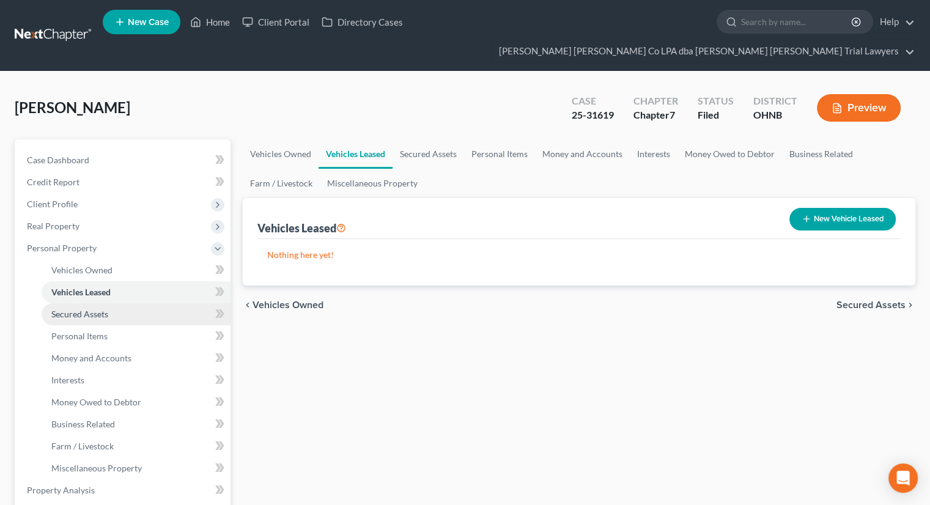
click at [87, 309] on span "Secured Assets" at bounding box center [79, 314] width 57 height 10
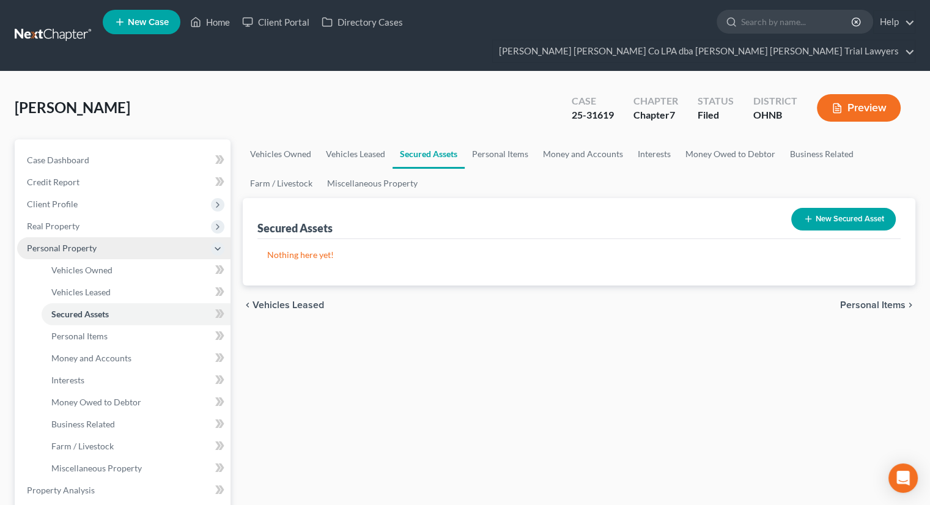
click at [73, 243] on span "Personal Property" at bounding box center [62, 248] width 70 height 10
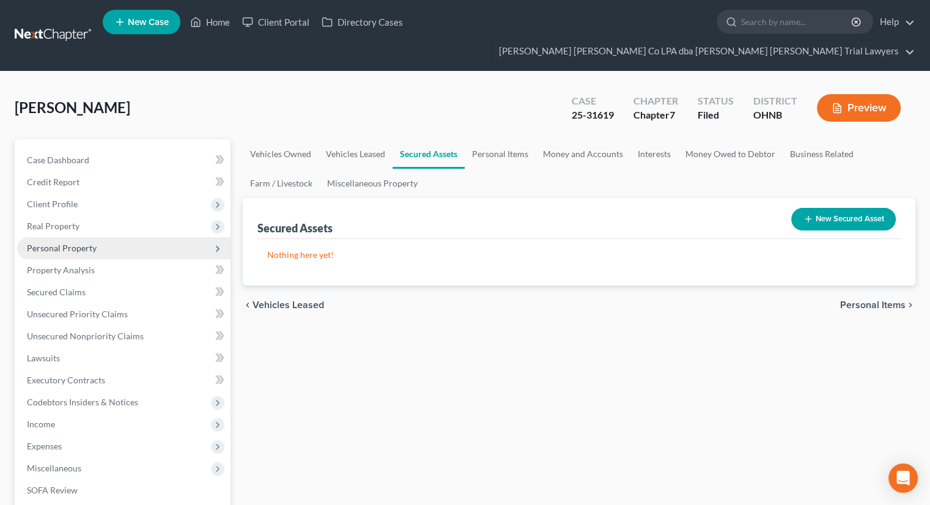
click at [214, 244] on icon at bounding box center [218, 249] width 10 height 10
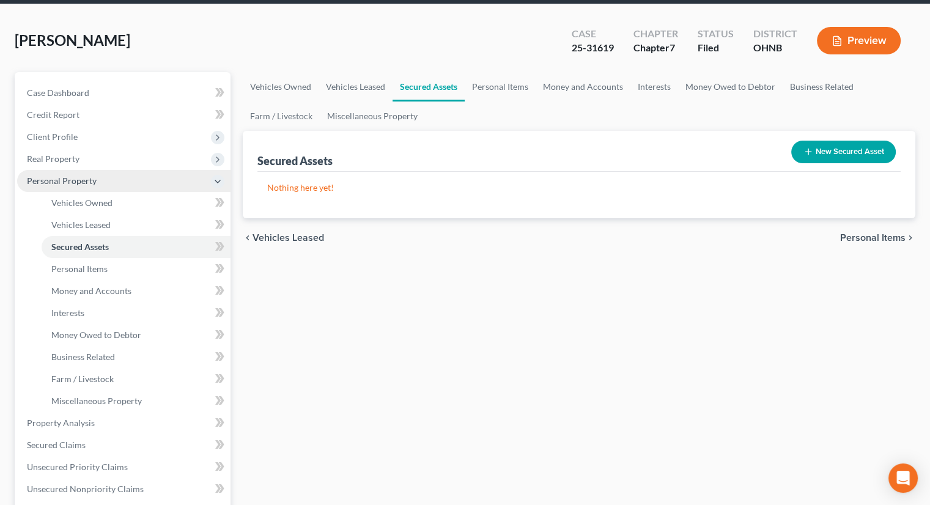
scroll to position [70, 0]
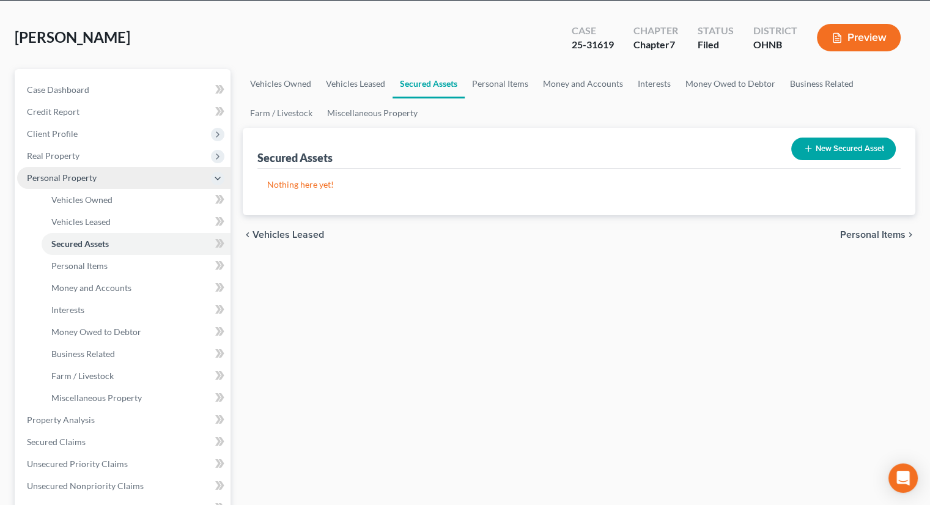
click at [217, 174] on icon at bounding box center [218, 179] width 10 height 10
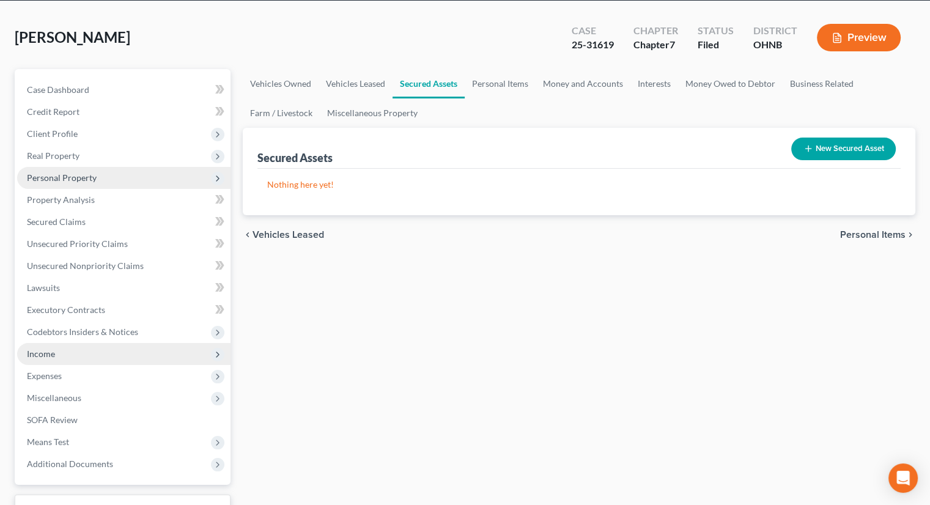
click at [222, 350] on icon at bounding box center [218, 355] width 10 height 10
click at [218, 350] on icon at bounding box center [218, 355] width 10 height 10
click at [216, 352] on polyline at bounding box center [217, 354] width 2 height 5
click at [216, 350] on icon at bounding box center [218, 355] width 10 height 10
click at [215, 372] on icon at bounding box center [218, 377] width 10 height 10
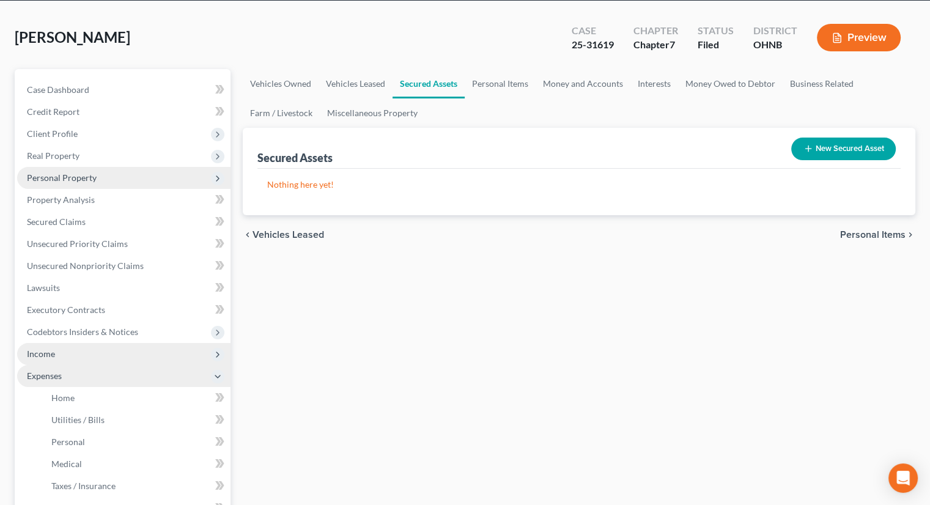
click at [215, 372] on icon at bounding box center [218, 377] width 10 height 10
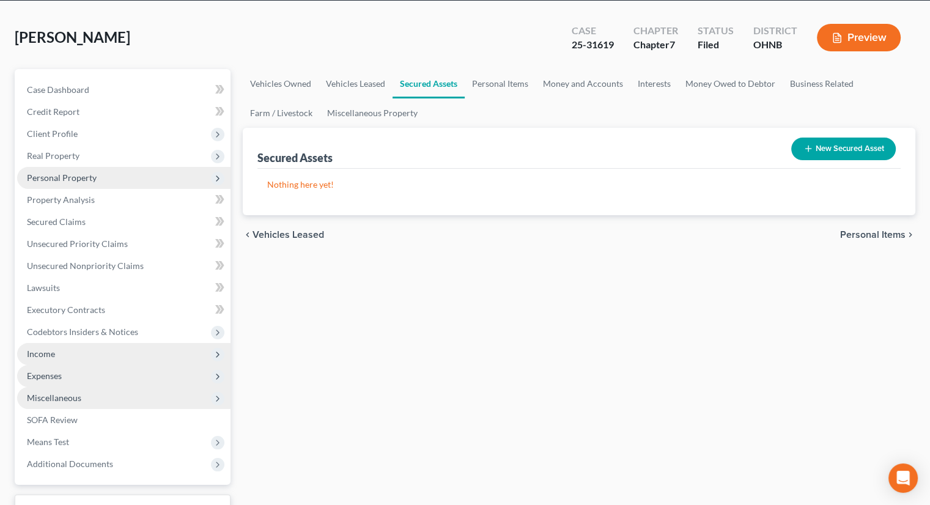
click at [218, 394] on icon at bounding box center [218, 399] width 10 height 10
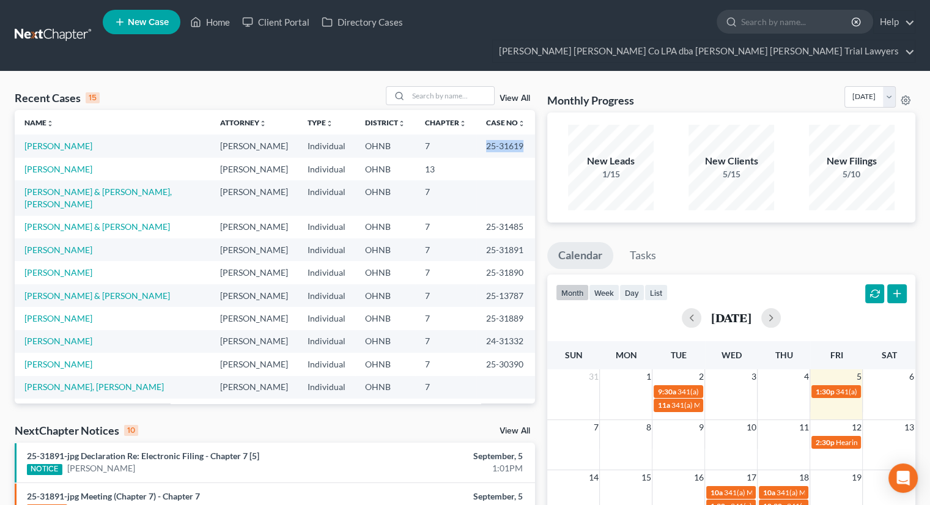
drag, startPoint x: 511, startPoint y: 124, endPoint x: 475, endPoint y: 120, distance: 36.3
click at [476, 134] on td "25-31619" at bounding box center [505, 145] width 59 height 23
copy td "25-31619"
